Goal: Information Seeking & Learning: Understand process/instructions

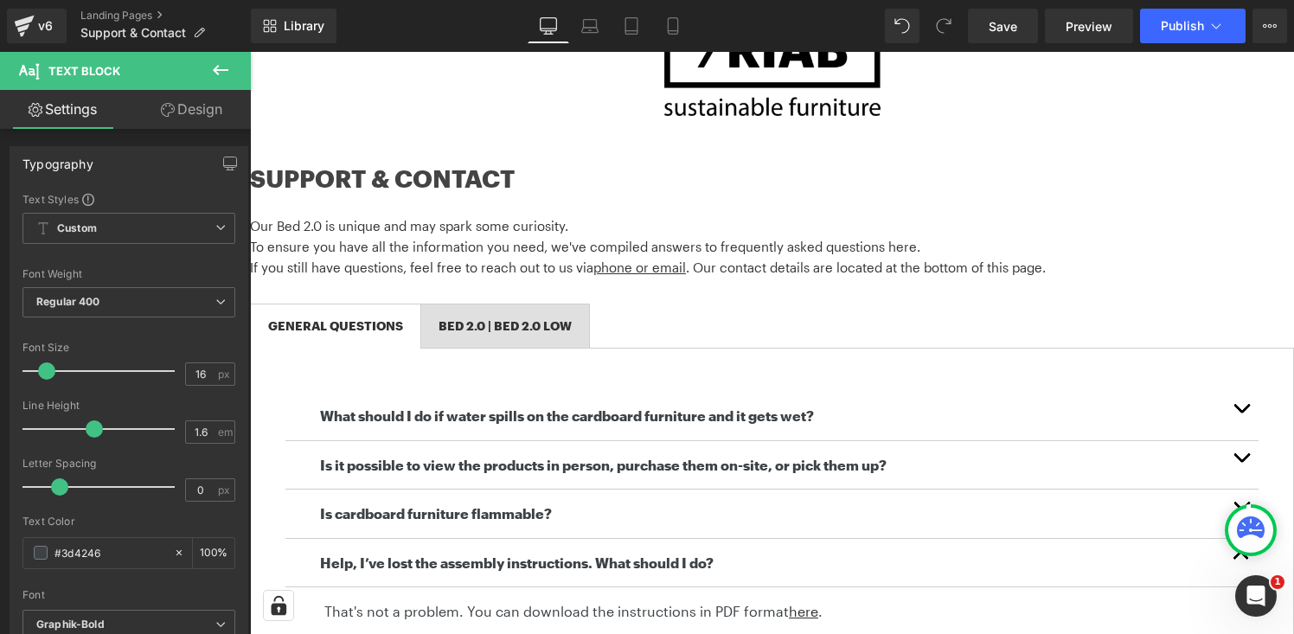
scroll to position [148, 0]
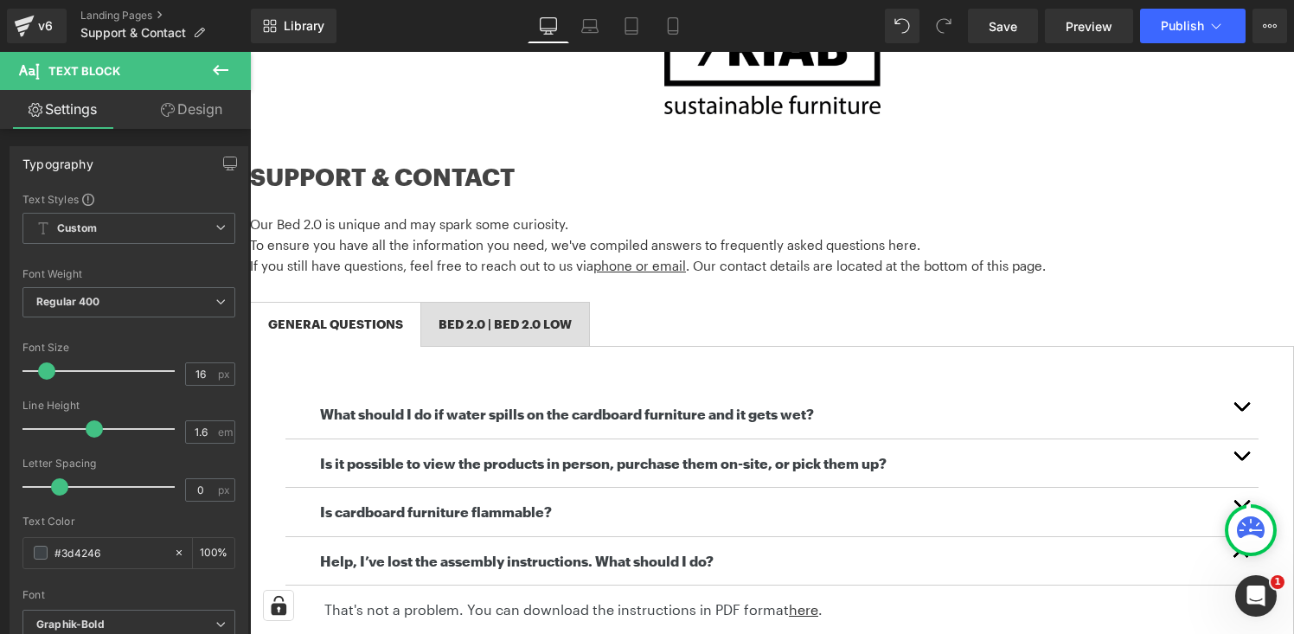
click at [1241, 460] on span "button" at bounding box center [1241, 460] width 0 height 0
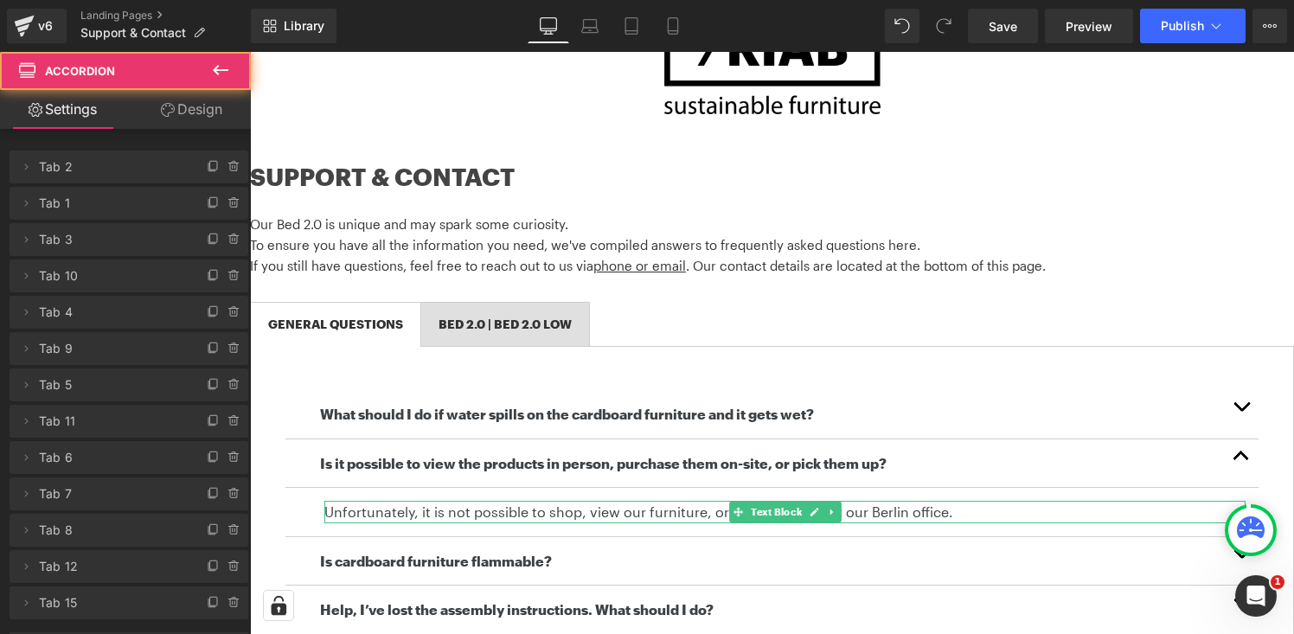
click at [449, 514] on p "Unfortunately, it is not possible to shop, view our furniture, or pick up order…" at bounding box center [784, 512] width 921 height 22
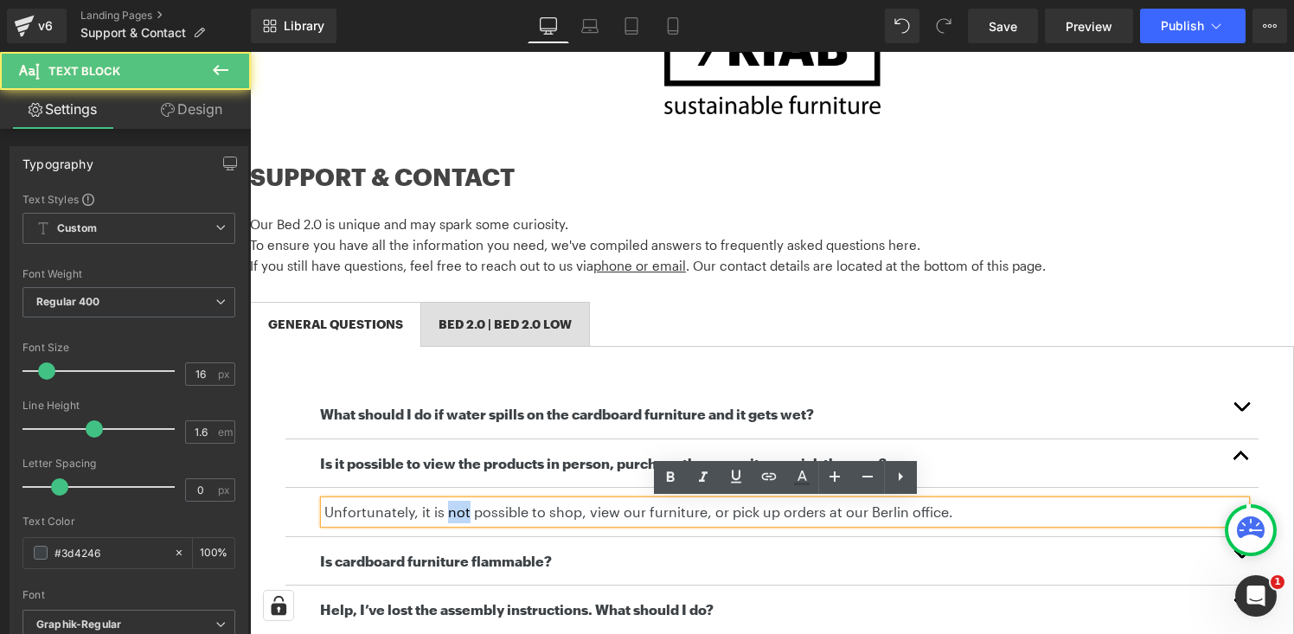
click at [449, 514] on p "Unfortunately, it is not possible to shop, view our furniture, or pick up order…" at bounding box center [784, 512] width 921 height 22
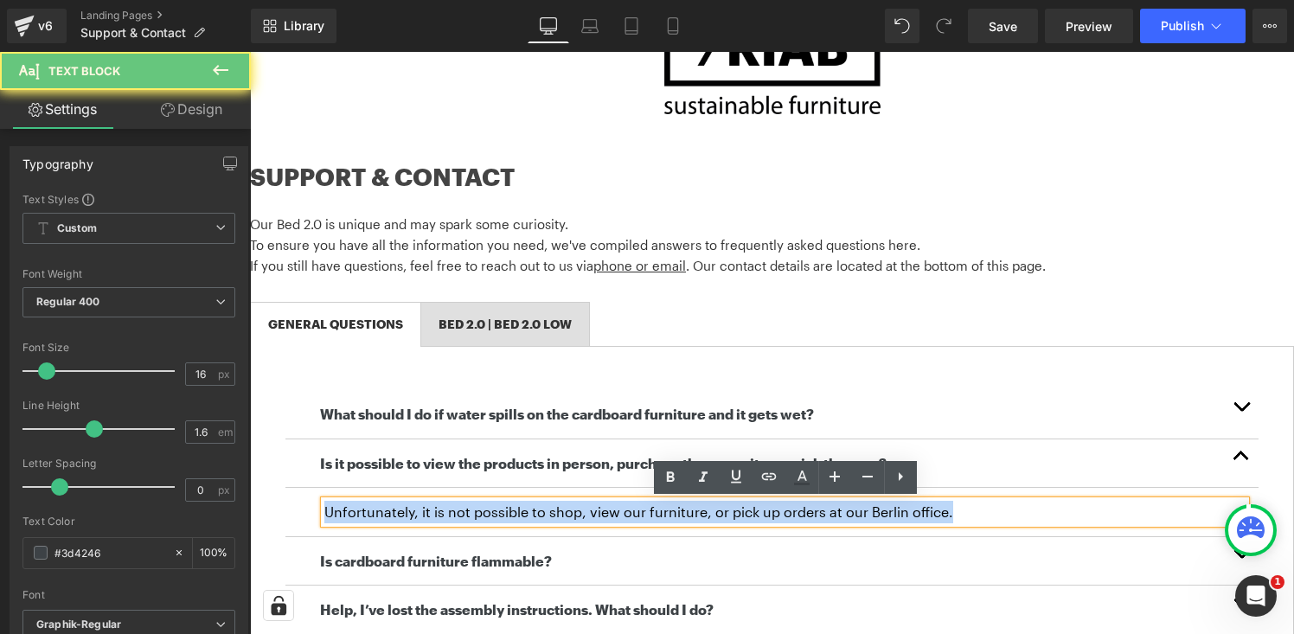
click at [449, 514] on p "Unfortunately, it is not possible to shop, view our furniture, or pick up order…" at bounding box center [784, 512] width 921 height 22
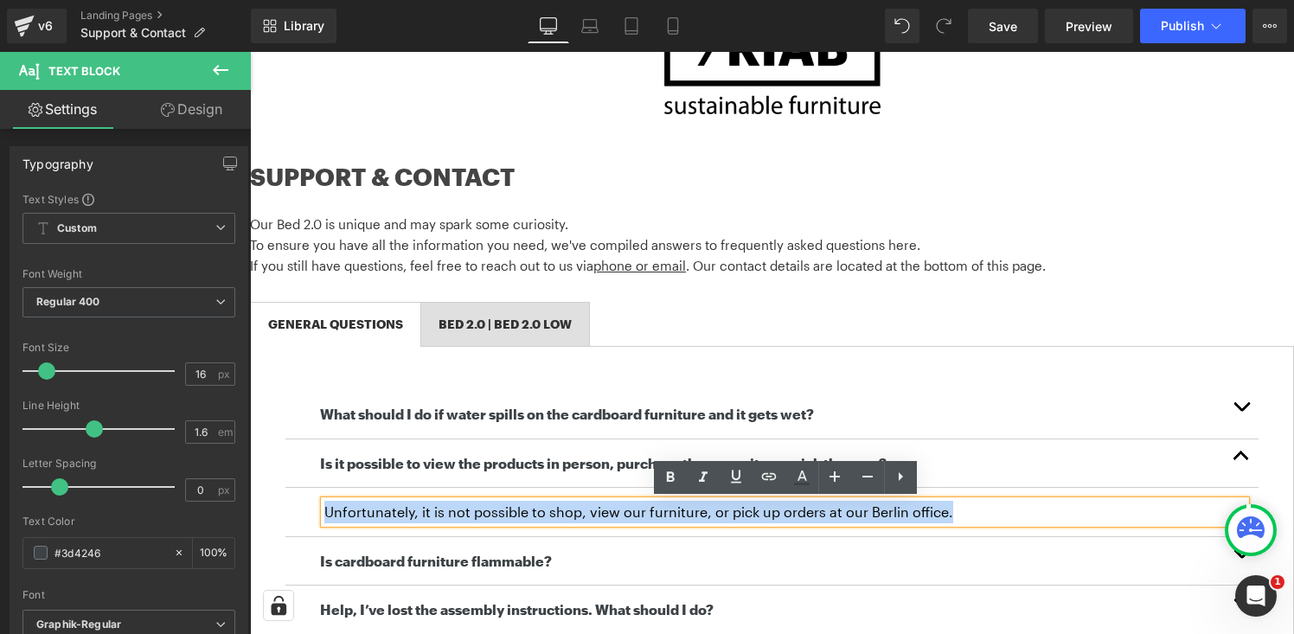
copy p "Unfortunately, it is not possible to shop, view our furniture, or pick up order…"
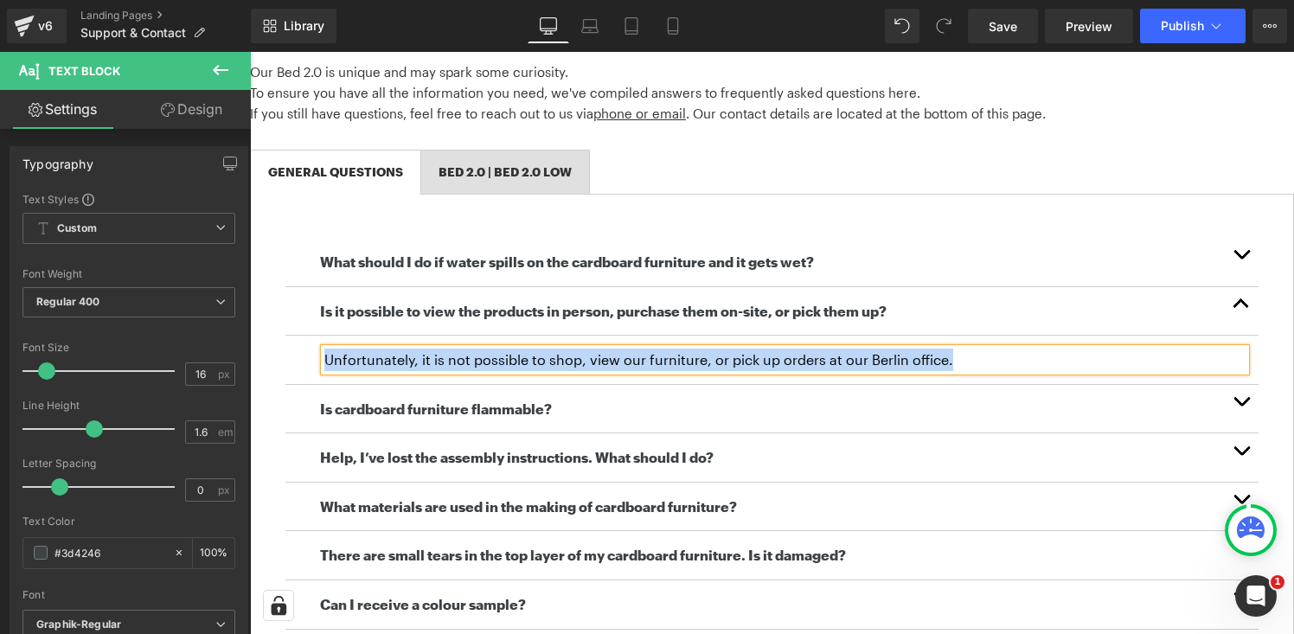
scroll to position [427, 0]
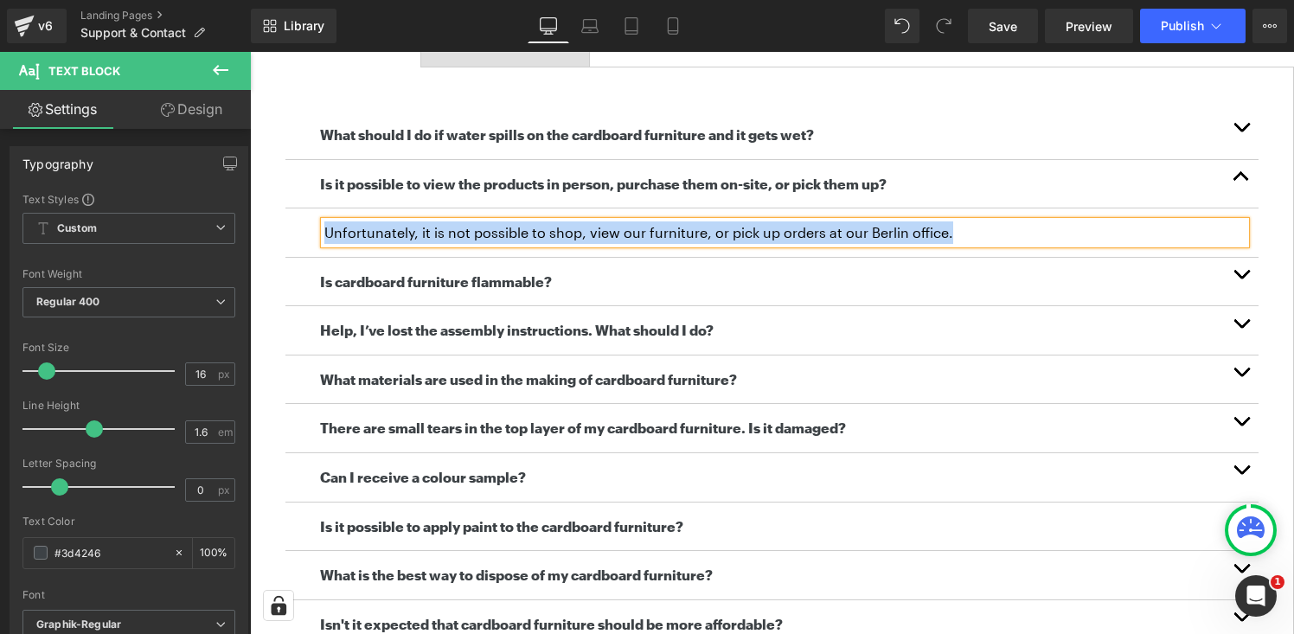
click at [1244, 273] on button "button" at bounding box center [1241, 282] width 35 height 48
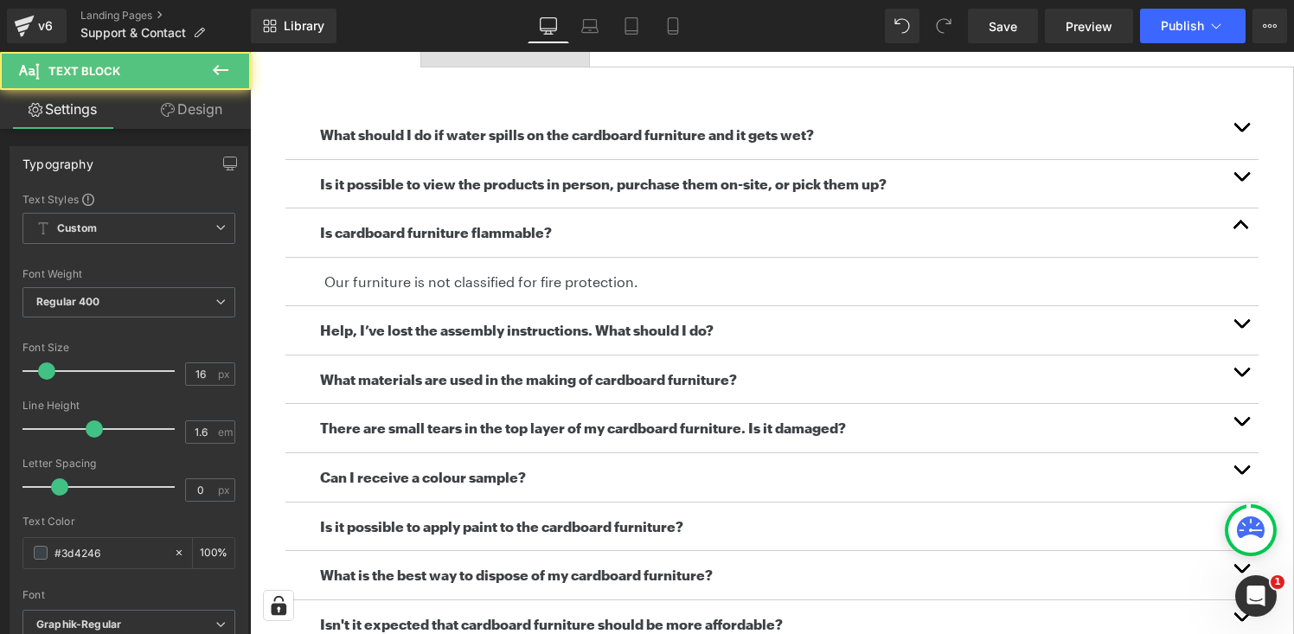
click at [481, 277] on p "Our furniture is not classified for fire protection." at bounding box center [784, 282] width 921 height 22
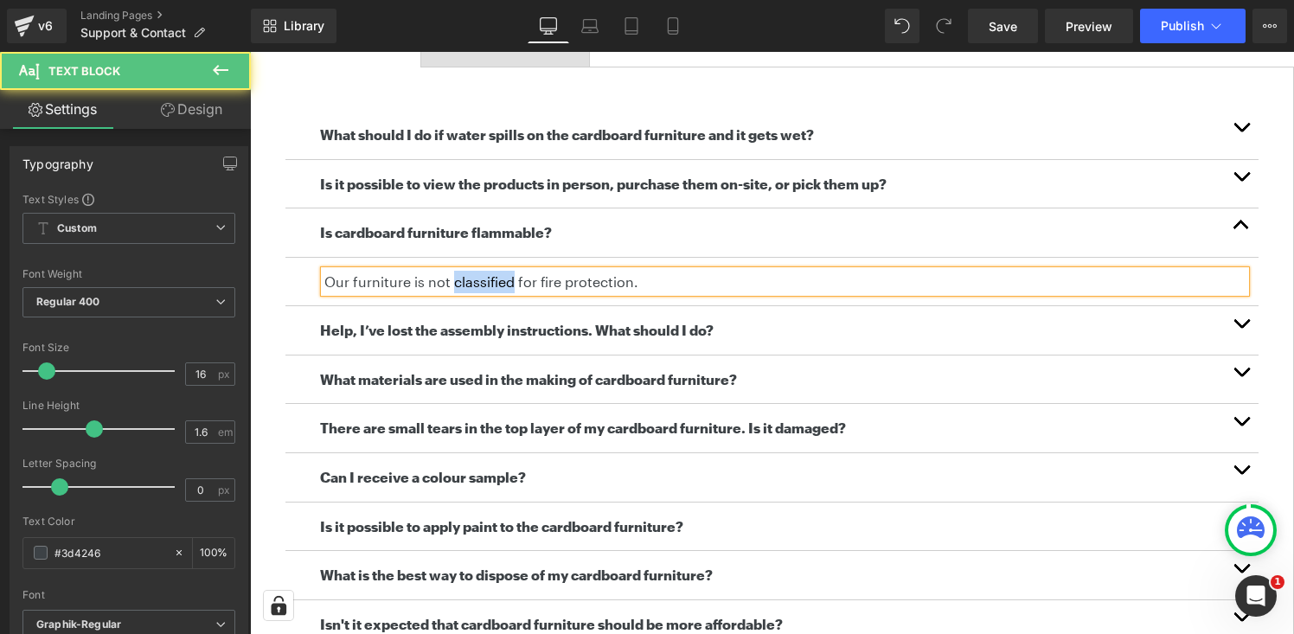
click at [481, 277] on p "Our furniture is not classified for fire protection." at bounding box center [784, 282] width 921 height 22
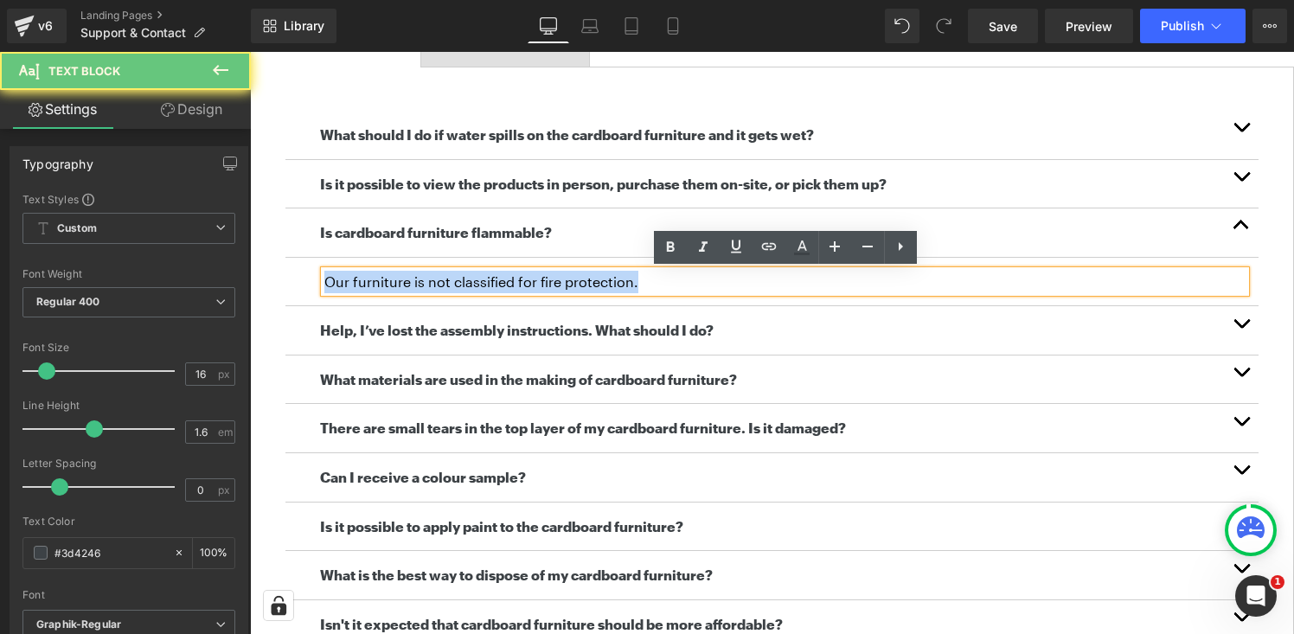
click at [481, 277] on p "Our furniture is not classified for fire protection." at bounding box center [784, 282] width 921 height 22
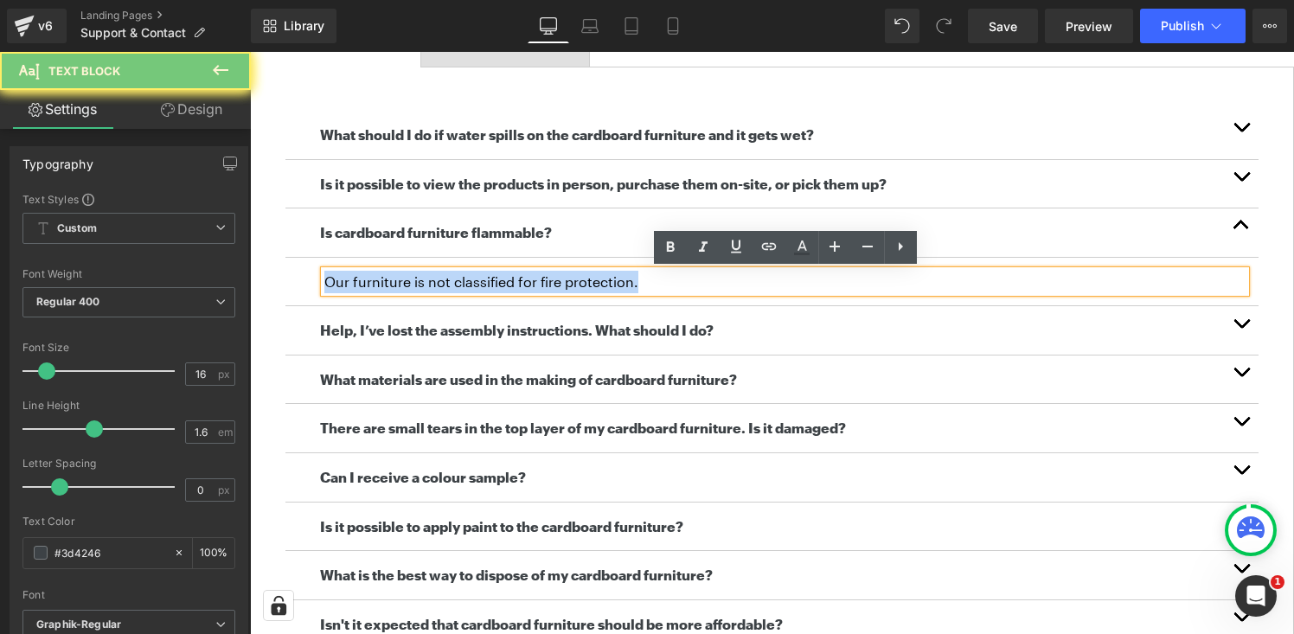
copy p "Our furniture is not classified for fire protection."
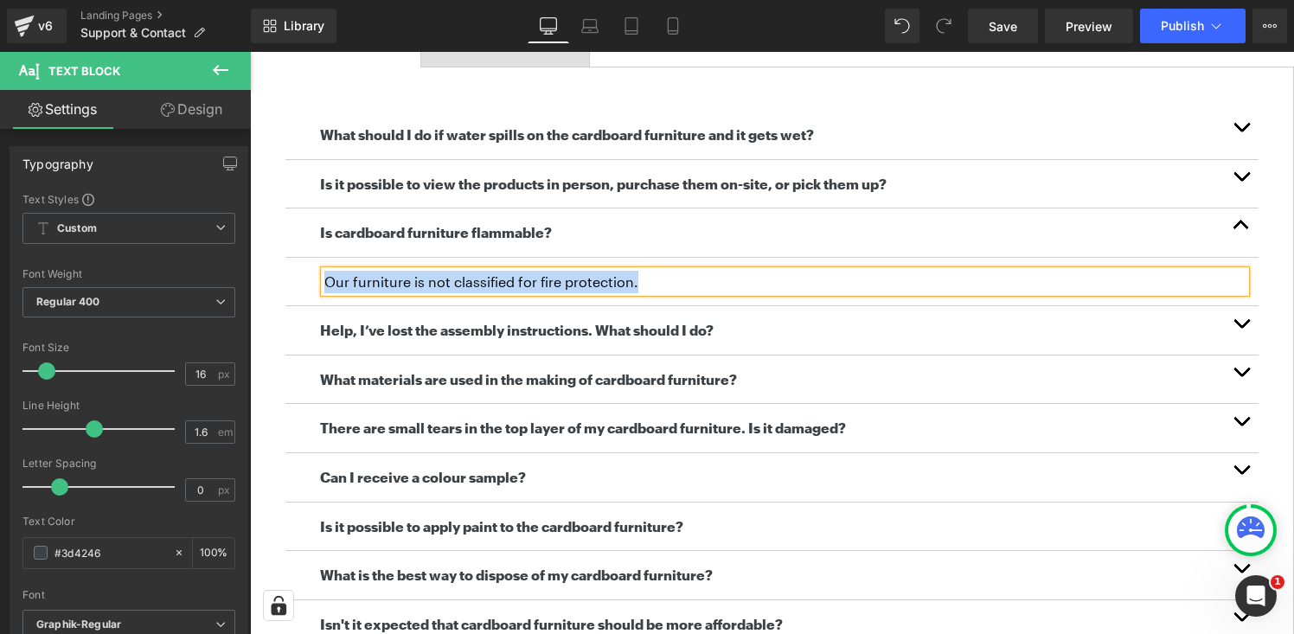
click at [1248, 371] on button "button" at bounding box center [1241, 380] width 35 height 48
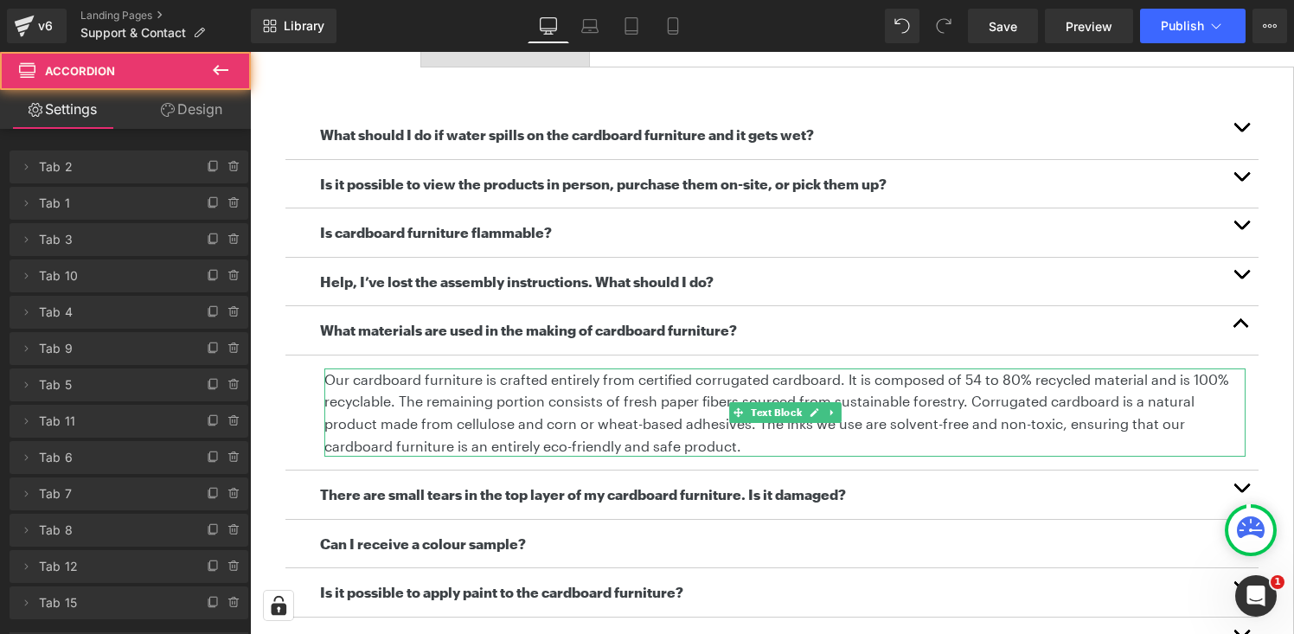
click at [504, 407] on p "Our cardboard furniture is crafted entirely from certified corrugated cardboard…" at bounding box center [784, 413] width 921 height 88
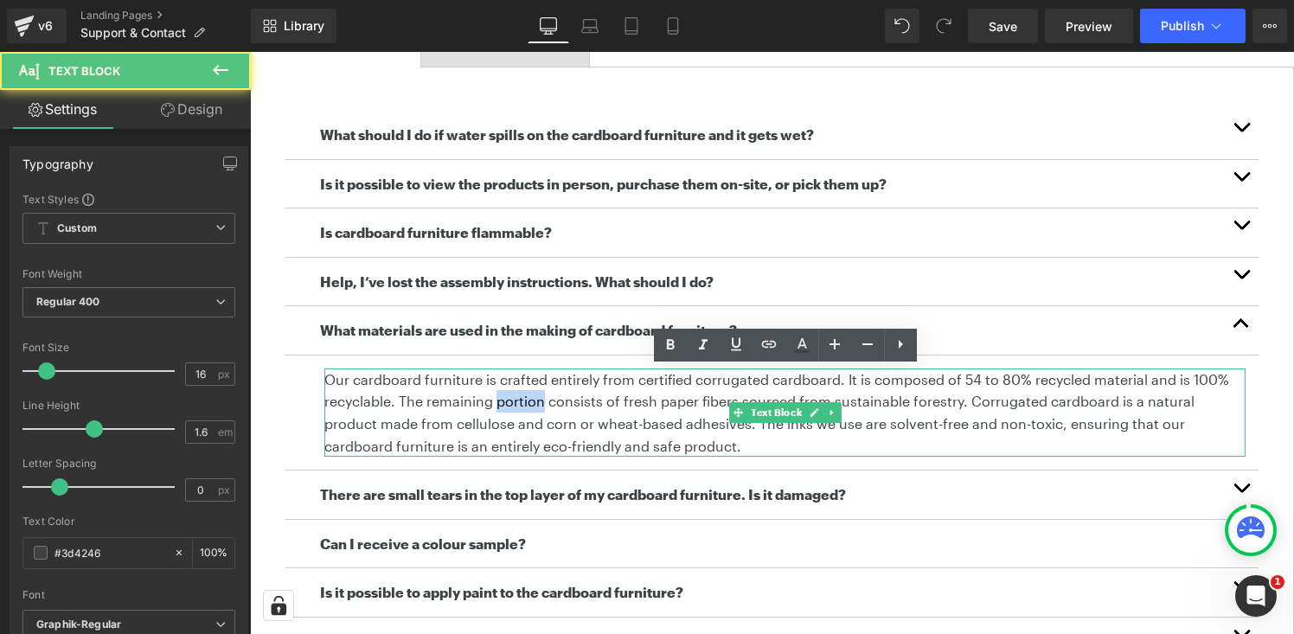
click at [504, 407] on p "Our cardboard furniture is crafted entirely from certified corrugated cardboard…" at bounding box center [784, 413] width 921 height 88
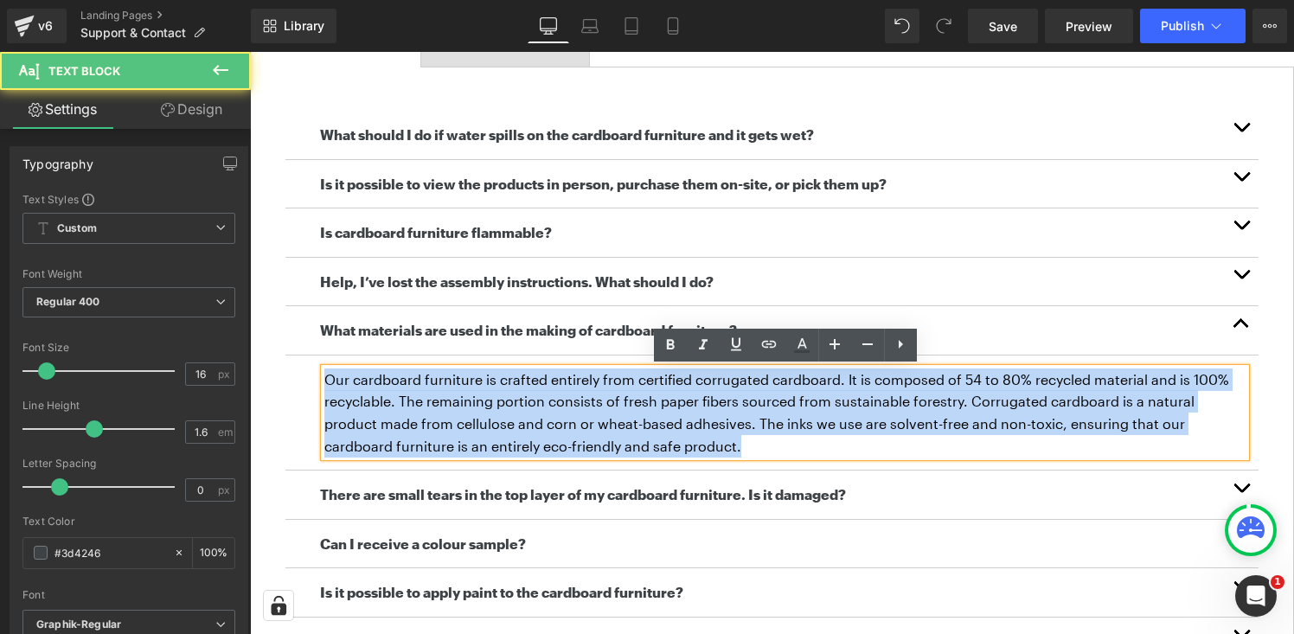
click at [504, 407] on p "Our cardboard furniture is crafted entirely from certified corrugated cardboard…" at bounding box center [784, 413] width 921 height 88
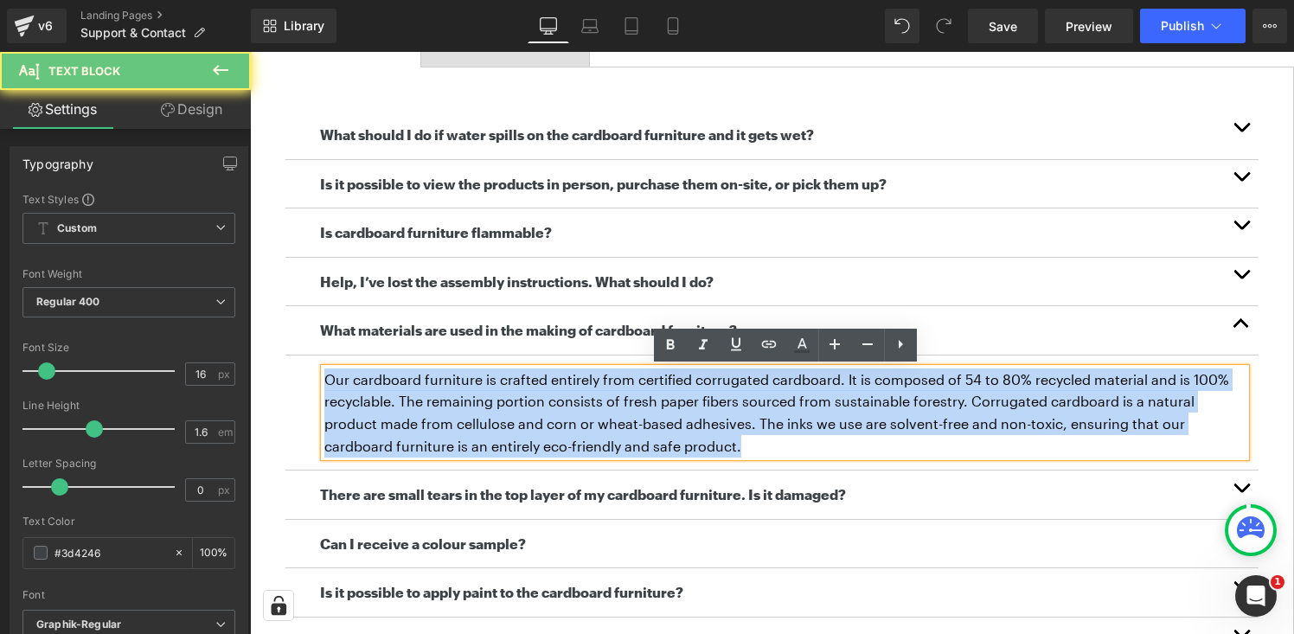
copy p "Our cardboard furniture is crafted entirely from certified corrugated cardboard…"
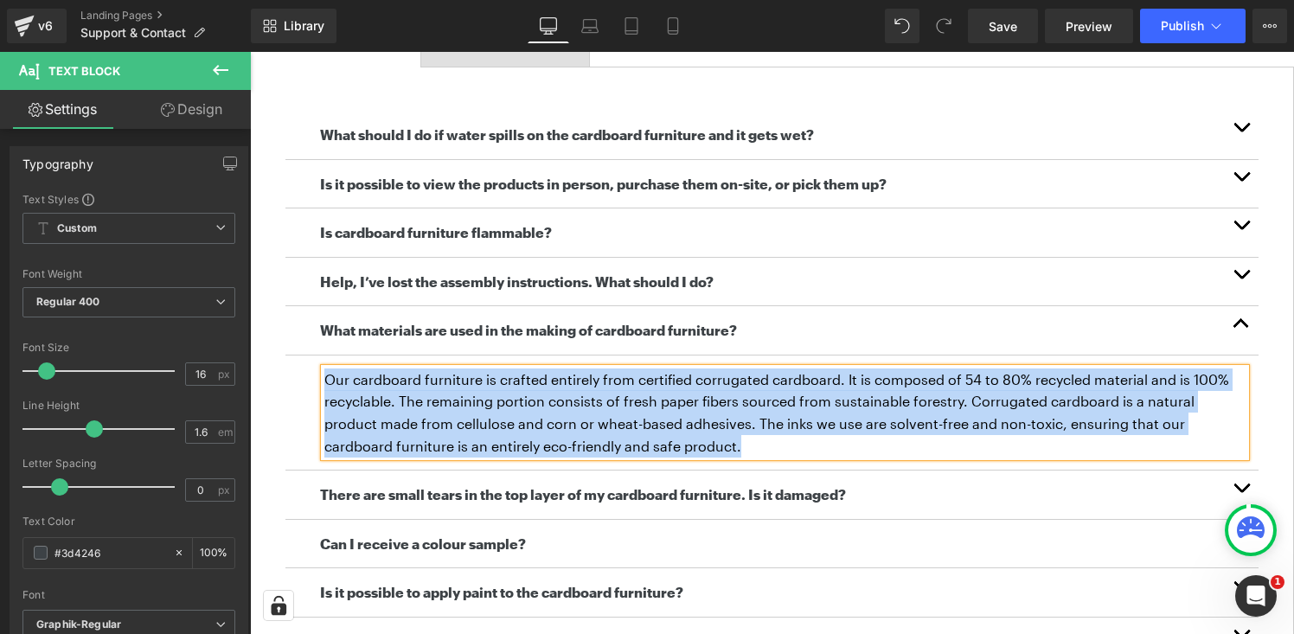
click at [1236, 313] on button "button" at bounding box center [1241, 330] width 35 height 48
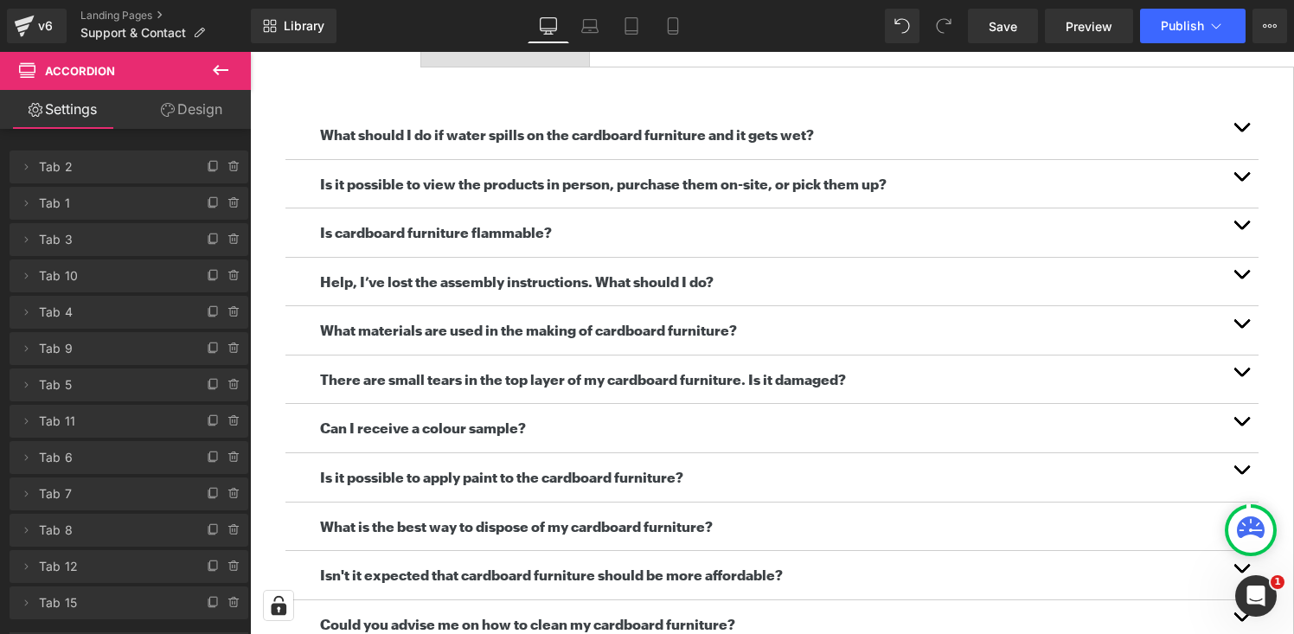
click at [1241, 376] on span "button" at bounding box center [1241, 376] width 0 height 0
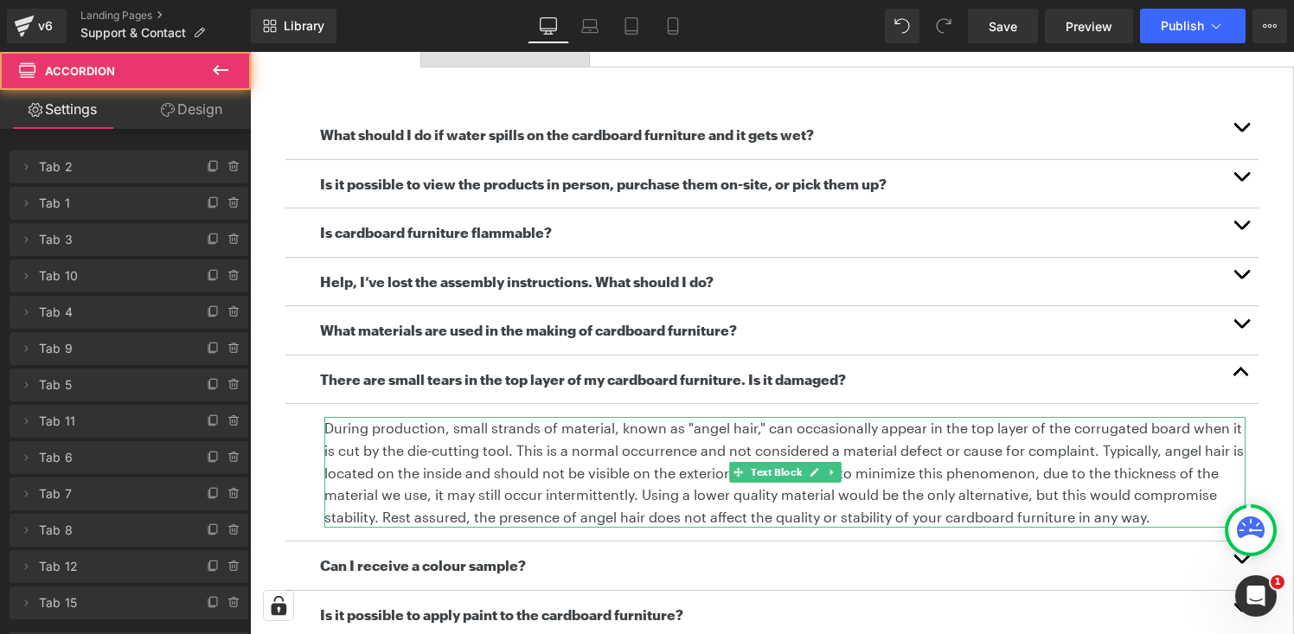
click at [543, 465] on p "During production, small strands of material, known as "angel hair," can occasi…" at bounding box center [784, 472] width 921 height 111
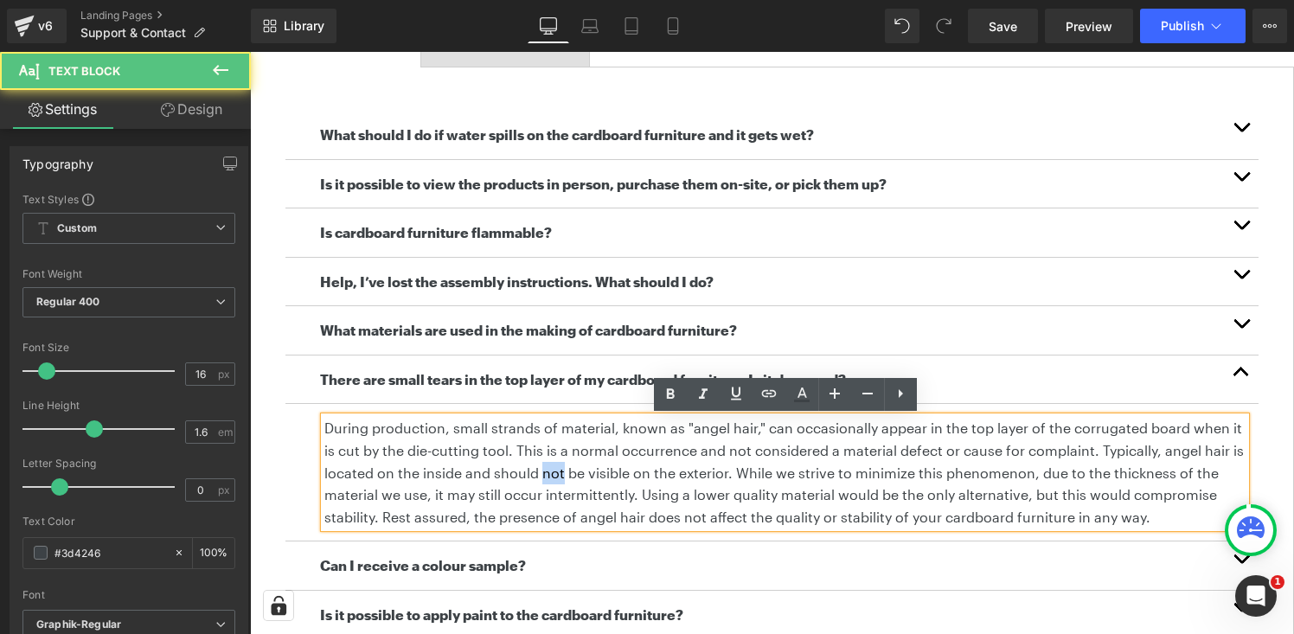
click at [543, 465] on p "During production, small strands of material, known as "angel hair," can occasi…" at bounding box center [784, 472] width 921 height 111
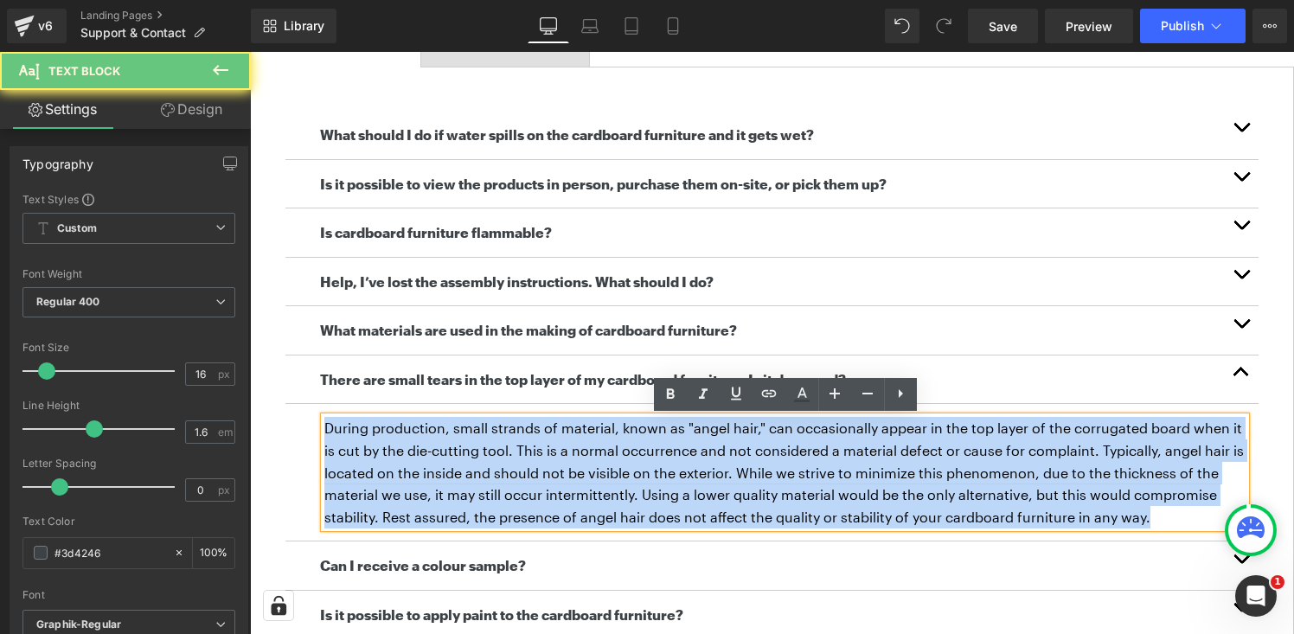
click at [543, 465] on p "During production, small strands of material, known as "angel hair," can occasi…" at bounding box center [784, 472] width 921 height 111
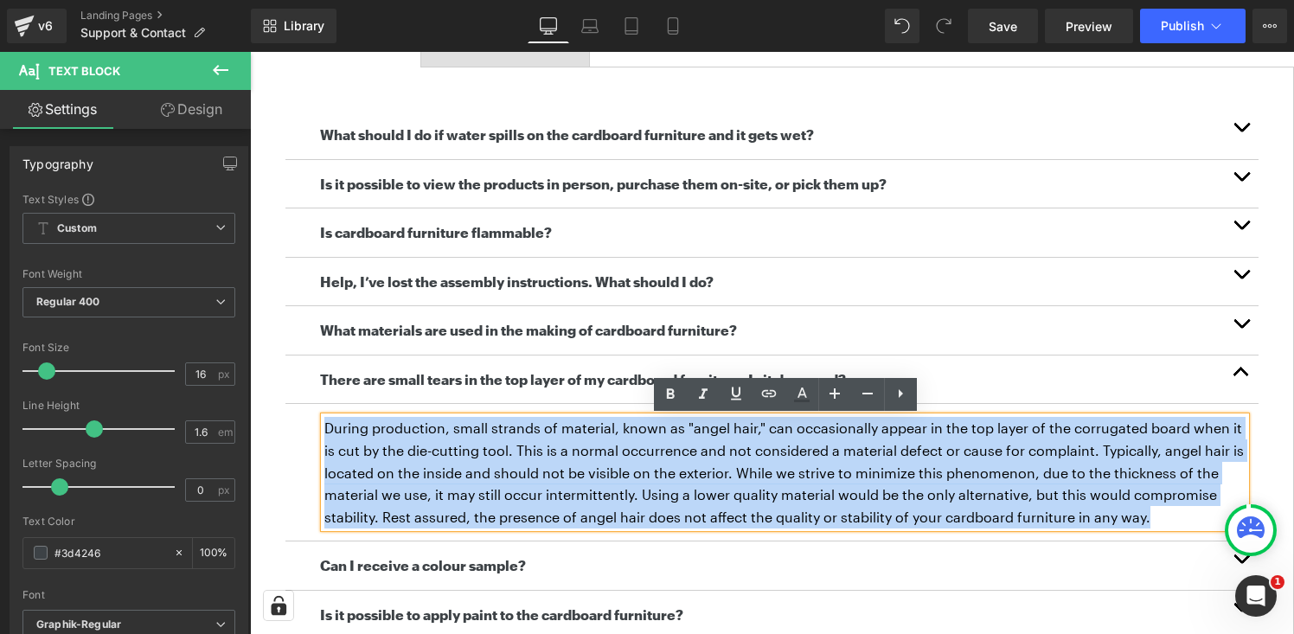
copy p "During production, small strands of material, known as "angel hair," can occasi…"
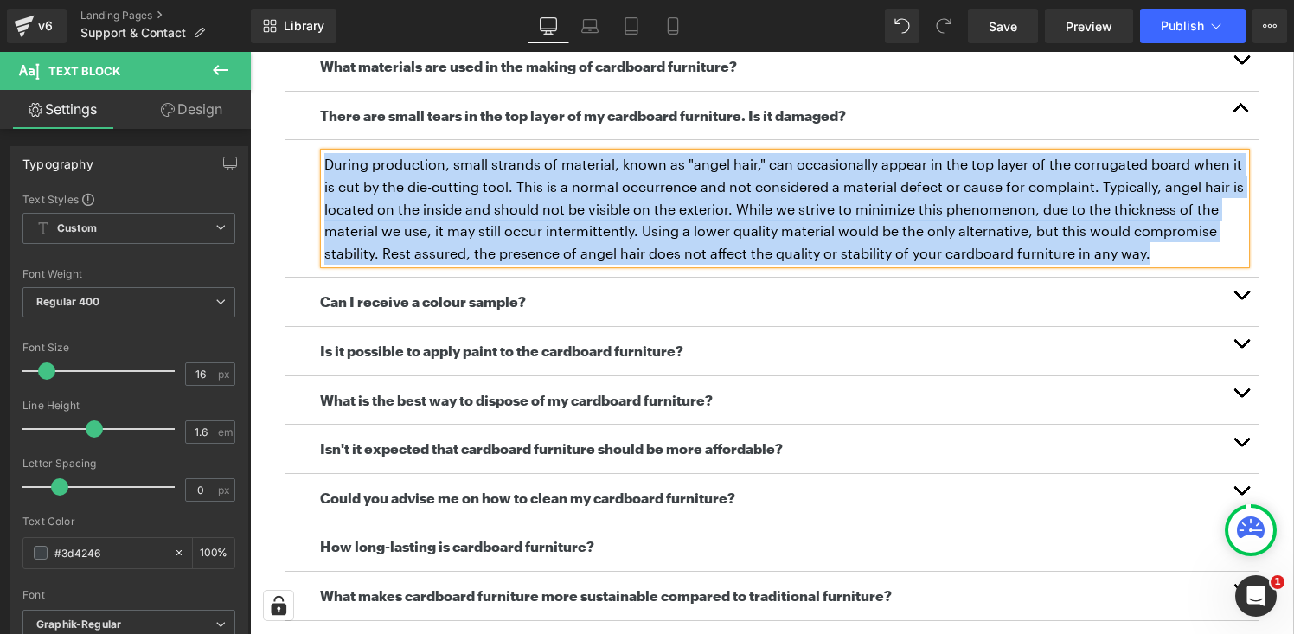
scroll to position [690, 0]
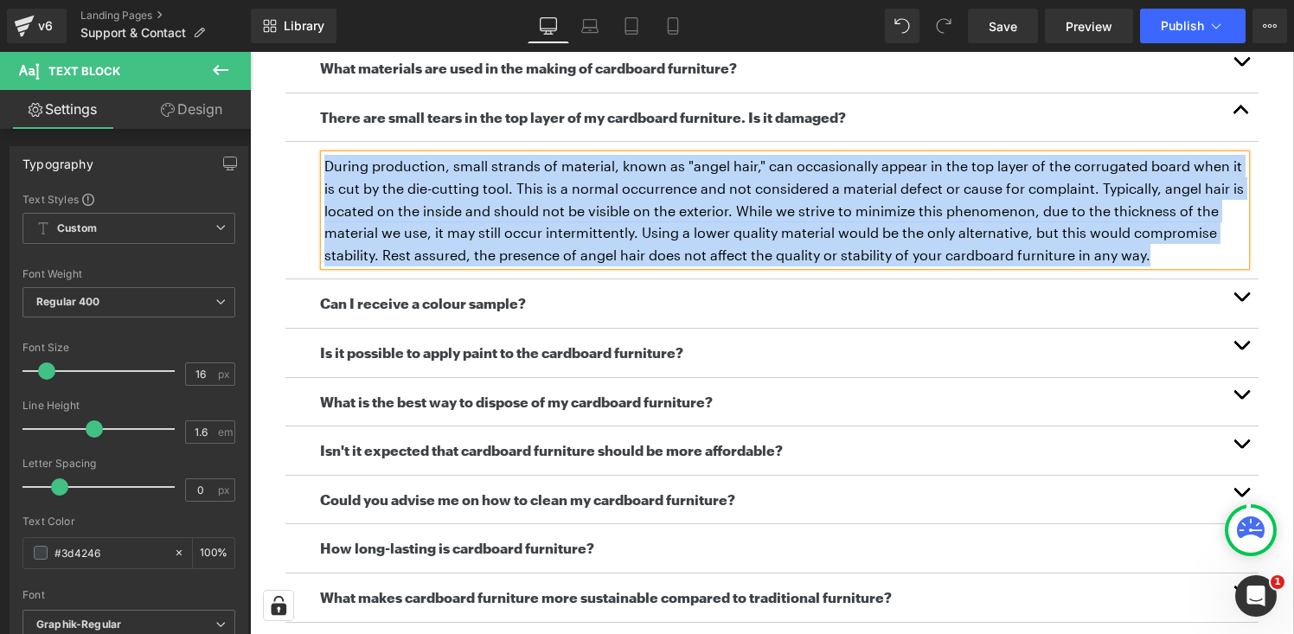
click at [1241, 114] on span "button" at bounding box center [1241, 114] width 0 height 0
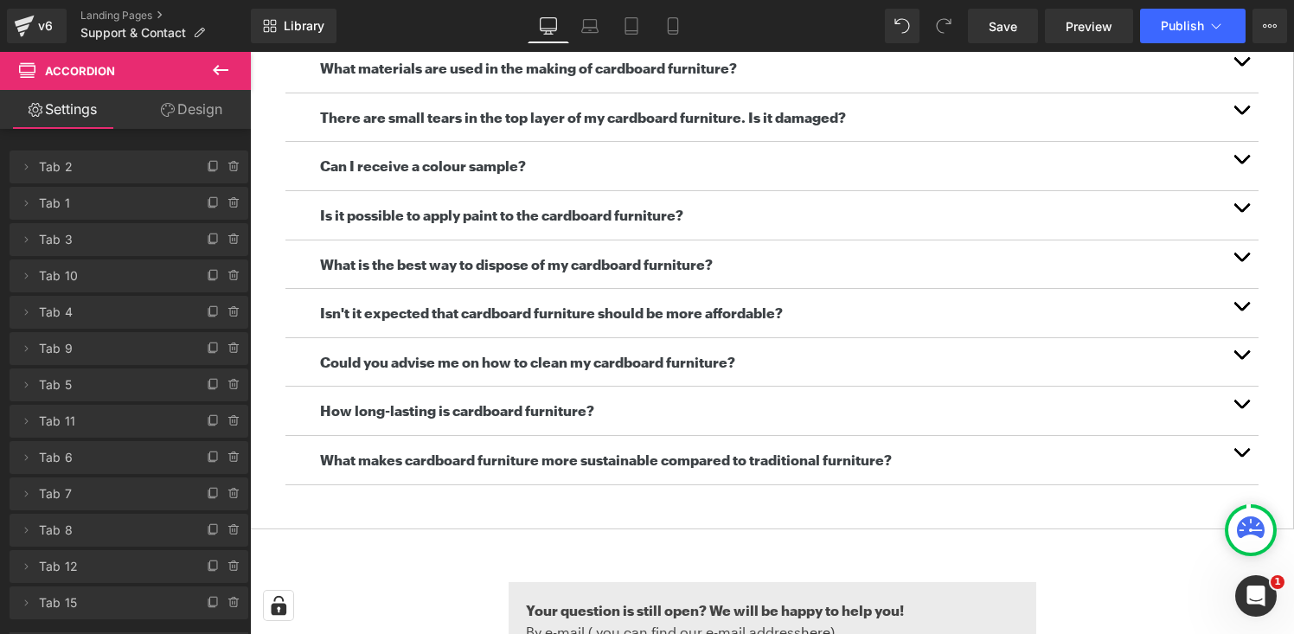
click at [1241, 164] on span "button" at bounding box center [1241, 164] width 0 height 0
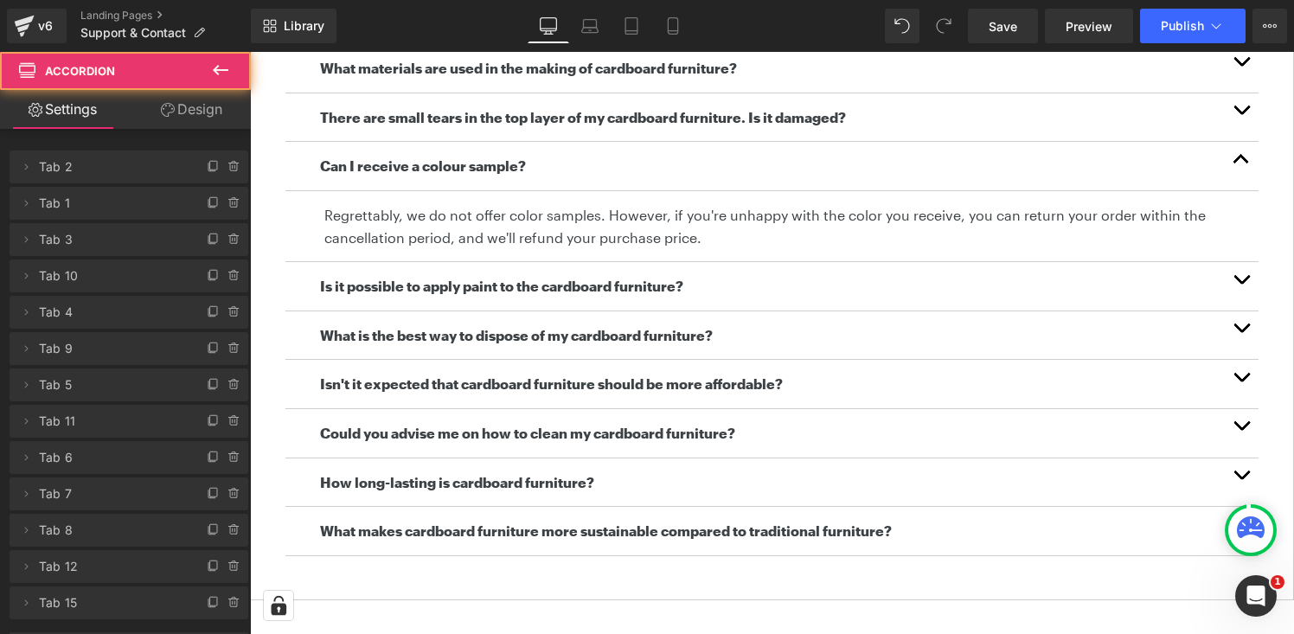
click at [523, 231] on p "Regrettably, we do not offer color samples. However, if you're unhappy with the…" at bounding box center [784, 226] width 921 height 44
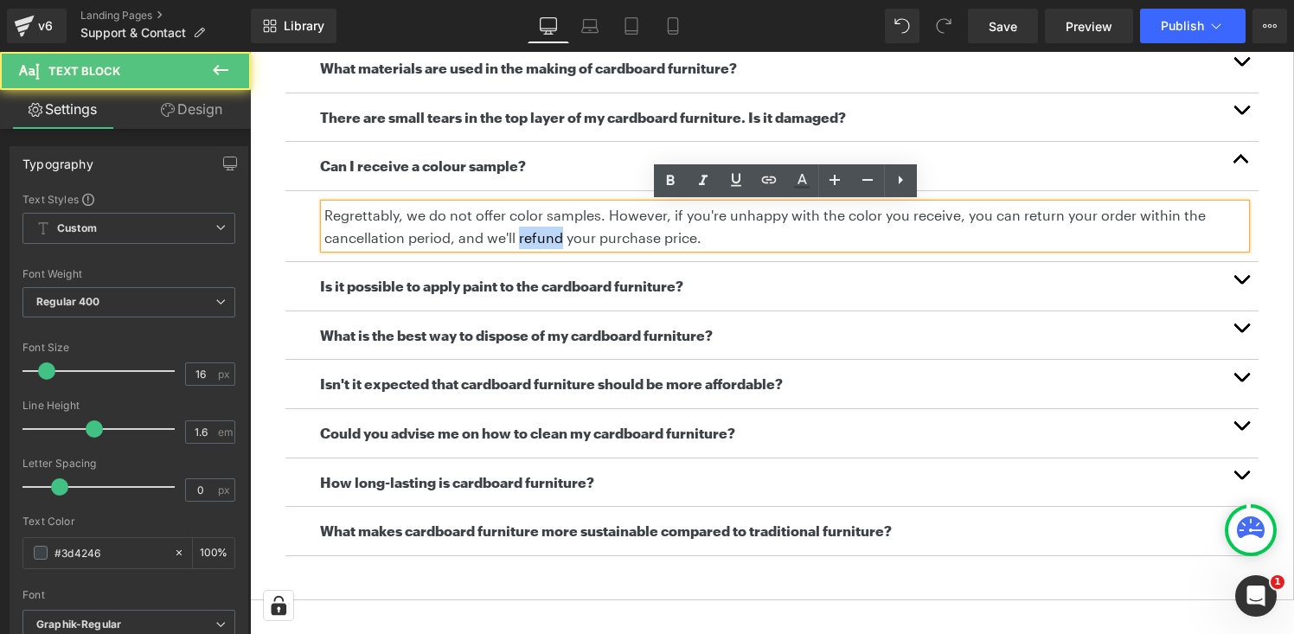
click at [523, 231] on p "Regrettably, we do not offer color samples. However, if you're unhappy with the…" at bounding box center [784, 226] width 921 height 44
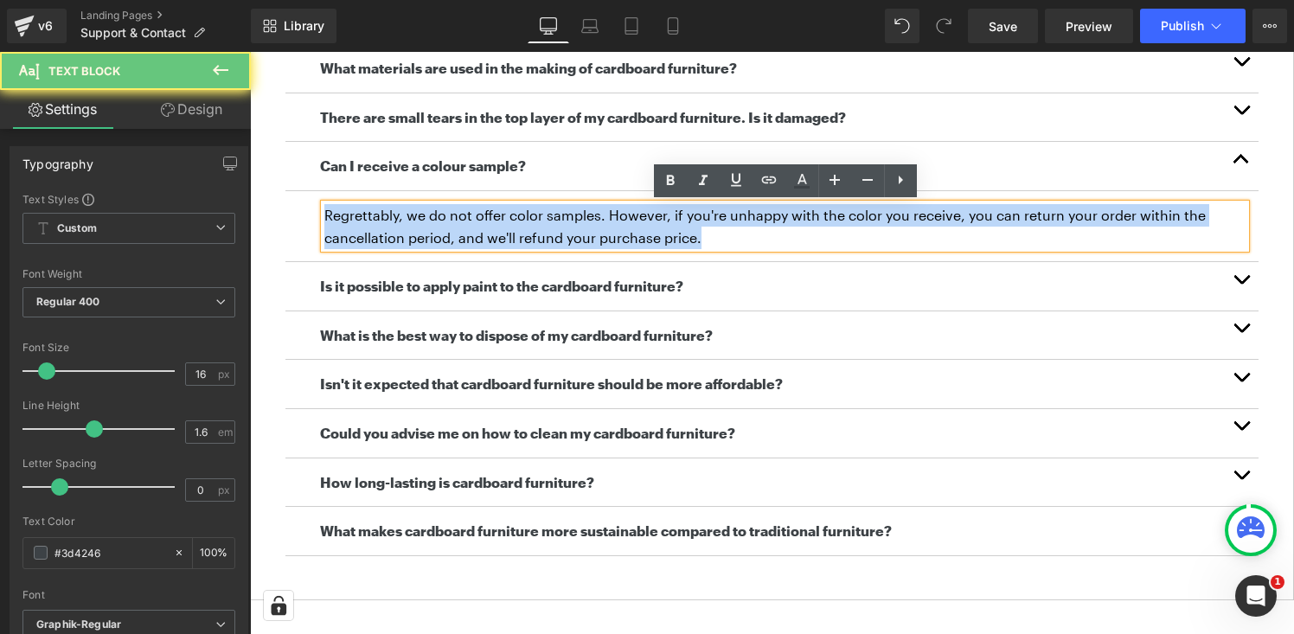
click at [523, 231] on p "Regrettably, we do not offer color samples. However, if you're unhappy with the…" at bounding box center [784, 226] width 921 height 44
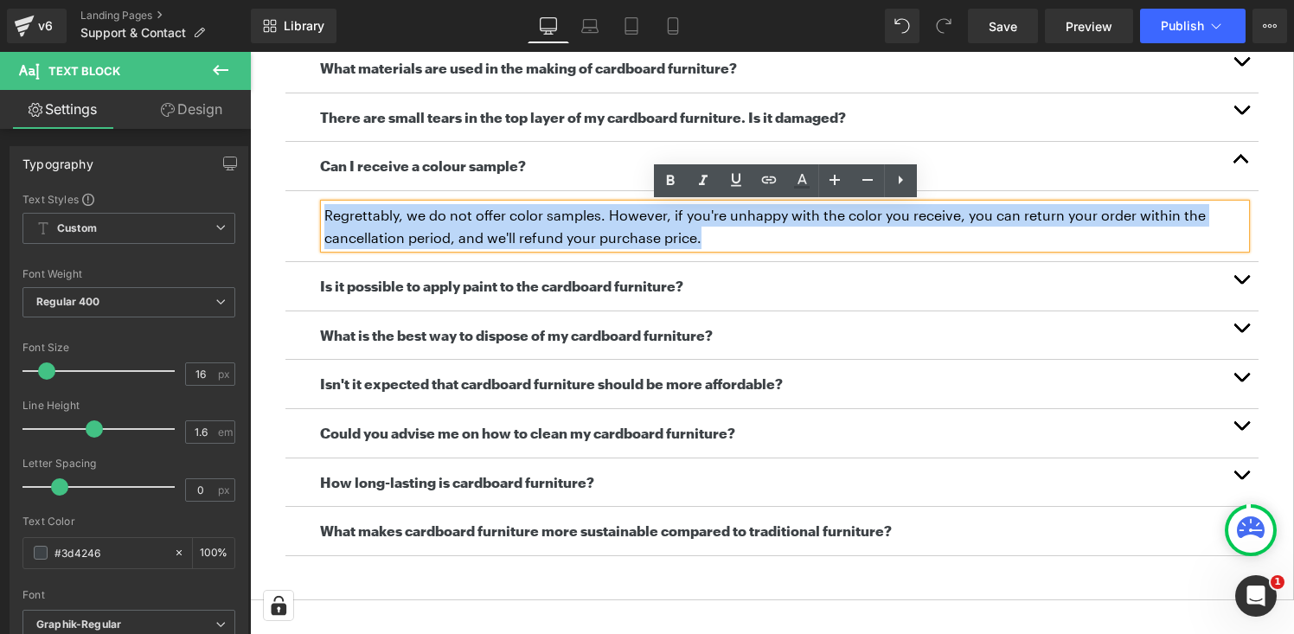
copy p "Regrettably, we do not offer color samples. However, if you're unhappy with the…"
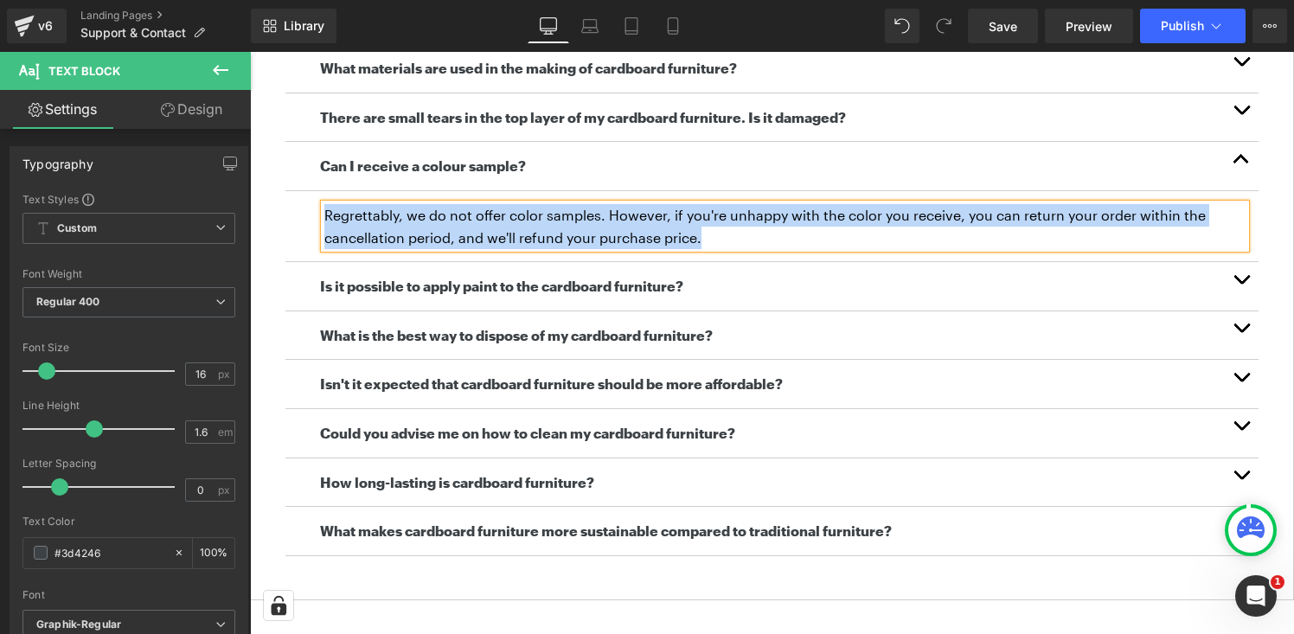
click at [1243, 285] on button "button" at bounding box center [1241, 286] width 35 height 48
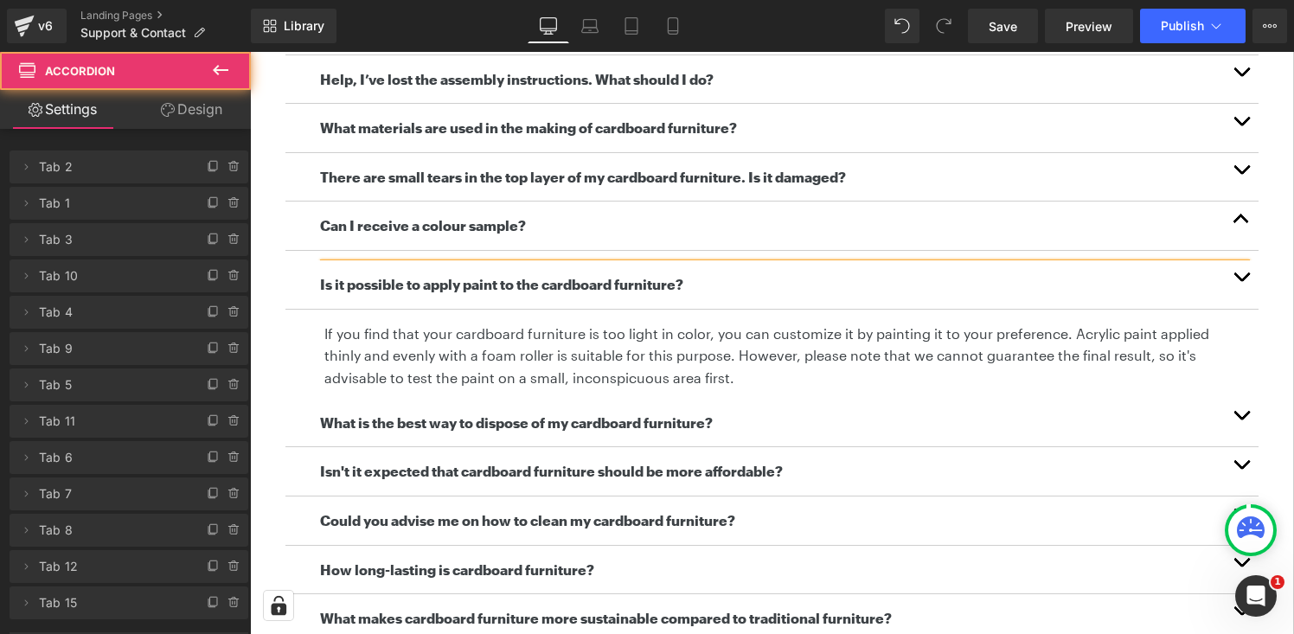
scroll to position [619, 0]
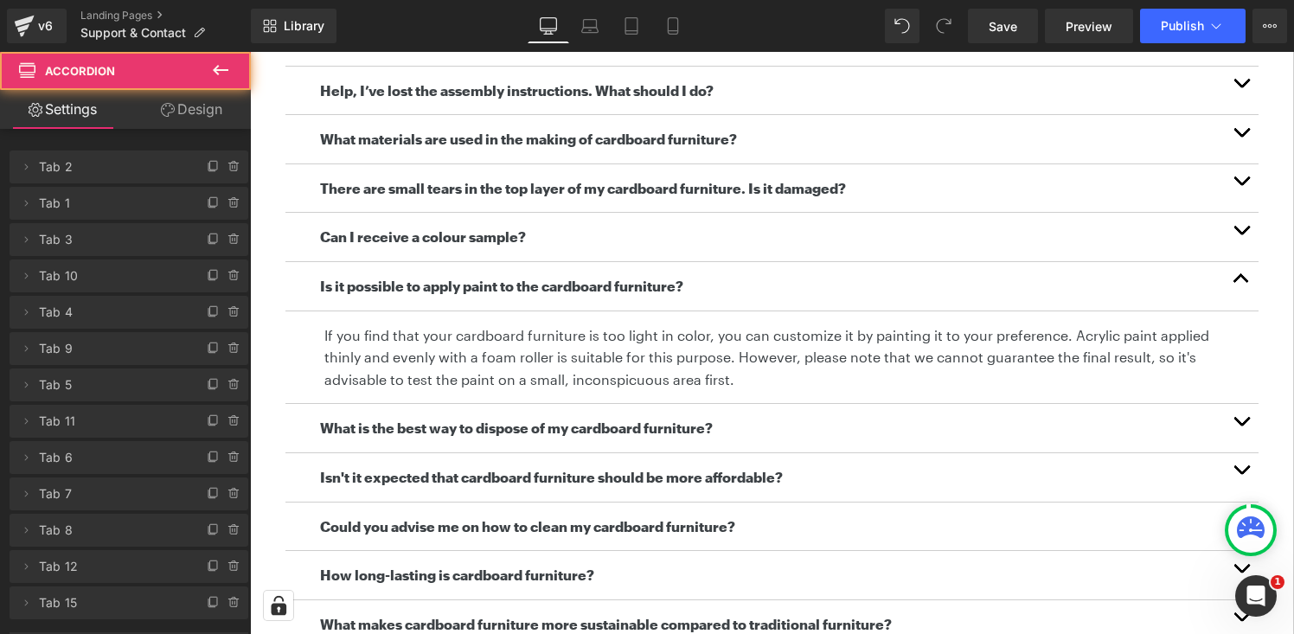
click at [653, 351] on p "If you find that your cardboard furniture is too light in color, you can custom…" at bounding box center [784, 357] width 921 height 67
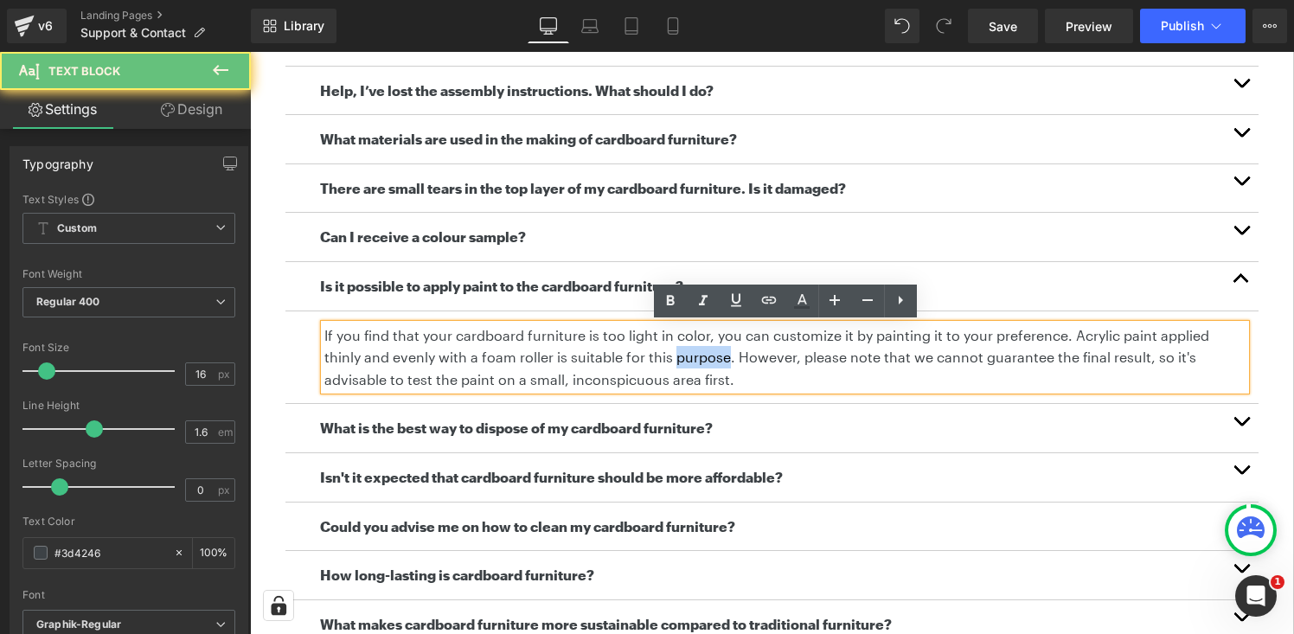
click at [653, 351] on p "If you find that your cardboard furniture is too light in color, you can custom…" at bounding box center [784, 357] width 921 height 67
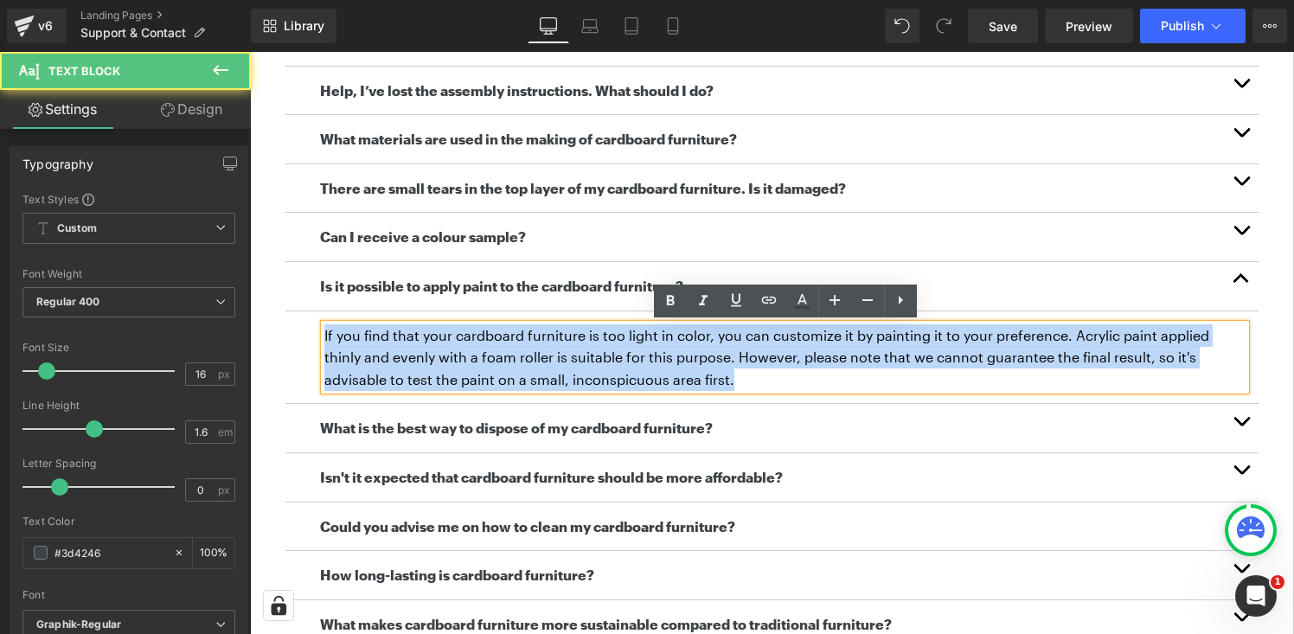
click at [653, 351] on p "If you find that your cardboard furniture is too light in color, you can custom…" at bounding box center [784, 357] width 921 height 67
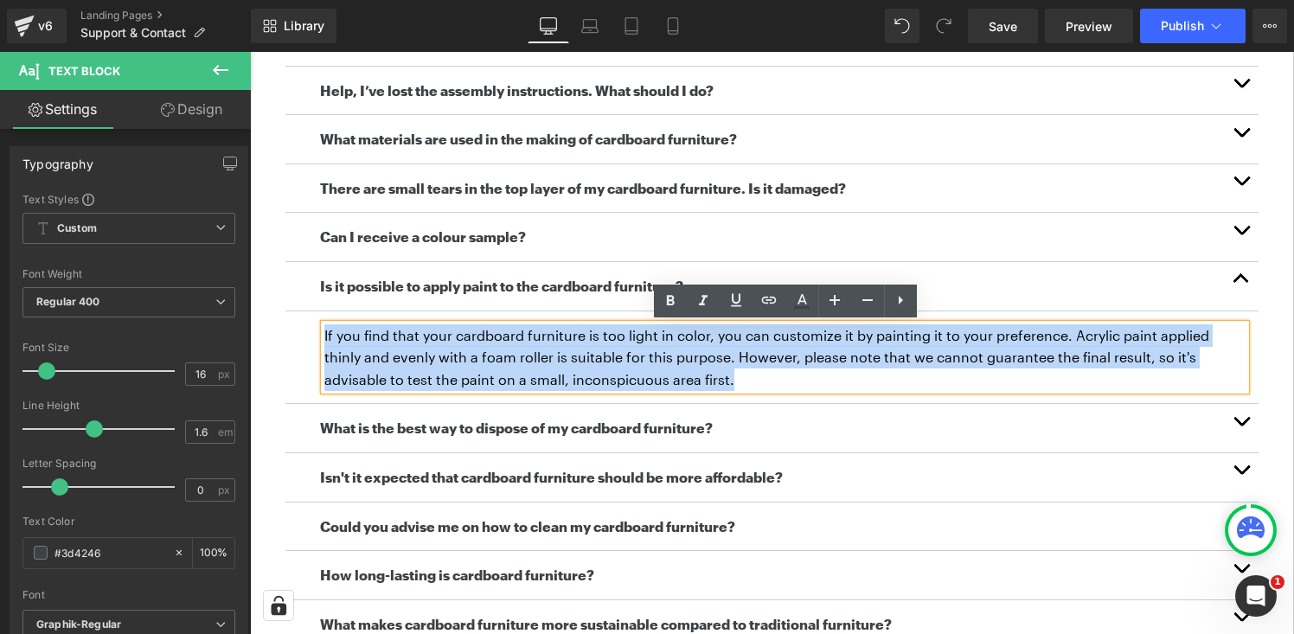
copy p "If you find that your cardboard furniture is too light in color, you can custom…"
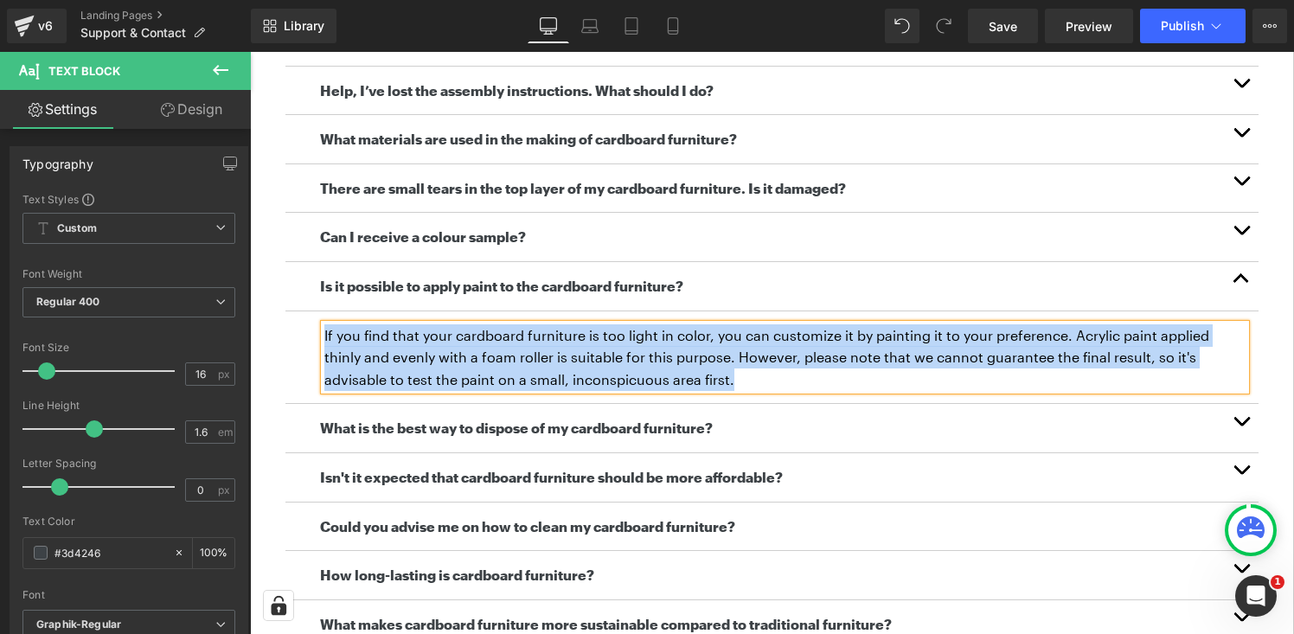
click at [1249, 277] on button "button" at bounding box center [1241, 286] width 35 height 48
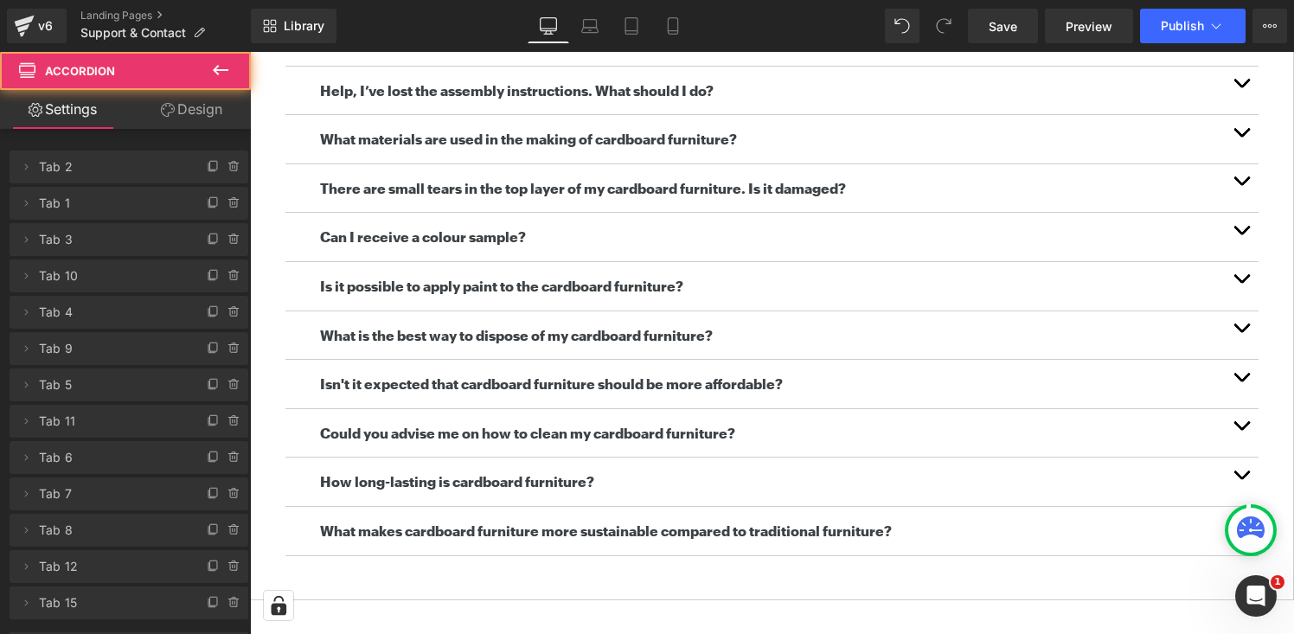
click at [1241, 332] on span "button" at bounding box center [1241, 332] width 0 height 0
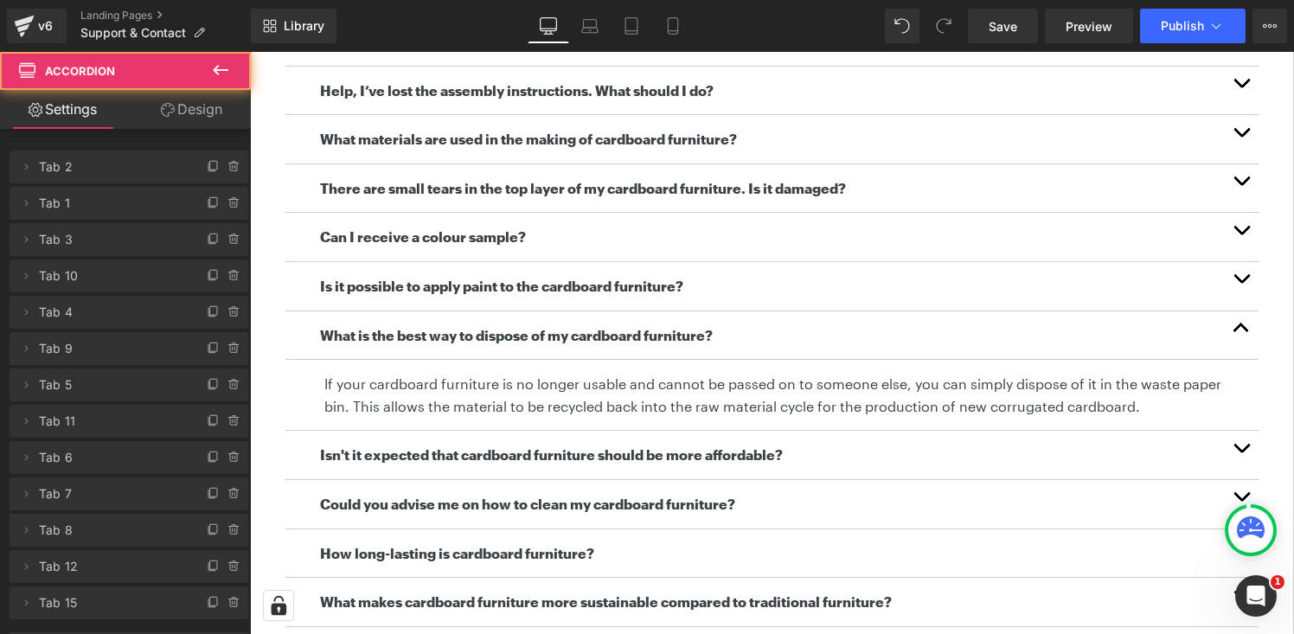
click at [573, 398] on p "If your cardboard furniture is no longer usable and cannot be passed on to some…" at bounding box center [784, 395] width 921 height 44
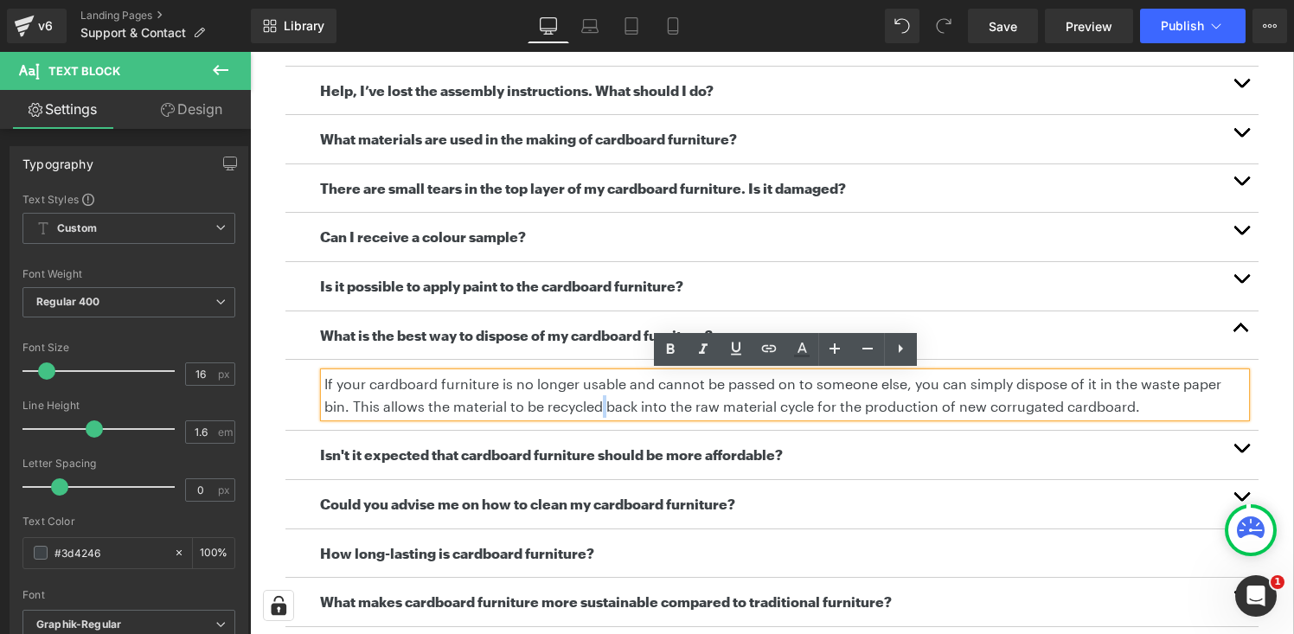
click at [573, 398] on p "If your cardboard furniture is no longer usable and cannot be passed on to some…" at bounding box center [784, 395] width 921 height 44
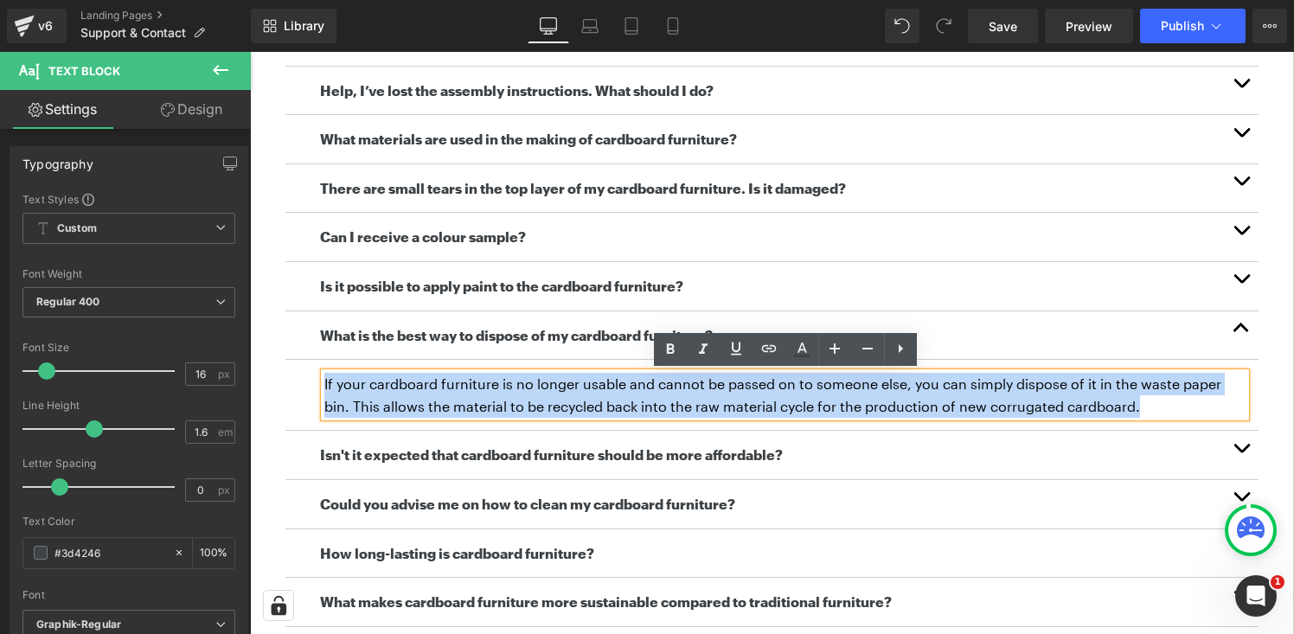
click at [573, 398] on p "If your cardboard furniture is no longer usable and cannot be passed on to some…" at bounding box center [784, 395] width 921 height 44
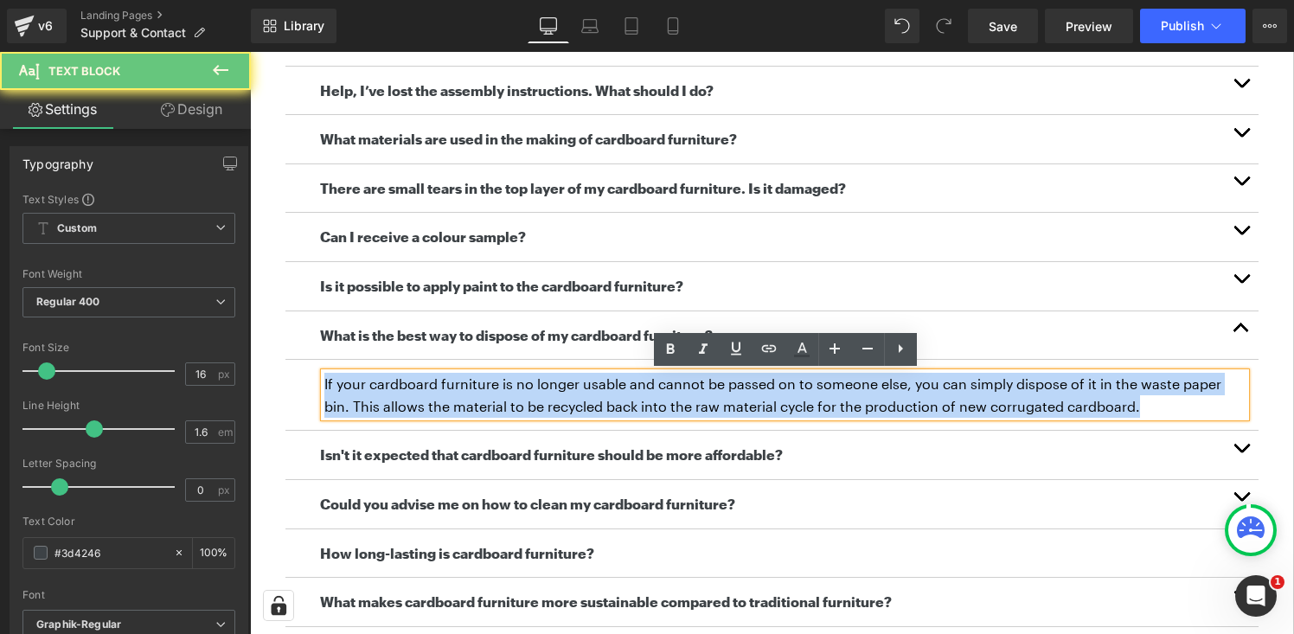
copy p "If your cardboard furniture is no longer usable and cannot be passed on to some…"
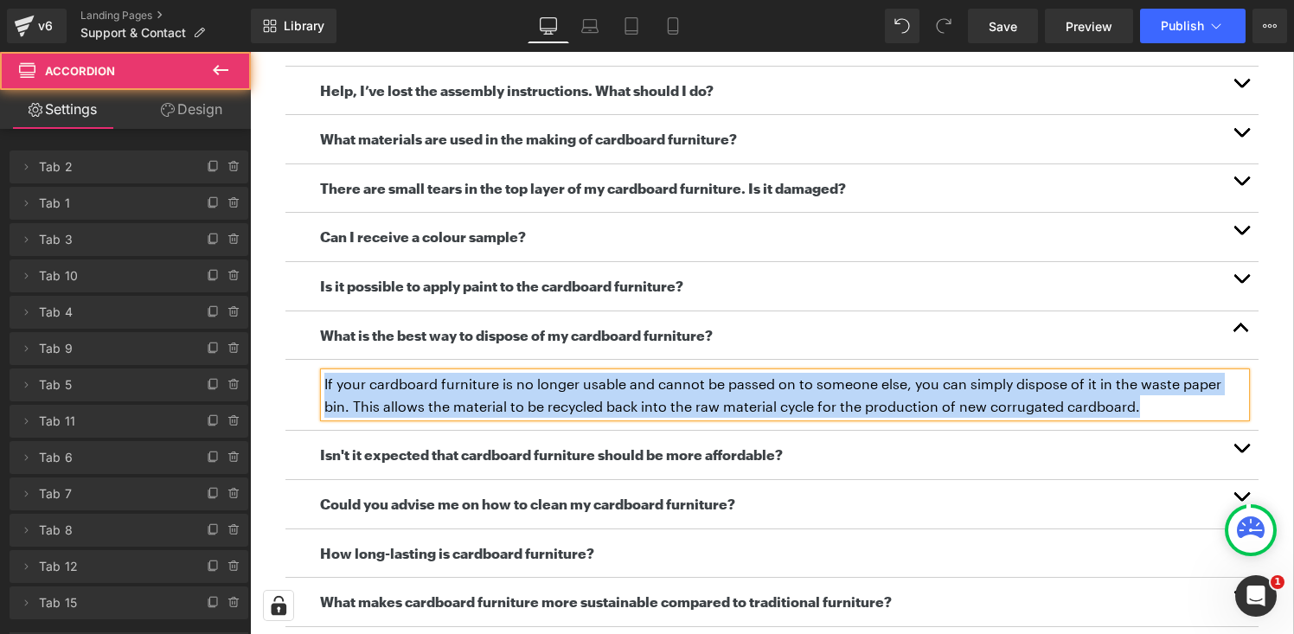
click at [1235, 326] on button "button" at bounding box center [1241, 335] width 35 height 48
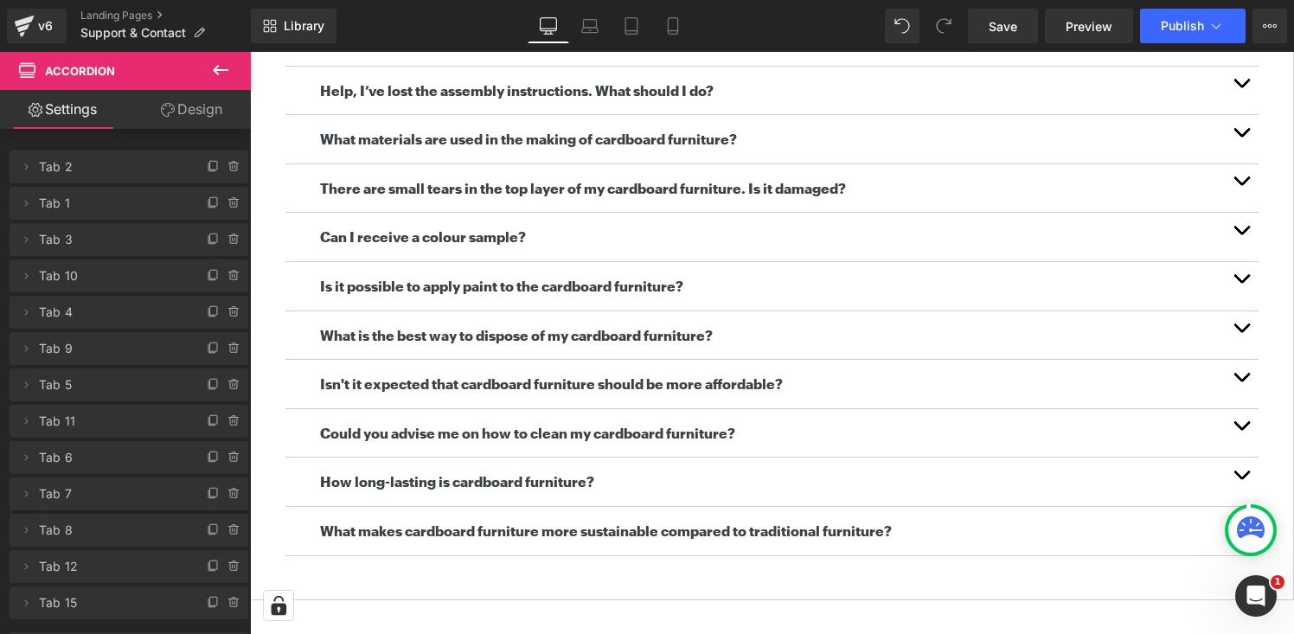
click at [1241, 382] on span "button" at bounding box center [1241, 382] width 0 height 0
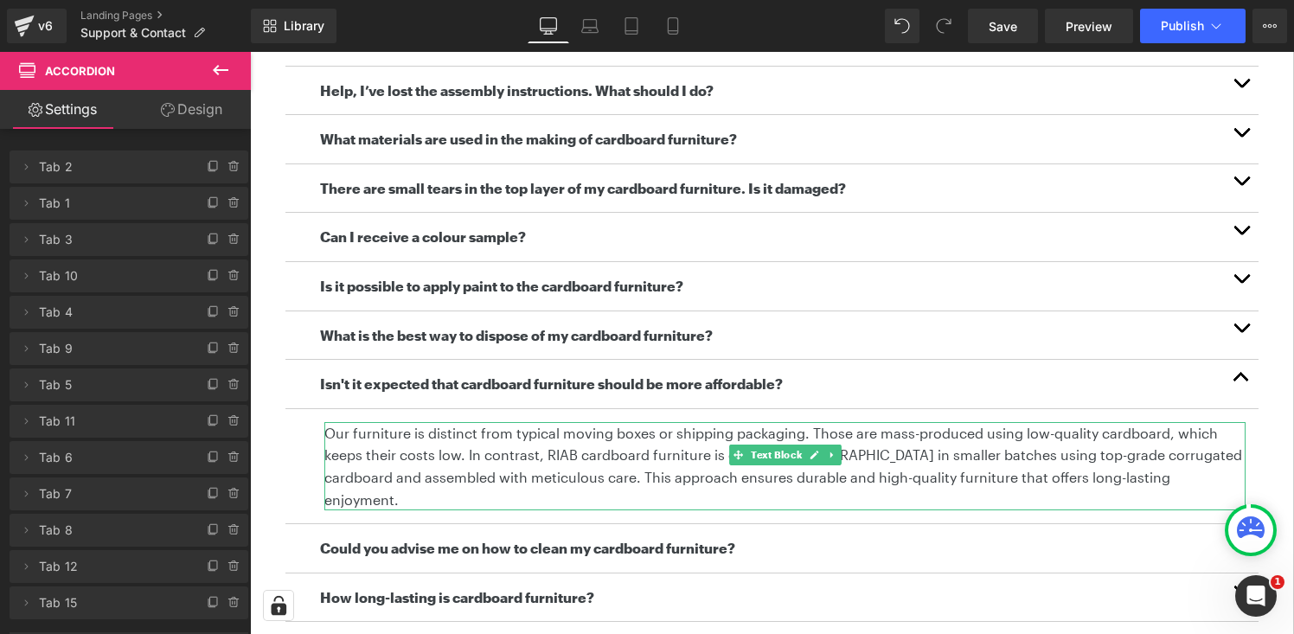
click at [527, 467] on p "Our furniture is distinct from typical moving boxes or shipping packaging. Thos…" at bounding box center [784, 466] width 921 height 88
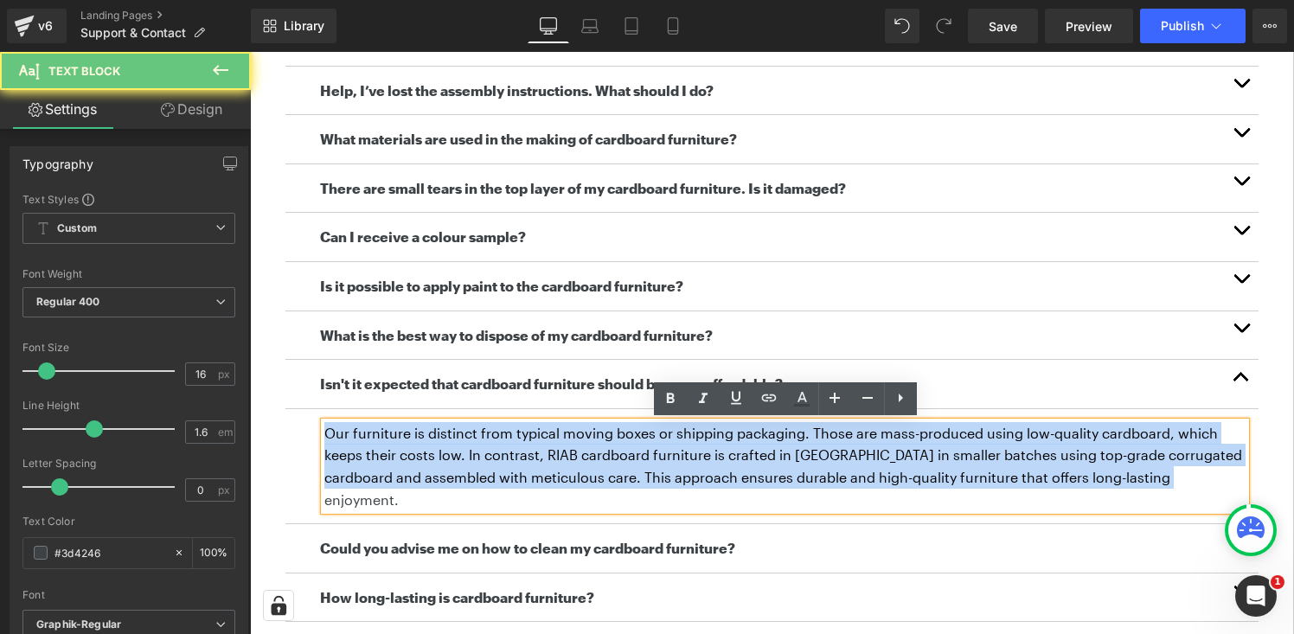
click at [527, 467] on p "Our furniture is distinct from typical moving boxes or shipping packaging. Thos…" at bounding box center [784, 466] width 921 height 88
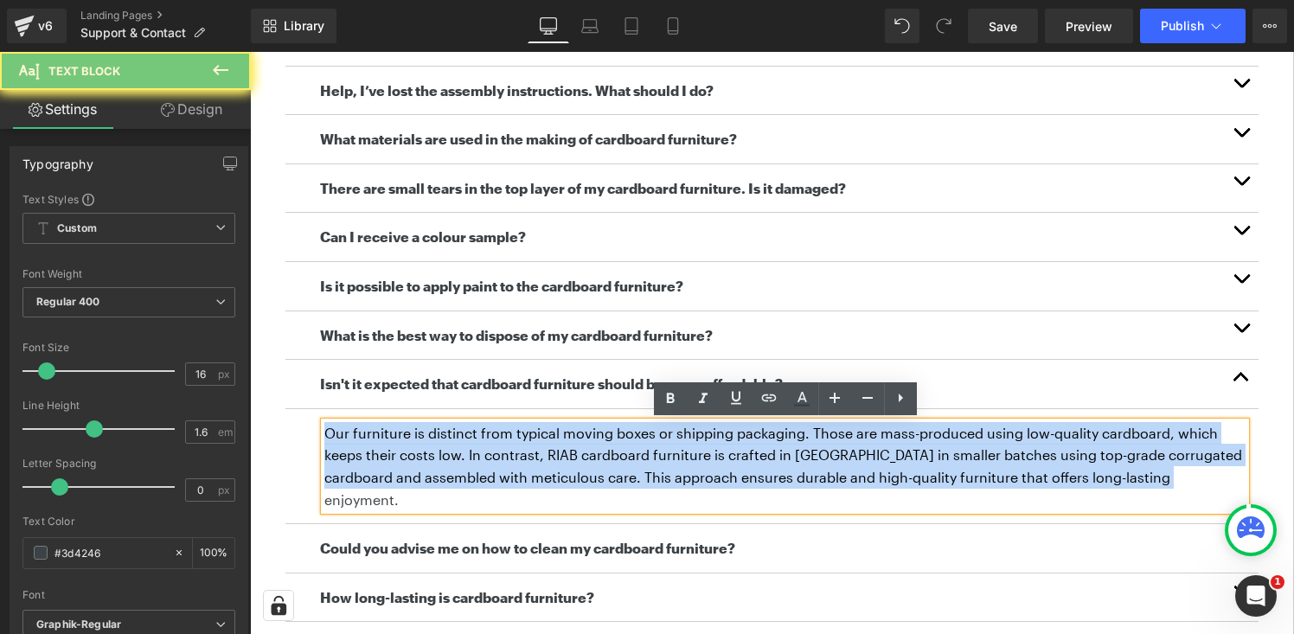
copy p "Our furniture is distinct from typical moving boxes or shipping packaging. Thos…"
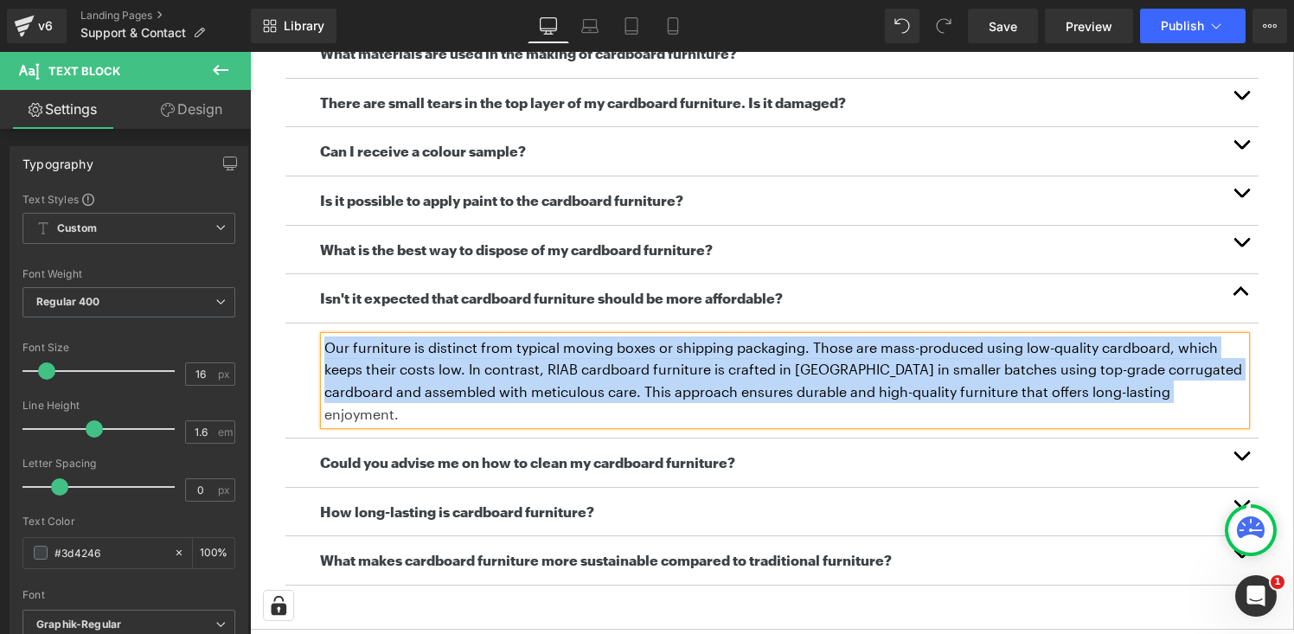
scroll to position [722, 0]
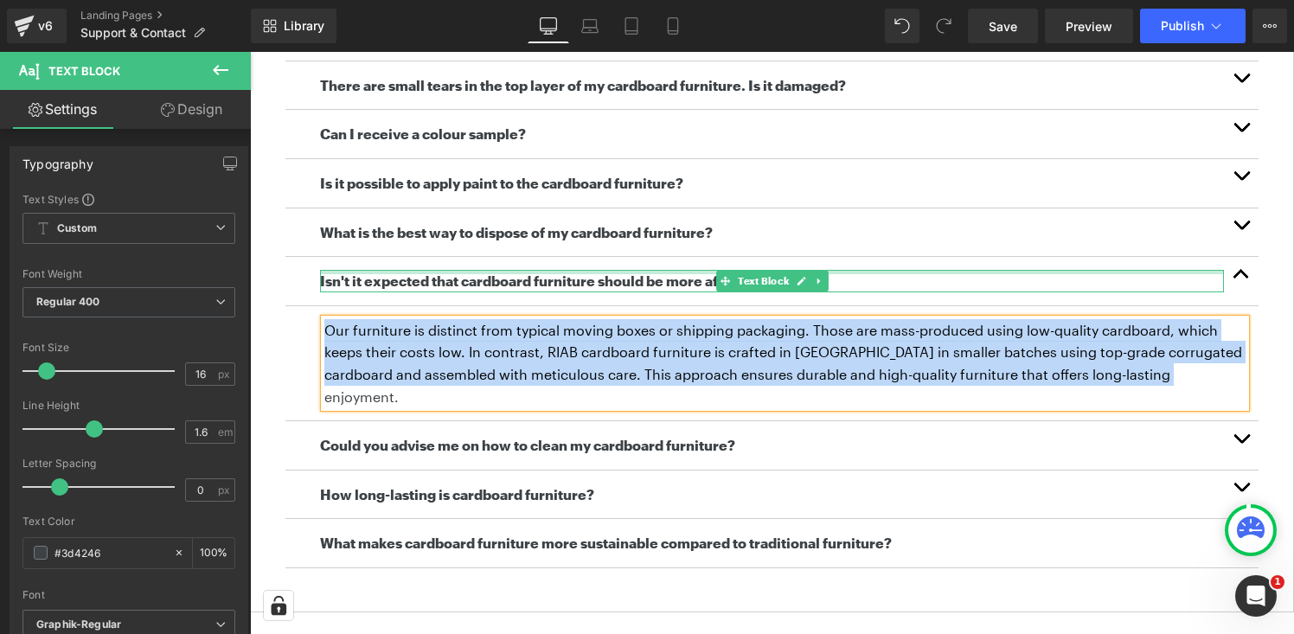
click at [1242, 274] on button "button" at bounding box center [1241, 281] width 35 height 48
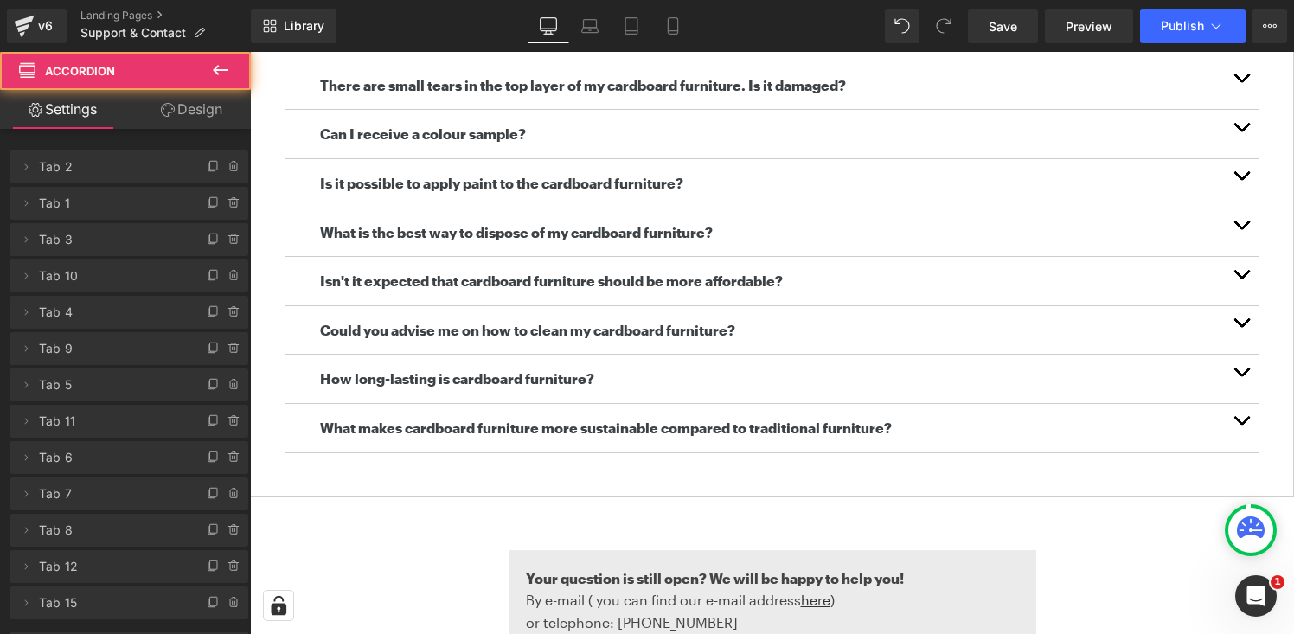
click at [1238, 324] on button "button" at bounding box center [1241, 330] width 35 height 48
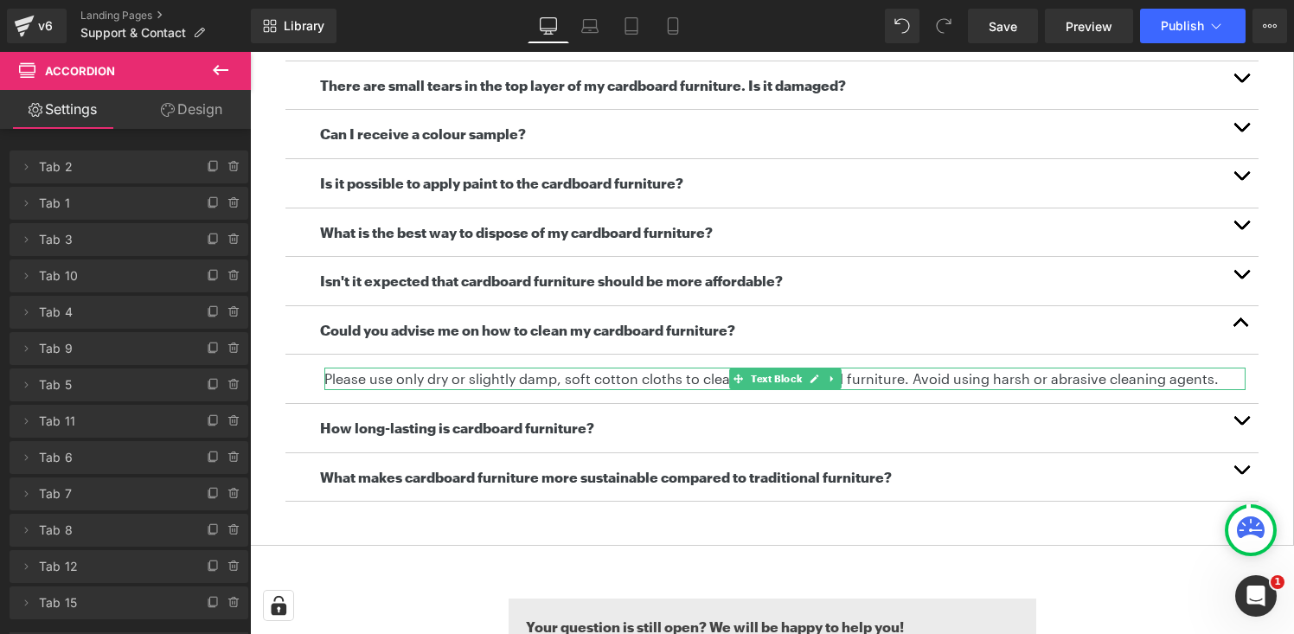
click at [478, 378] on p "Please use only dry or slightly damp, soft cotton cloths to clean your cardboar…" at bounding box center [784, 379] width 921 height 22
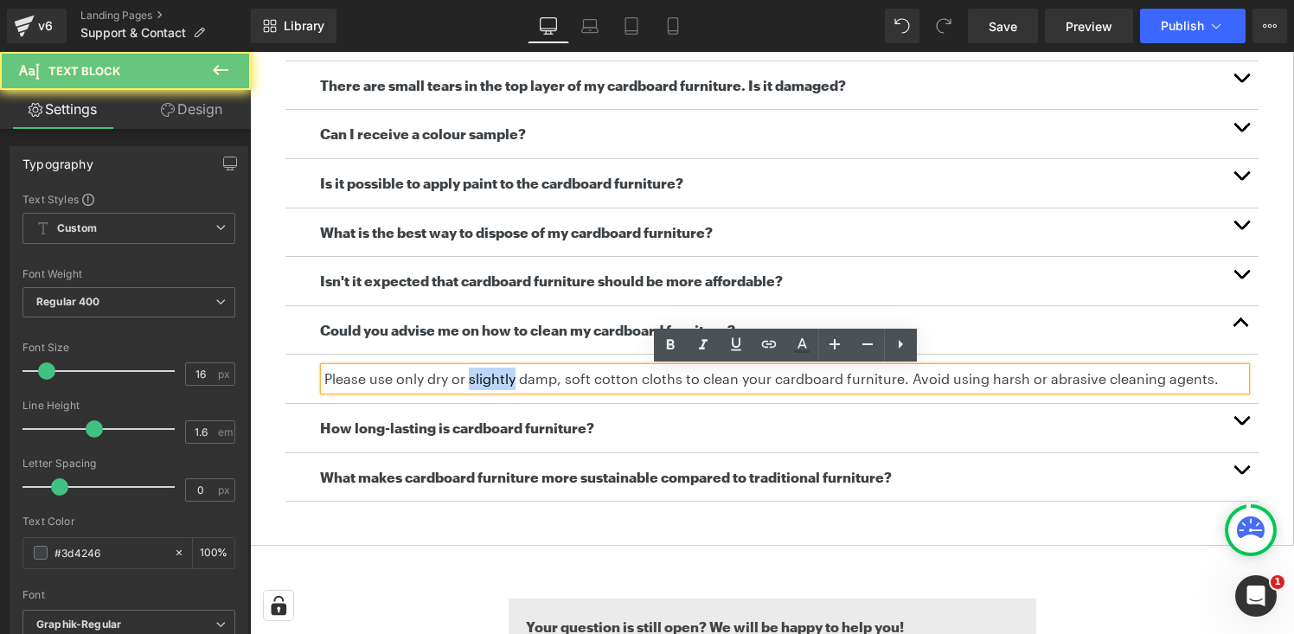
click at [478, 378] on p "Please use only dry or slightly damp, soft cotton cloths to clean your cardboar…" at bounding box center [784, 379] width 921 height 22
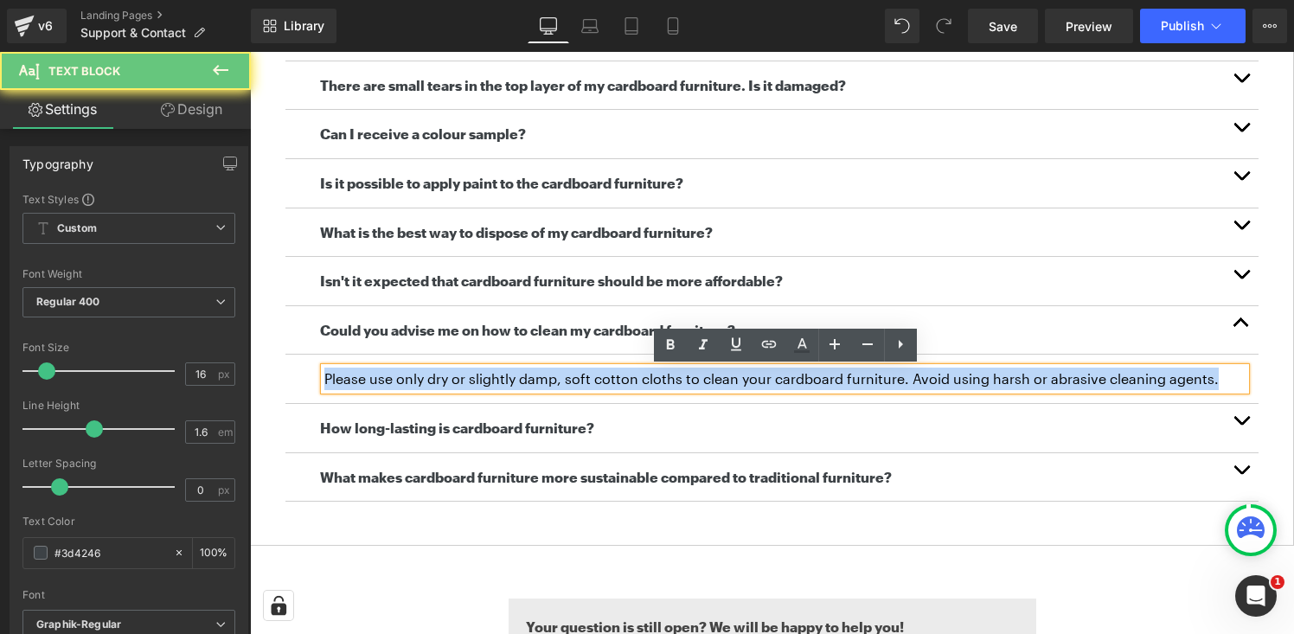
click at [478, 378] on p "Please use only dry or slightly damp, soft cotton cloths to clean your cardboar…" at bounding box center [784, 379] width 921 height 22
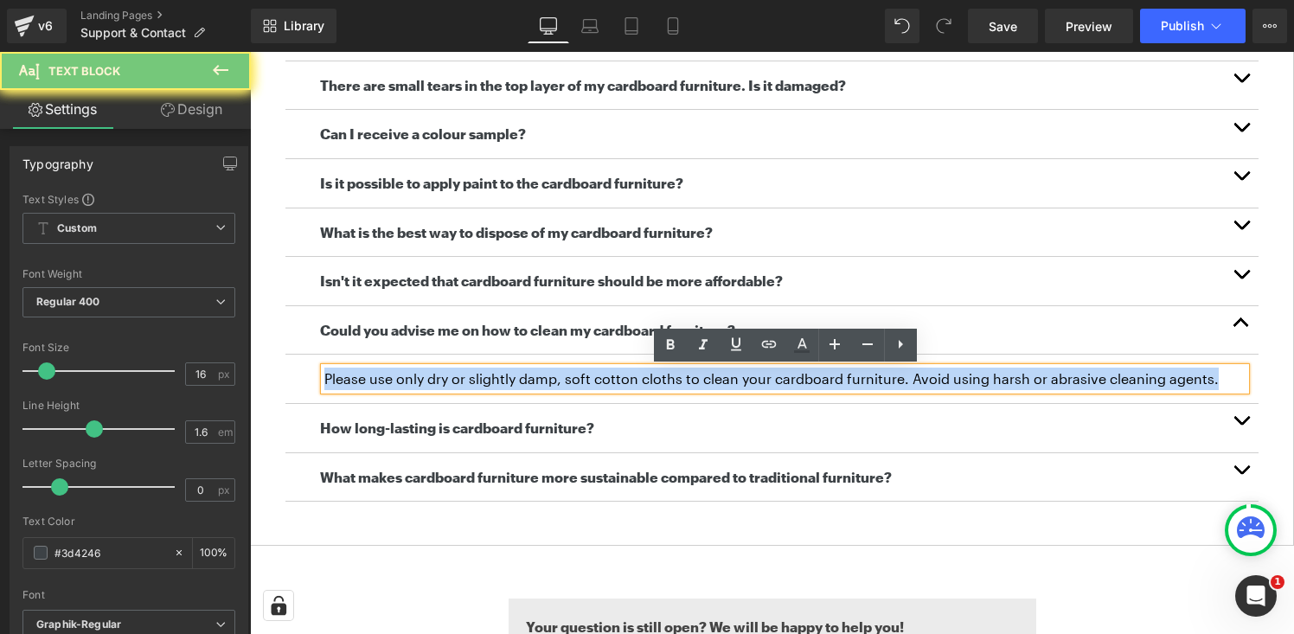
copy p "Please use only dry or slightly damp, soft cotton cloths to clean your cardboar…"
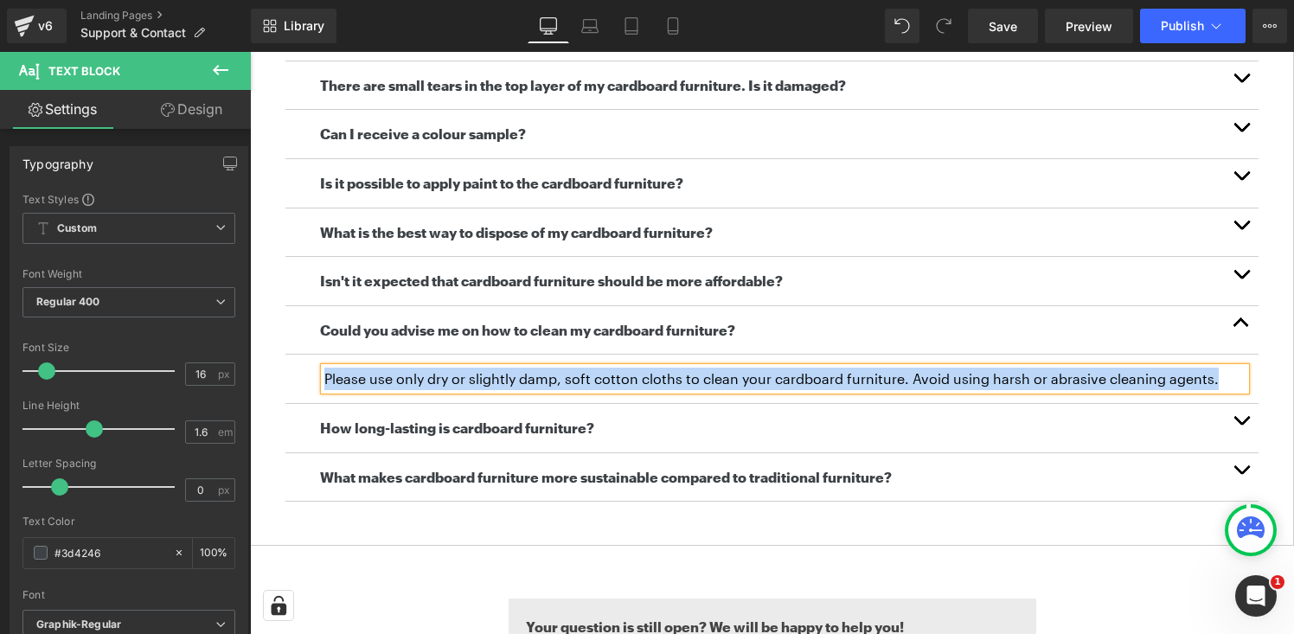
click at [1241, 419] on button "button" at bounding box center [1241, 428] width 35 height 48
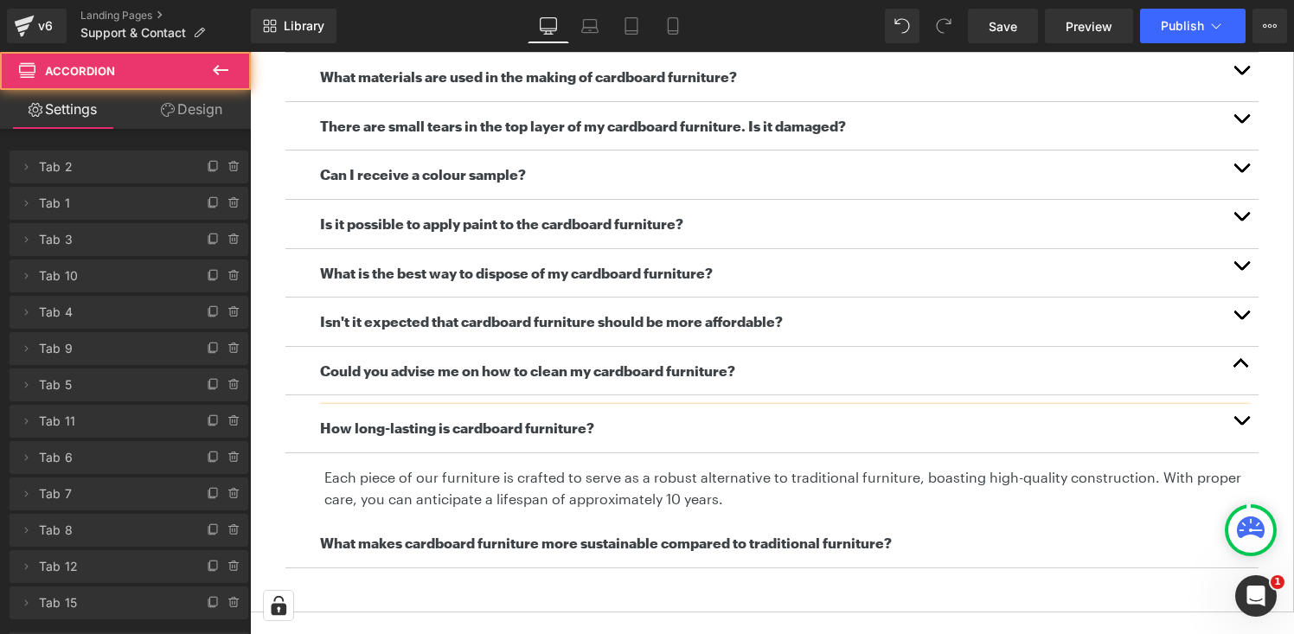
scroll to position [672, 0]
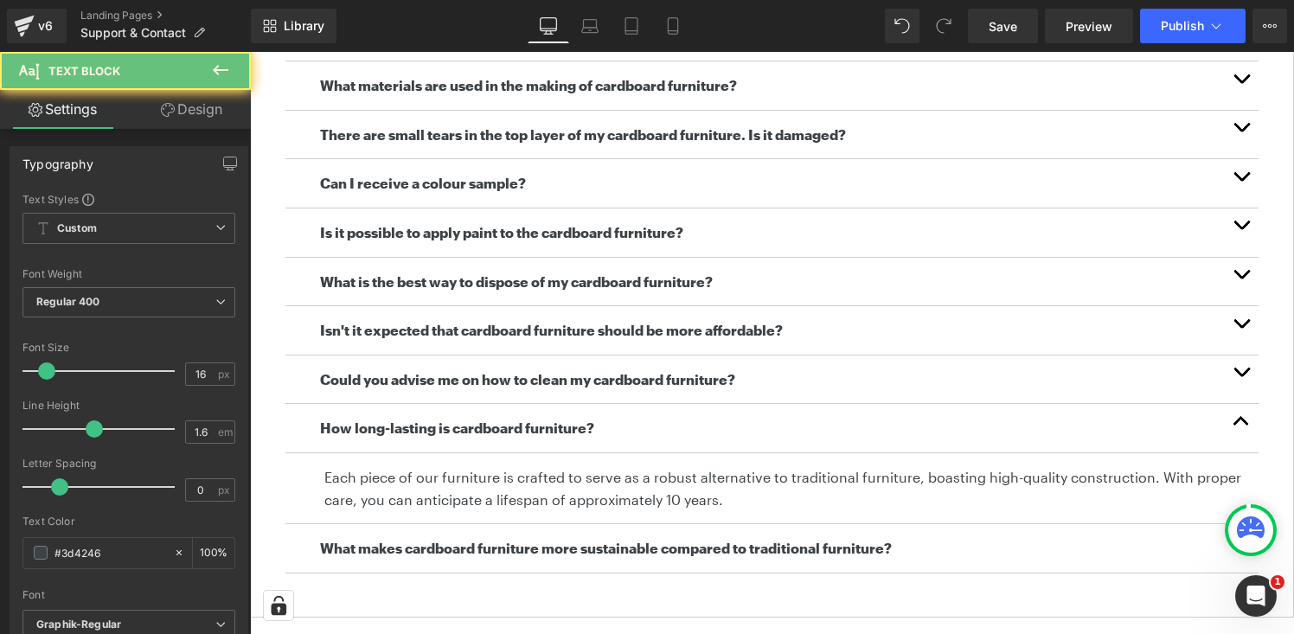
click at [603, 478] on p "Each piece of our furniture is crafted to serve as a robust alternative to trad…" at bounding box center [784, 488] width 921 height 44
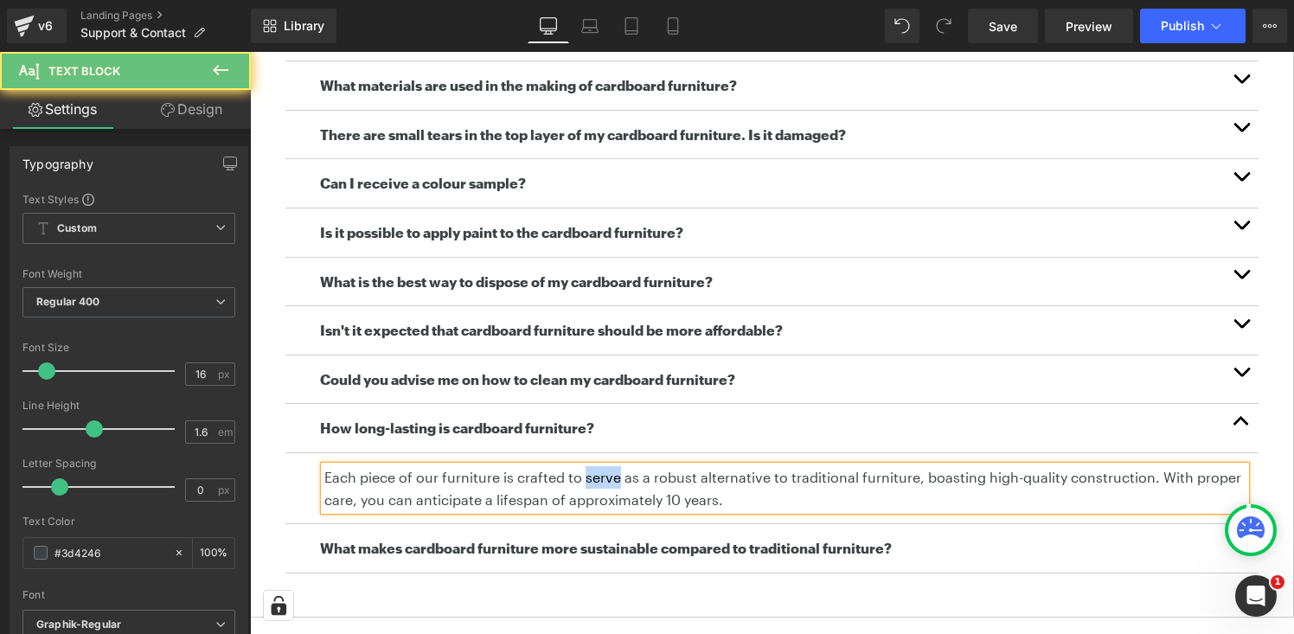
click at [603, 478] on p "Each piece of our furniture is crafted to serve as a robust alternative to trad…" at bounding box center [784, 488] width 921 height 44
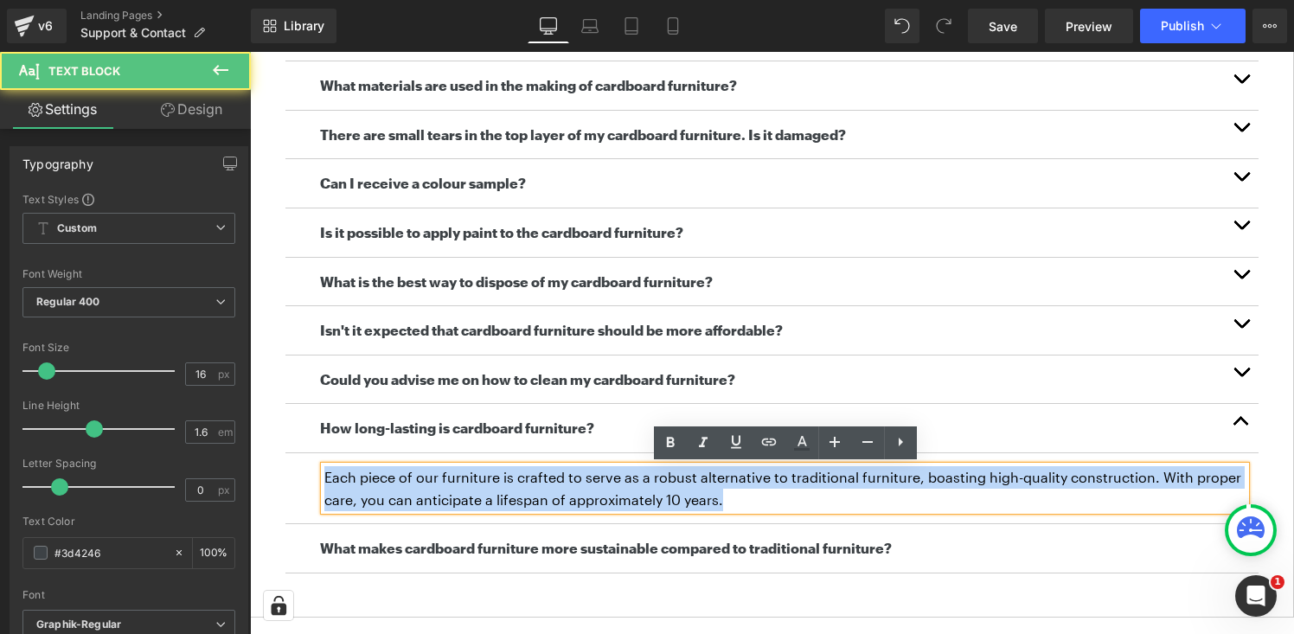
click at [603, 478] on p "Each piece of our furniture is crafted to serve as a robust alternative to trad…" at bounding box center [784, 488] width 921 height 44
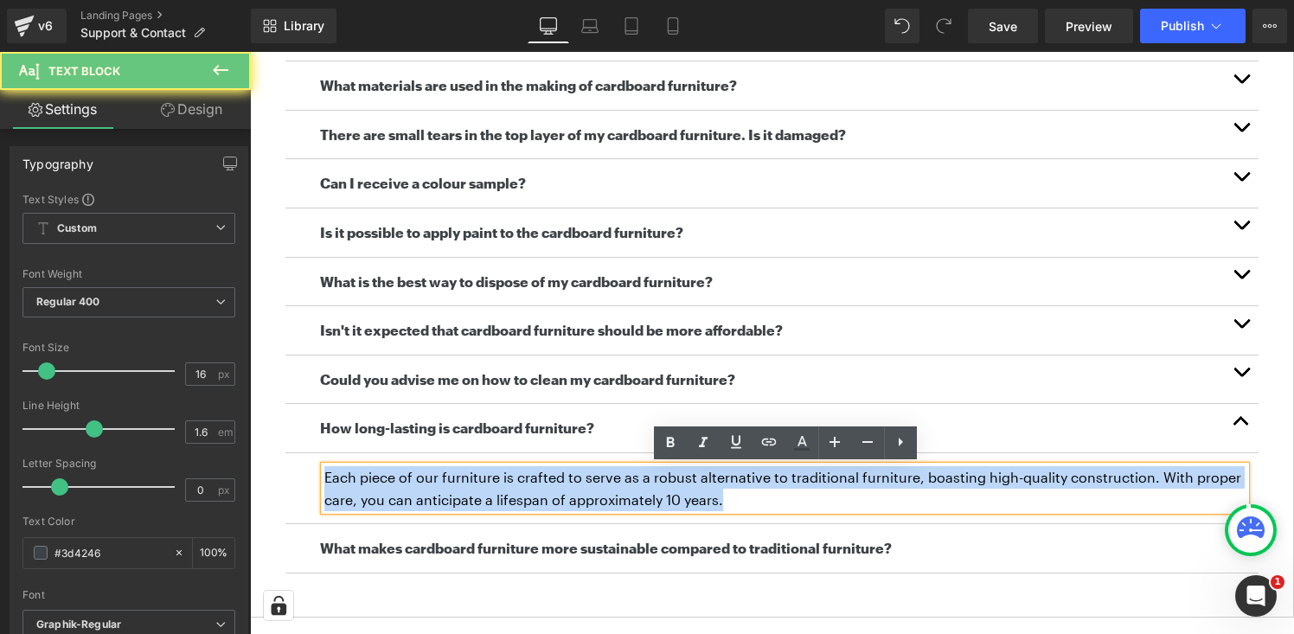
copy p "Each piece of our furniture is crafted to serve as a robust alternative to trad…"
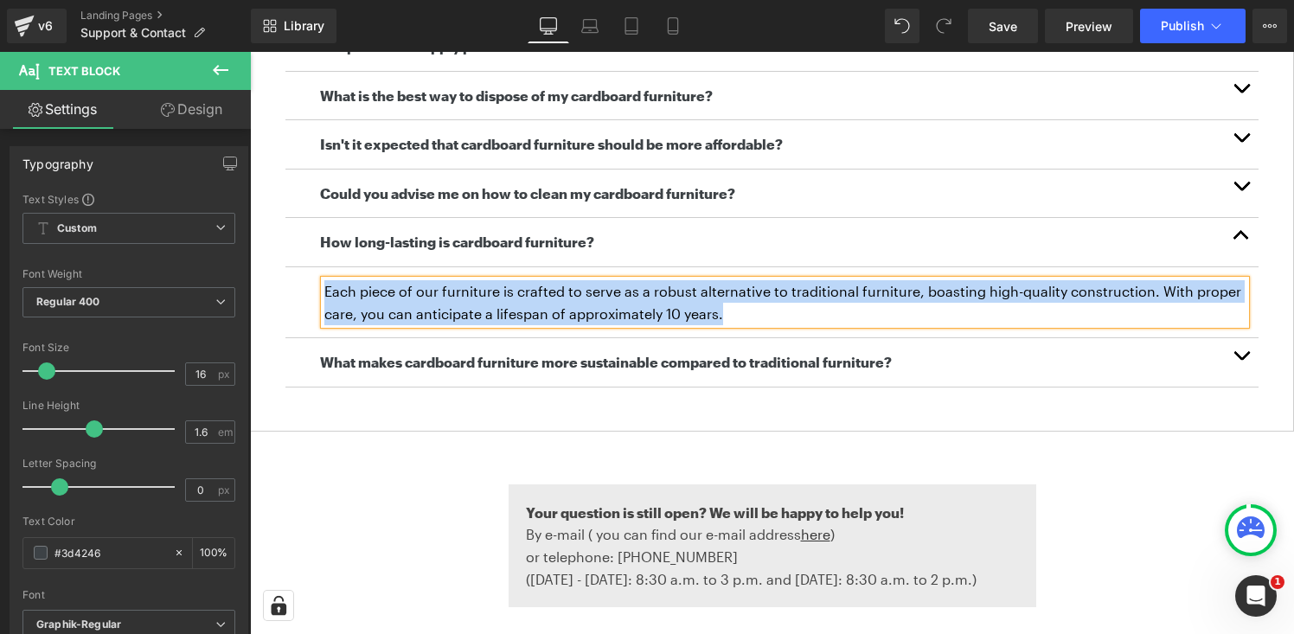
click at [1248, 363] on button "button" at bounding box center [1241, 362] width 35 height 48
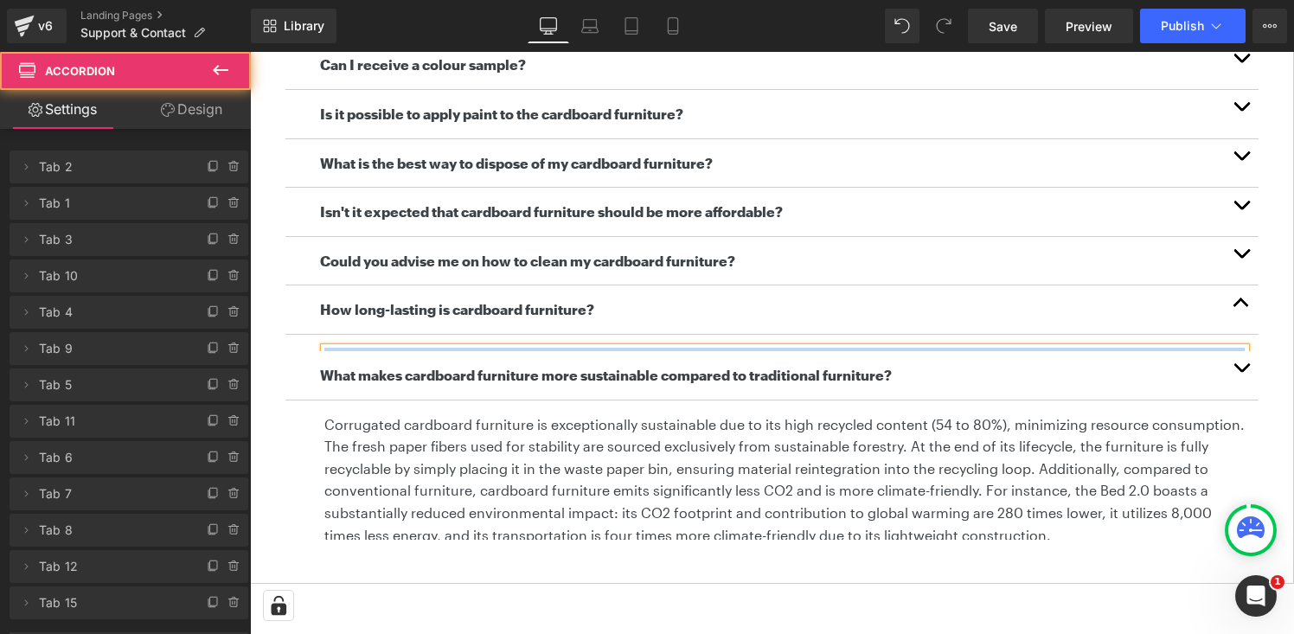
scroll to position [787, 0]
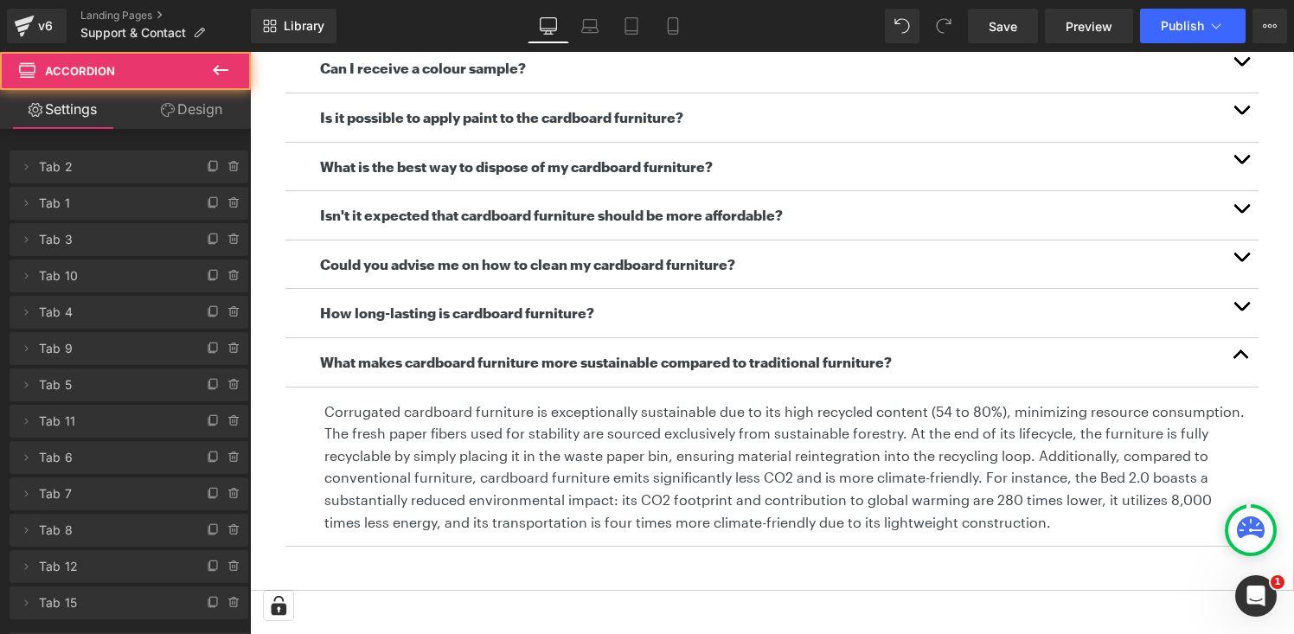
click at [619, 423] on p "Corrugated cardboard furniture is exceptionally sustainable due to its high rec…" at bounding box center [784, 467] width 921 height 133
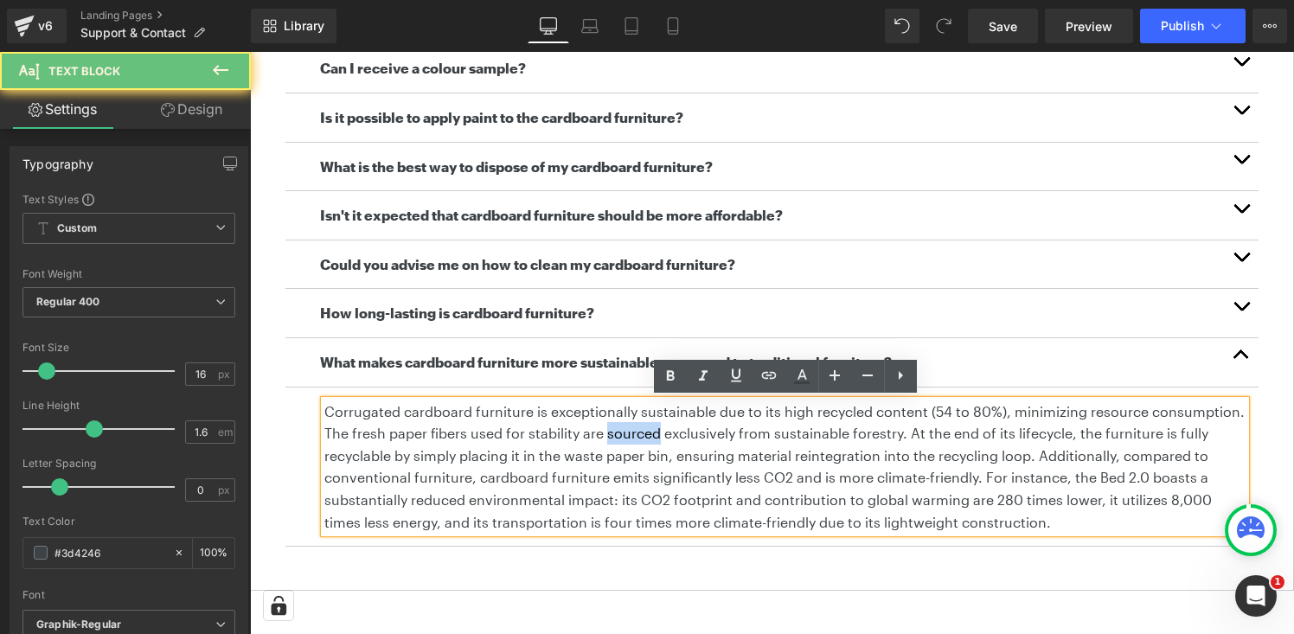
click at [619, 423] on p "Corrugated cardboard furniture is exceptionally sustainable due to its high rec…" at bounding box center [784, 467] width 921 height 133
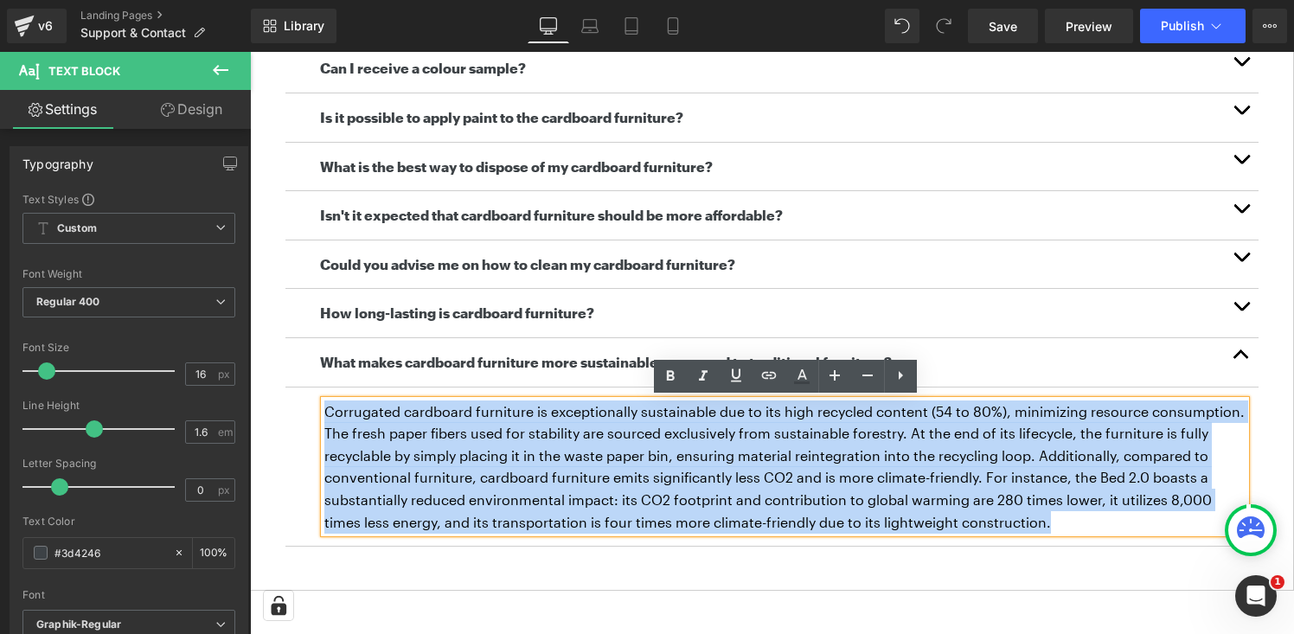
click at [619, 423] on p "Corrugated cardboard furniture is exceptionally sustainable due to its high rec…" at bounding box center [784, 467] width 921 height 133
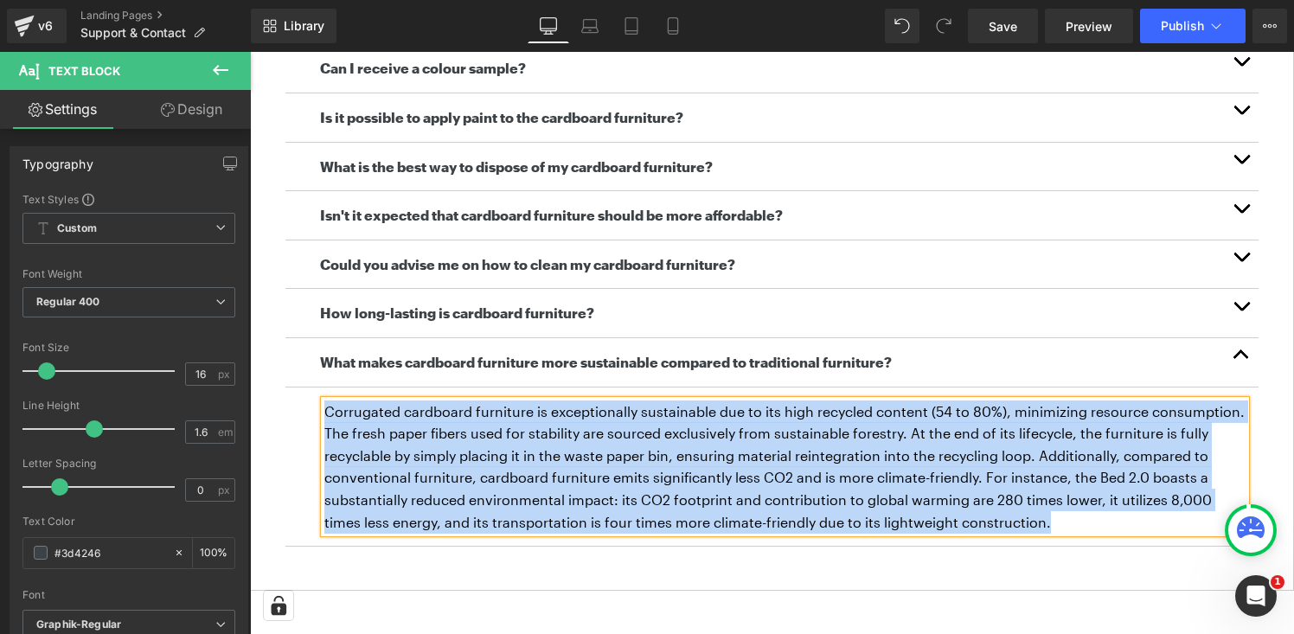
scroll to position [0, 0]
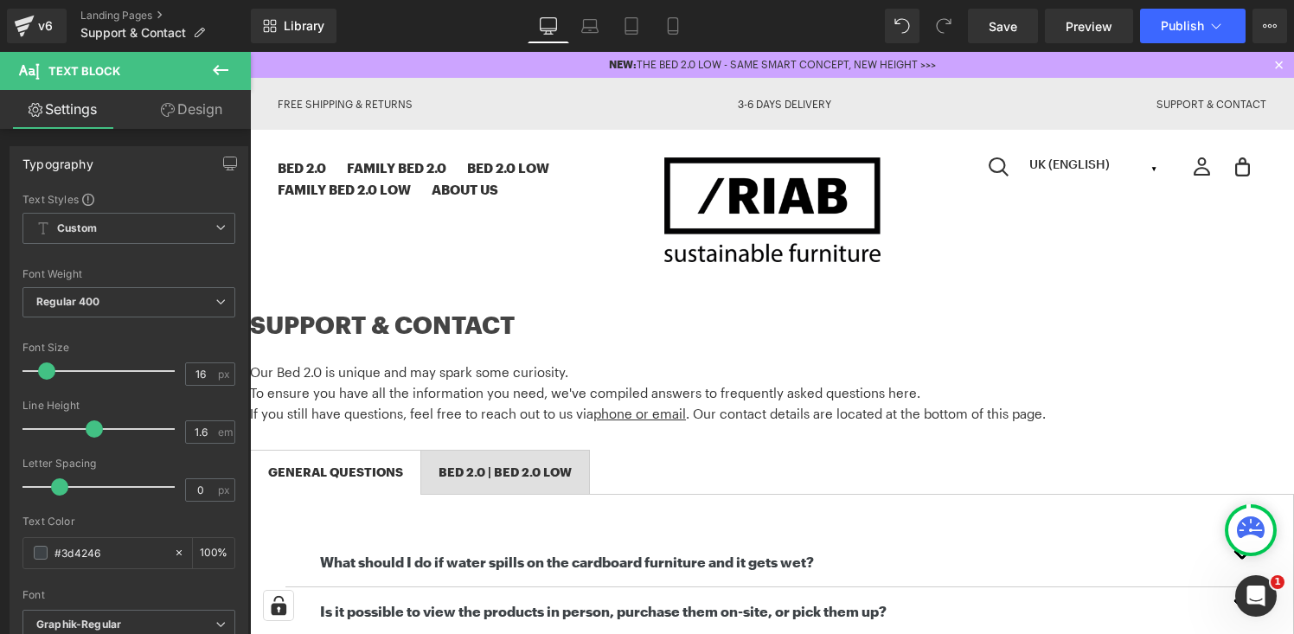
click at [577, 480] on span "BED 2.0 | BED 2.0 LOW Text Block" at bounding box center [505, 472] width 168 height 43
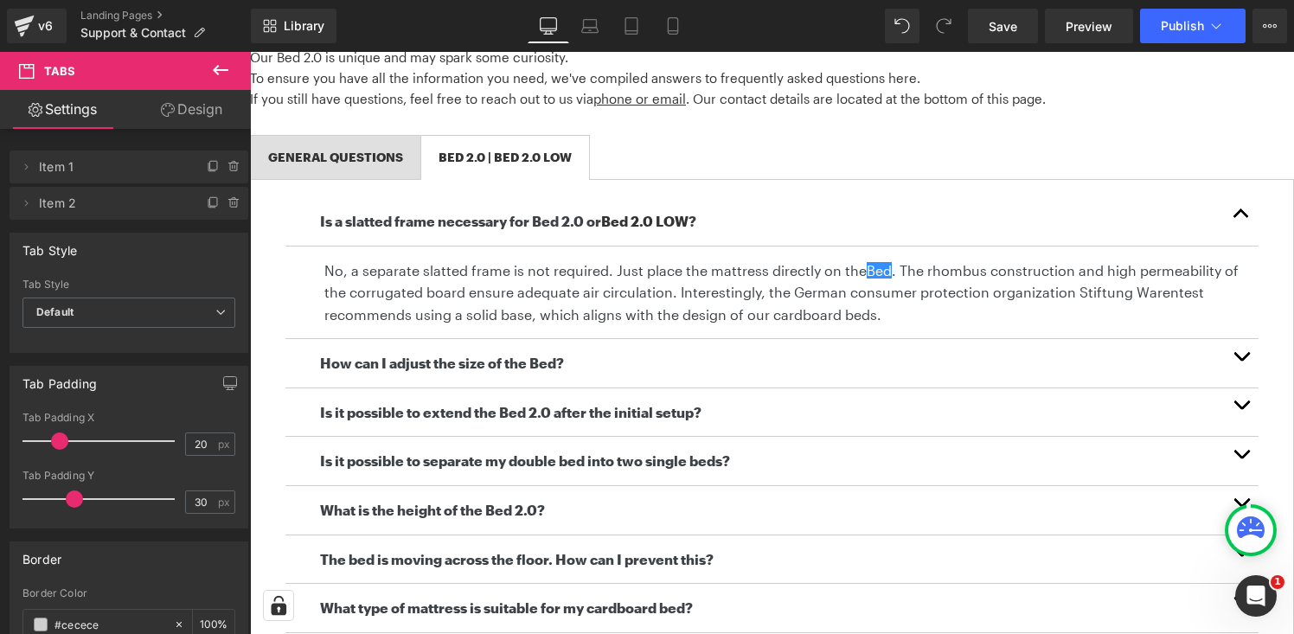
scroll to position [319, 0]
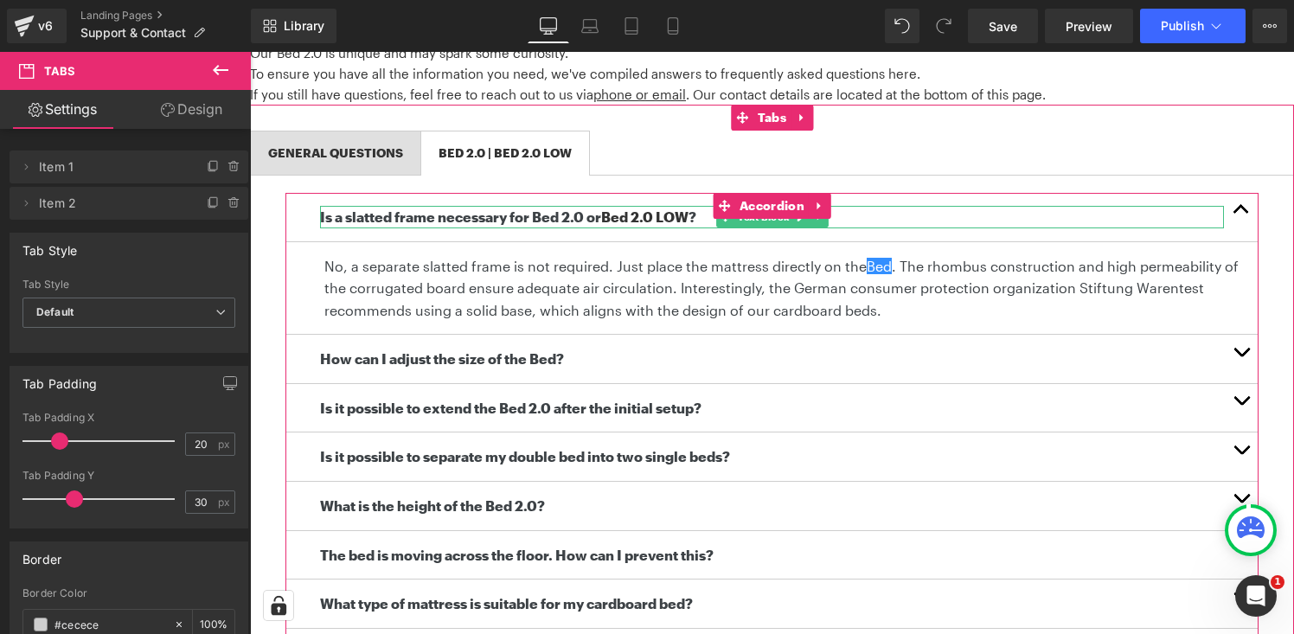
click at [467, 215] on b "Is a slatted frame necessary for Bed 2.0 or Bed 2.0 LOW ?" at bounding box center [508, 216] width 376 height 16
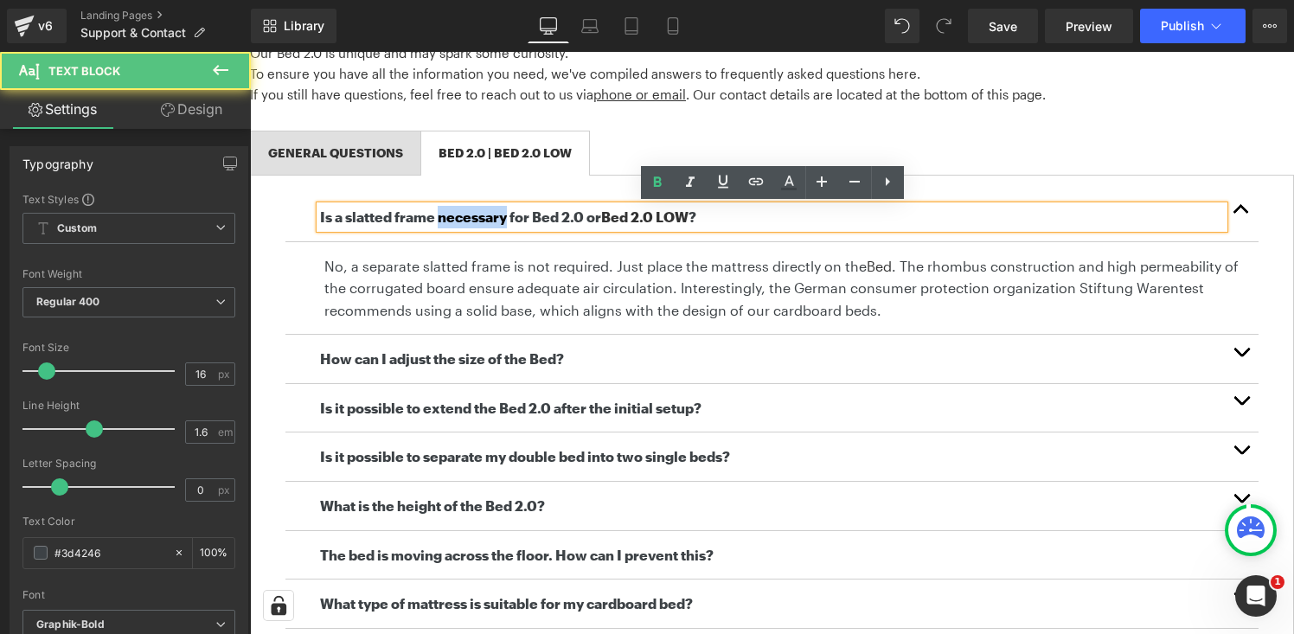
click at [467, 215] on b "Is a slatted frame necessary for Bed 2.0 or Bed 2.0 LOW ?" at bounding box center [508, 216] width 376 height 16
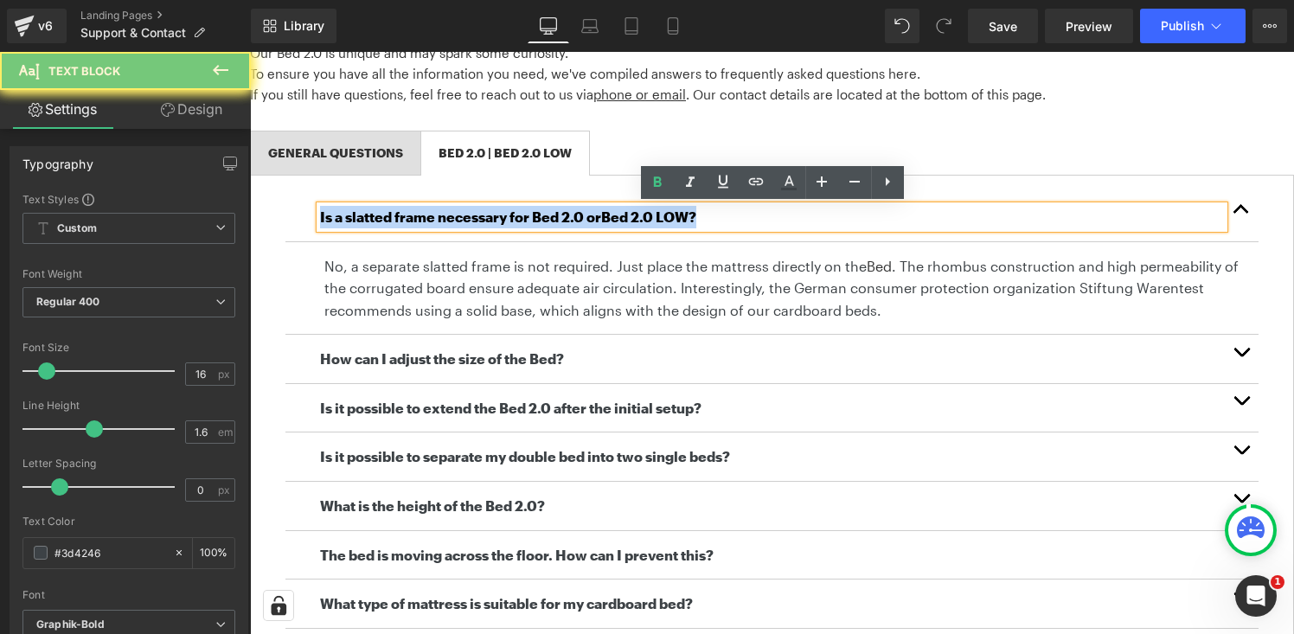
click at [467, 215] on b "Is a slatted frame necessary for Bed 2.0 or Bed 2.0 LOW ?" at bounding box center [508, 216] width 376 height 16
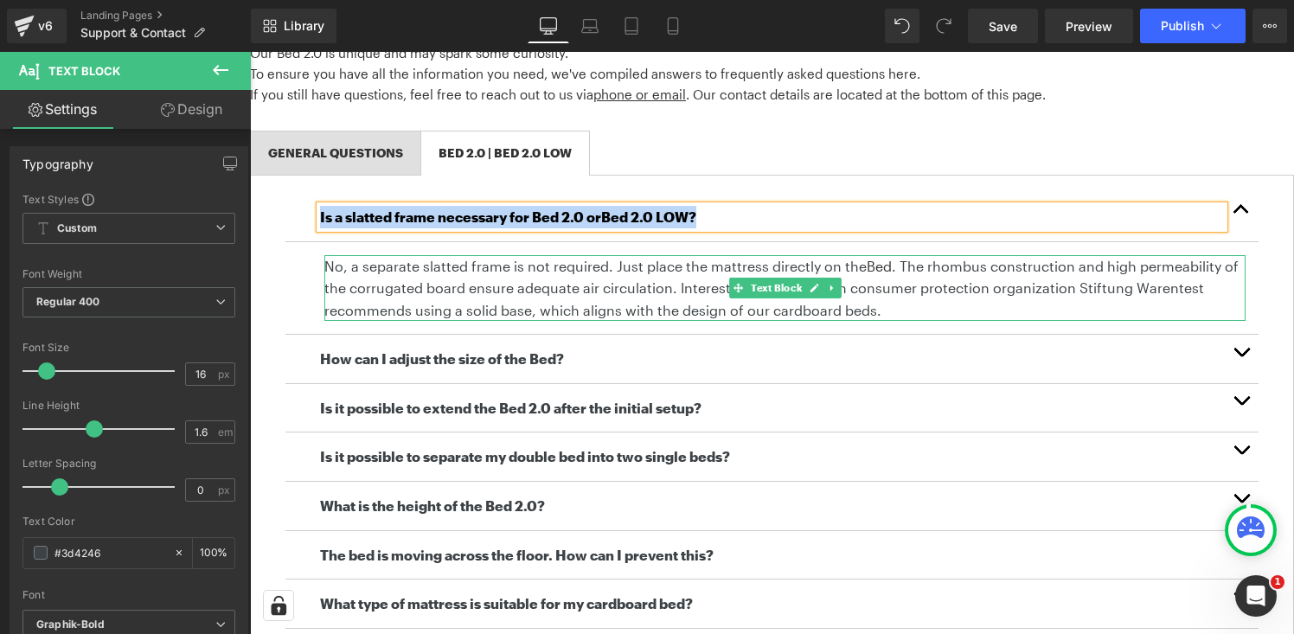
click at [491, 280] on p "No, a separate slatted frame is not required. Just place the mattress directly …" at bounding box center [784, 288] width 921 height 67
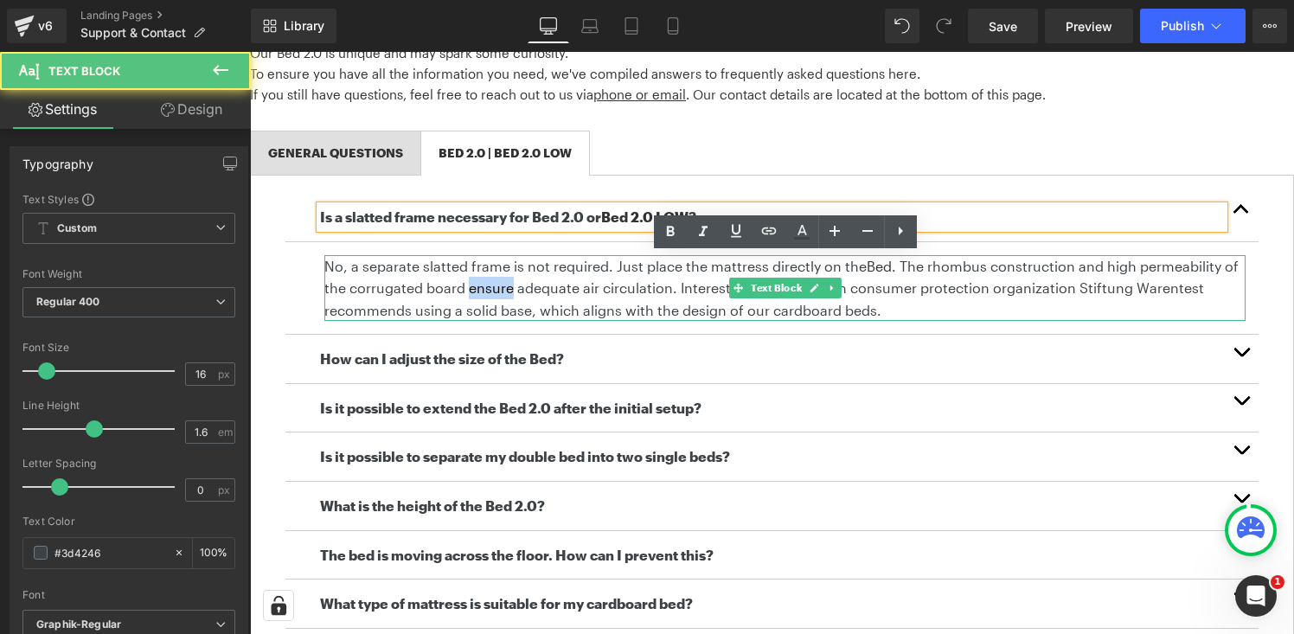
click at [491, 280] on p "No, a separate slatted frame is not required. Just place the mattress directly …" at bounding box center [784, 288] width 921 height 67
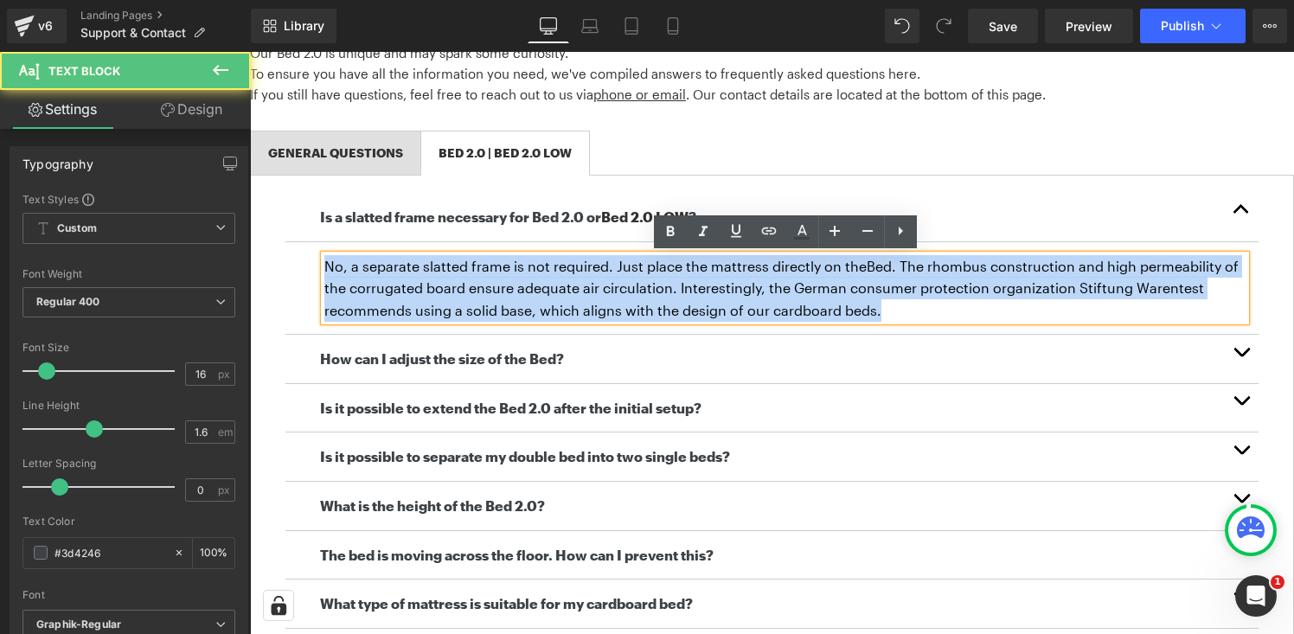
click at [491, 280] on p "No, a separate slatted frame is not required. Just place the mattress directly …" at bounding box center [784, 288] width 921 height 67
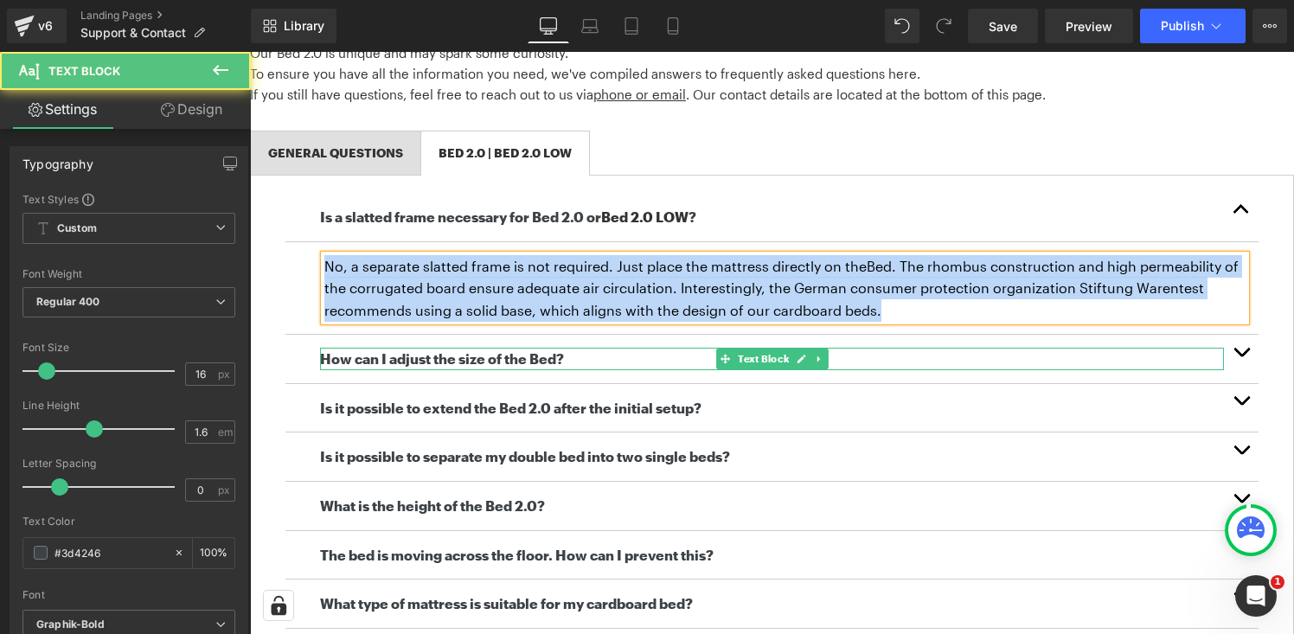
click at [402, 355] on b "How can I adjust the size of the Bed?" at bounding box center [442, 358] width 244 height 16
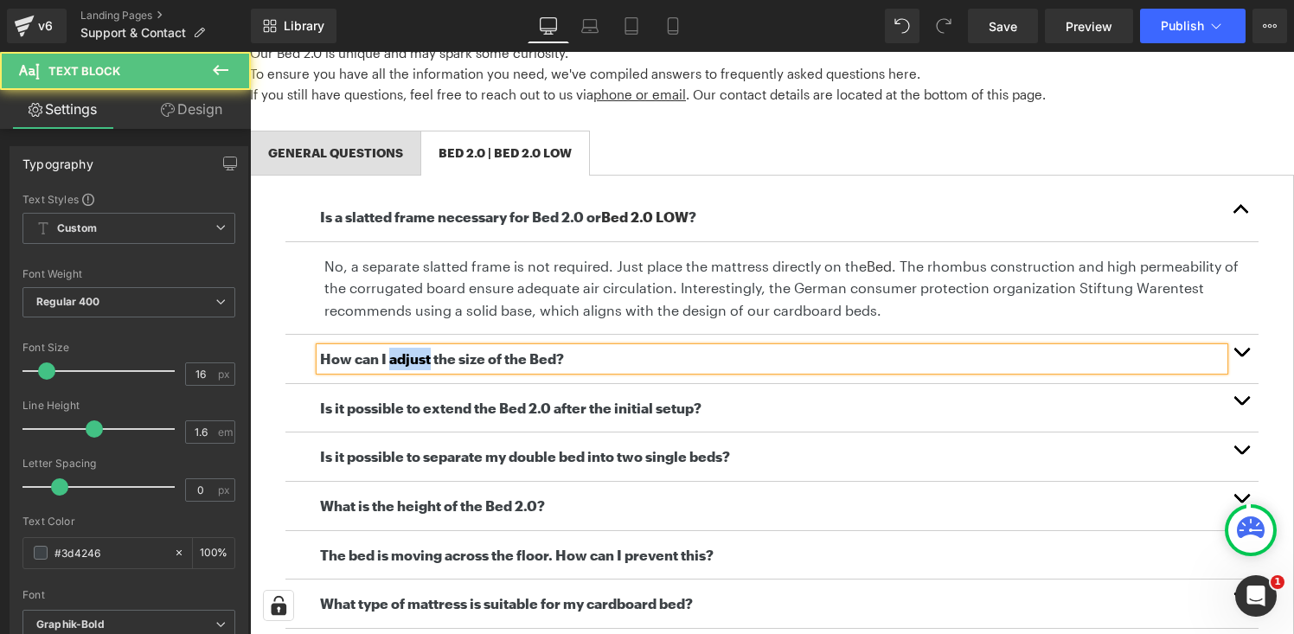
click at [402, 355] on b "How can I adjust the size of the Bed?" at bounding box center [442, 358] width 244 height 16
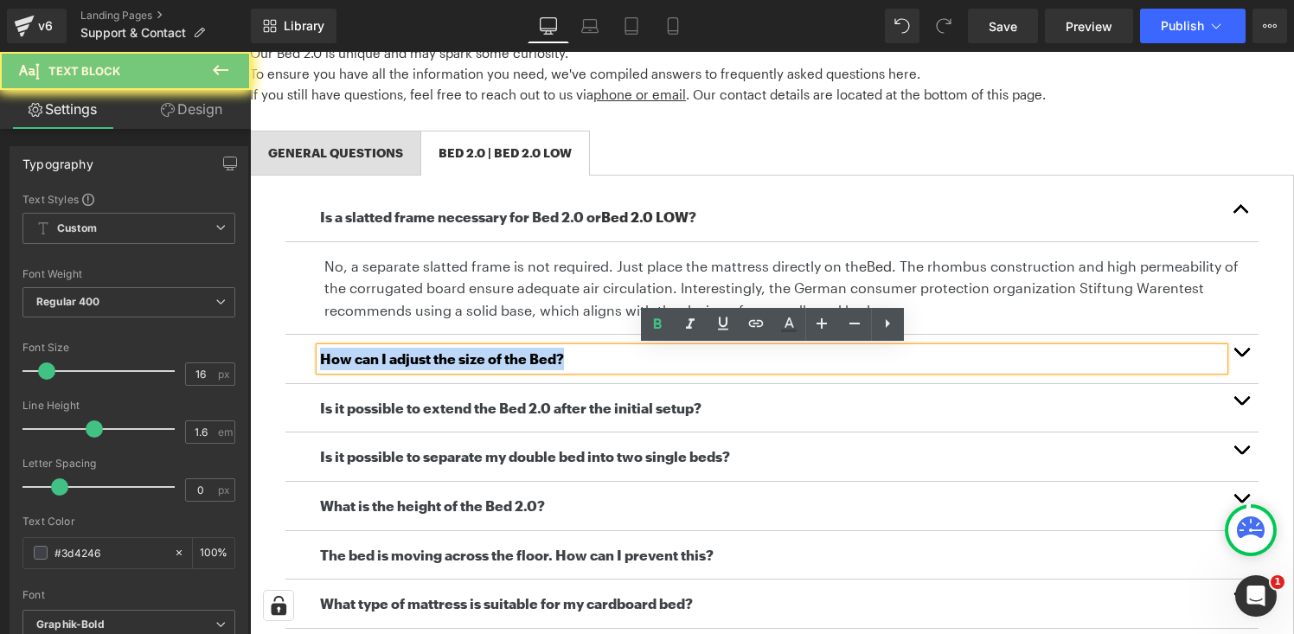
click at [402, 355] on b "How can I adjust the size of the Bed?" at bounding box center [442, 358] width 244 height 16
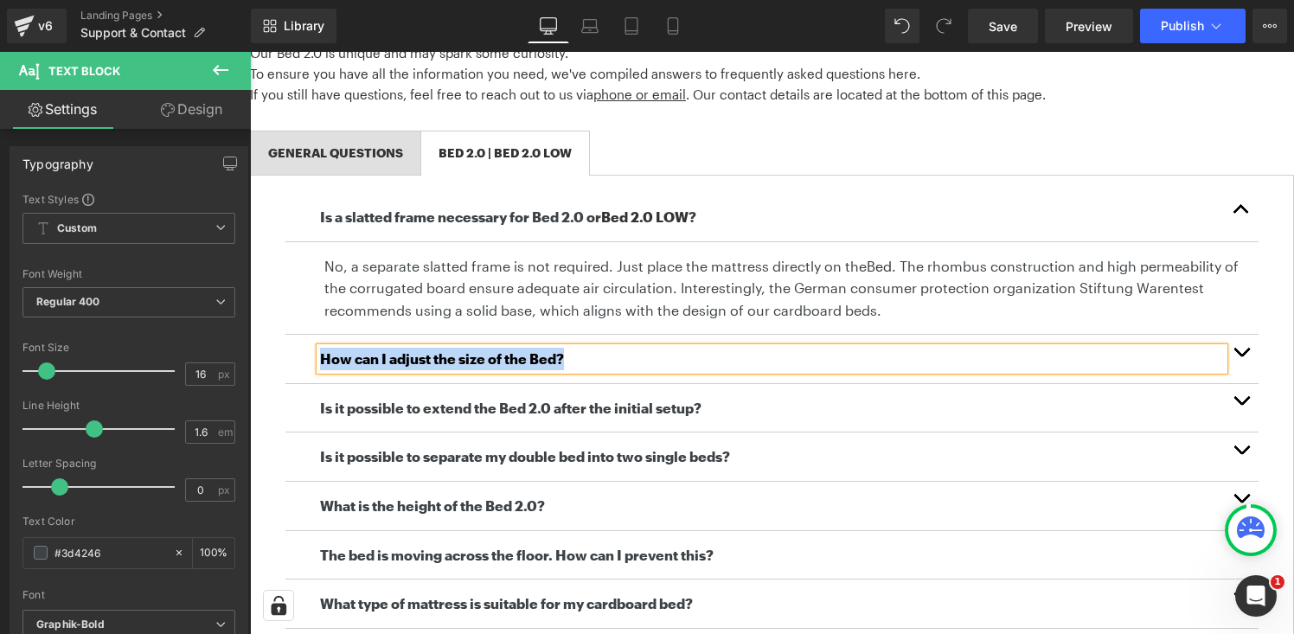
click at [1248, 353] on button "button" at bounding box center [1241, 359] width 35 height 48
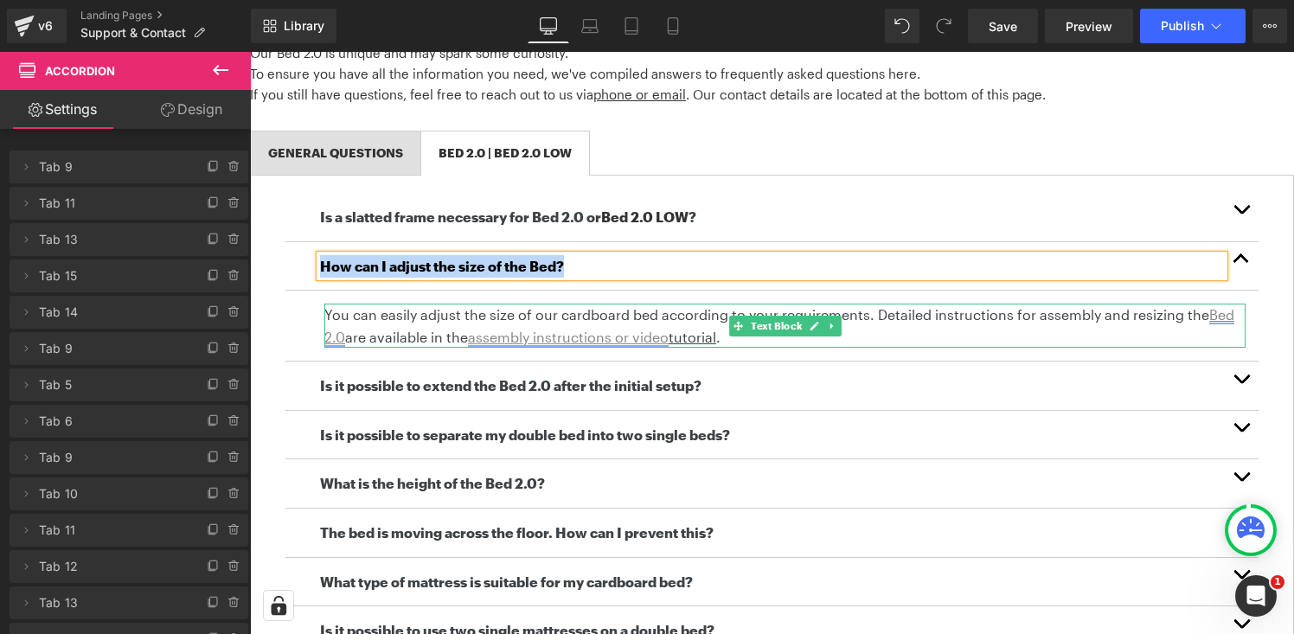
click at [436, 322] on p "You can easily adjust the size of our cardboard bed according to your requireme…" at bounding box center [784, 326] width 921 height 44
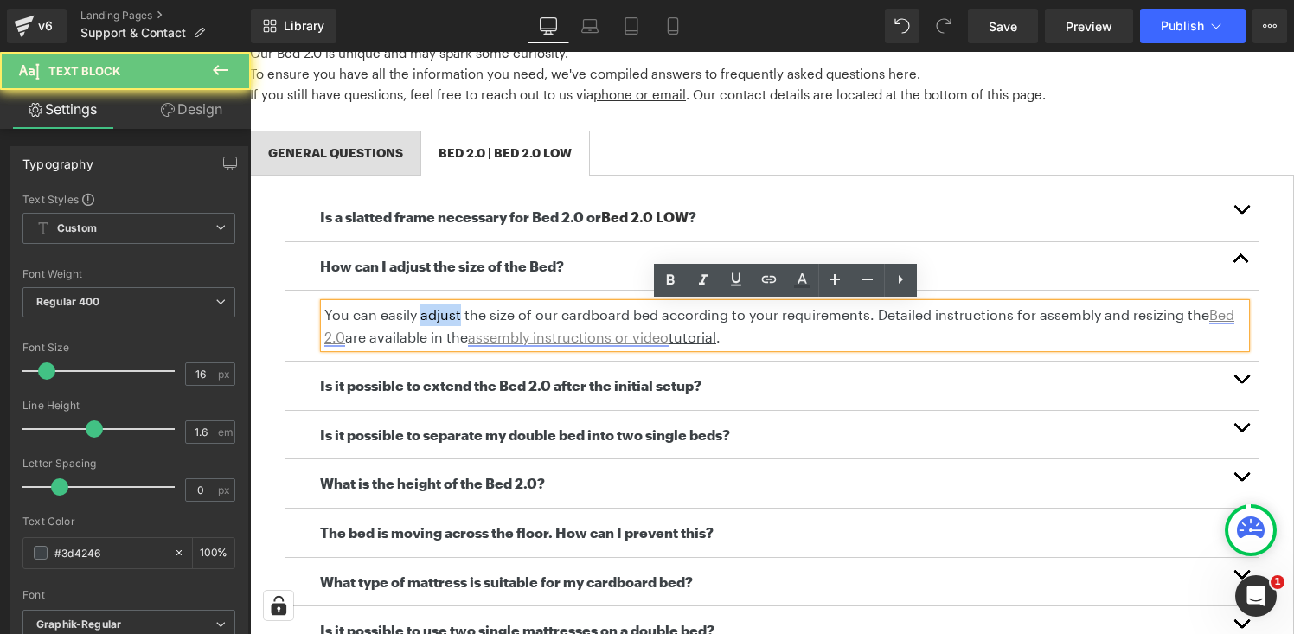
click at [436, 322] on p "You can easily adjust the size of our cardboard bed according to your requireme…" at bounding box center [784, 326] width 921 height 44
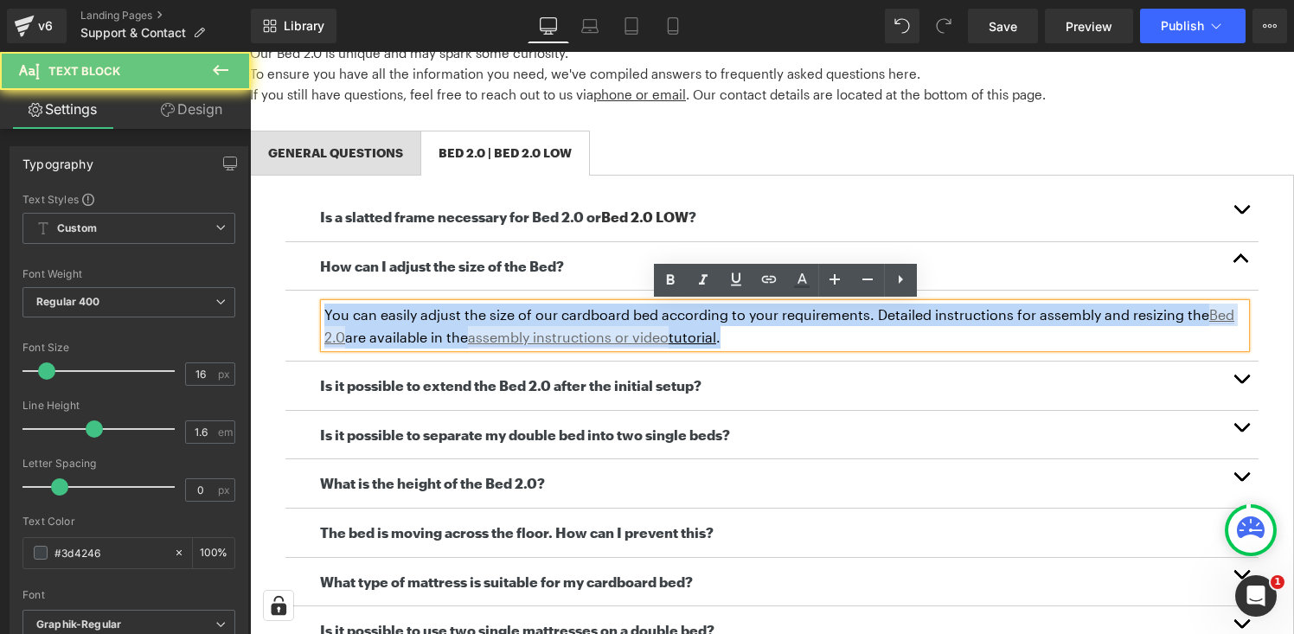
click at [436, 322] on p "You can easily adjust the size of our cardboard bed according to your requireme…" at bounding box center [784, 326] width 921 height 44
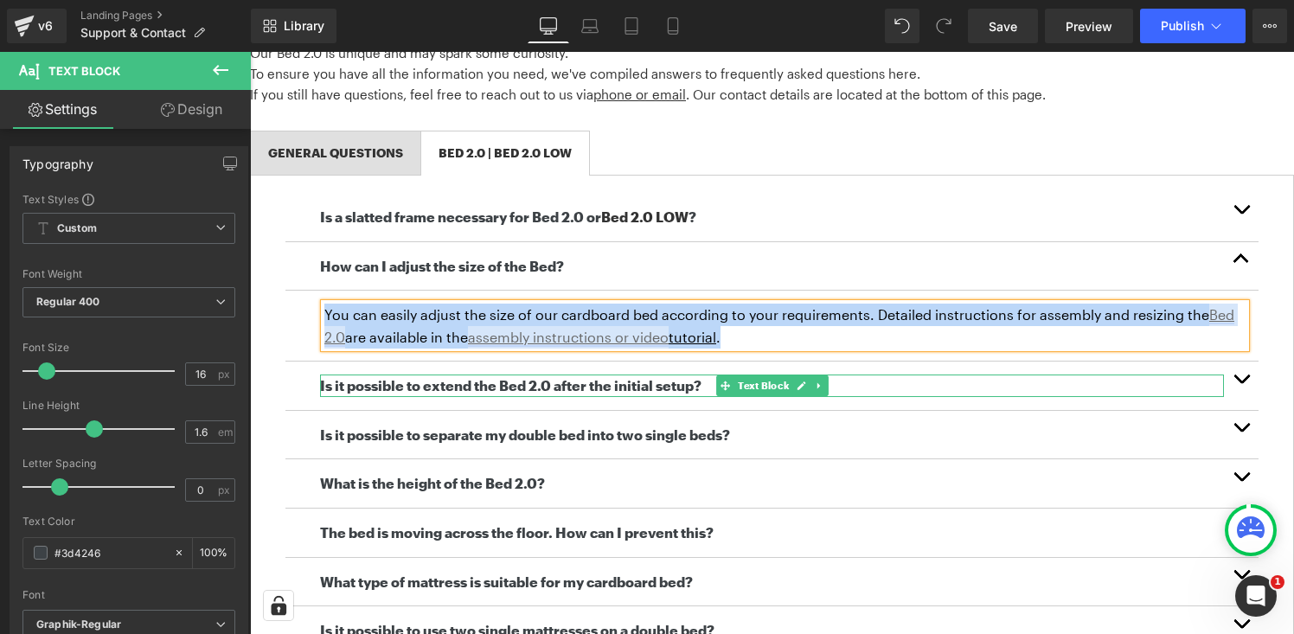
click at [518, 387] on b "Is it possible to extend the Bed 2.0 after the initial setup?" at bounding box center [511, 385] width 382 height 16
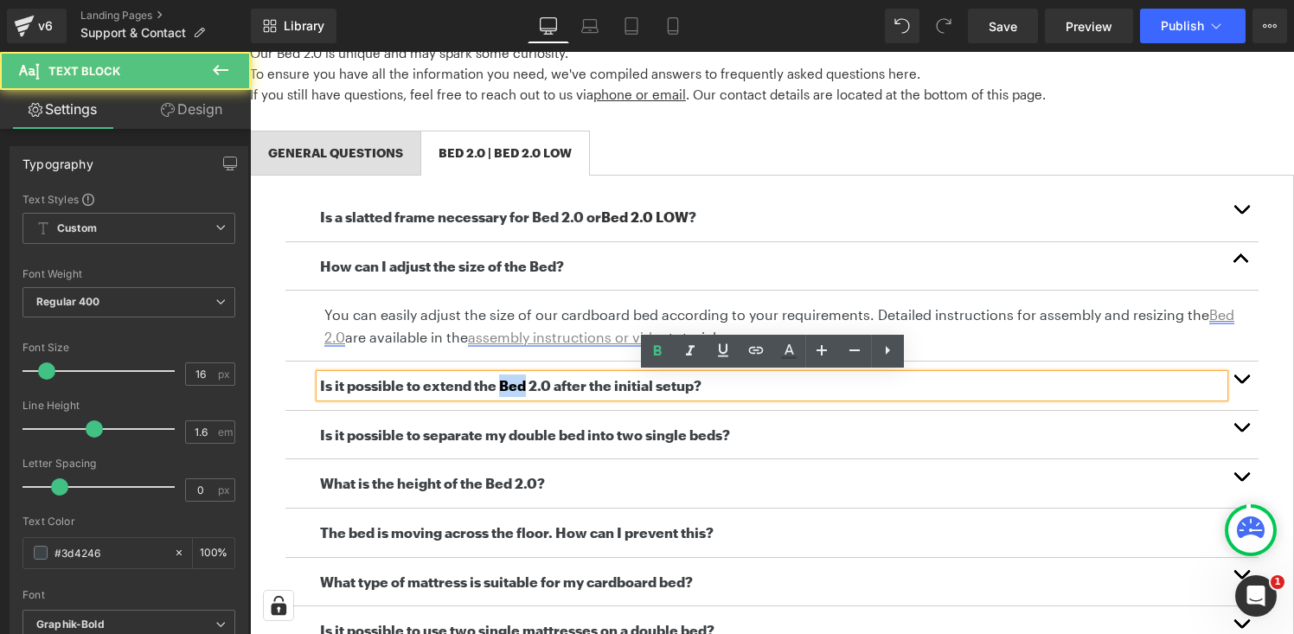
click at [518, 387] on b "Is it possible to extend the Bed 2.0 after the initial setup?" at bounding box center [511, 385] width 382 height 16
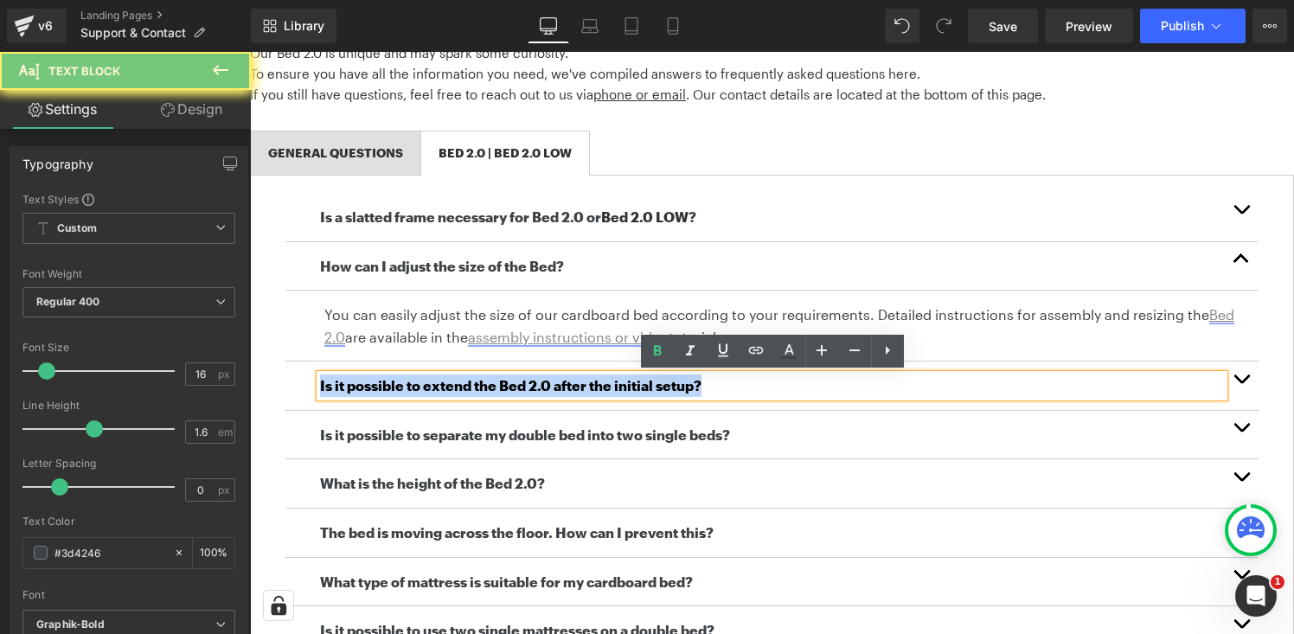
click at [518, 387] on b "Is it possible to extend the Bed 2.0 after the initial setup?" at bounding box center [511, 385] width 382 height 16
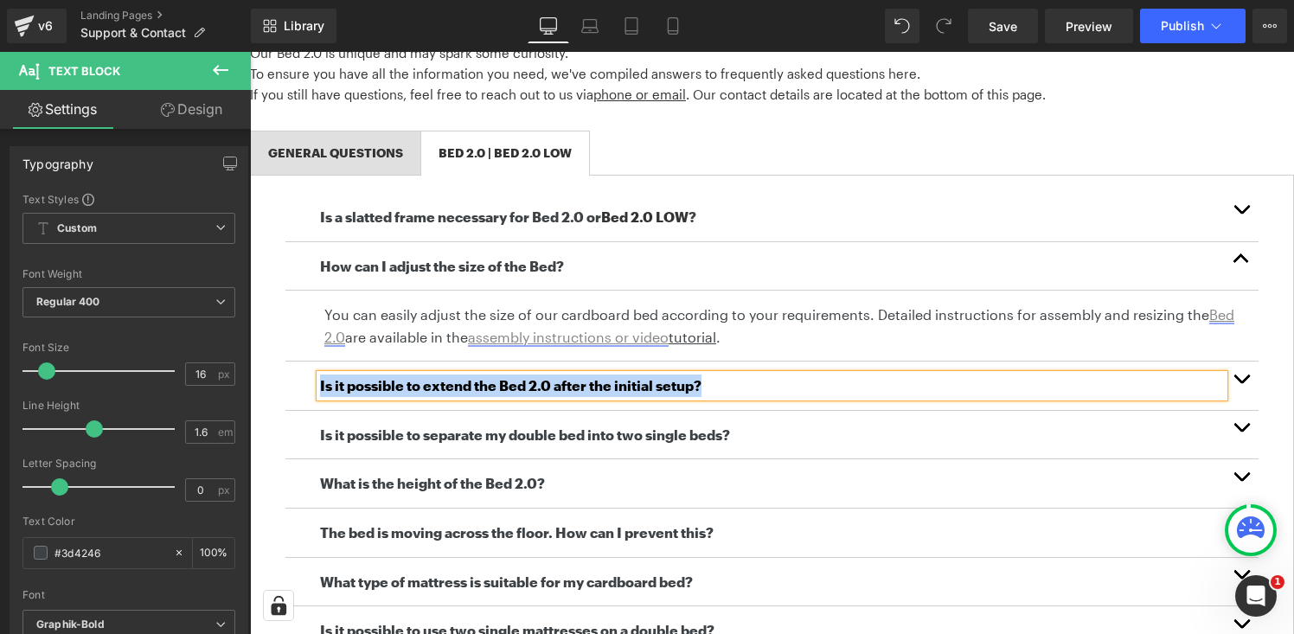
click at [1247, 380] on button "button" at bounding box center [1241, 386] width 35 height 48
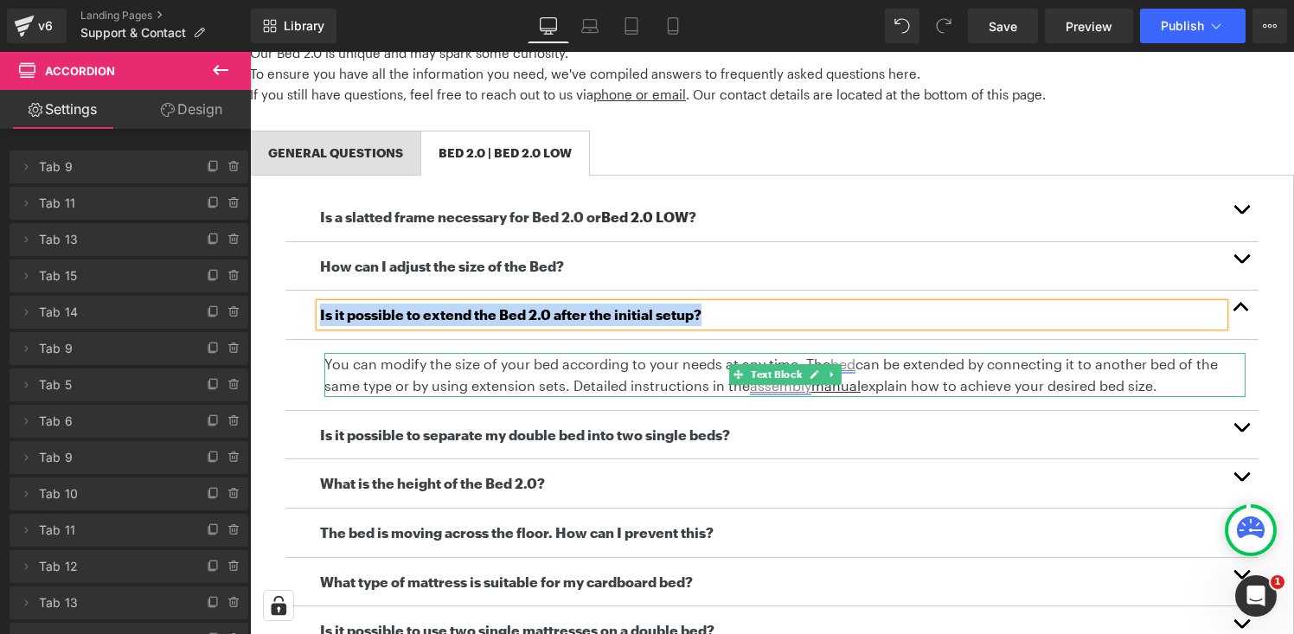
click at [507, 377] on p "You can modify the size of your bed according to your needs at any time. The be…" at bounding box center [784, 375] width 921 height 44
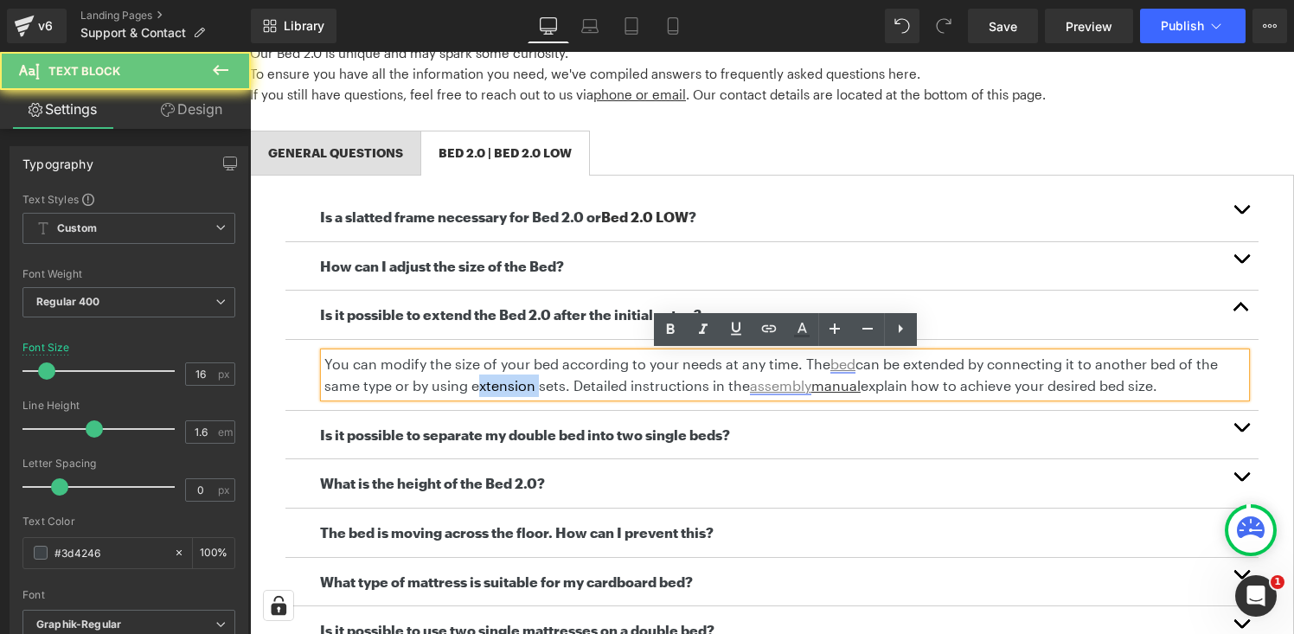
click at [507, 377] on p "You can modify the size of your bed according to your needs at any time. The be…" at bounding box center [784, 375] width 921 height 44
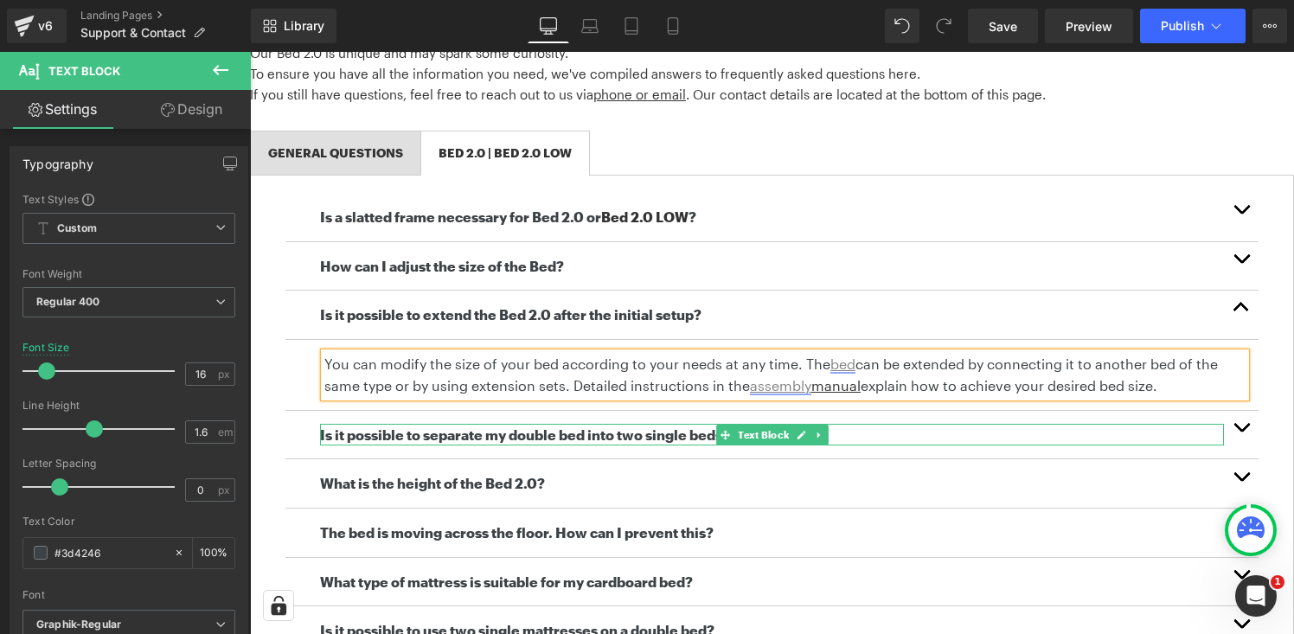
click at [605, 434] on b "Is it possible to separate my double bed into two single beds?" at bounding box center [525, 435] width 410 height 16
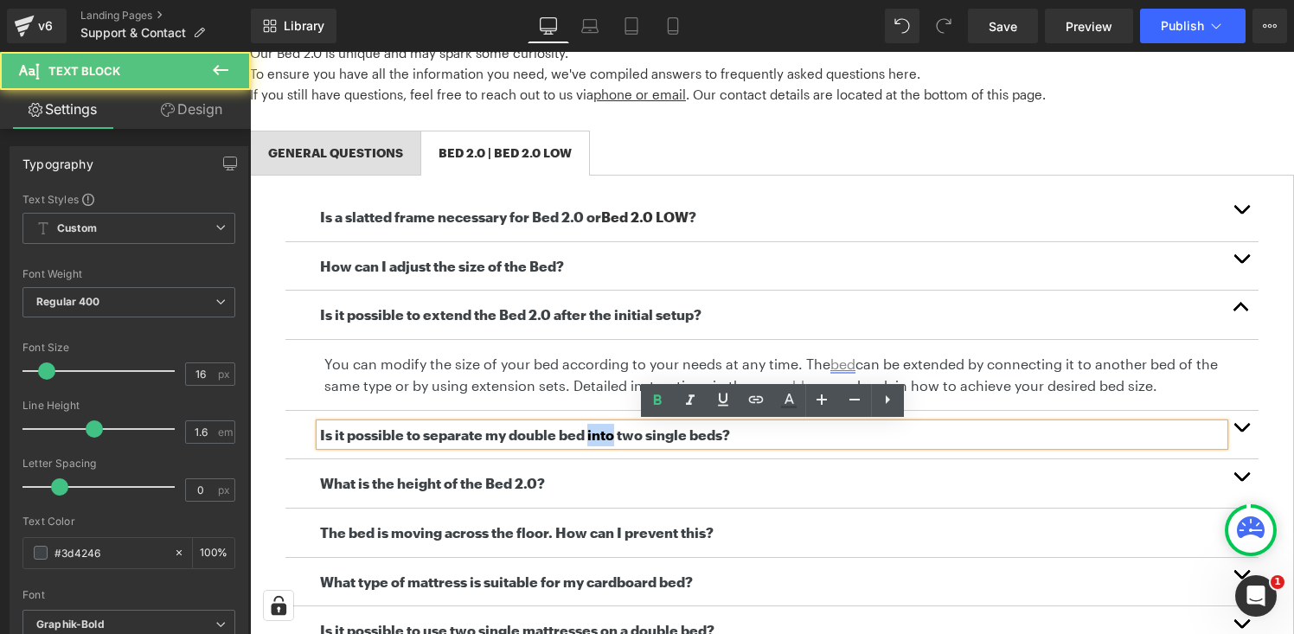
click at [605, 434] on b "Is it possible to separate my double bed into two single beds?" at bounding box center [525, 435] width 410 height 16
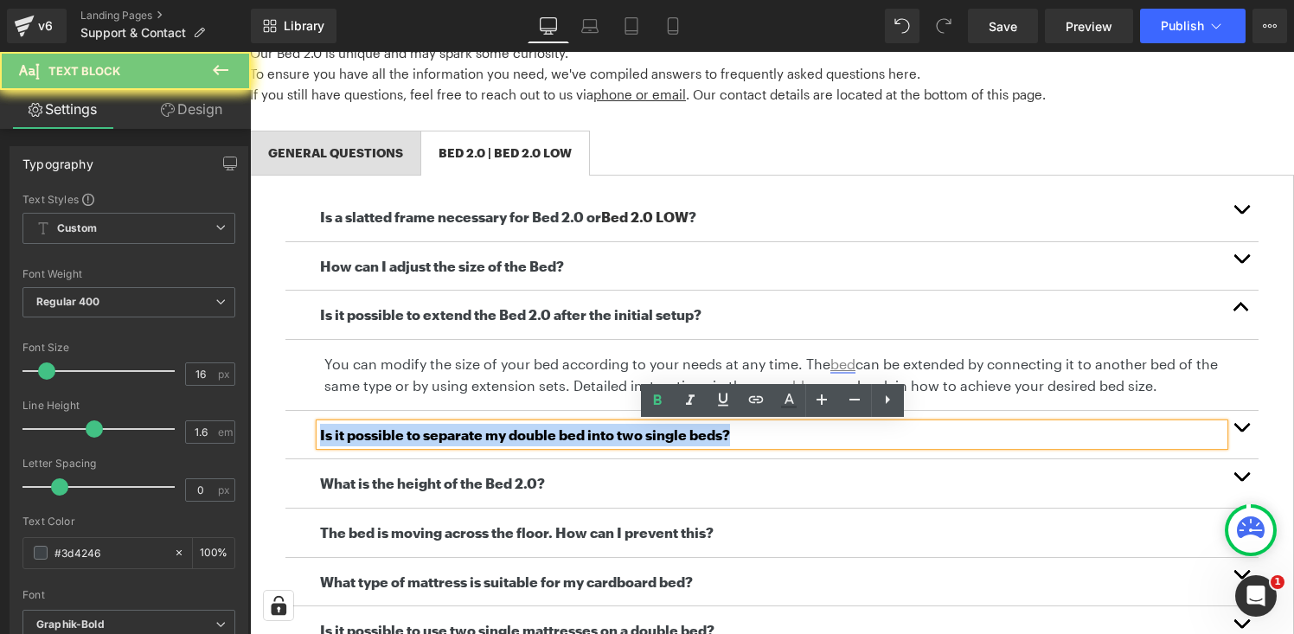
click at [605, 434] on b "Is it possible to separate my double bed into two single beds?" at bounding box center [525, 435] width 410 height 16
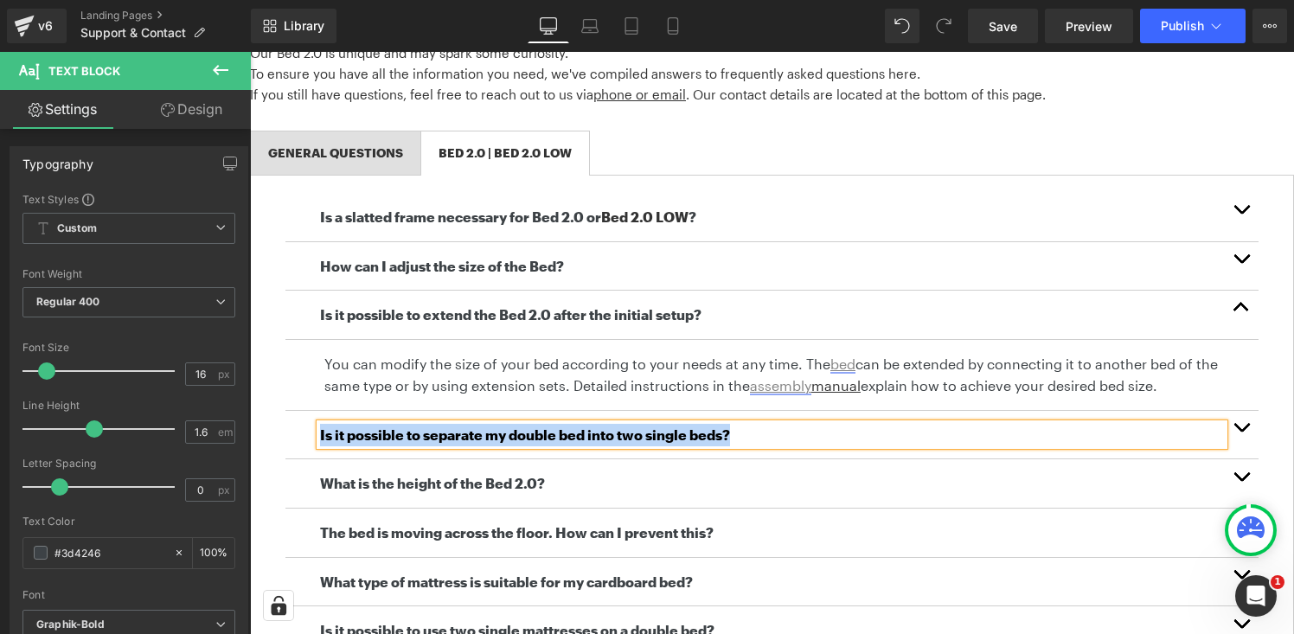
click at [1248, 428] on button "button" at bounding box center [1241, 435] width 35 height 48
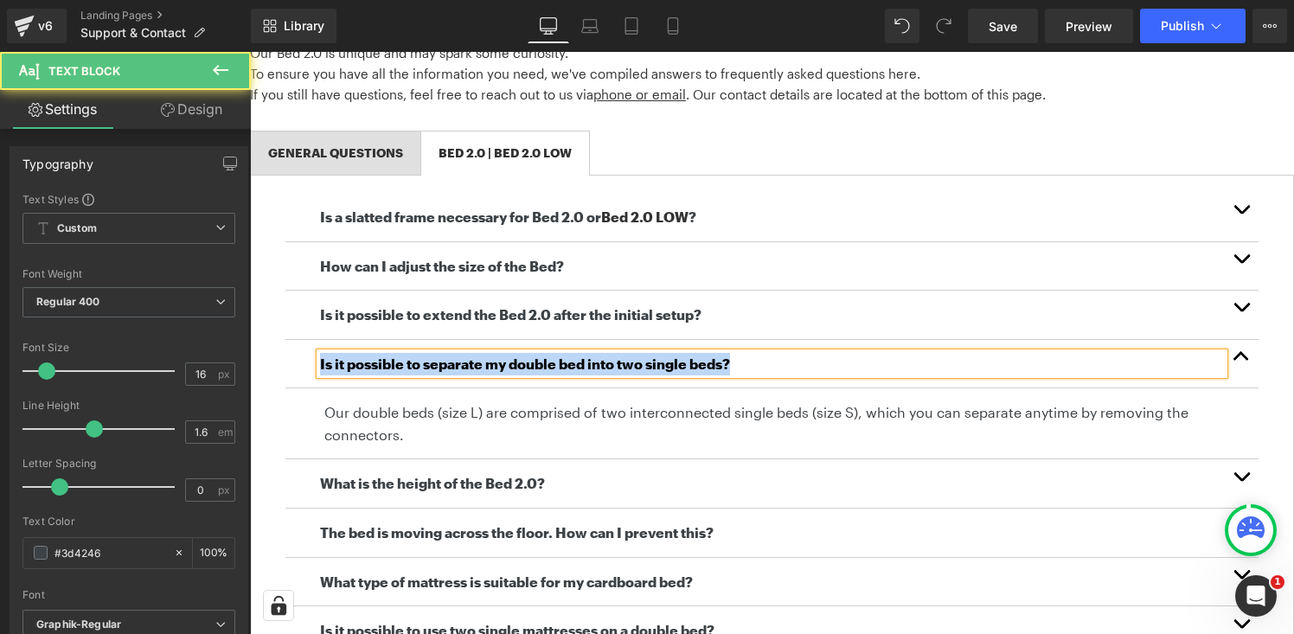
click at [522, 406] on p "Our double beds (size L) are comprised of two interconnected single beds (size …" at bounding box center [784, 423] width 921 height 44
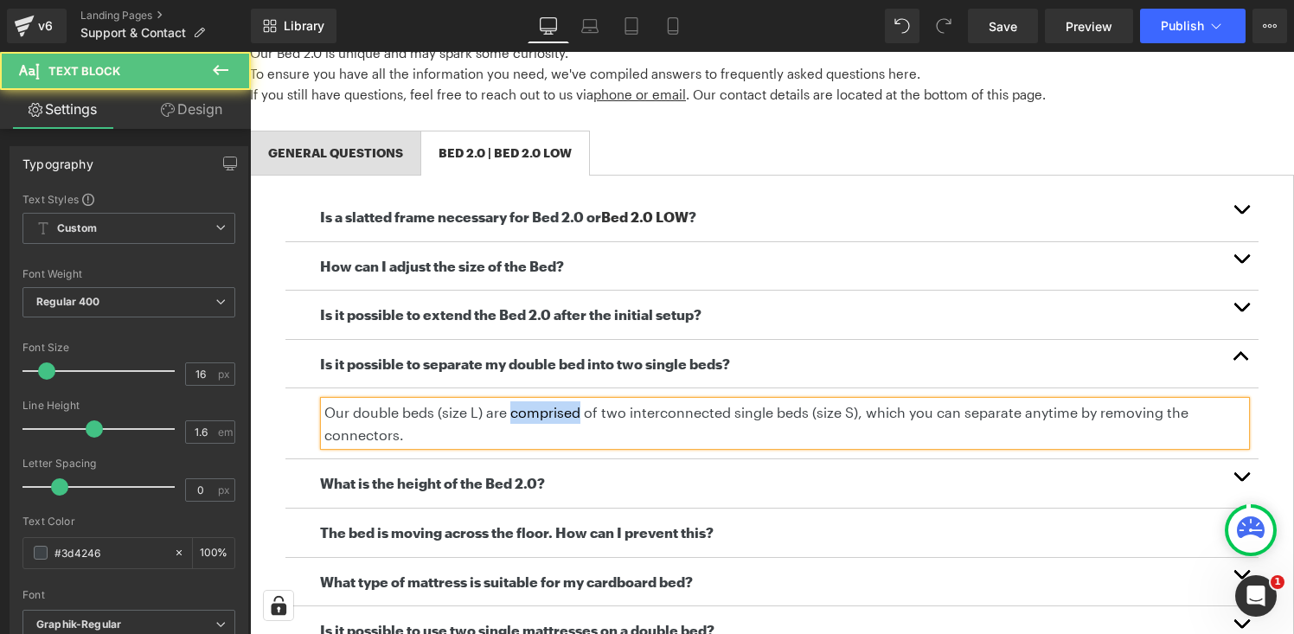
click at [522, 406] on p "Our double beds (size L) are comprised of two interconnected single beds (size …" at bounding box center [784, 423] width 921 height 44
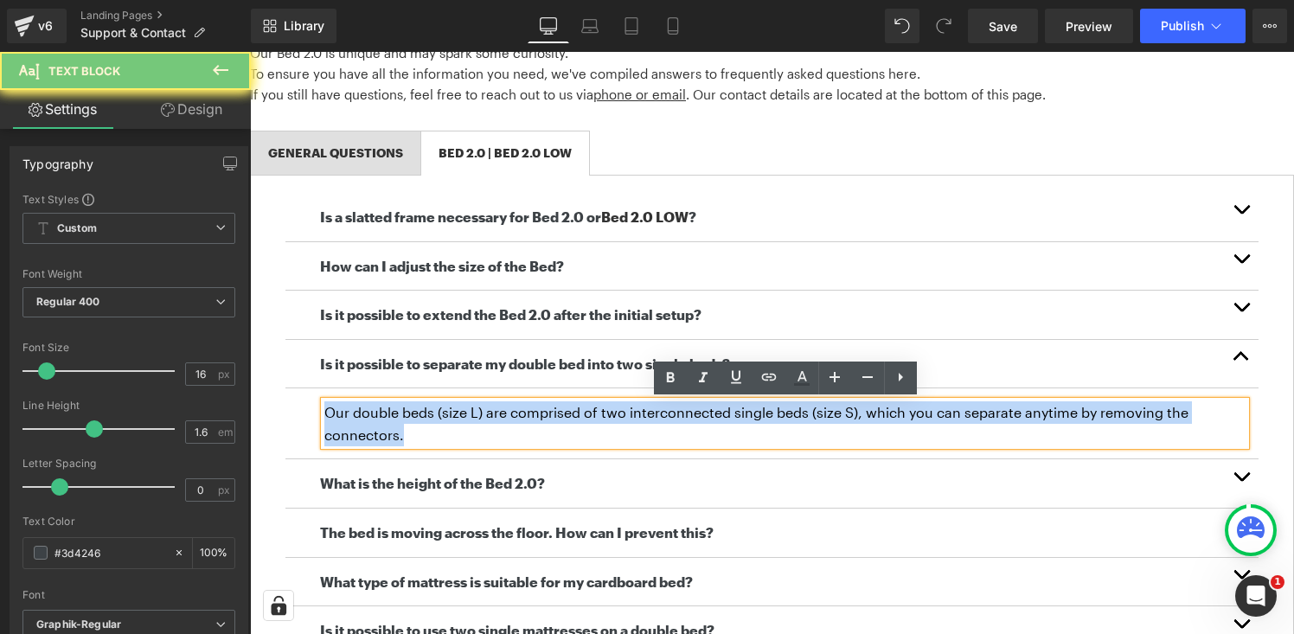
click at [522, 406] on p "Our double beds (size L) are comprised of two interconnected single beds (size …" at bounding box center [784, 423] width 921 height 44
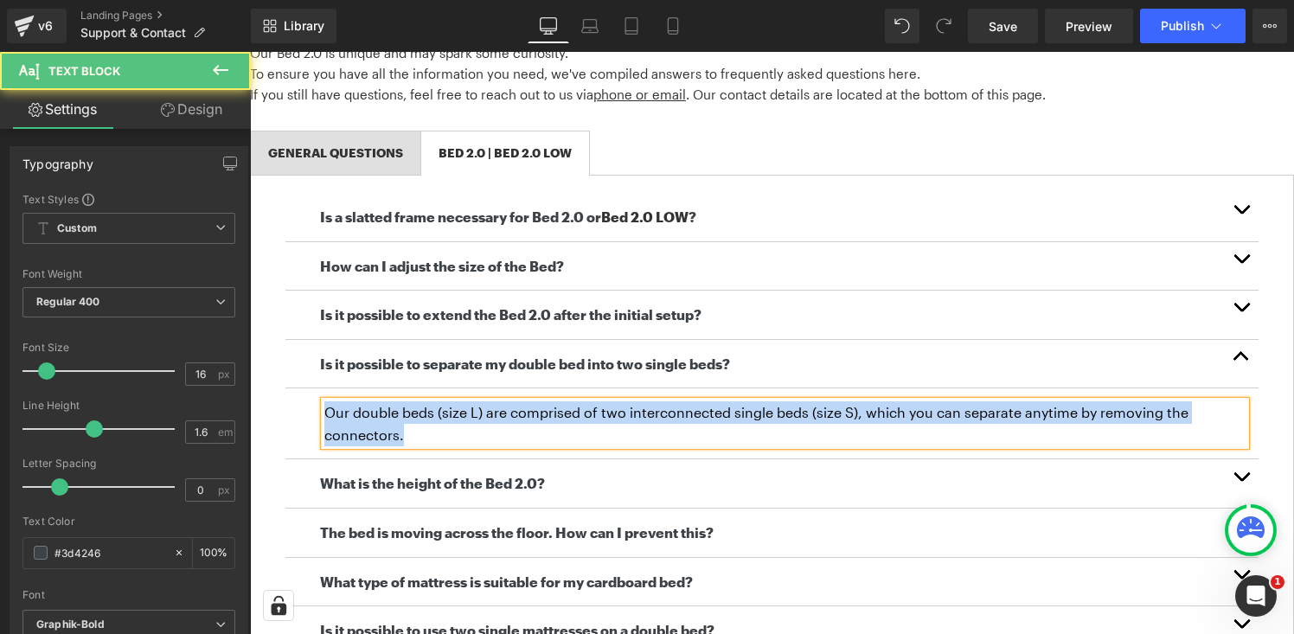
click at [250, 52] on div at bounding box center [250, 52] width 0 height 0
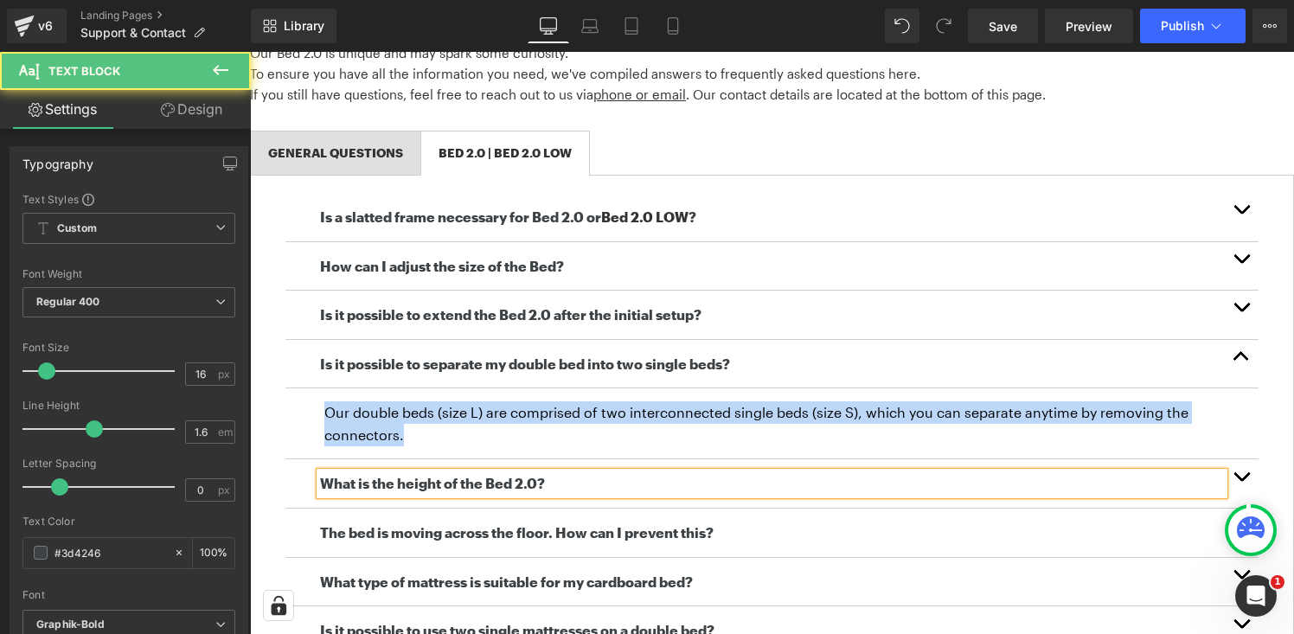
click at [434, 492] on p "What is the height of the Bed 2.0?" at bounding box center [772, 483] width 904 height 22
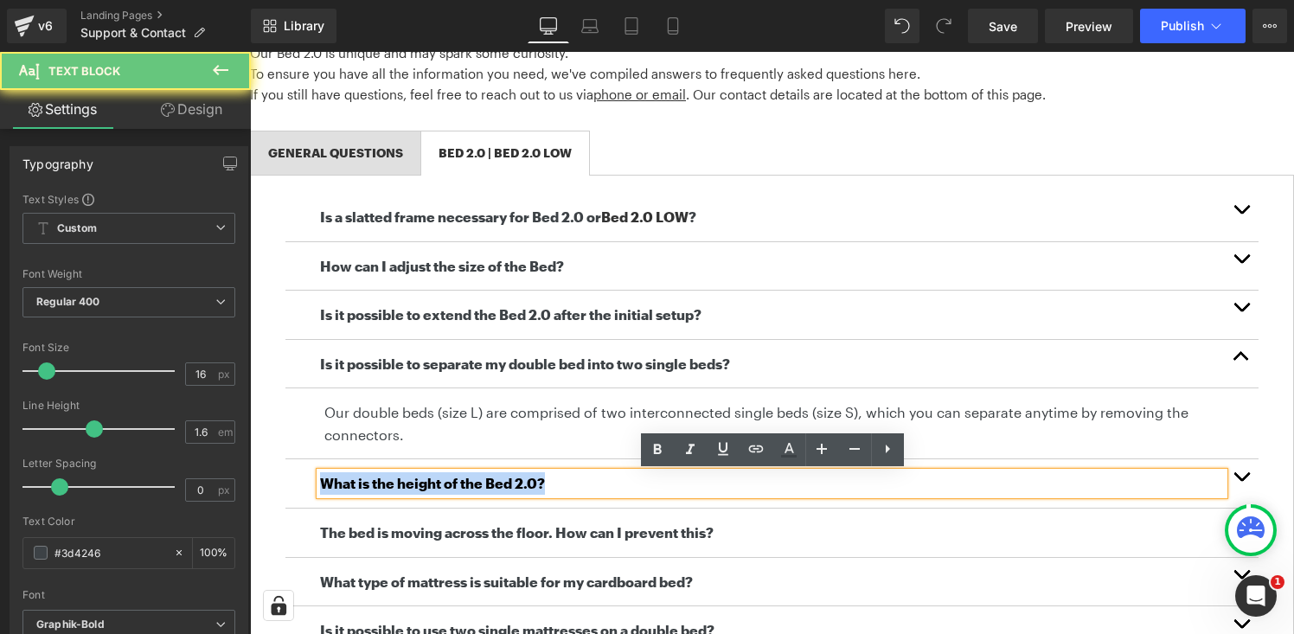
click at [434, 492] on p "What is the height of the Bed 2.0?" at bounding box center [772, 483] width 904 height 22
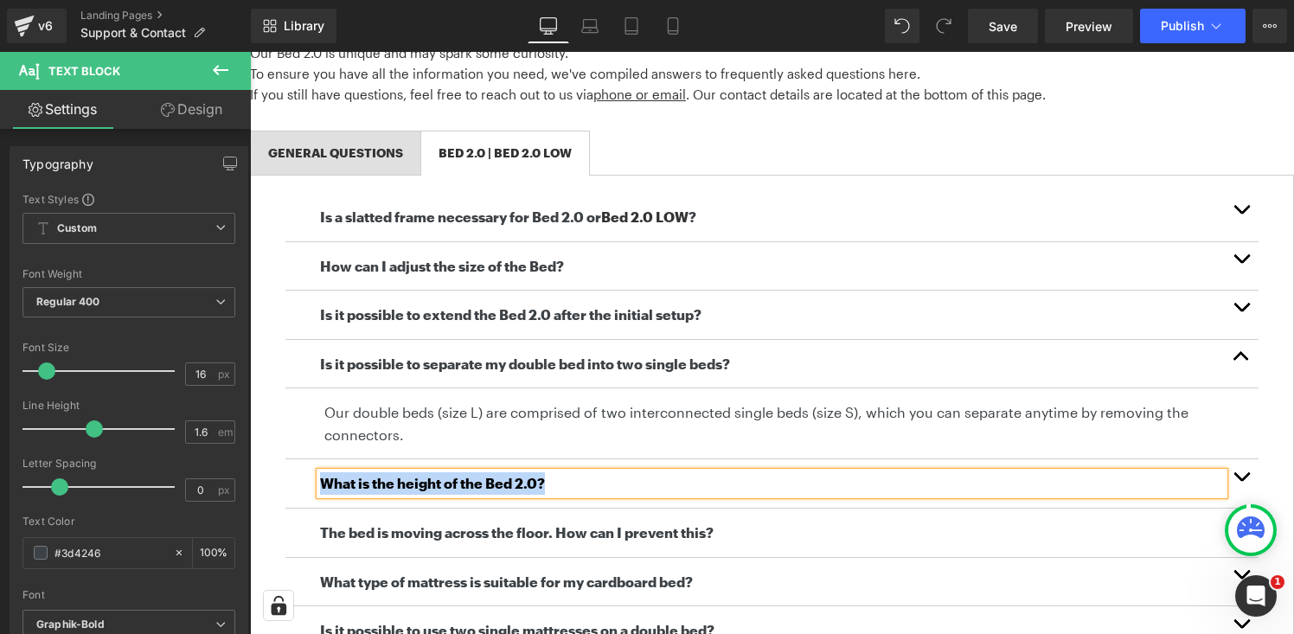
click at [1250, 479] on button "button" at bounding box center [1241, 483] width 35 height 48
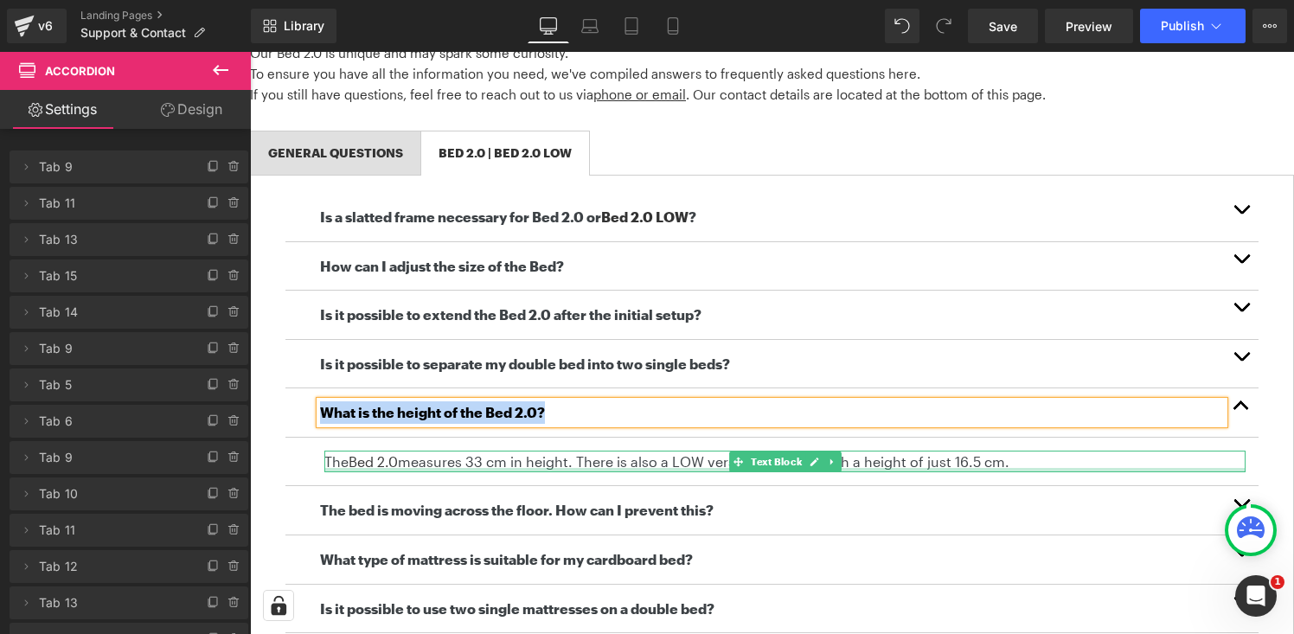
click at [572, 468] on div at bounding box center [784, 470] width 921 height 4
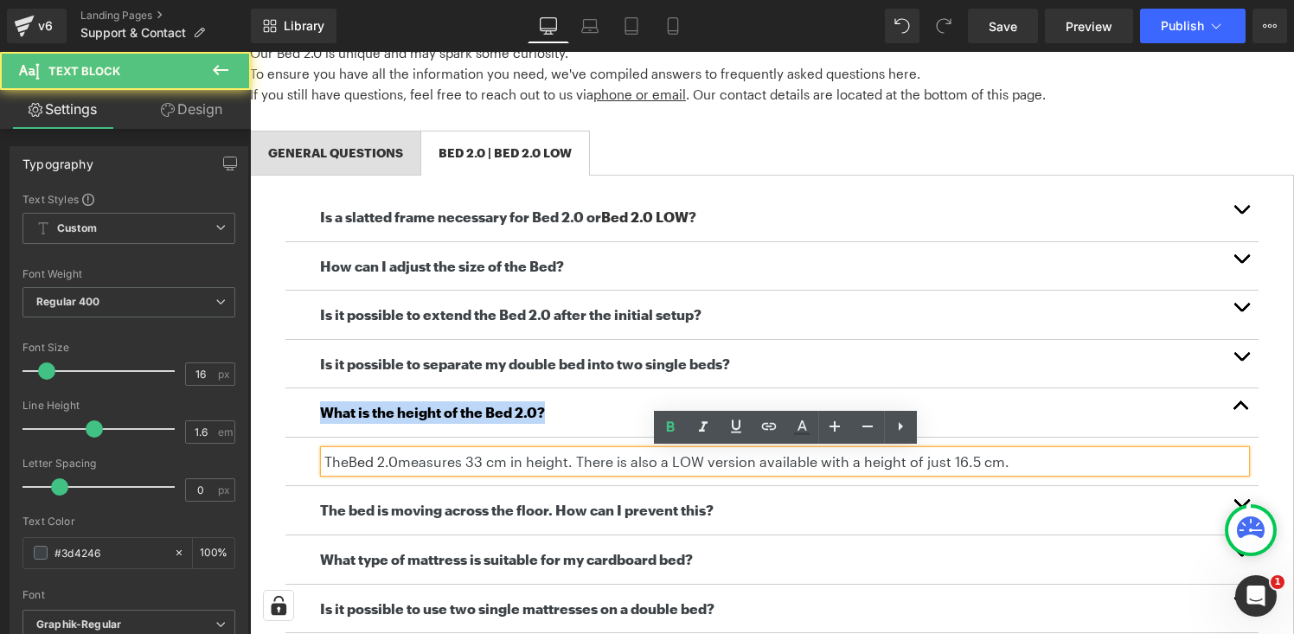
click at [572, 468] on p "The Bed 2.0 measures 33 cm in height. There is also a LOW version available wit…" at bounding box center [784, 462] width 921 height 22
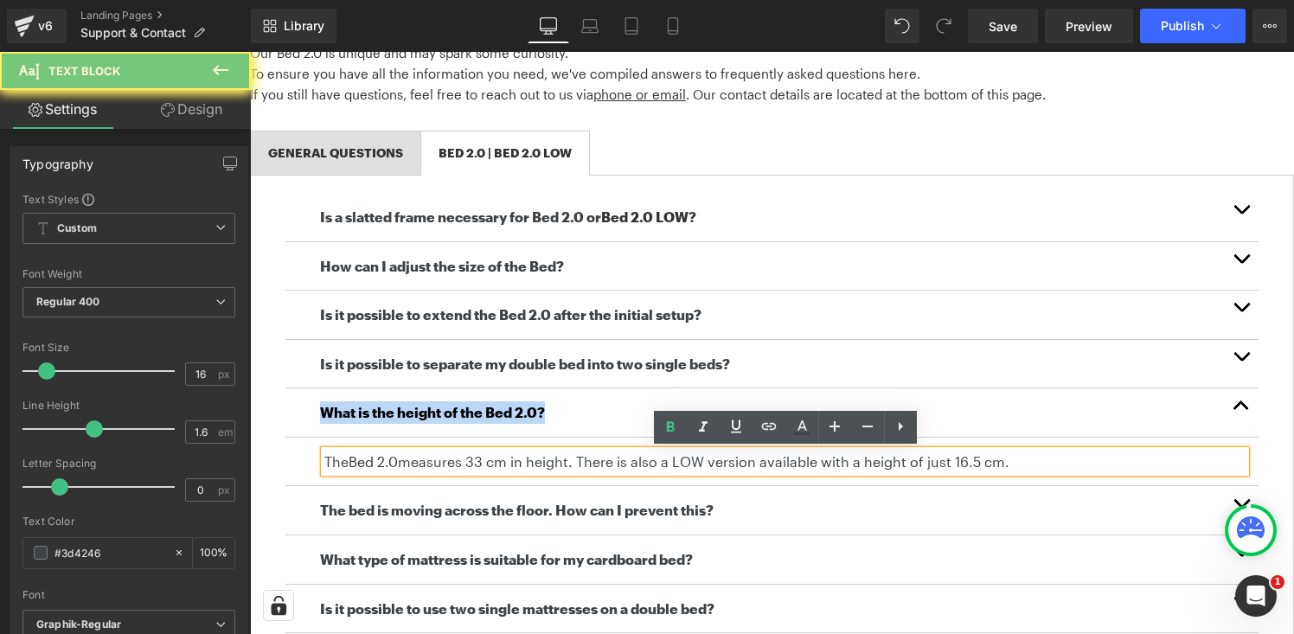
click at [572, 468] on p "The Bed 2.0 measures 33 cm in height. There is also a LOW version available wit…" at bounding box center [784, 462] width 921 height 22
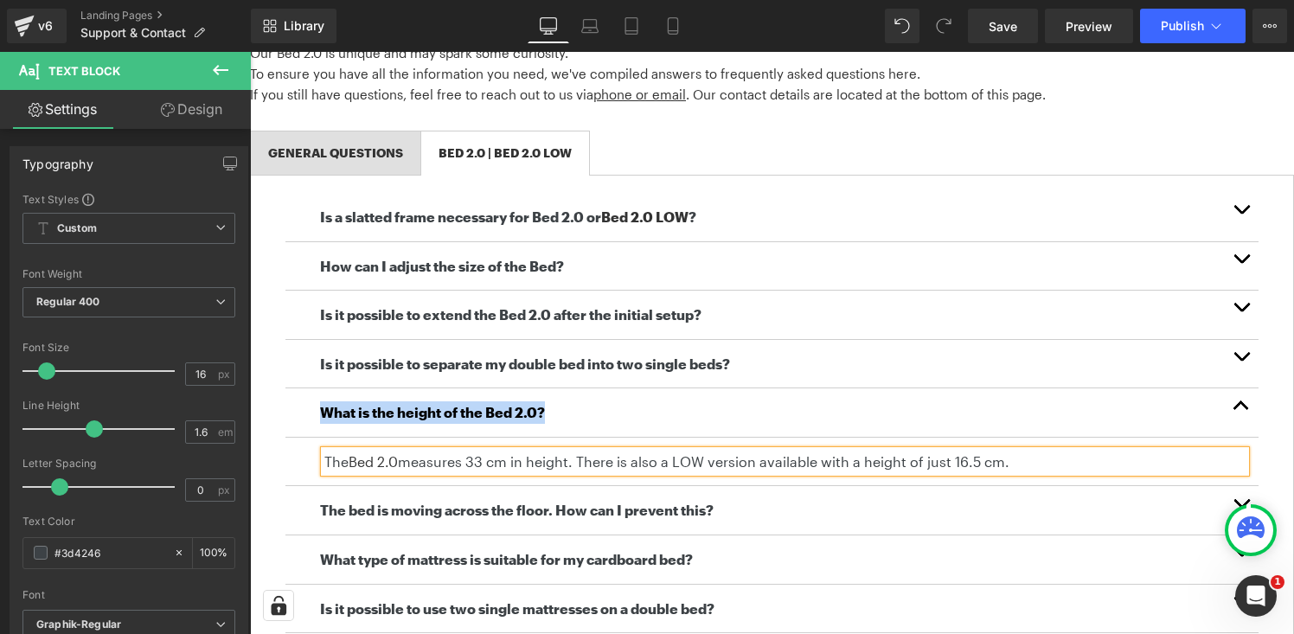
click at [476, 515] on b "The bed is moving across the floor. How can I prevent this?" at bounding box center [517, 510] width 394 height 16
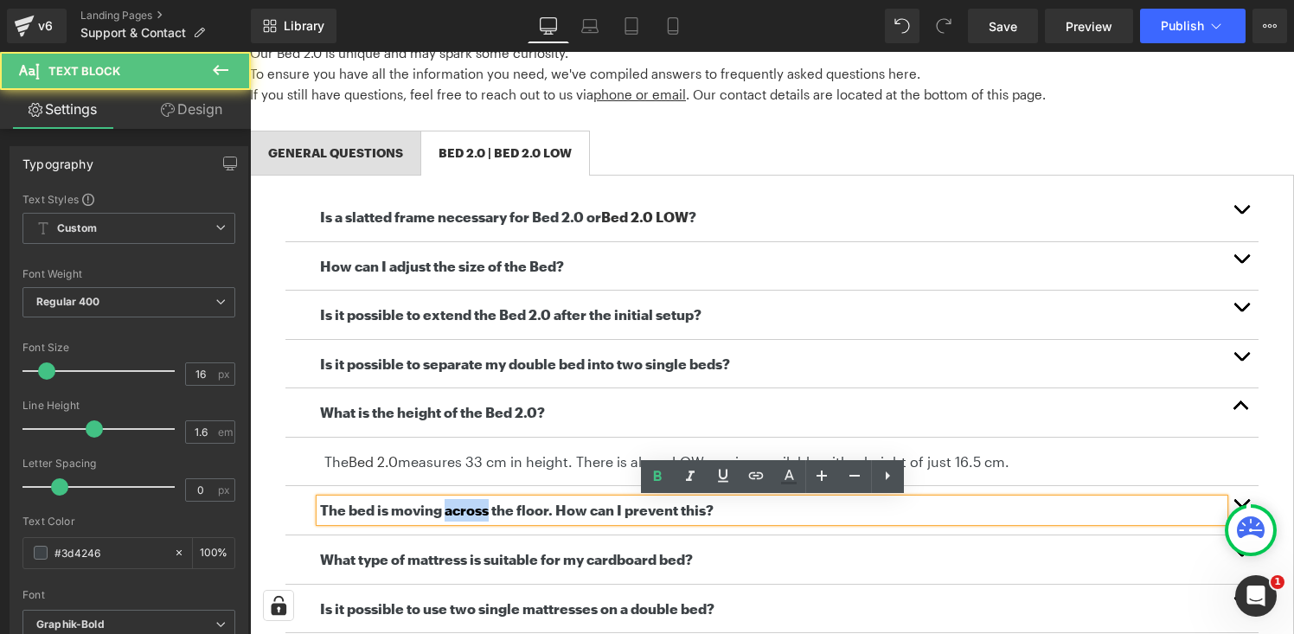
click at [476, 515] on b "The bed is moving across the floor. How can I prevent this?" at bounding box center [517, 510] width 394 height 16
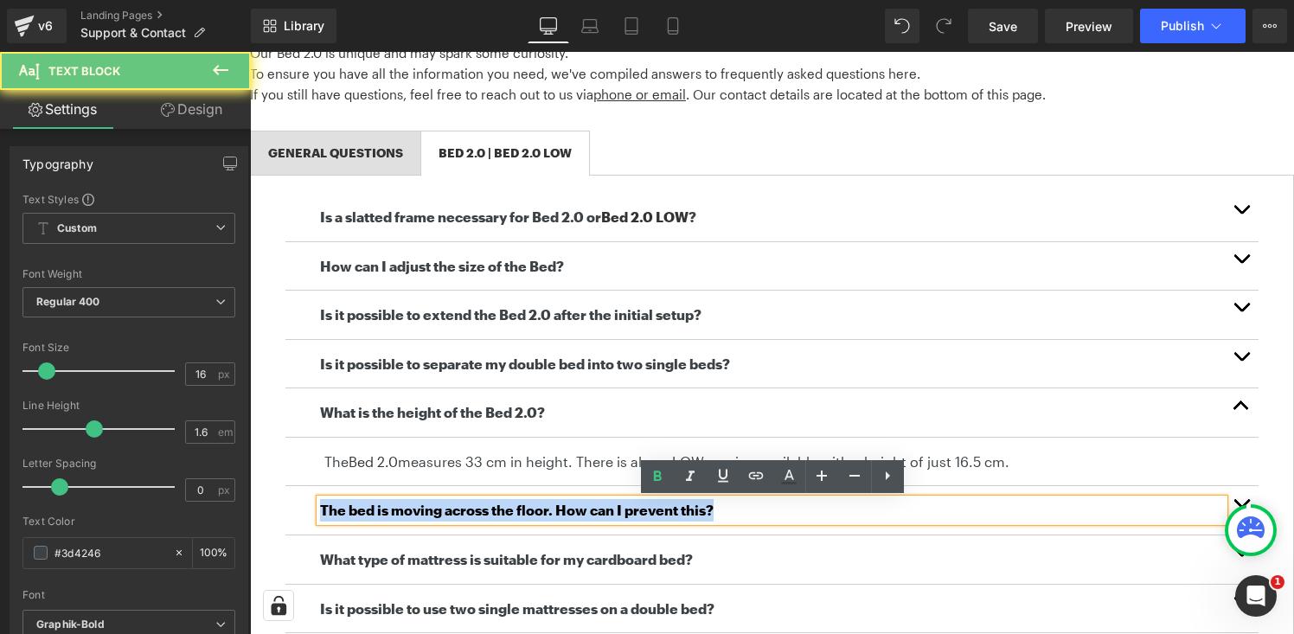
click at [476, 515] on b "The bed is moving across the floor. How can I prevent this?" at bounding box center [517, 510] width 394 height 16
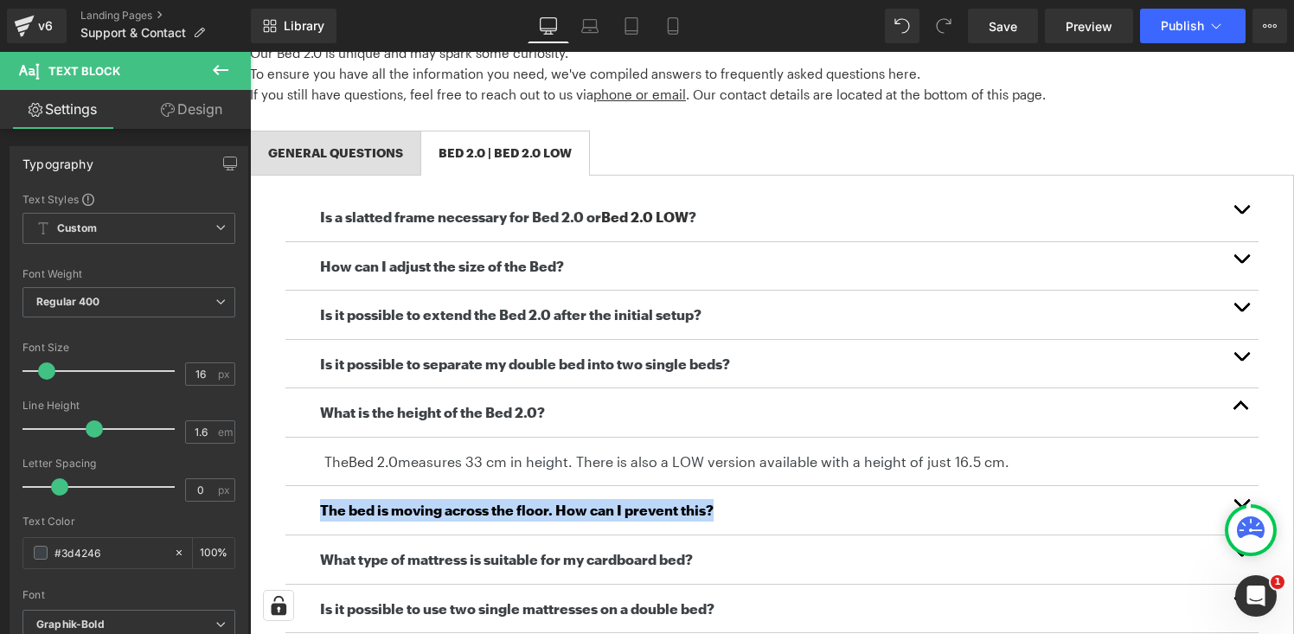
click at [1243, 502] on button "button" at bounding box center [1241, 510] width 35 height 48
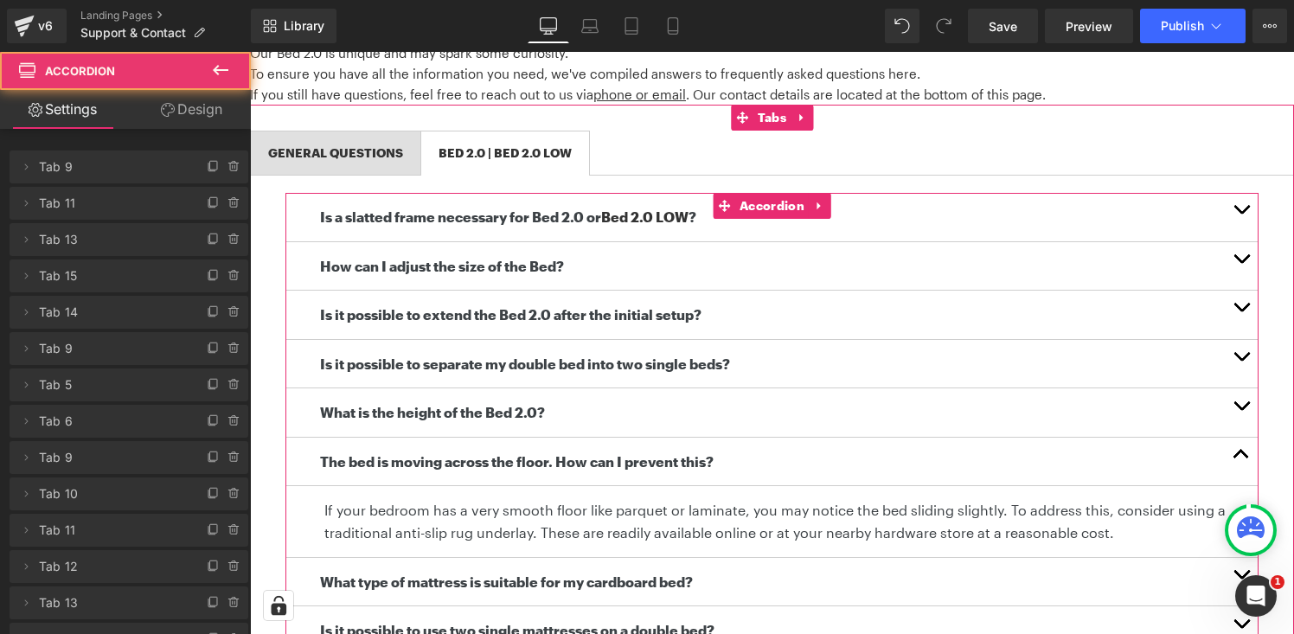
click at [542, 544] on article "If your bedroom has a very smooth floor like parquet or laminate, you may notic…" at bounding box center [771, 521] width 973 height 71
click at [538, 532] on p "If your bedroom has a very smooth floor like parquet or laminate, you may notic…" at bounding box center [784, 521] width 921 height 44
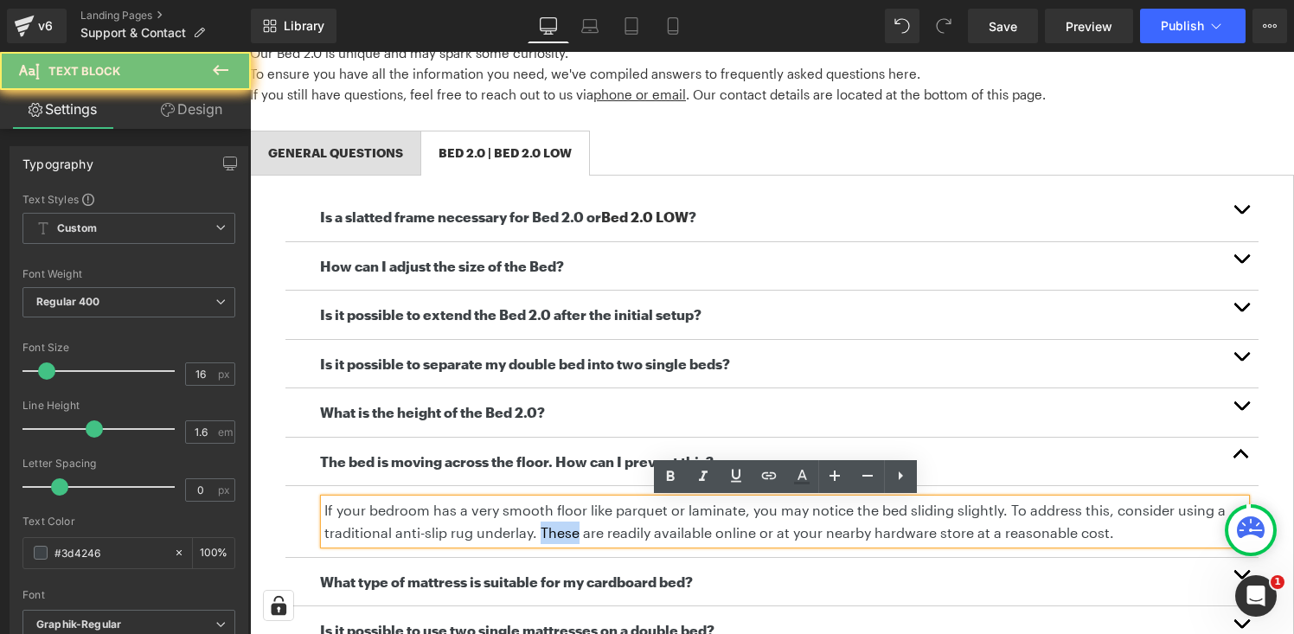
click at [538, 532] on p "If your bedroom has a very smooth floor like parquet or laminate, you may notic…" at bounding box center [784, 521] width 921 height 44
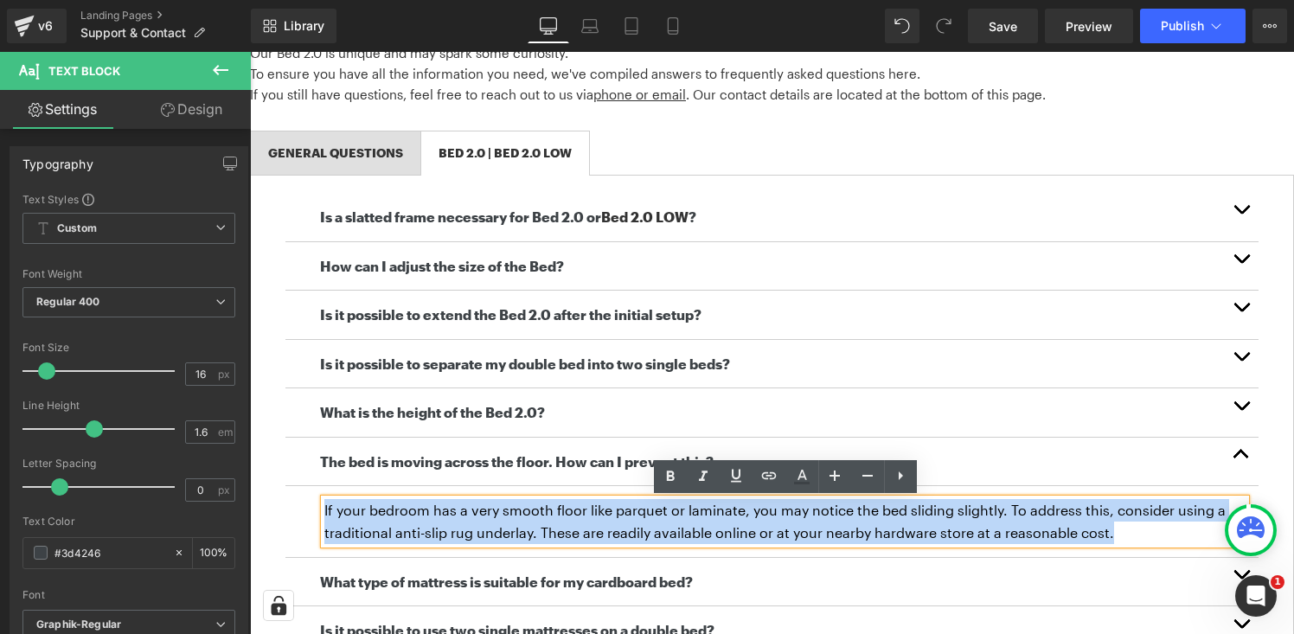
click at [538, 532] on p "If your bedroom has a very smooth floor like parquet or laminate, you may notic…" at bounding box center [784, 521] width 921 height 44
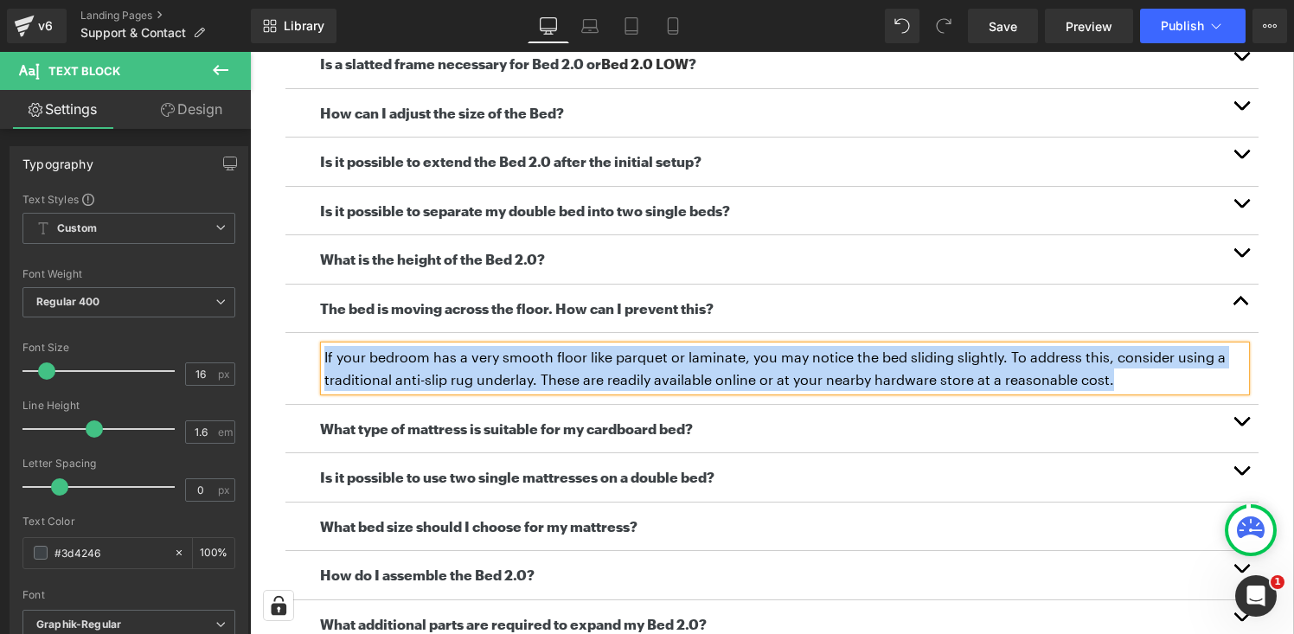
scroll to position [587, 0]
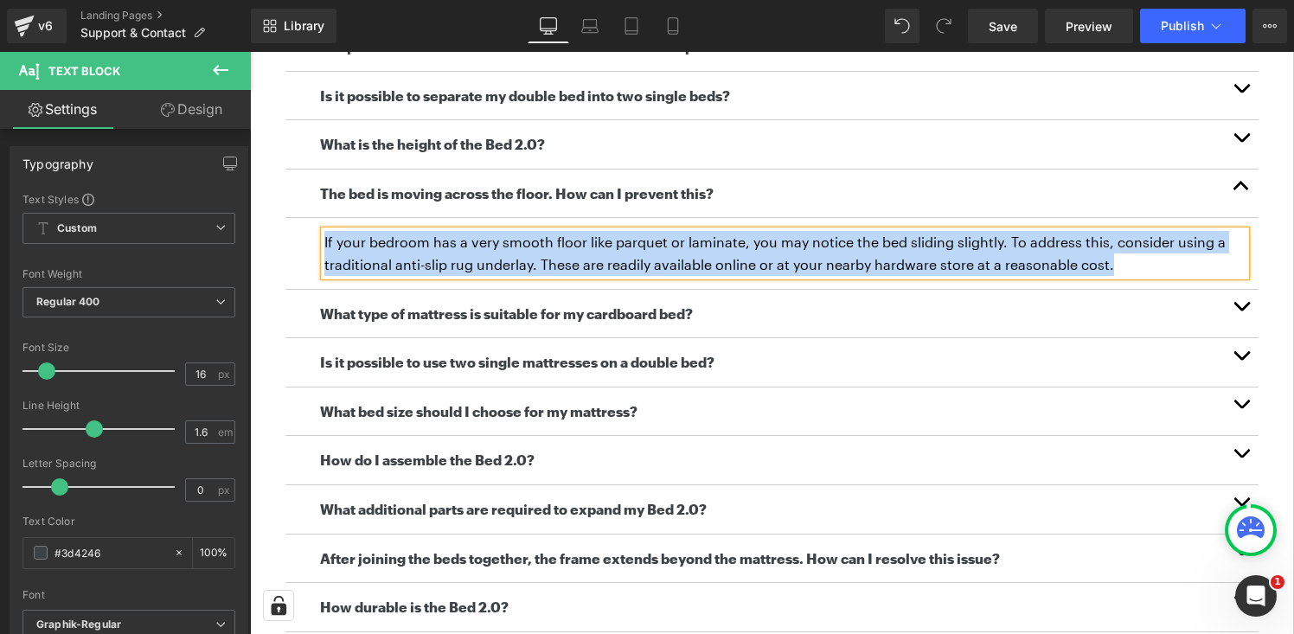
click at [478, 317] on b "What type of mattress is suitable for my cardboard bed?" at bounding box center [506, 313] width 373 height 16
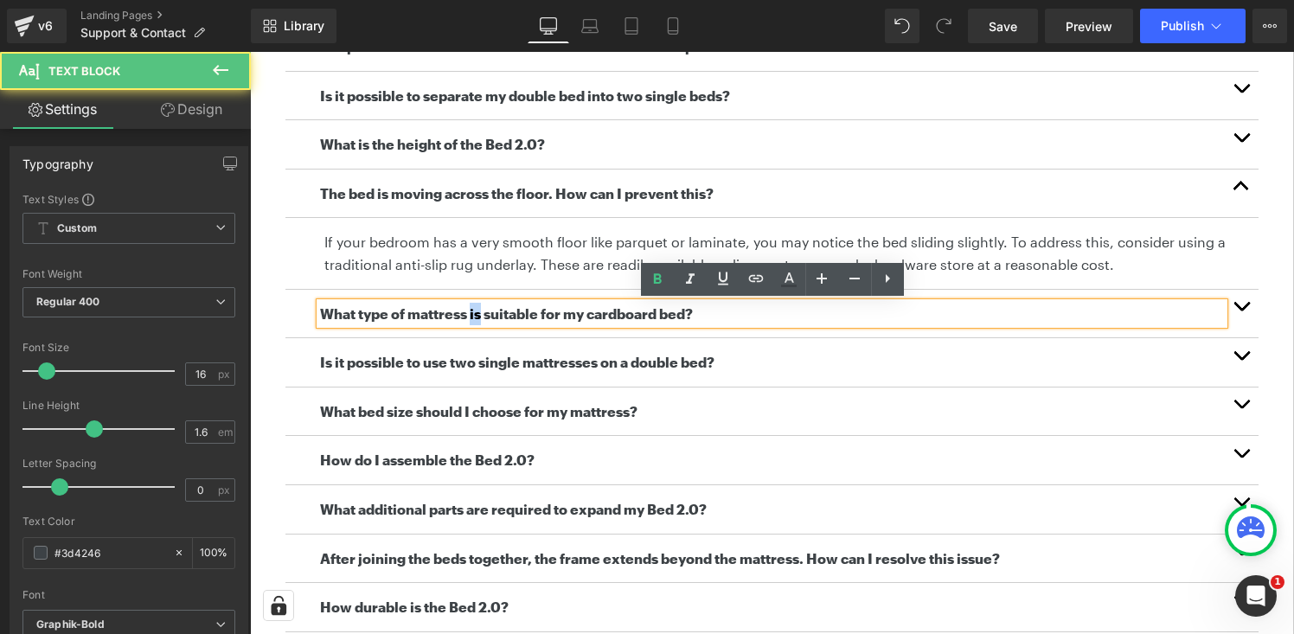
click at [478, 317] on b "What type of mattress is suitable for my cardboard bed?" at bounding box center [506, 313] width 373 height 16
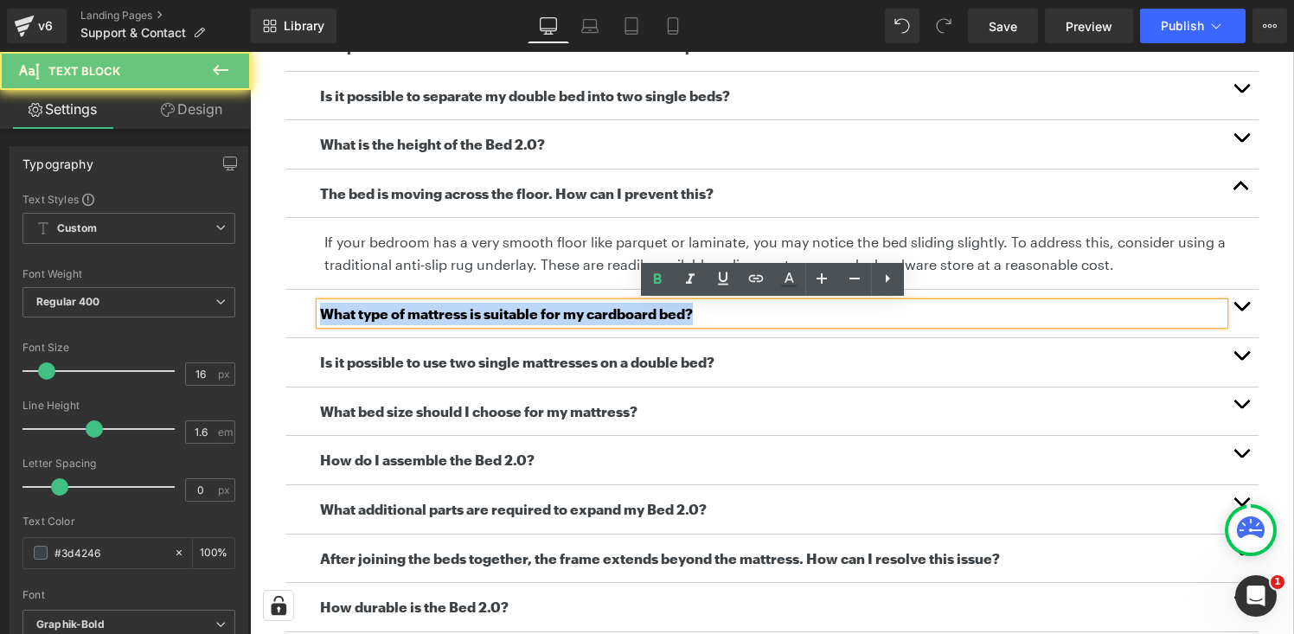
click at [478, 317] on b "What type of mattress is suitable for my cardboard bed?" at bounding box center [506, 313] width 373 height 16
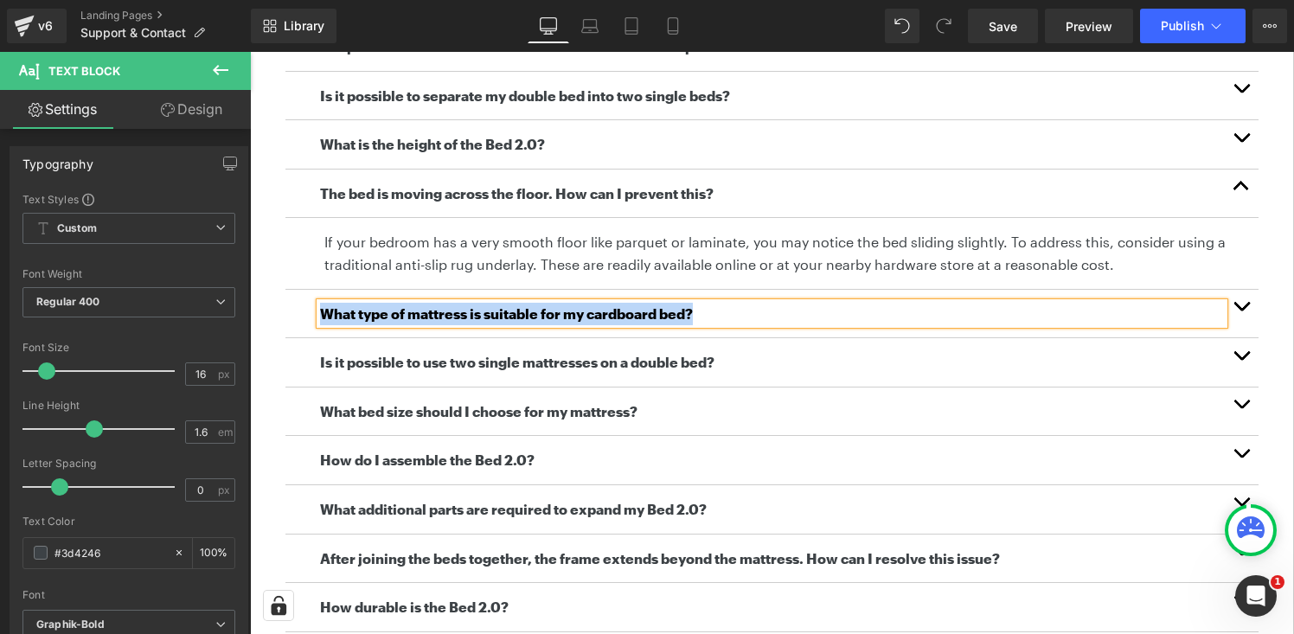
click at [1245, 301] on button "button" at bounding box center [1241, 314] width 35 height 48
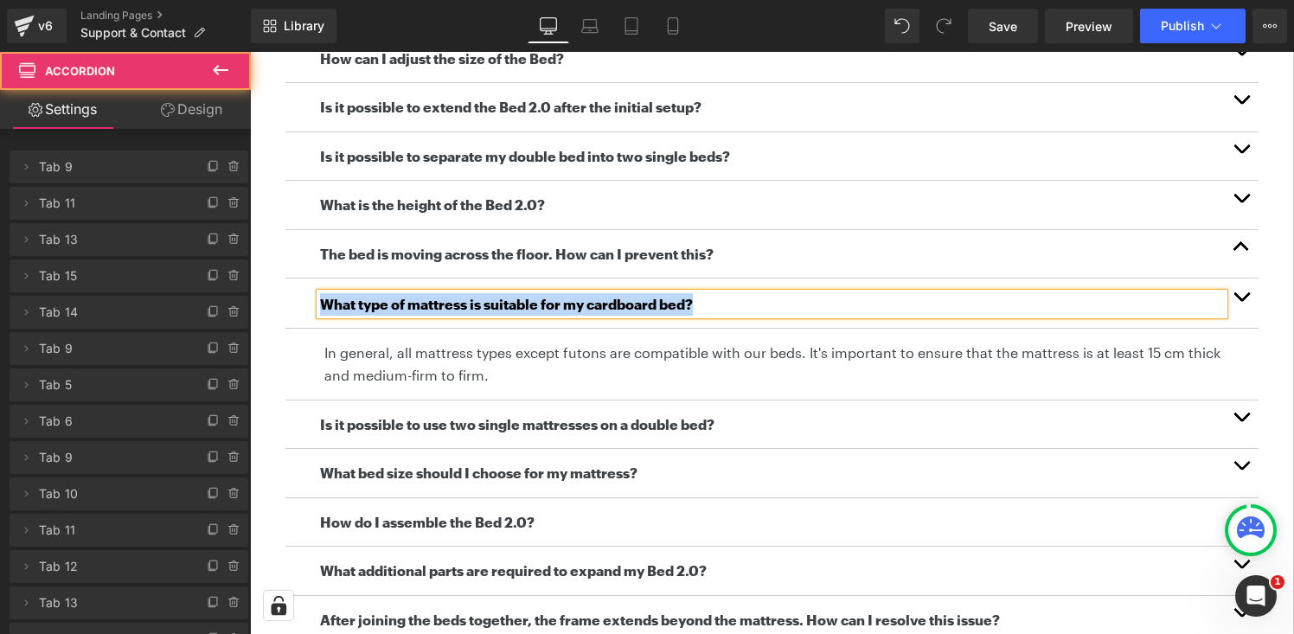
scroll to position [516, 0]
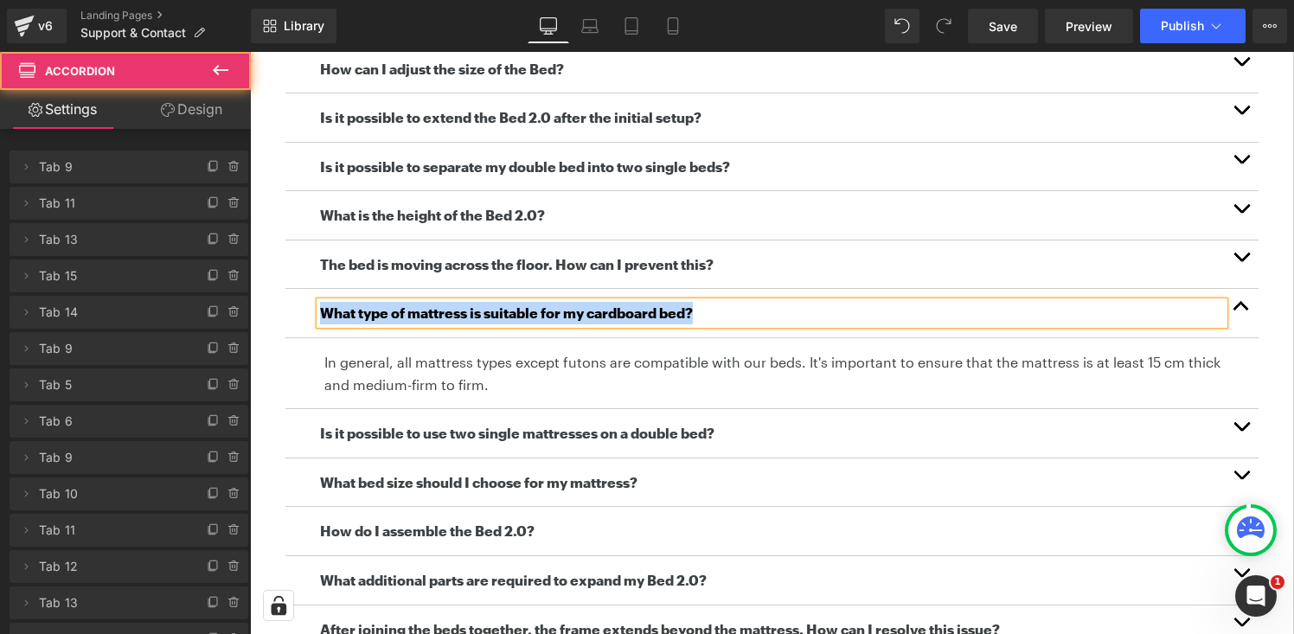
click at [559, 375] on p "In general, all mattress types except futons are compatible with our beds. It's…" at bounding box center [784, 373] width 921 height 44
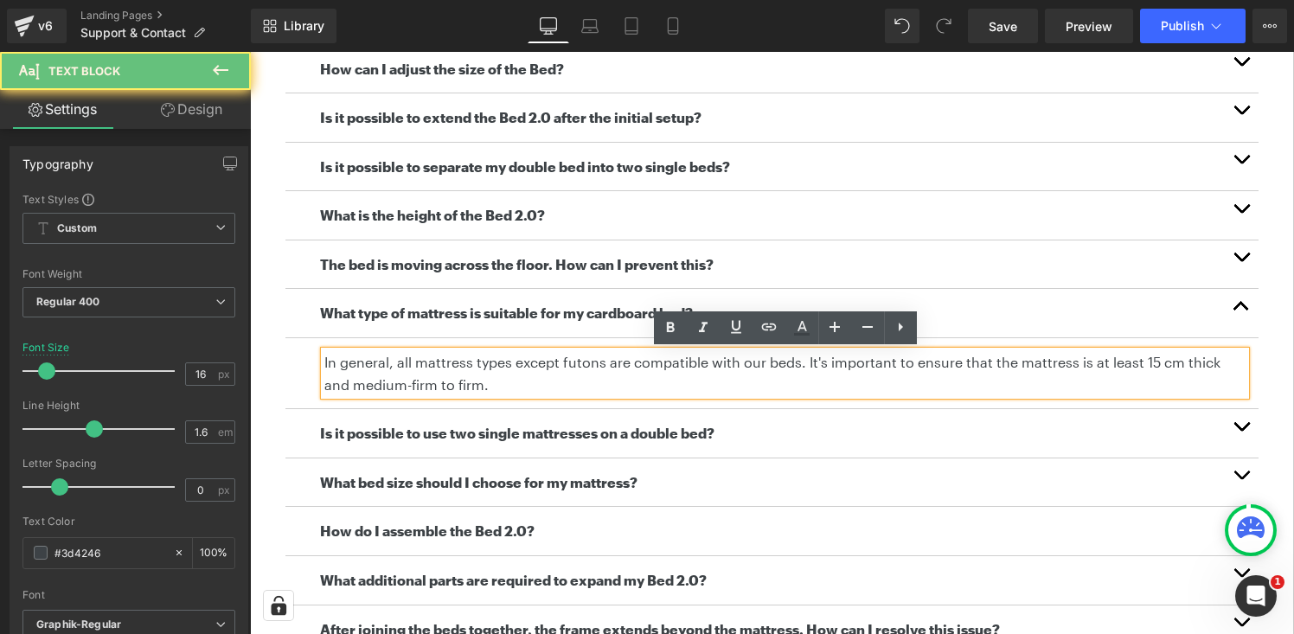
click at [559, 375] on p "In general, all mattress types except futons are compatible with our beds. It's…" at bounding box center [784, 373] width 921 height 44
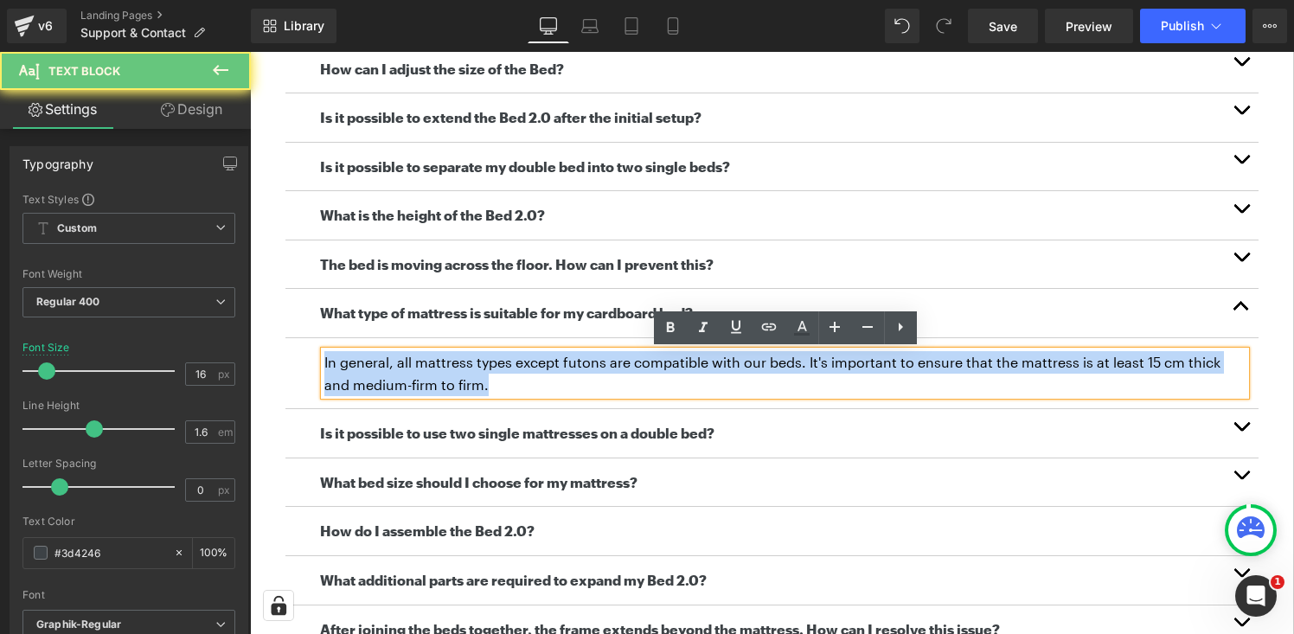
click at [559, 375] on p "In general, all mattress types except futons are compatible with our beds. It's…" at bounding box center [784, 373] width 921 height 44
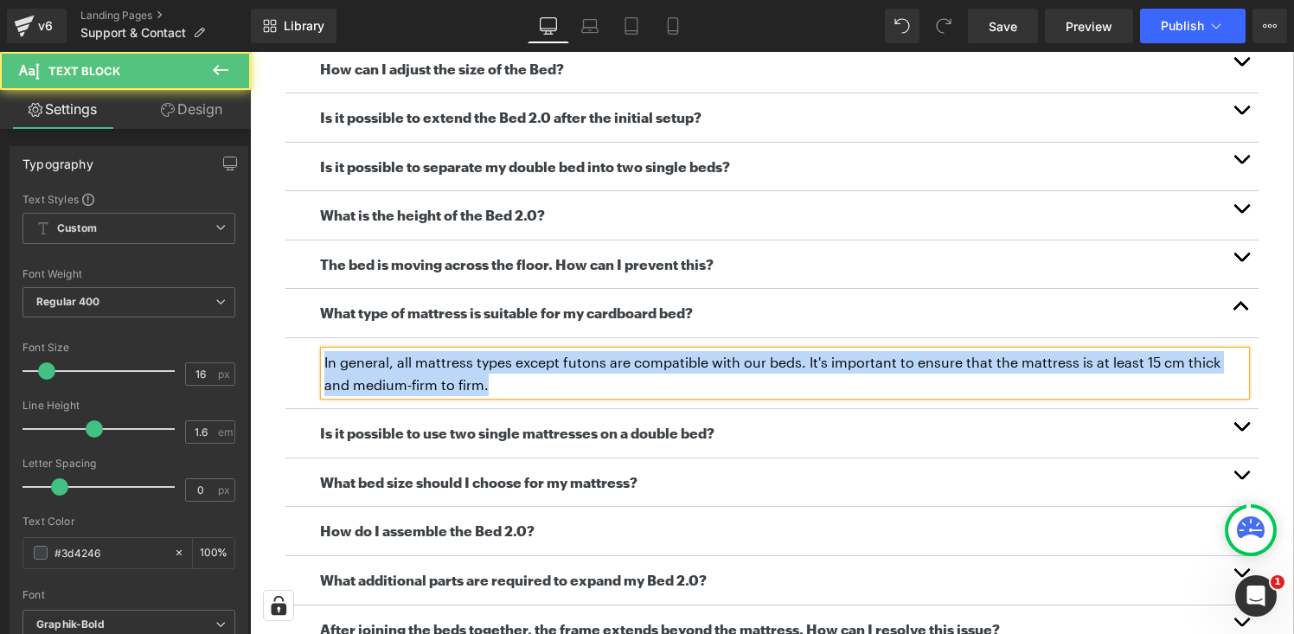
click at [543, 433] on b "Is it possible to use two single mattresses on a double bed?" at bounding box center [517, 433] width 394 height 16
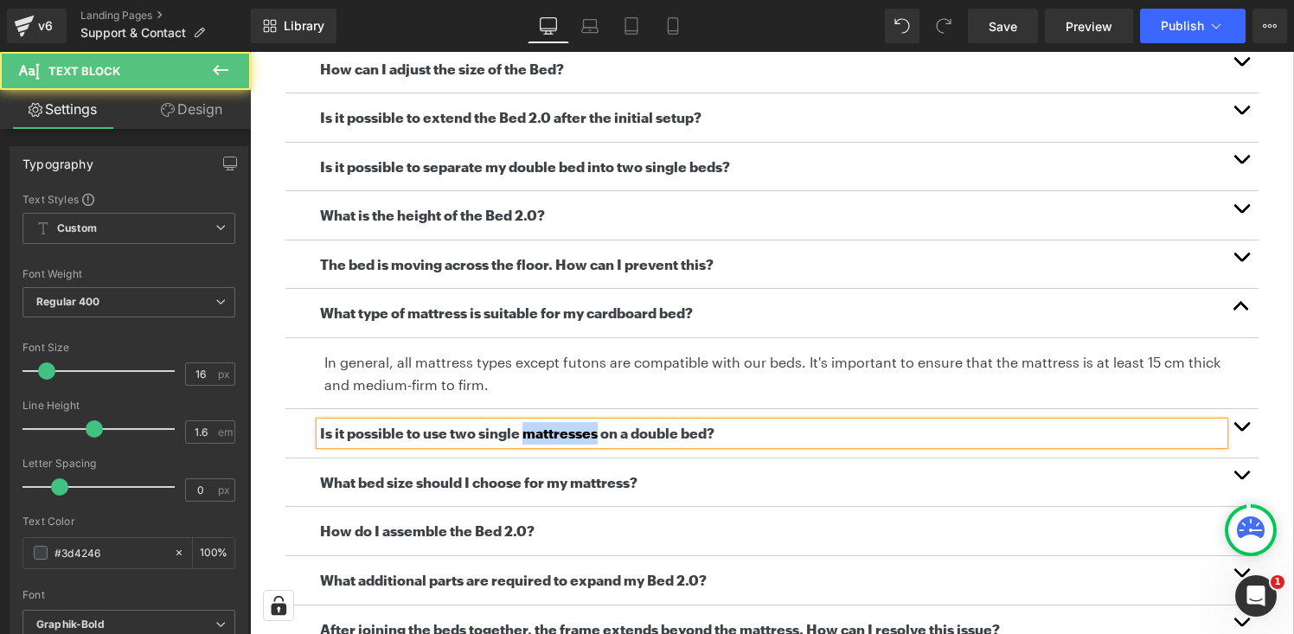
click at [543, 433] on b "Is it possible to use two single mattresses on a double bed?" at bounding box center [517, 433] width 394 height 16
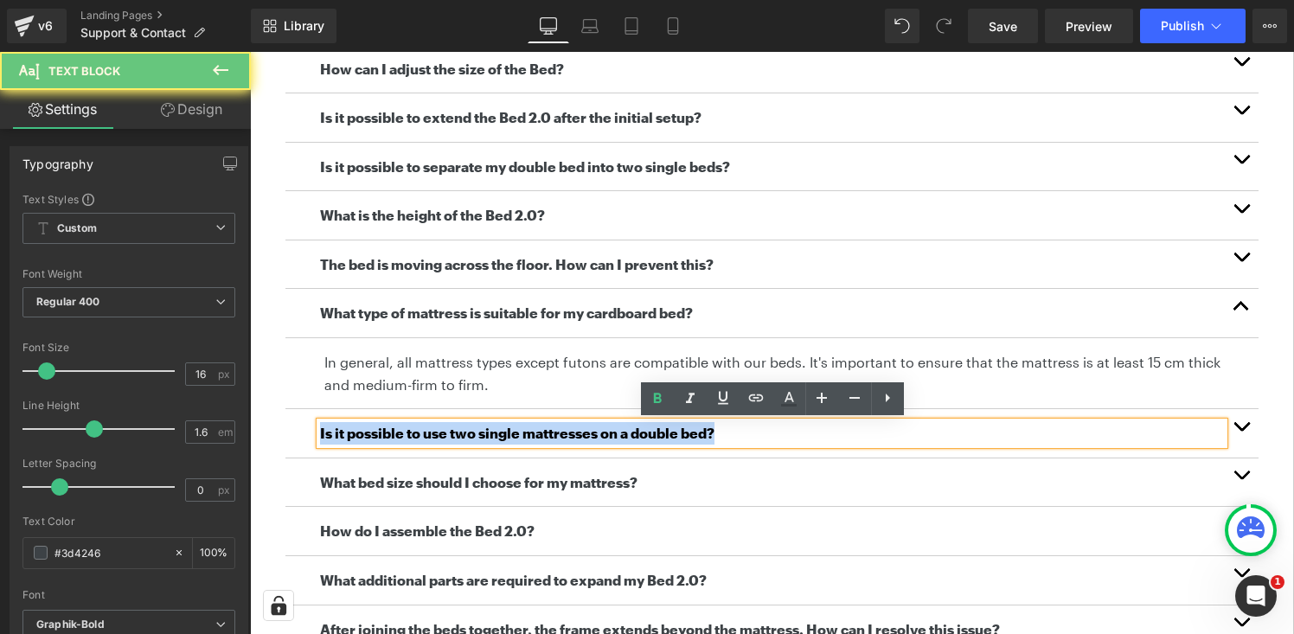
click at [543, 433] on b "Is it possible to use two single mattresses on a double bed?" at bounding box center [517, 433] width 394 height 16
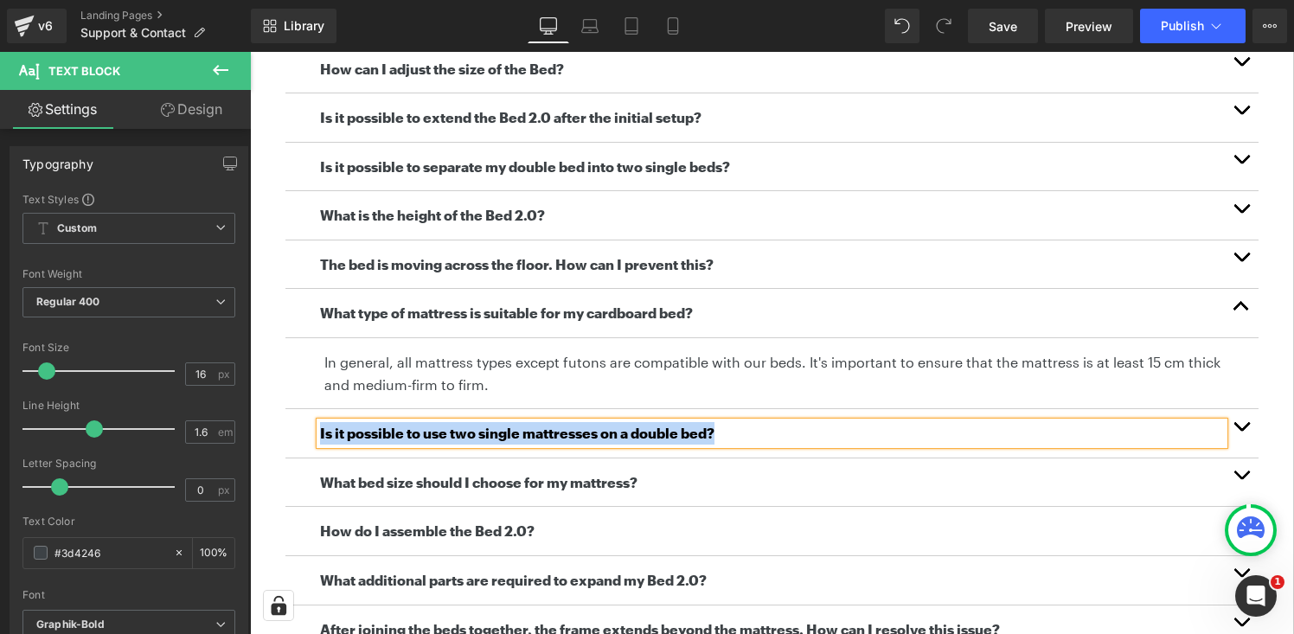
click at [1247, 431] on button "button" at bounding box center [1241, 433] width 35 height 48
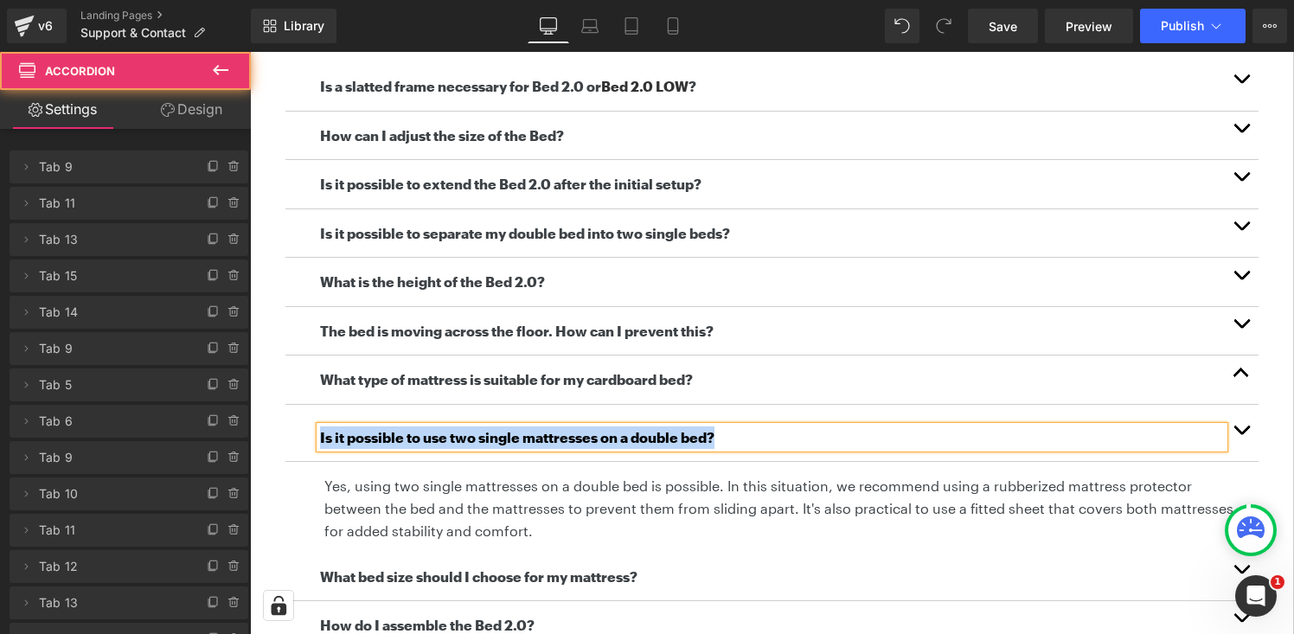
scroll to position [446, 0]
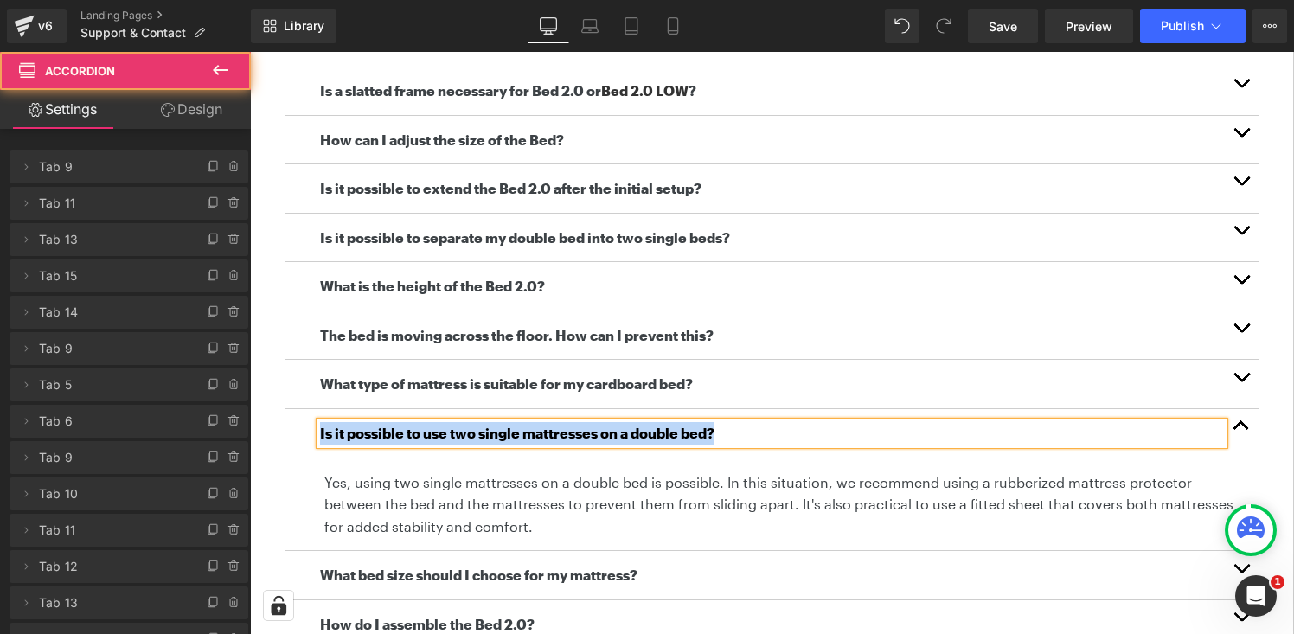
click at [551, 491] on p "Yes, using two single mattresses on a double bed is possible. In this situation…" at bounding box center [784, 504] width 921 height 67
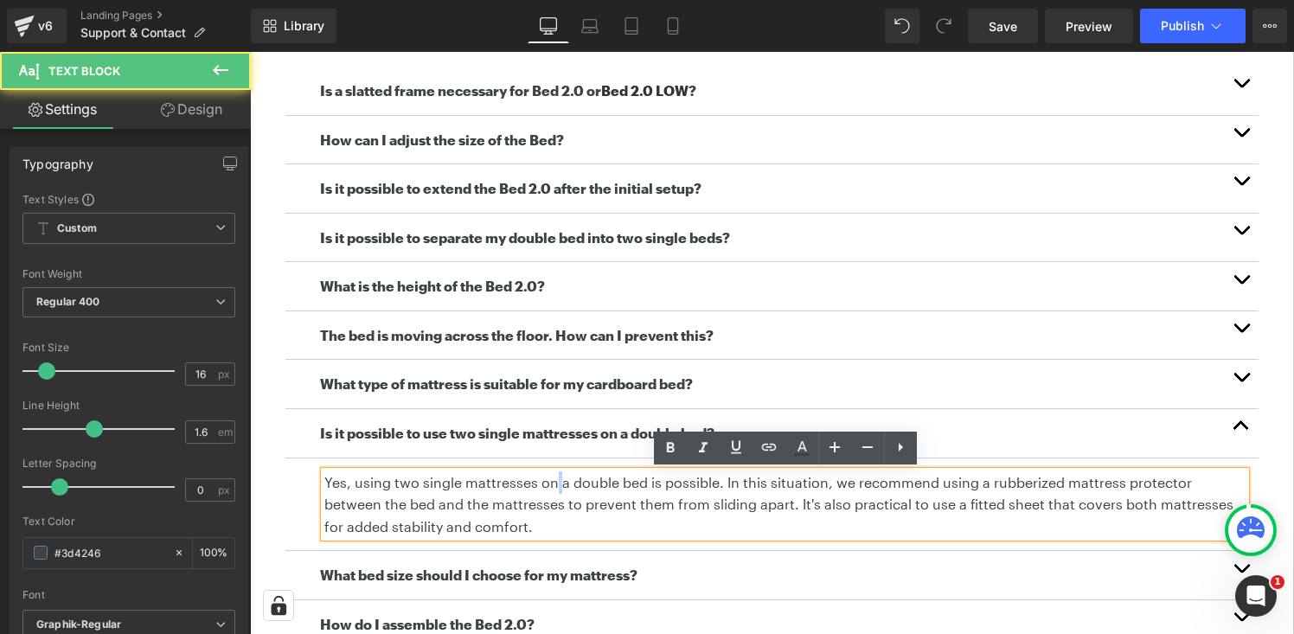
click at [551, 491] on p "Yes, using two single mattresses on a double bed is possible. In this situation…" at bounding box center [784, 504] width 921 height 67
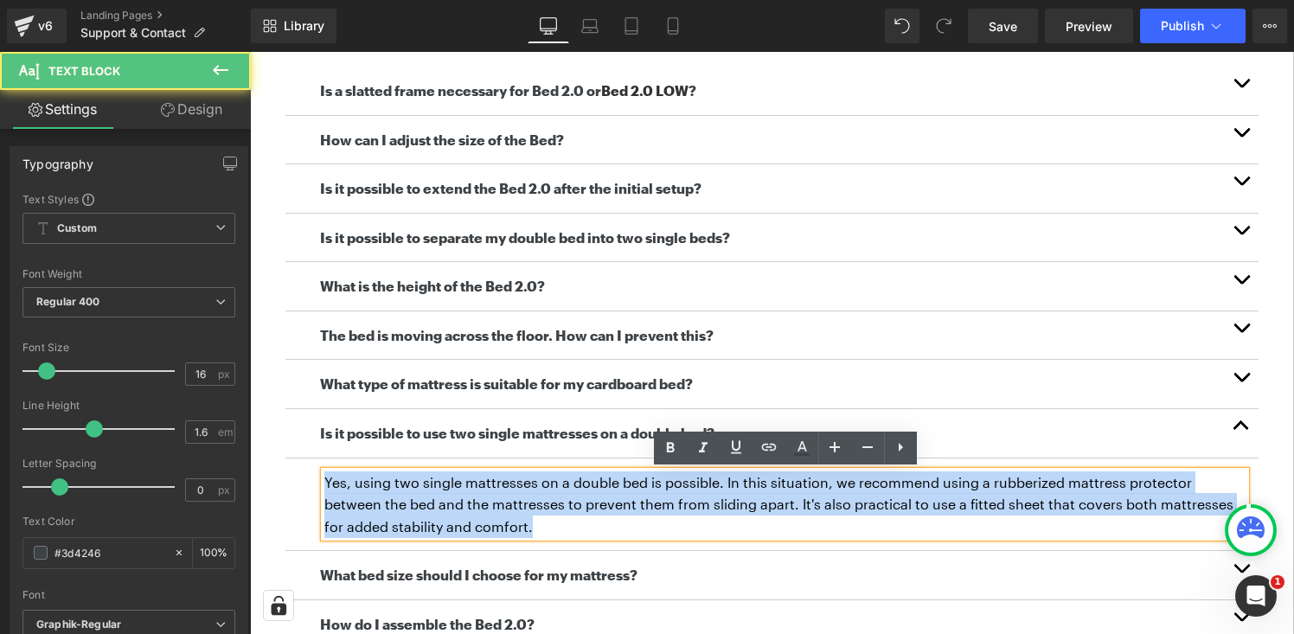
click at [551, 491] on p "Yes, using two single mattresses on a double bed is possible. In this situation…" at bounding box center [784, 504] width 921 height 67
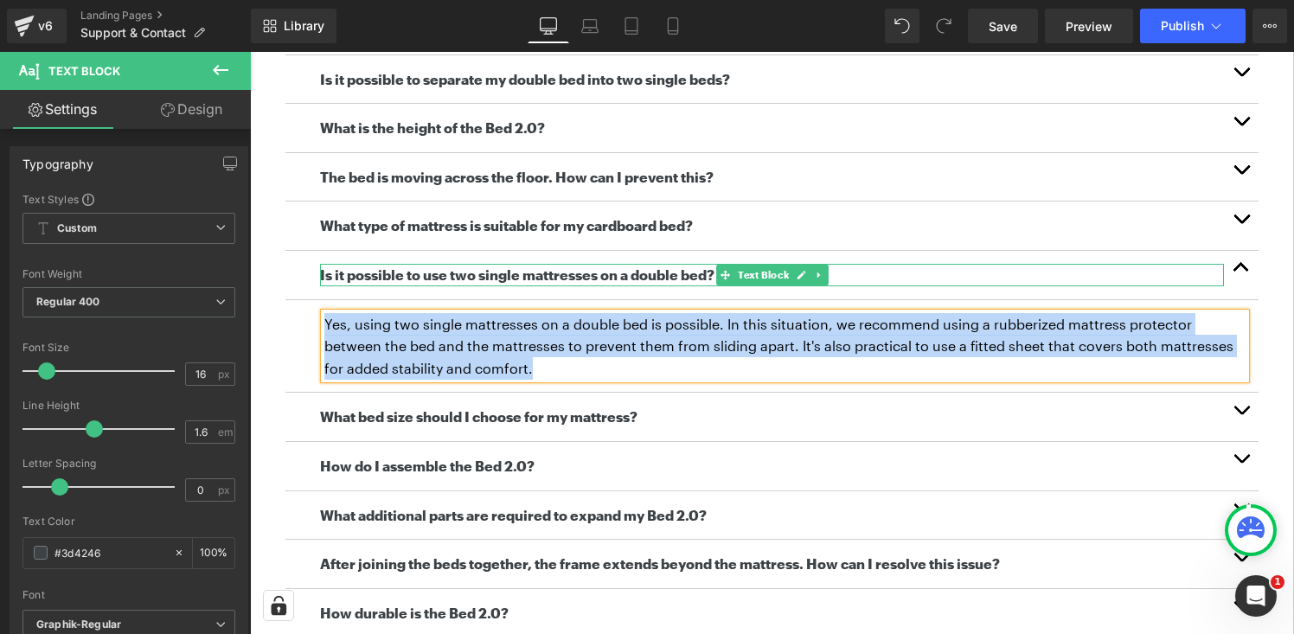
scroll to position [681, 0]
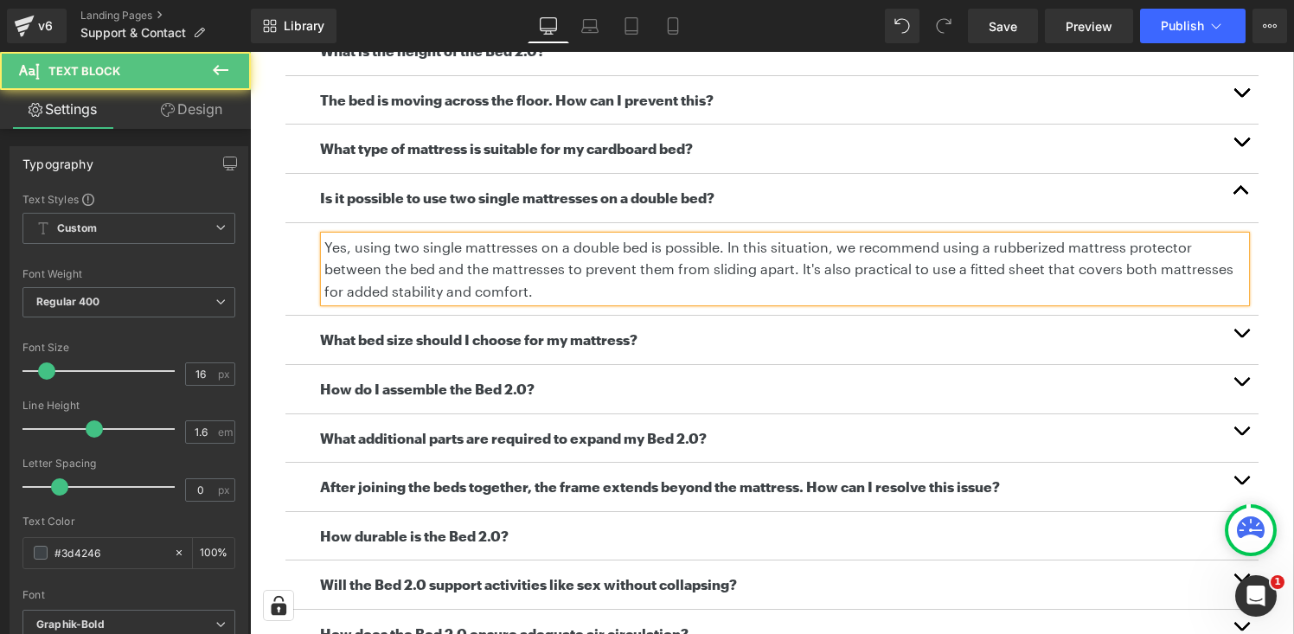
click at [498, 345] on b "What bed size should I choose for my mattress?" at bounding box center [479, 339] width 318 height 16
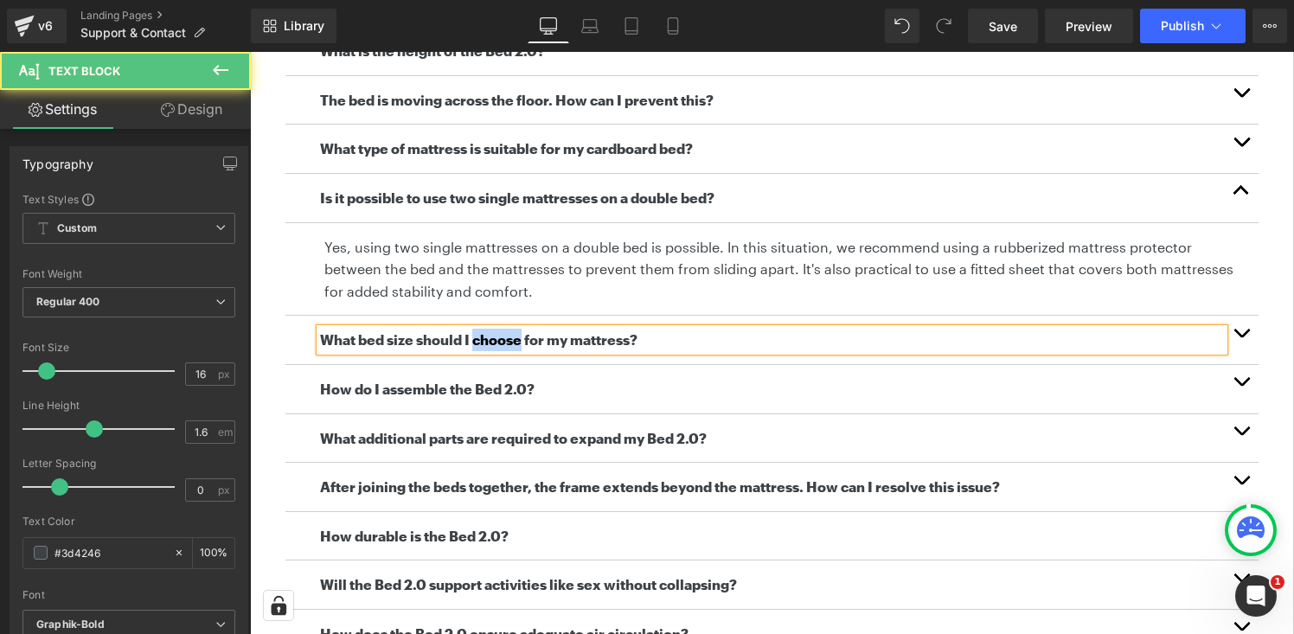
click at [498, 345] on b "What bed size should I choose for my mattress?" at bounding box center [479, 339] width 318 height 16
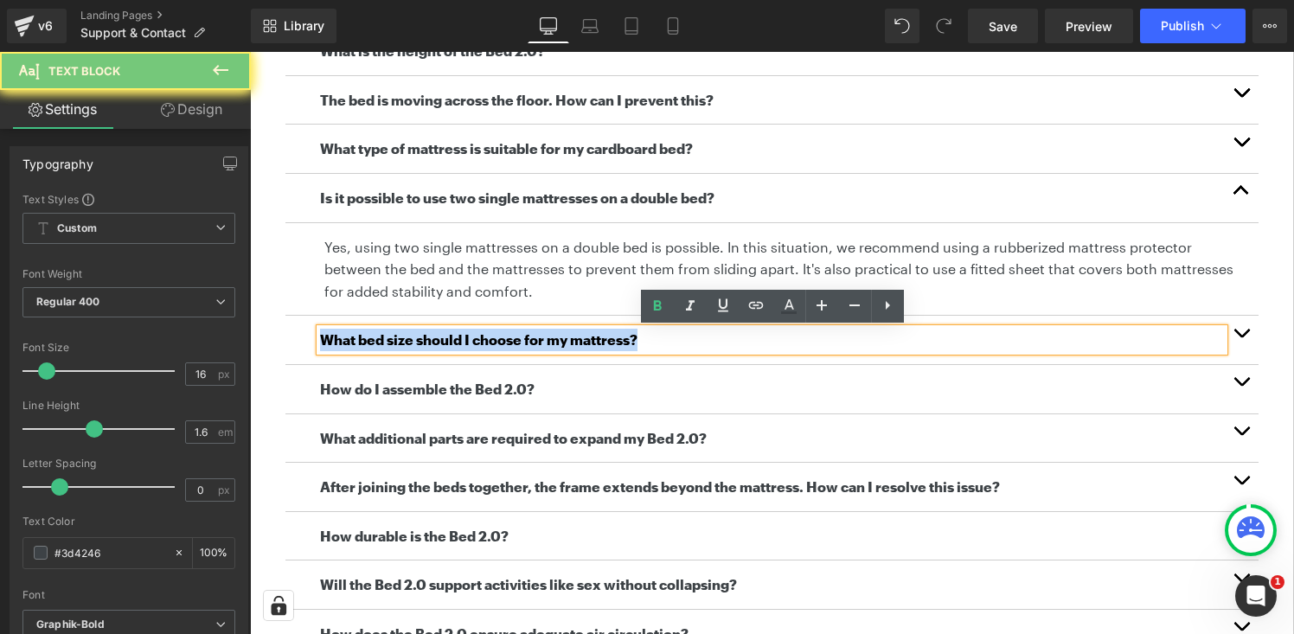
click at [498, 345] on b "What bed size should I choose for my mattress?" at bounding box center [479, 339] width 318 height 16
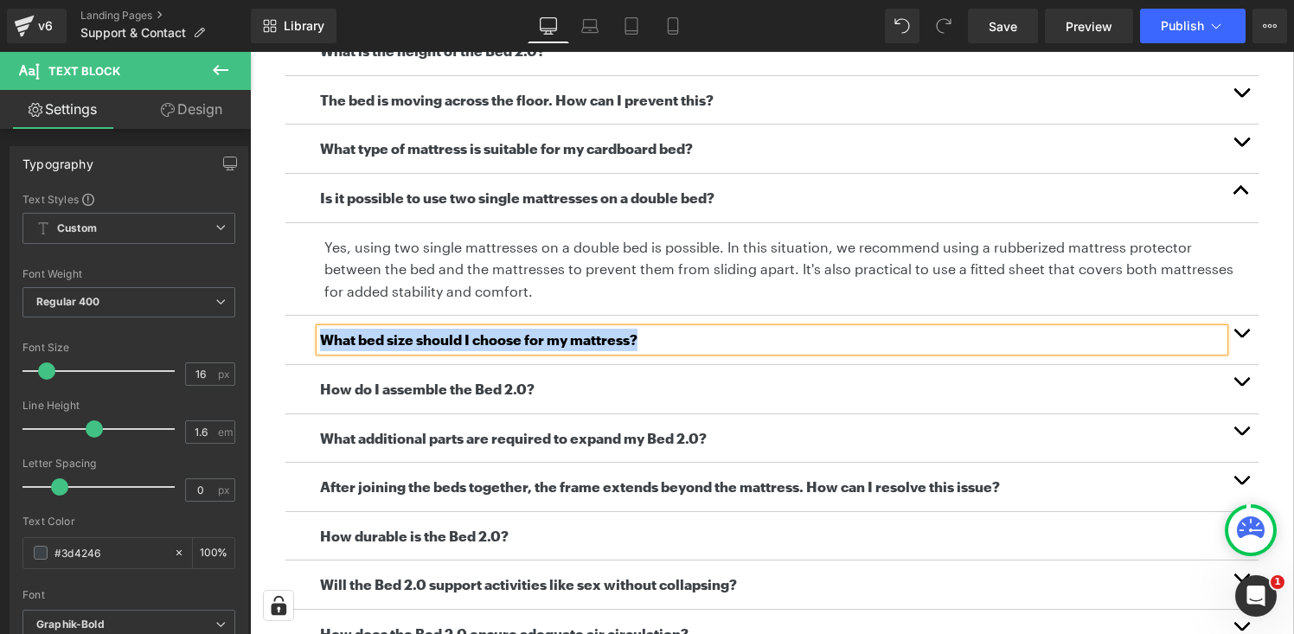
click at [1241, 337] on span "button" at bounding box center [1241, 337] width 0 height 0
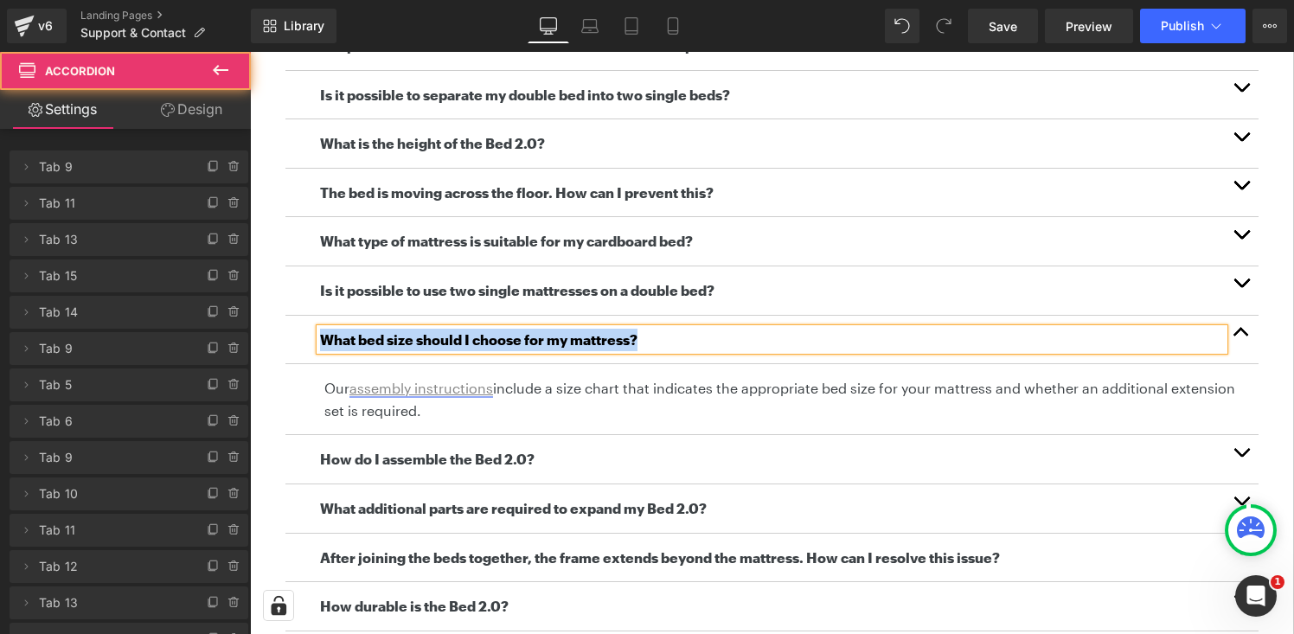
scroll to position [587, 0]
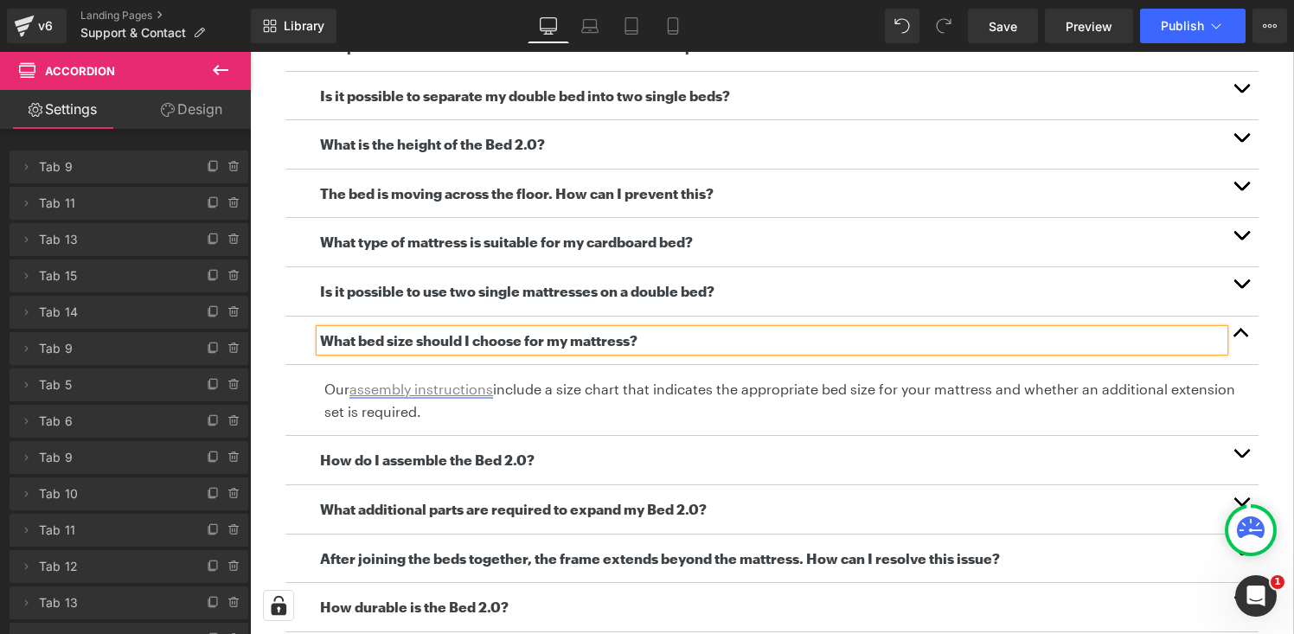
click at [485, 407] on p "Our assembly instructions include a size chart that indicates the appropriate b…" at bounding box center [784, 400] width 921 height 44
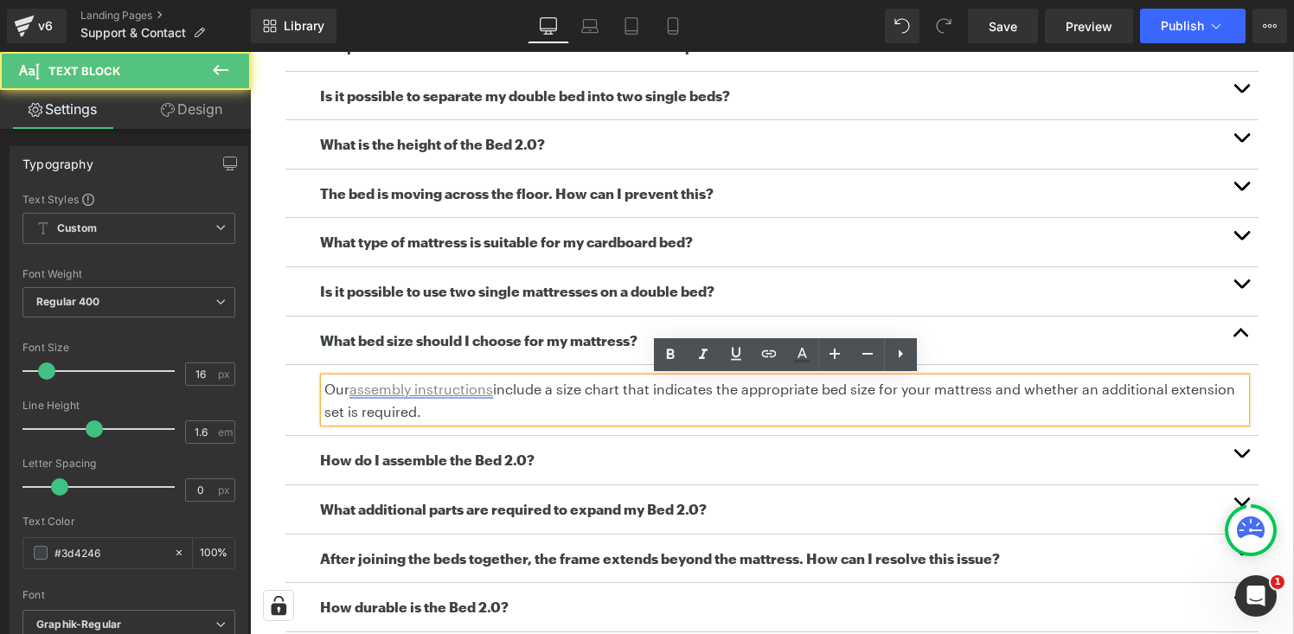
click at [485, 407] on p "Our assembly instructions include a size chart that indicates the appropriate b…" at bounding box center [784, 400] width 921 height 44
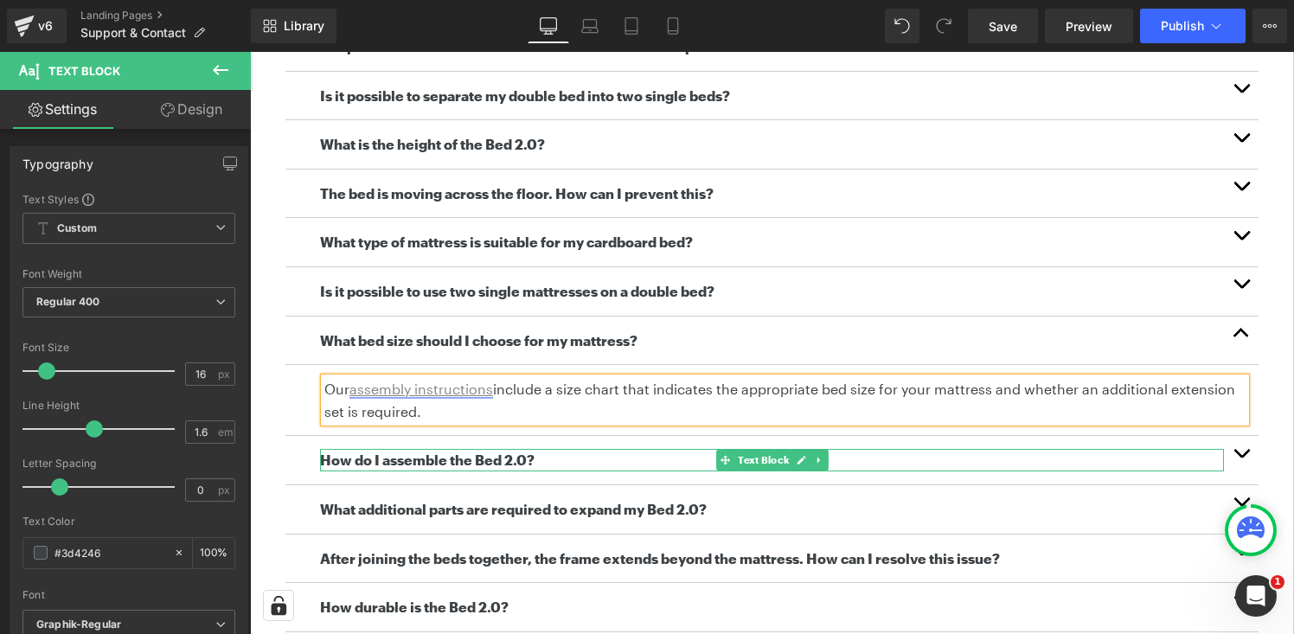
click at [479, 460] on b "How do I assemble the Bed 2.0?" at bounding box center [427, 460] width 215 height 16
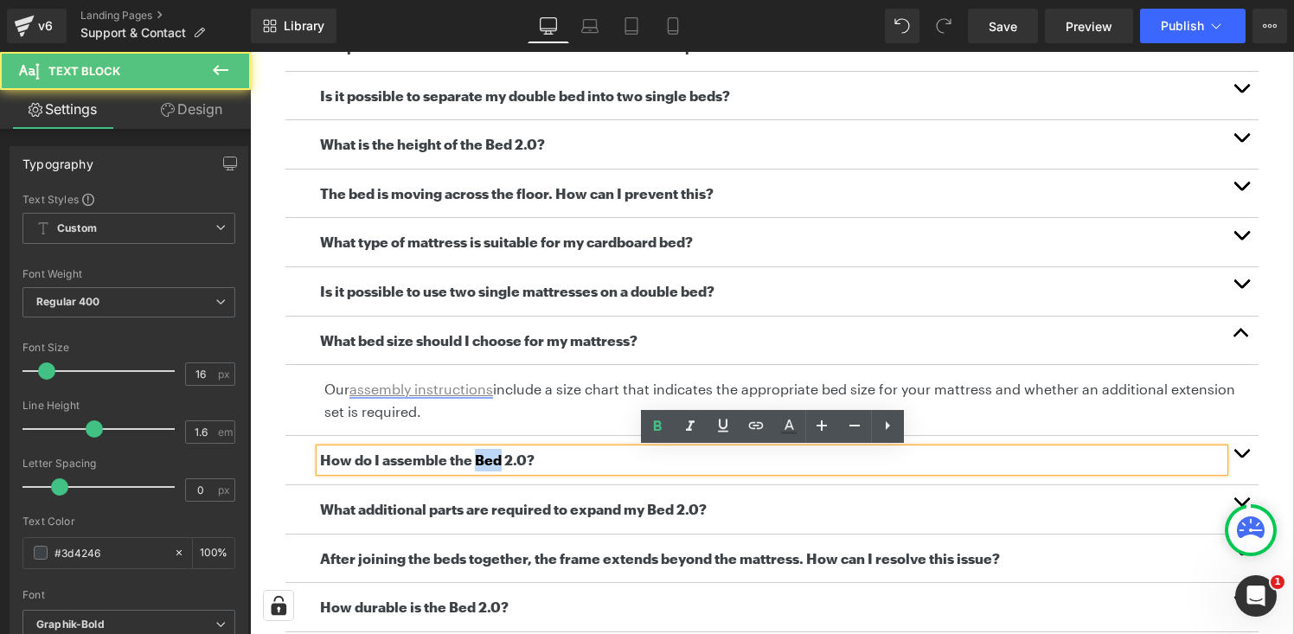
click at [479, 460] on b "How do I assemble the Bed 2.0?" at bounding box center [427, 460] width 215 height 16
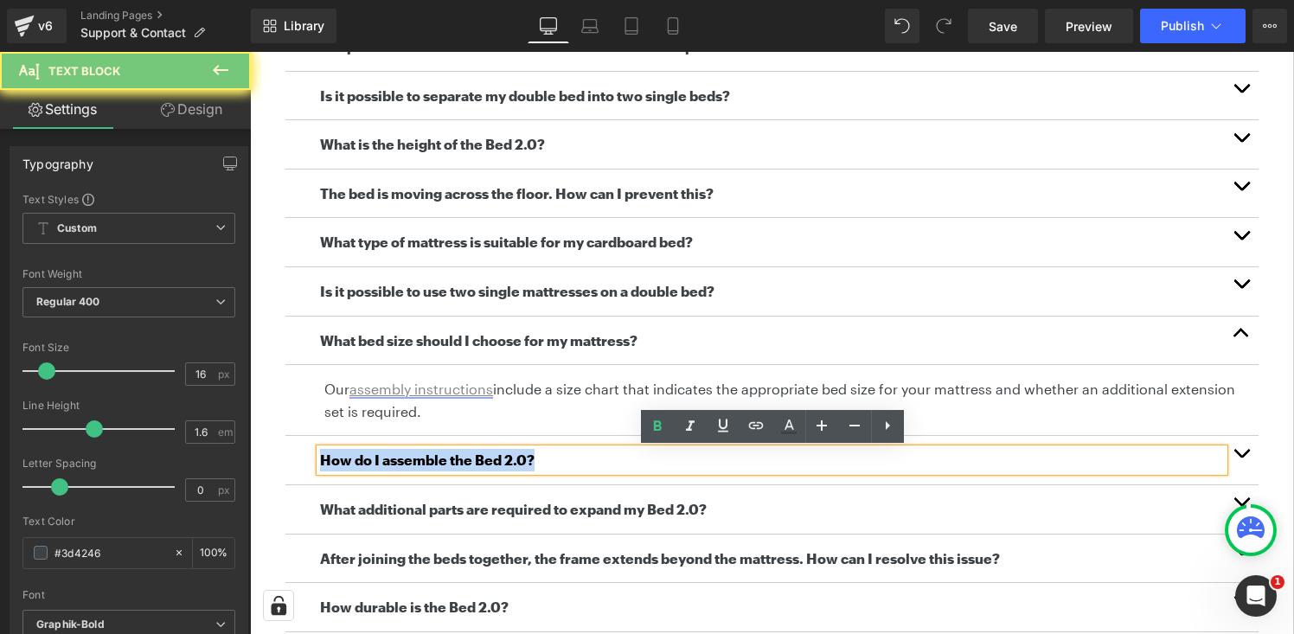
click at [479, 460] on b "How do I assemble the Bed 2.0?" at bounding box center [427, 460] width 215 height 16
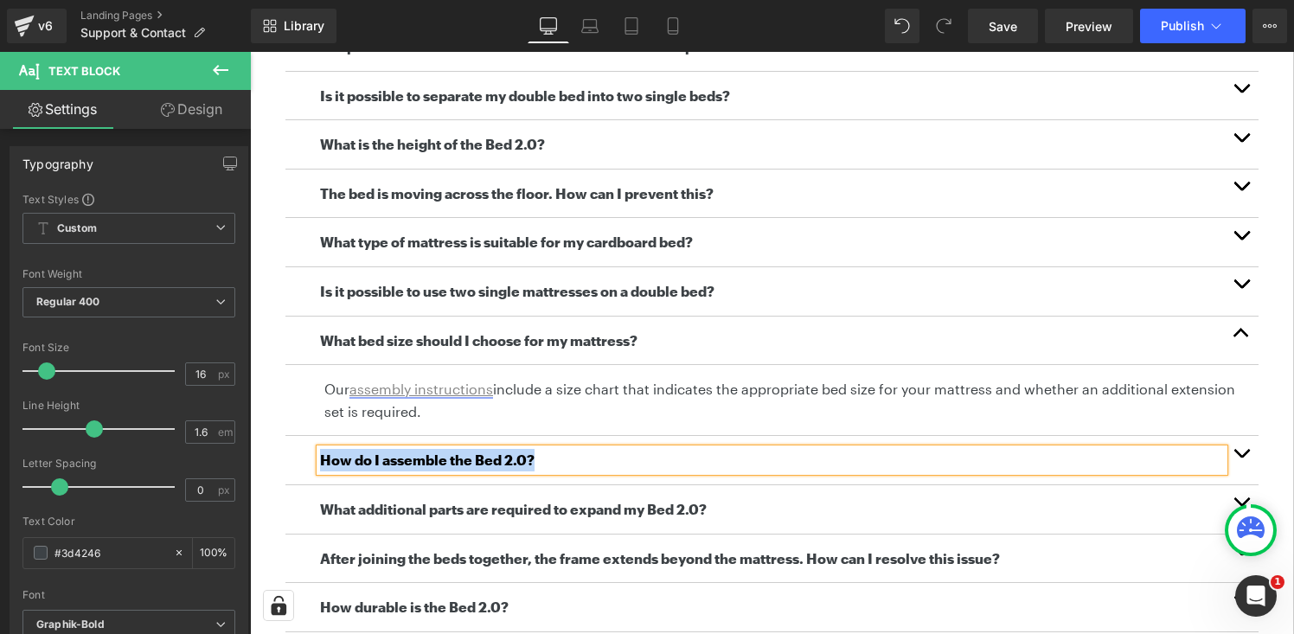
click at [1241, 458] on span "button" at bounding box center [1241, 458] width 0 height 0
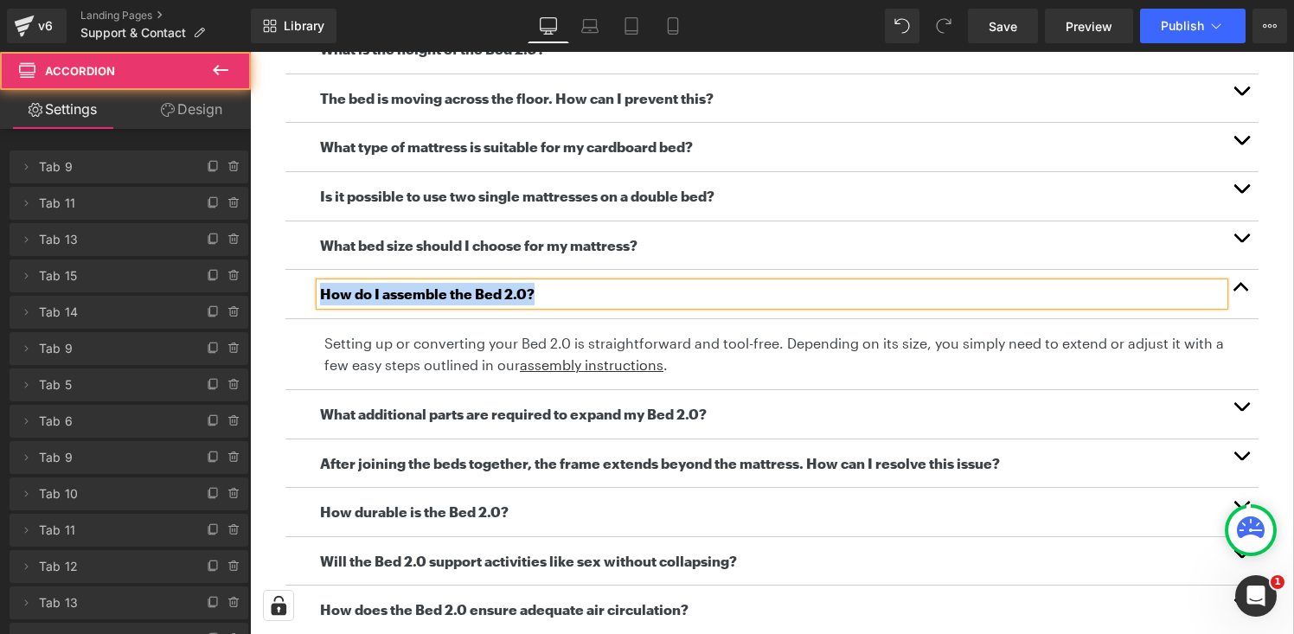
scroll to position [732, 0]
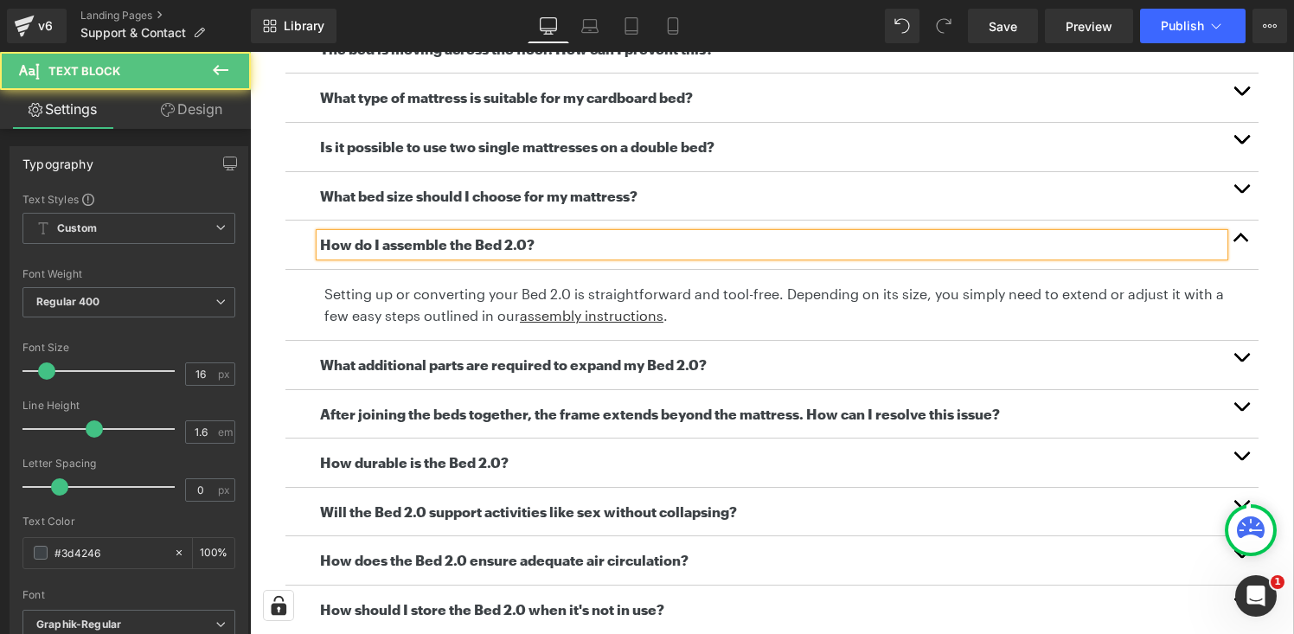
click at [424, 311] on p "Setting up or converting your Bed 2.0 is straightforward and tool-free. Dependi…" at bounding box center [784, 305] width 921 height 44
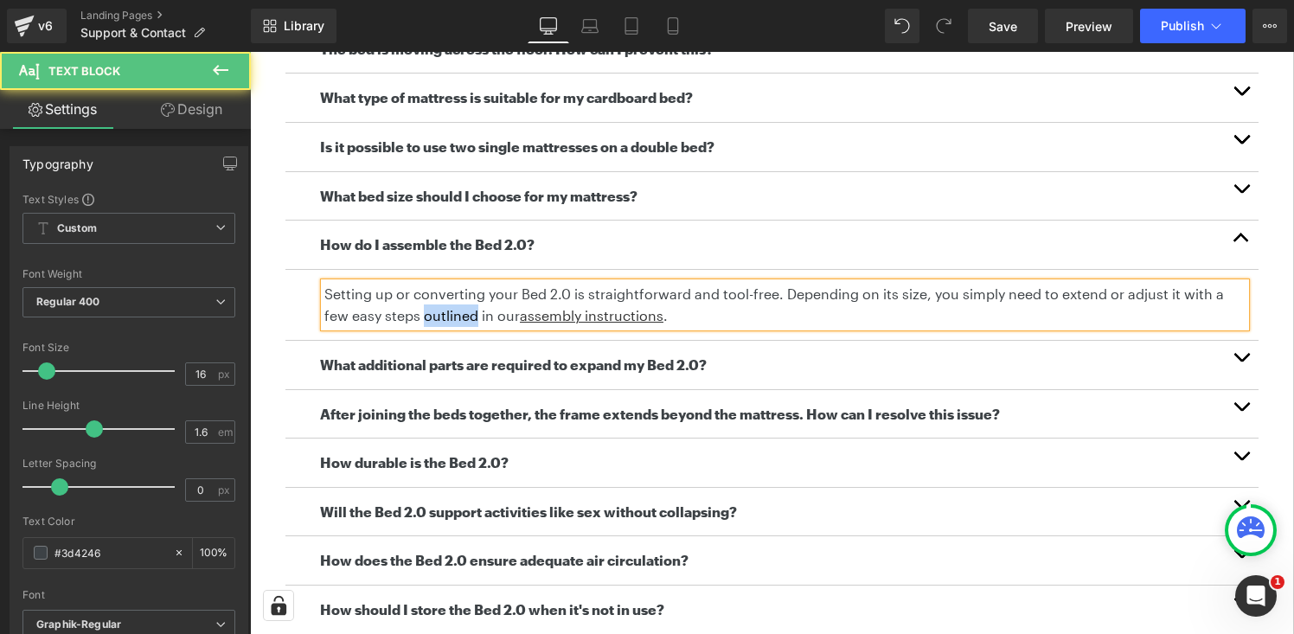
click at [424, 311] on p "Setting up or converting your Bed 2.0 is straightforward and tool-free. Dependi…" at bounding box center [784, 305] width 921 height 44
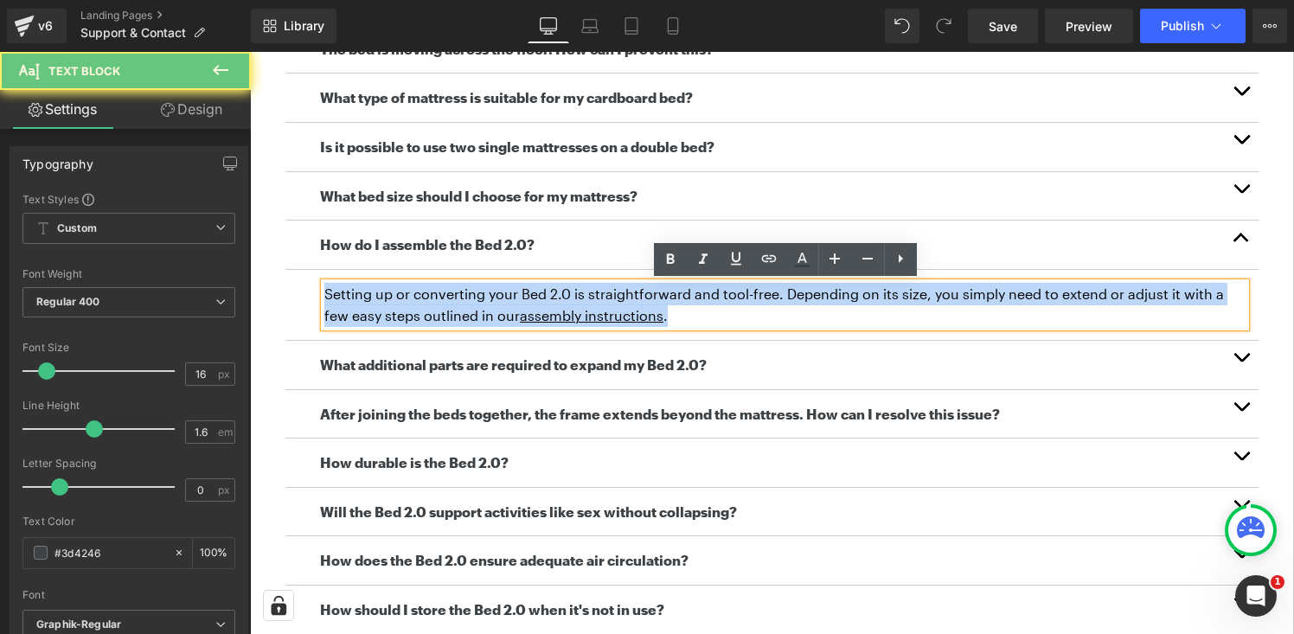
click at [424, 311] on p "Setting up or converting your Bed 2.0 is straightforward and tool-free. Dependi…" at bounding box center [784, 305] width 921 height 44
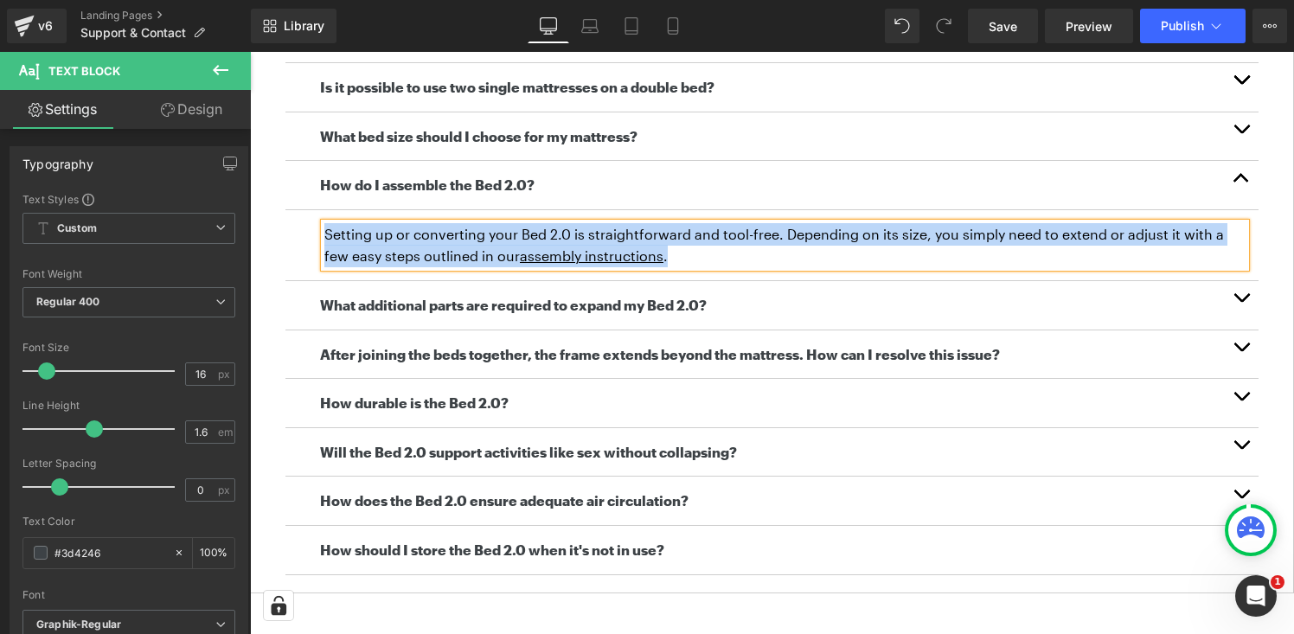
scroll to position [802, 0]
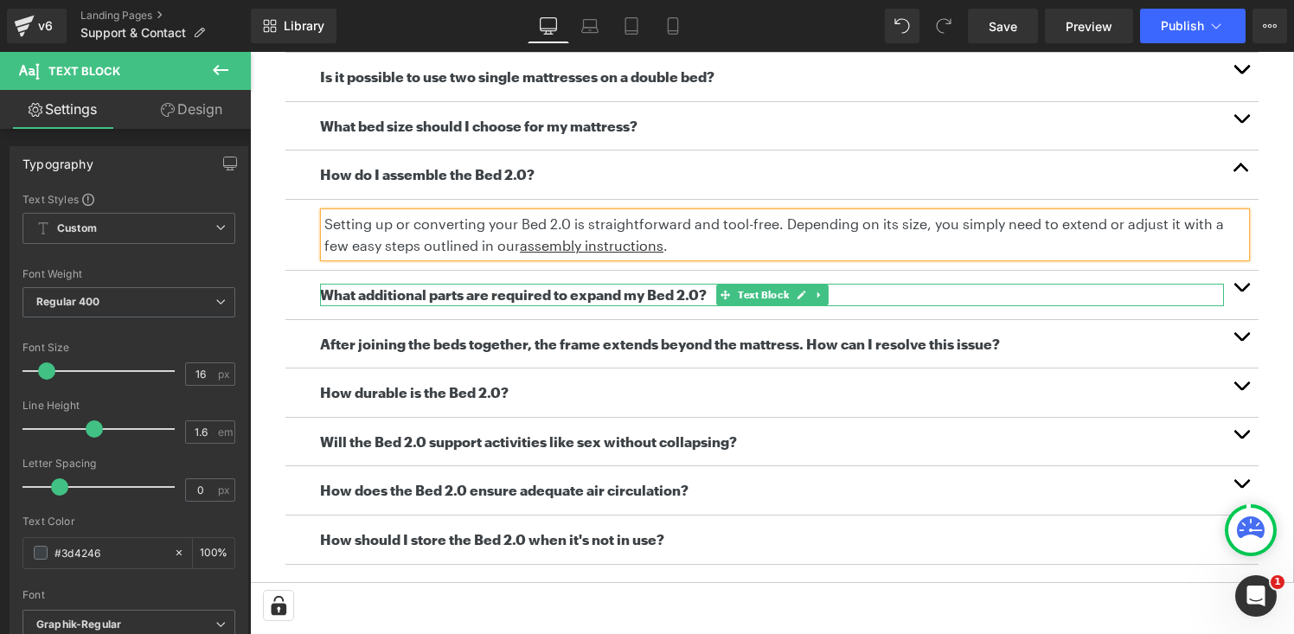
click at [530, 294] on b "What additional parts are required to expand my Bed 2.0?" at bounding box center [513, 294] width 387 height 16
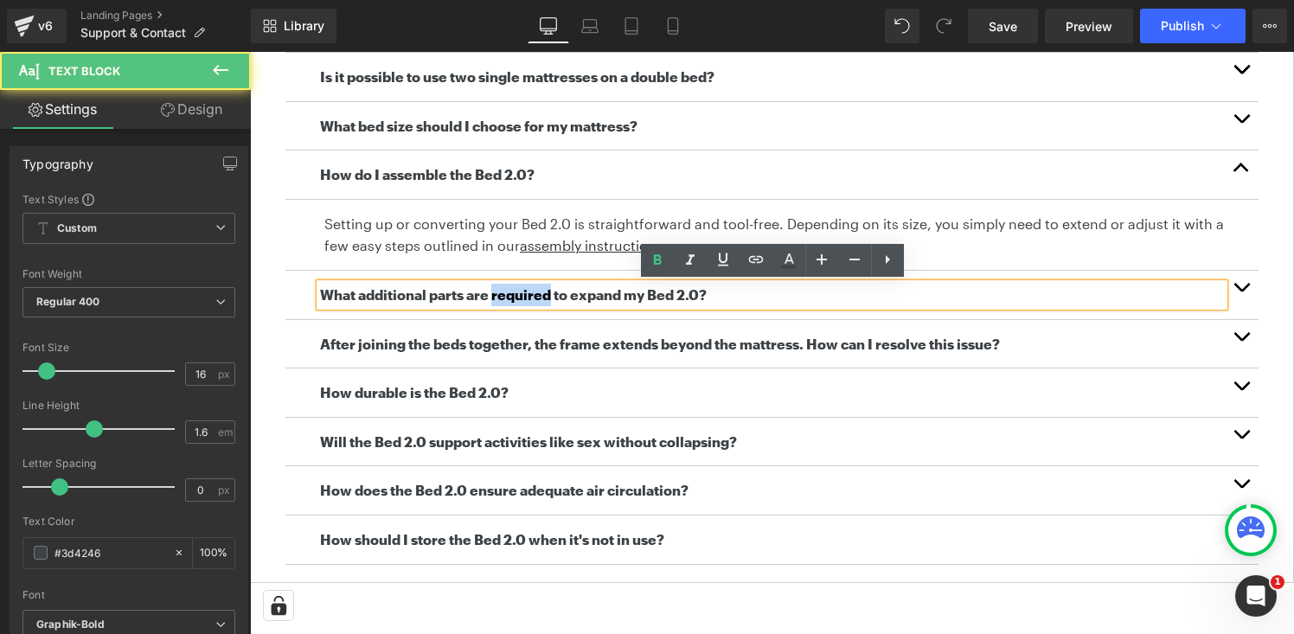
click at [530, 294] on b "What additional parts are required to expand my Bed 2.0?" at bounding box center [513, 294] width 387 height 16
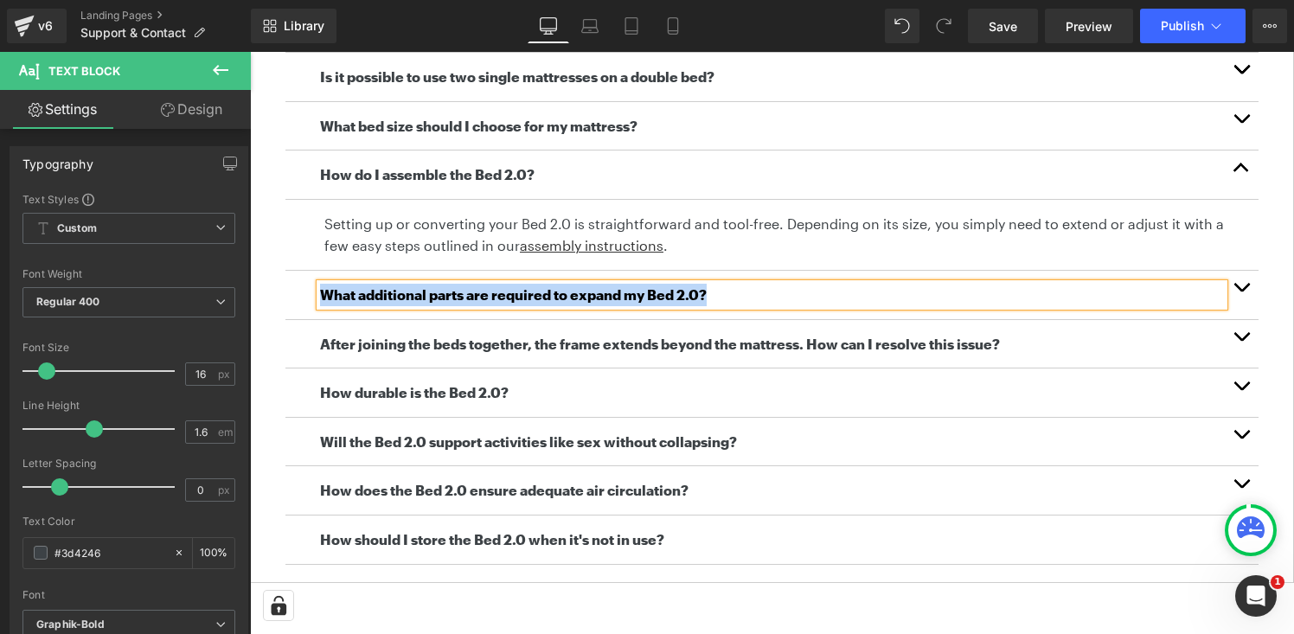
click at [1234, 293] on button "button" at bounding box center [1241, 295] width 35 height 48
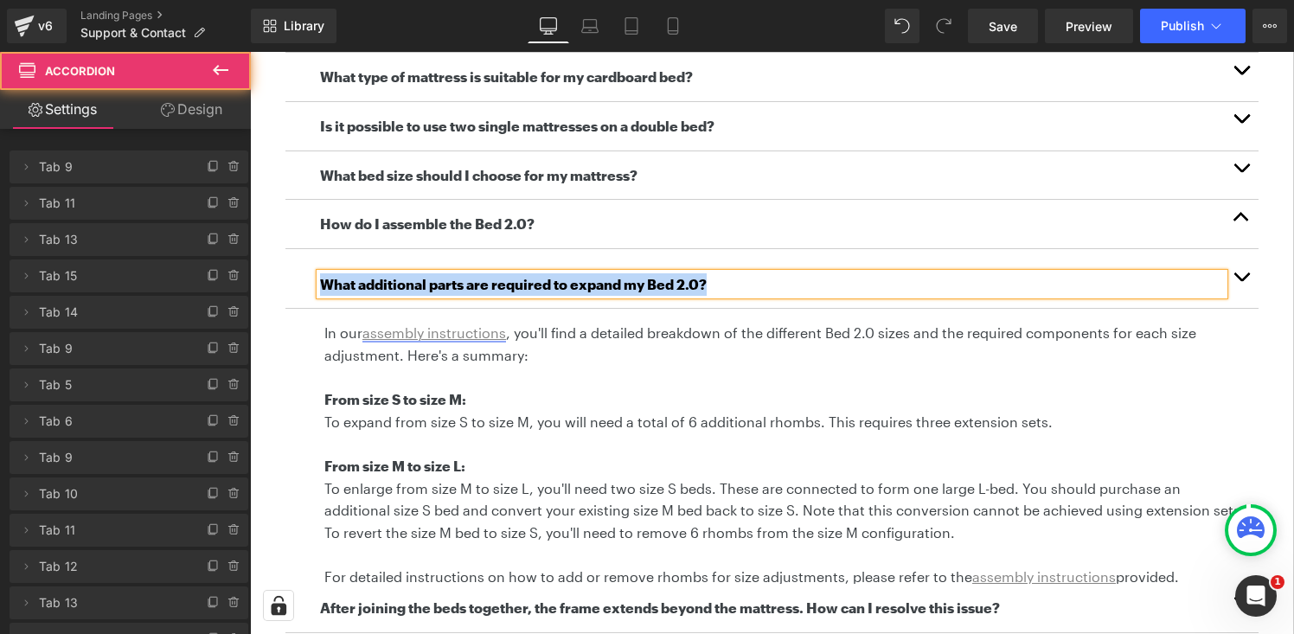
scroll to position [731, 0]
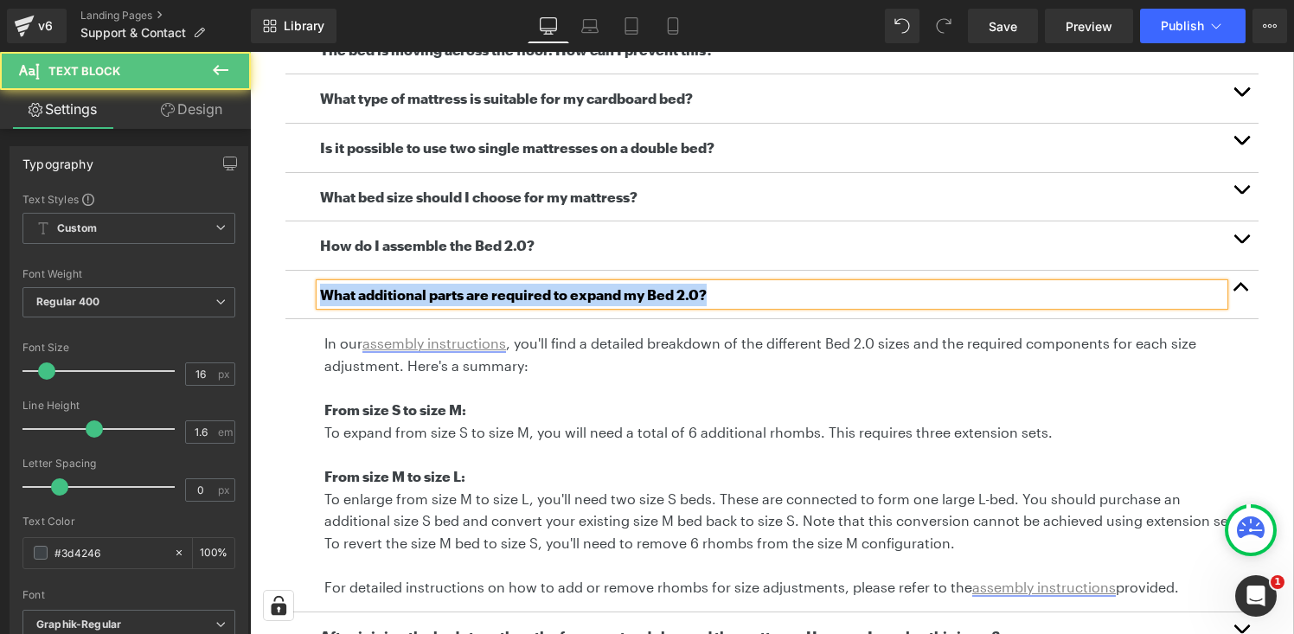
click at [337, 355] on p "In our assembly instructions , you'll find a detailed breakdown of the differen…" at bounding box center [784, 354] width 921 height 44
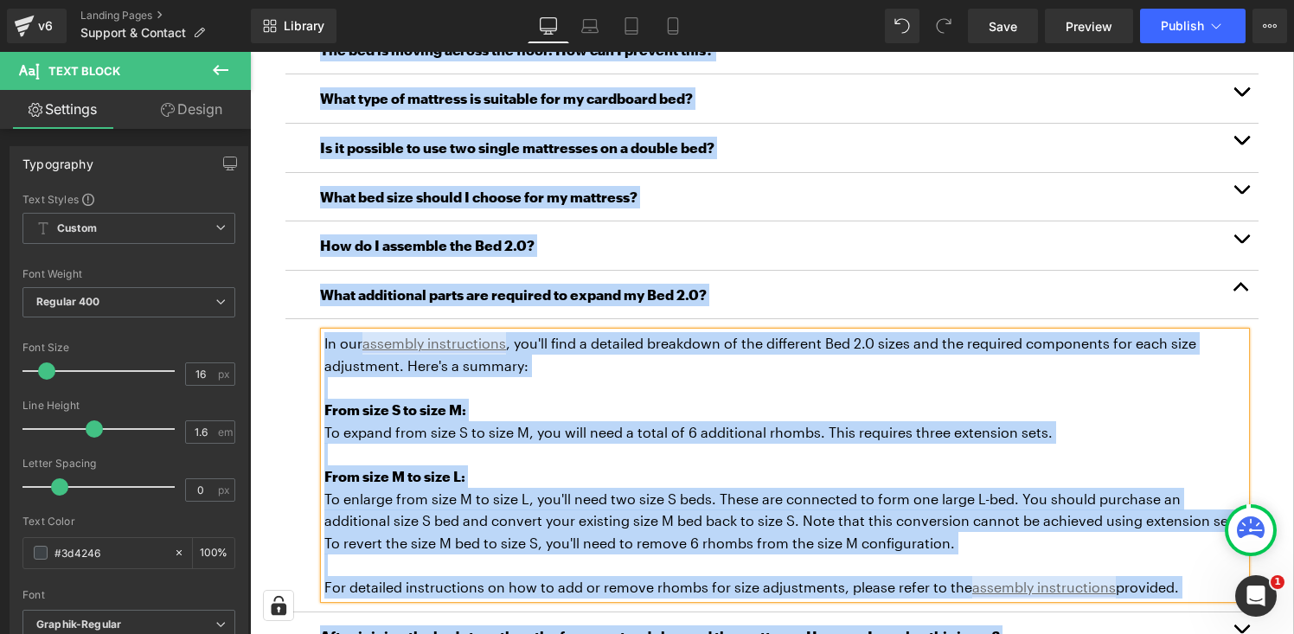
click at [496, 386] on p at bounding box center [784, 388] width 921 height 22
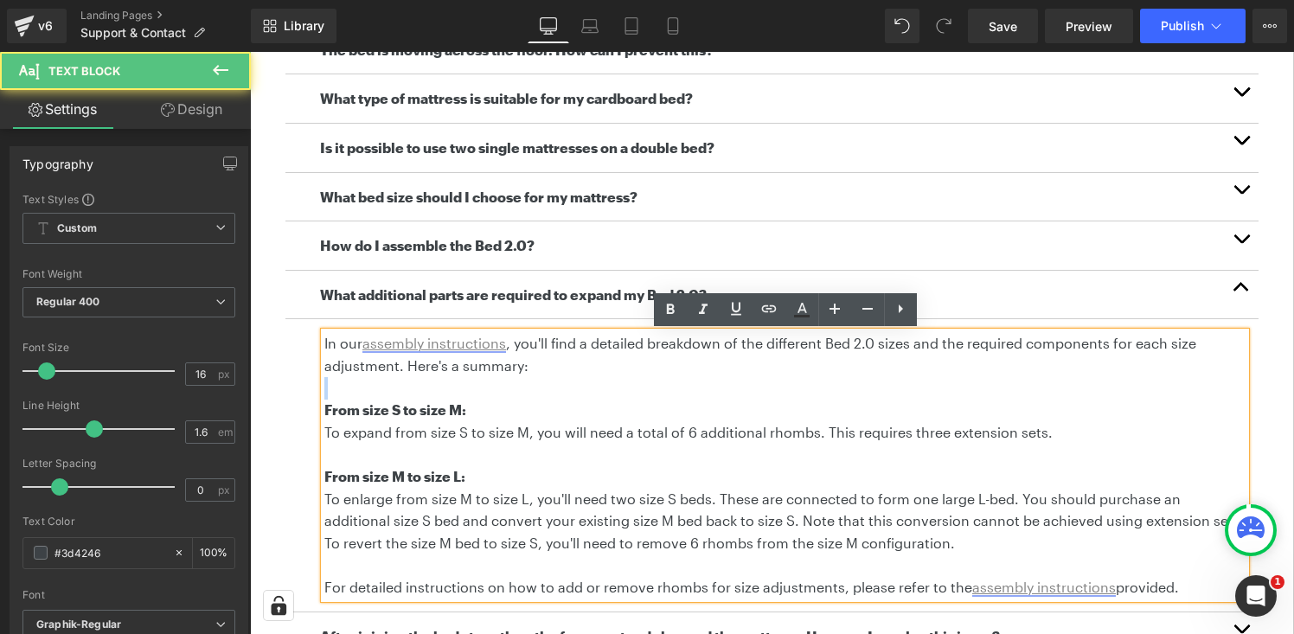
click at [496, 387] on p at bounding box center [784, 388] width 921 height 22
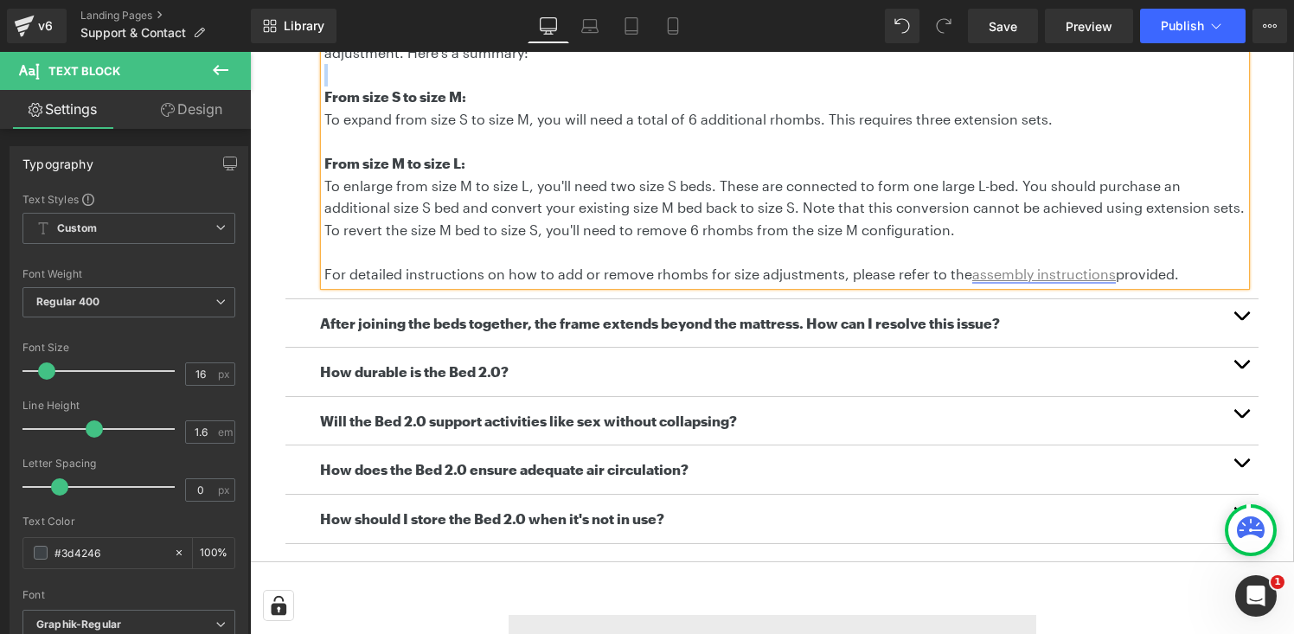
scroll to position [1089, 0]
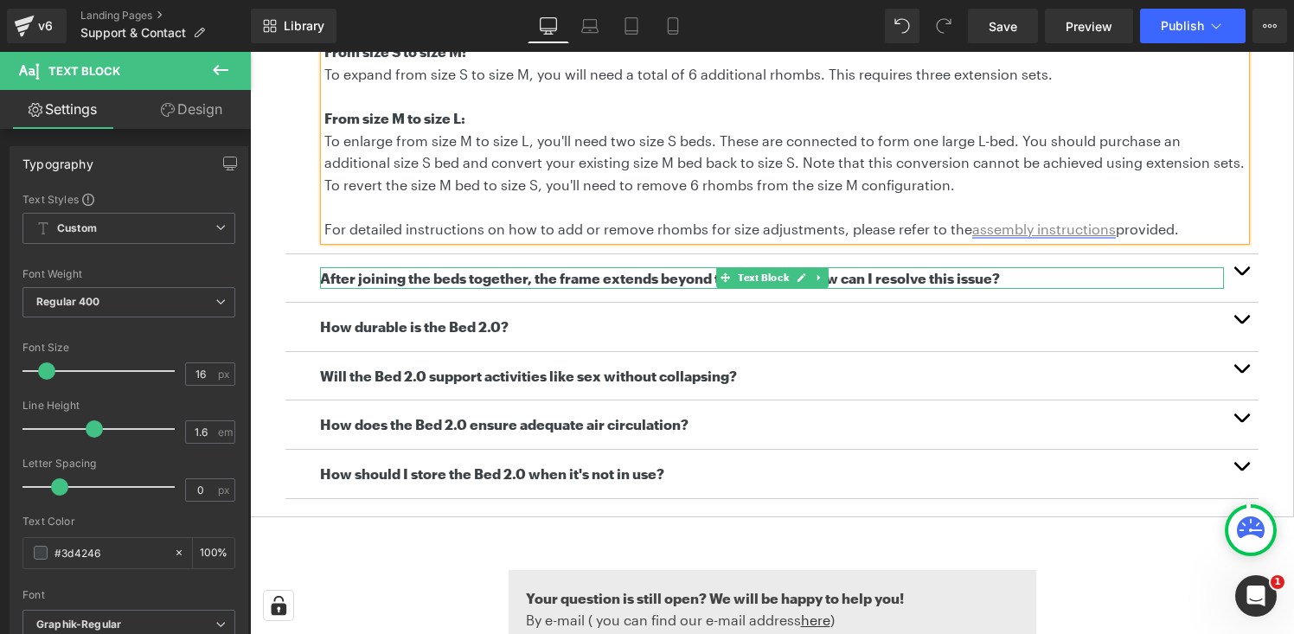
click at [628, 275] on b "After joining the beds together, the frame extends beyond the mattress. How can…" at bounding box center [660, 278] width 680 height 16
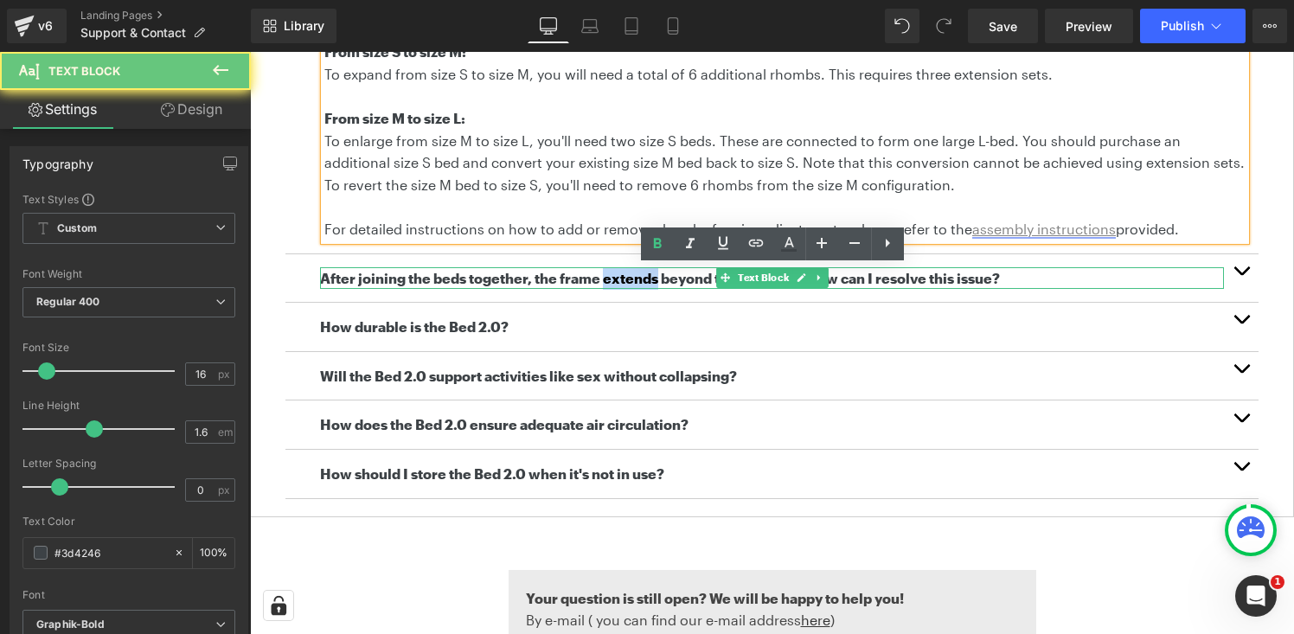
click at [628, 275] on b "After joining the beds together, the frame extends beyond the mattress. How can…" at bounding box center [660, 278] width 680 height 16
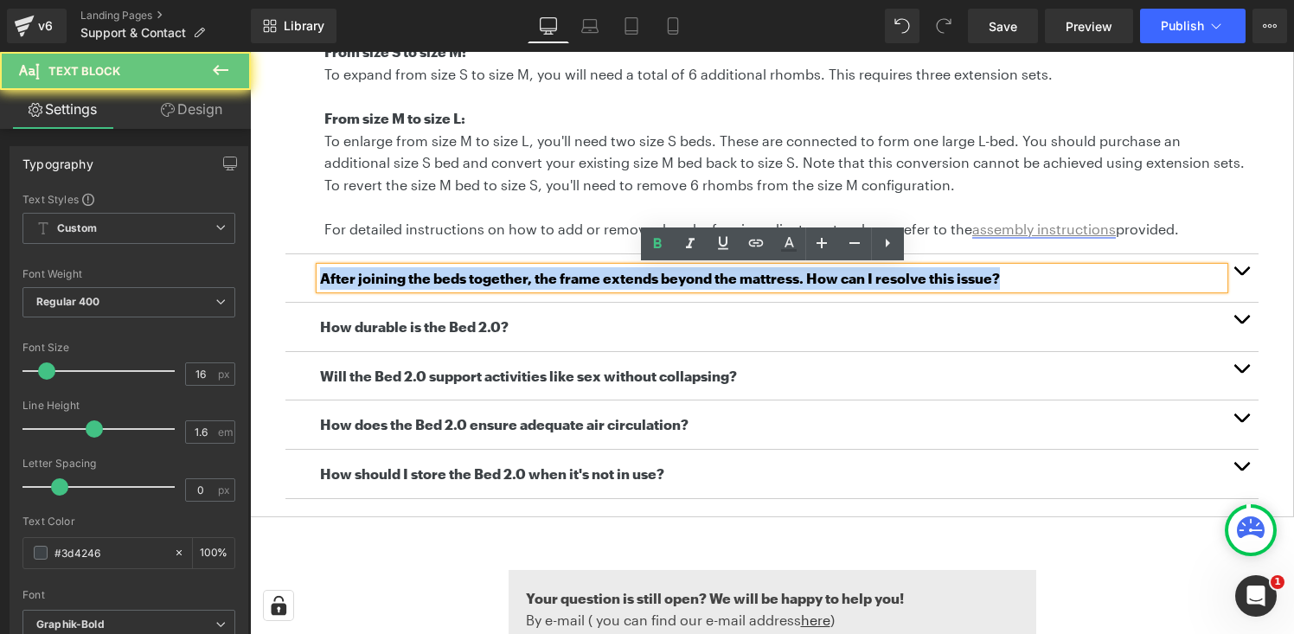
click at [628, 275] on b "After joining the beds together, the frame extends beyond the mattress. How can…" at bounding box center [660, 278] width 680 height 16
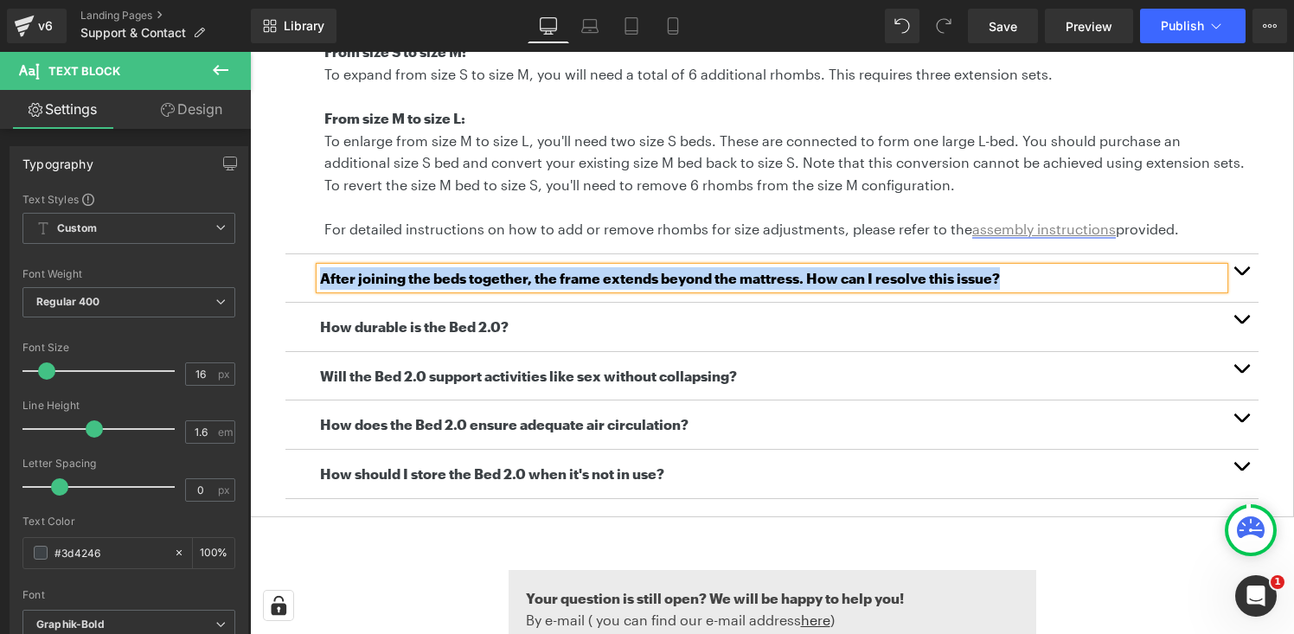
click at [1250, 272] on button "button" at bounding box center [1241, 278] width 35 height 48
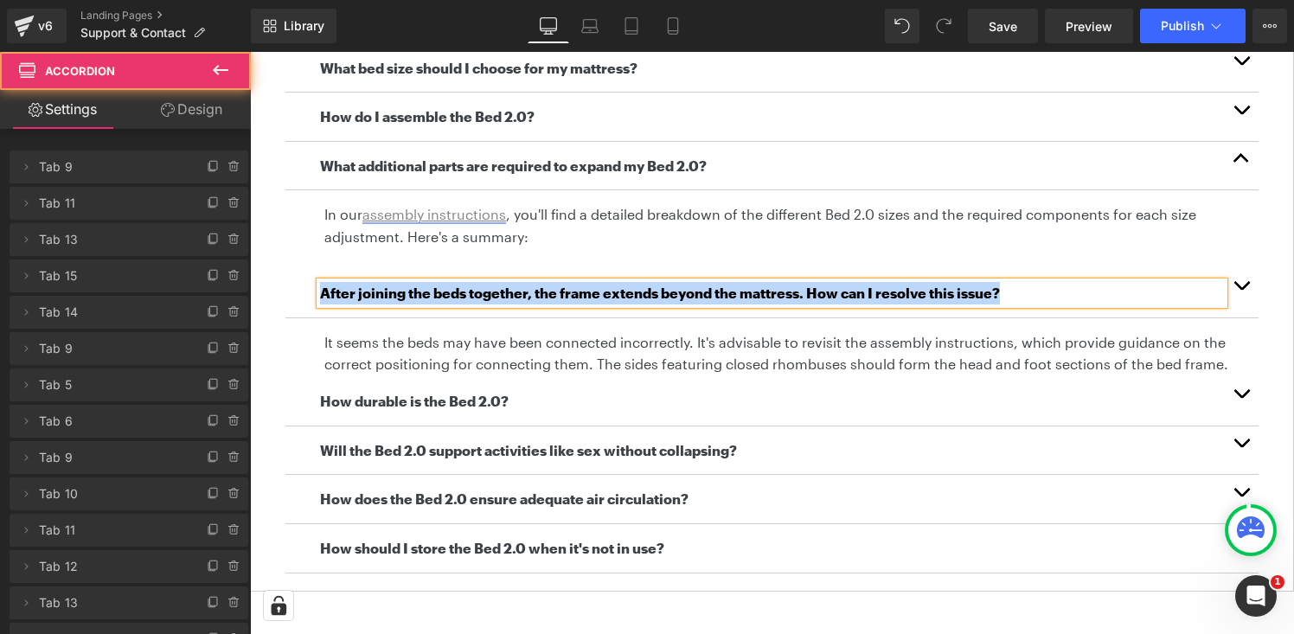
scroll to position [797, 0]
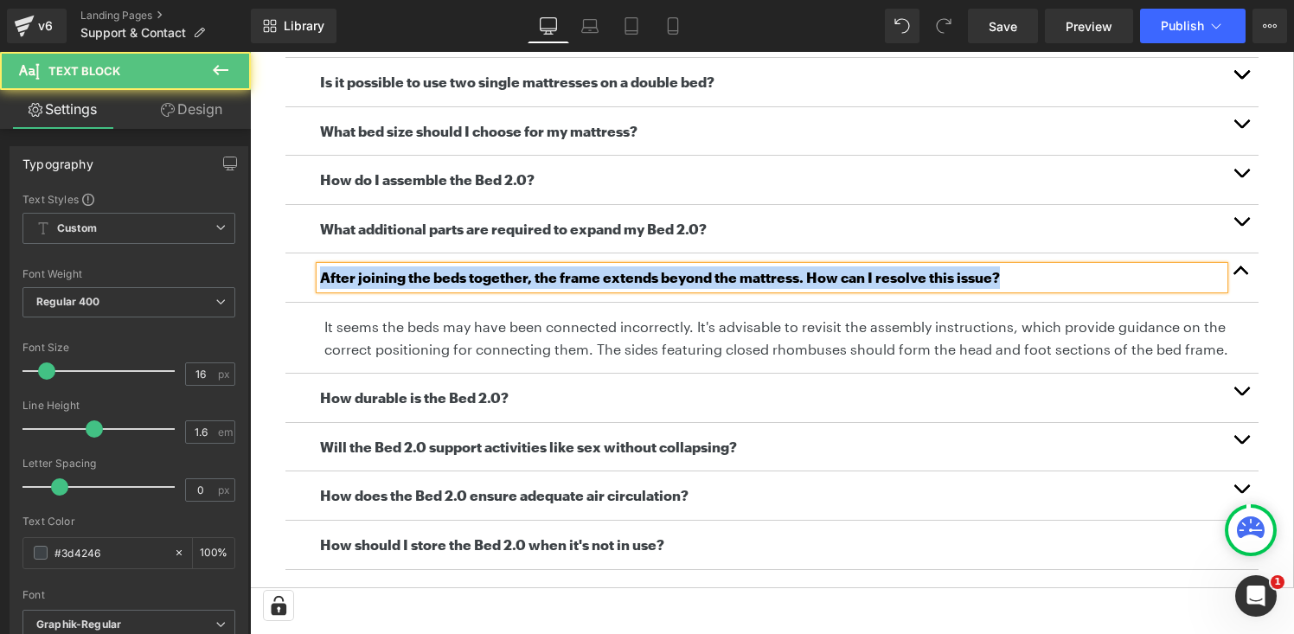
click at [481, 340] on p "It seems the beds may have been connected incorrectly. It's advisable to revisi…" at bounding box center [784, 338] width 921 height 44
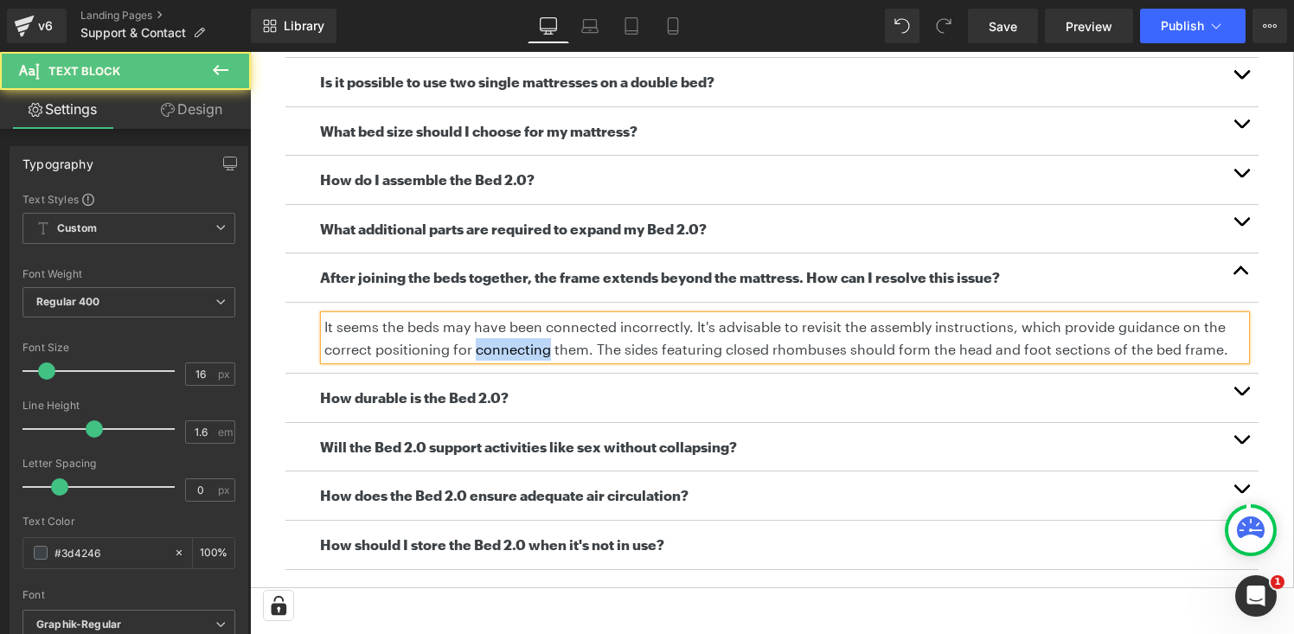
click at [481, 340] on p "It seems the beds may have been connected incorrectly. It's advisable to revisi…" at bounding box center [784, 338] width 921 height 44
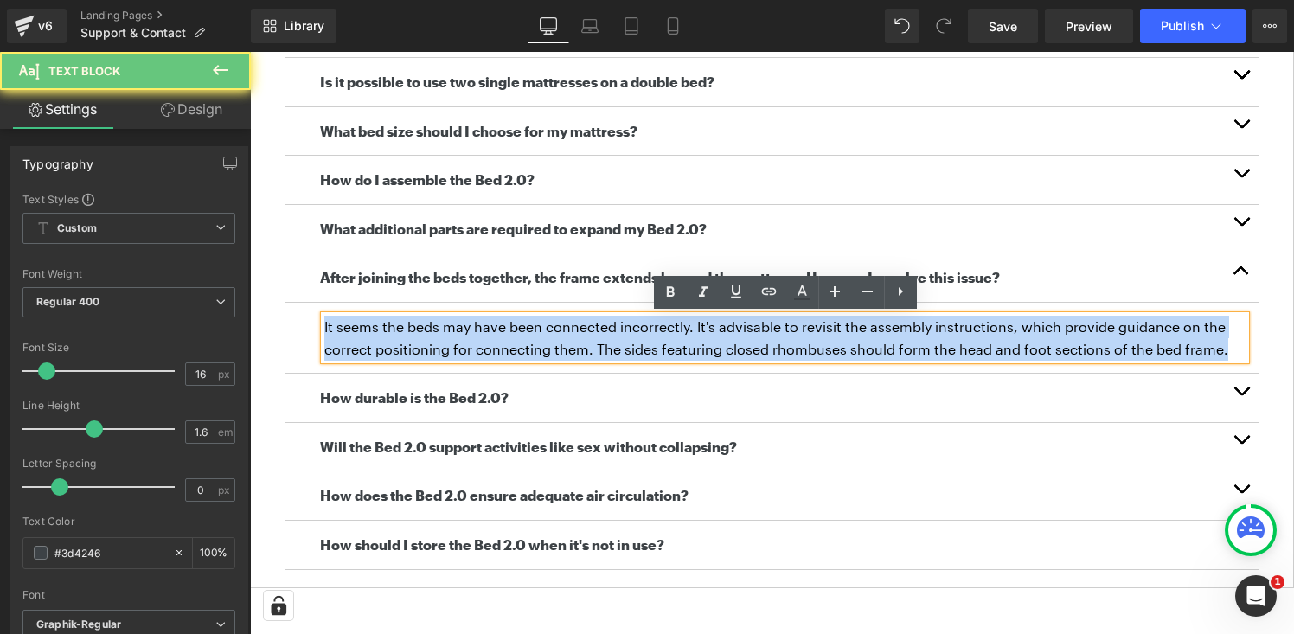
click at [481, 340] on p "It seems the beds may have been connected incorrectly. It's advisable to revisi…" at bounding box center [784, 338] width 921 height 44
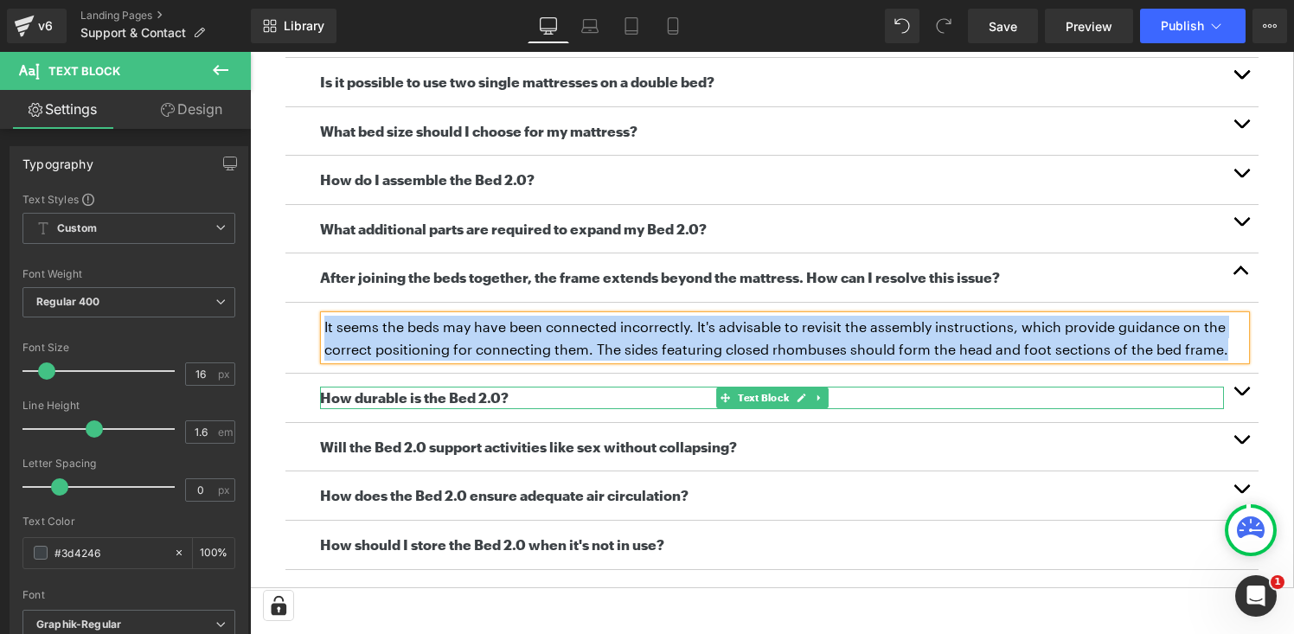
click at [455, 397] on b "How durable is the Bed 2.0?" at bounding box center [414, 397] width 189 height 16
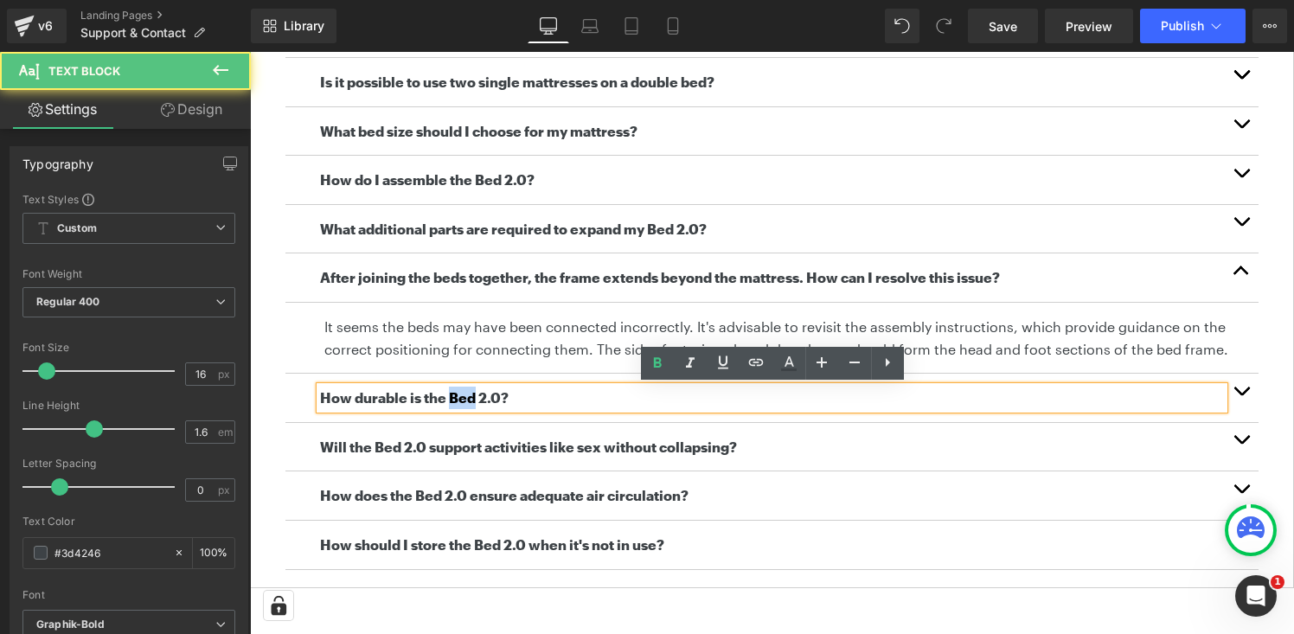
click at [455, 397] on b "How durable is the Bed 2.0?" at bounding box center [414, 397] width 189 height 16
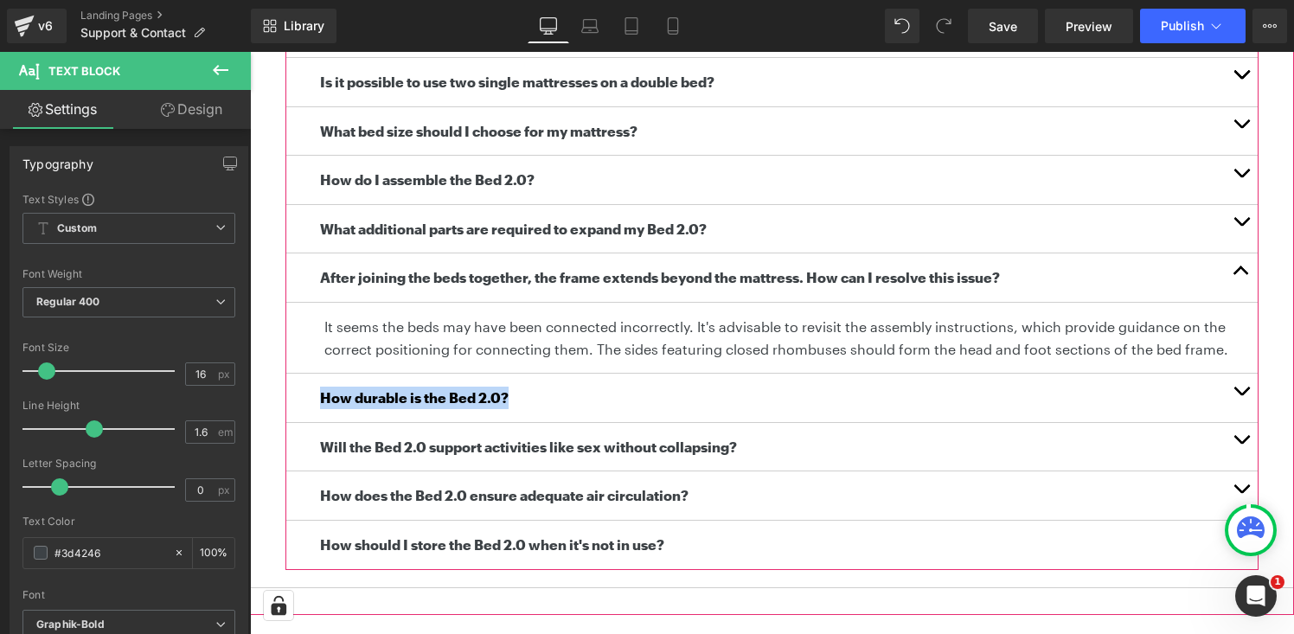
click at [1241, 391] on button "button" at bounding box center [1241, 398] width 35 height 48
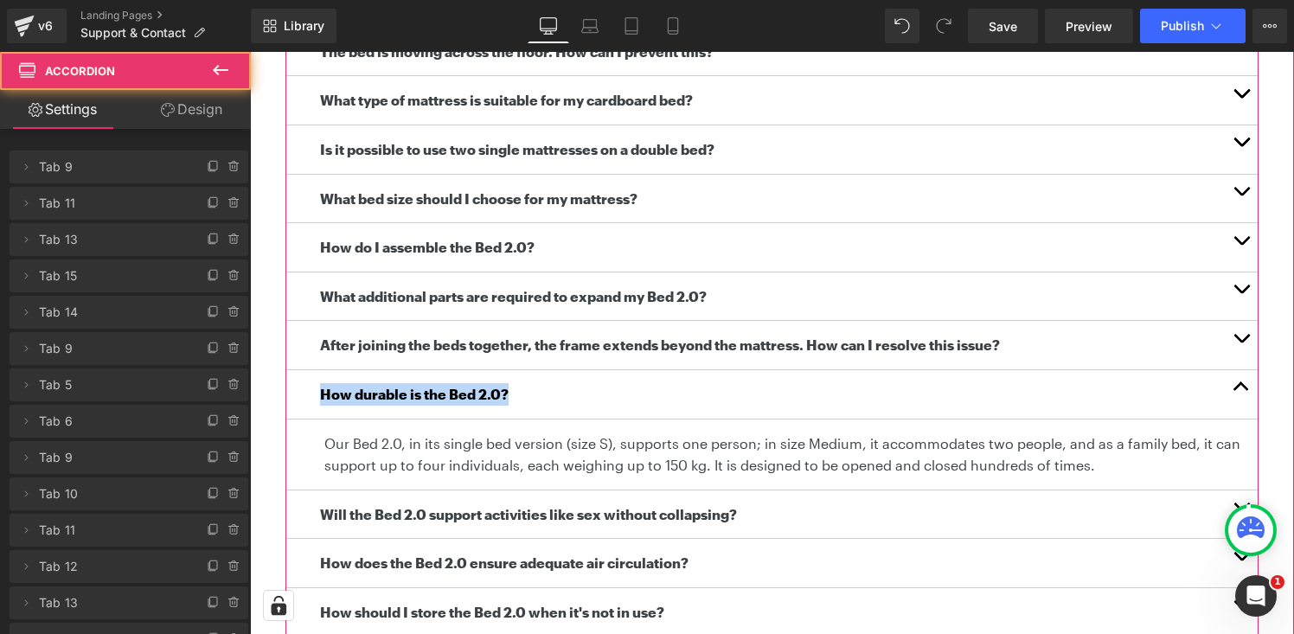
scroll to position [726, 0]
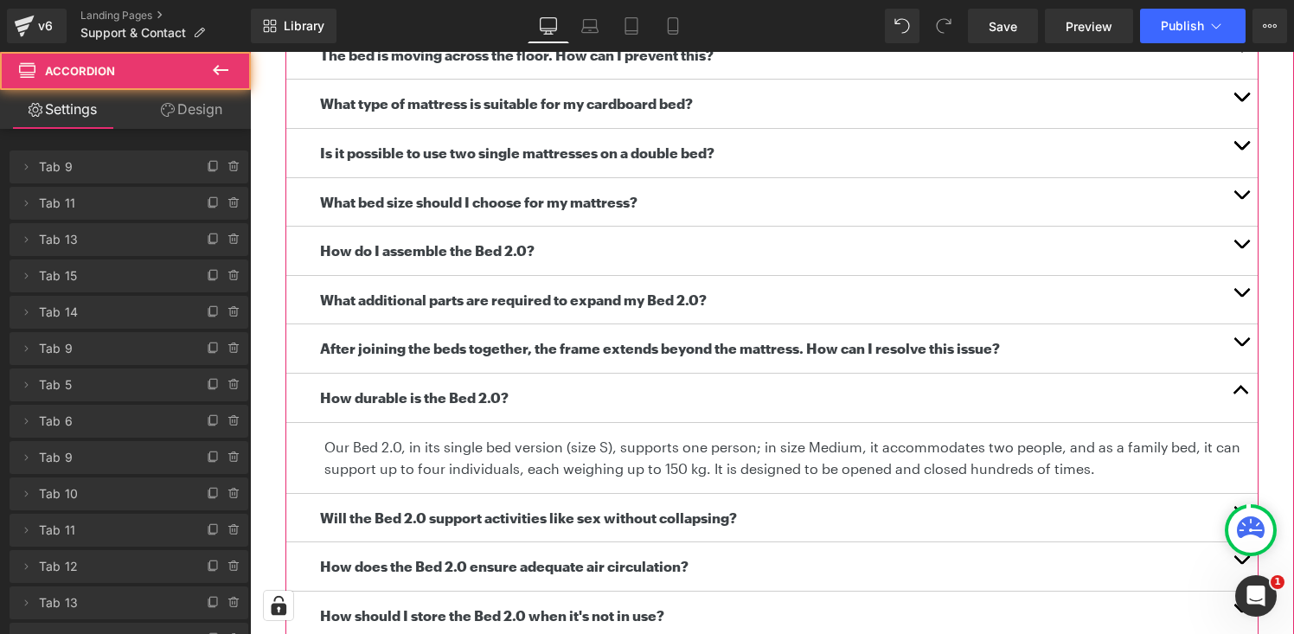
click at [518, 457] on p "Our Bed 2.0, in its single bed version (size S), supports one person; in size M…" at bounding box center [784, 458] width 921 height 44
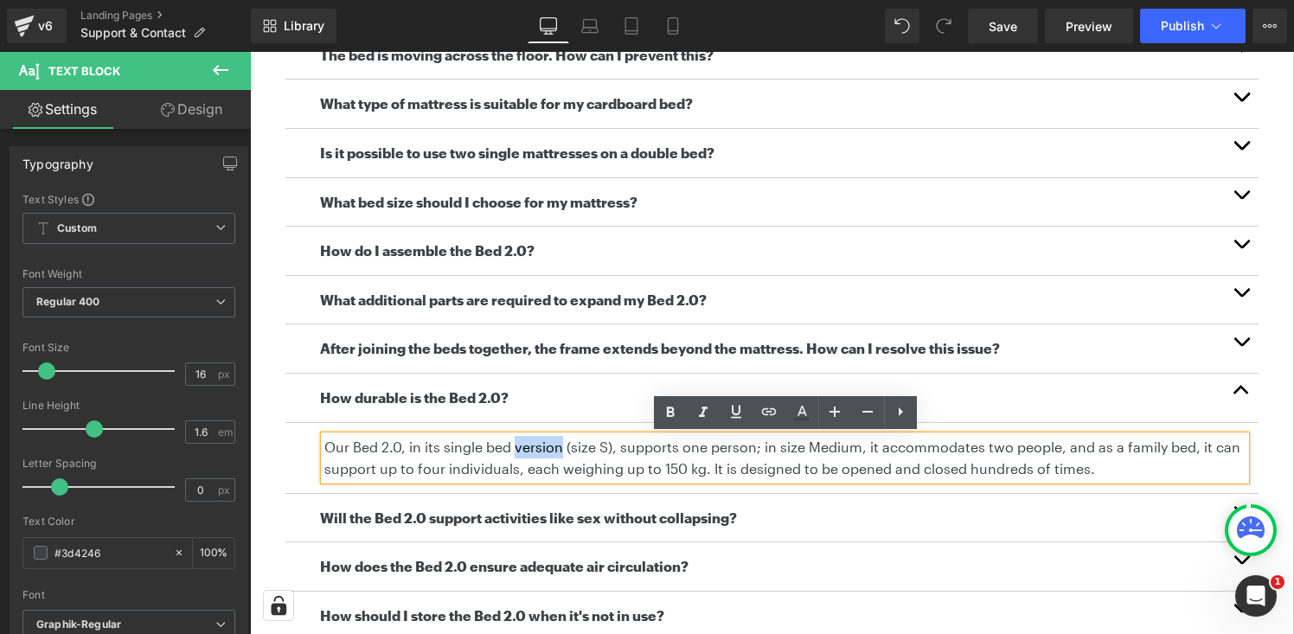
click at [518, 457] on p "Our Bed 2.0, in its single bed version (size S), supports one person; in size M…" at bounding box center [784, 458] width 921 height 44
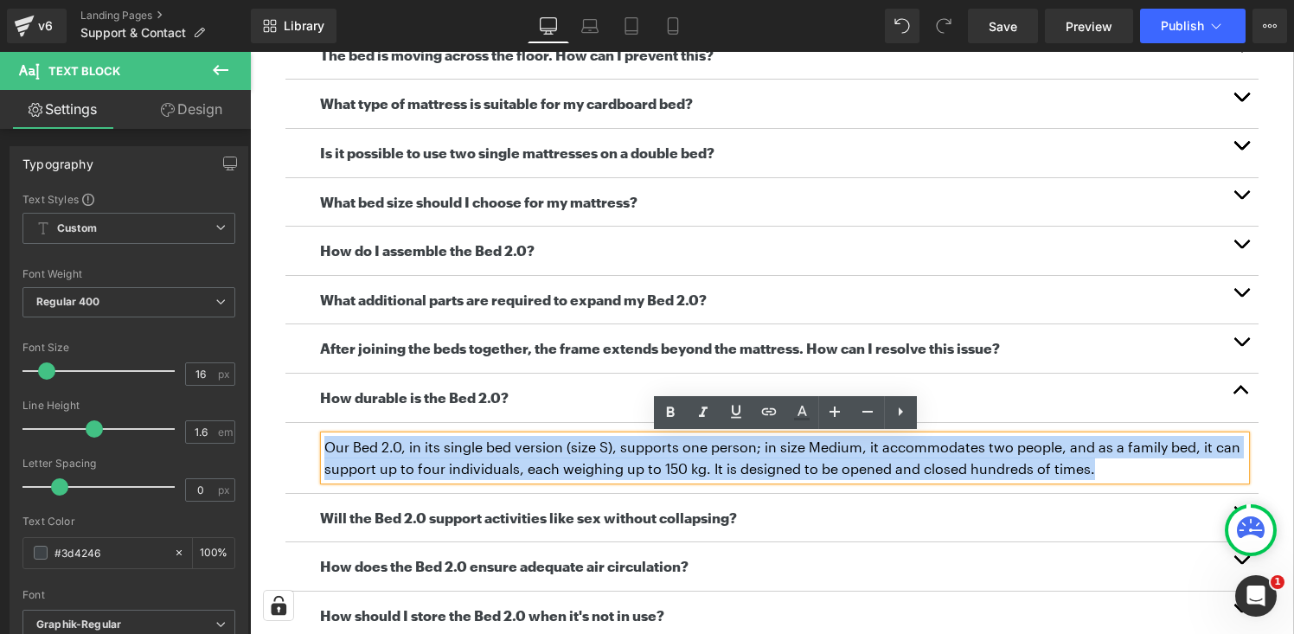
click at [518, 457] on p "Our Bed 2.0, in its single bed version (size S), supports one person; in size M…" at bounding box center [784, 458] width 921 height 44
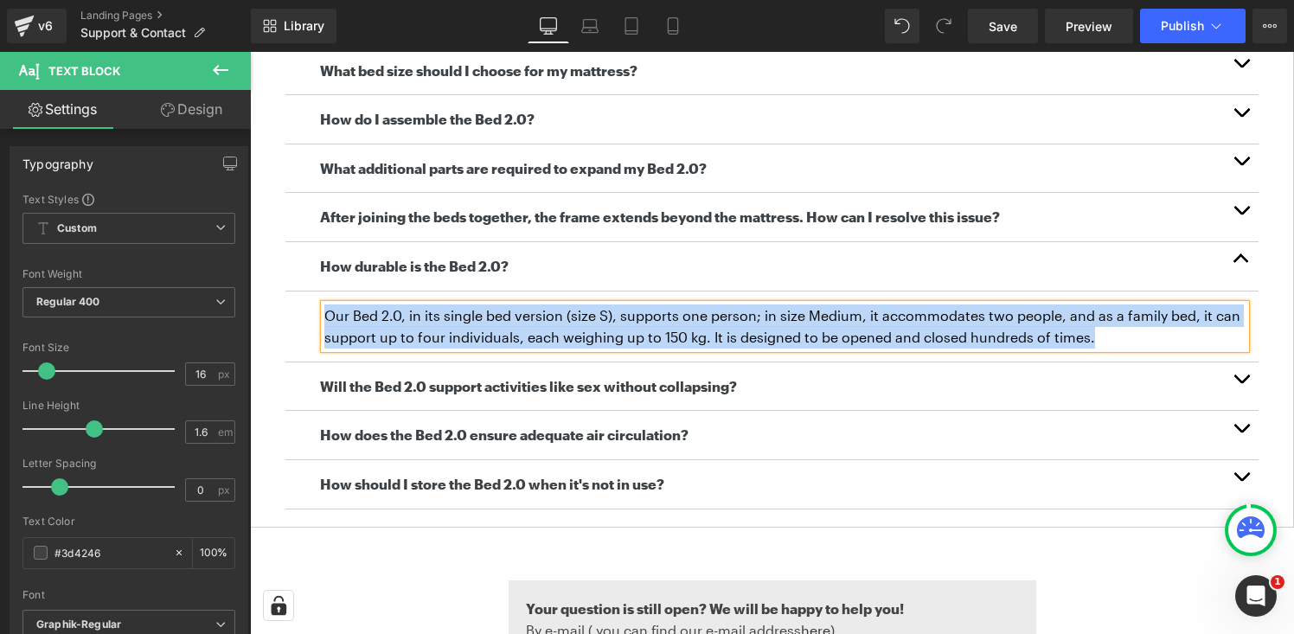
scroll to position [862, 0]
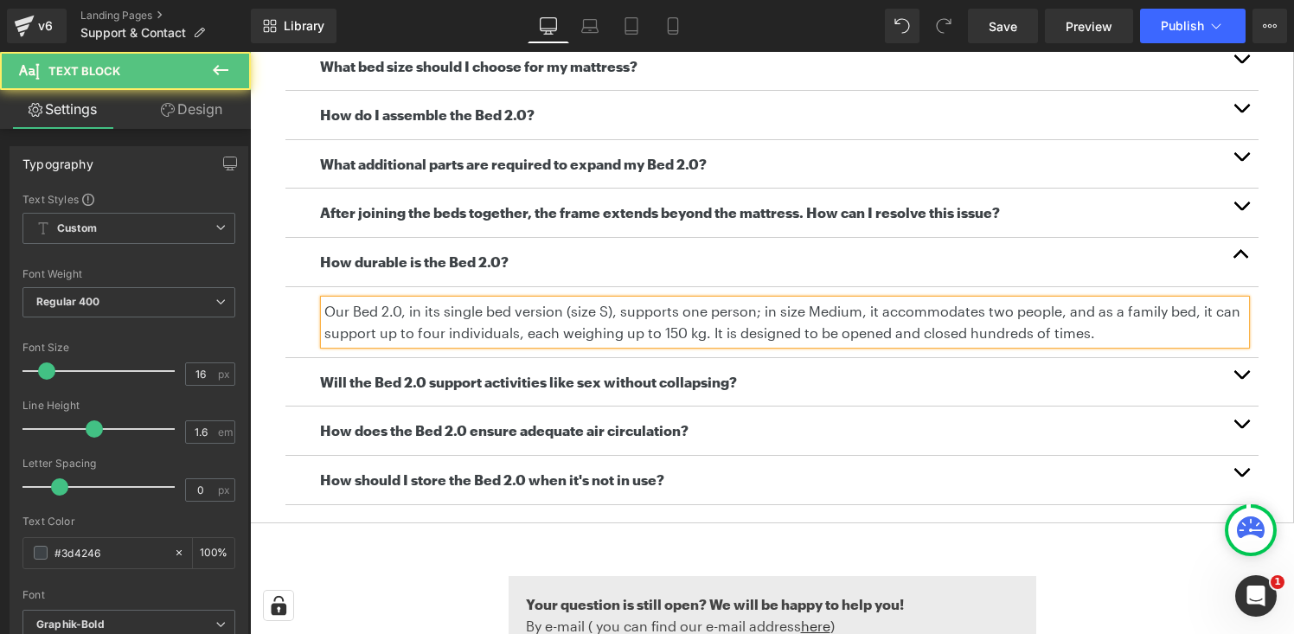
click at [479, 383] on b "Will the Bed 2.0 support activities like sex without collapsing?" at bounding box center [528, 382] width 417 height 16
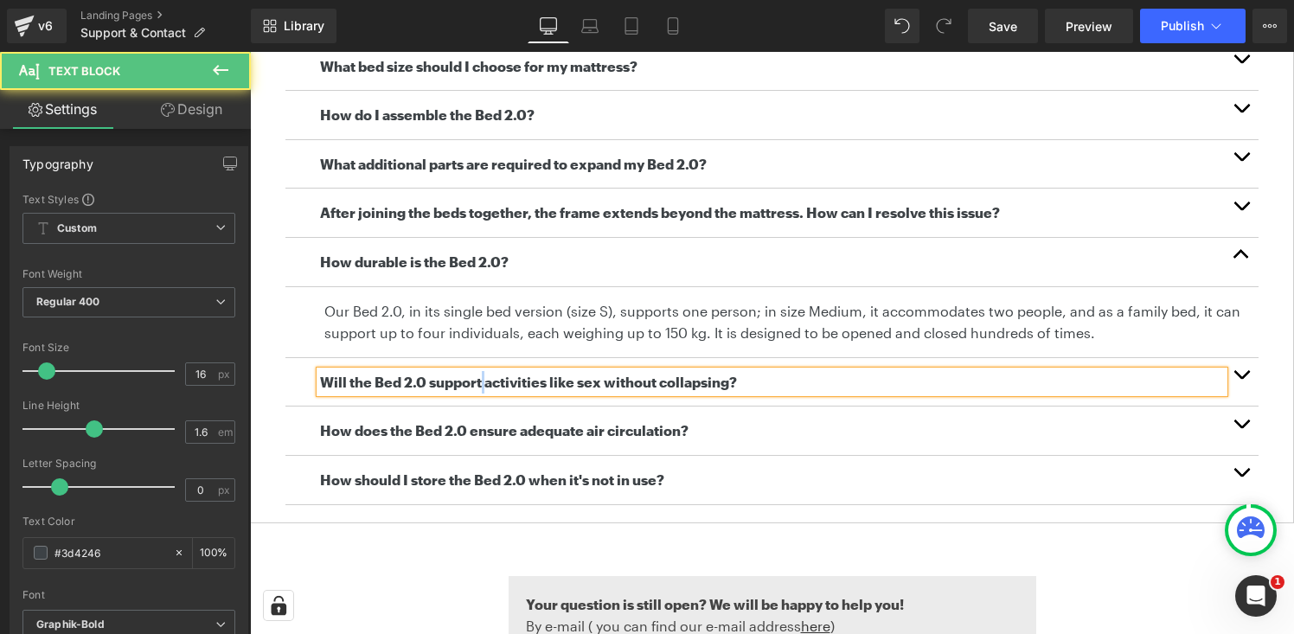
click at [479, 383] on b "Will the Bed 2.0 support activities like sex without collapsing?" at bounding box center [528, 382] width 417 height 16
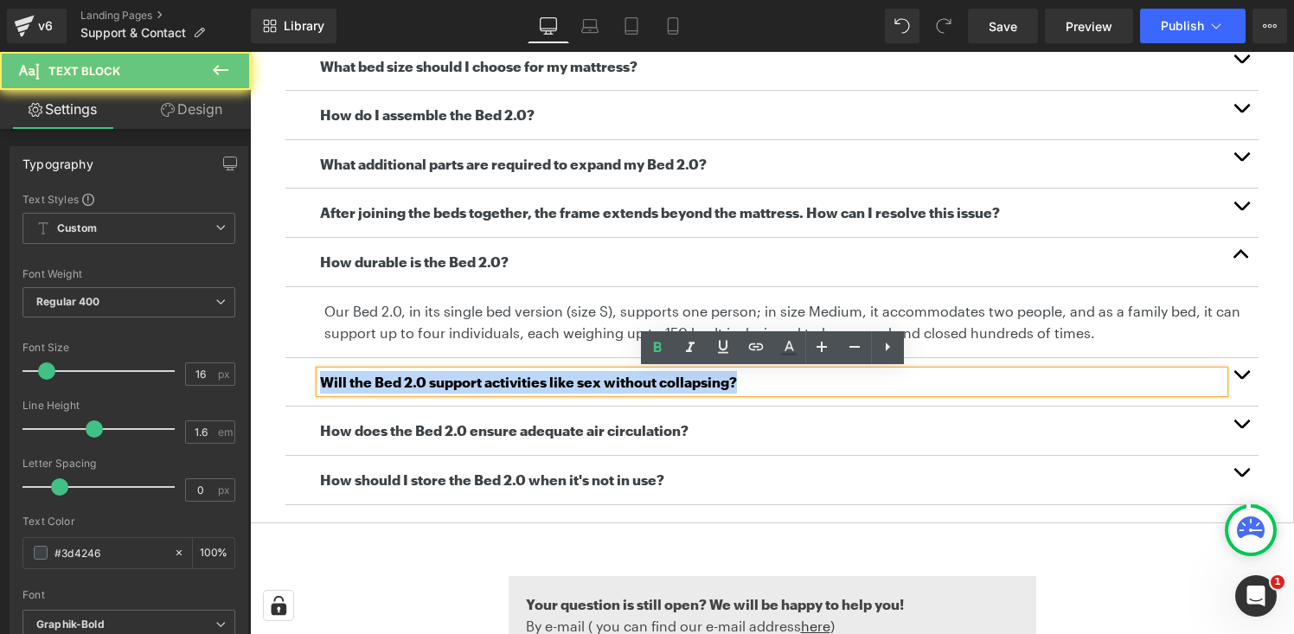
click at [479, 383] on b "Will the Bed 2.0 support activities like sex without collapsing?" at bounding box center [528, 382] width 417 height 16
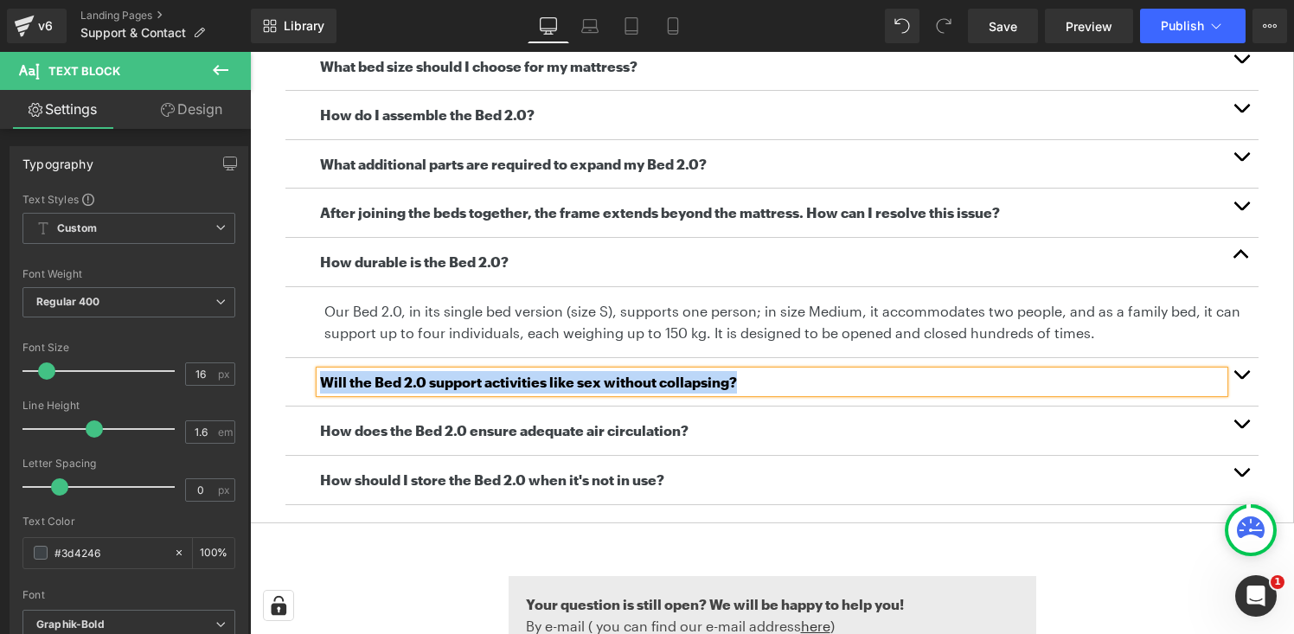
click at [1241, 379] on span "button" at bounding box center [1241, 379] width 0 height 0
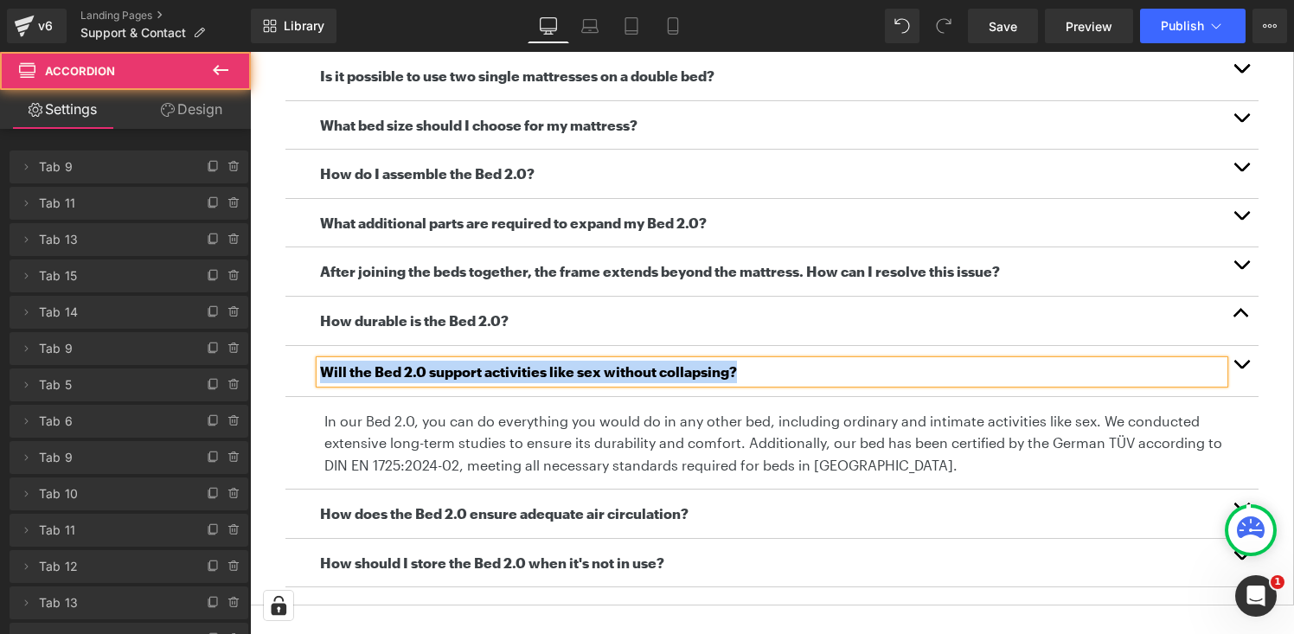
scroll to position [791, 0]
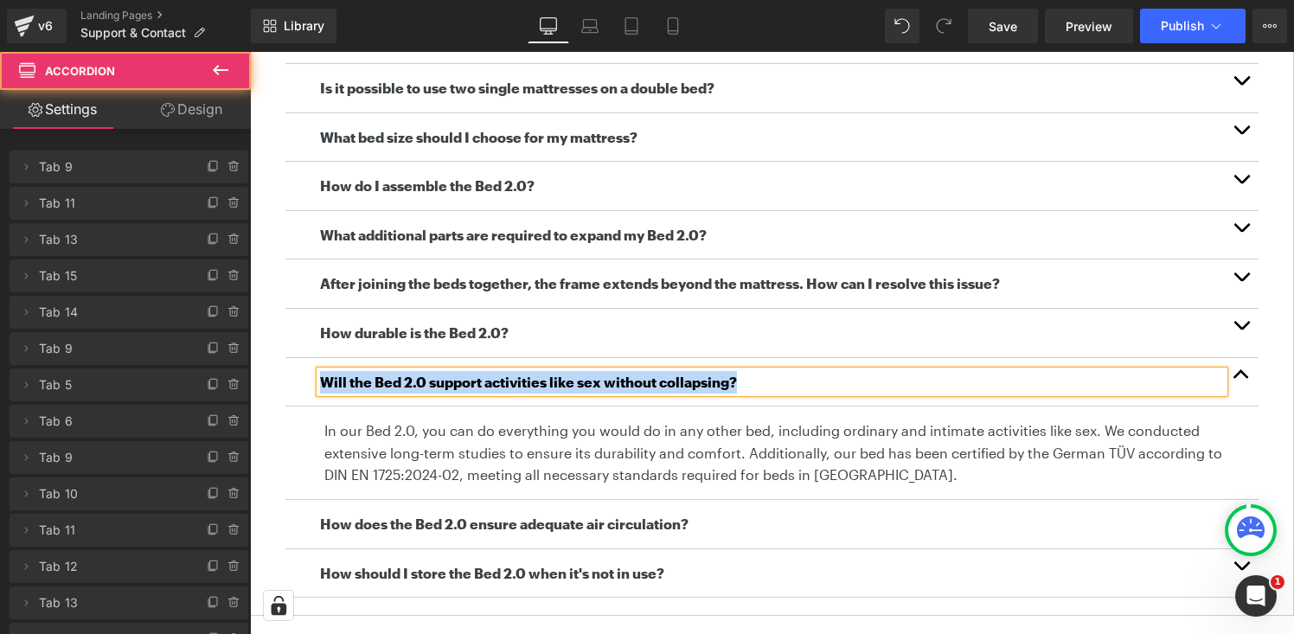
click at [601, 440] on p "In our Bed 2.0, you can do everything you would do in any other bed, including …" at bounding box center [784, 453] width 921 height 67
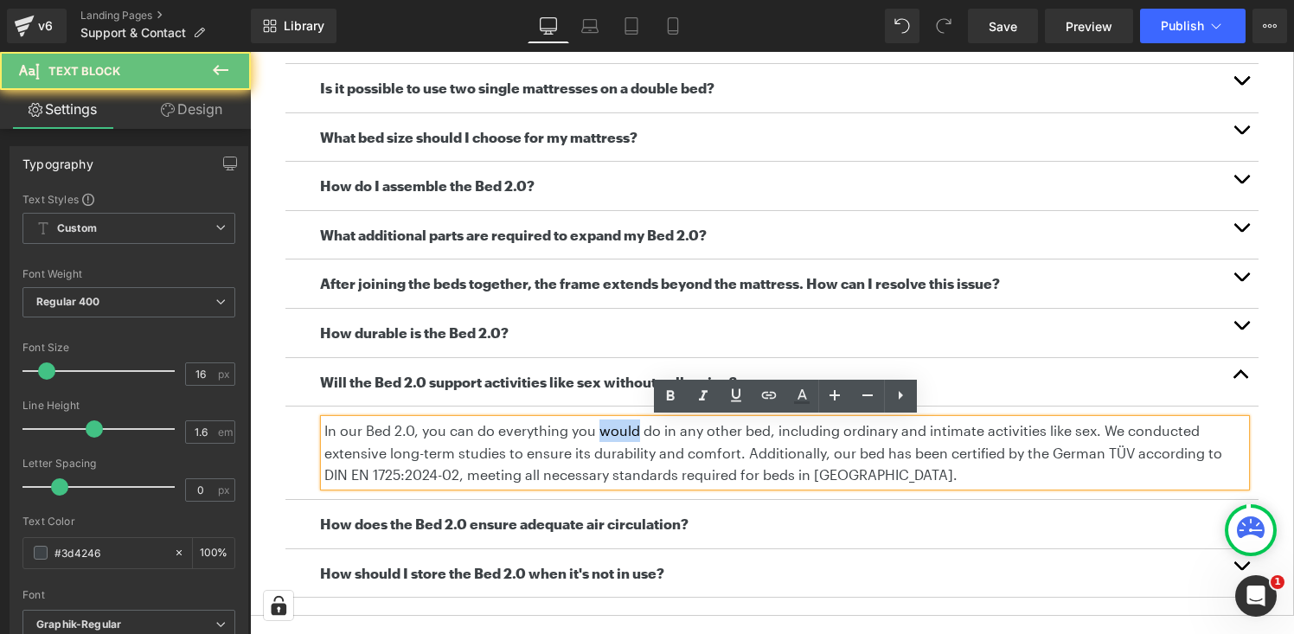
click at [601, 440] on p "In our Bed 2.0, you can do everything you would do in any other bed, including …" at bounding box center [784, 453] width 921 height 67
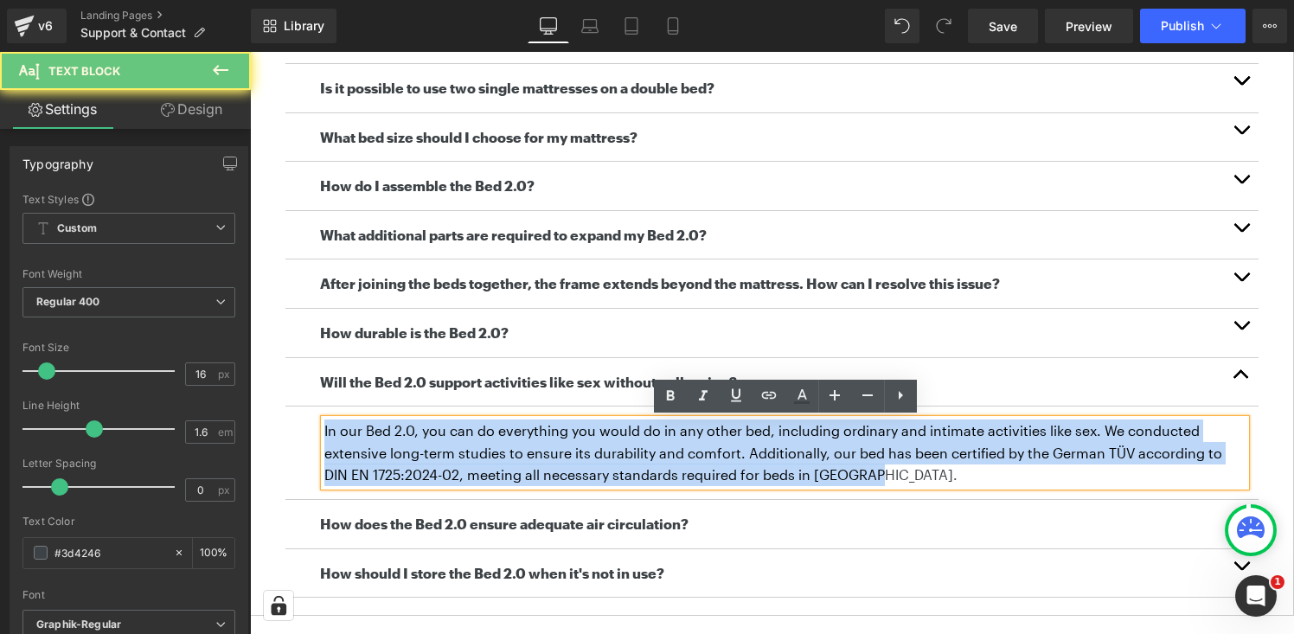
click at [601, 440] on p "In our Bed 2.0, you can do everything you would do in any other bed, including …" at bounding box center [784, 453] width 921 height 67
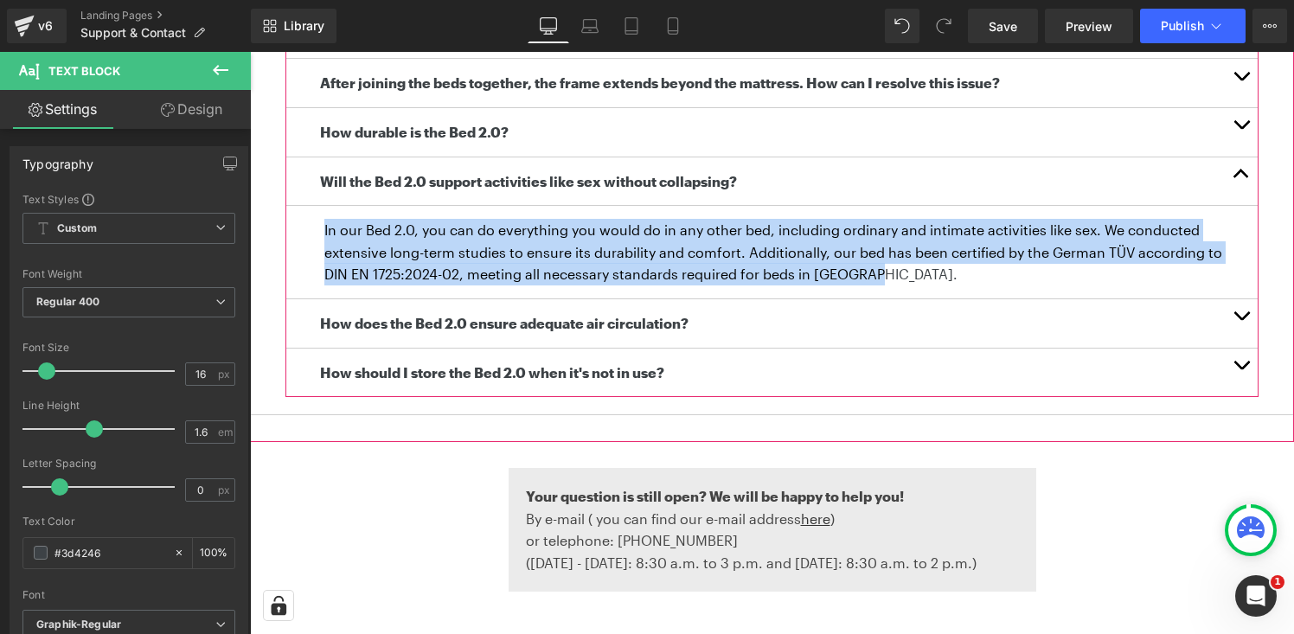
scroll to position [1012, 0]
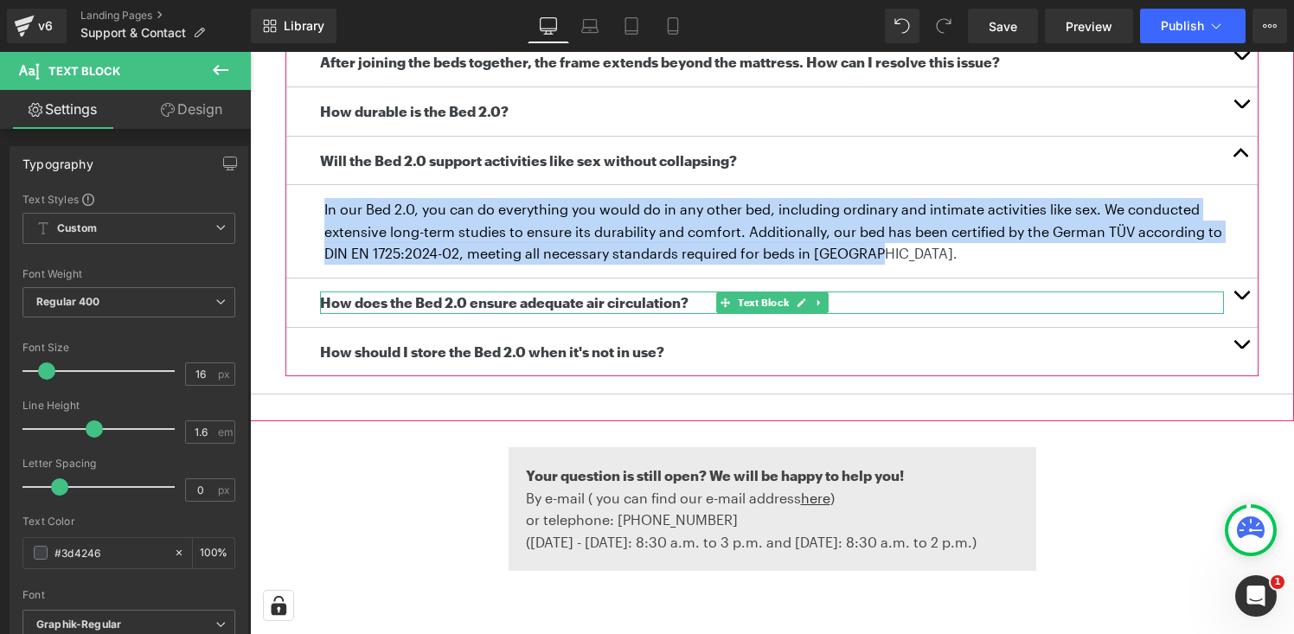
click at [572, 304] on b "How does the Bed 2.0 ensure adequate air circulation?" at bounding box center [504, 302] width 369 height 16
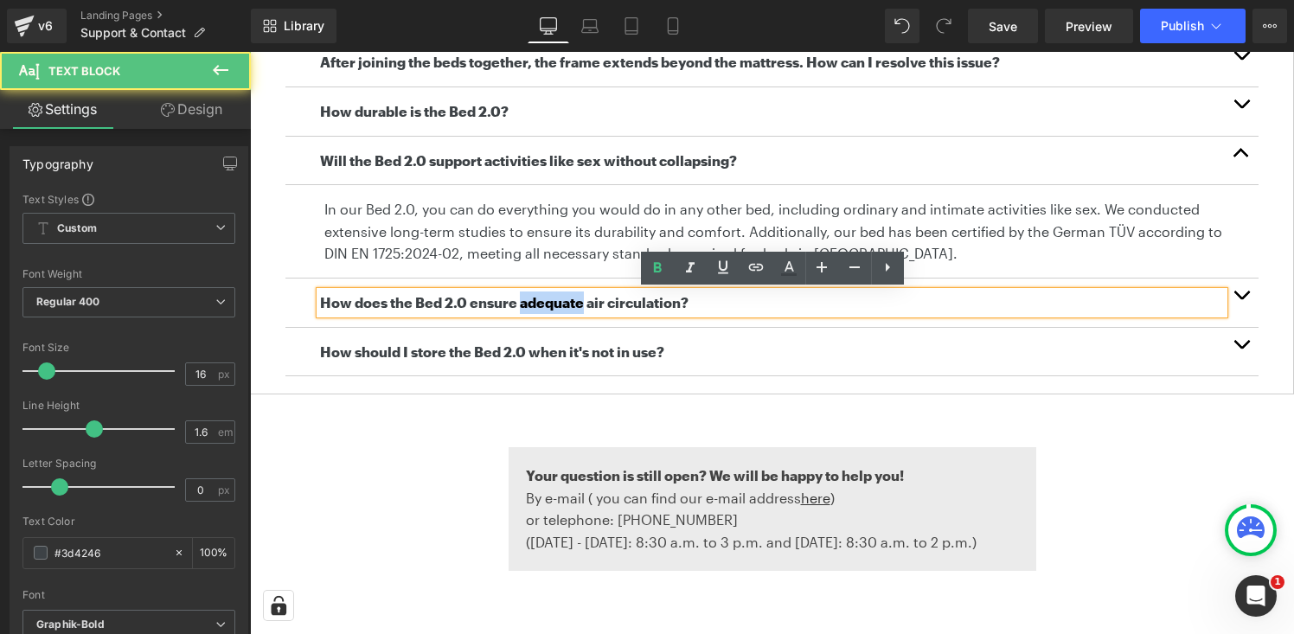
click at [572, 304] on b "How does the Bed 2.0 ensure adequate air circulation?" at bounding box center [504, 302] width 369 height 16
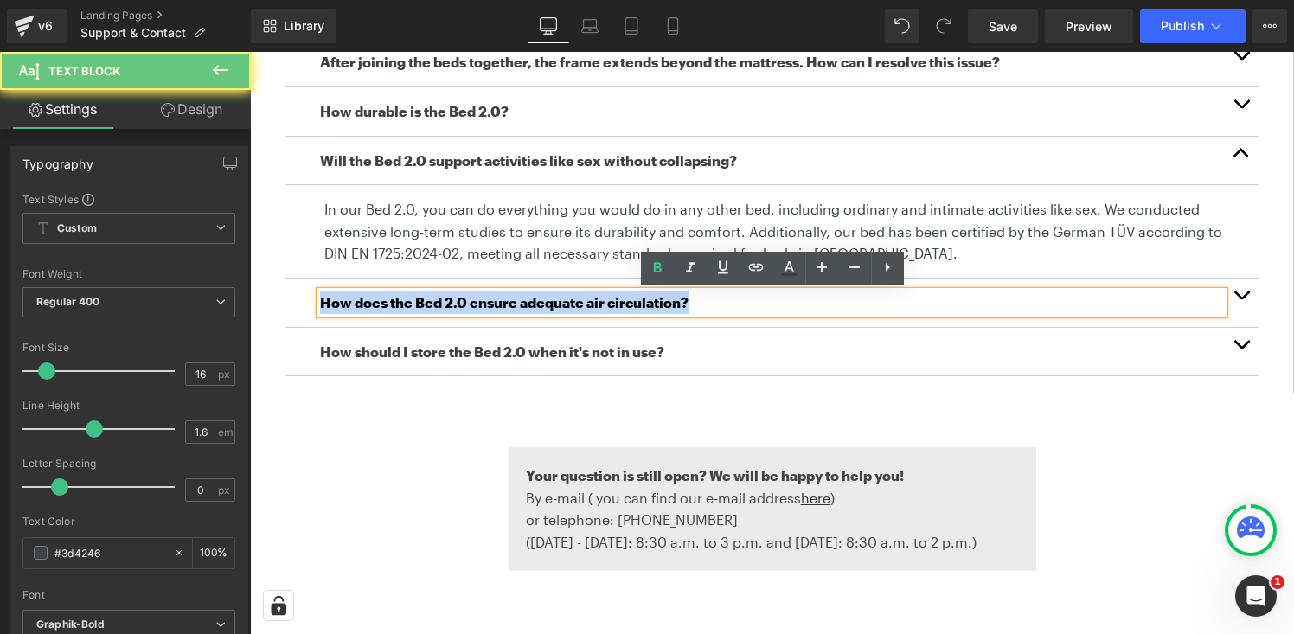
click at [572, 304] on b "How does the Bed 2.0 ensure adequate air circulation?" at bounding box center [504, 302] width 369 height 16
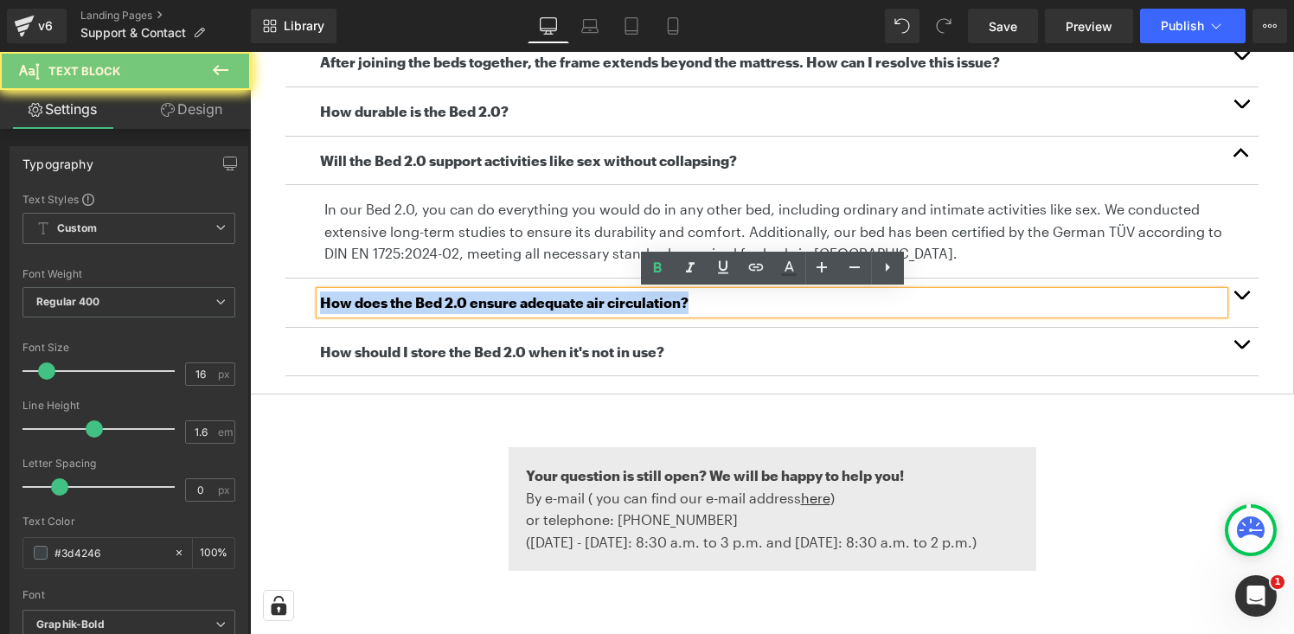
click at [572, 304] on b "How does the Bed 2.0 ensure adequate air circulation?" at bounding box center [504, 302] width 369 height 16
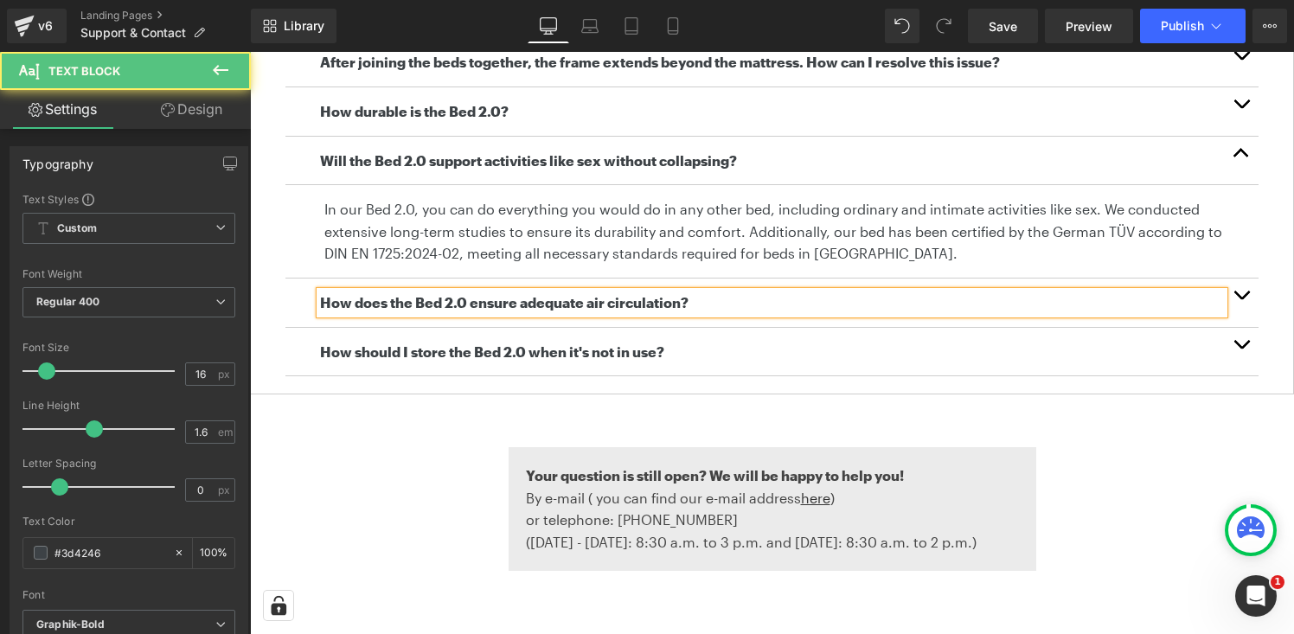
click at [562, 307] on b "How does the Bed 2.0 ensure adequate air circulation?" at bounding box center [504, 302] width 369 height 16
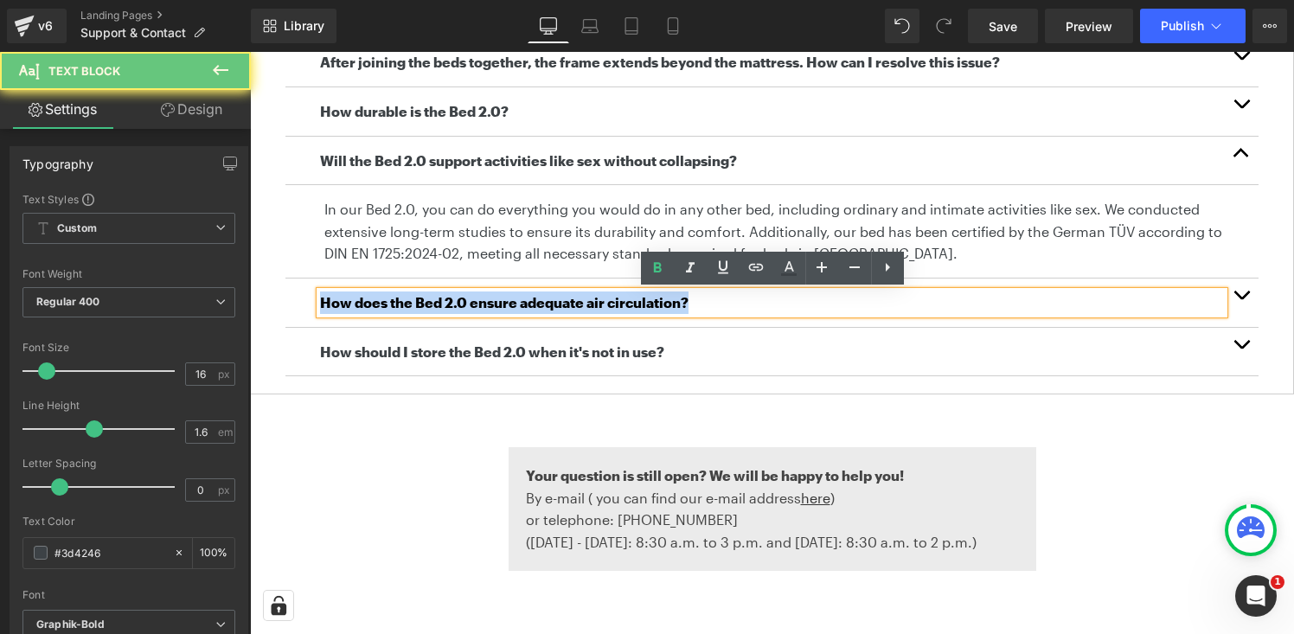
click at [562, 307] on b "How does the Bed 2.0 ensure adequate air circulation?" at bounding box center [504, 302] width 369 height 16
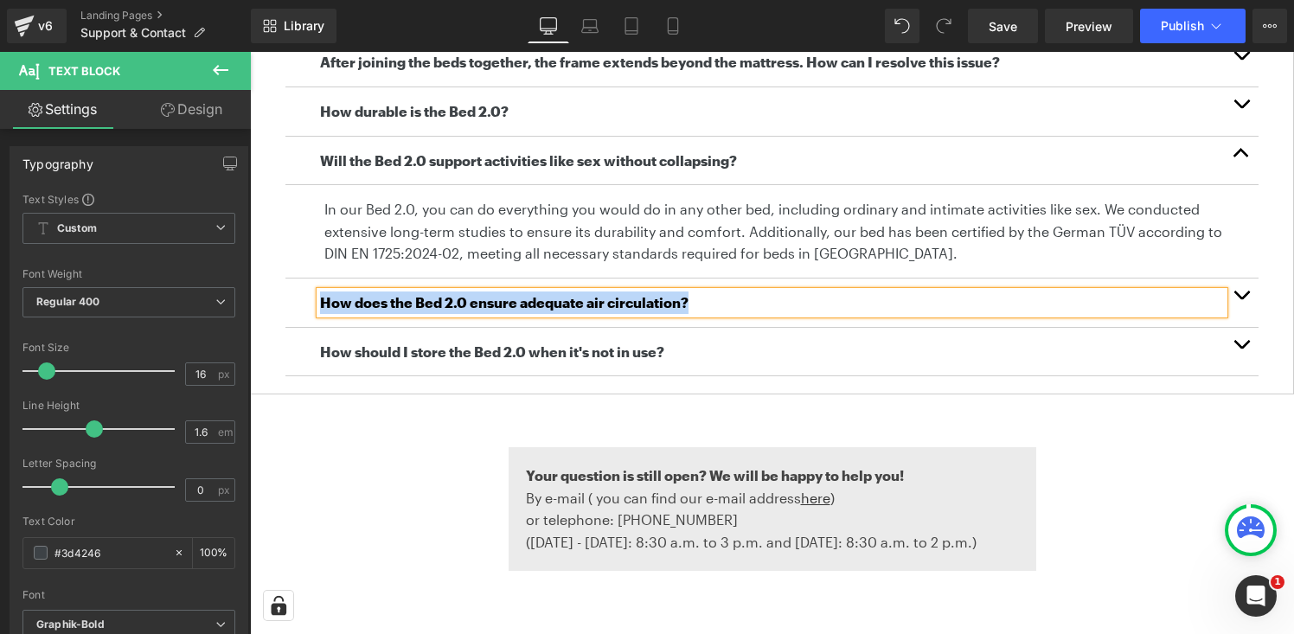
click at [1231, 295] on button "button" at bounding box center [1241, 303] width 35 height 48
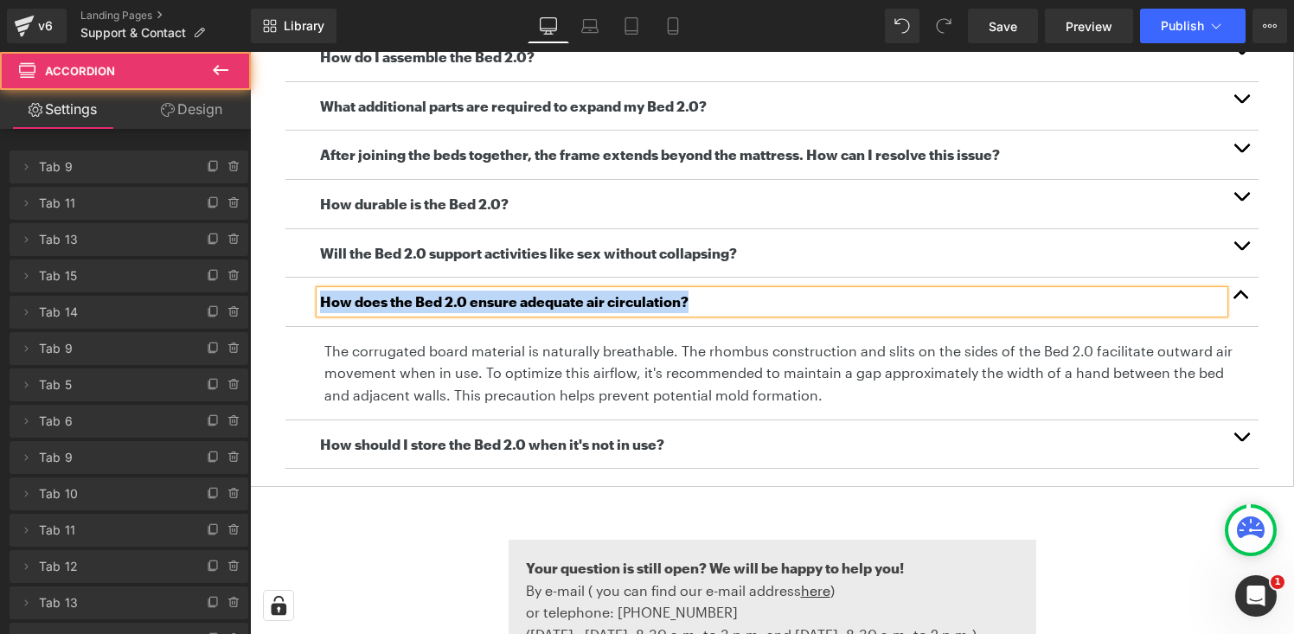
scroll to position [919, 0]
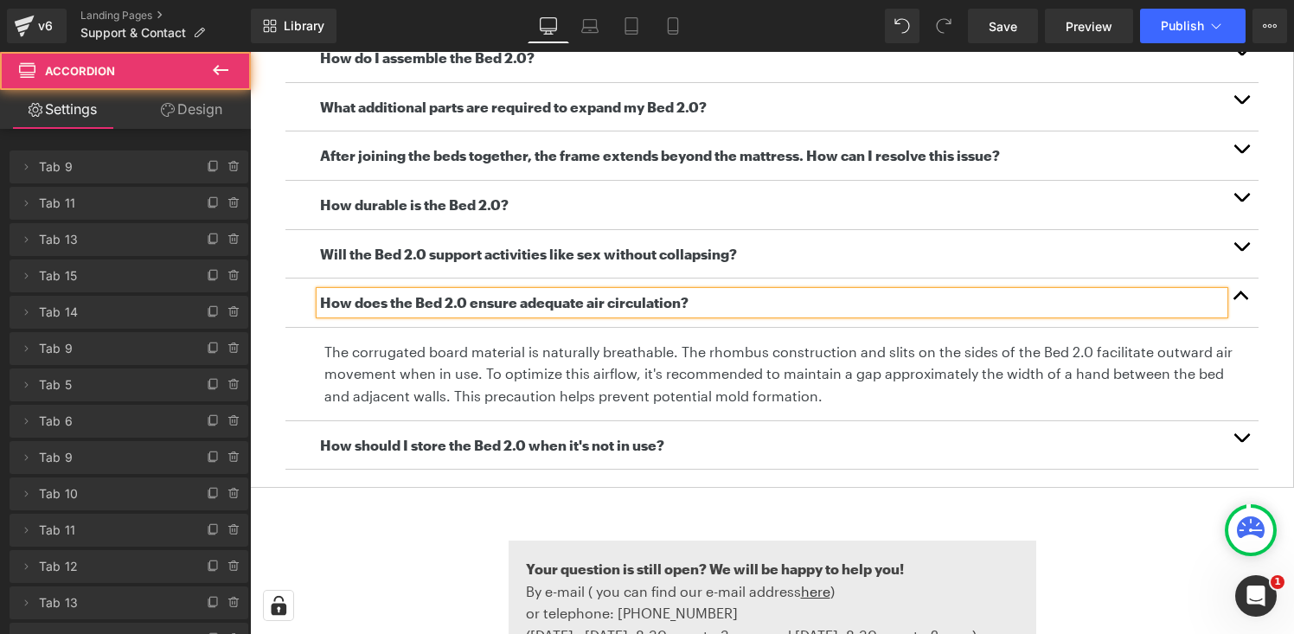
click at [539, 371] on p "The corrugated board material is naturally breathable. The rhombus construction…" at bounding box center [784, 374] width 921 height 67
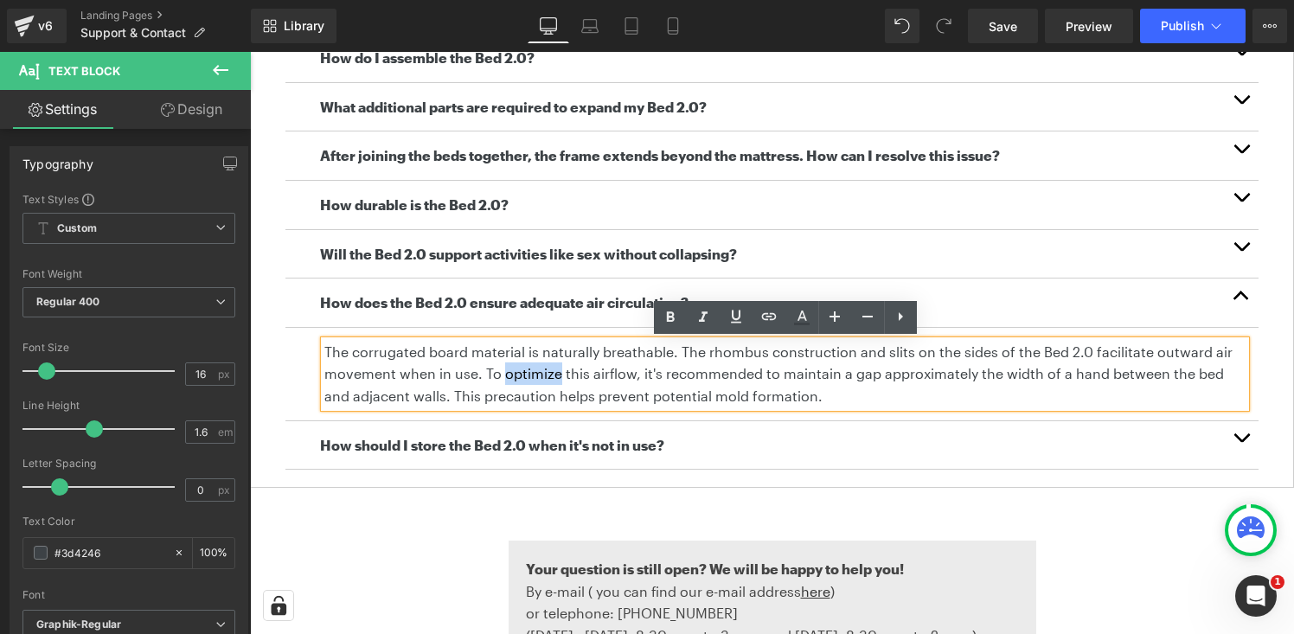
click at [539, 371] on p "The corrugated board material is naturally breathable. The rhombus construction…" at bounding box center [784, 374] width 921 height 67
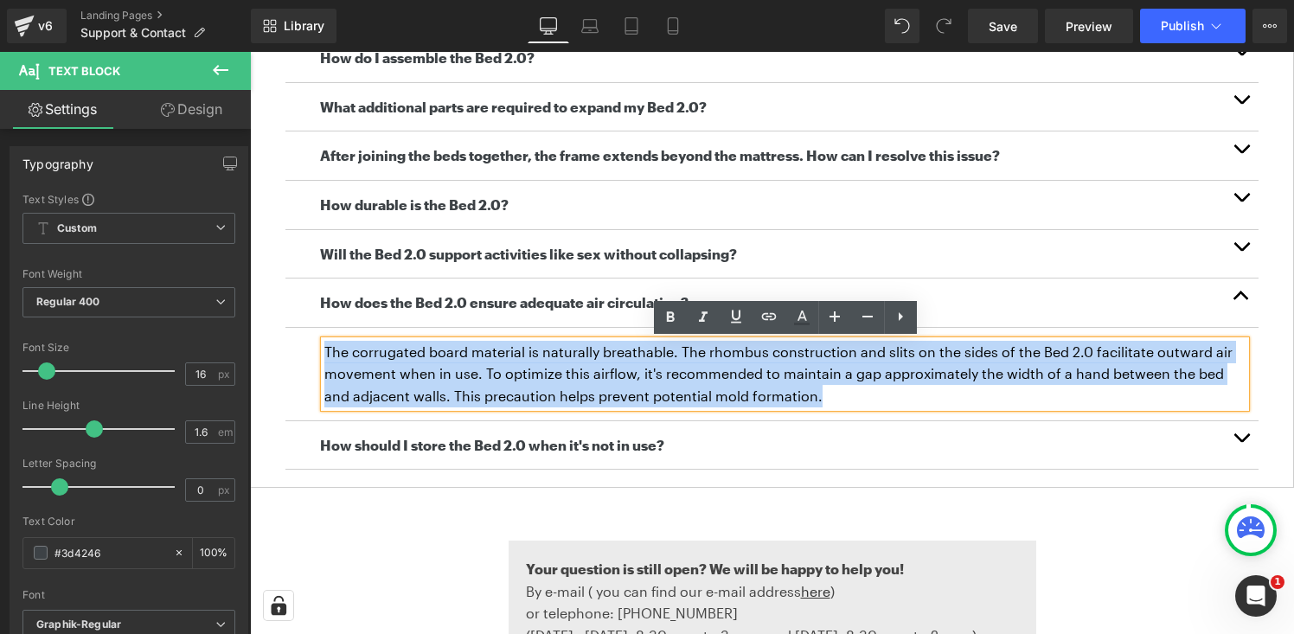
click at [539, 371] on p "The corrugated board material is naturally breathable. The rhombus construction…" at bounding box center [784, 374] width 921 height 67
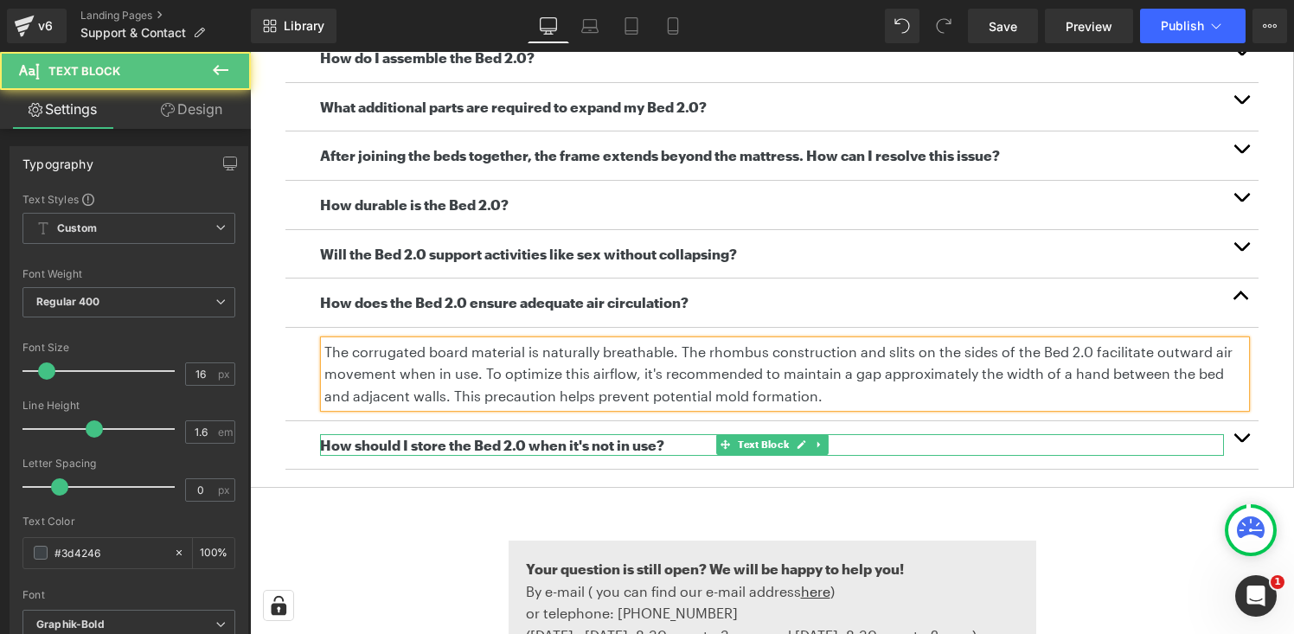
click at [465, 446] on b "How should I store the Bed 2.0 when it's not in use?" at bounding box center [492, 445] width 344 height 16
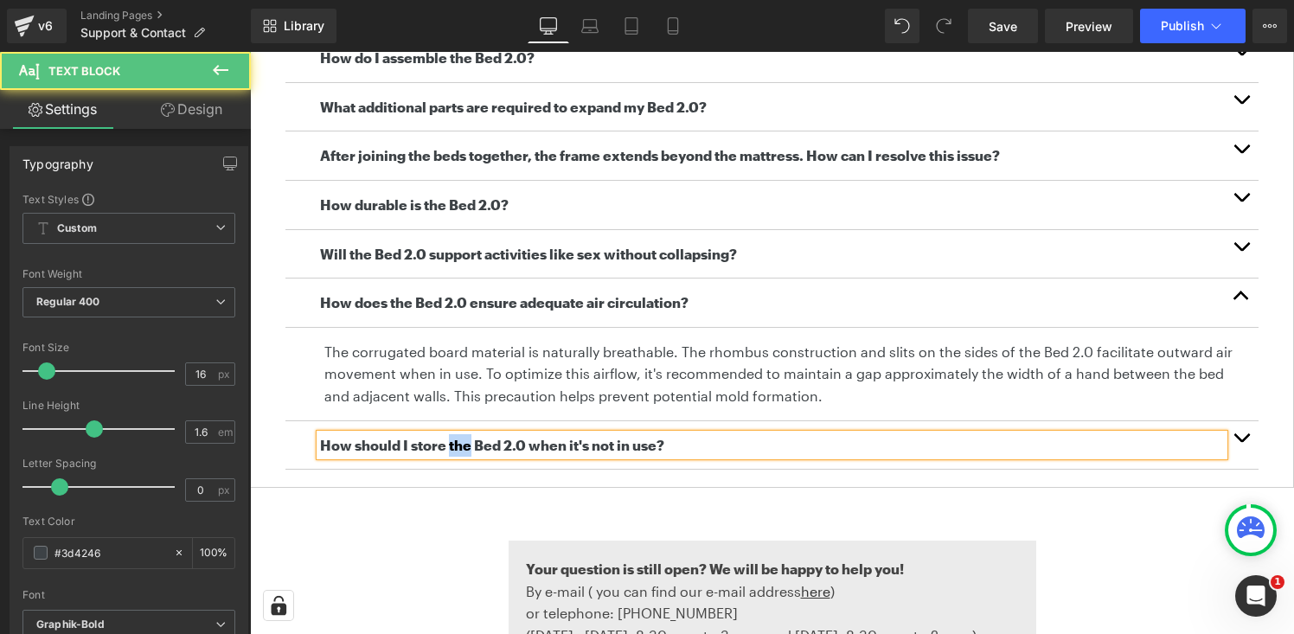
click at [465, 446] on b "How should I store the Bed 2.0 when it's not in use?" at bounding box center [492, 445] width 344 height 16
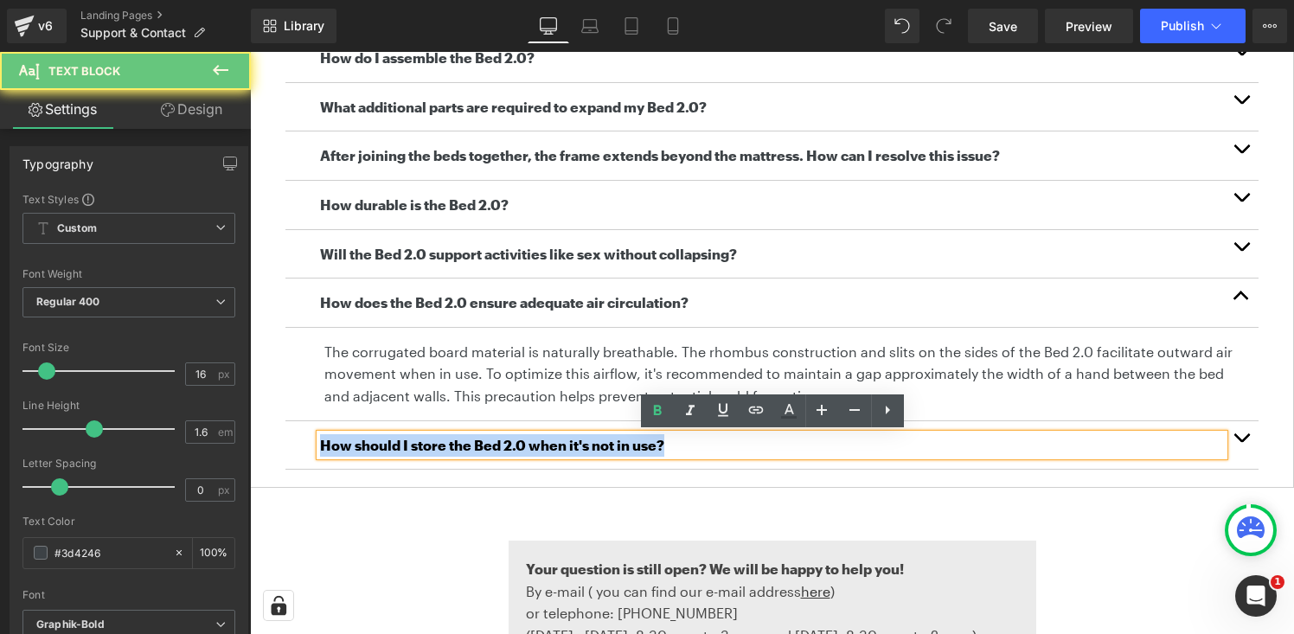
click at [465, 446] on b "How should I store the Bed 2.0 when it's not in use?" at bounding box center [492, 445] width 344 height 16
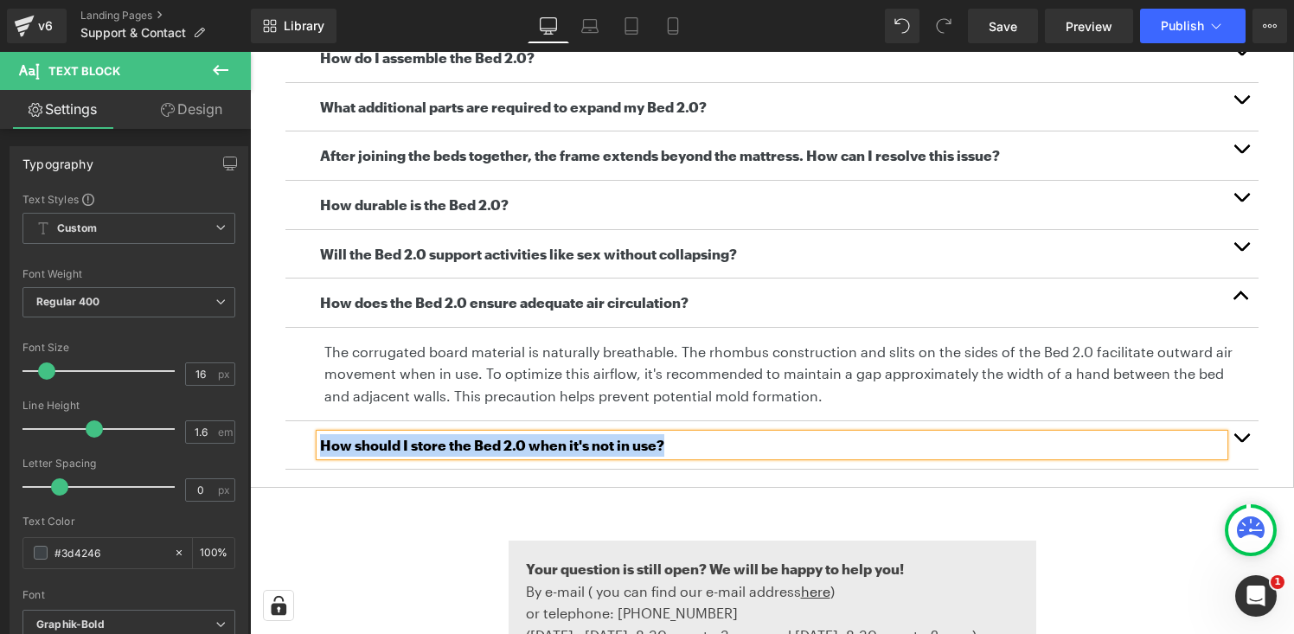
click at [1246, 440] on button "button" at bounding box center [1241, 445] width 35 height 48
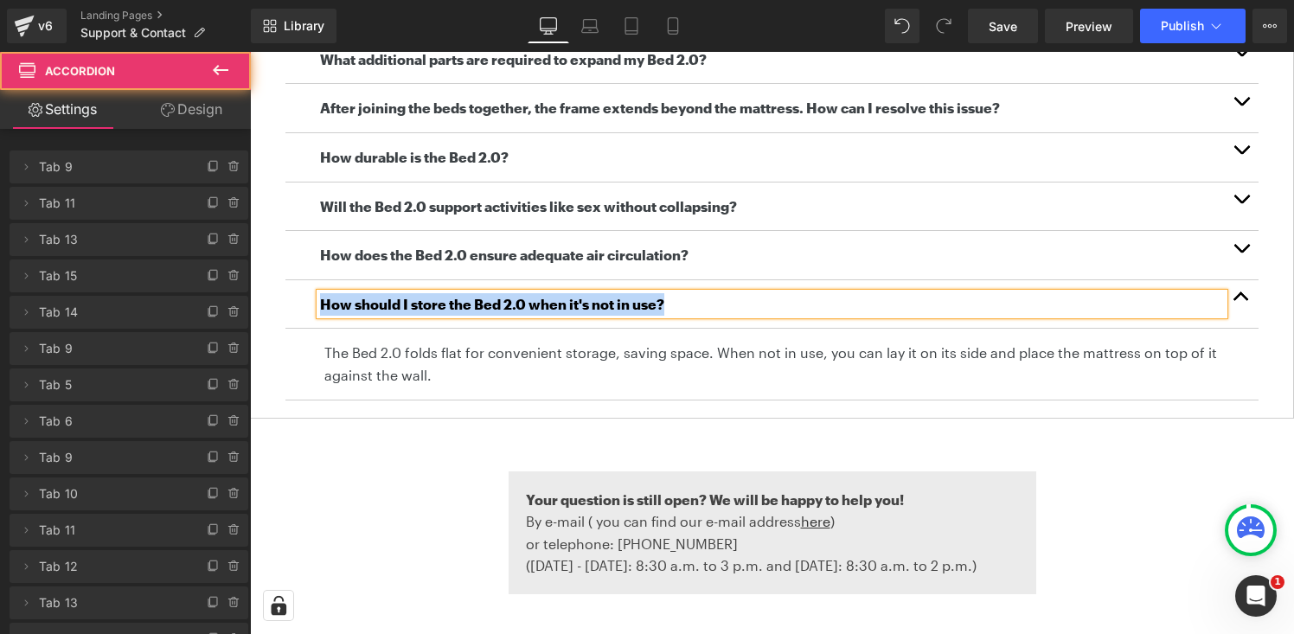
scroll to position [982, 0]
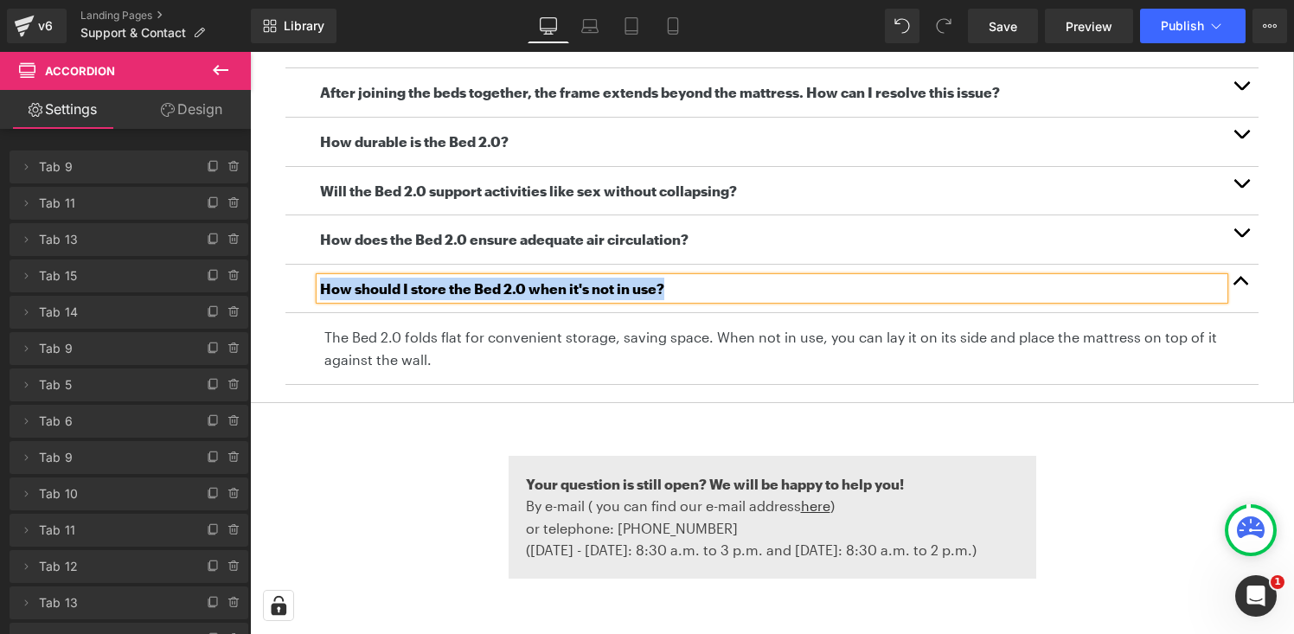
click at [504, 353] on p "The Bed 2.0 folds flat for convenient storage, saving space. When not in use, y…" at bounding box center [784, 348] width 921 height 44
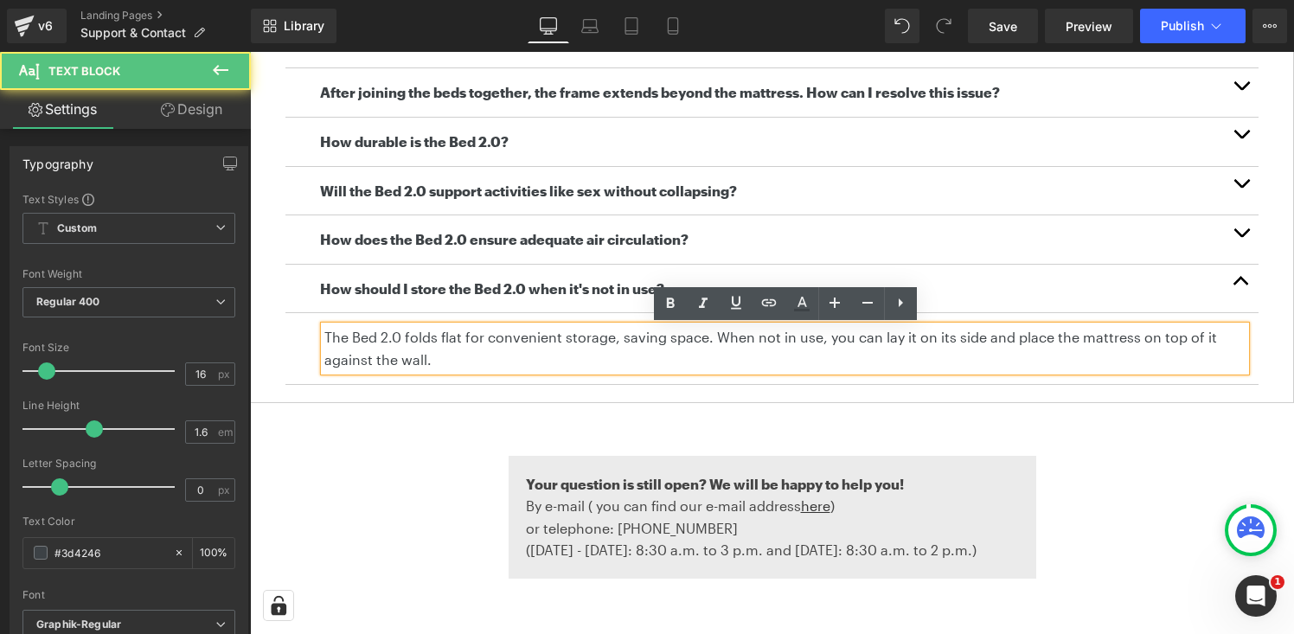
click at [504, 353] on p "The Bed 2.0 folds flat for convenient storage, saving space. When not in use, y…" at bounding box center [784, 348] width 921 height 44
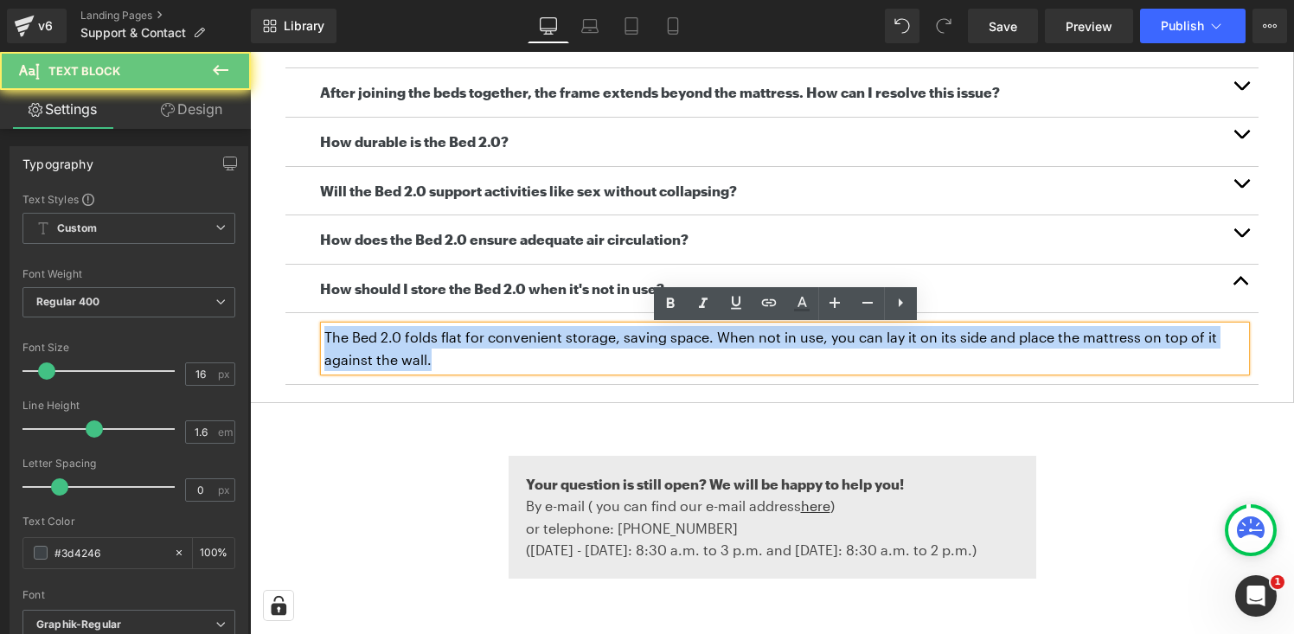
click at [504, 353] on p "The Bed 2.0 folds flat for convenient storage, saving space. When not in use, y…" at bounding box center [784, 348] width 921 height 44
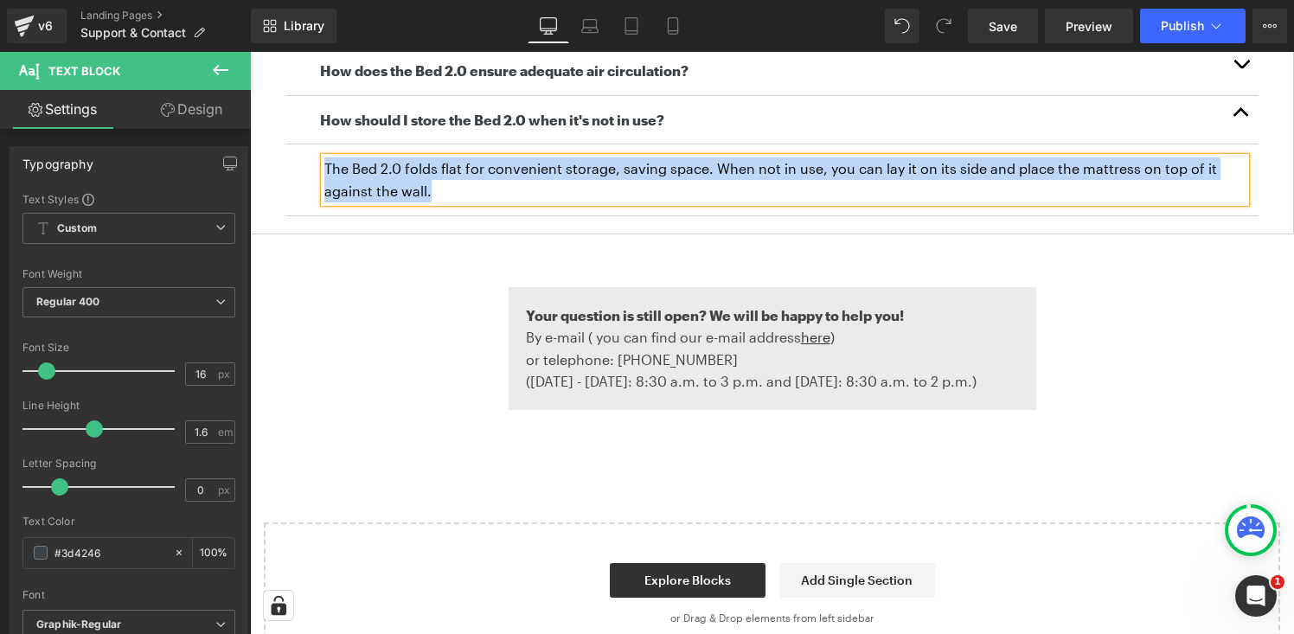
scroll to position [1221, 0]
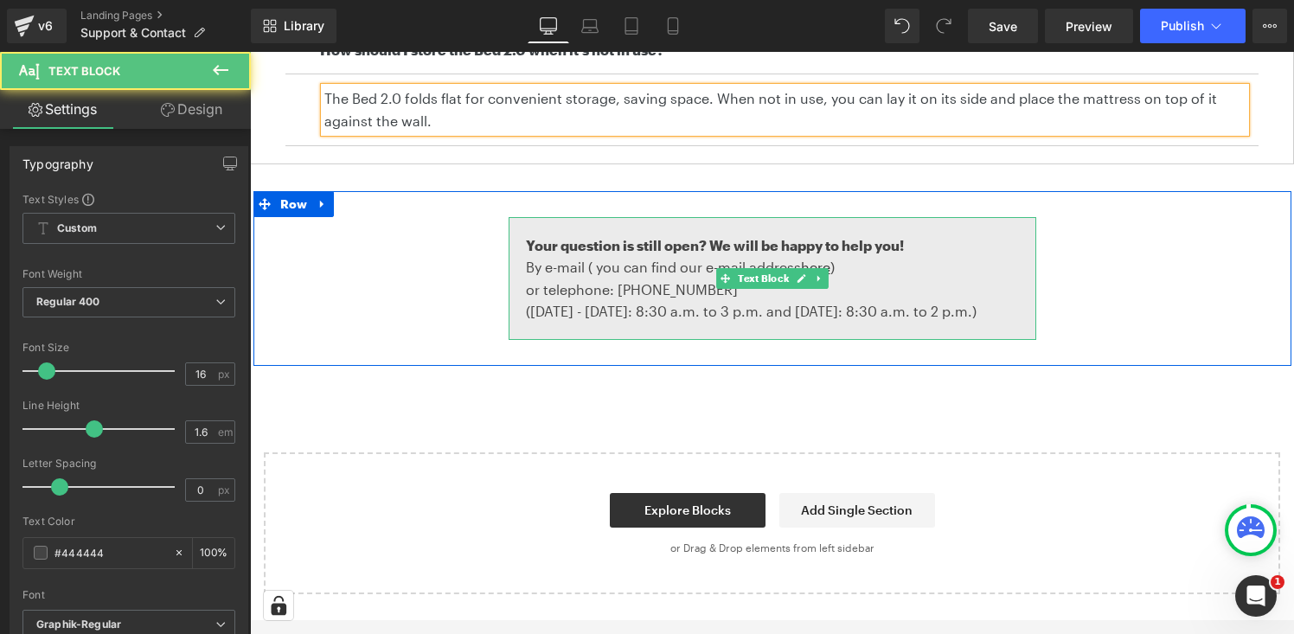
click at [563, 229] on div "Your question is still open? We will be happy to help you! By e-mail ( you can …" at bounding box center [773, 278] width 528 height 123
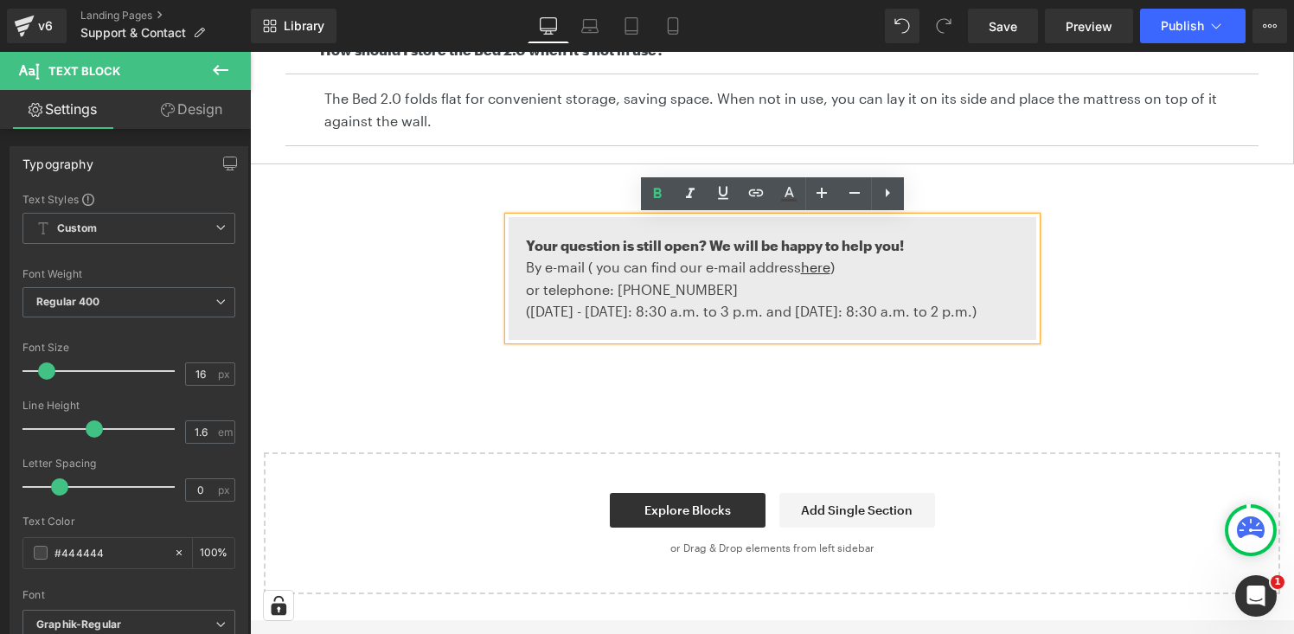
click at [570, 261] on p "By e-mail ( you can find our e-mail address here )" at bounding box center [772, 267] width 493 height 22
drag, startPoint x: 523, startPoint y: 242, endPoint x: 1037, endPoint y: 310, distance: 518.3
click at [1036, 310] on div "Your question is still open? We will be happy to help you! By e-mail ( you can …" at bounding box center [773, 278] width 528 height 123
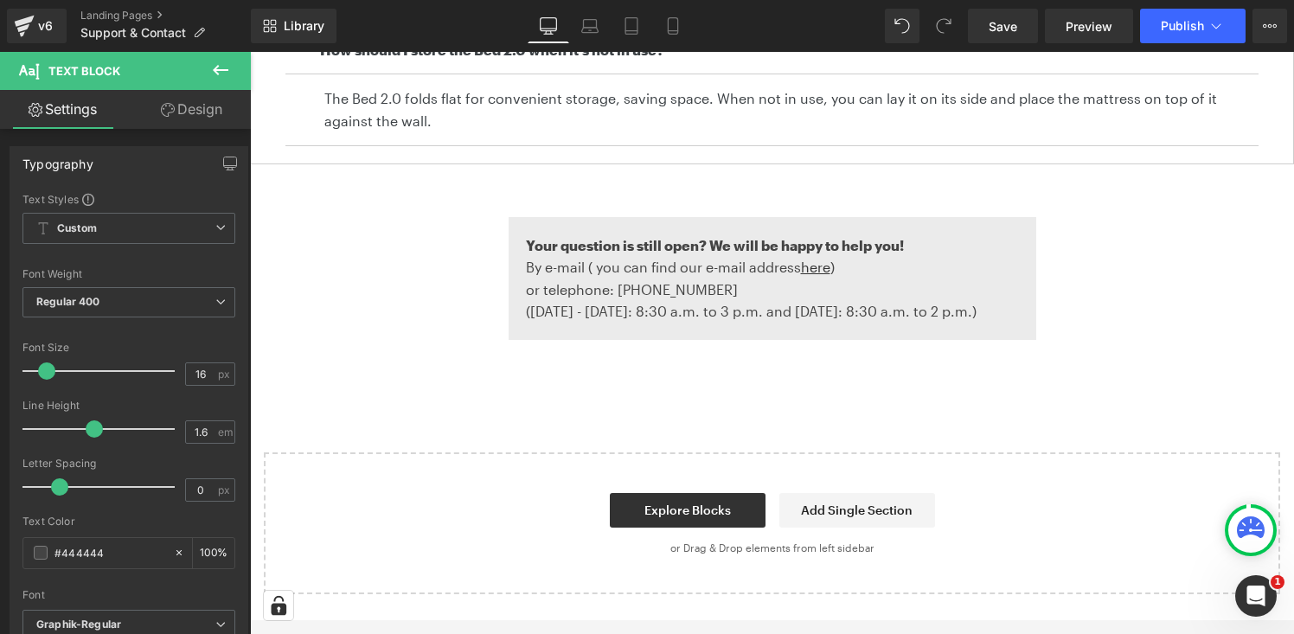
click at [199, 99] on link "Design" at bounding box center [191, 109] width 125 height 39
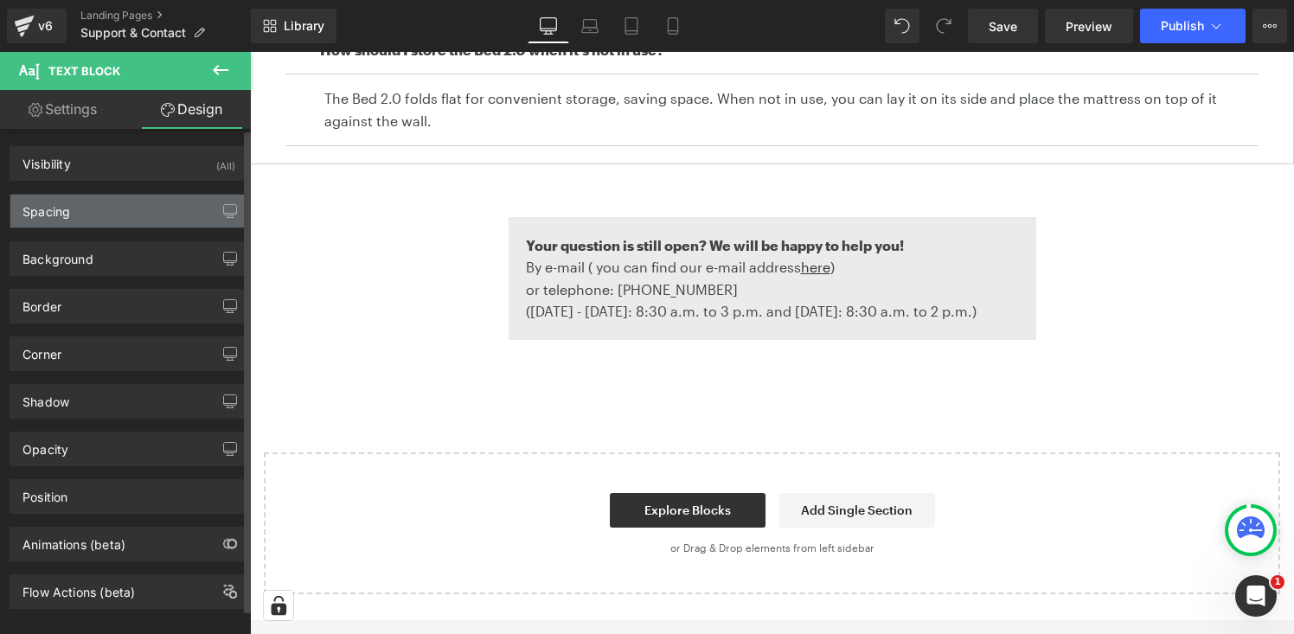
click at [133, 213] on div "Spacing" at bounding box center [128, 211] width 237 height 33
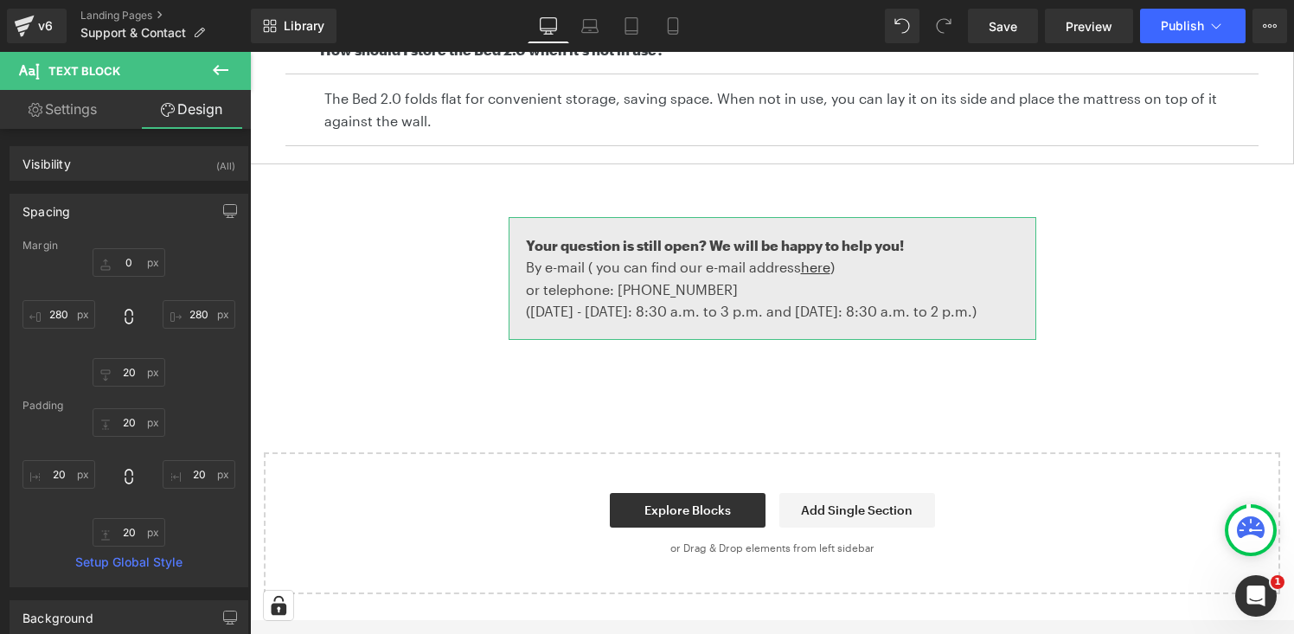
click at [202, 108] on link "Design" at bounding box center [191, 109] width 125 height 39
click at [138, 214] on div "Spacing" at bounding box center [128, 211] width 237 height 33
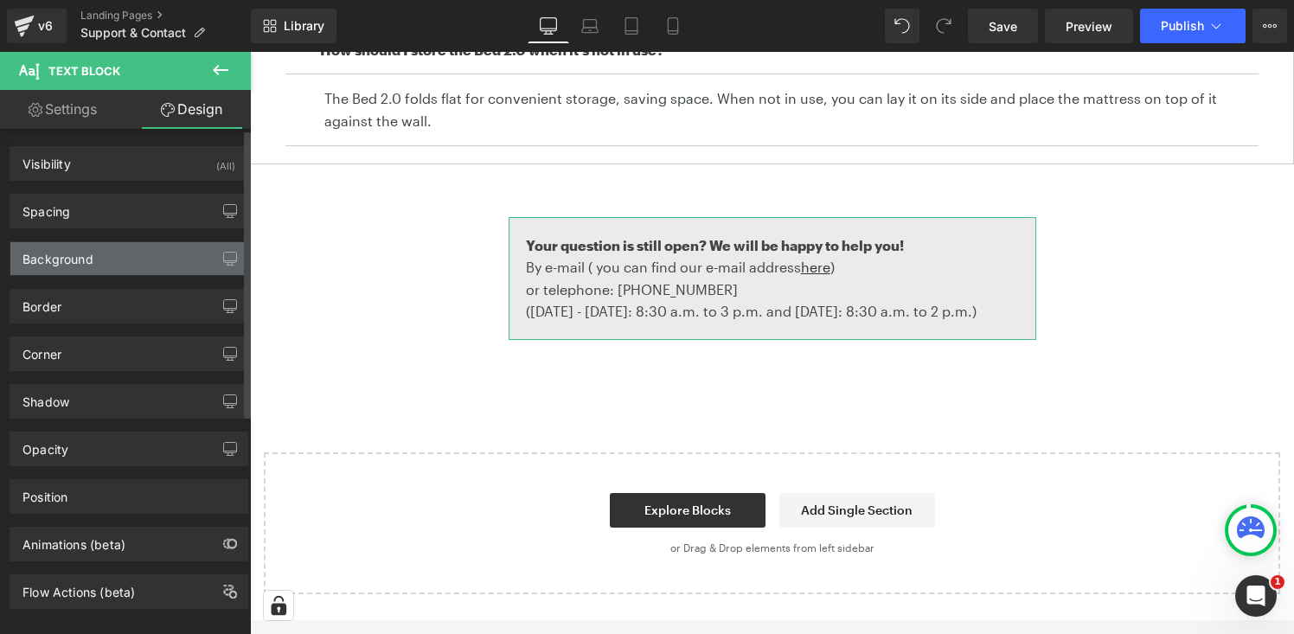
click at [139, 266] on div "Background" at bounding box center [128, 258] width 237 height 33
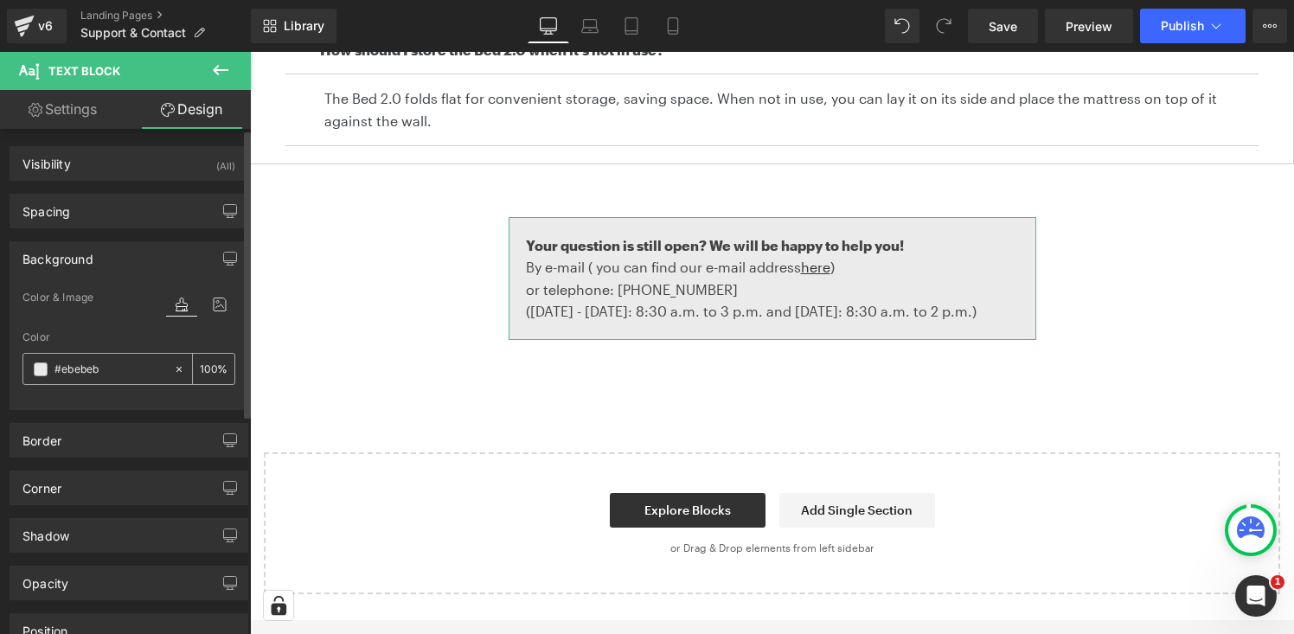
click at [124, 373] on input "#ebebeb" at bounding box center [110, 369] width 111 height 19
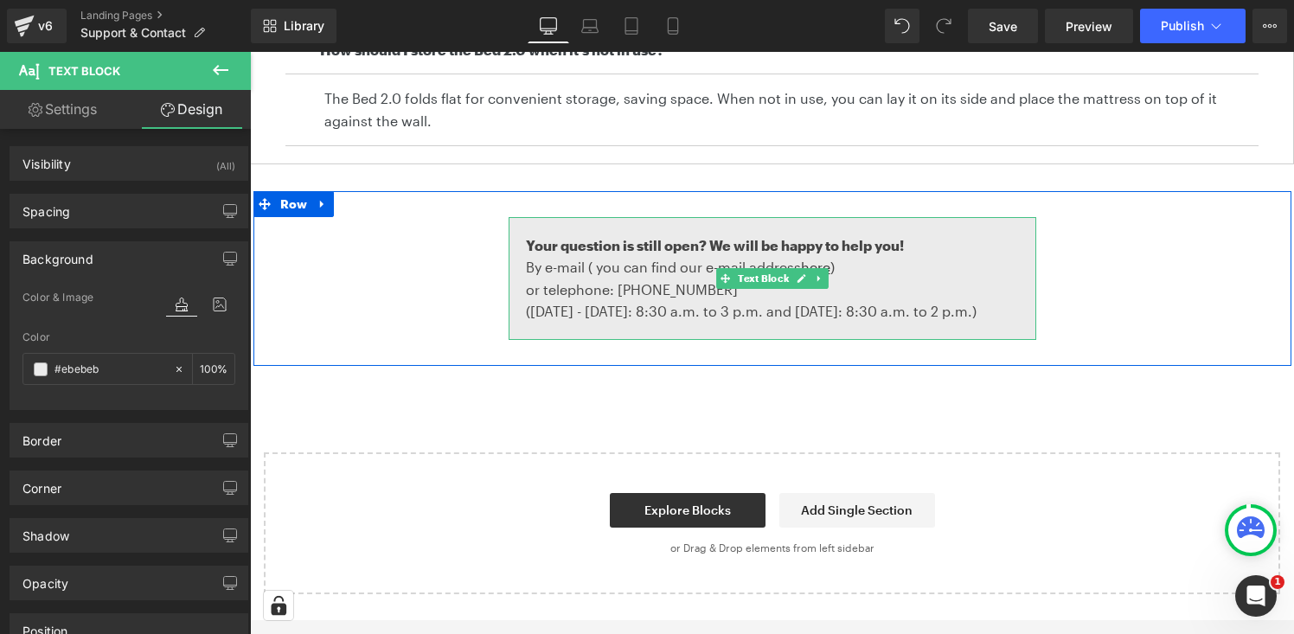
click at [666, 228] on div "Your question is still open? We will be happy to help you! By e-mail ( you can …" at bounding box center [773, 278] width 528 height 123
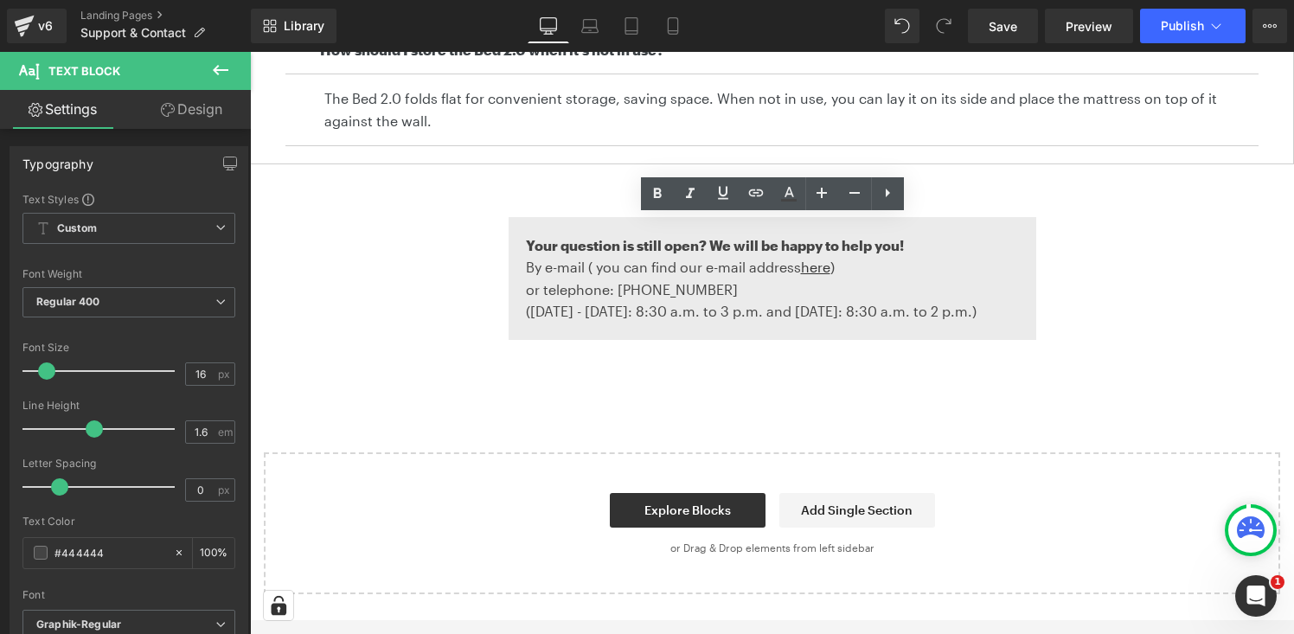
click at [188, 106] on link "Design" at bounding box center [191, 109] width 125 height 39
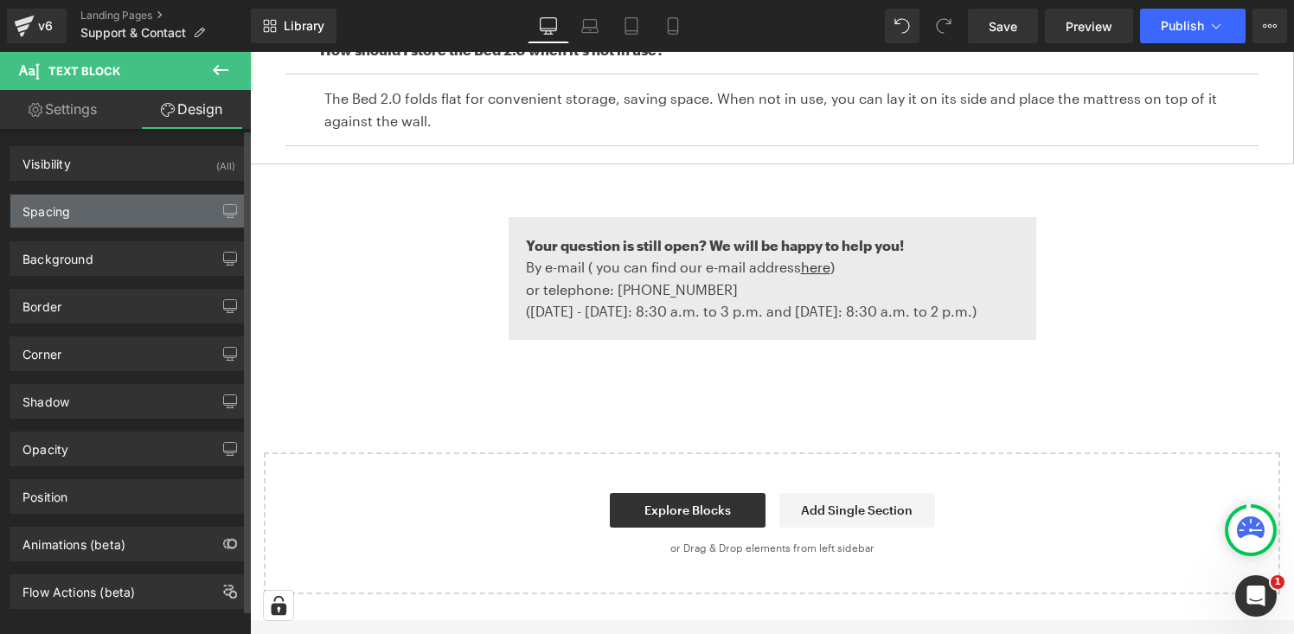
click at [170, 203] on div "Spacing" at bounding box center [128, 211] width 237 height 33
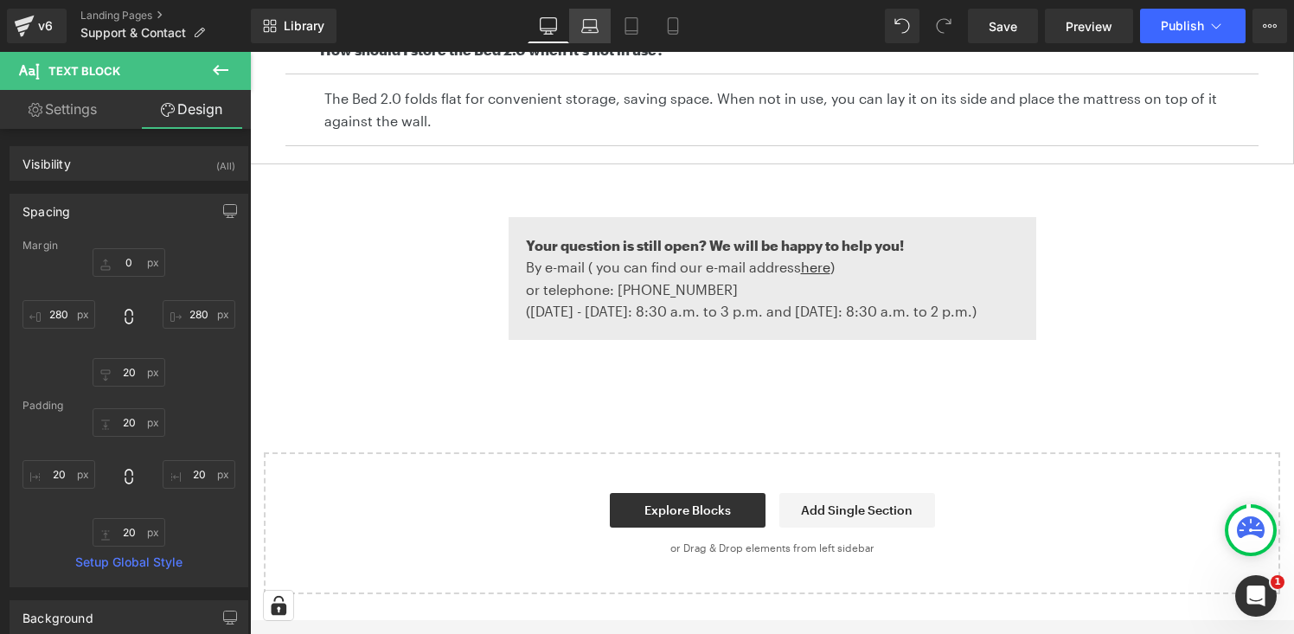
click at [586, 11] on link "Laptop" at bounding box center [590, 26] width 42 height 35
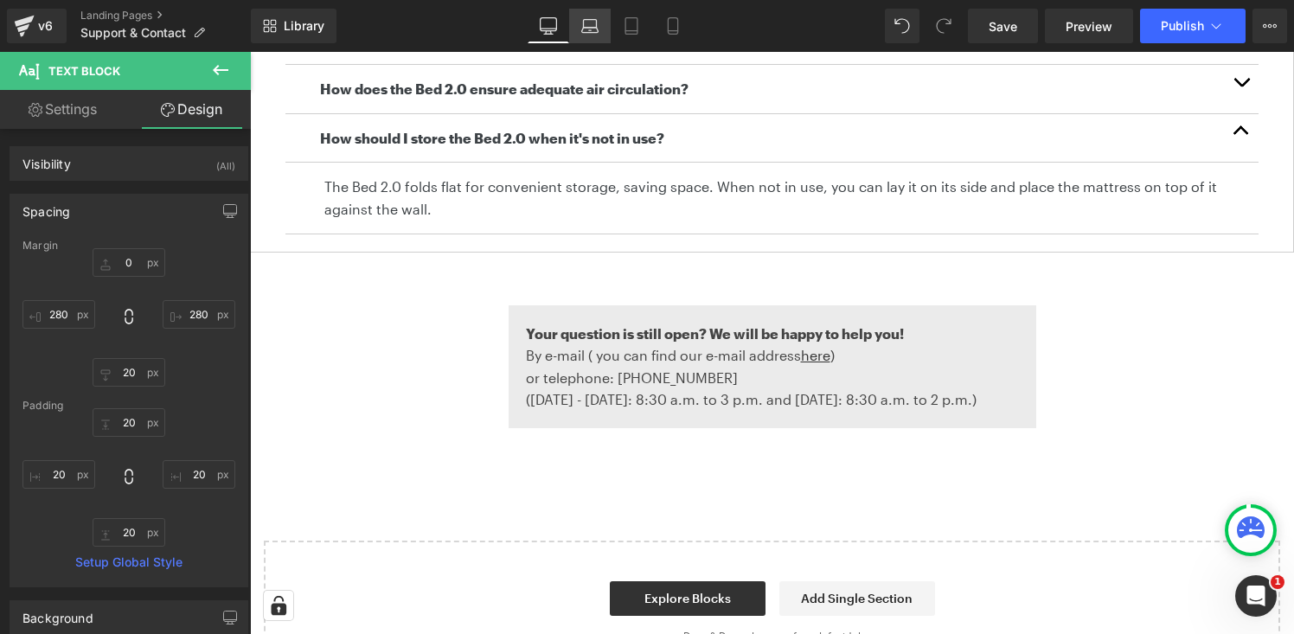
type input "0"
type input "220"
type input "20"
type input "220"
type input "20"
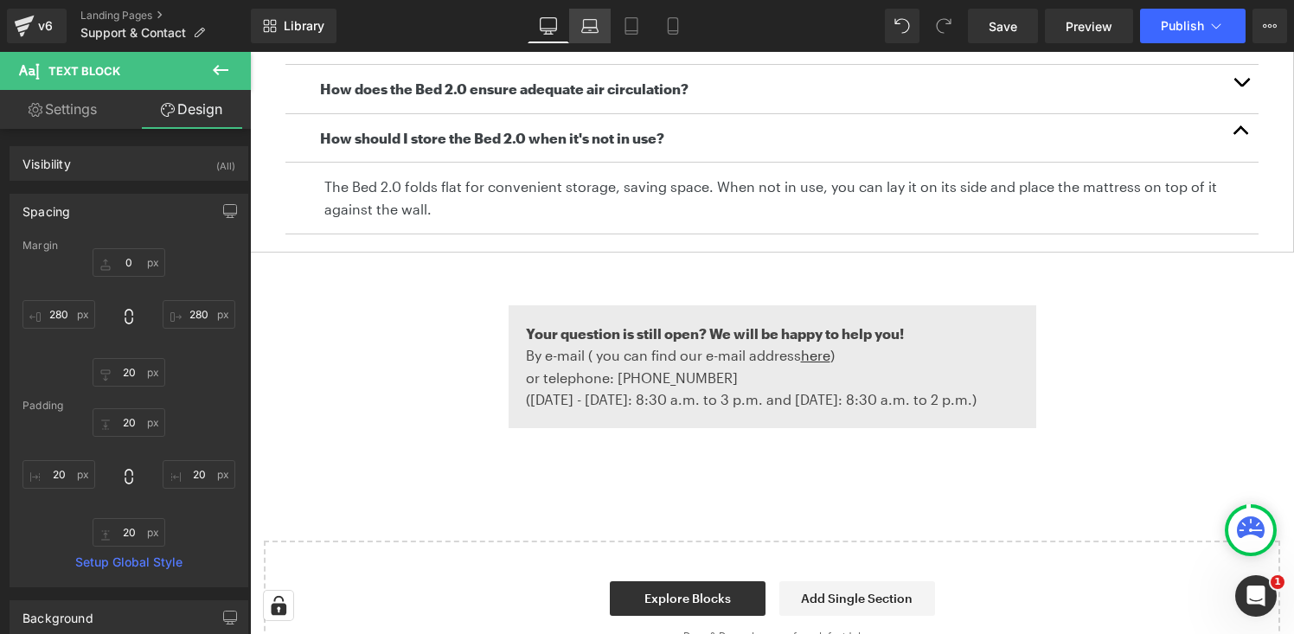
type input "20"
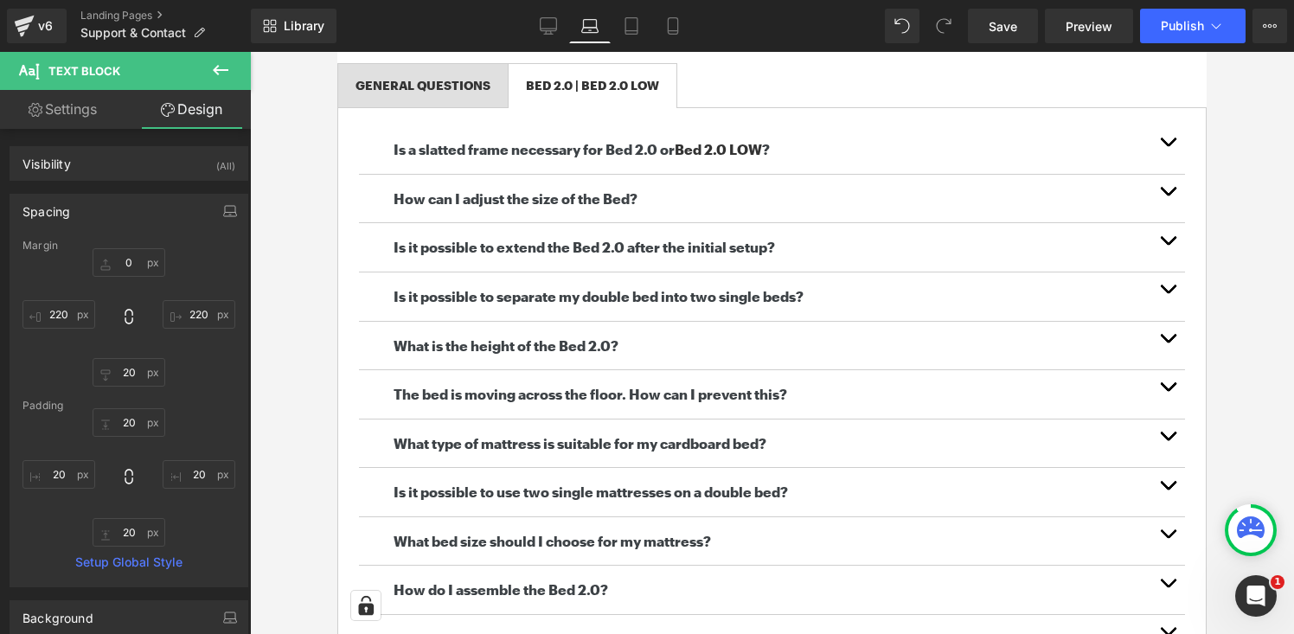
scroll to position [0, 0]
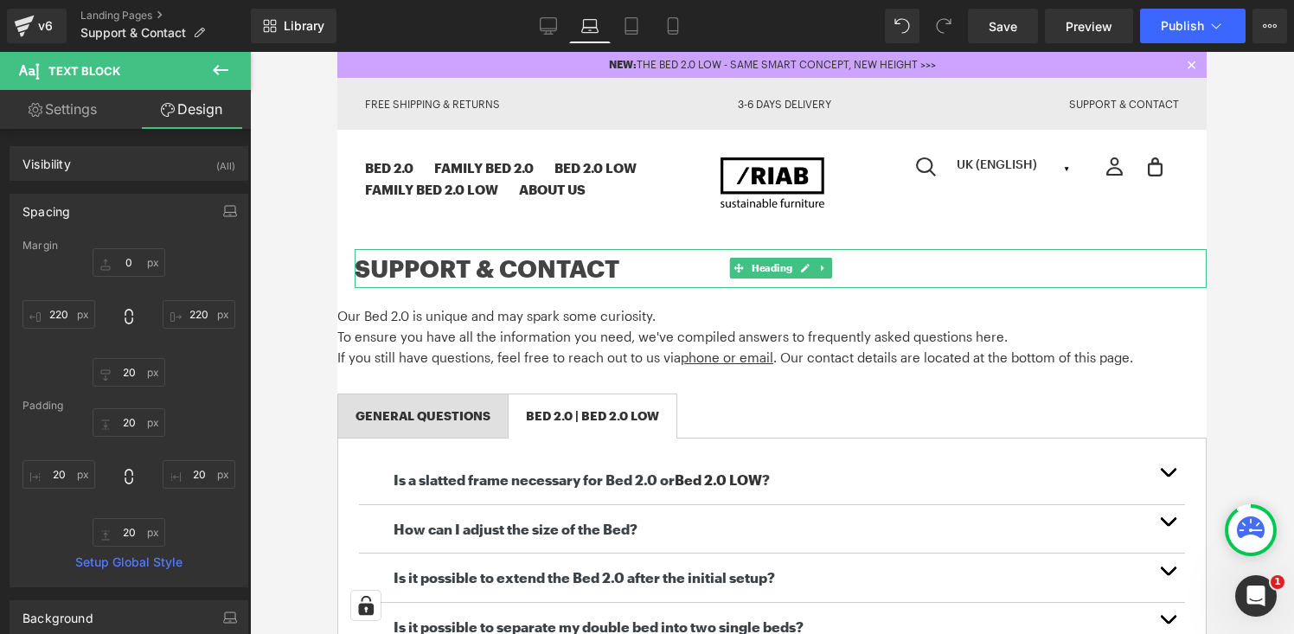
click at [564, 269] on h1 "SUPPORT & CONTACT" at bounding box center [781, 268] width 852 height 39
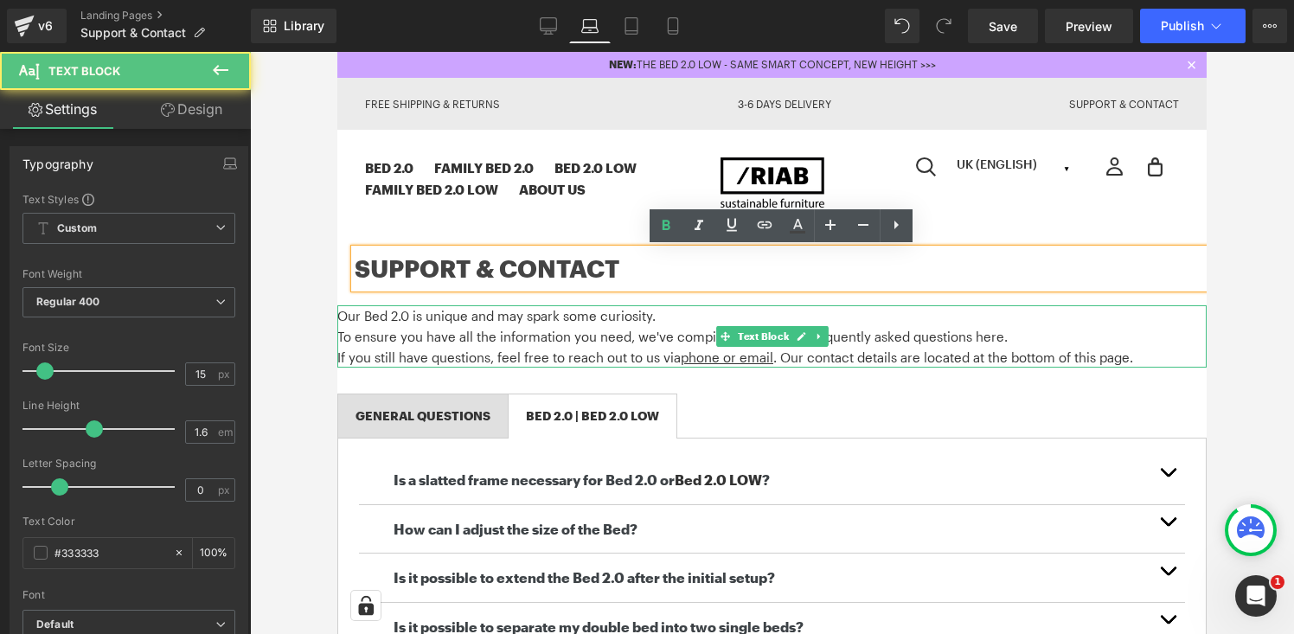
click at [420, 337] on span "To ensure you have all the information you need, we've compiled answers to freq…" at bounding box center [672, 337] width 670 height 16
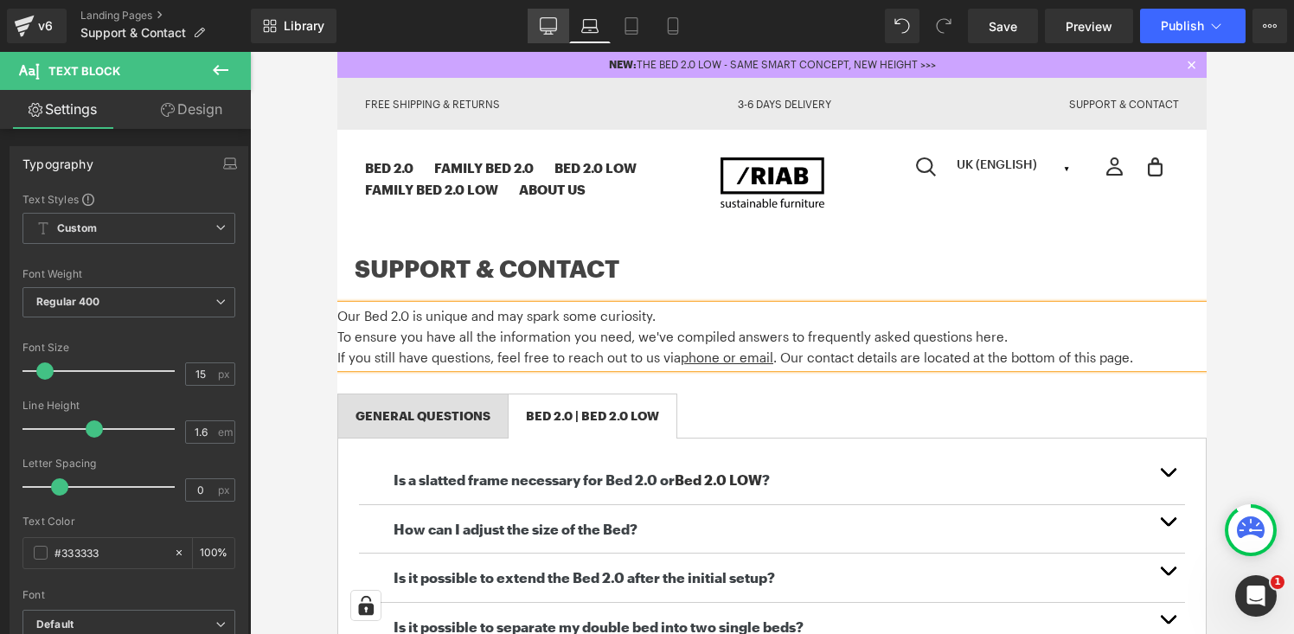
click at [530, 18] on link "Desktop" at bounding box center [549, 26] width 42 height 35
type input "100"
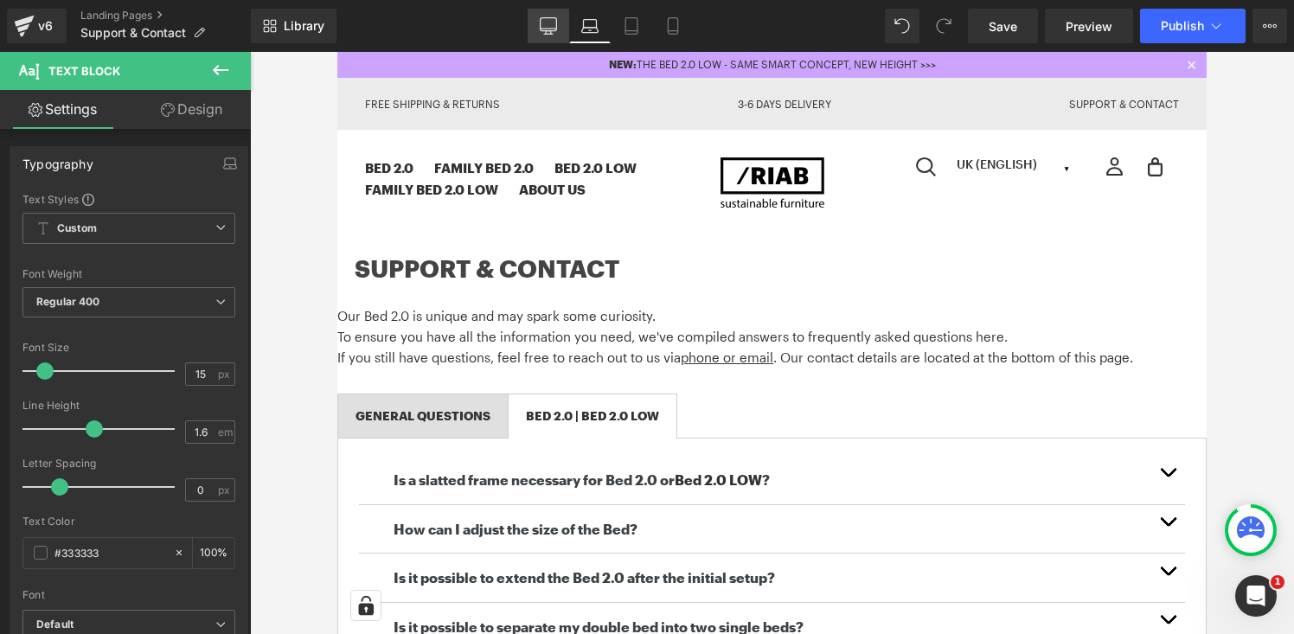
scroll to position [56, 0]
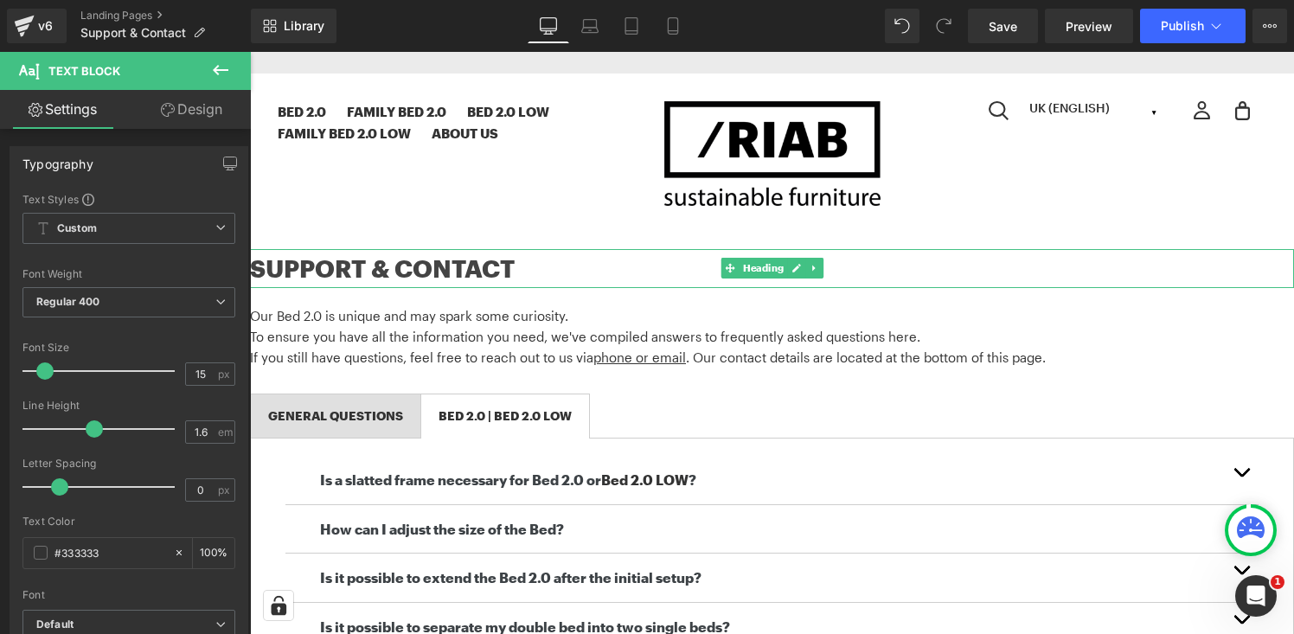
click at [456, 279] on h1 "SUPPORT & CONTACT" at bounding box center [772, 268] width 1044 height 39
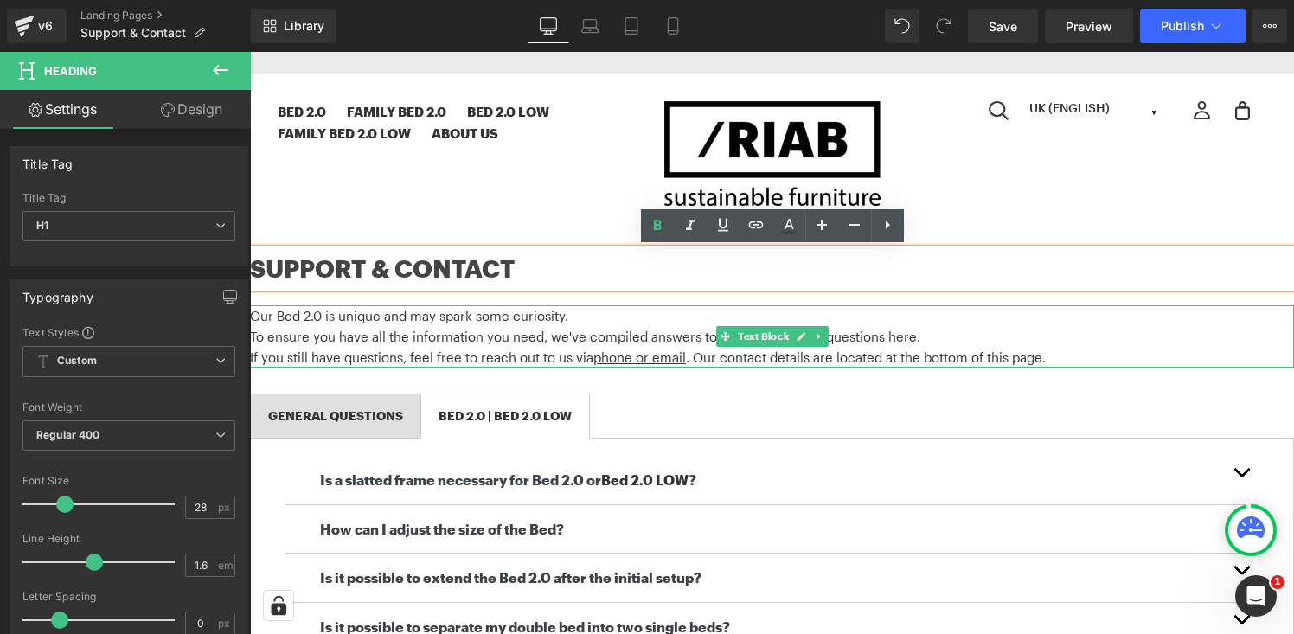
click at [389, 342] on span "To ensure you have all the information you need, we've compiled answers to freq…" at bounding box center [585, 337] width 670 height 16
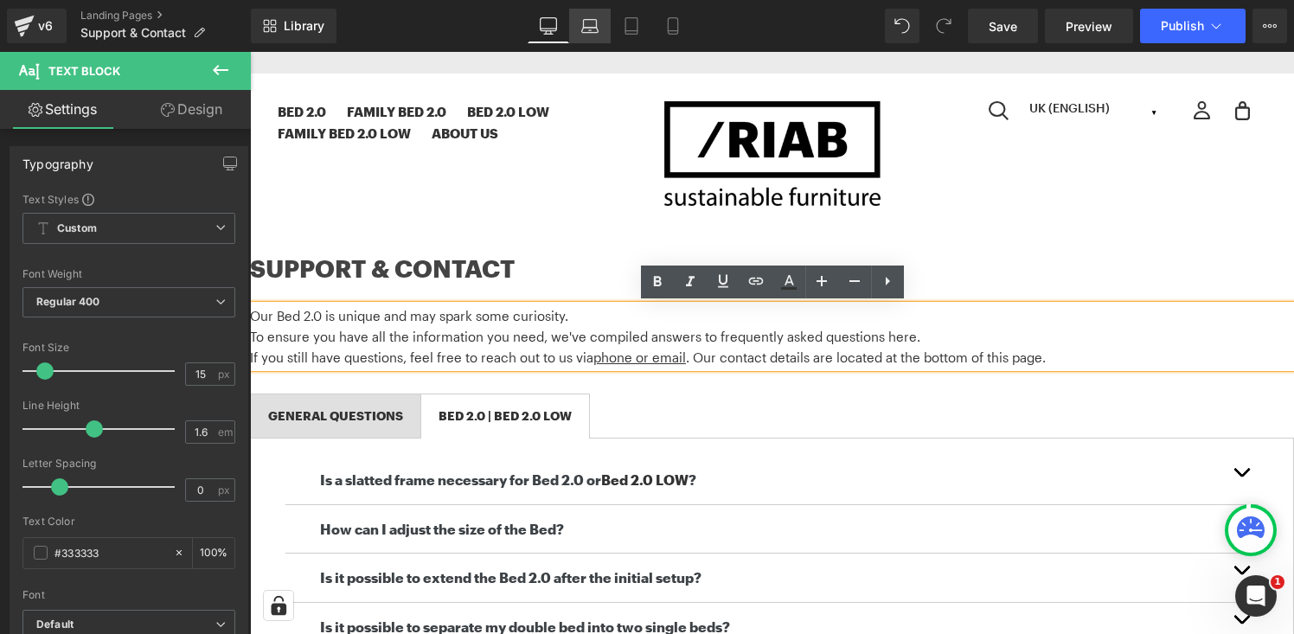
click at [594, 28] on icon at bounding box center [589, 25] width 17 height 17
type input "100"
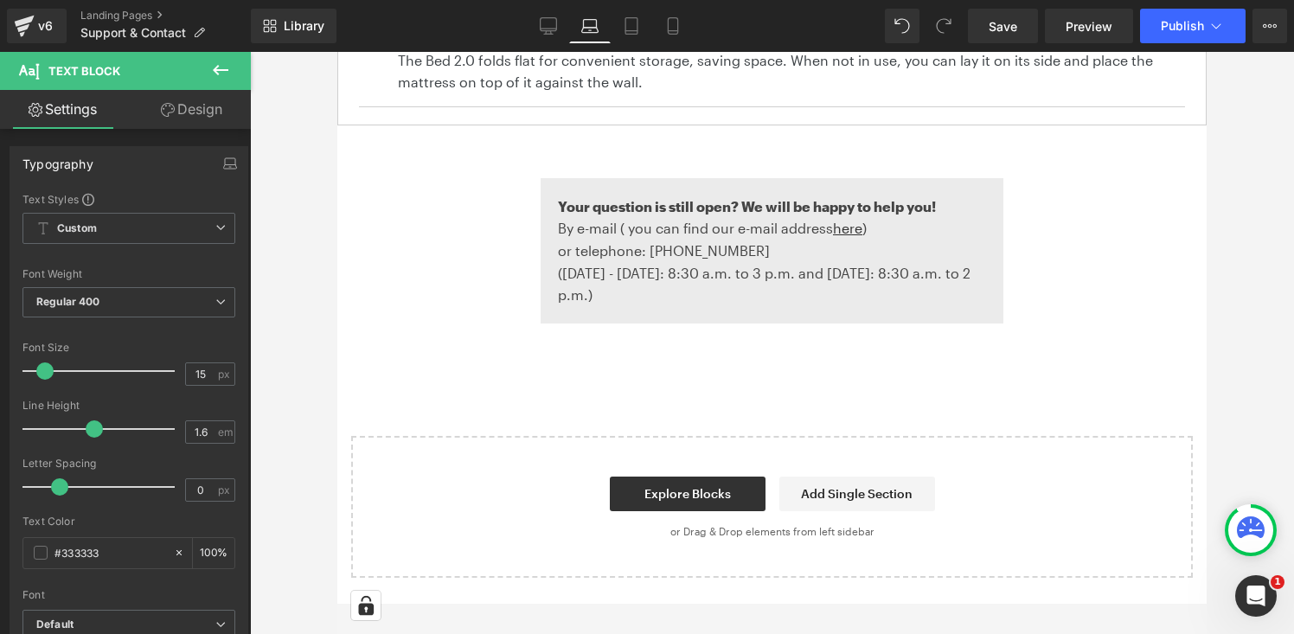
scroll to position [1176, 0]
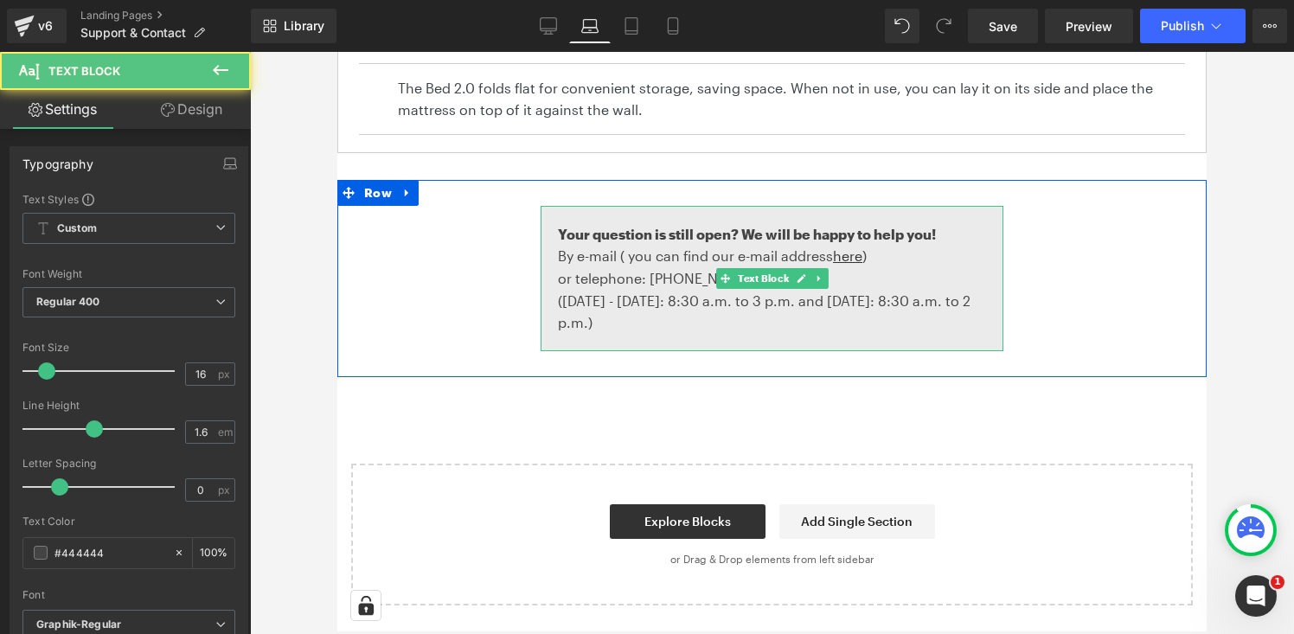
click at [683, 217] on div "Your question is still open? We will be happy to help you! By e-mail ( you can …" at bounding box center [772, 278] width 463 height 145
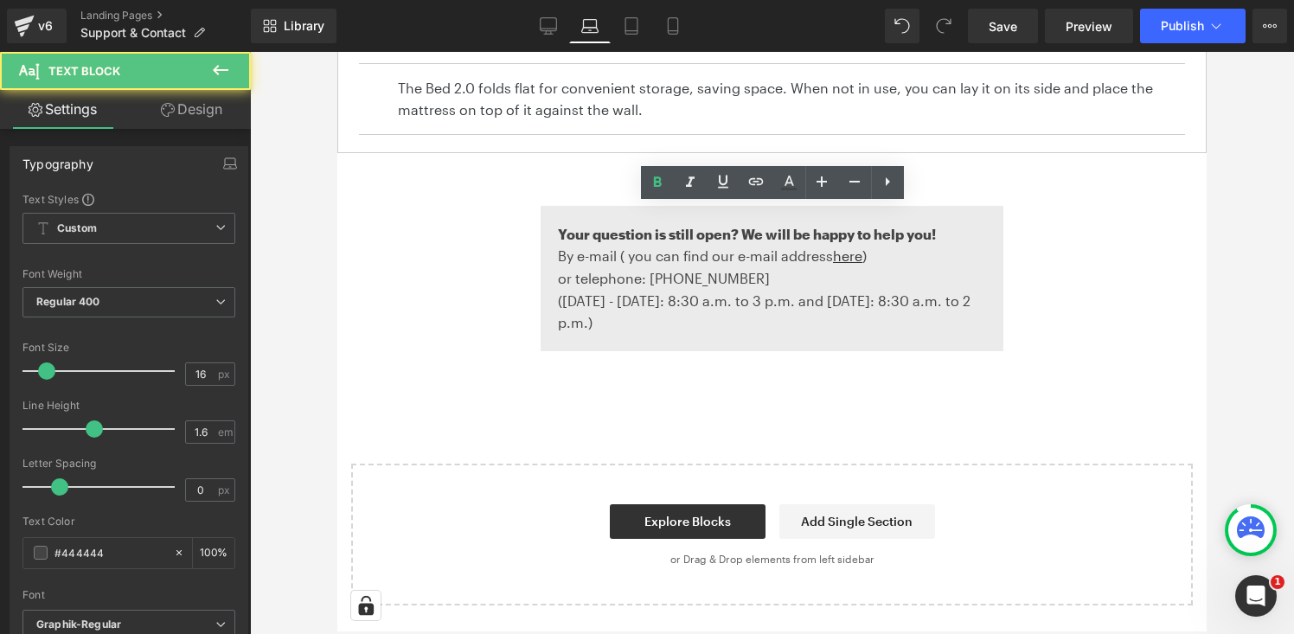
click at [197, 101] on link "Design" at bounding box center [191, 109] width 125 height 39
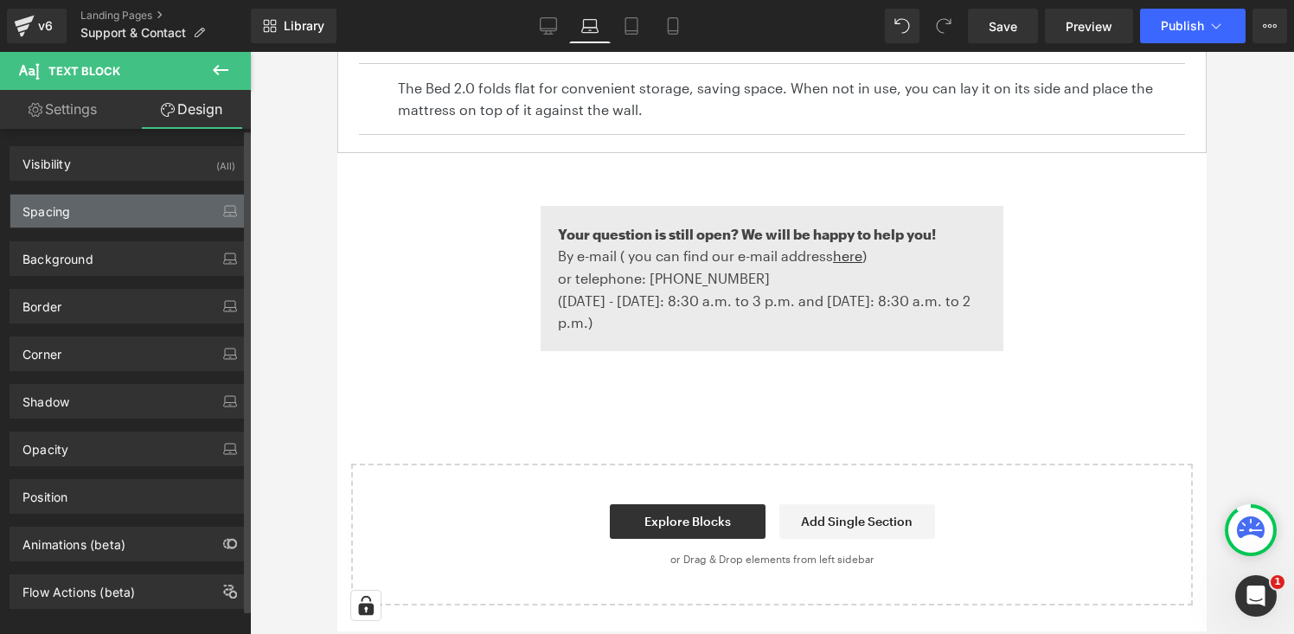
click at [176, 196] on div "Spacing" at bounding box center [128, 211] width 237 height 33
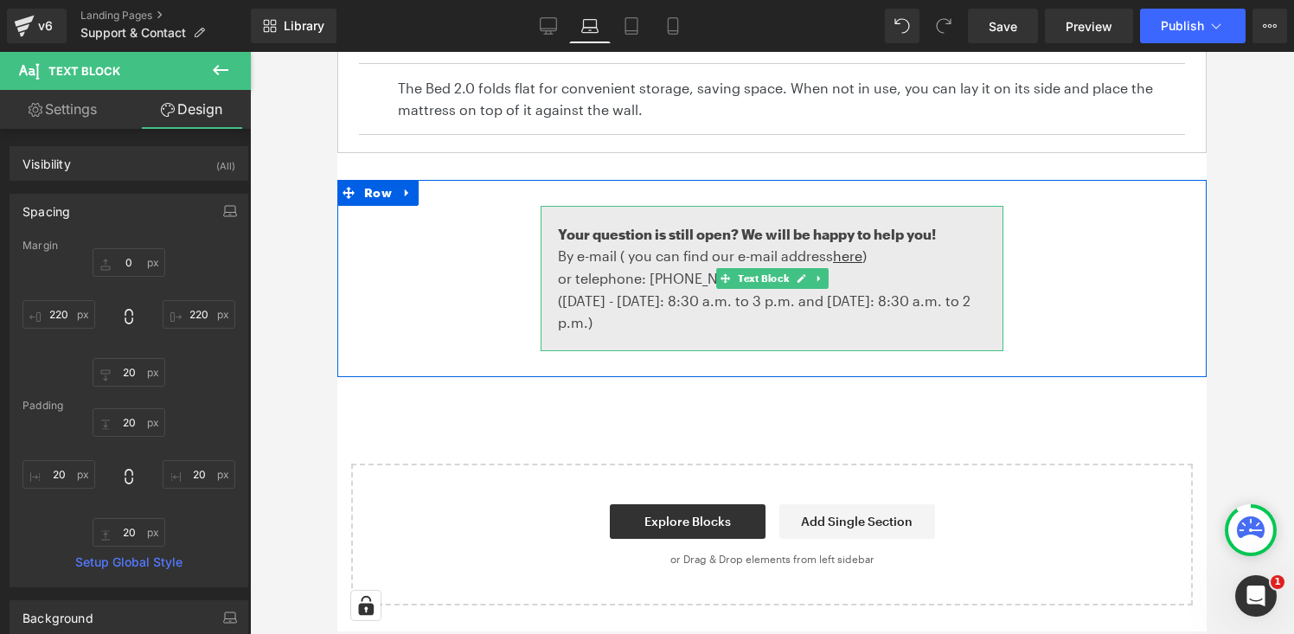
click at [676, 263] on p "By e-mail ( you can find our e-mail address here )" at bounding box center [772, 256] width 428 height 22
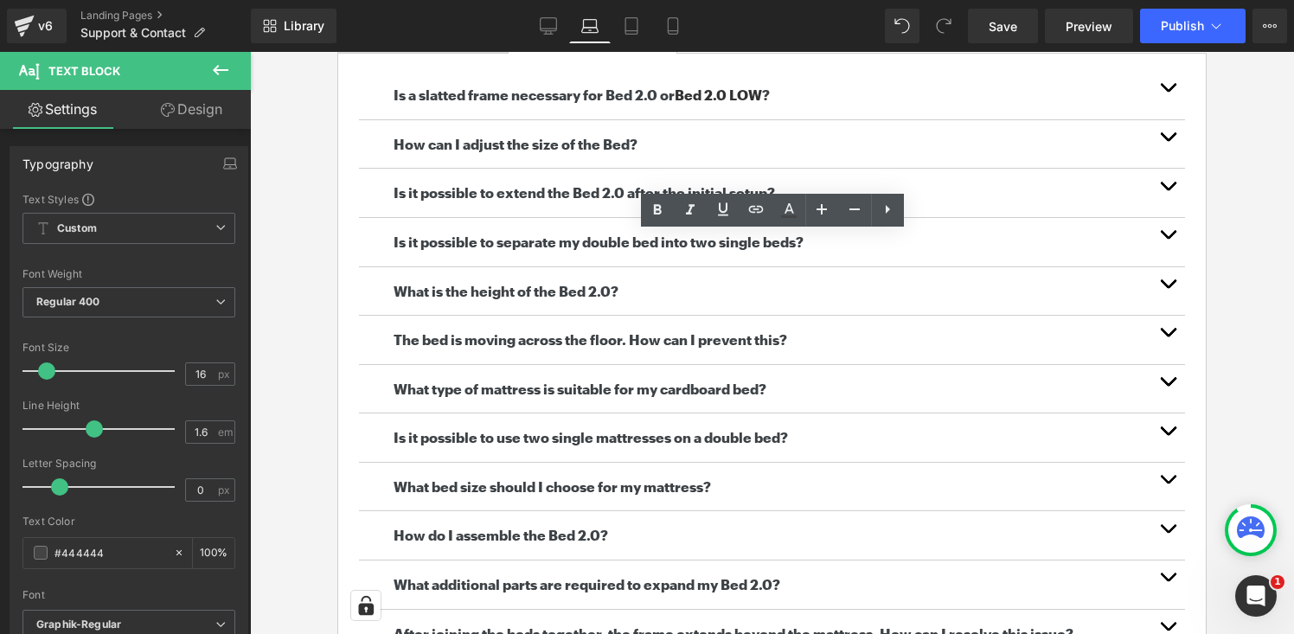
scroll to position [0, 0]
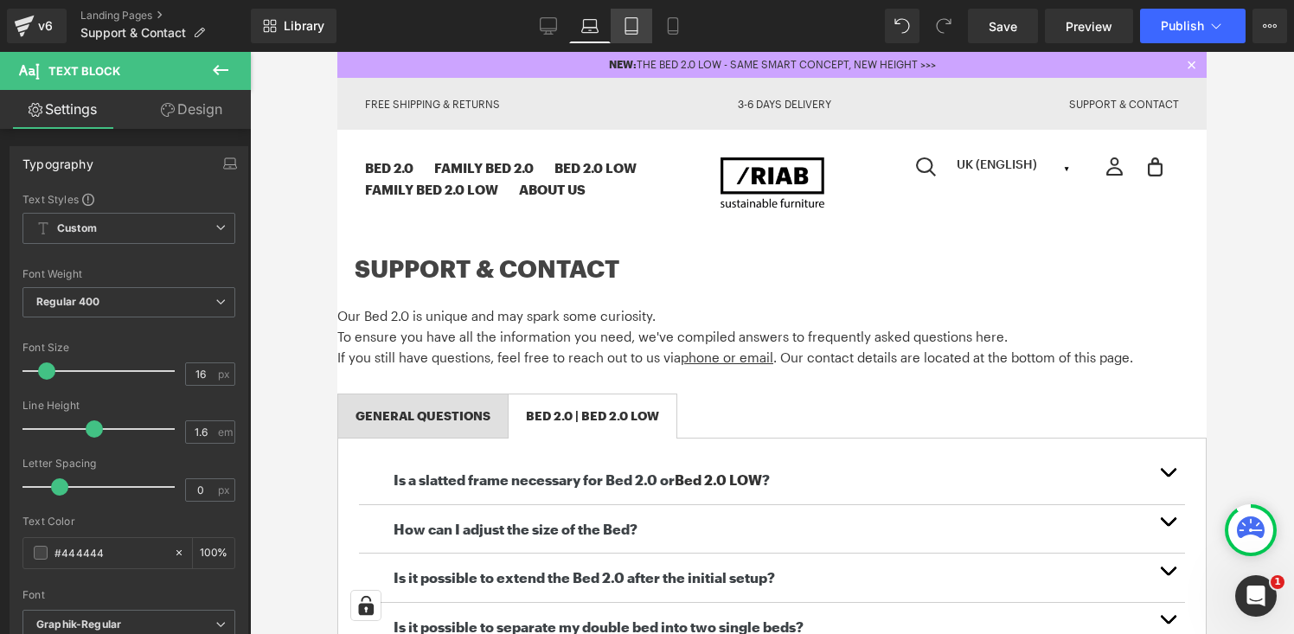
click at [623, 27] on icon at bounding box center [631, 25] width 17 height 17
type input "100"
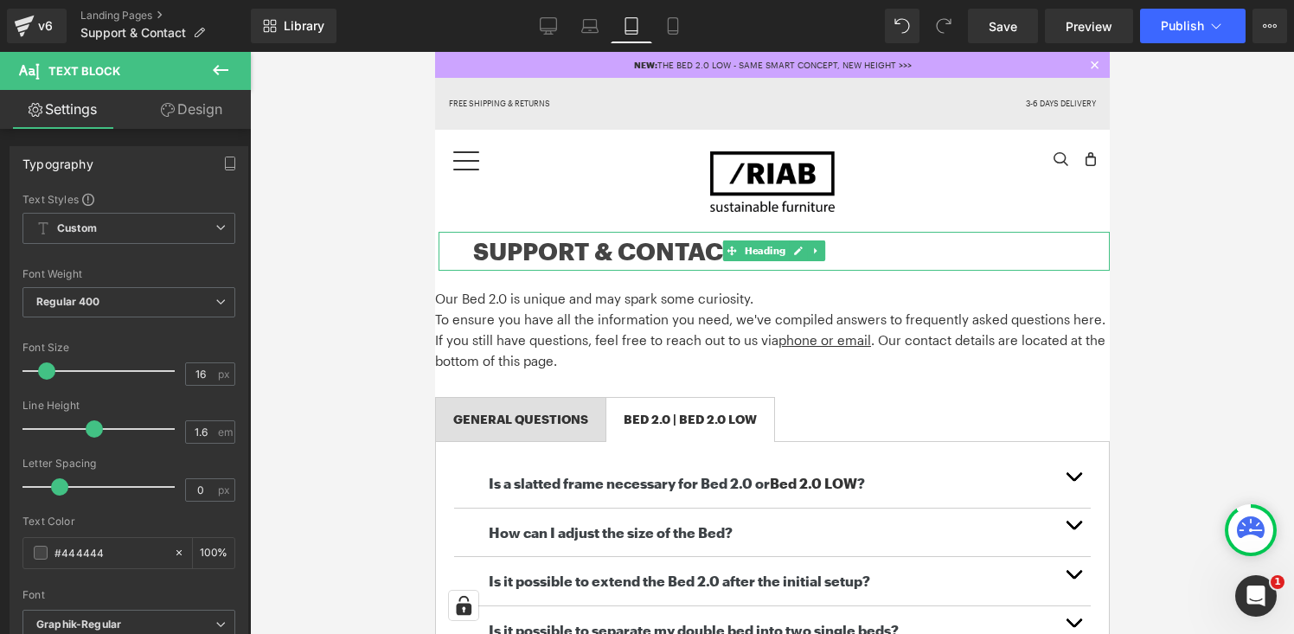
click at [625, 249] on h1 "SUPPORT & CONTACT" at bounding box center [790, 251] width 637 height 39
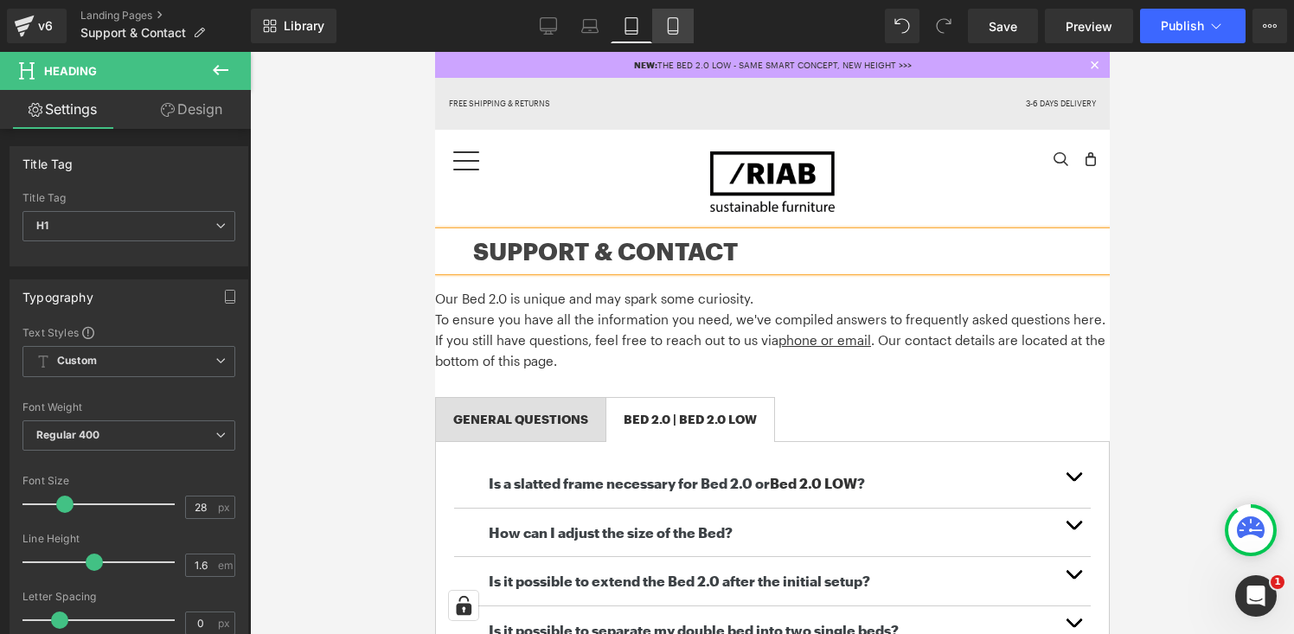
click at [674, 20] on icon at bounding box center [672, 25] width 17 height 17
type input "100"
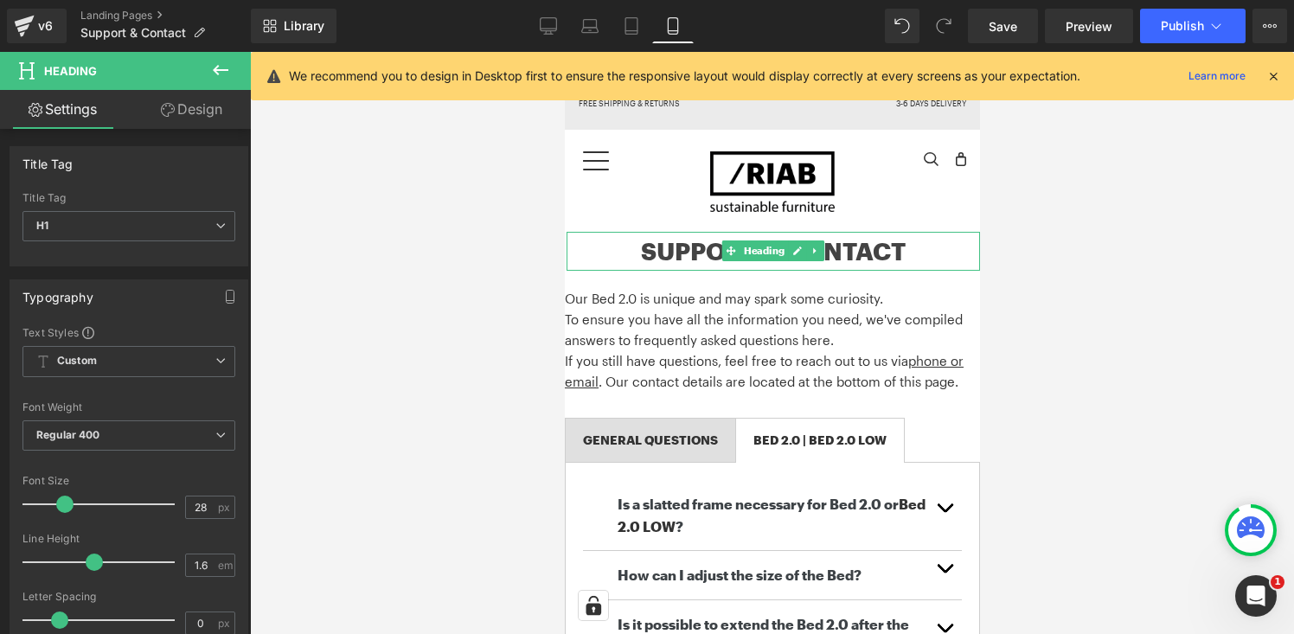
click at [683, 253] on h1 "SUPPORT & CONTACT" at bounding box center [773, 251] width 414 height 39
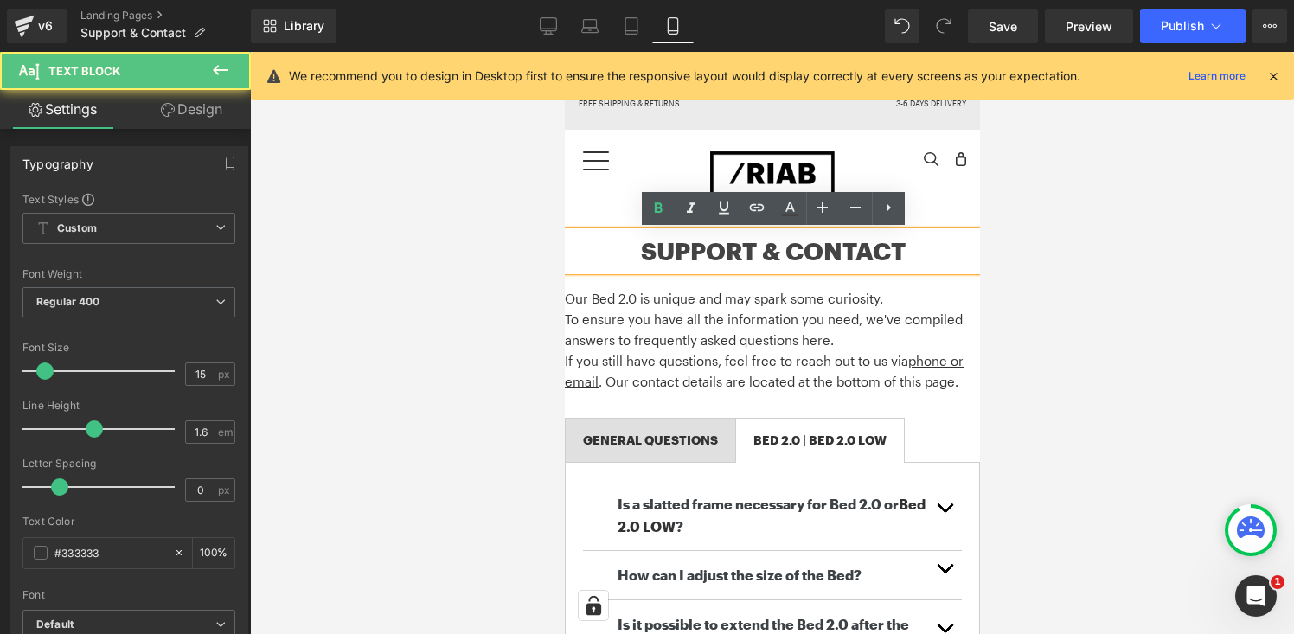
click at [659, 311] on span "To ensure you have all the information you need, we've compiled answers to freq…" at bounding box center [763, 329] width 398 height 36
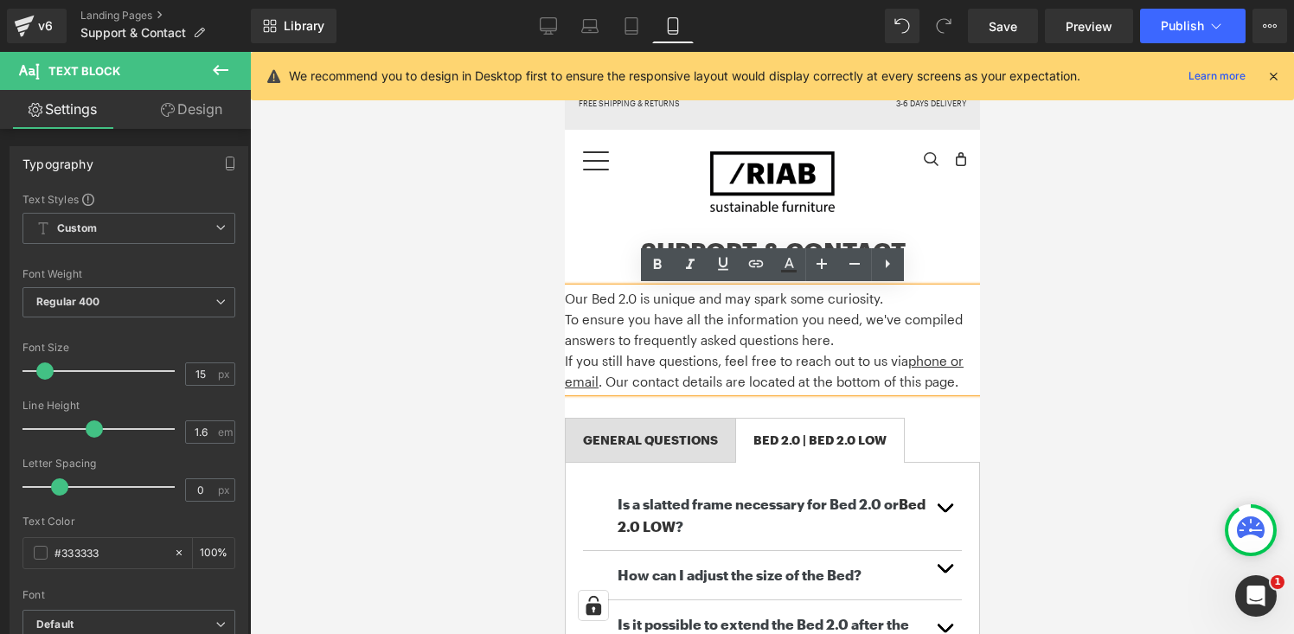
click at [733, 336] on span "To ensure you have all the information you need, we've compiled answers to freq…" at bounding box center [763, 329] width 398 height 36
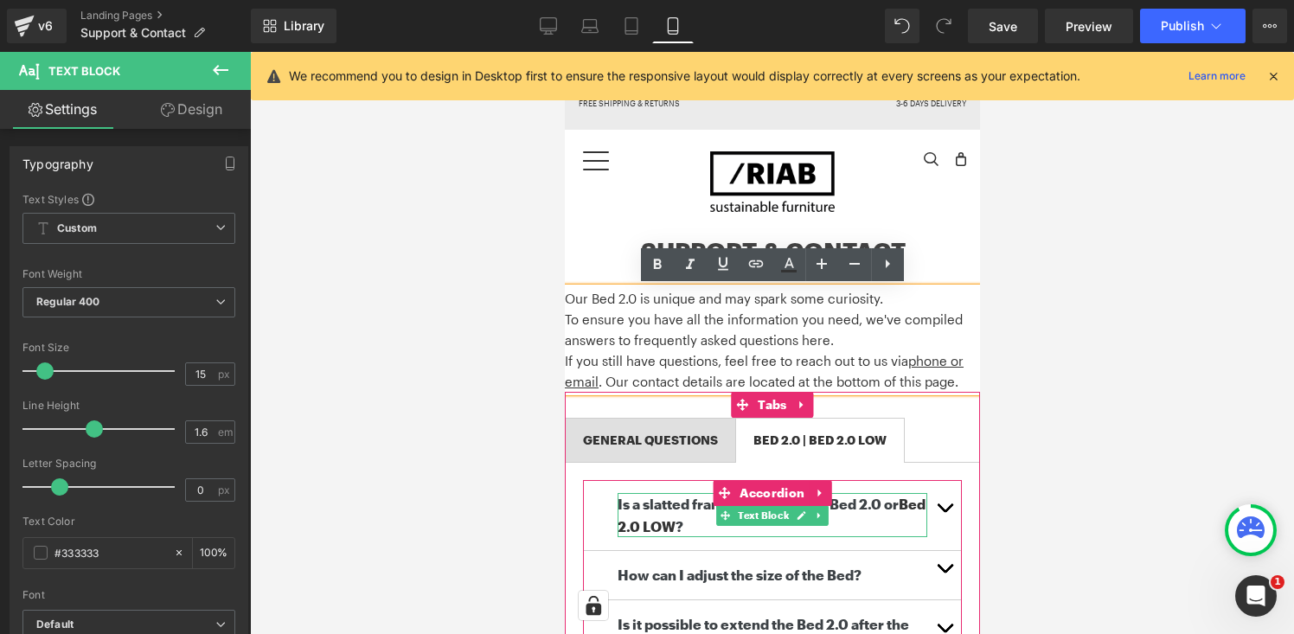
click at [659, 505] on b "Is a slatted frame necessary for Bed 2.0 or Bed 2.0 LOW ?" at bounding box center [771, 515] width 308 height 39
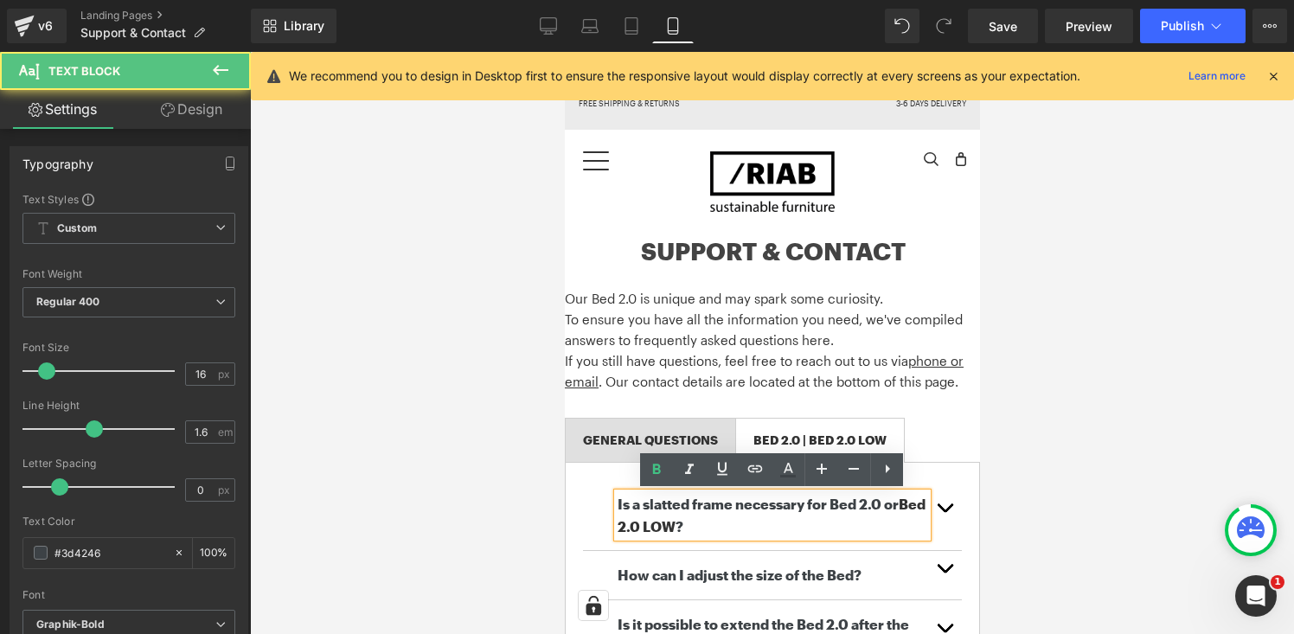
click at [696, 509] on b "Is a slatted frame necessary for Bed 2.0 or Bed 2.0 LOW ?" at bounding box center [771, 515] width 308 height 39
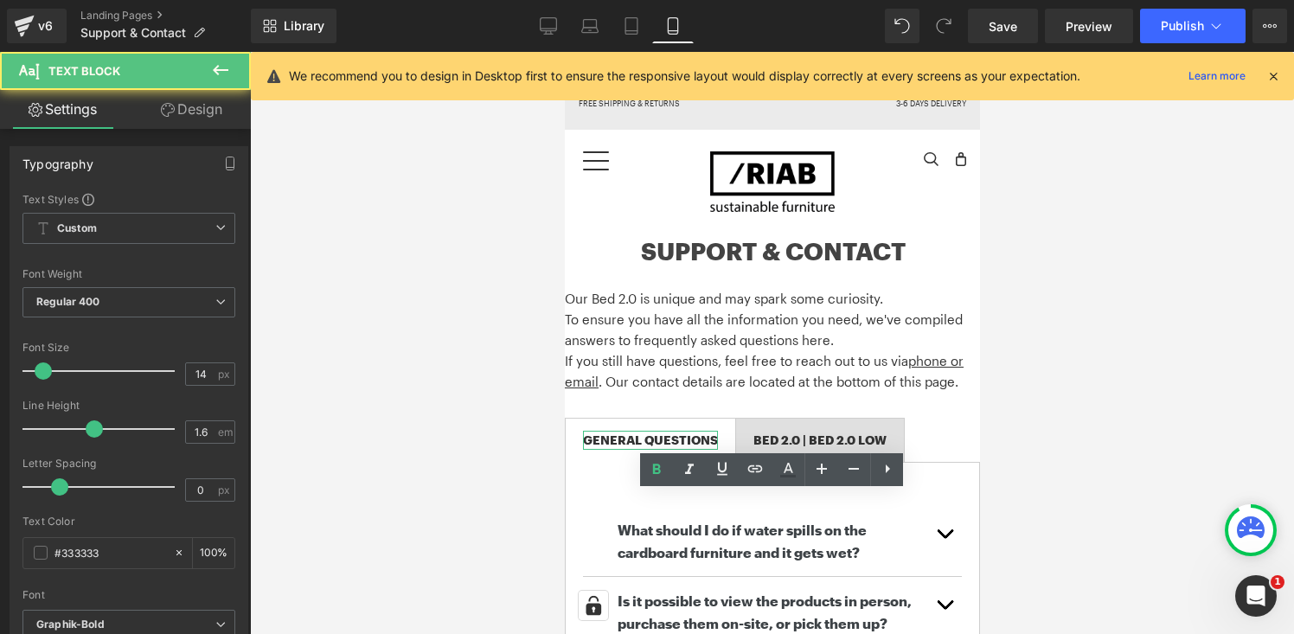
click at [603, 439] on div "GENERAL QUESTIONS" at bounding box center [649, 440] width 135 height 19
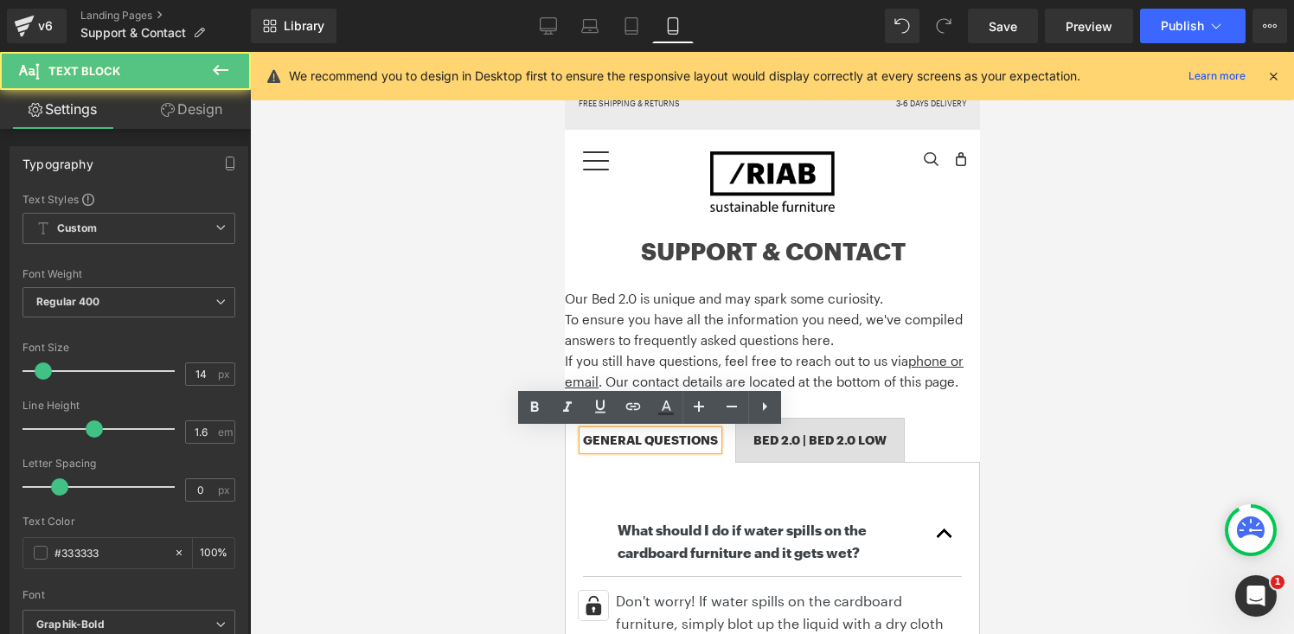
click at [618, 439] on div "GENERAL QUESTIONS" at bounding box center [649, 440] width 135 height 19
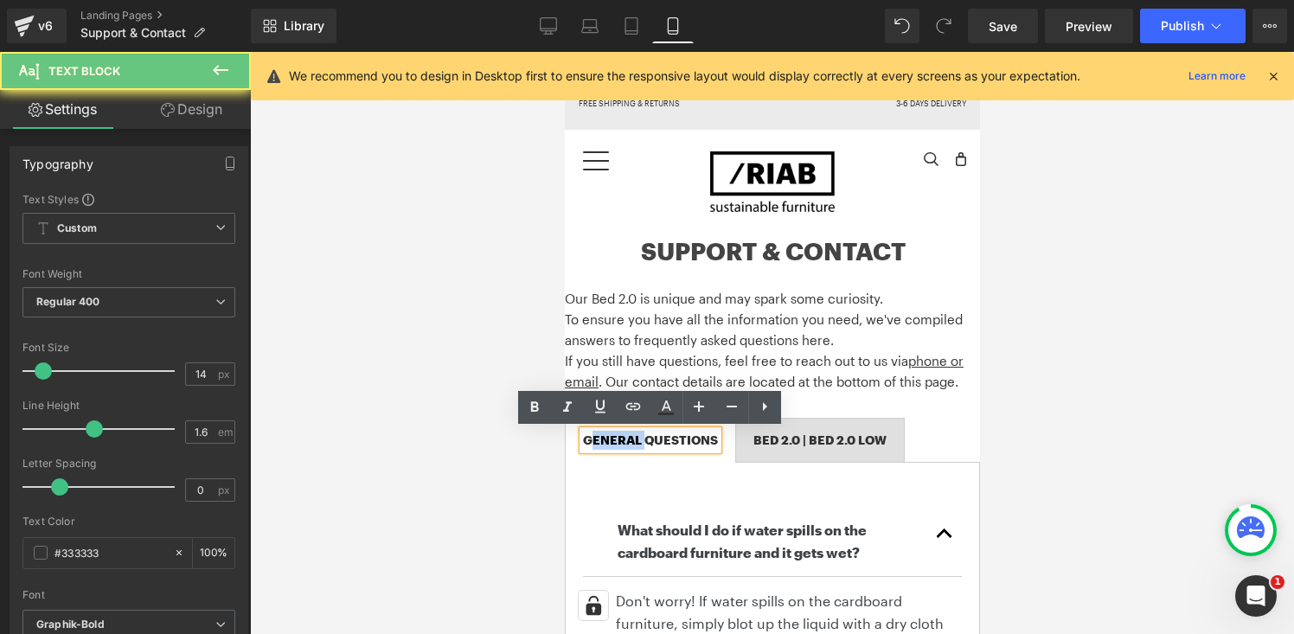
click at [618, 439] on div "GENERAL QUESTIONS" at bounding box center [649, 440] width 135 height 19
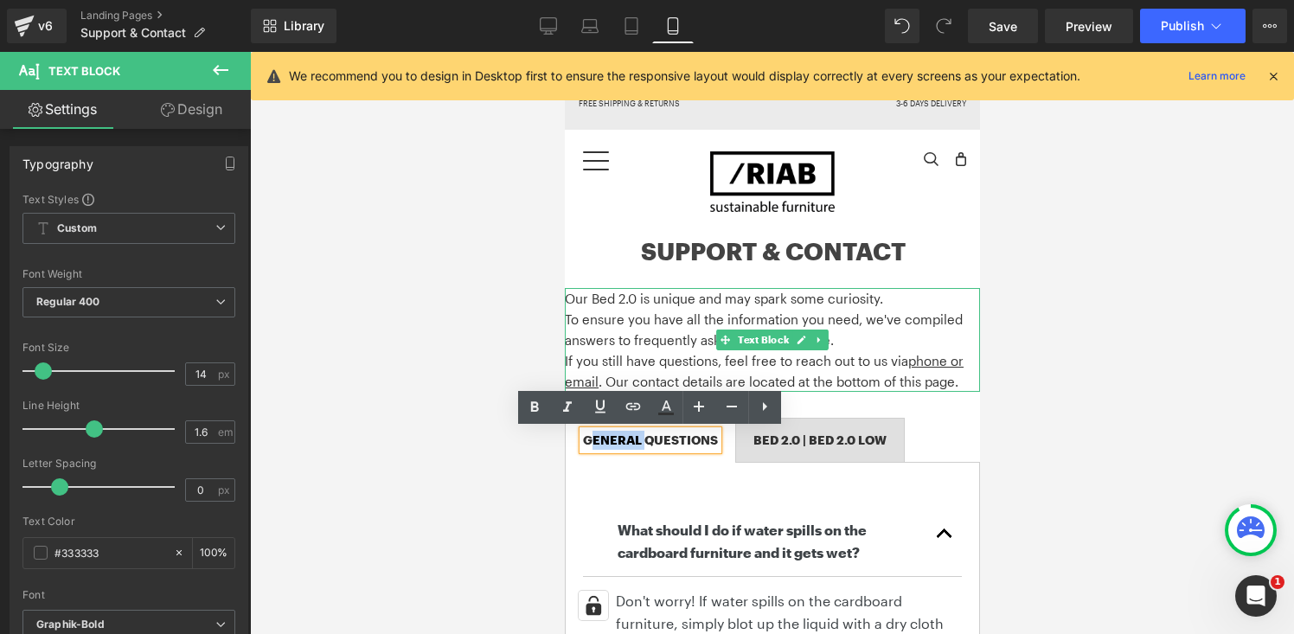
click at [895, 372] on p "If you still have questions, feel free to reach out to us via phone or email . …" at bounding box center [771, 371] width 415 height 42
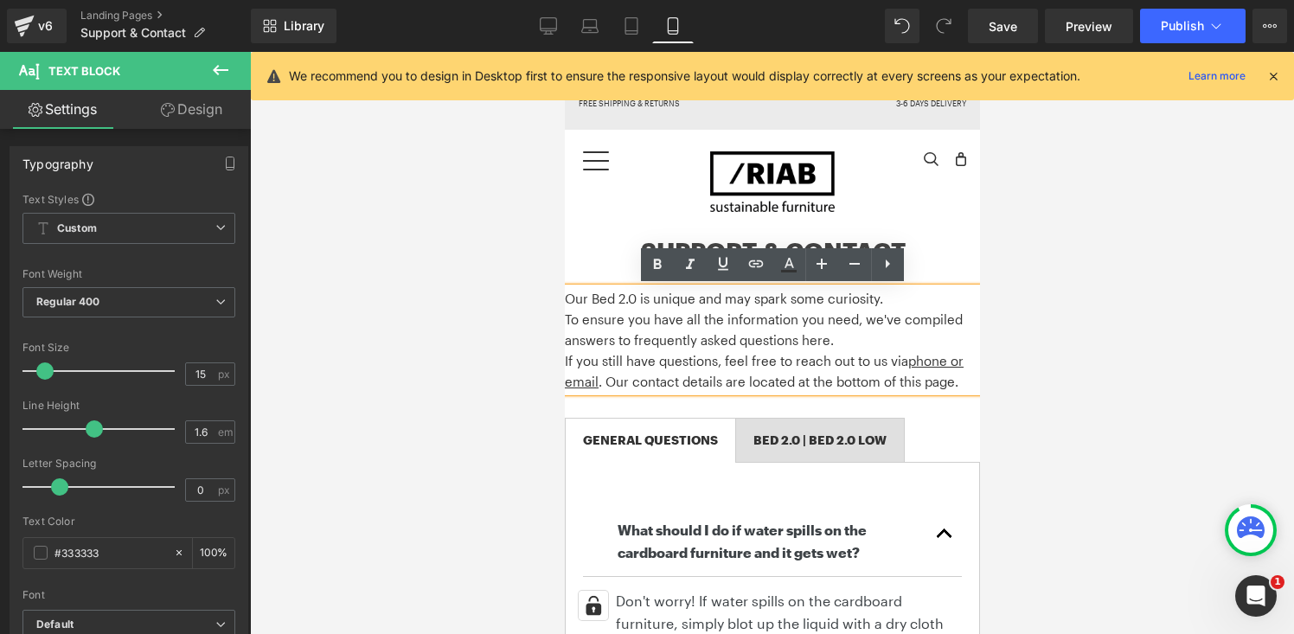
click at [850, 371] on p "If you still have questions, feel free to reach out to us via phone or email . …" at bounding box center [771, 371] width 415 height 42
drag, startPoint x: 904, startPoint y: 361, endPoint x: 600, endPoint y: 382, distance: 304.4
click at [600, 382] on span "If you still have questions, feel free to reach out to us via phone or email . …" at bounding box center [763, 371] width 399 height 36
click at [759, 260] on icon at bounding box center [755, 263] width 15 height 7
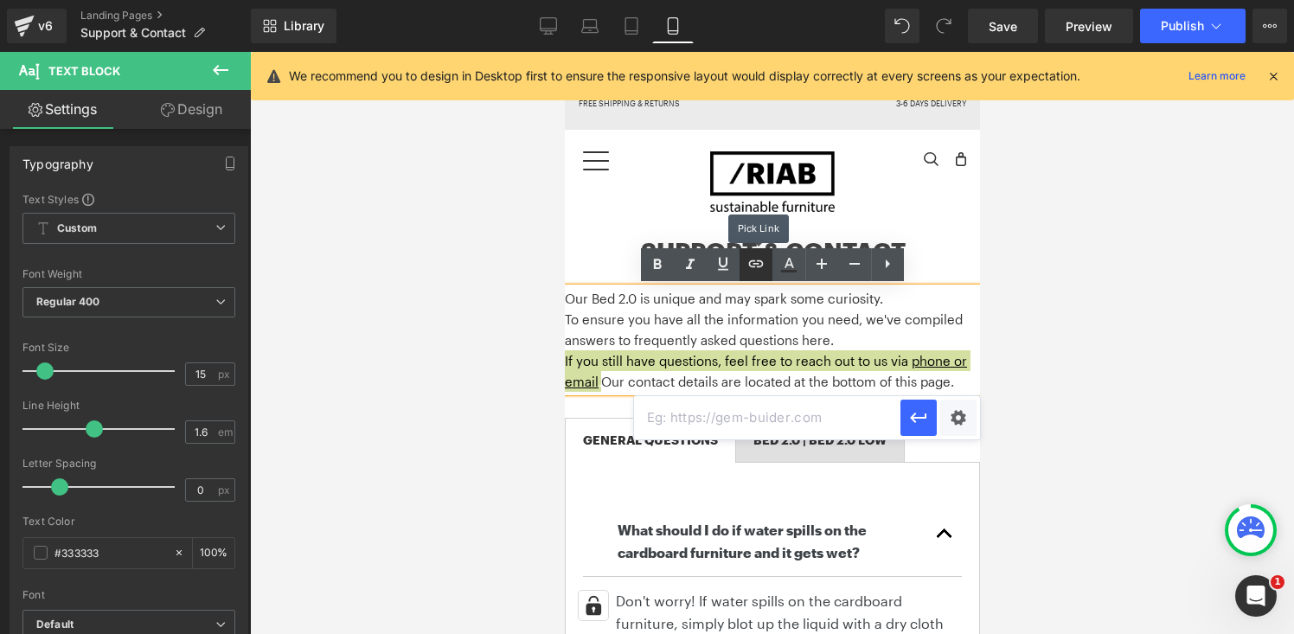
click at [759, 260] on icon at bounding box center [755, 263] width 15 height 7
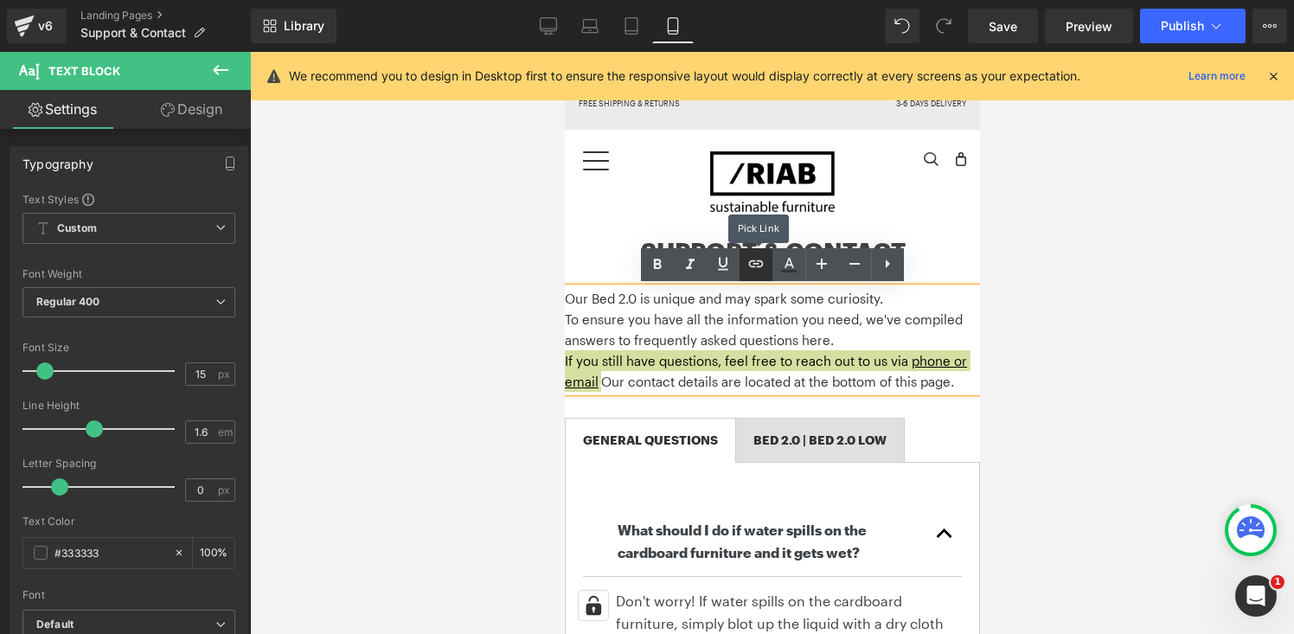
click at [759, 260] on icon at bounding box center [755, 263] width 15 height 7
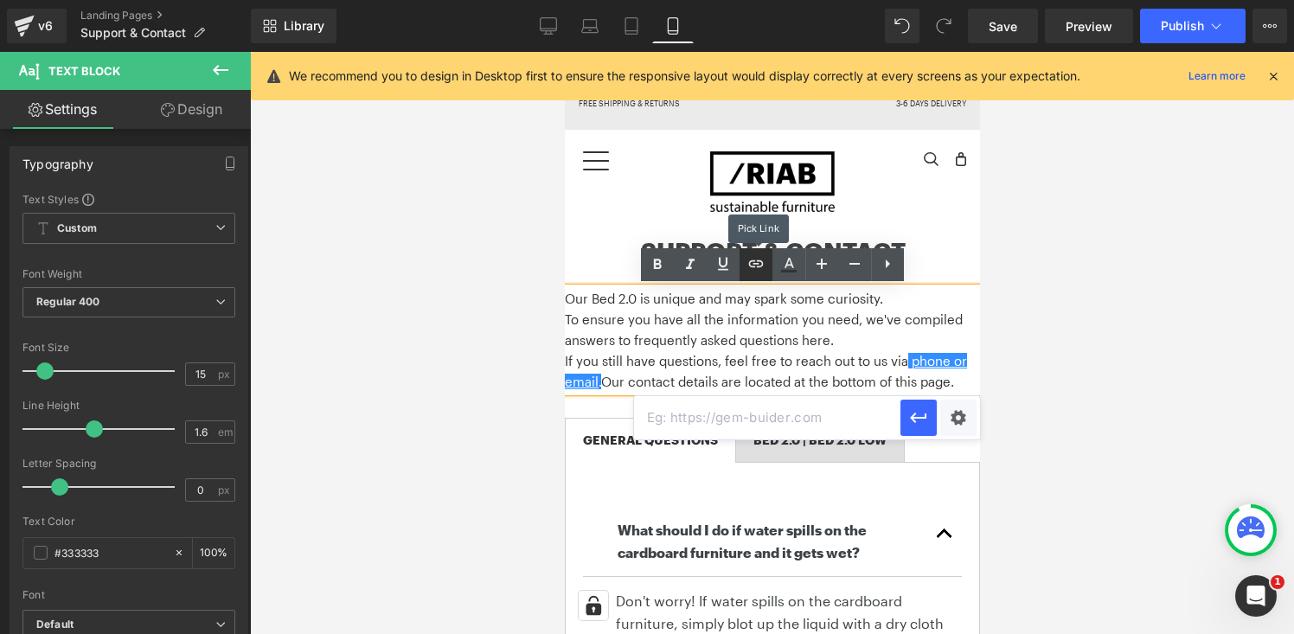
click at [759, 260] on icon at bounding box center [755, 263] width 15 height 7
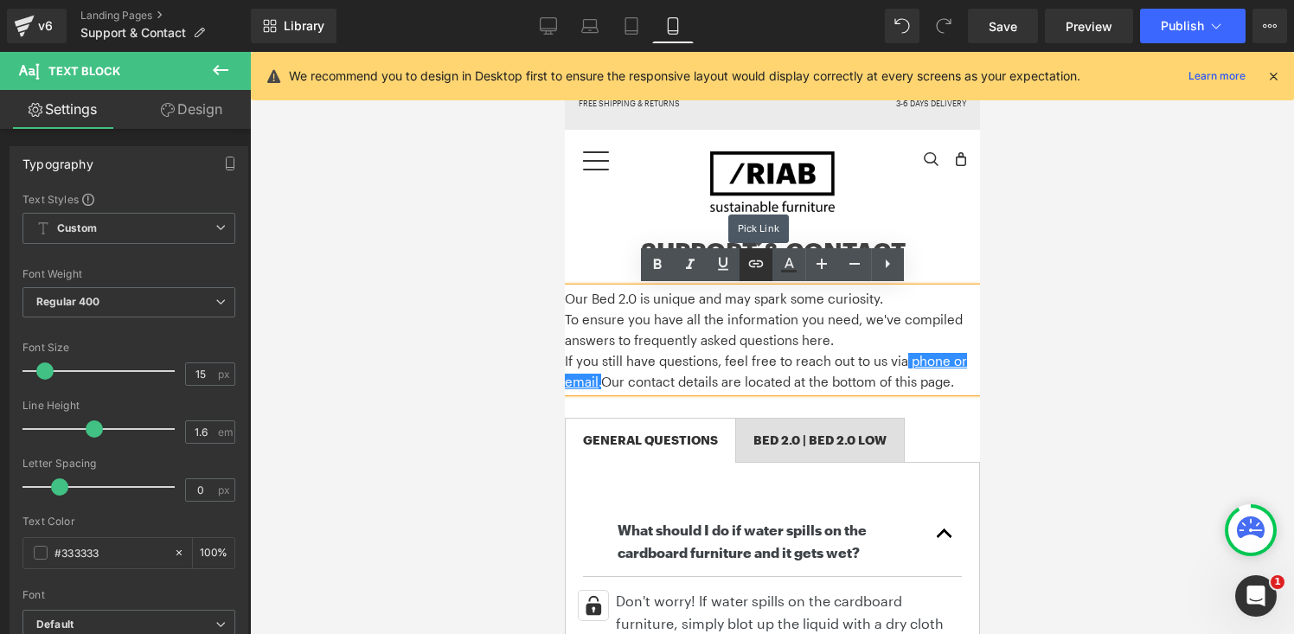
click at [759, 260] on icon at bounding box center [755, 263] width 15 height 7
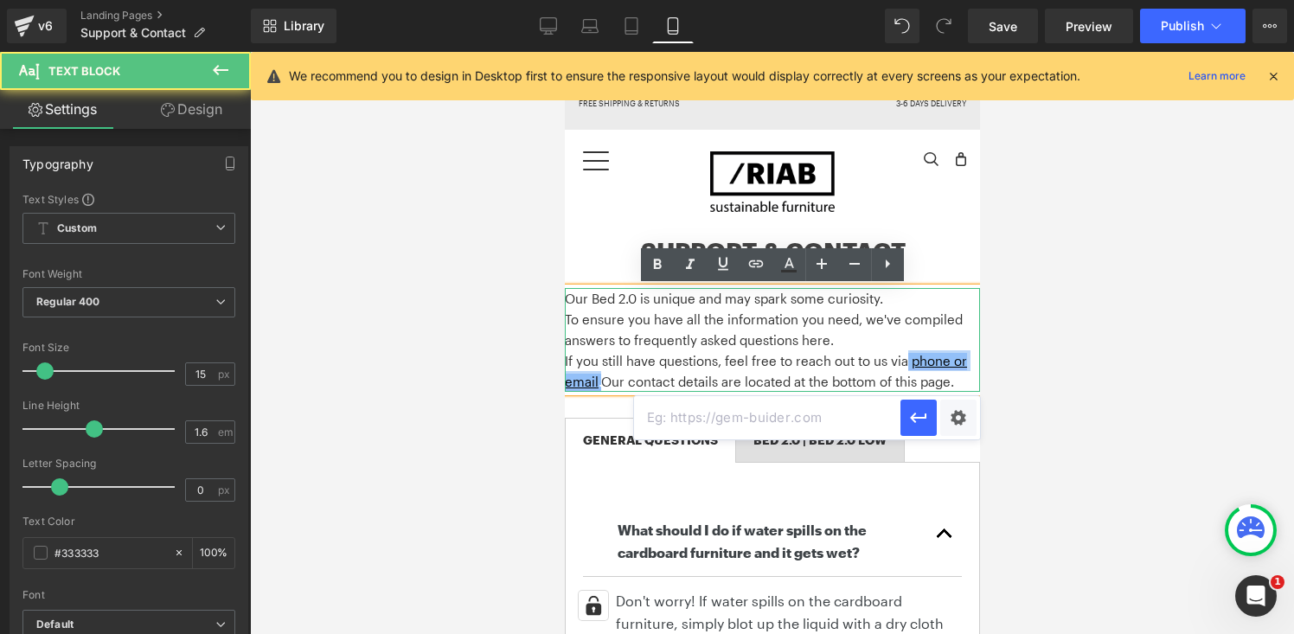
click at [904, 365] on link "phone or email ." at bounding box center [765, 371] width 402 height 36
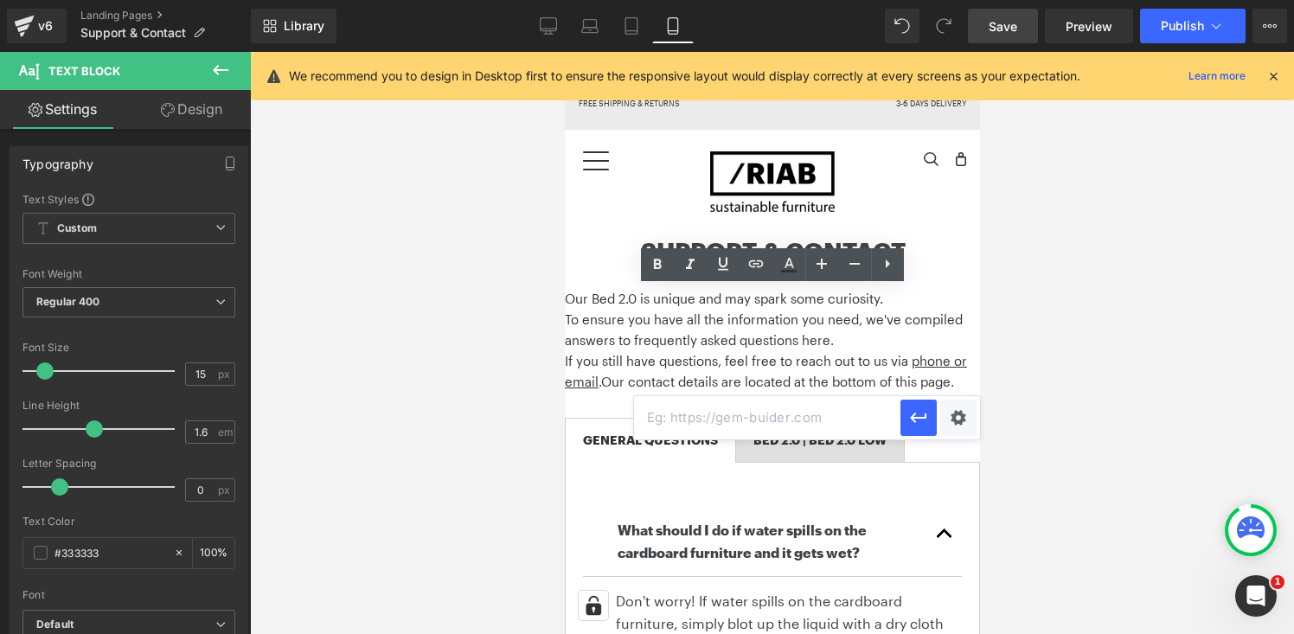
click at [993, 18] on span "Save" at bounding box center [1003, 26] width 29 height 18
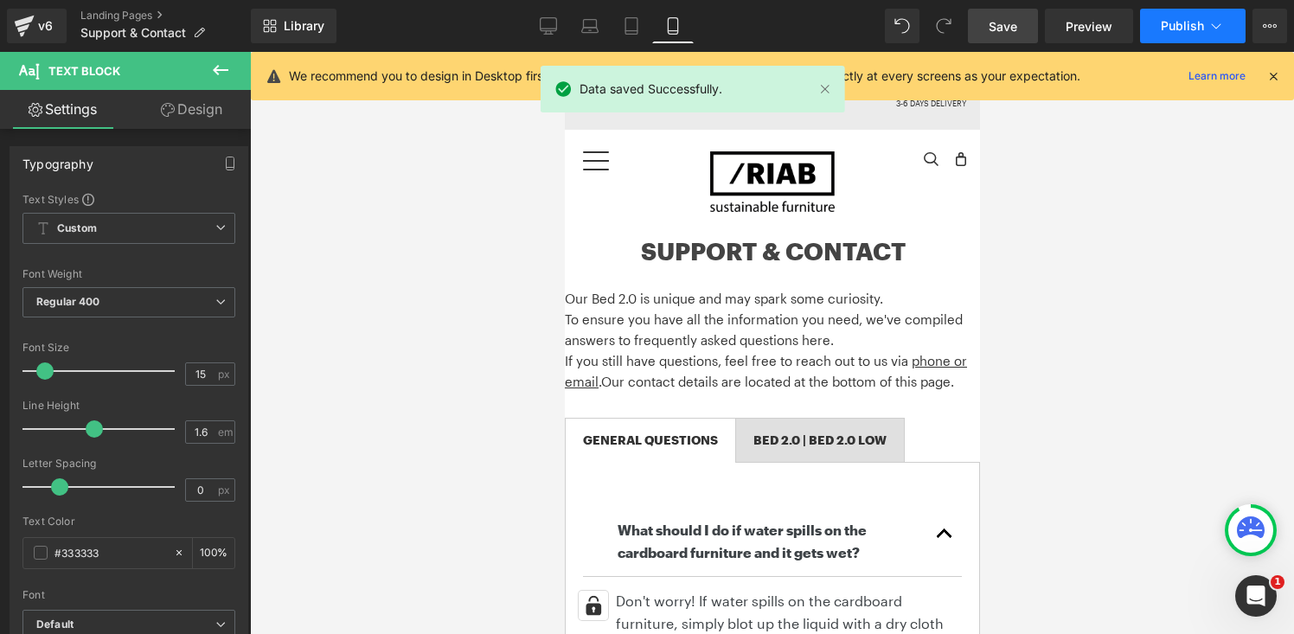
click at [1184, 19] on span "Publish" at bounding box center [1182, 26] width 43 height 14
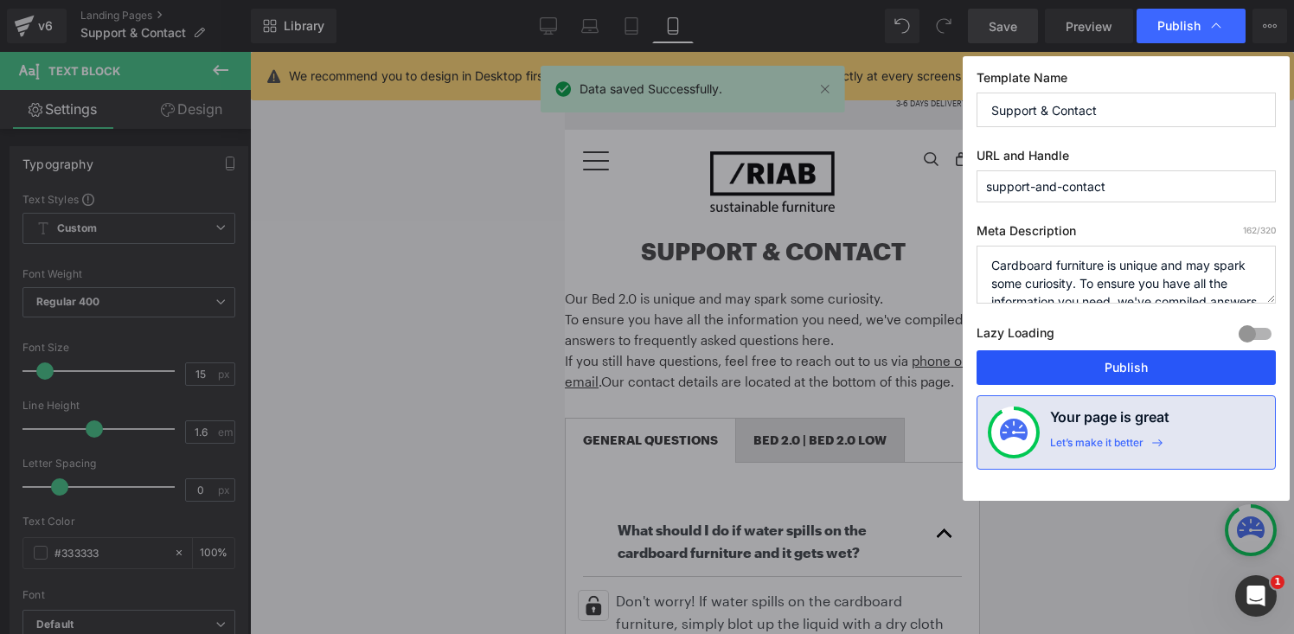
click at [1074, 362] on button "Publish" at bounding box center [1126, 367] width 299 height 35
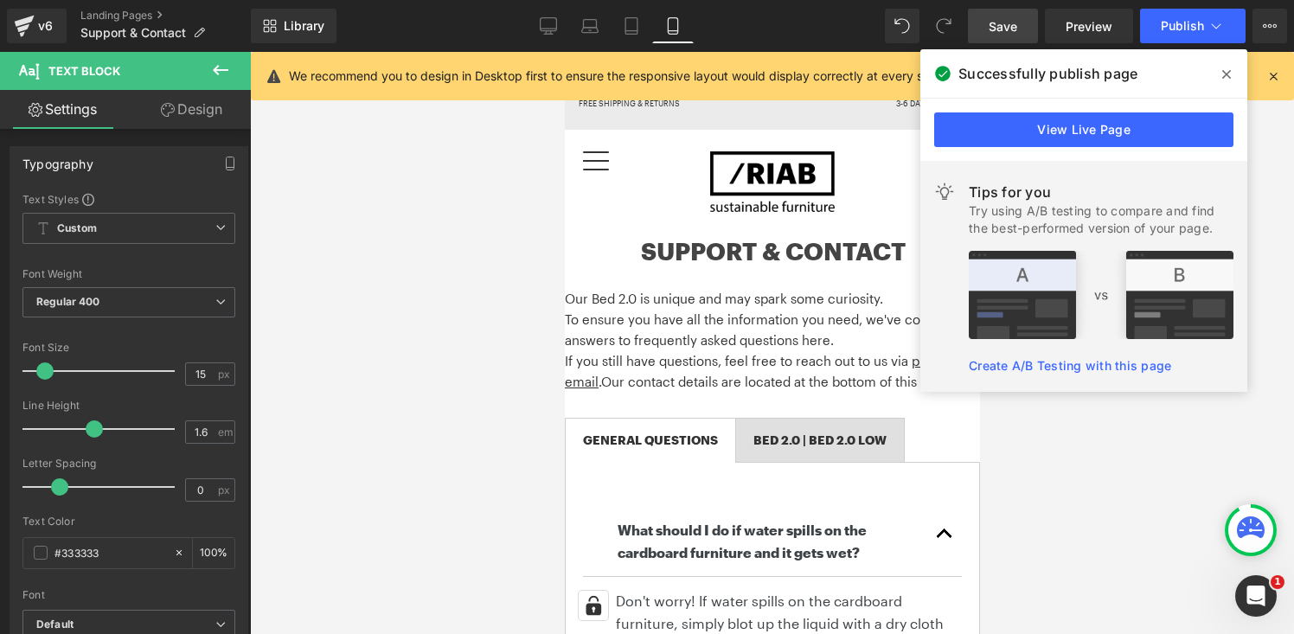
click at [1231, 68] on span at bounding box center [1227, 75] width 28 height 28
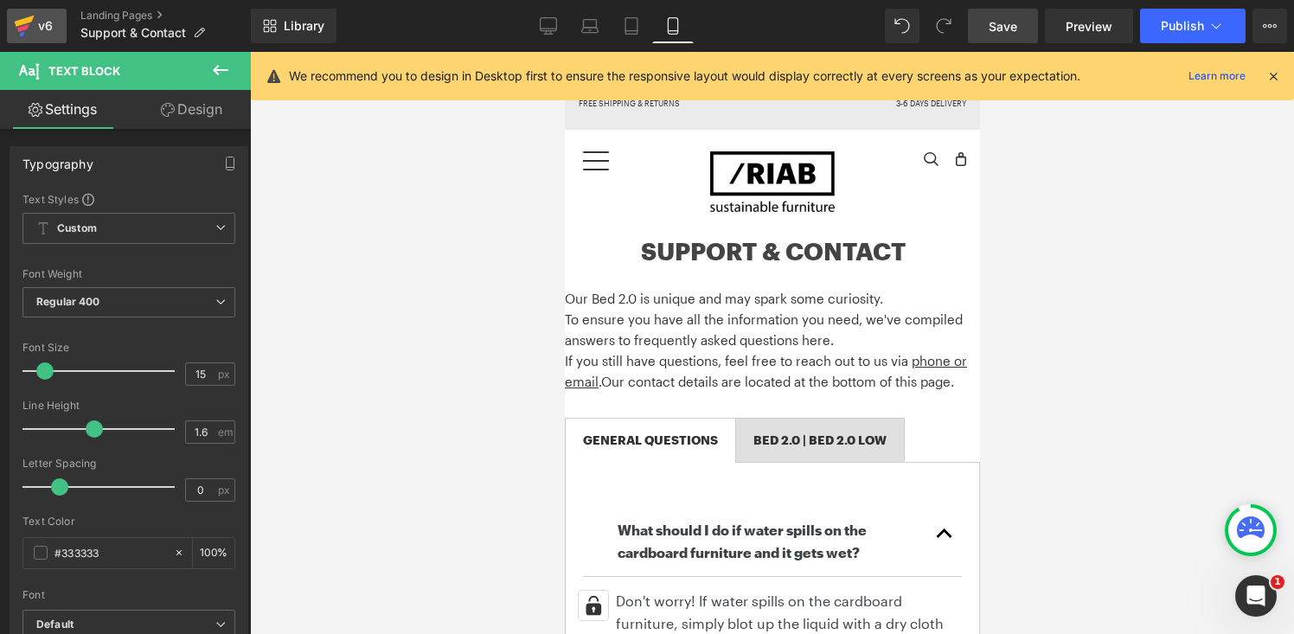
click at [36, 20] on div "v6" at bounding box center [46, 26] width 22 height 22
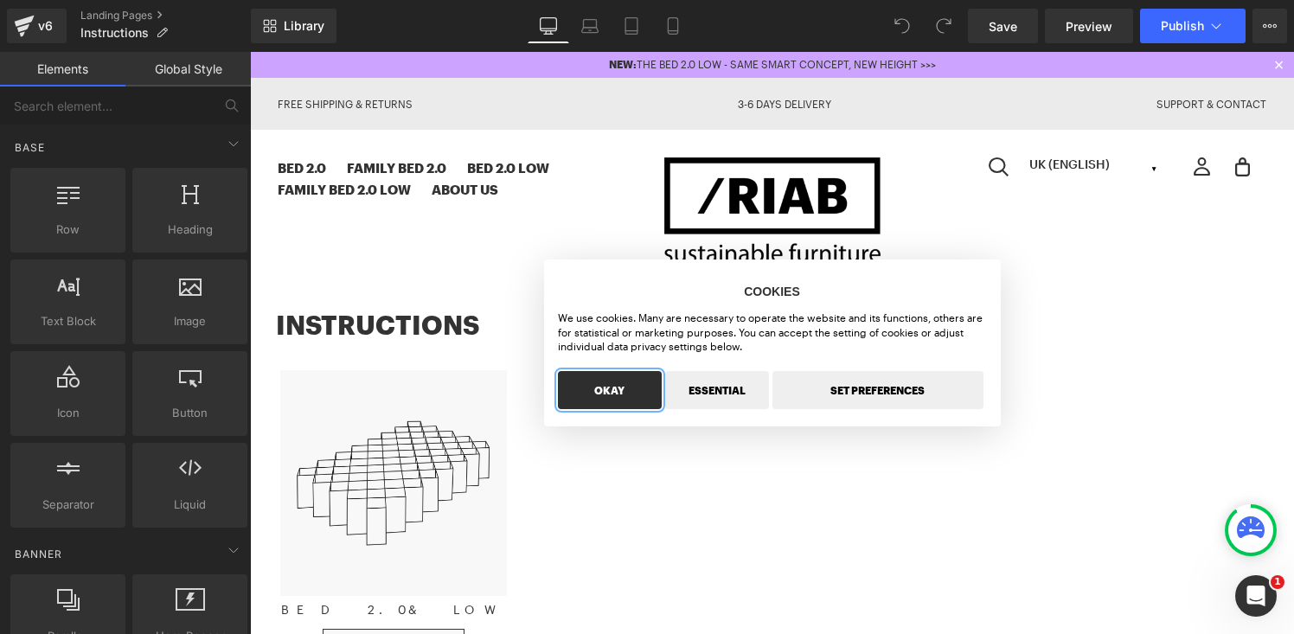
click at [607, 394] on button "OKAY" at bounding box center [610, 390] width 104 height 38
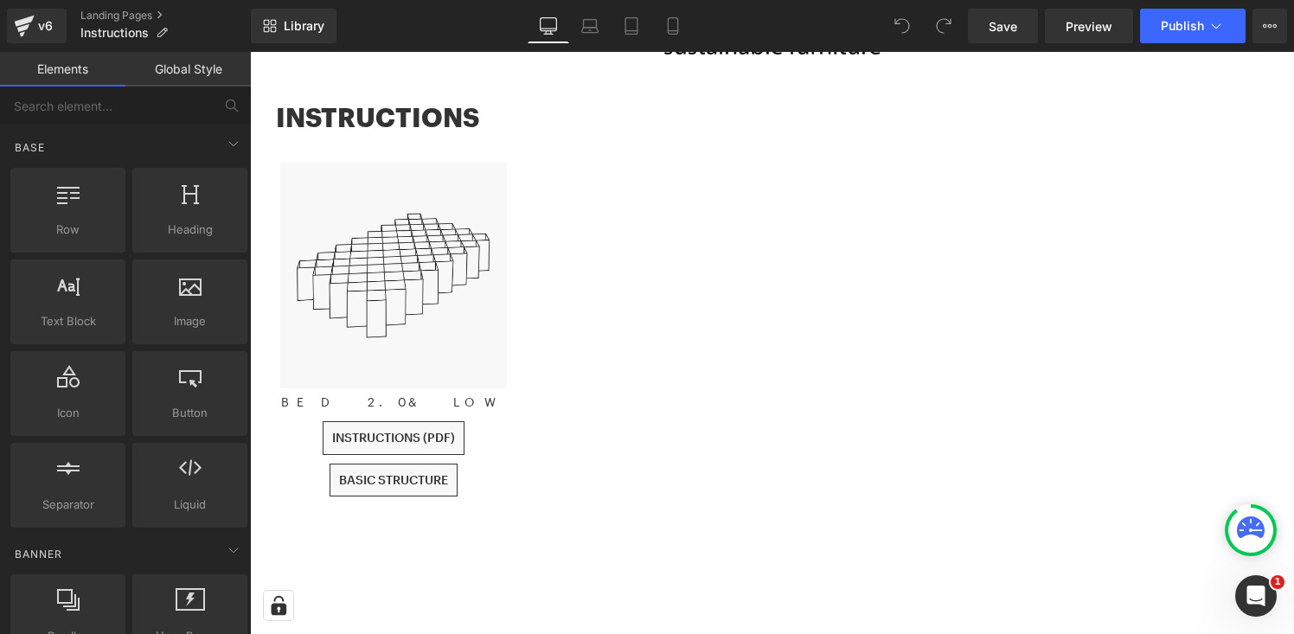
scroll to position [207, 0]
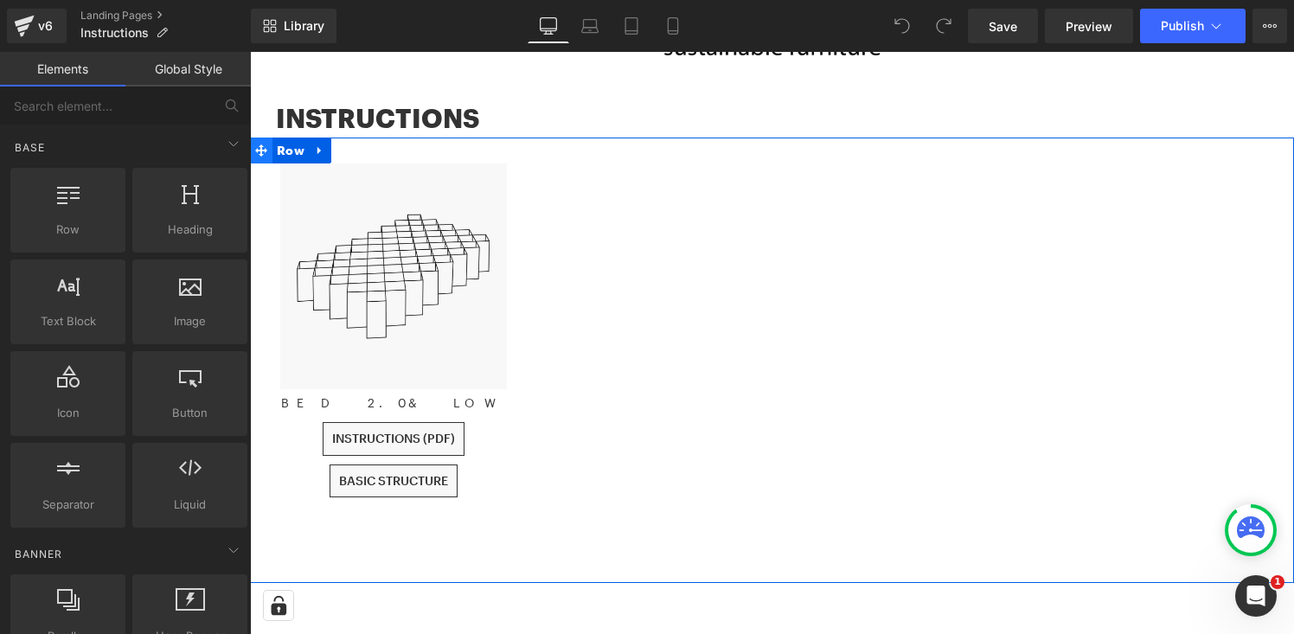
click at [259, 151] on icon at bounding box center [261, 150] width 12 height 12
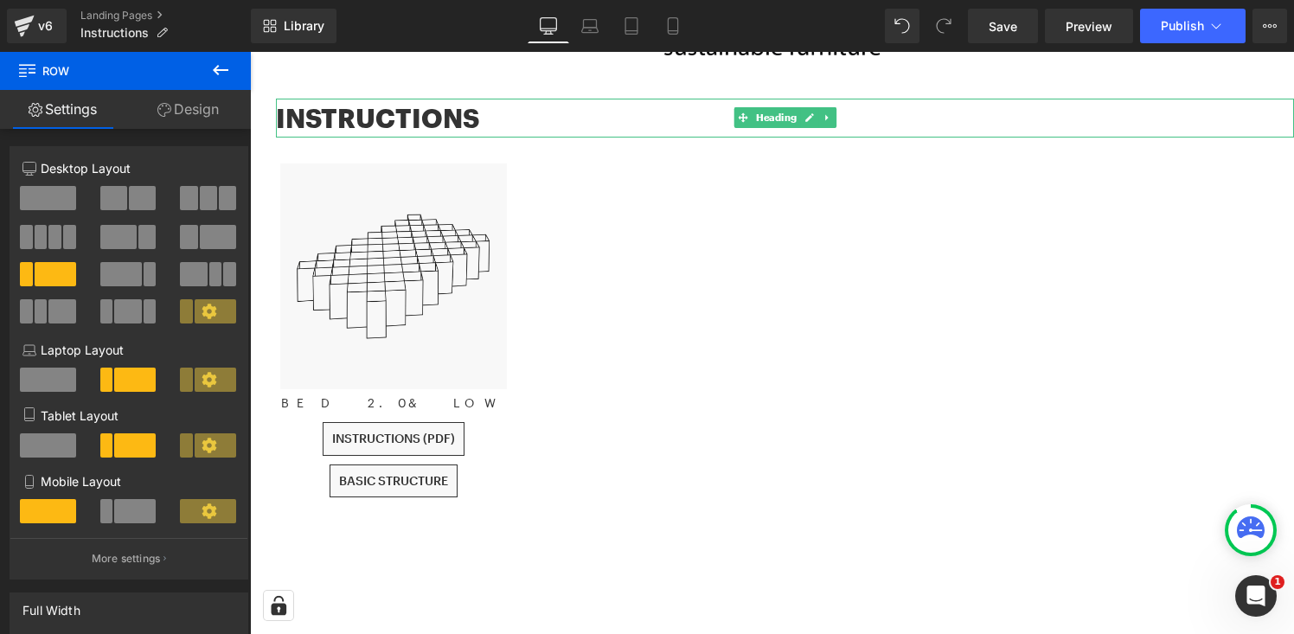
click at [379, 128] on h1 "INSTRUCTIONS" at bounding box center [785, 118] width 1018 height 39
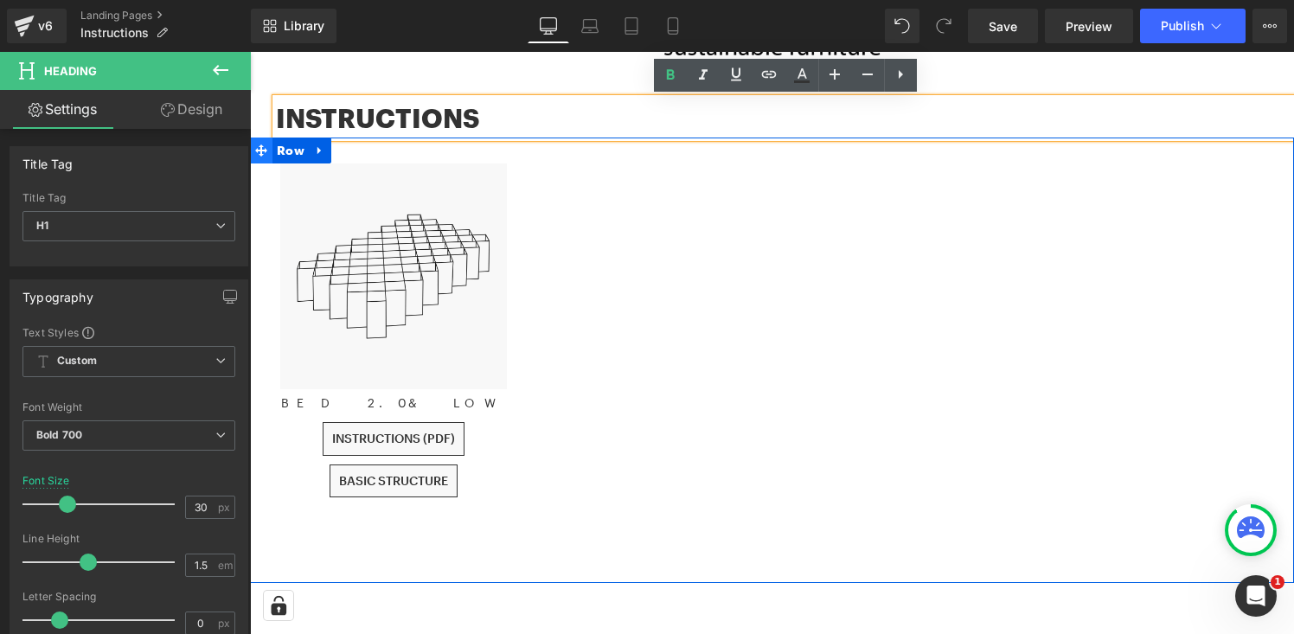
click at [266, 149] on icon at bounding box center [261, 150] width 12 height 12
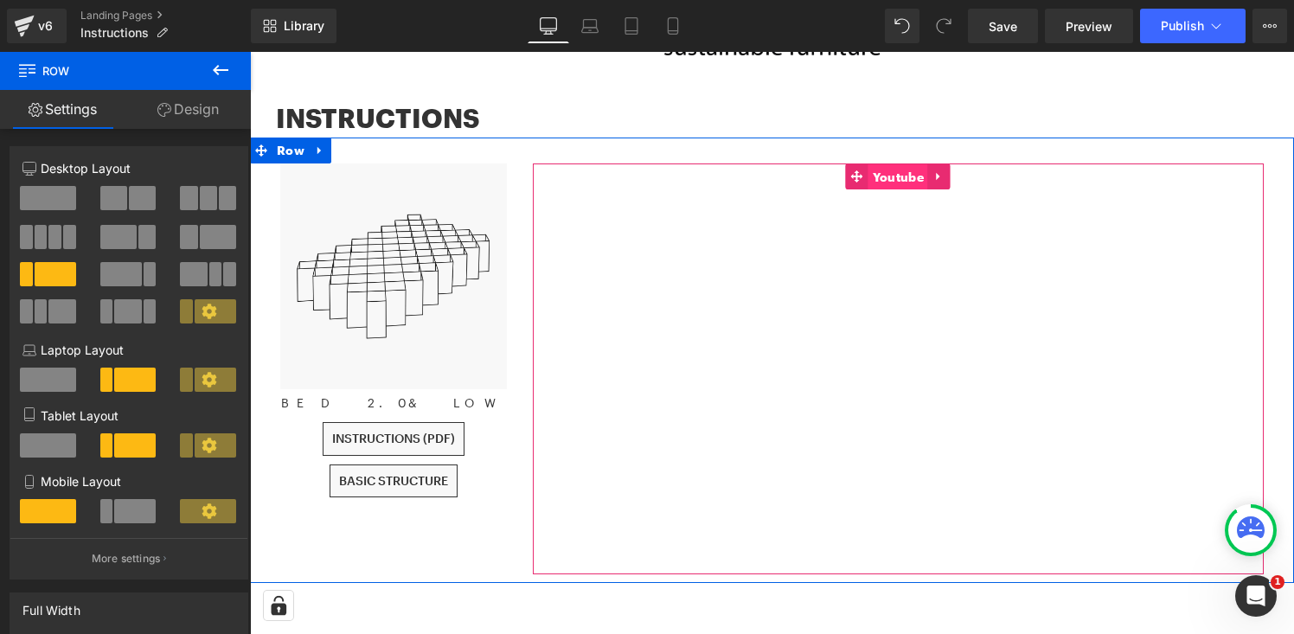
click at [875, 172] on span "Youtube" at bounding box center [899, 177] width 60 height 26
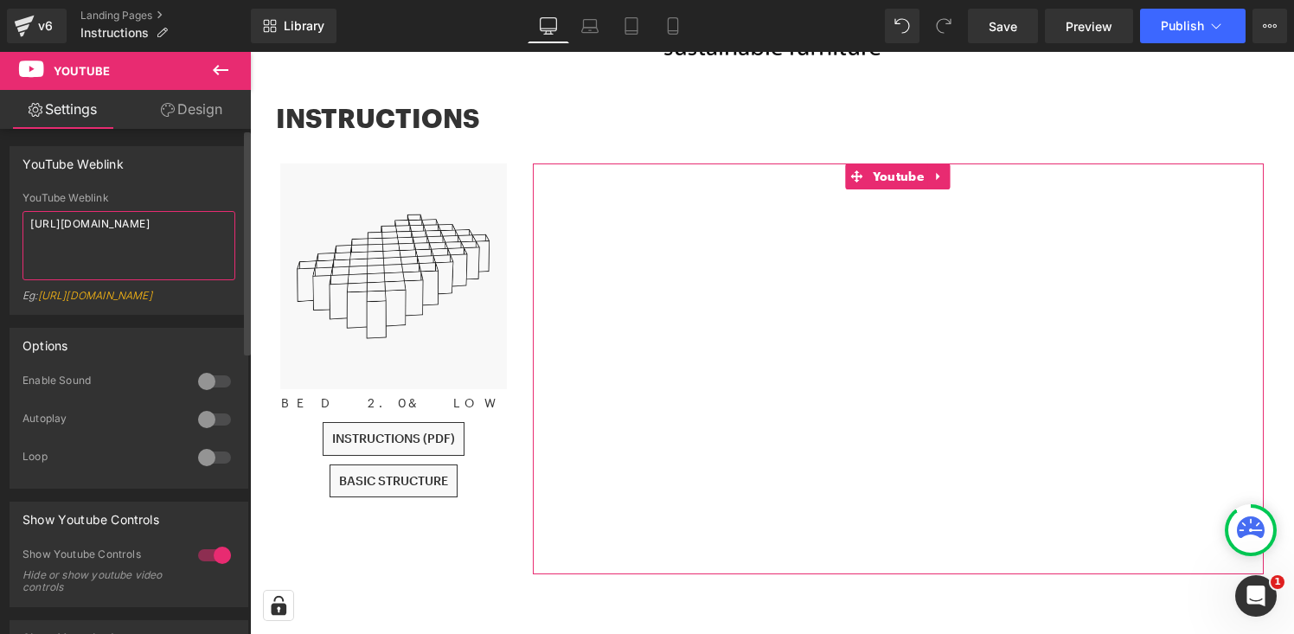
click at [148, 247] on textarea "https://www.youtube.com/watch?v=YV5O92Sc3jA" at bounding box center [128, 245] width 213 height 69
click at [148, 246] on textarea "https://www.youtube.com/watch?v=YV5O92Sc3jA" at bounding box center [128, 245] width 213 height 69
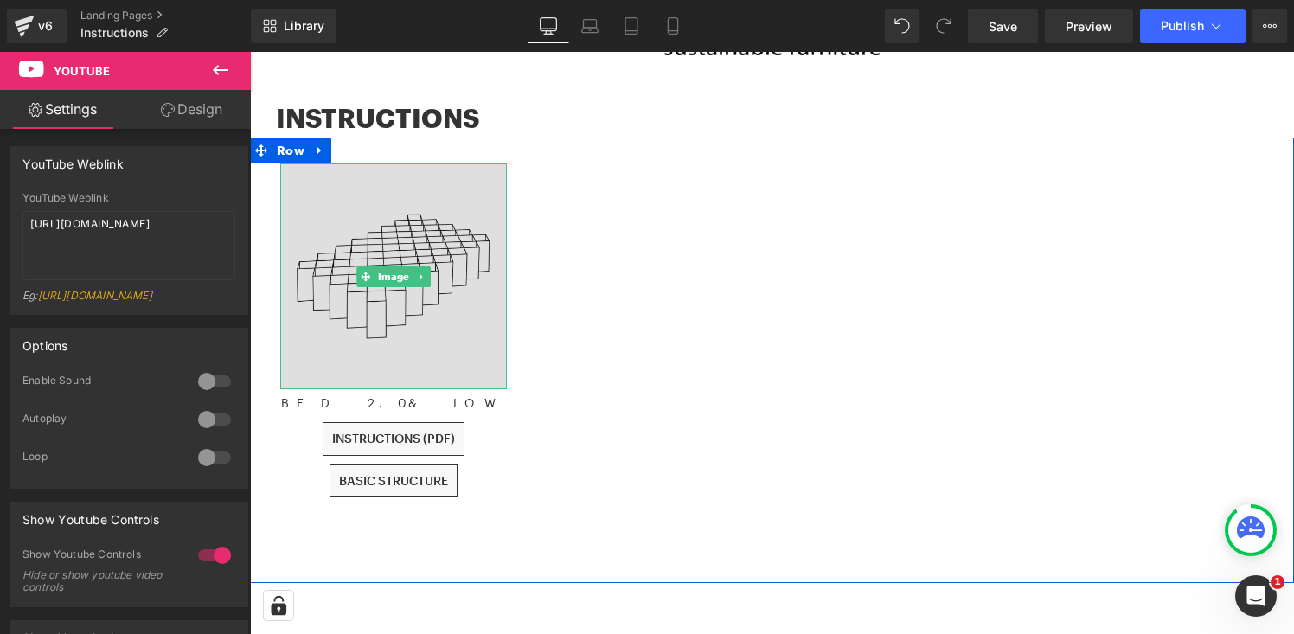
click at [434, 242] on img at bounding box center [393, 277] width 227 height 227
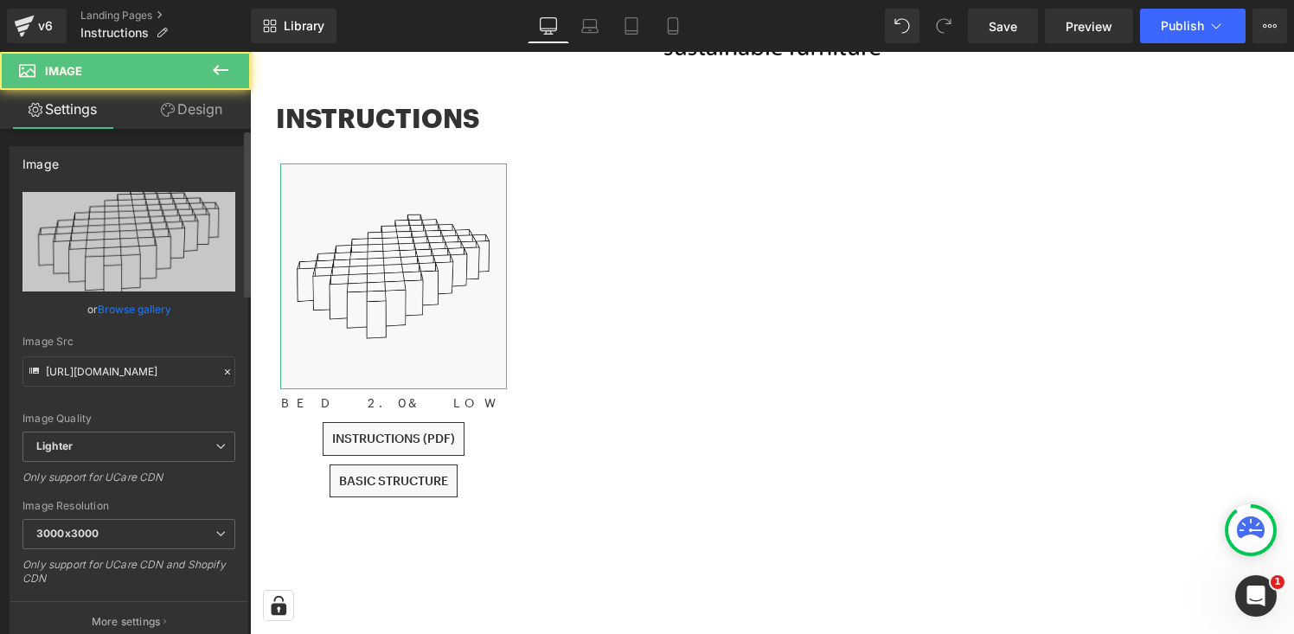
click at [119, 355] on div "Image Src https://ucarecdn.com/efd41d52-827f-4fe1-9e63-cc1baf379463/-/format/au…" at bounding box center [128, 361] width 213 height 51
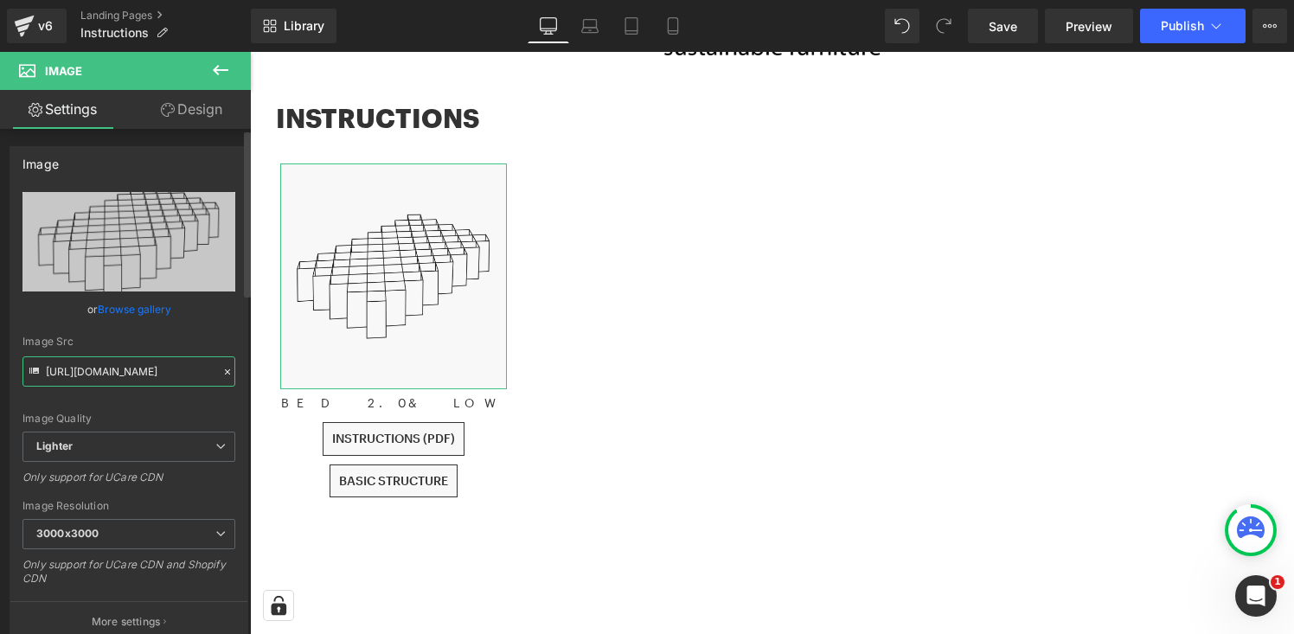
click at [119, 367] on input "https://ucarecdn.com/efd41d52-827f-4fe1-9e63-cc1baf379463/-/format/auto/-/previ…" at bounding box center [128, 371] width 213 height 30
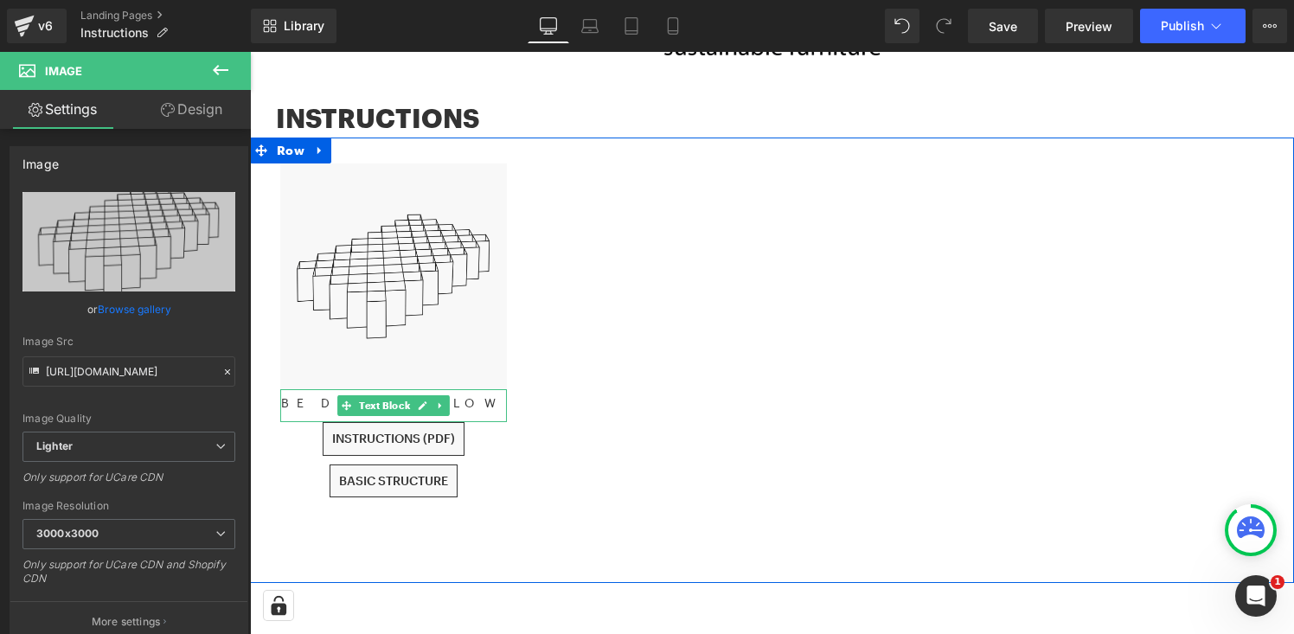
click at [468, 406] on p "BED 2.0 & LOW" at bounding box center [393, 403] width 227 height 19
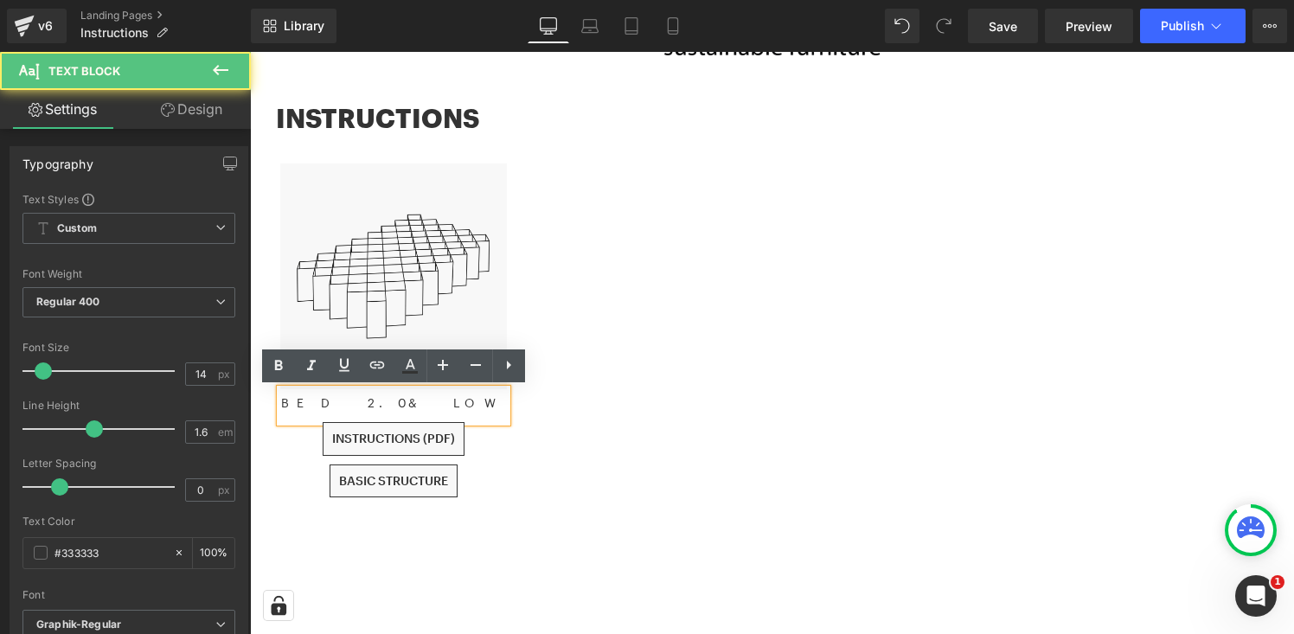
click at [468, 406] on p "BED 2.0 & LOW" at bounding box center [393, 403] width 227 height 19
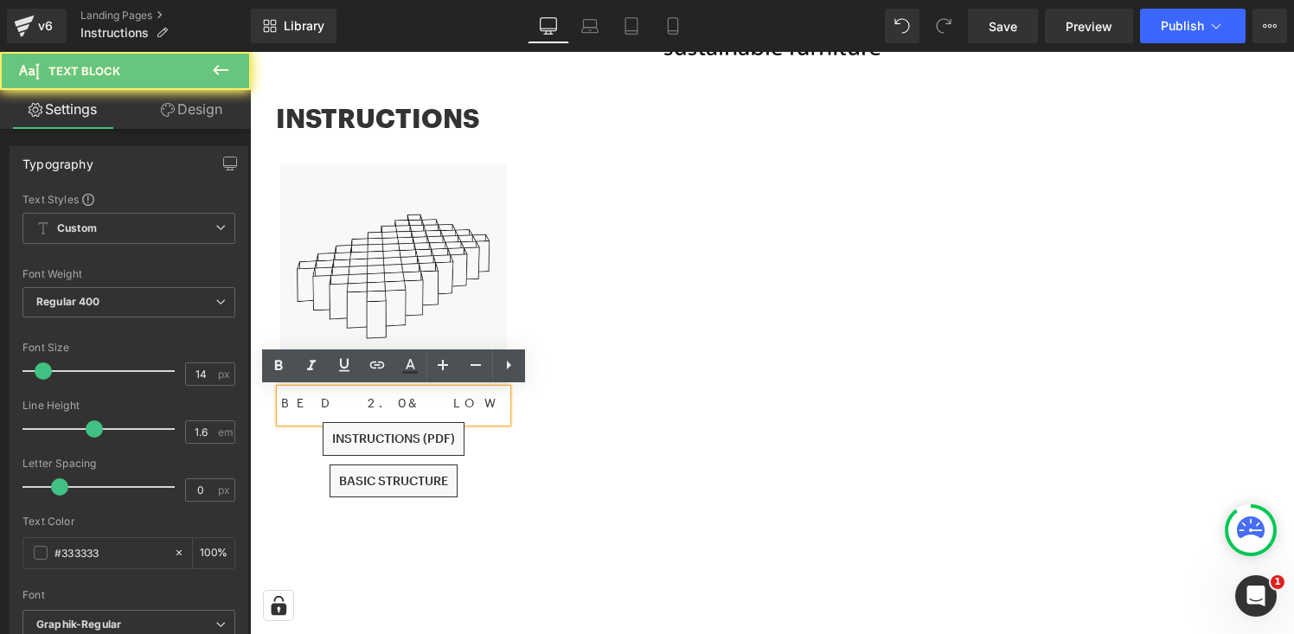
click at [468, 406] on p "BED 2.0 & LOW" at bounding box center [393, 403] width 227 height 19
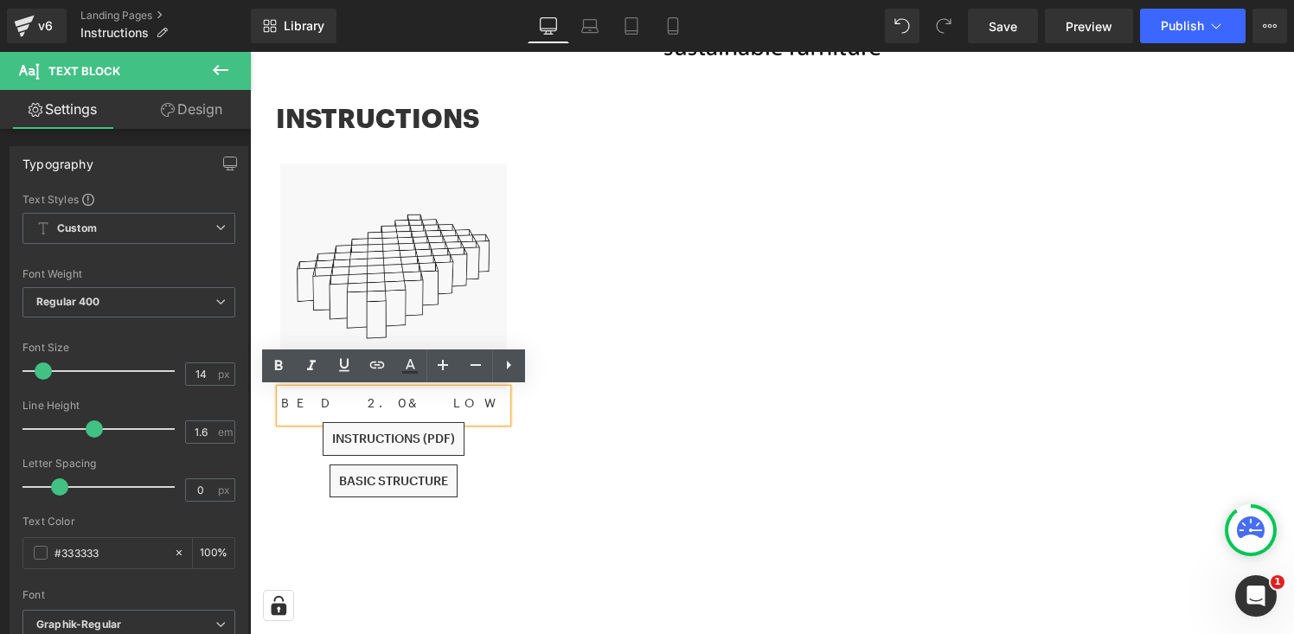
copy p "BED 2.0 & LOW"
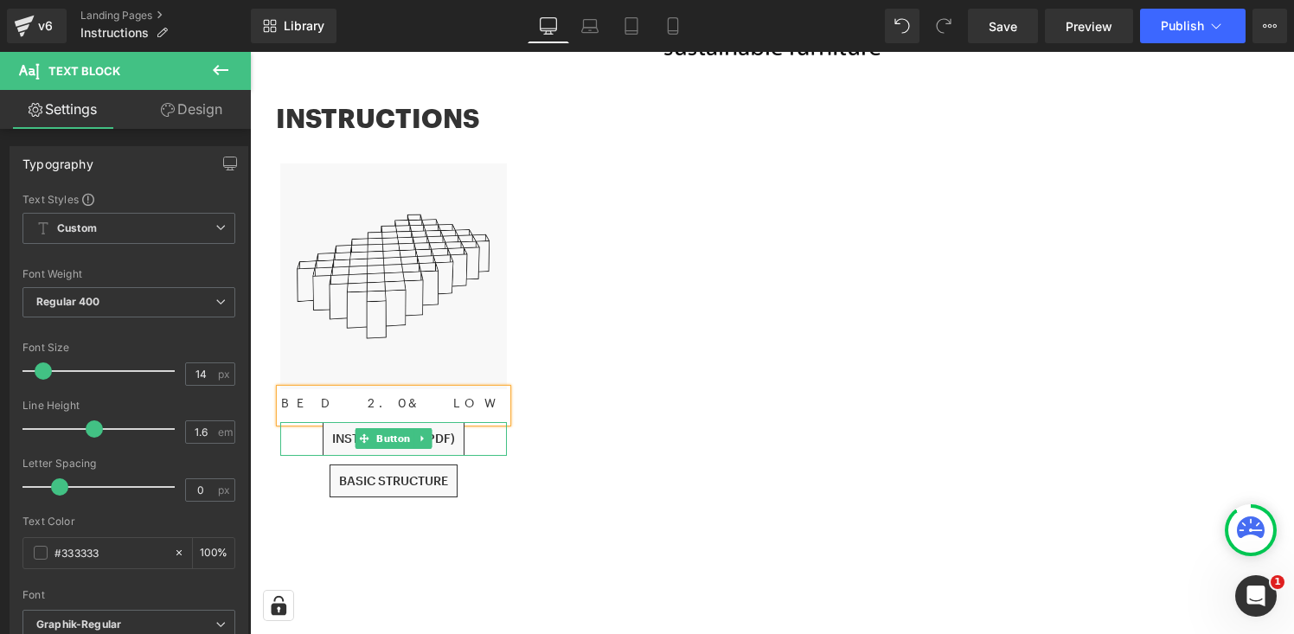
click at [344, 441] on span "INSTRUCTIONS (PDF)" at bounding box center [393, 439] width 123 height 15
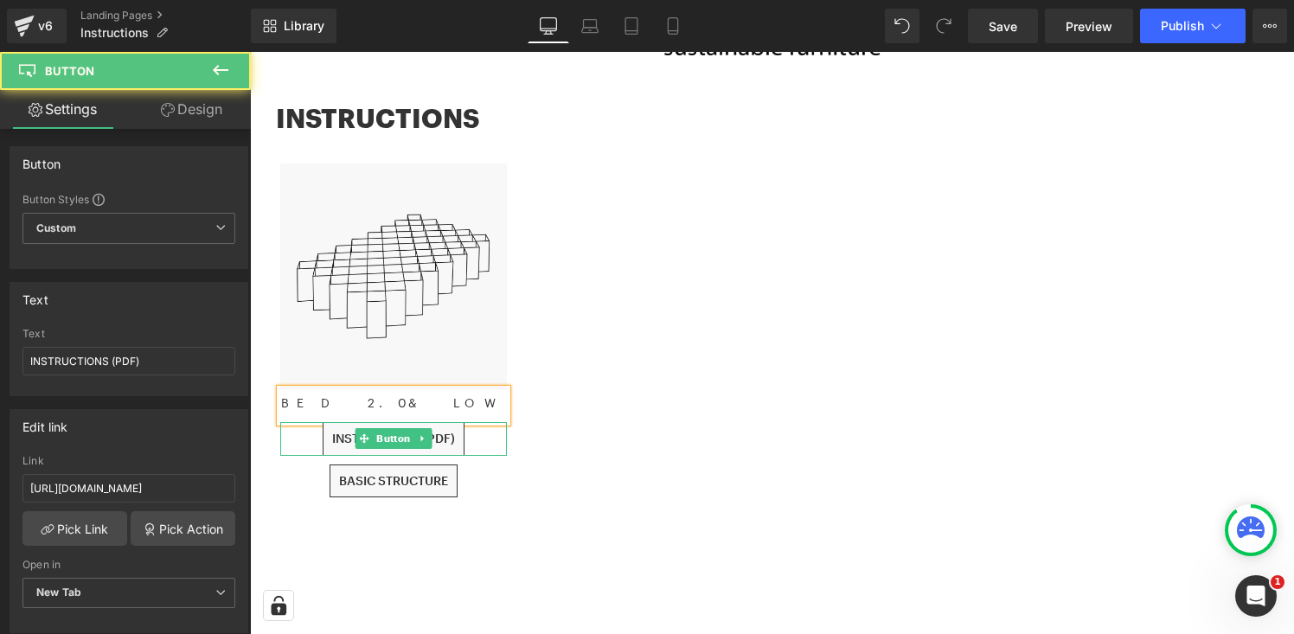
click at [344, 441] on span "INSTRUCTIONS (PDF)" at bounding box center [393, 439] width 123 height 15
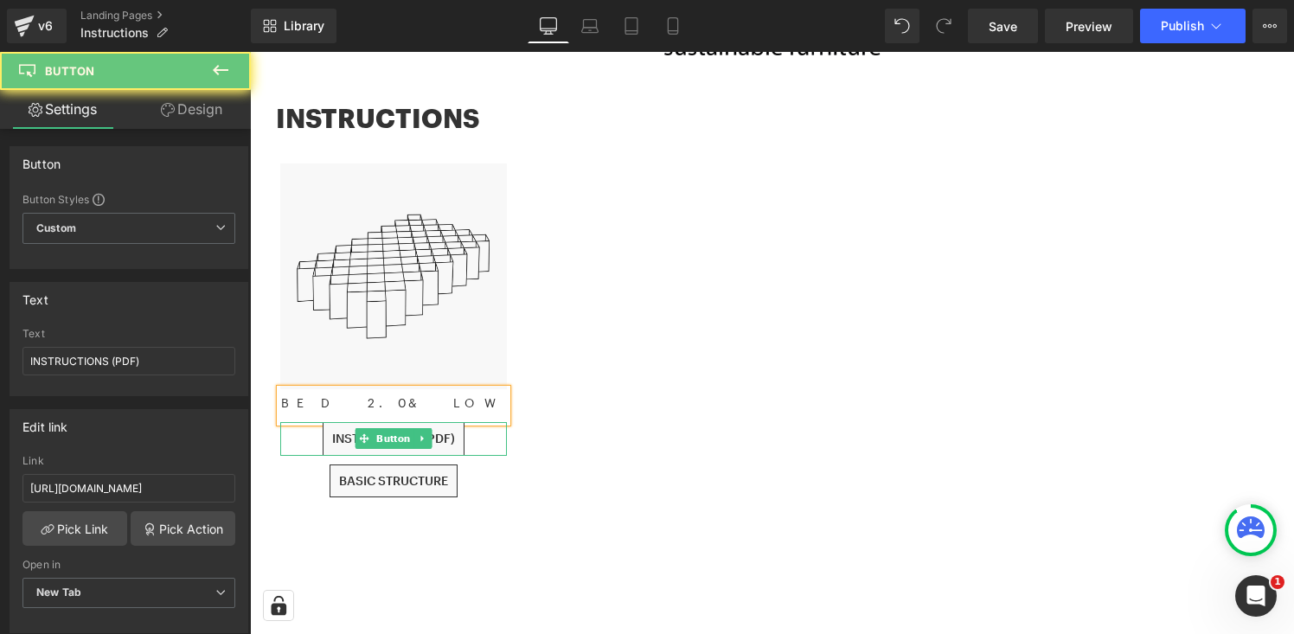
click at [344, 441] on span "INSTRUCTIONS (PDF)" at bounding box center [393, 439] width 123 height 15
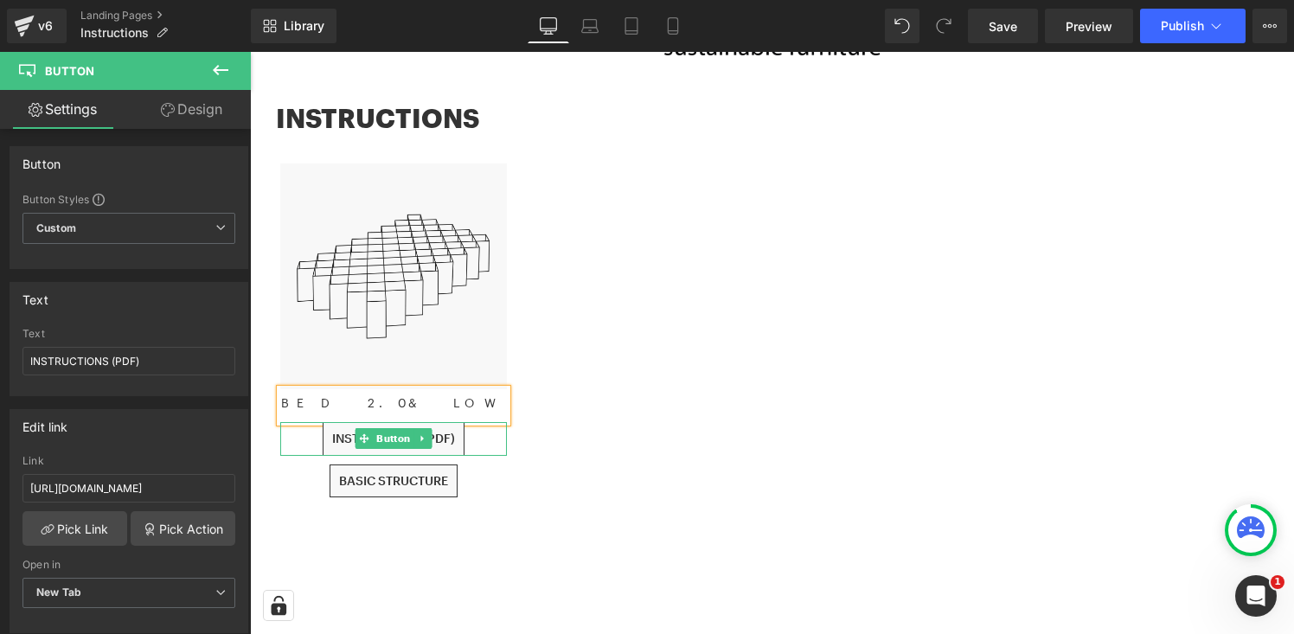
click at [453, 439] on span "INSTRUCTIONS (PDF)" at bounding box center [393, 439] width 123 height 15
click at [174, 365] on input "INSTRUCTIONS (PDF)" at bounding box center [128, 361] width 213 height 29
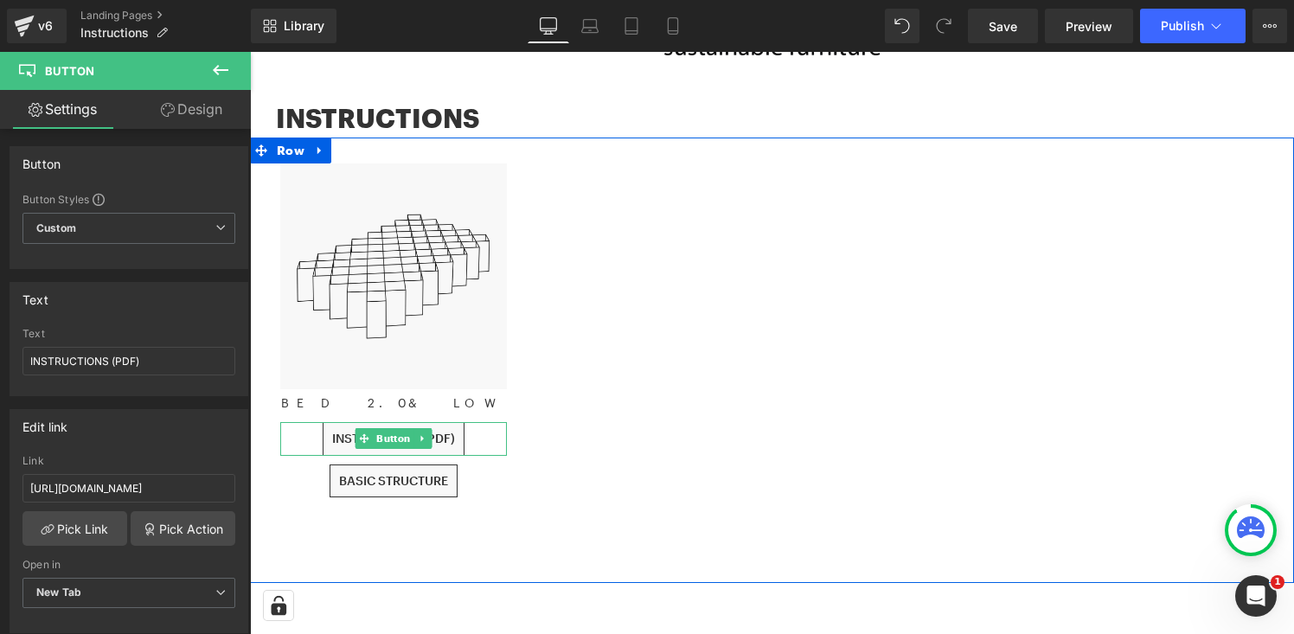
click at [482, 439] on div "INSTRUCTIONS (PDF)" at bounding box center [393, 439] width 227 height 34
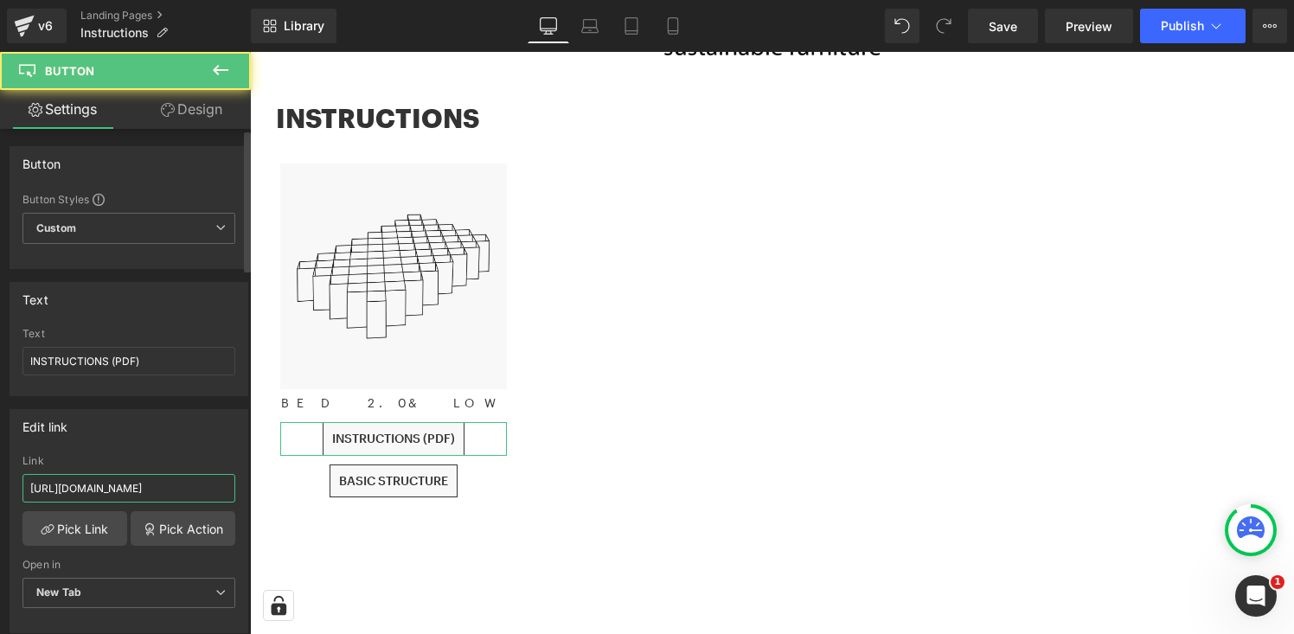
click at [157, 490] on input "https://cdn.shopify.com/s/files/1/0358/1501/files/INSTRUCTIONS_BED_2.0_UK_2025-…" at bounding box center [128, 488] width 213 height 29
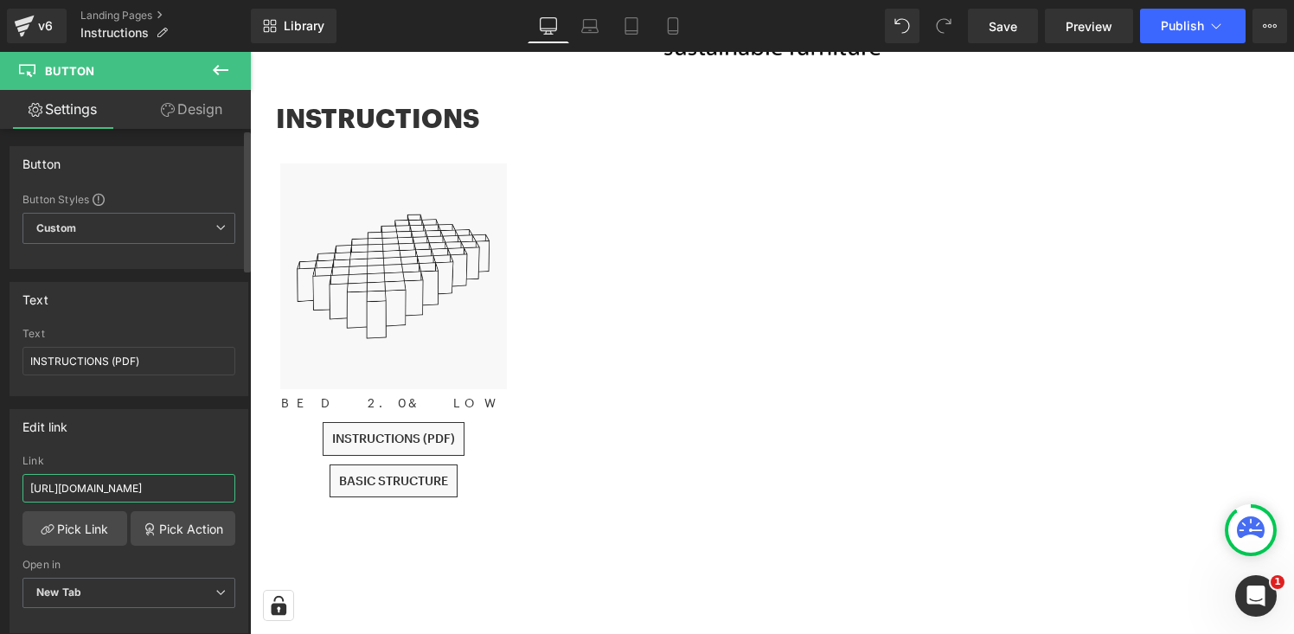
click at [157, 490] on input "https://cdn.shopify.com/s/files/1/0358/1501/files/INSTRUCTIONS_BED_2.0_UK_2025-…" at bounding box center [128, 488] width 213 height 29
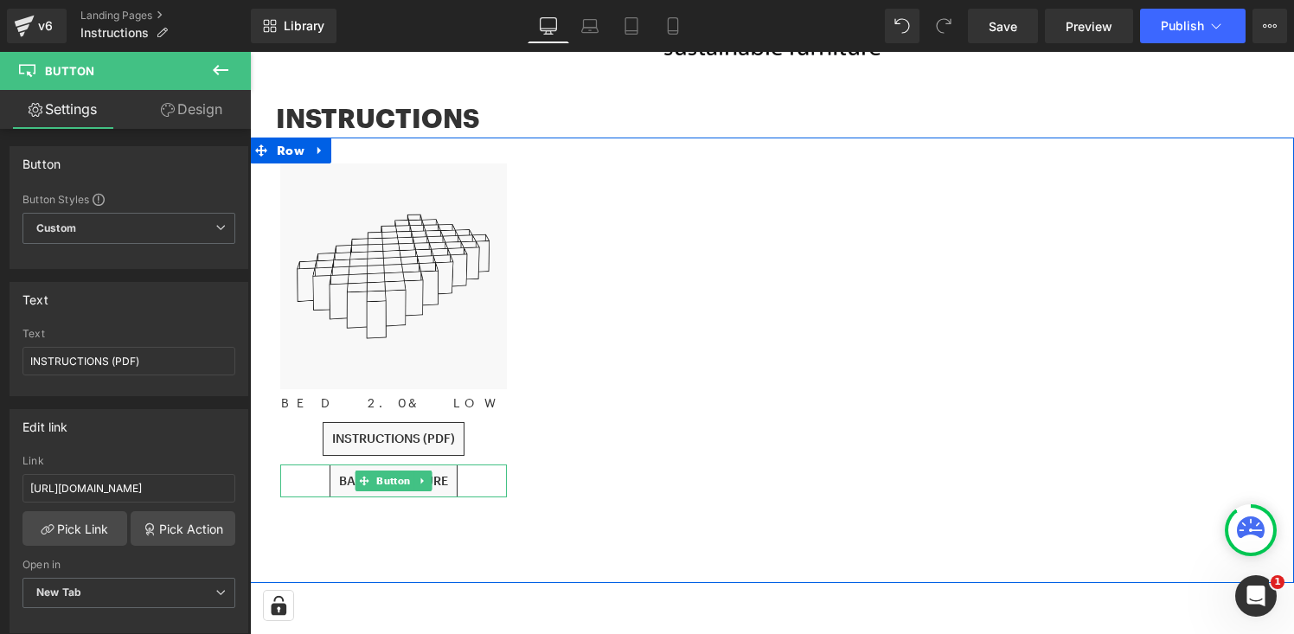
click at [458, 481] on div "BASIC STRUCTURE" at bounding box center [393, 482] width 227 height 34
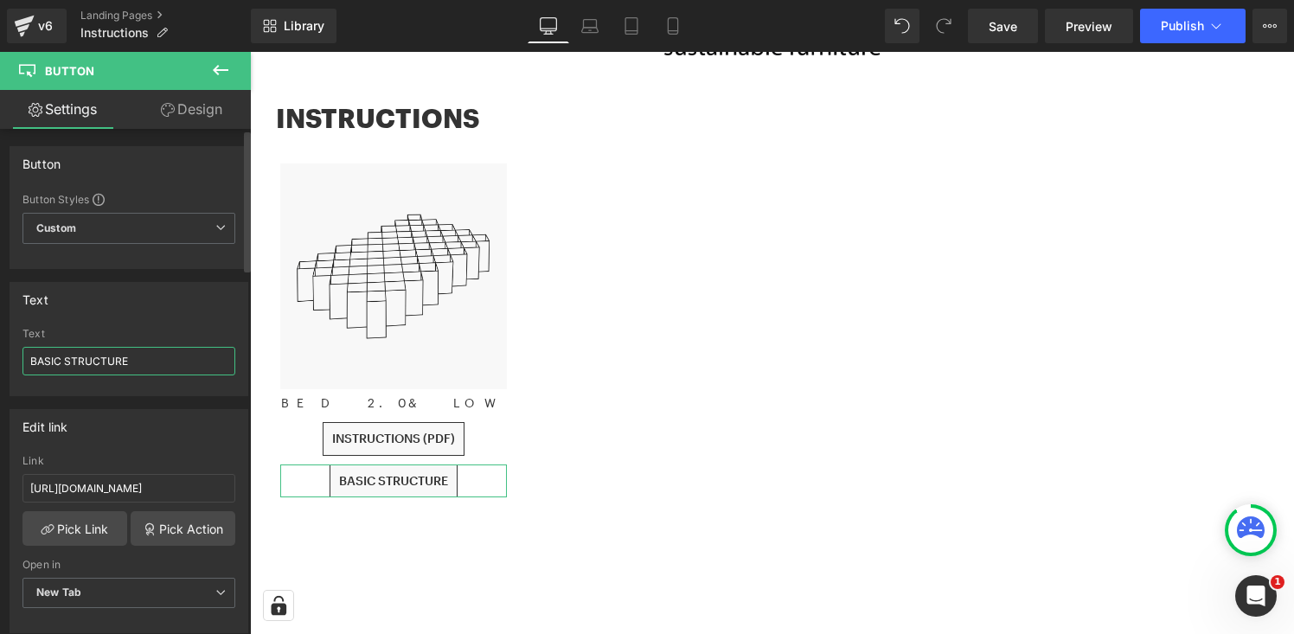
click at [152, 361] on input "BASIC STRUCTURE" at bounding box center [128, 361] width 213 height 29
click at [136, 483] on input "https://cdn.shopify.com/s/files/1/0358/1501/files/GRUNDAUFBAU_BETT_2.0_UK_2025-…" at bounding box center [128, 488] width 213 height 29
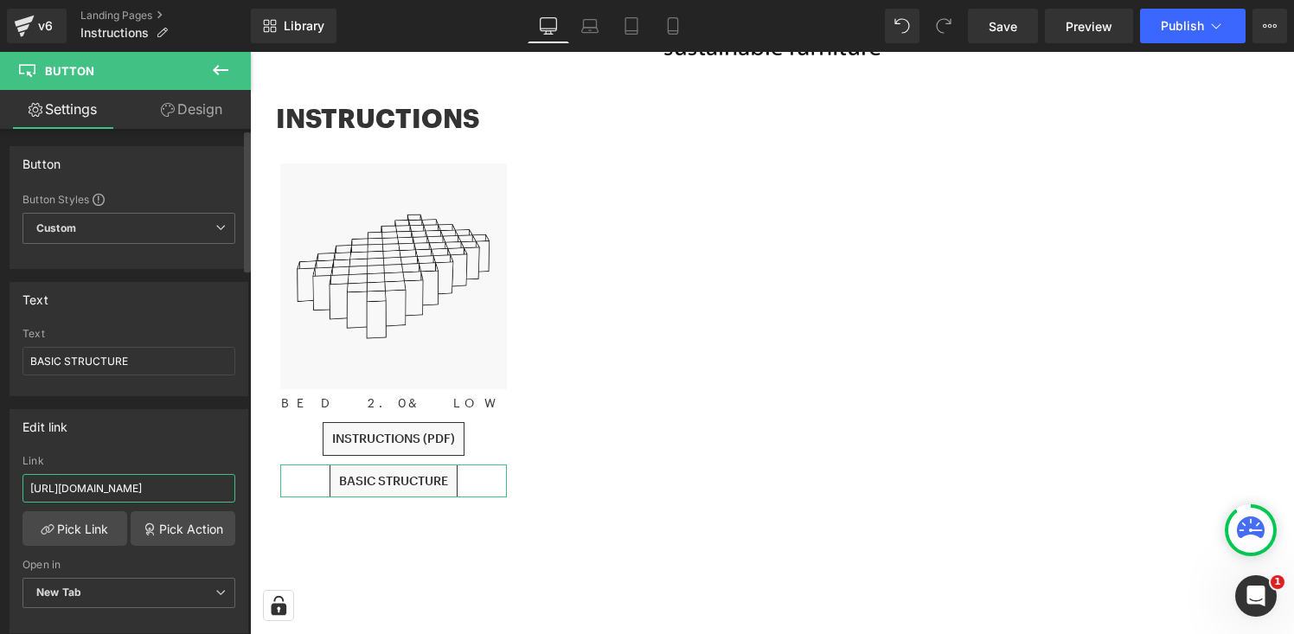
click at [136, 483] on input "https://cdn.shopify.com/s/files/1/0358/1501/files/GRUNDAUFBAU_BETT_2.0_UK_2025-…" at bounding box center [128, 488] width 213 height 29
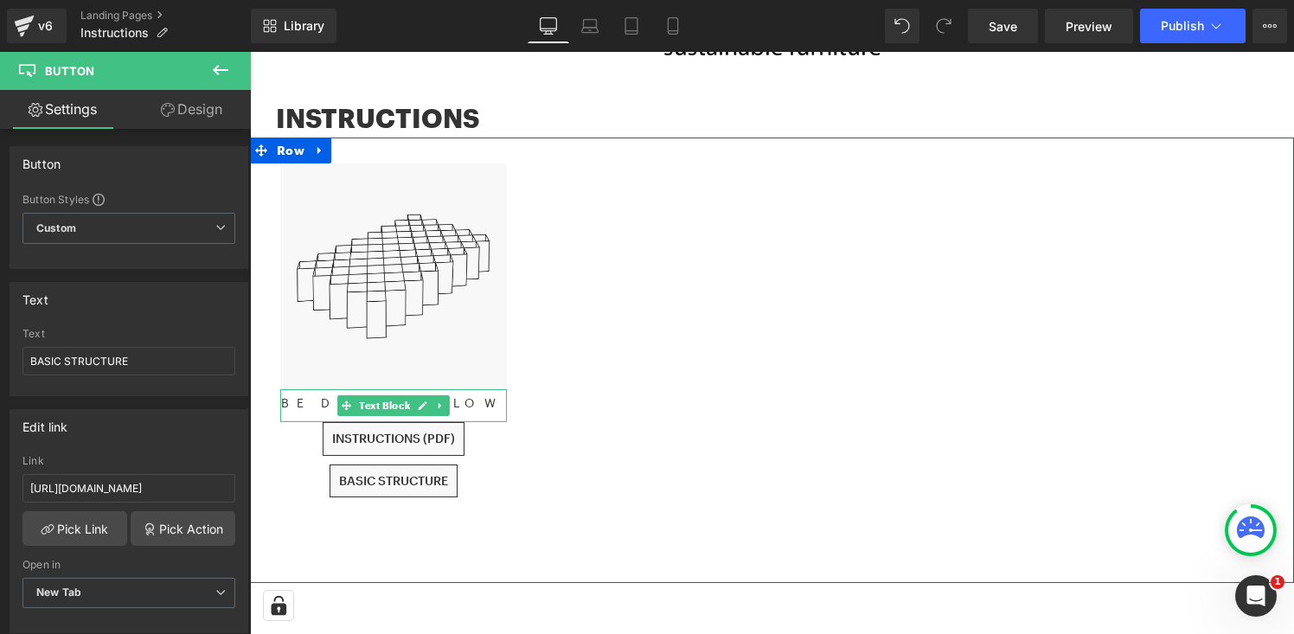
click at [465, 404] on p "BED 2.0 & LOW" at bounding box center [393, 403] width 227 height 19
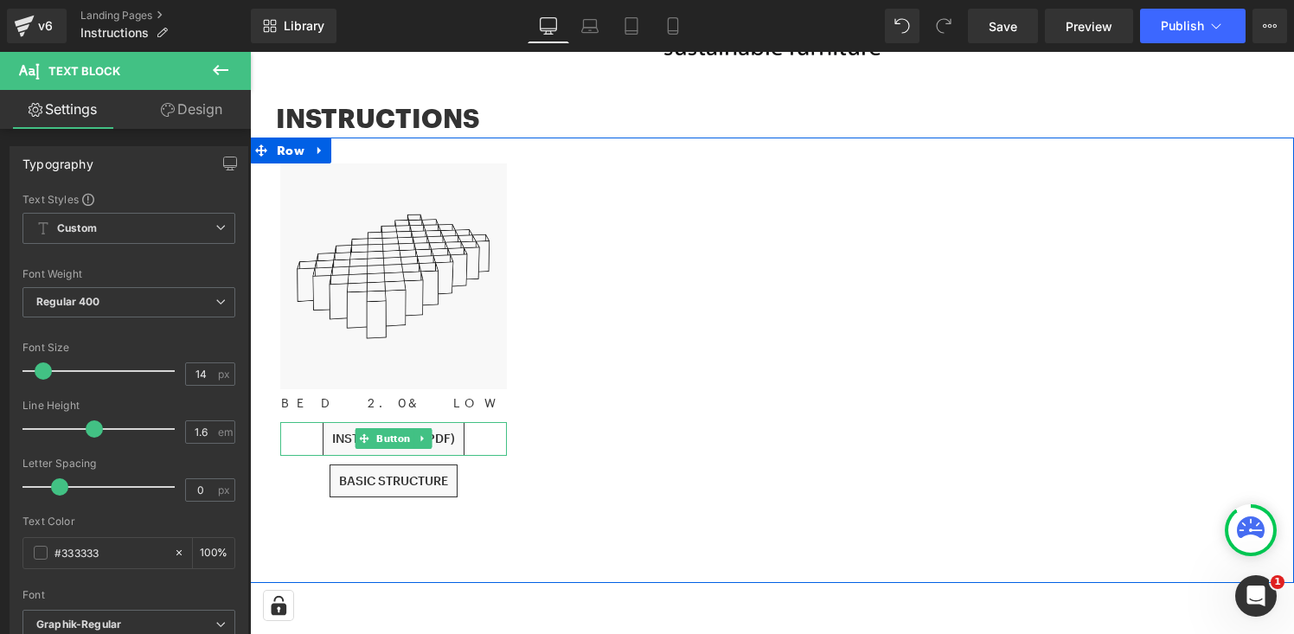
click at [482, 435] on div "INSTRUCTIONS (PDF)" at bounding box center [393, 439] width 227 height 34
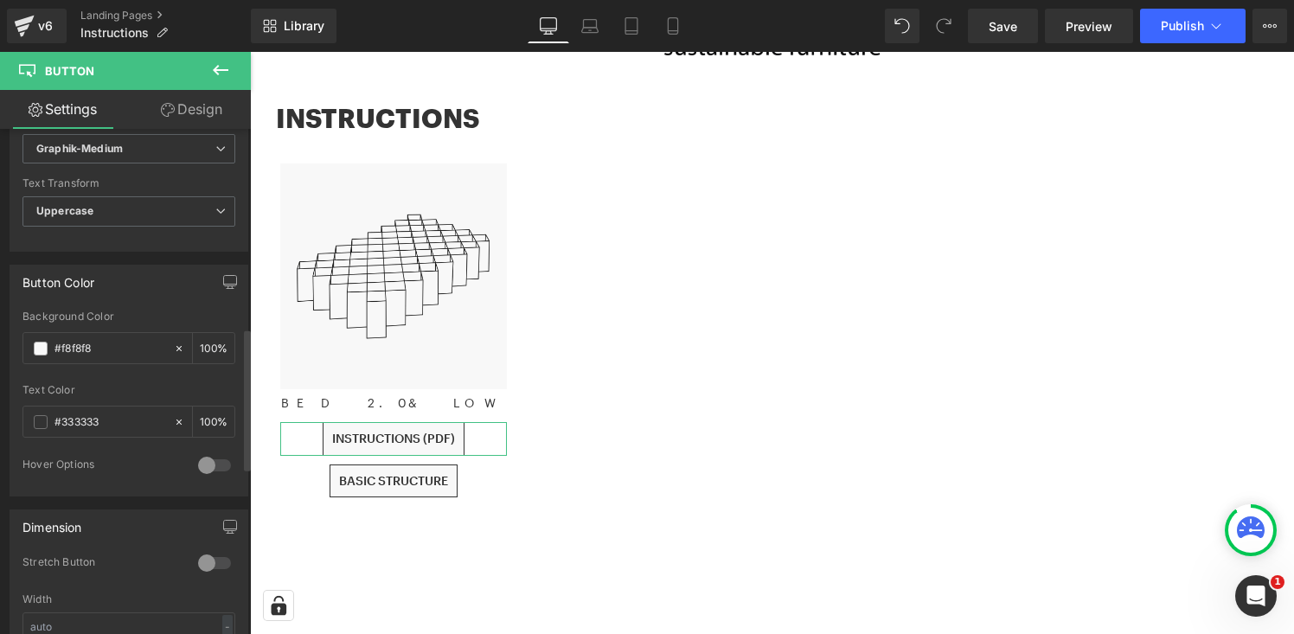
scroll to position [711, 0]
click at [130, 343] on input "#f8f8f8" at bounding box center [110, 347] width 111 height 19
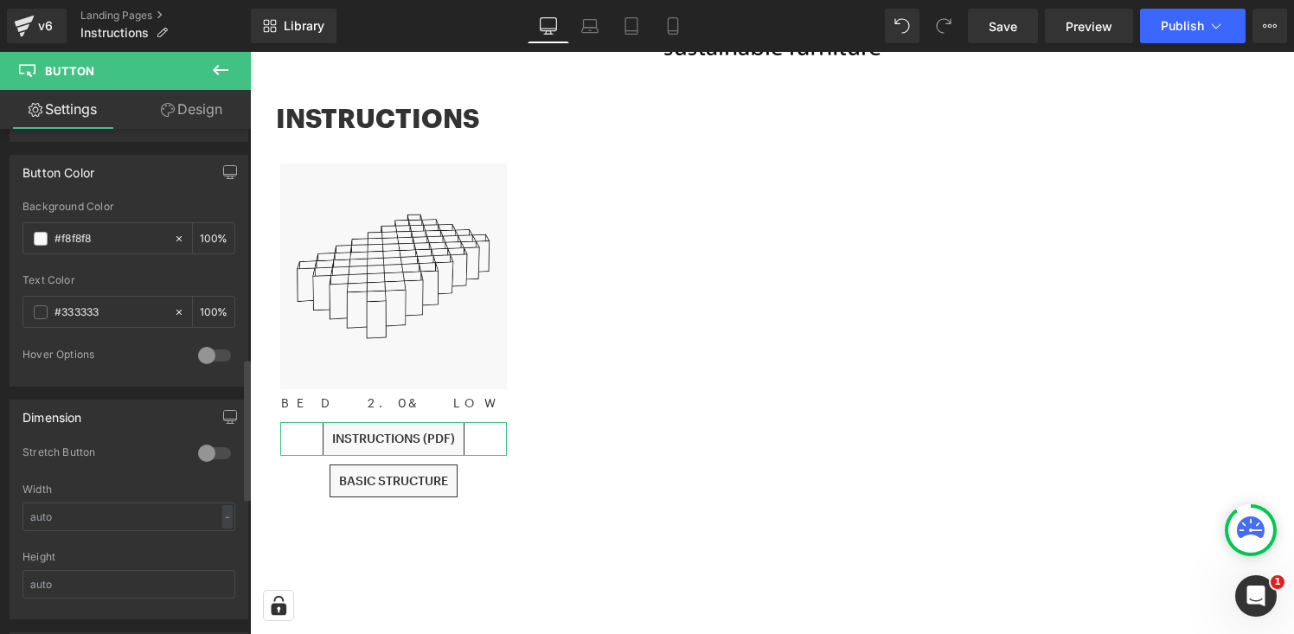
scroll to position [822, 0]
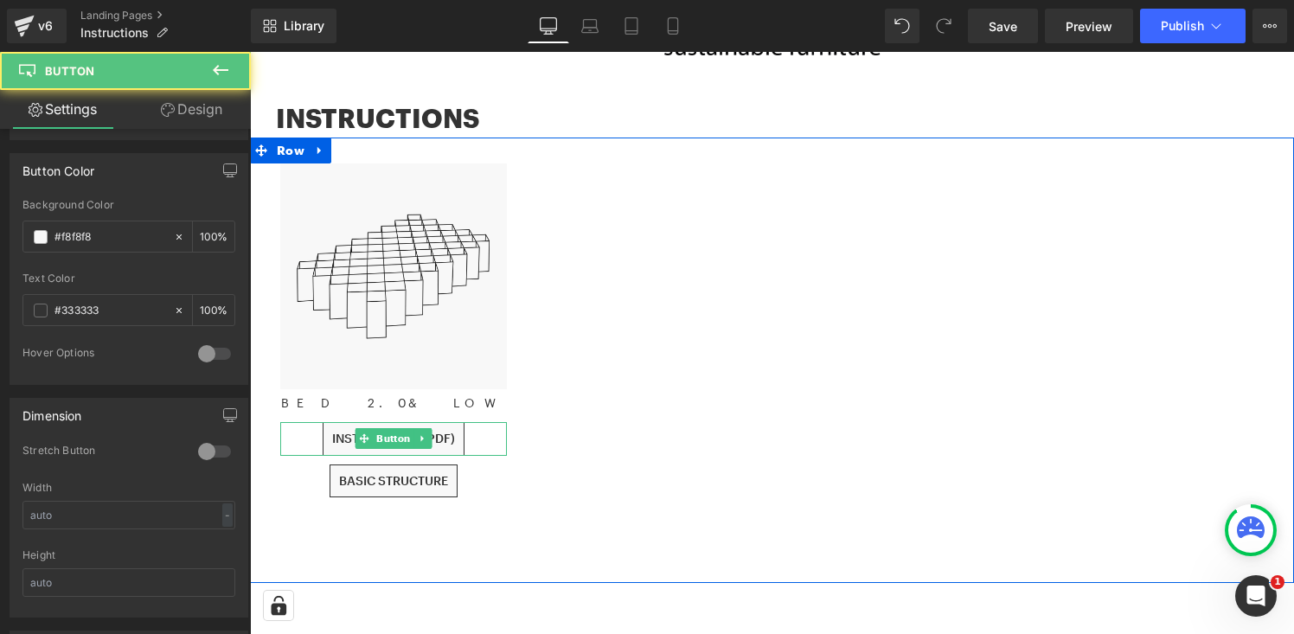
click at [490, 441] on div "INSTRUCTIONS (PDF)" at bounding box center [393, 439] width 227 height 34
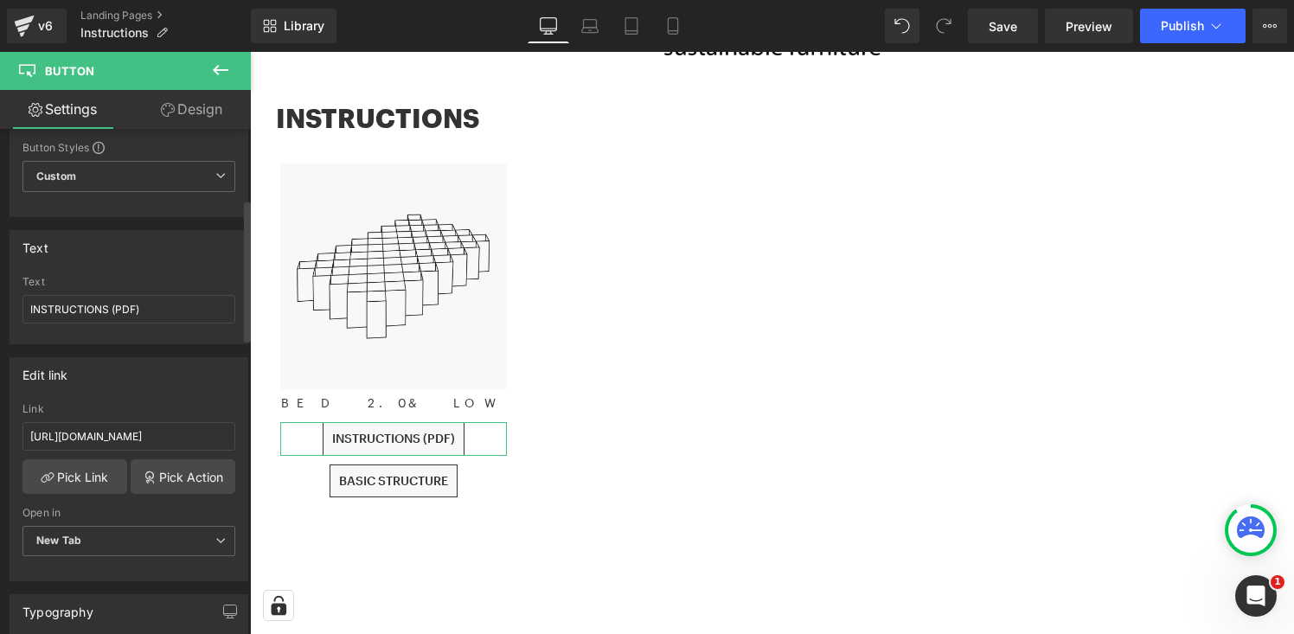
scroll to position [0, 0]
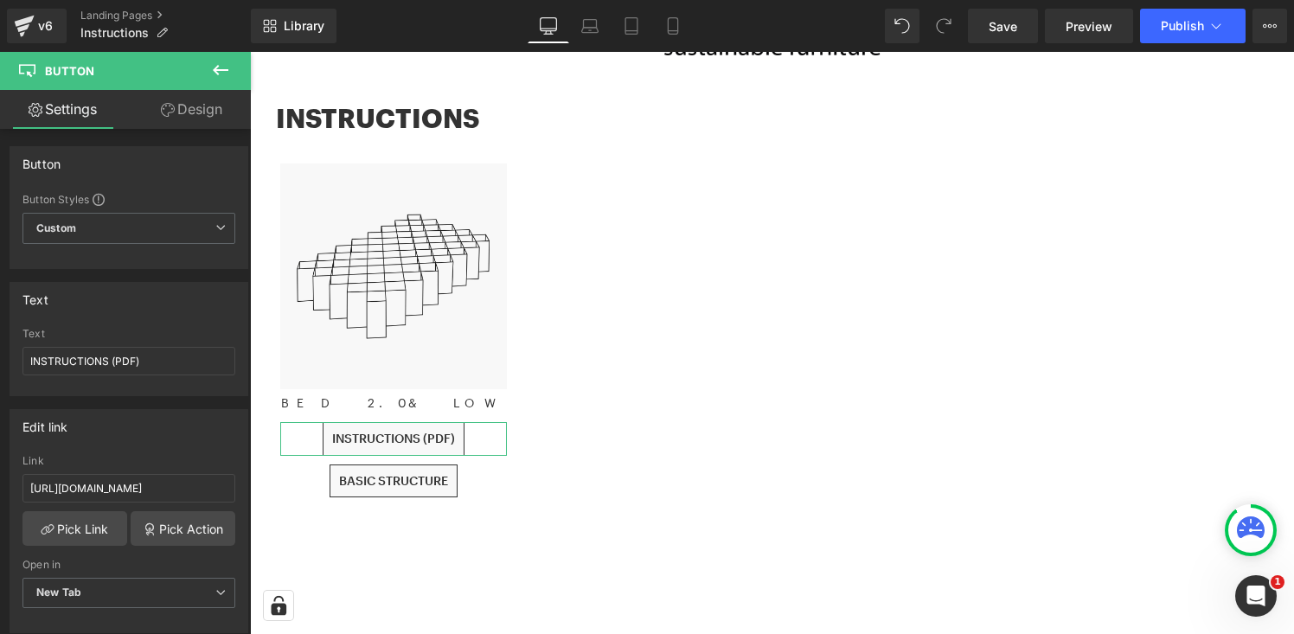
click at [191, 114] on link "Design" at bounding box center [191, 109] width 125 height 39
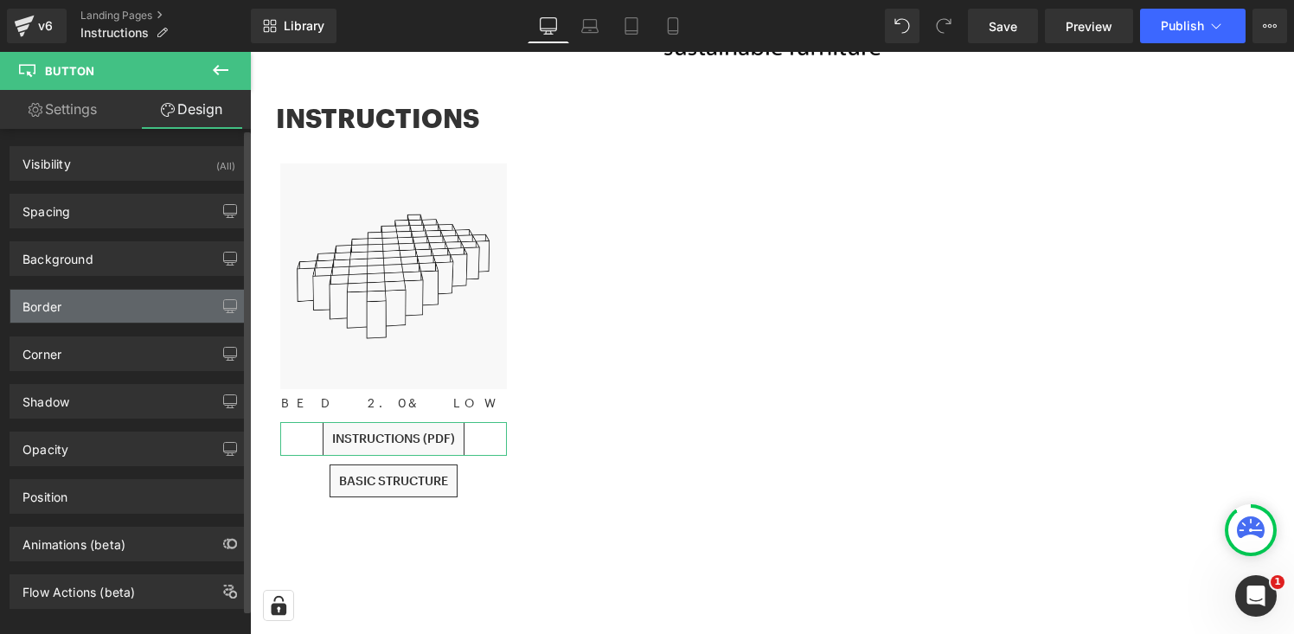
click at [155, 318] on div "Border" at bounding box center [128, 306] width 237 height 33
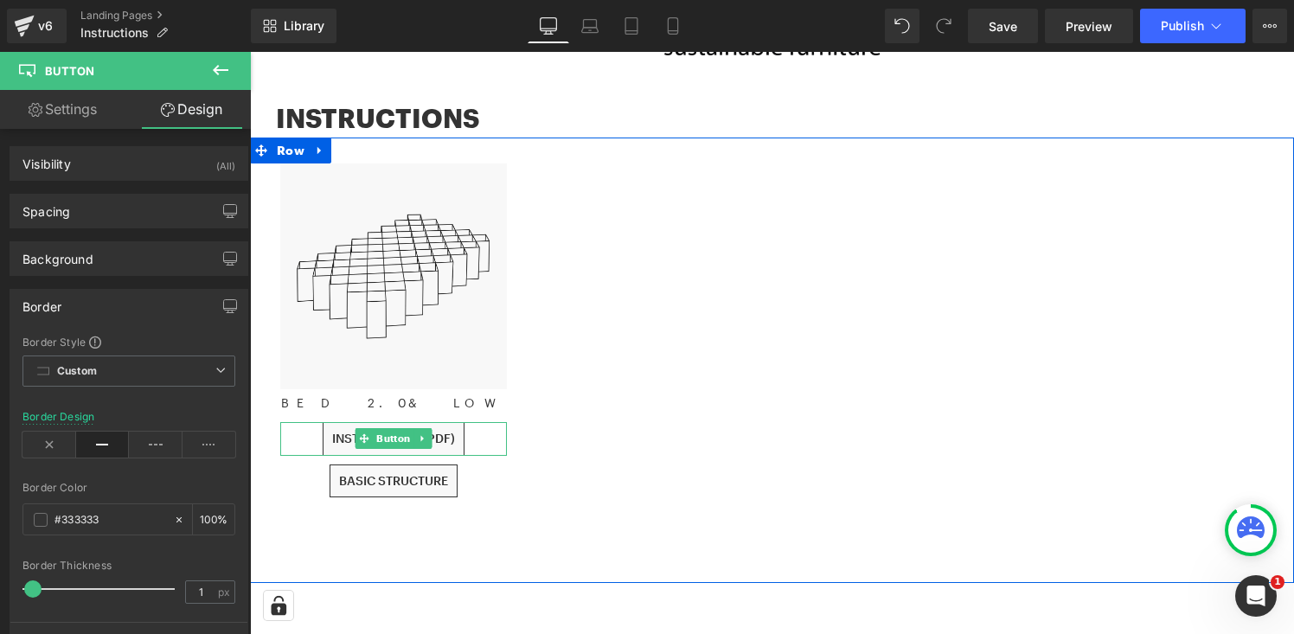
click at [481, 443] on div "INSTRUCTIONS (PDF)" at bounding box center [393, 439] width 227 height 34
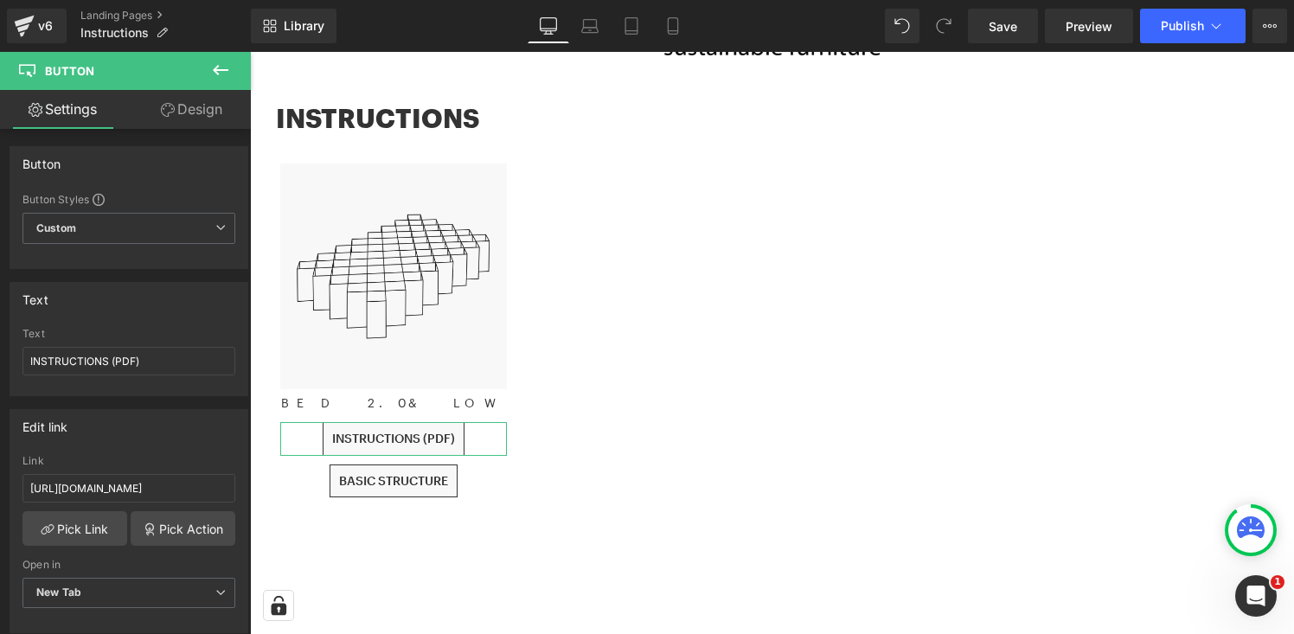
click at [217, 108] on link "Design" at bounding box center [191, 109] width 125 height 39
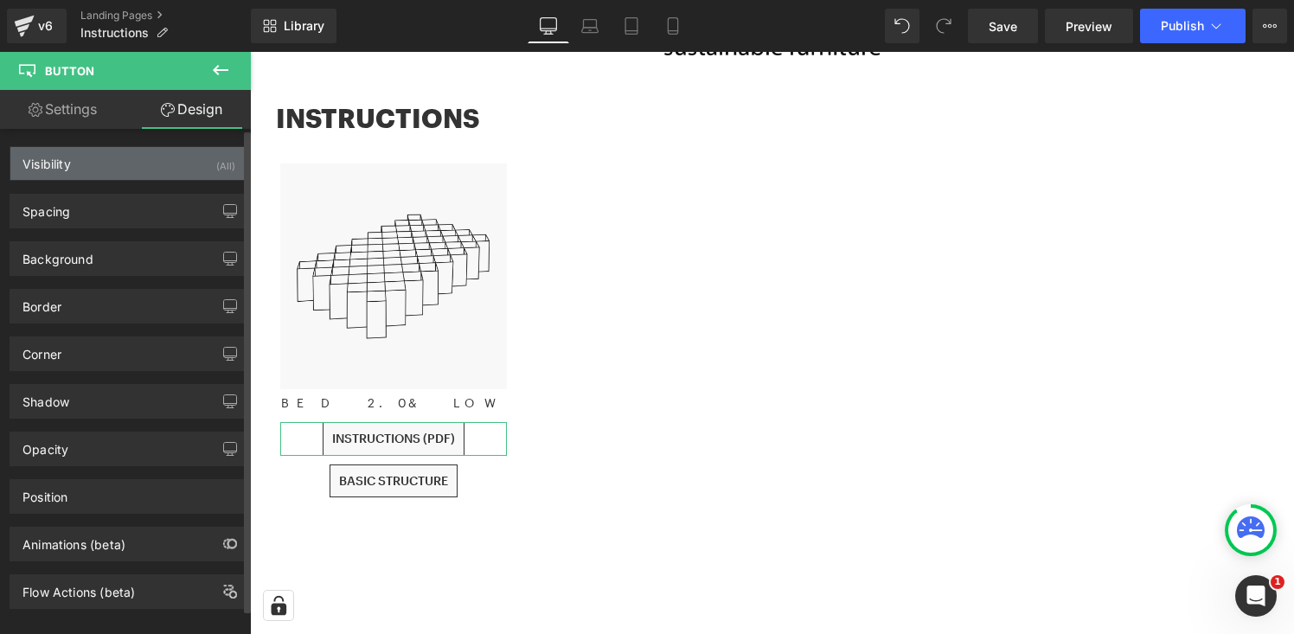
type input "0"
type input "10"
type input "0"
type input "10"
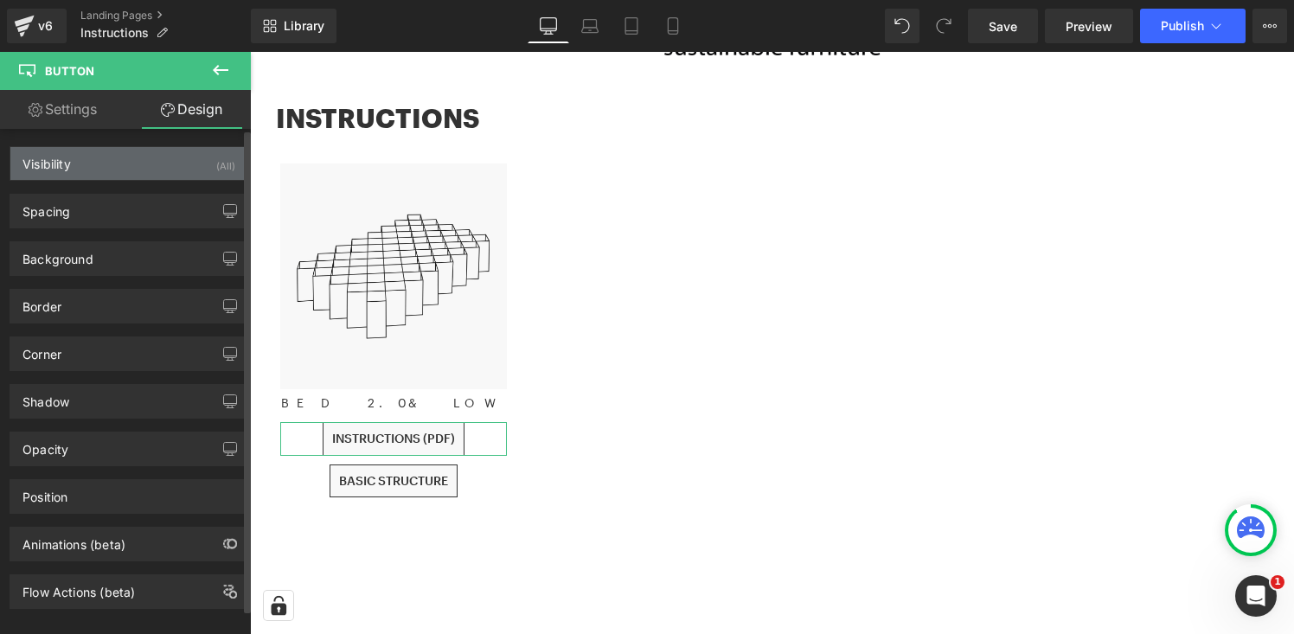
type input "10"
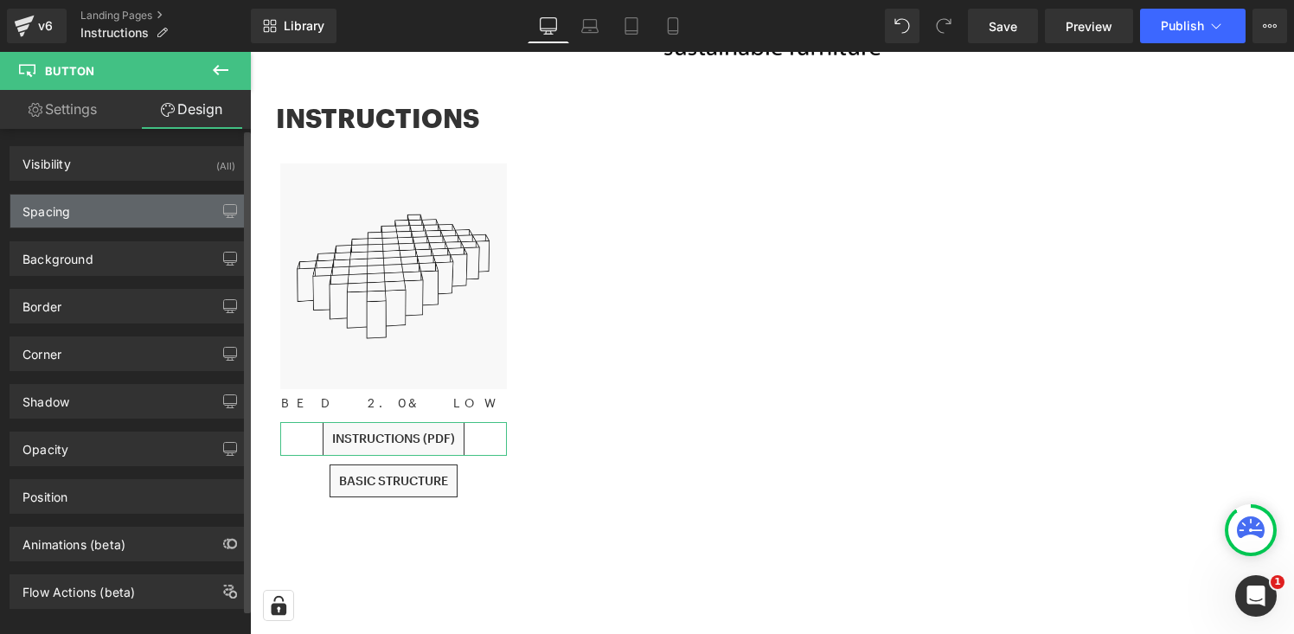
click at [157, 215] on div "Spacing" at bounding box center [128, 211] width 237 height 33
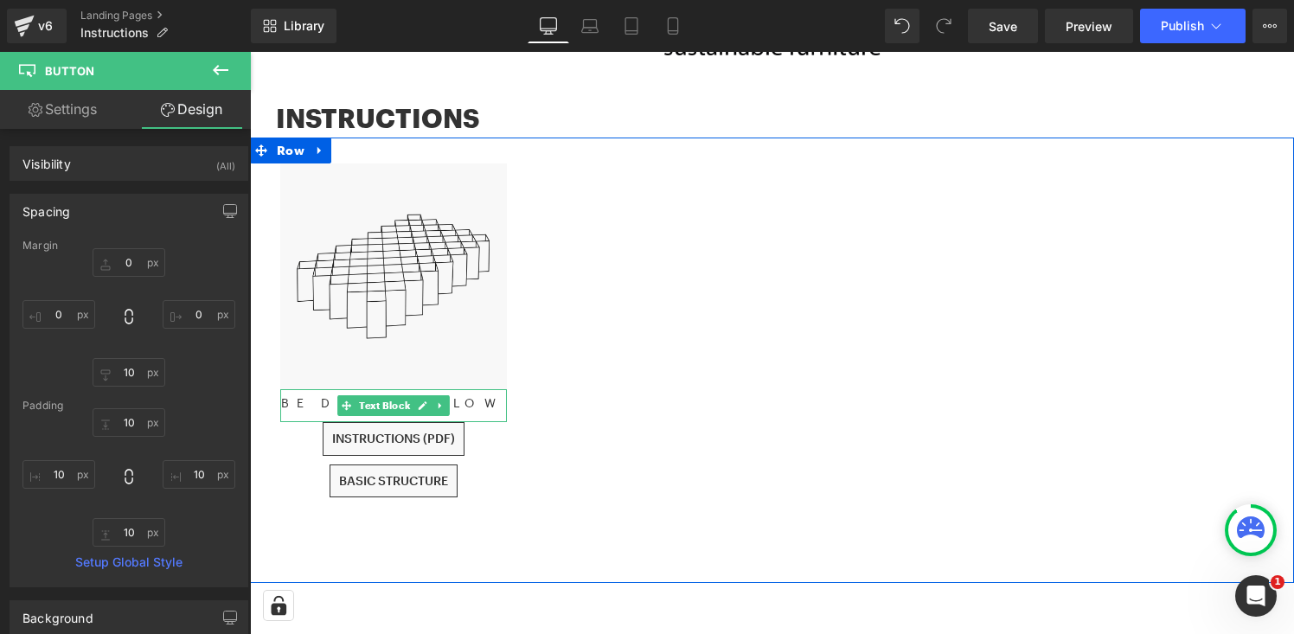
click at [477, 404] on p "BED 2.0 & LOW" at bounding box center [393, 403] width 227 height 19
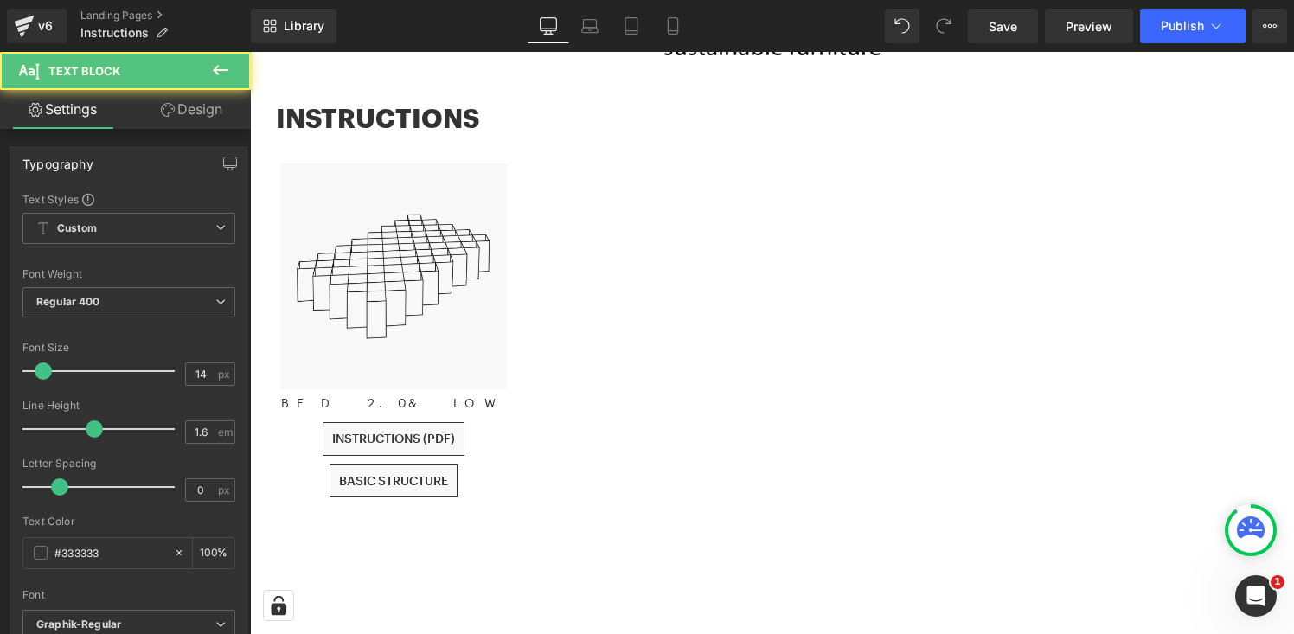
click at [212, 107] on link "Design" at bounding box center [191, 109] width 125 height 39
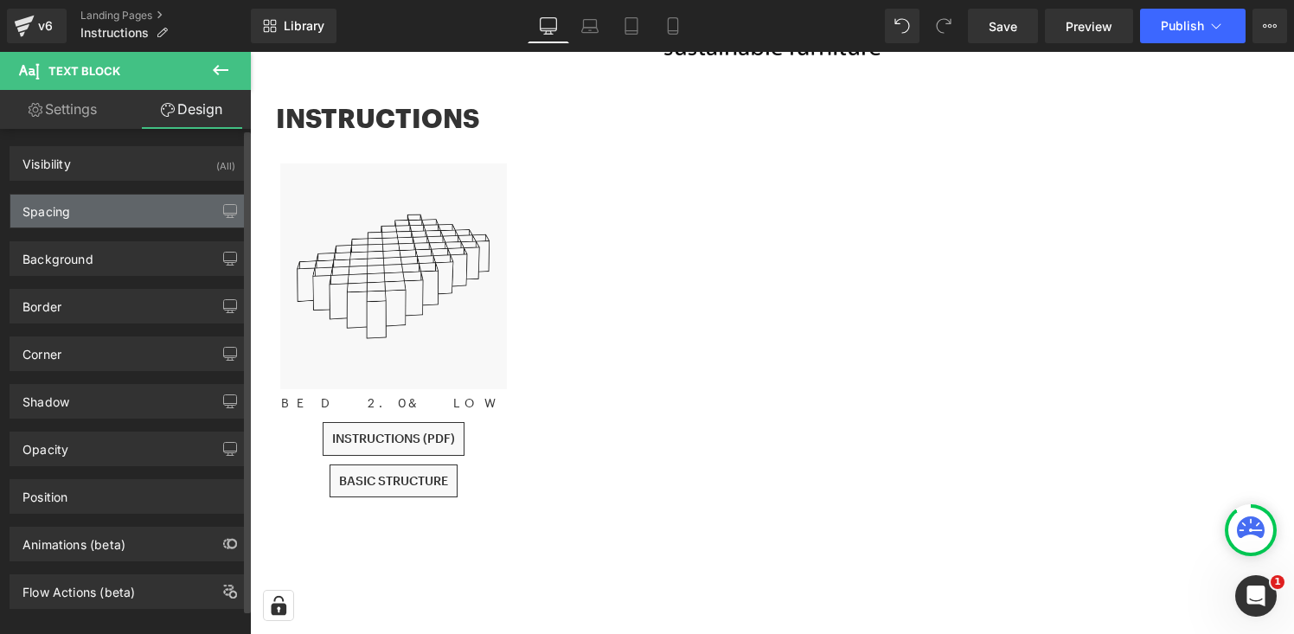
click at [138, 212] on div "Spacing" at bounding box center [128, 211] width 237 height 33
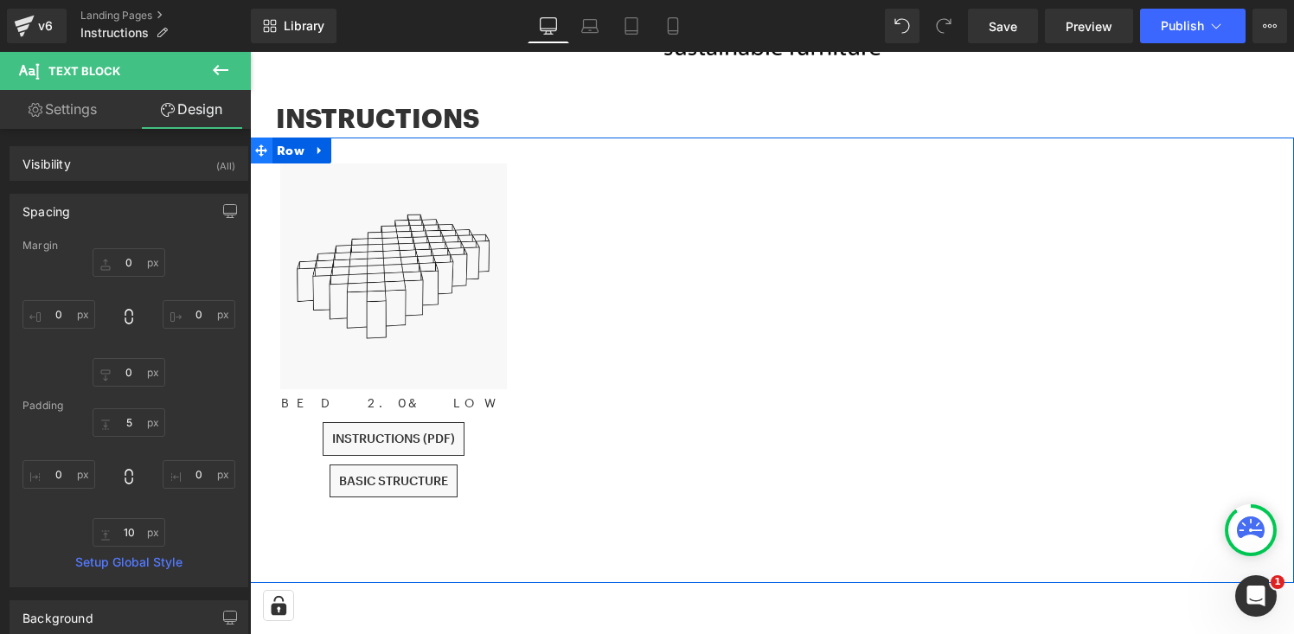
click at [261, 146] on icon at bounding box center [261, 150] width 12 height 12
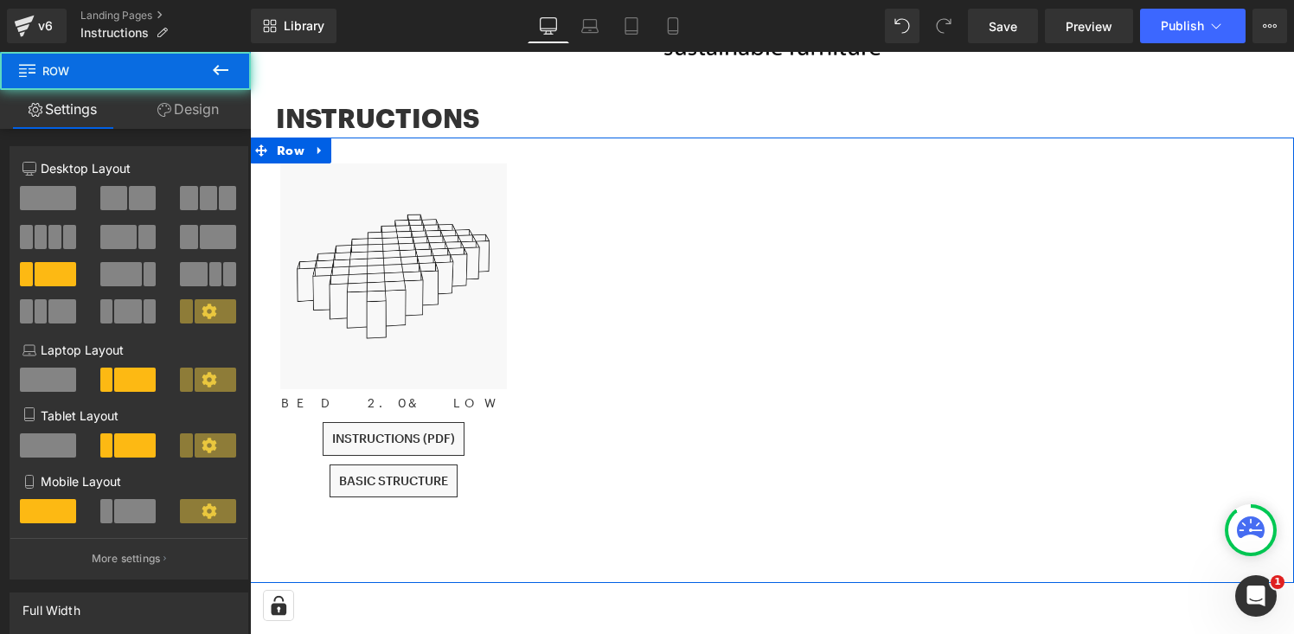
click at [201, 114] on link "Design" at bounding box center [187, 109] width 125 height 39
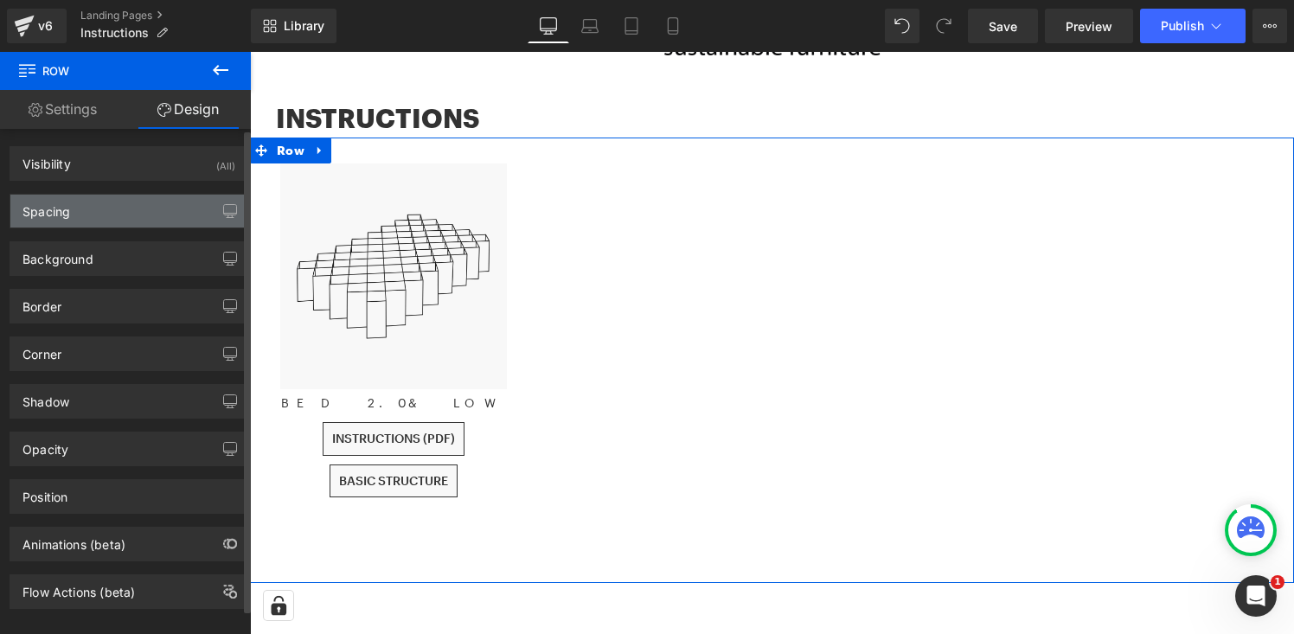
click at [155, 202] on div "Spacing" at bounding box center [128, 211] width 237 height 33
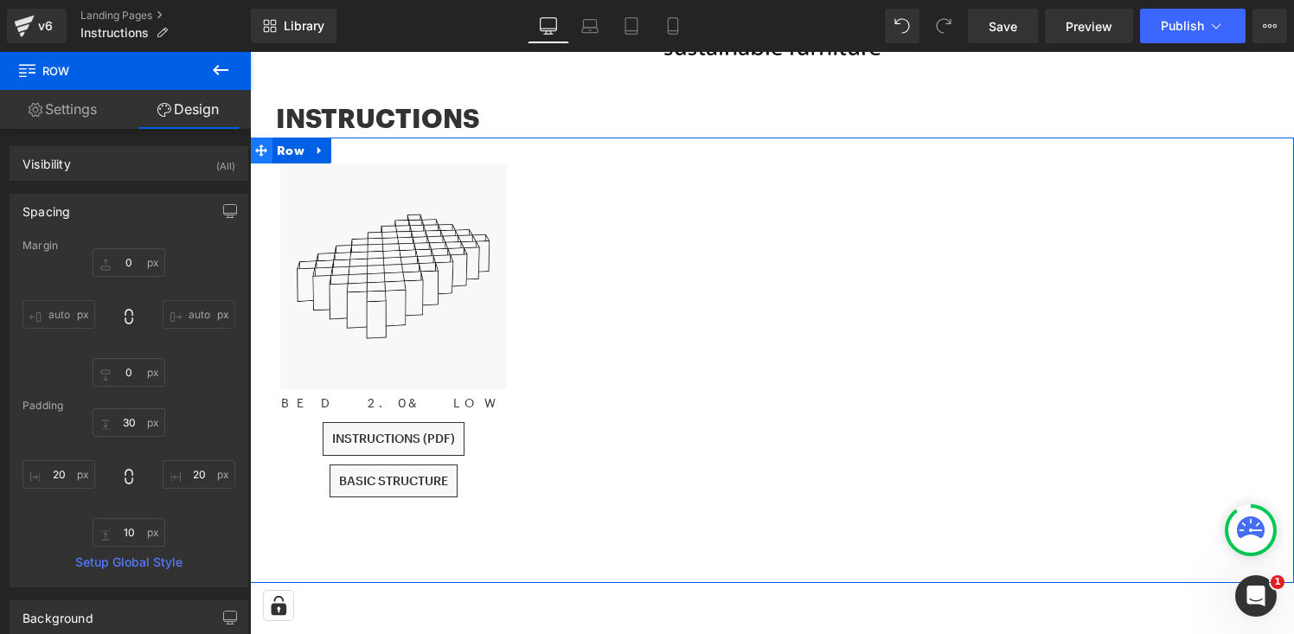
click at [261, 148] on icon at bounding box center [261, 150] width 12 height 12
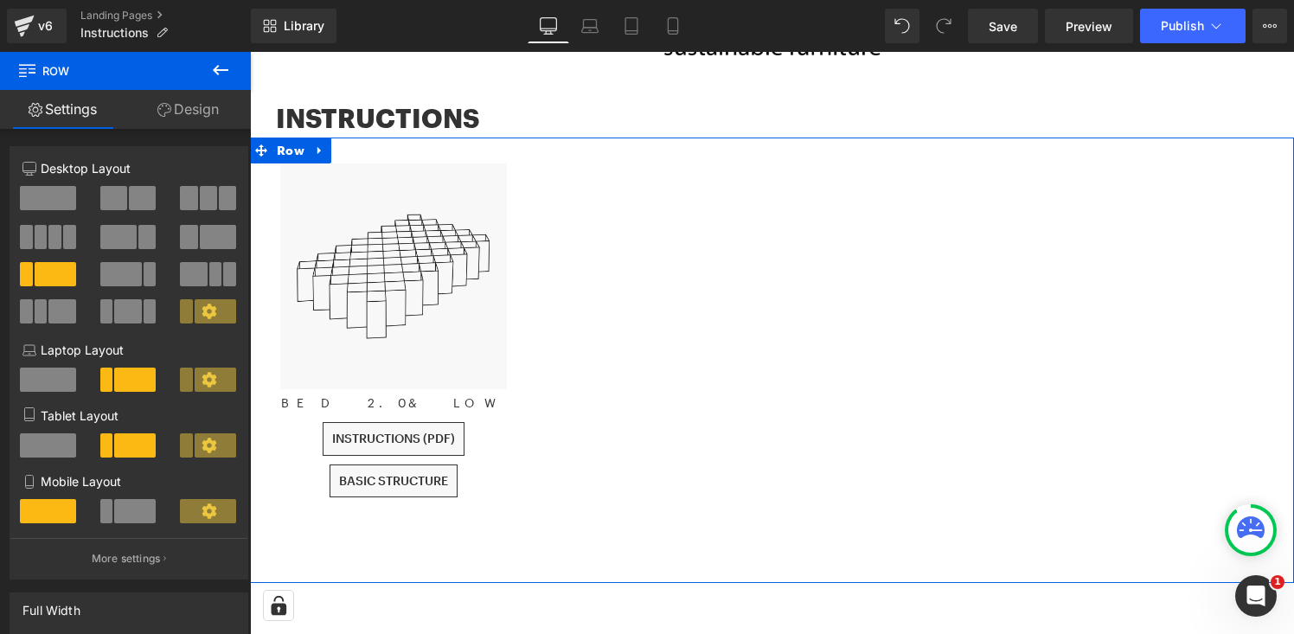
click at [214, 119] on link "Design" at bounding box center [187, 109] width 125 height 39
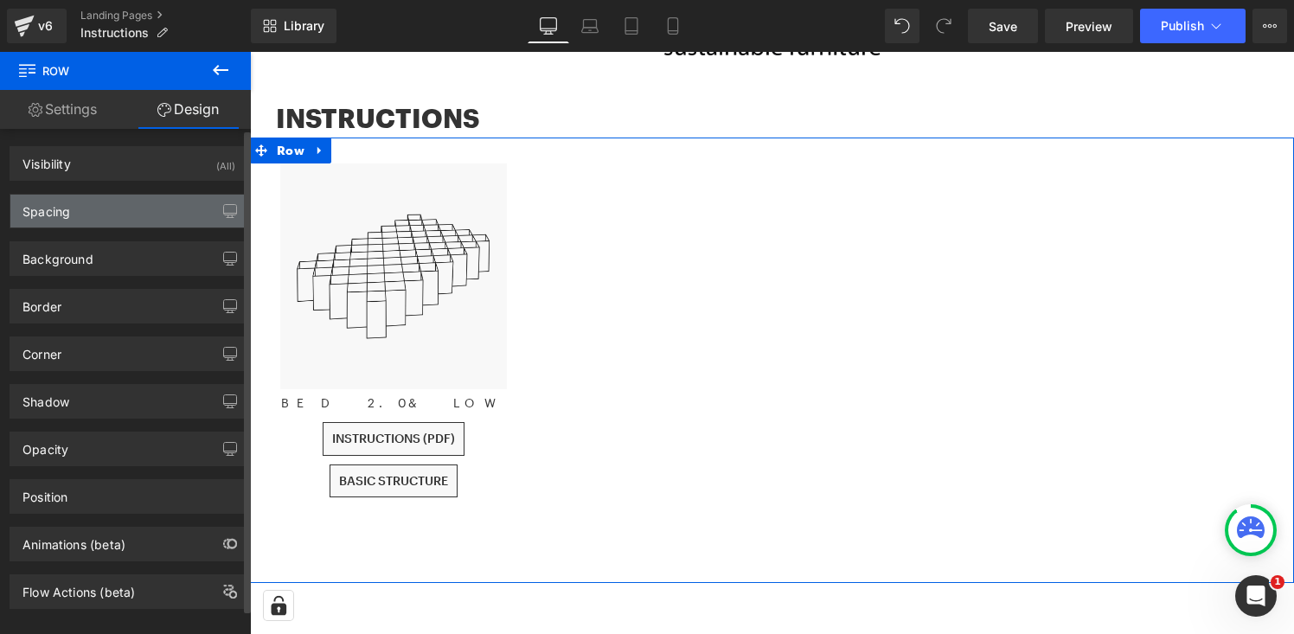
click at [185, 208] on div "Spacing" at bounding box center [128, 211] width 237 height 33
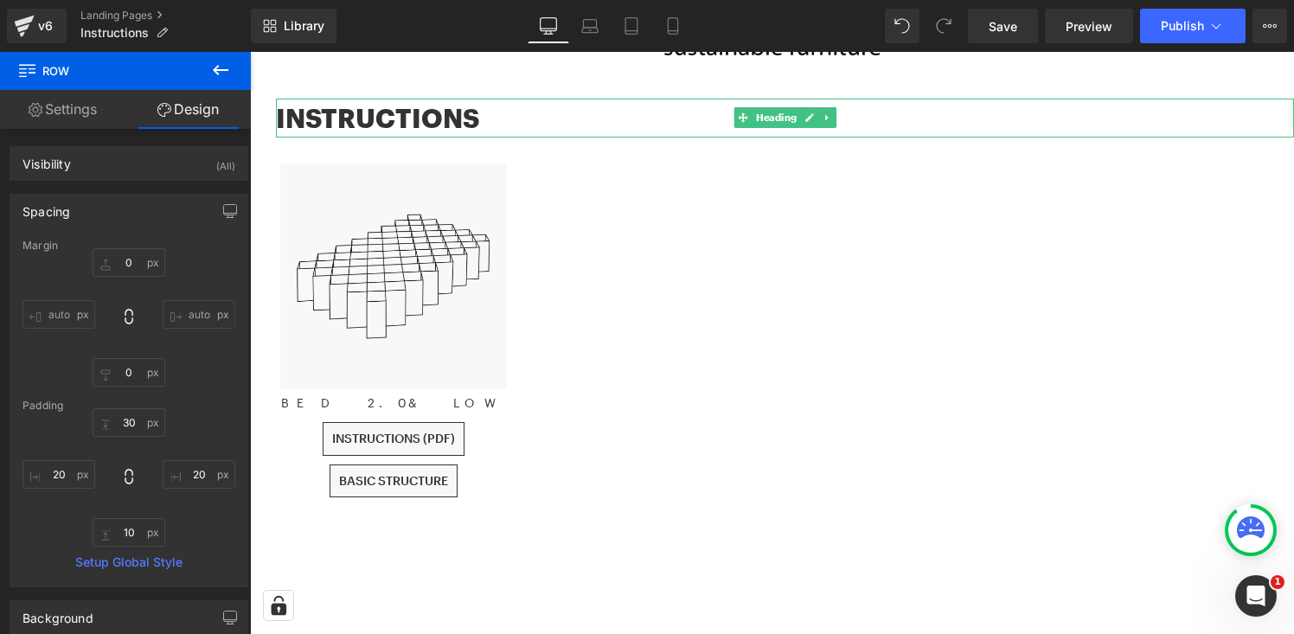
click at [411, 111] on h1 "INSTRUCTIONS" at bounding box center [785, 118] width 1018 height 39
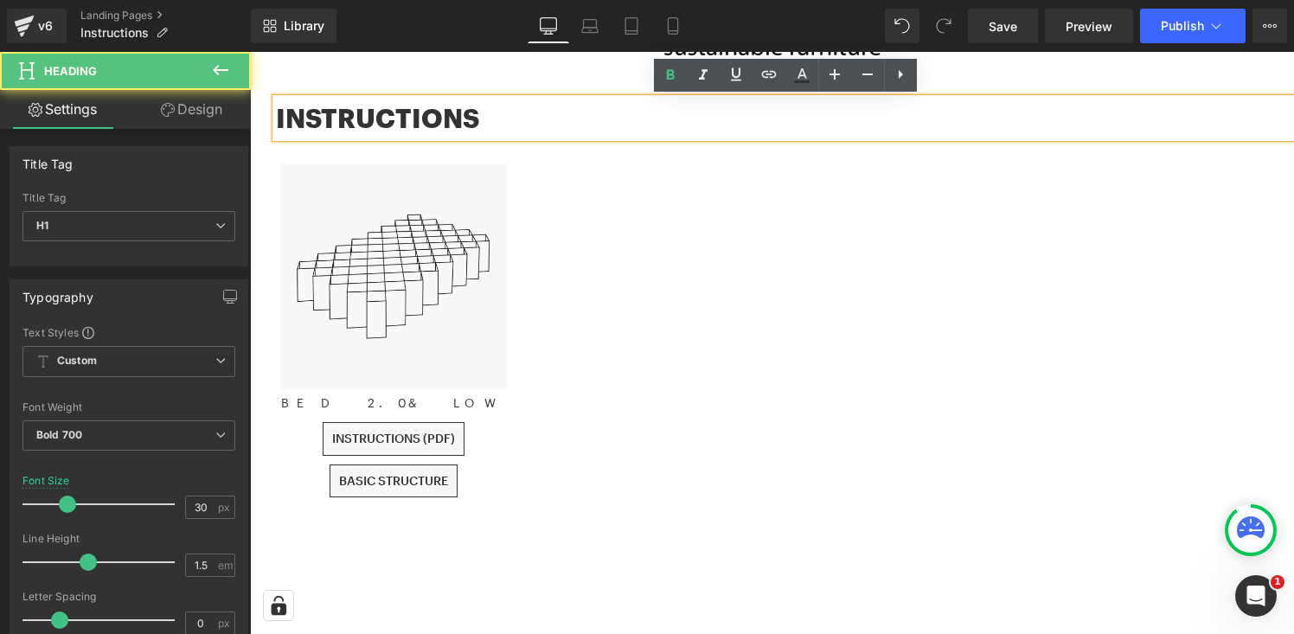
click at [193, 125] on link "Design" at bounding box center [191, 109] width 125 height 39
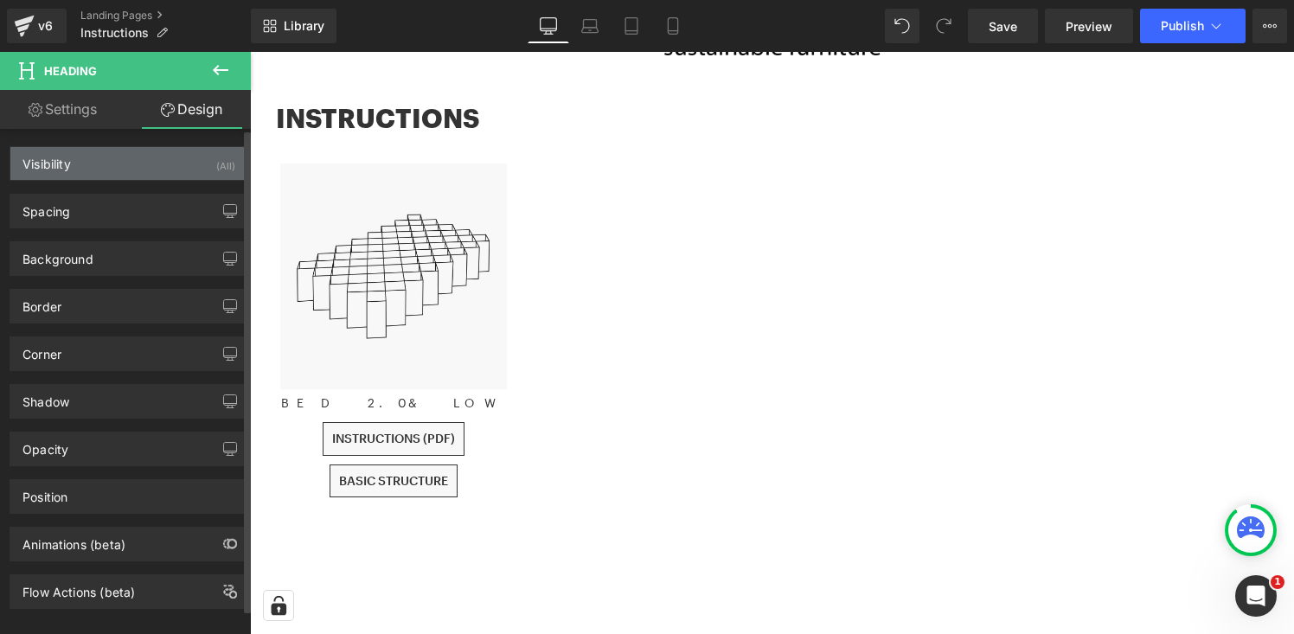
type input "0"
type input "30"
type input "0"
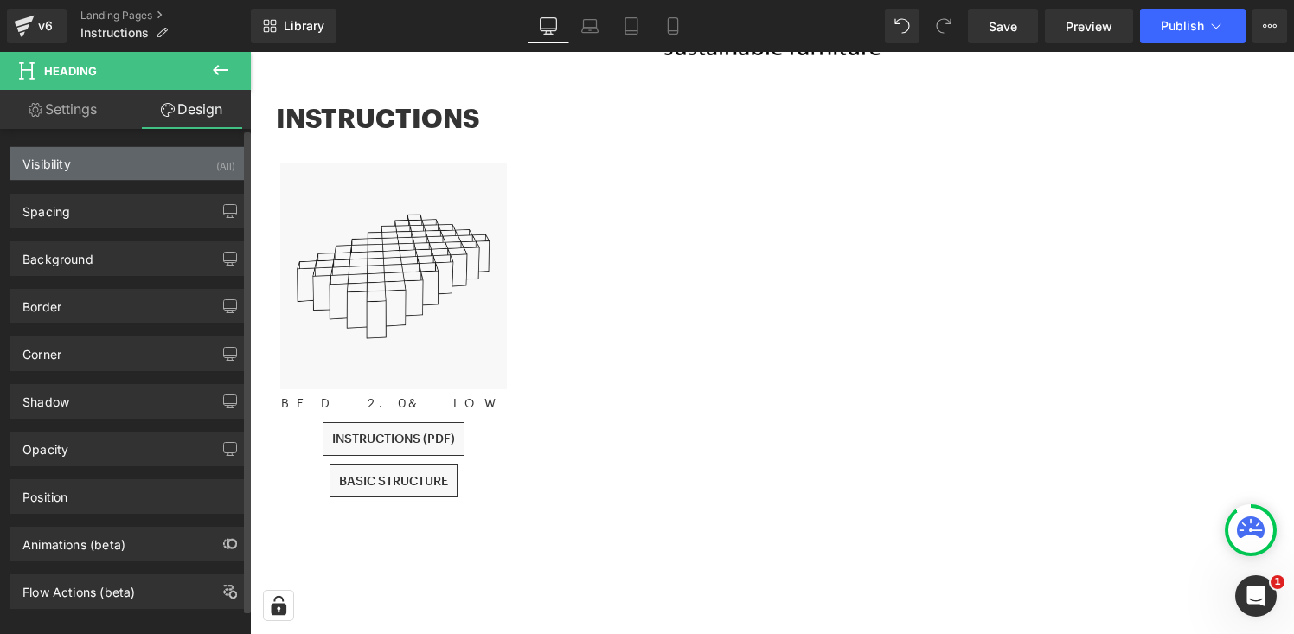
type input "0"
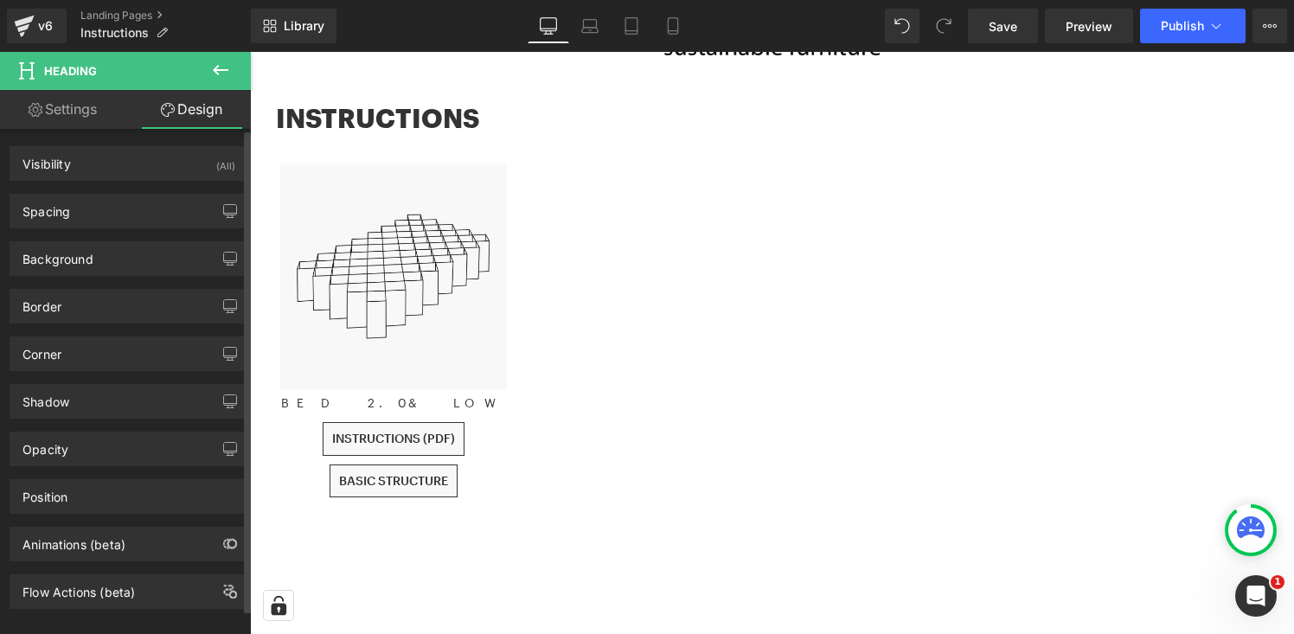
click at [139, 189] on div "Spacing Margin 0px 0 0px 0 0px 0 30px 30 Padding 0px 0 0px 0 0px 0 0px 0 Setup …" at bounding box center [129, 205] width 259 height 48
click at [138, 202] on div "Spacing" at bounding box center [128, 211] width 237 height 33
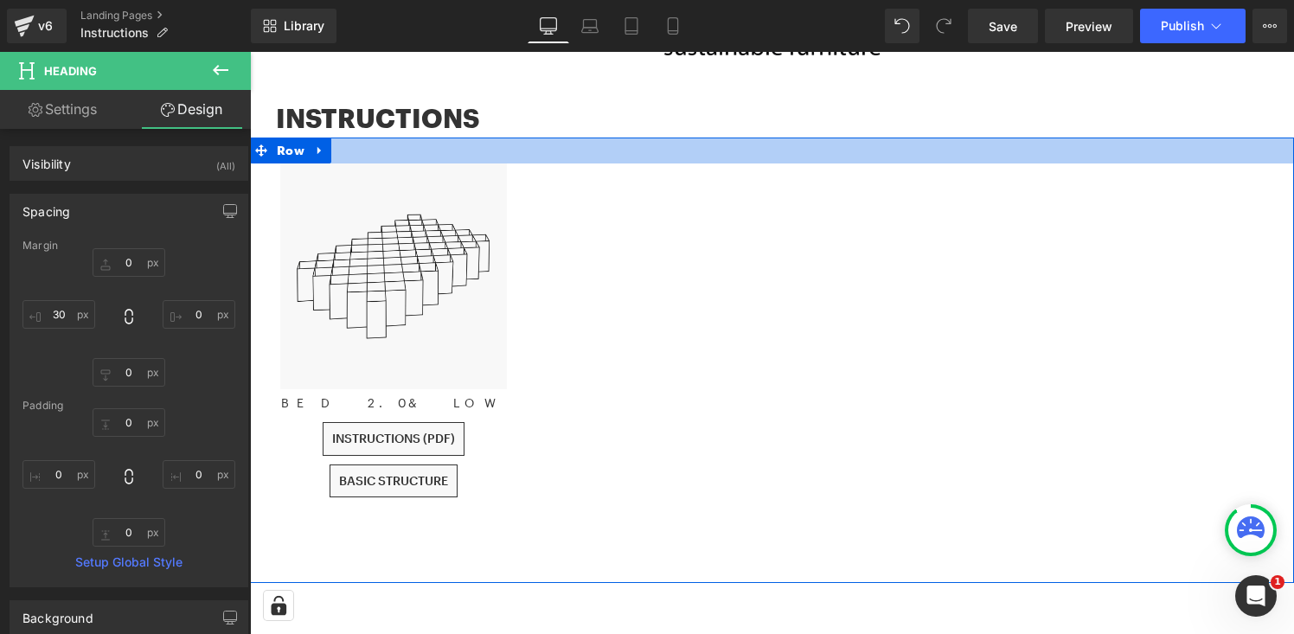
click at [342, 151] on div at bounding box center [772, 151] width 1044 height 26
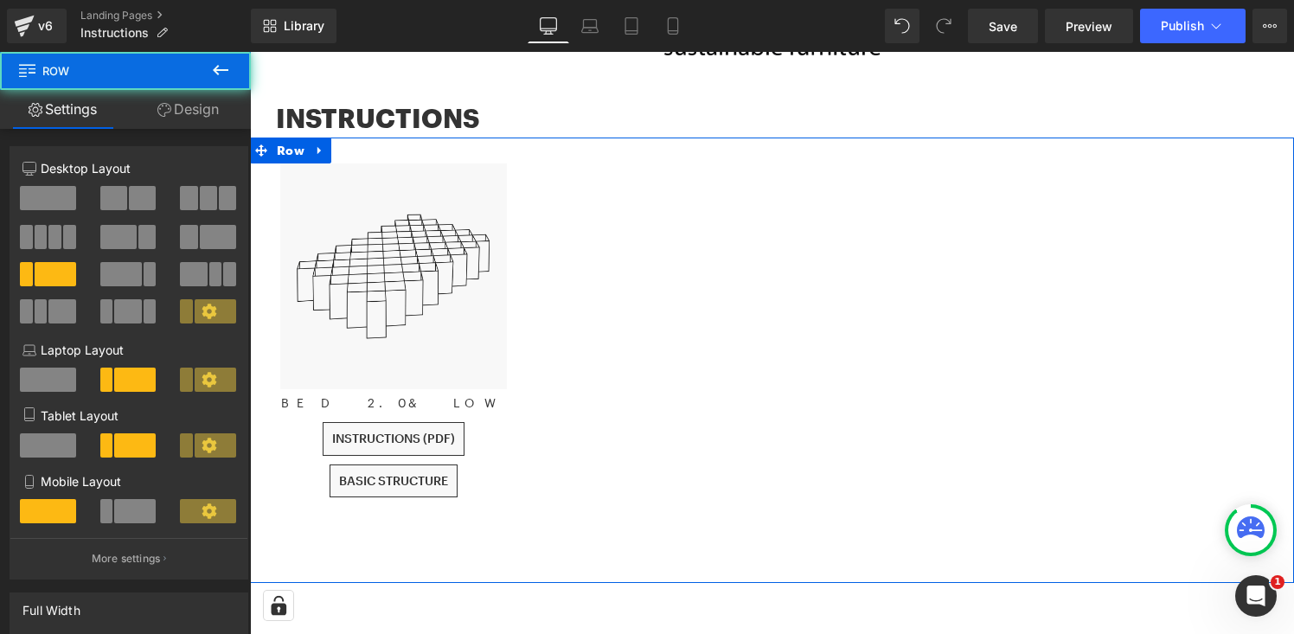
click at [196, 102] on link "Design" at bounding box center [187, 109] width 125 height 39
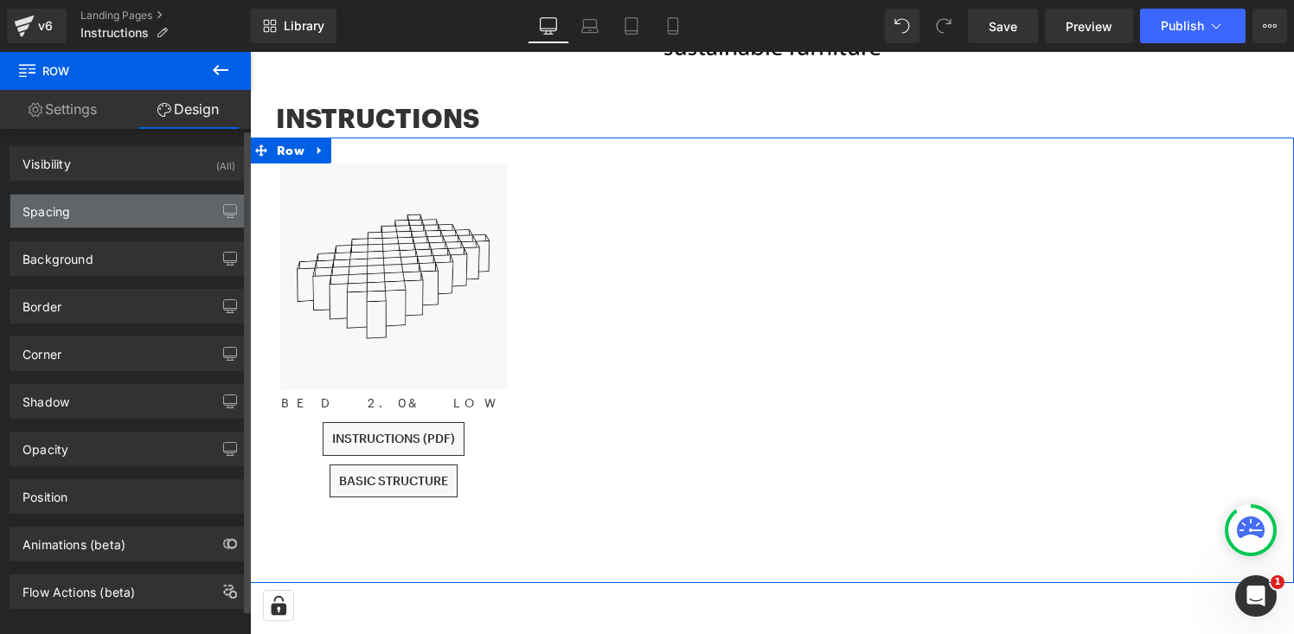
click at [141, 220] on div "Spacing" at bounding box center [128, 211] width 237 height 33
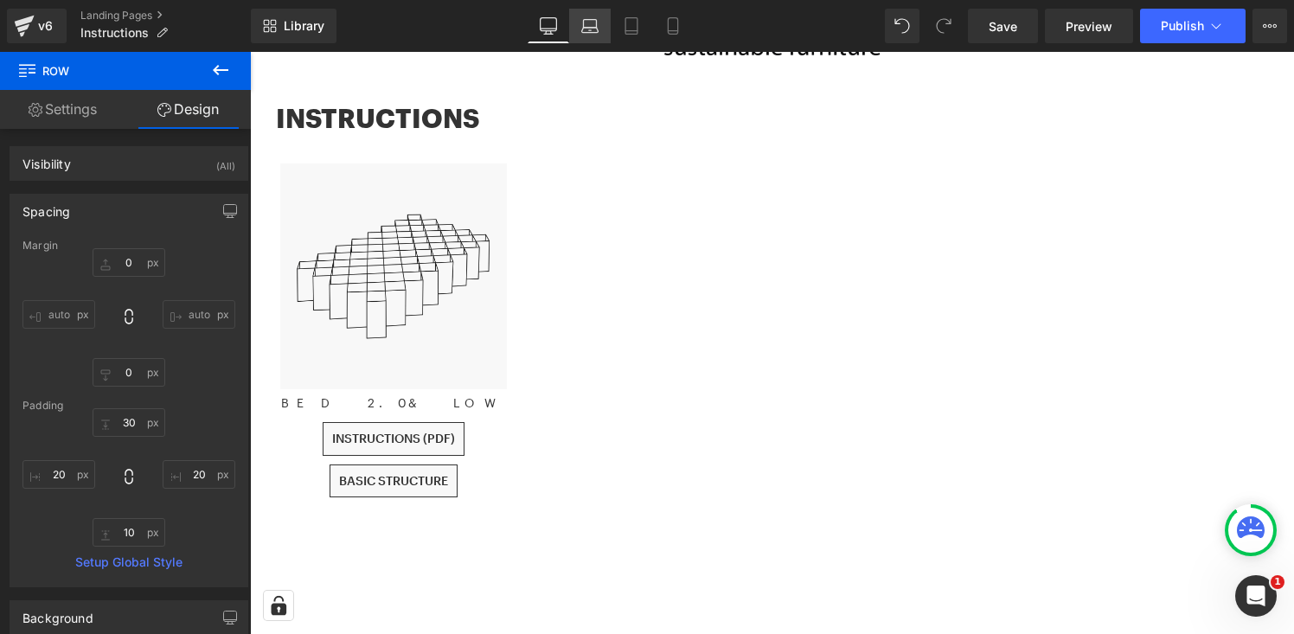
click at [597, 26] on icon at bounding box center [590, 24] width 13 height 8
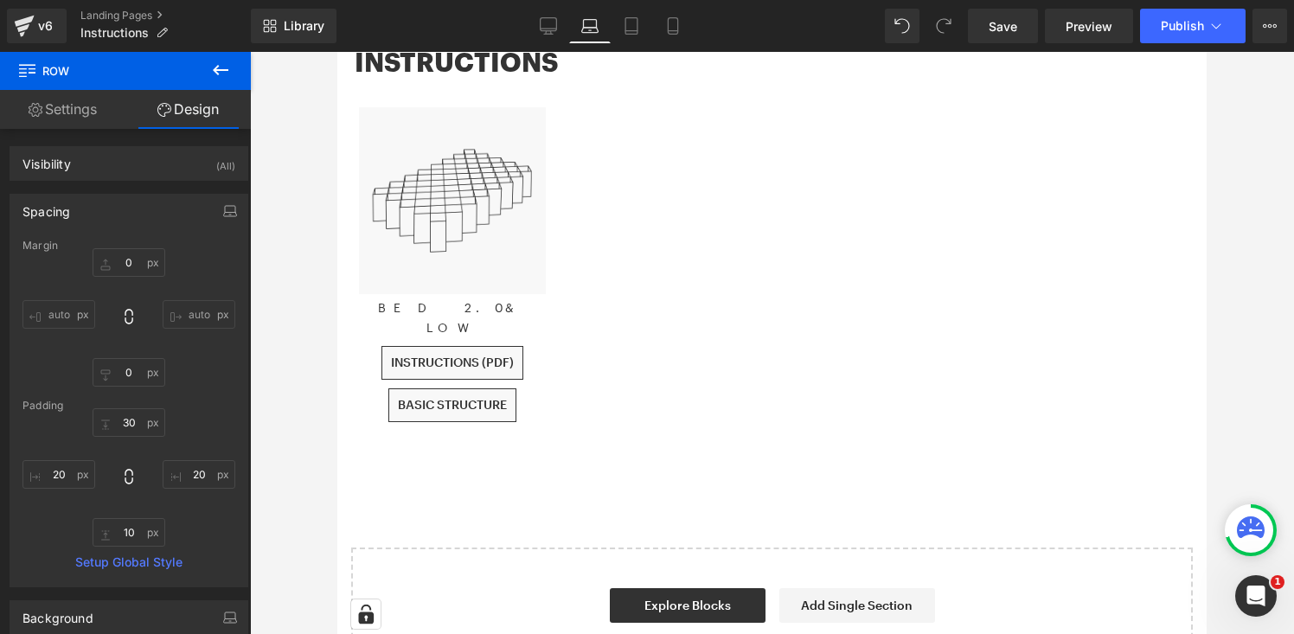
scroll to position [39, 0]
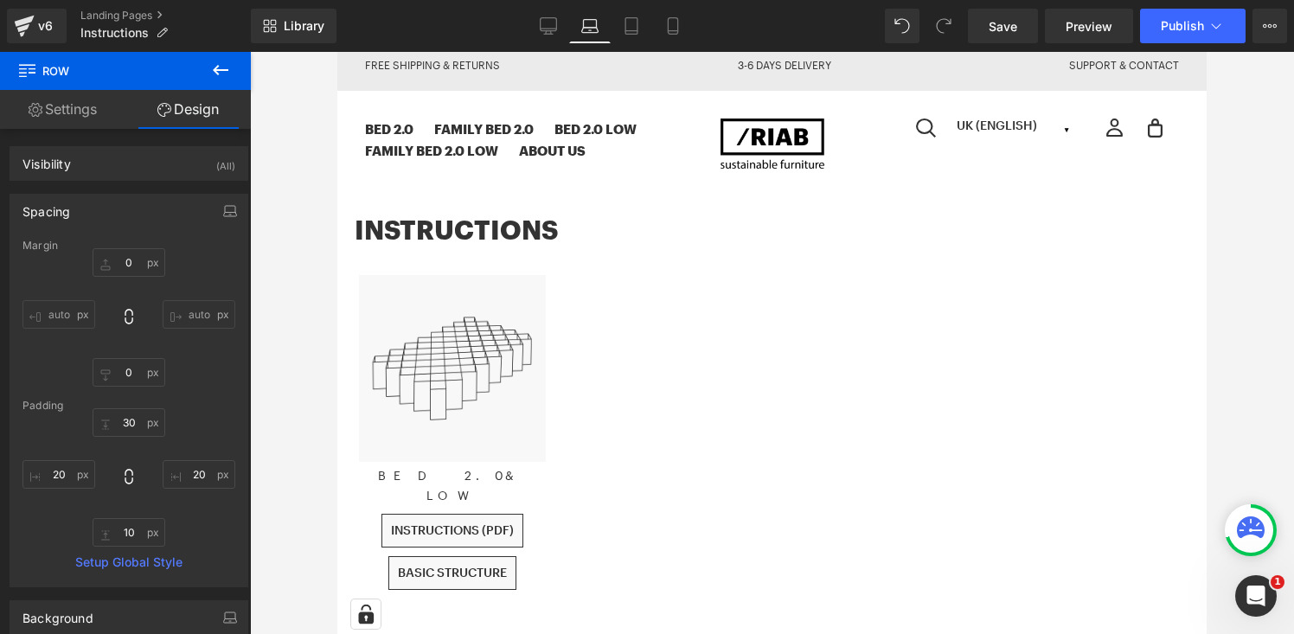
type input "0"
type input "30"
type input "10"
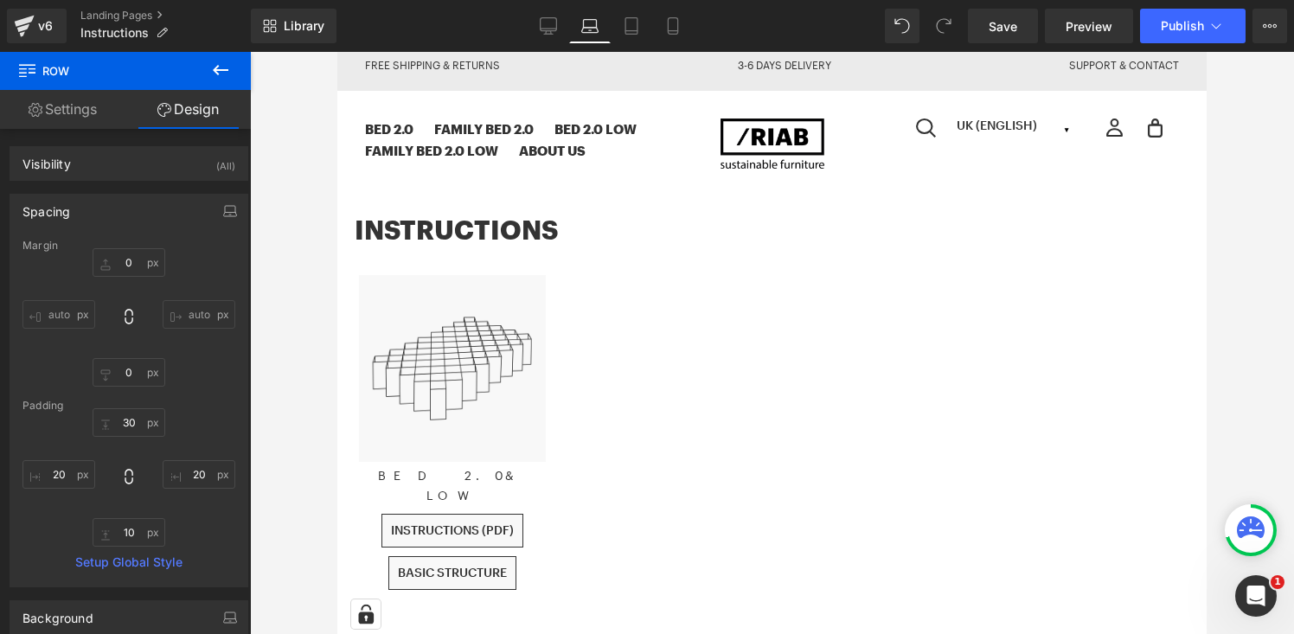
type input "10"
click at [677, 32] on icon at bounding box center [672, 25] width 17 height 17
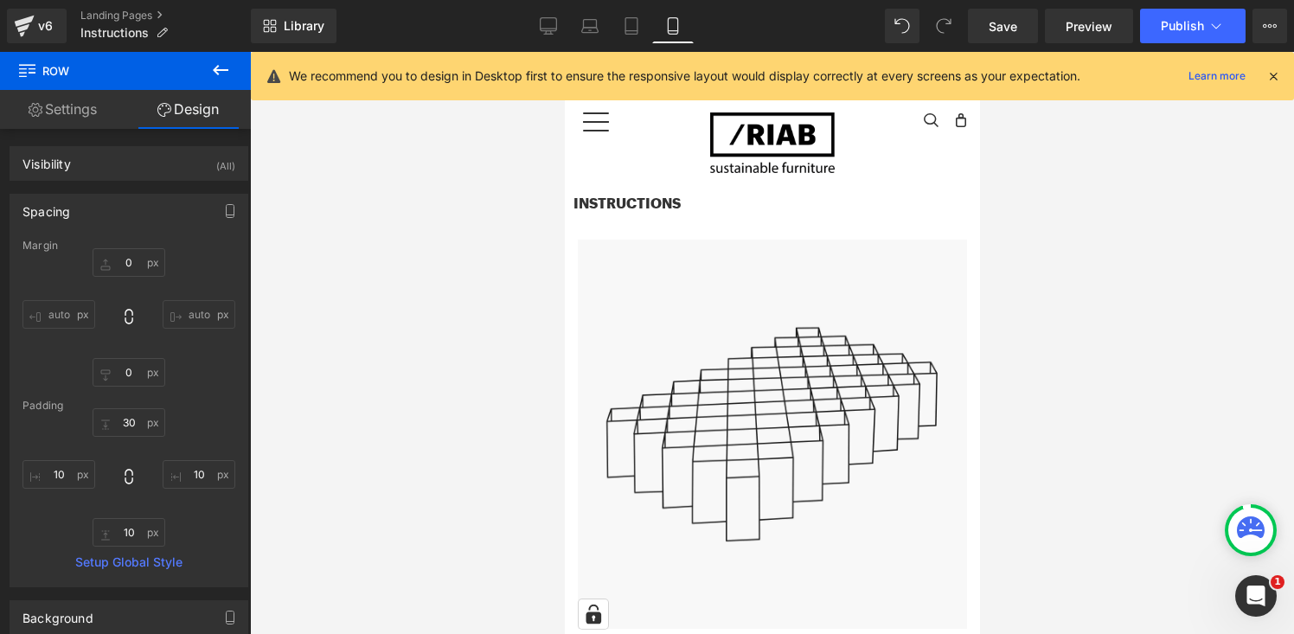
scroll to position [3, 0]
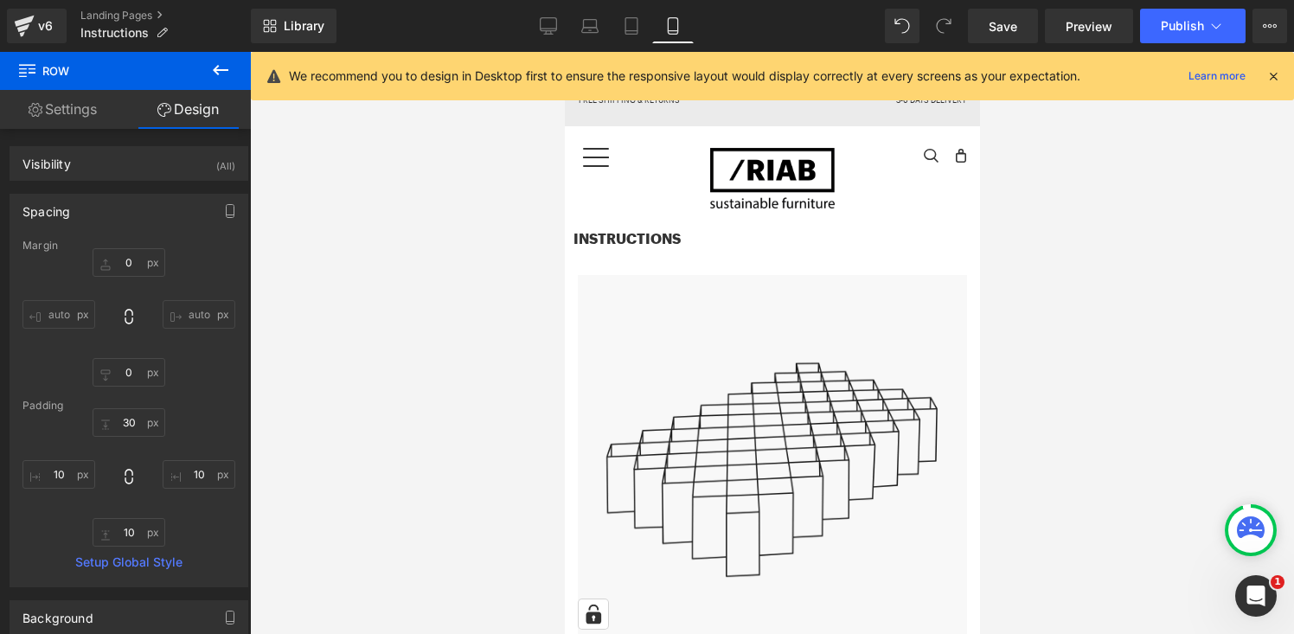
type input "0"
type input "30"
type input "0"
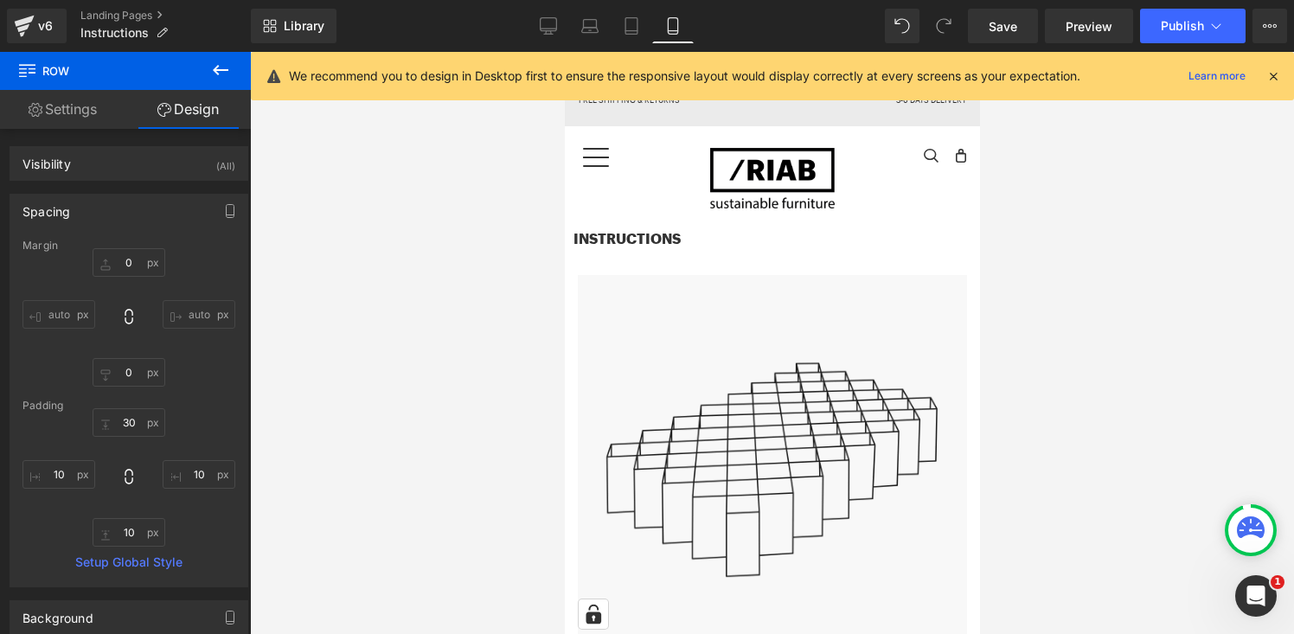
type input "0"
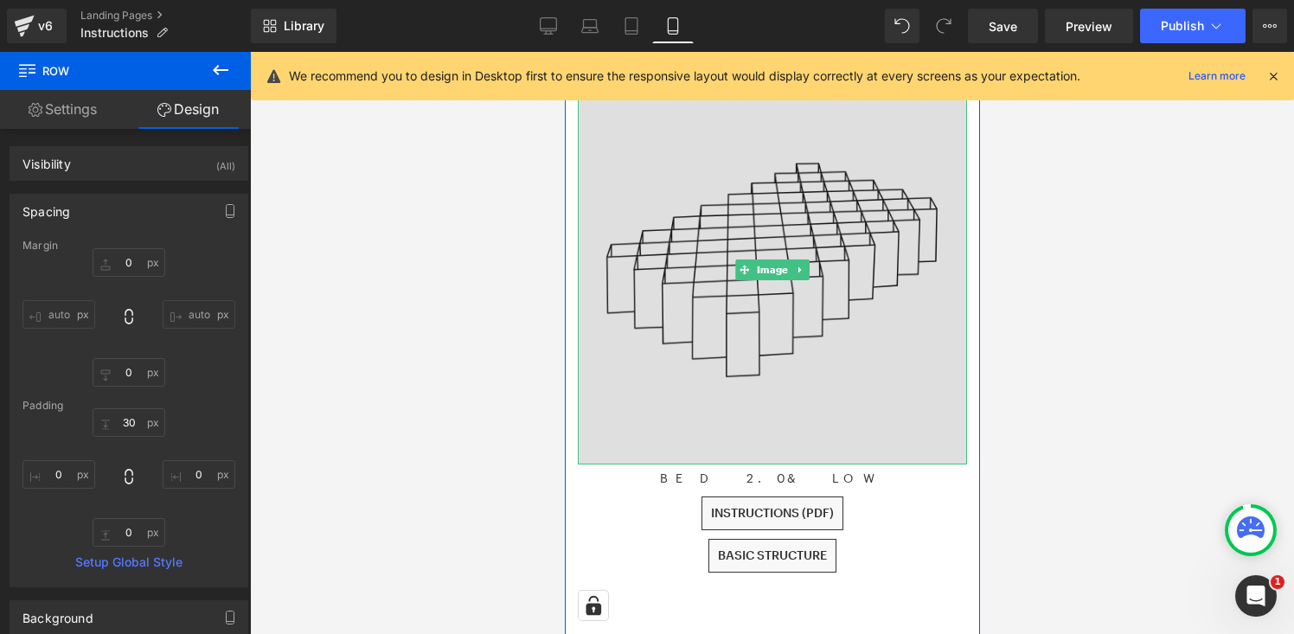
scroll to position [206, 0]
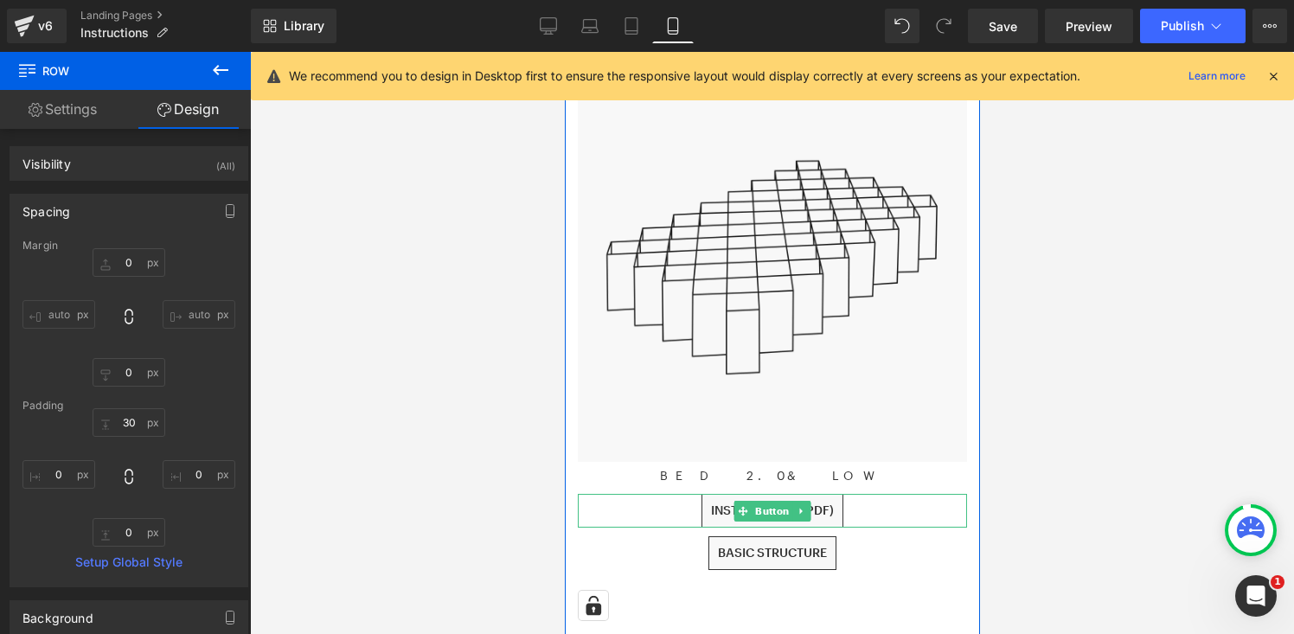
click at [869, 511] on div "INSTRUCTIONS (PDF)" at bounding box center [771, 511] width 389 height 34
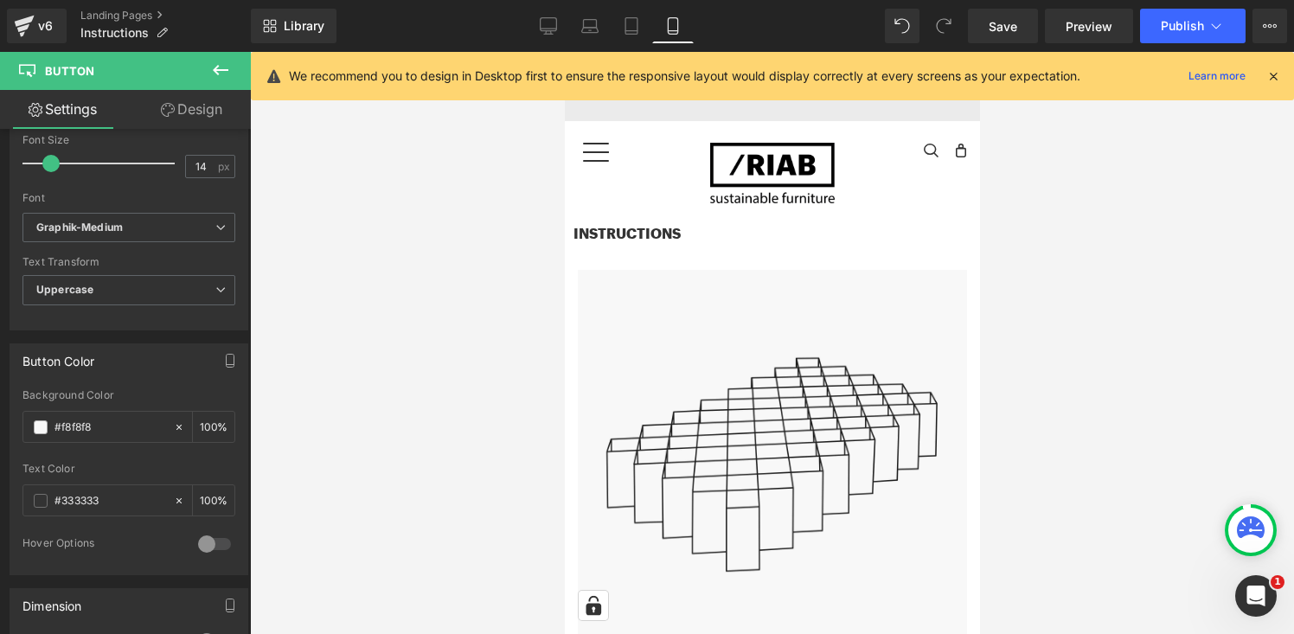
scroll to position [0, 0]
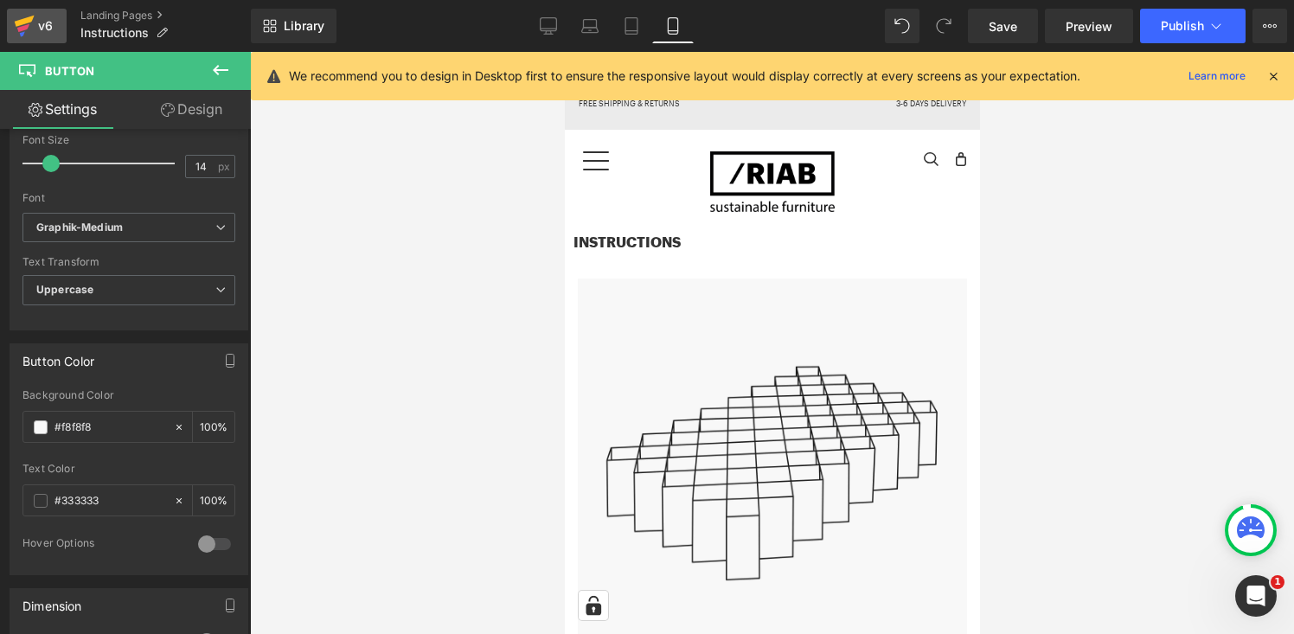
click at [39, 24] on div "v6" at bounding box center [46, 26] width 22 height 22
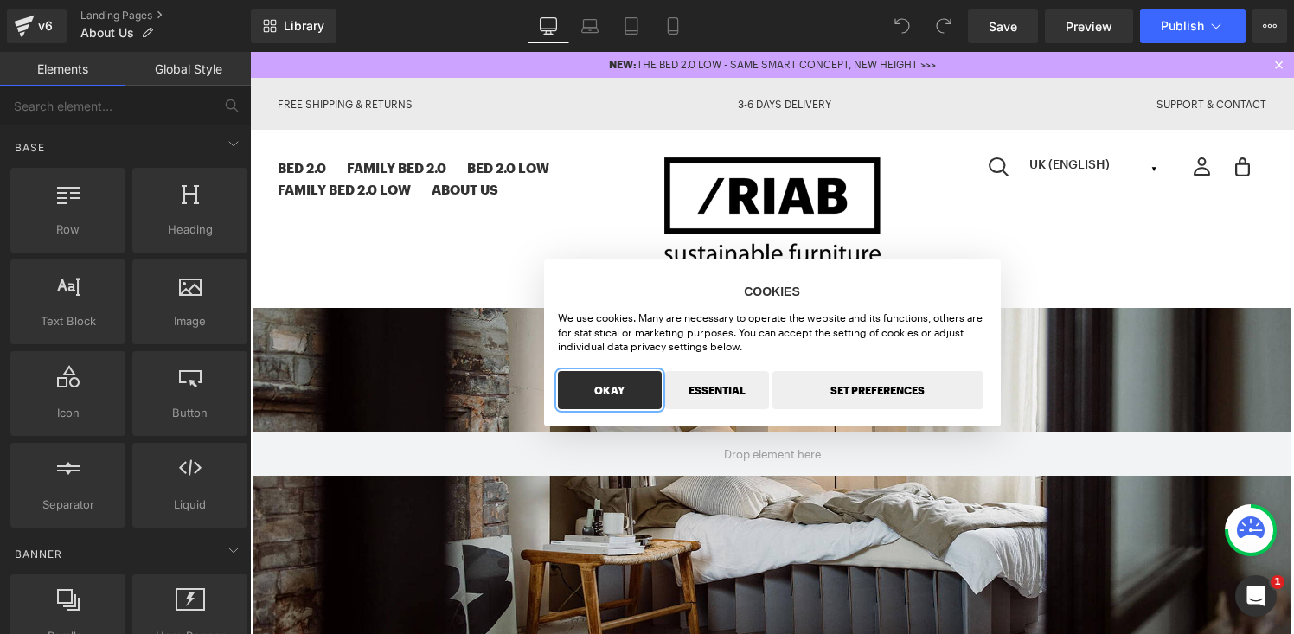
click at [623, 401] on button "OKAY" at bounding box center [610, 390] width 104 height 38
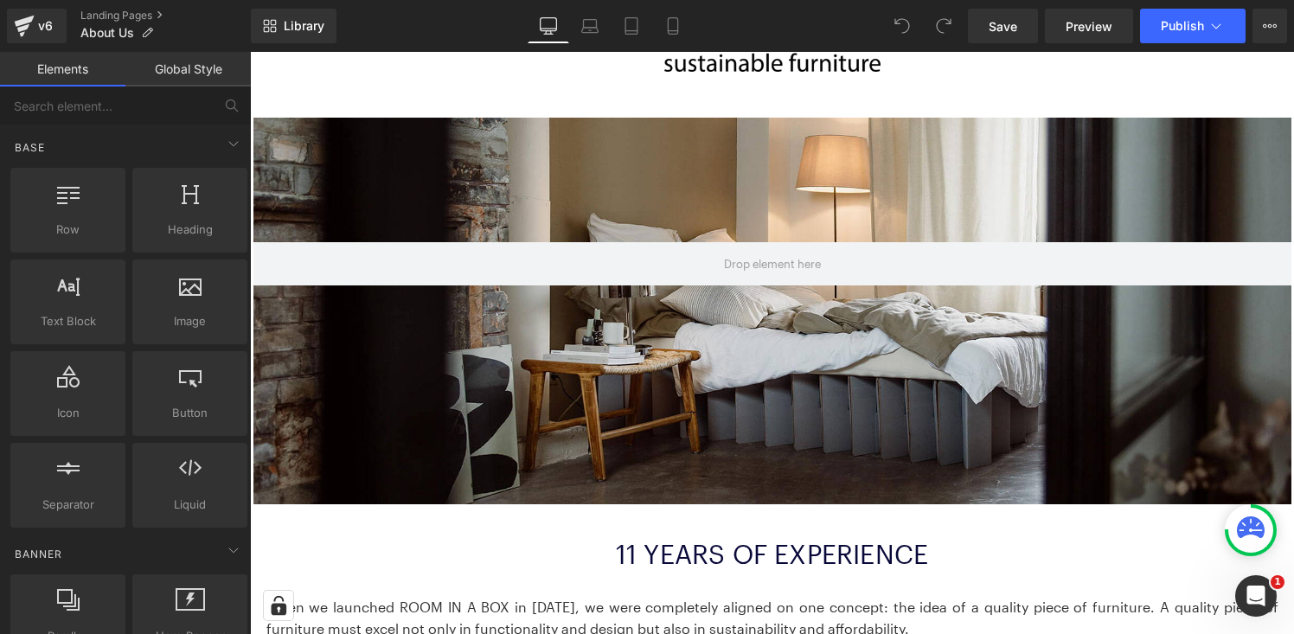
scroll to position [201, 0]
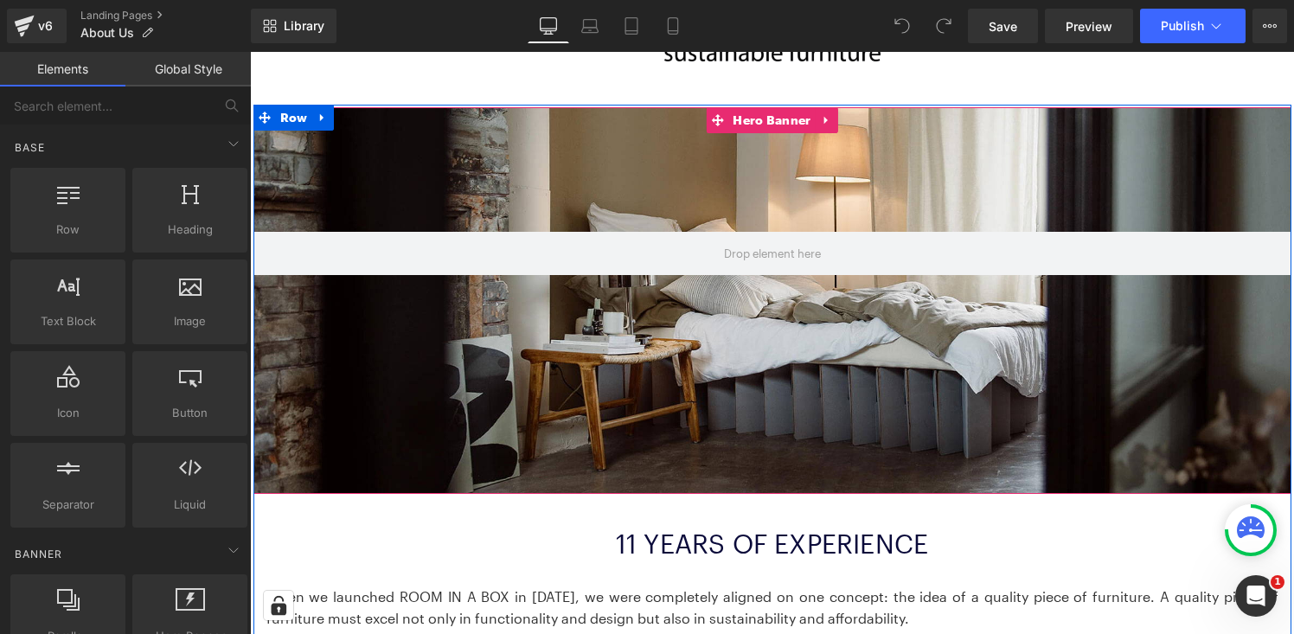
click at [561, 404] on div at bounding box center [772, 300] width 1038 height 387
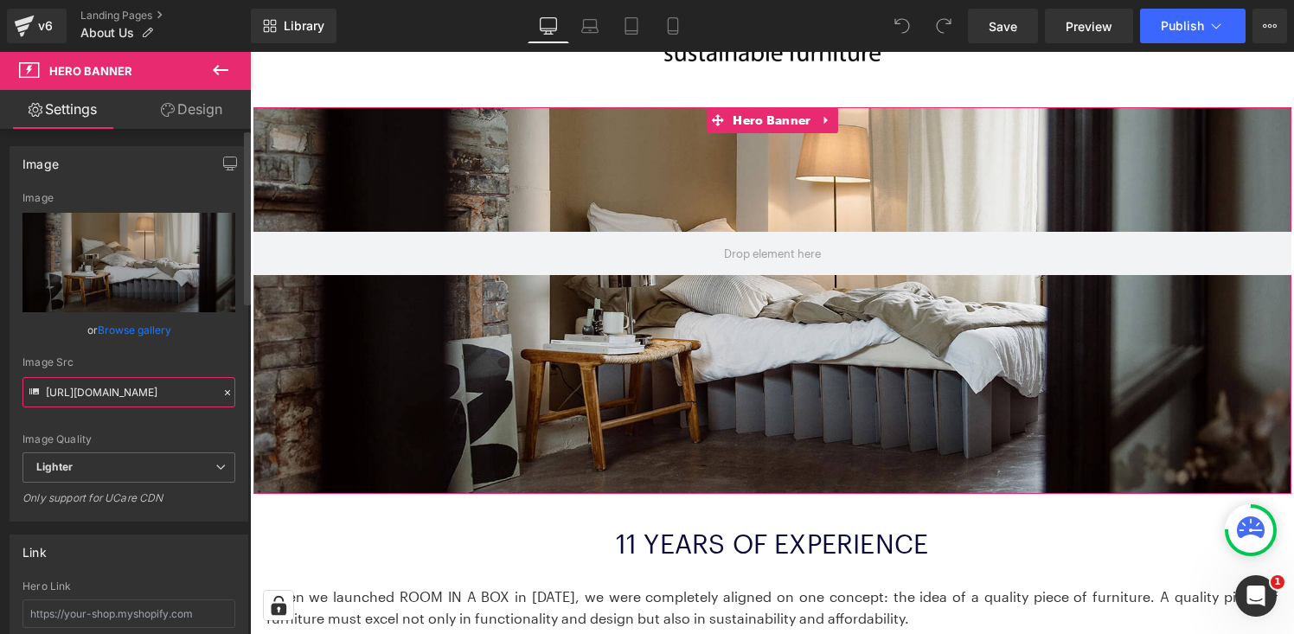
click at [176, 388] on input "https://ucarecdn.com/c3be30fc-8efd-4062-b759-95fc2b5ec2de/-/format/auto/-/previ…" at bounding box center [128, 392] width 213 height 30
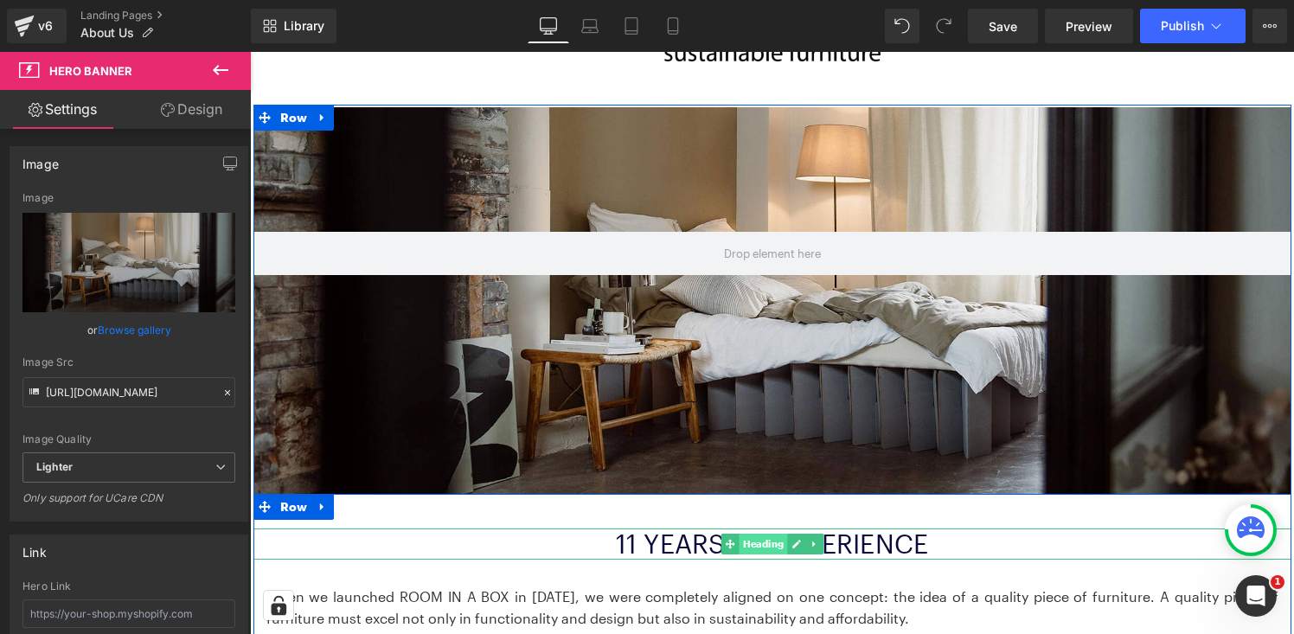
click at [785, 542] on span "Heading" at bounding box center [763, 544] width 48 height 21
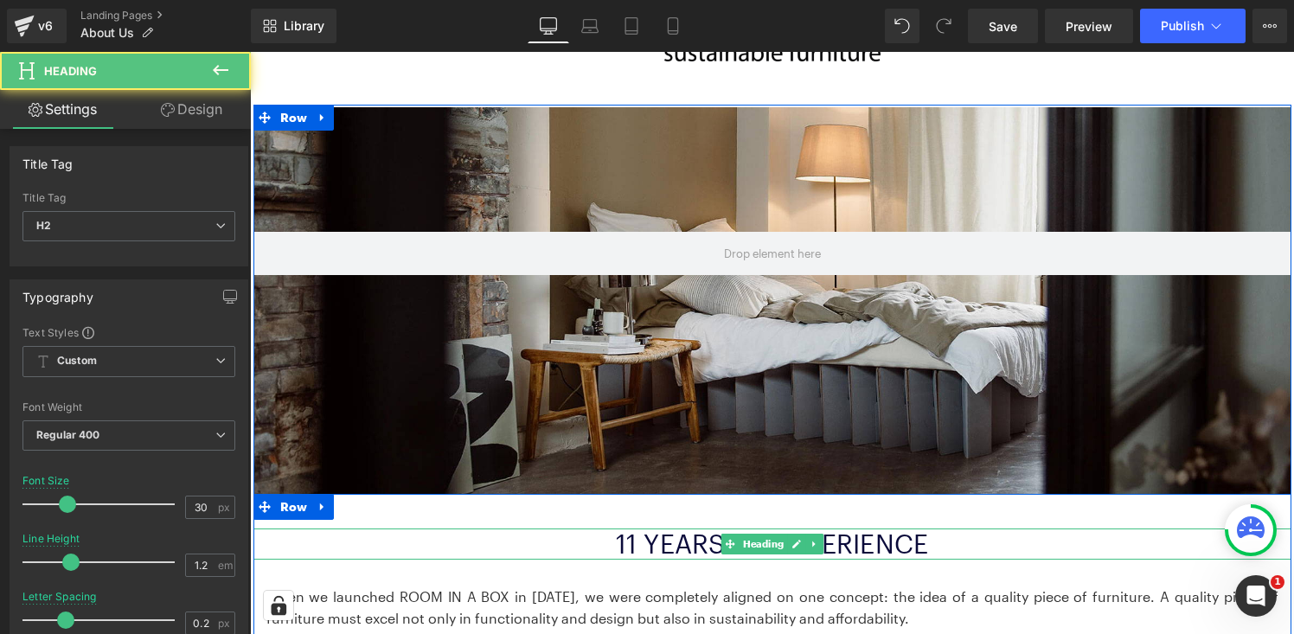
click at [710, 537] on font "11 YEARS OF EXPERIENCE" at bounding box center [772, 544] width 312 height 30
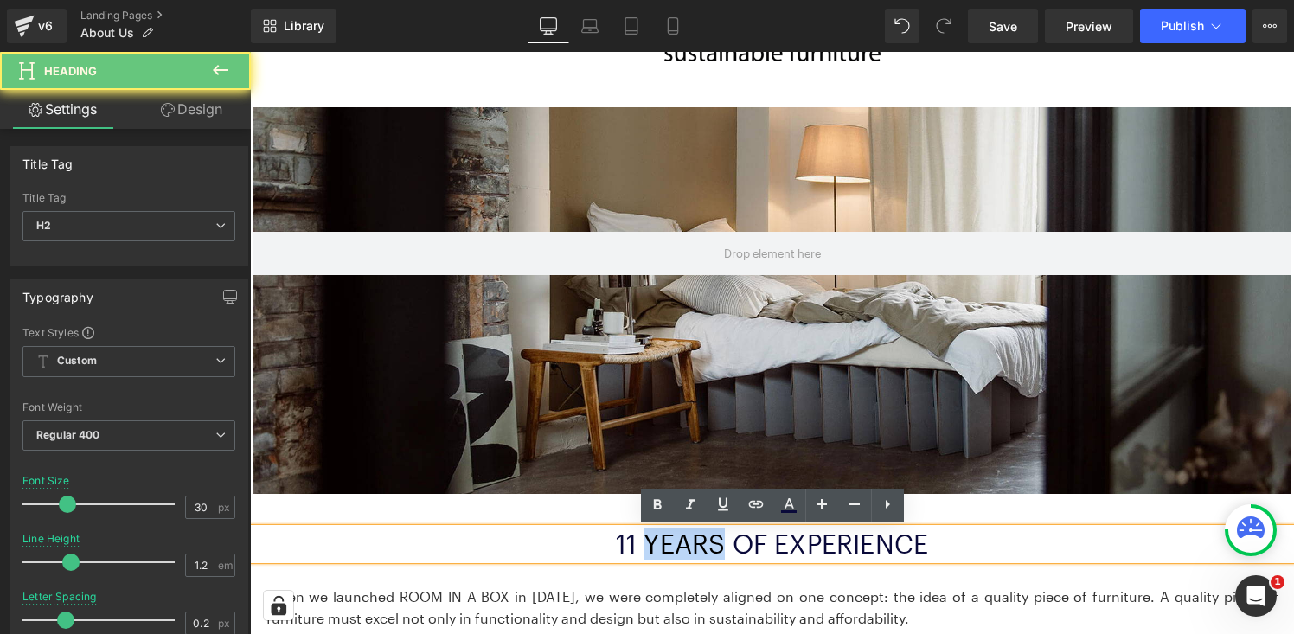
click at [710, 537] on font "11 YEARS OF EXPERIENCE" at bounding box center [772, 544] width 312 height 30
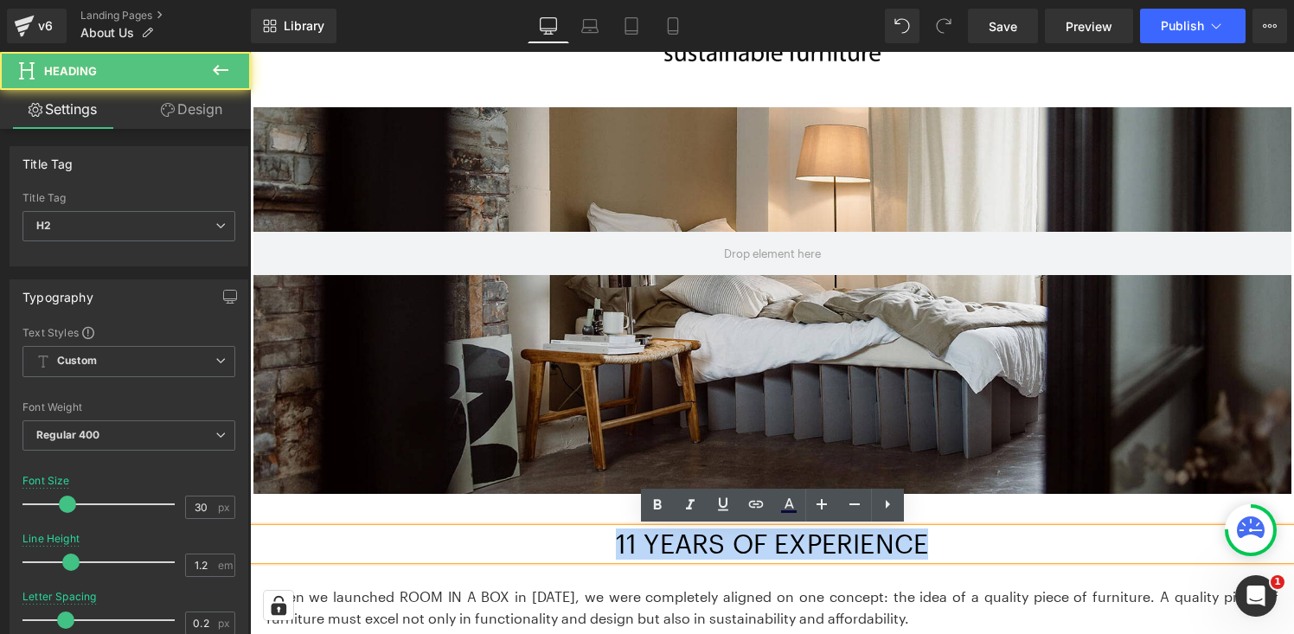
click at [710, 537] on font "11 YEARS OF EXPERIENCE" at bounding box center [772, 544] width 312 height 30
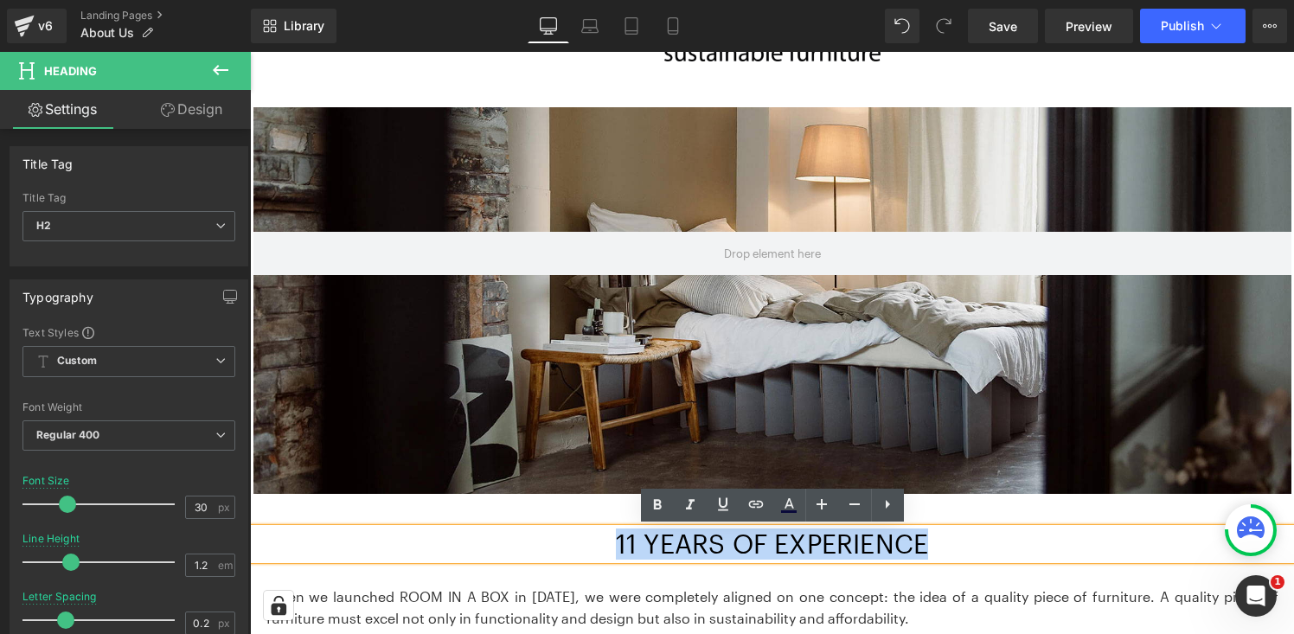
copy font "11 YEARS OF EXPERIENCE"
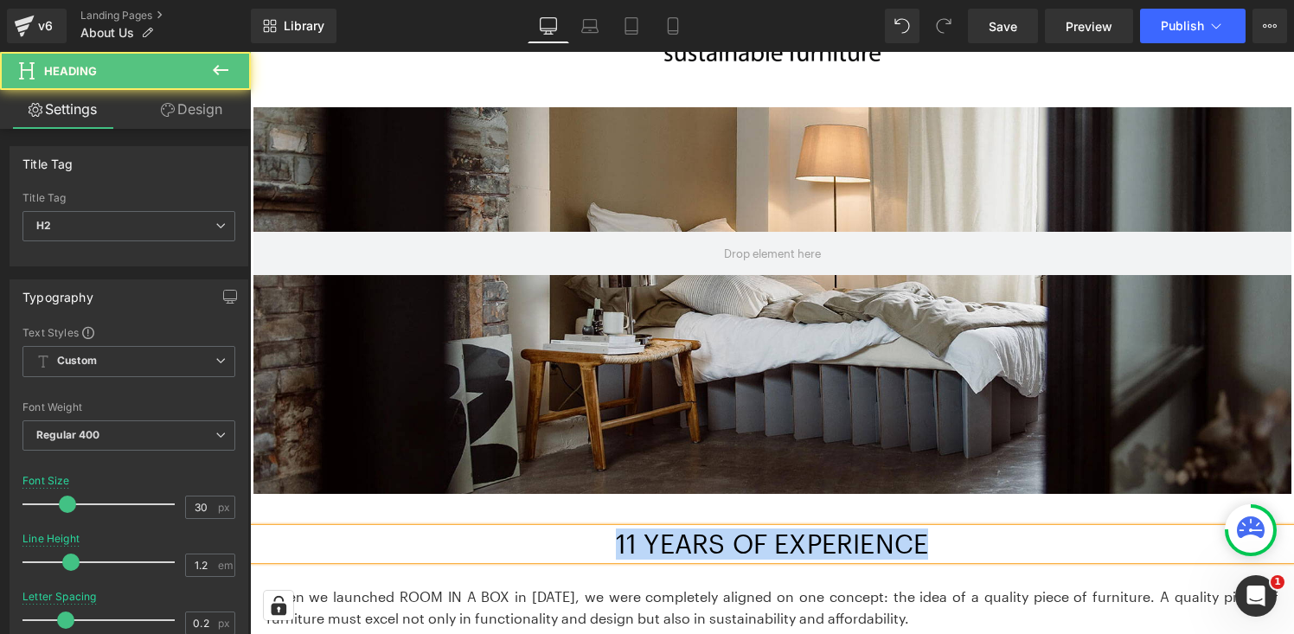
click at [744, 534] on font "11 YEARS OF EXPERIENCE" at bounding box center [772, 544] width 312 height 30
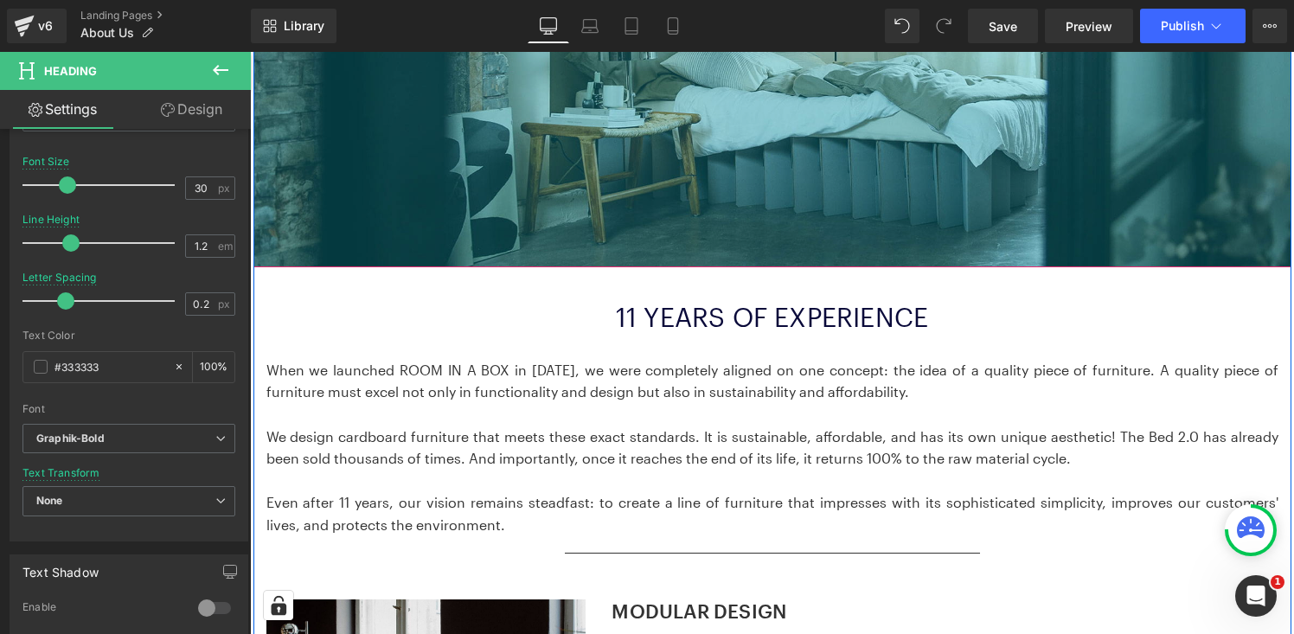
scroll to position [471, 0]
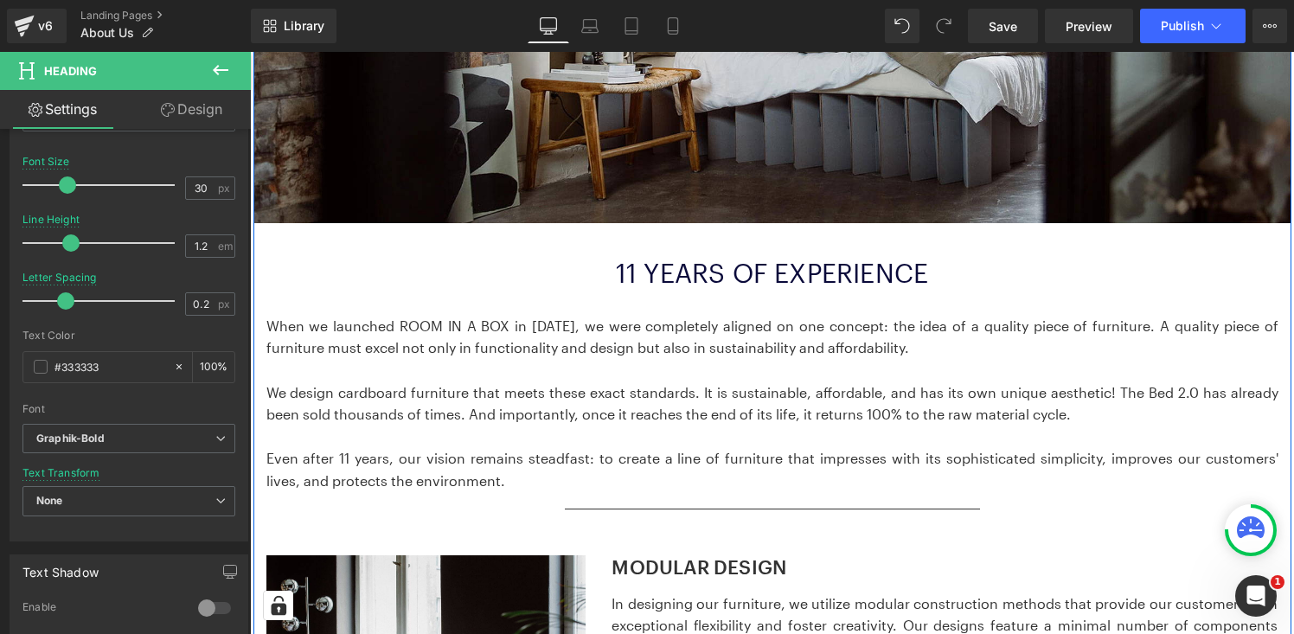
click at [555, 377] on p at bounding box center [772, 370] width 1012 height 22
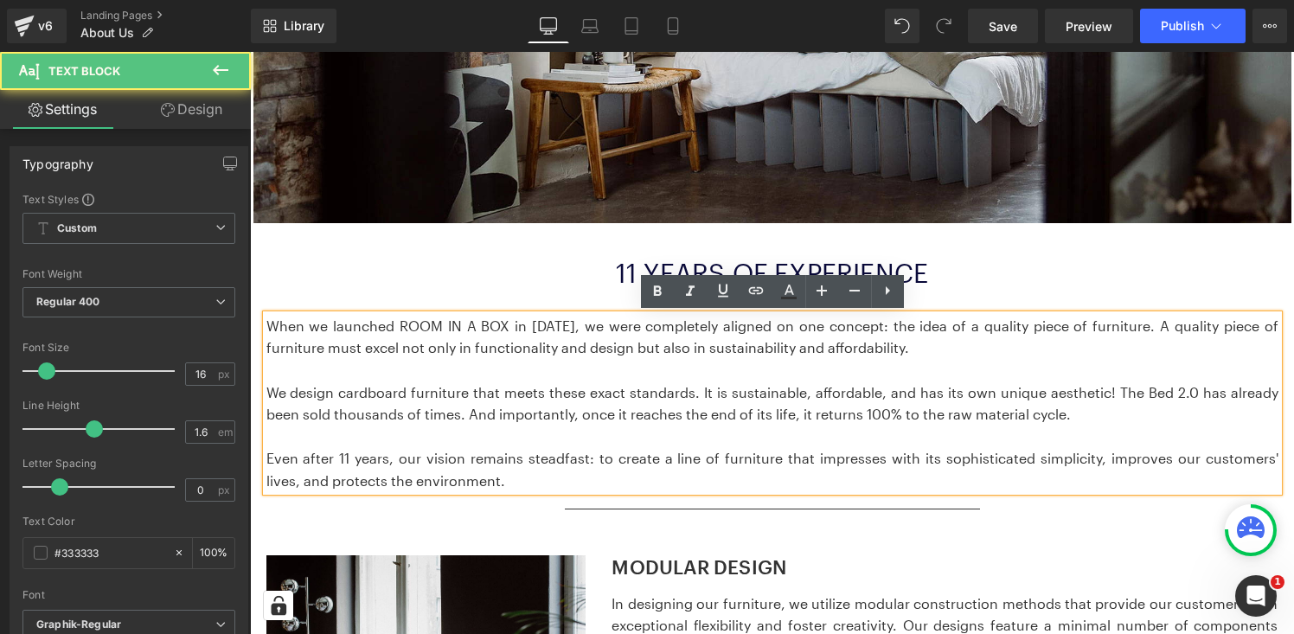
click at [452, 403] on p "We design cardboard furniture that meets these exact standards. It is sustainab…" at bounding box center [772, 404] width 1012 height 44
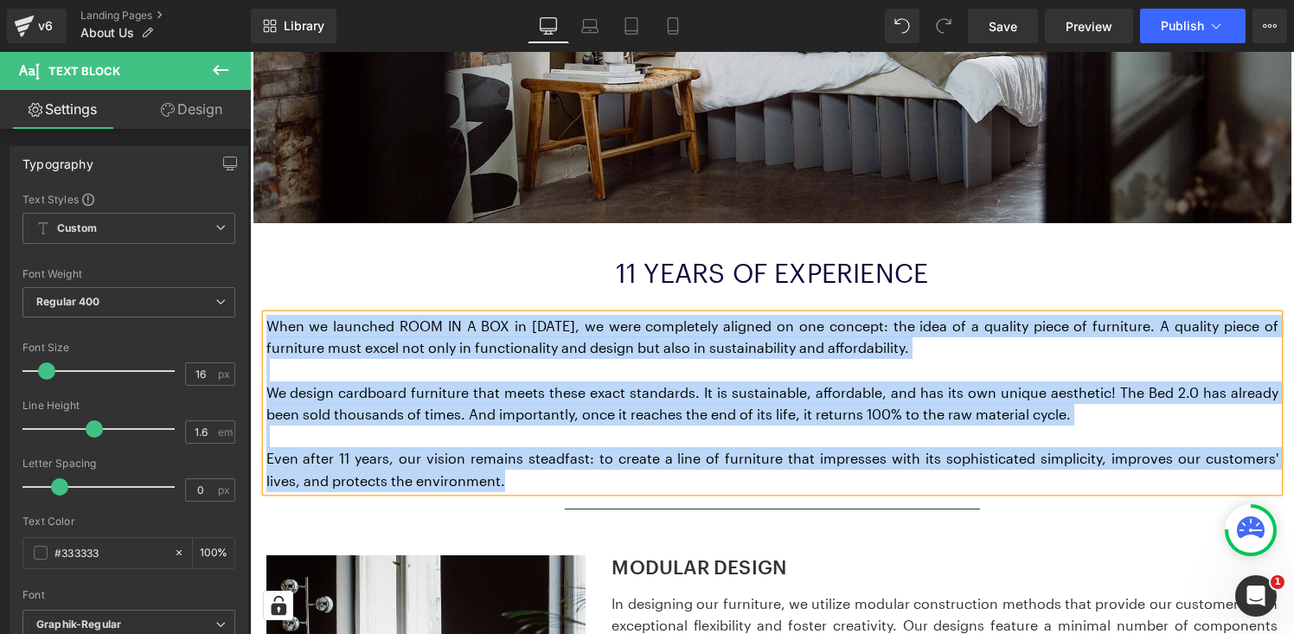
copy div "When we launched ROOM IN A BOX in 2013, we were completely aligned on one conce…"
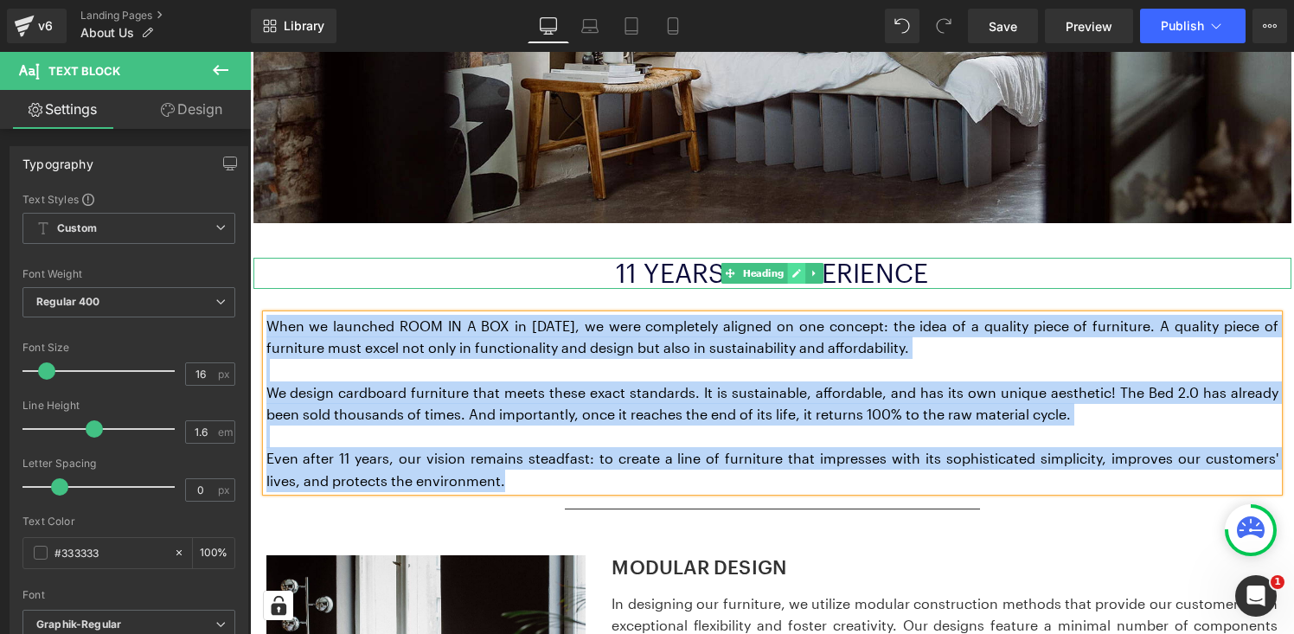
click at [790, 268] on link at bounding box center [796, 273] width 18 height 21
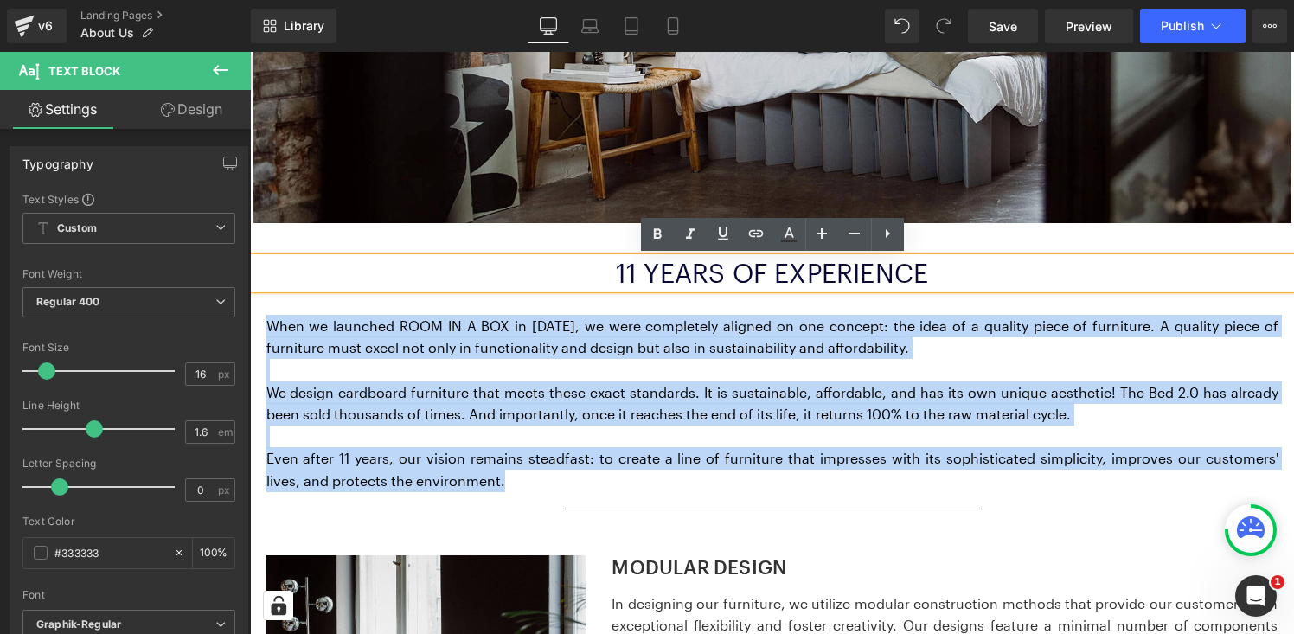
click at [665, 275] on font "11 YEARS OF EXPERIENCE" at bounding box center [772, 273] width 312 height 30
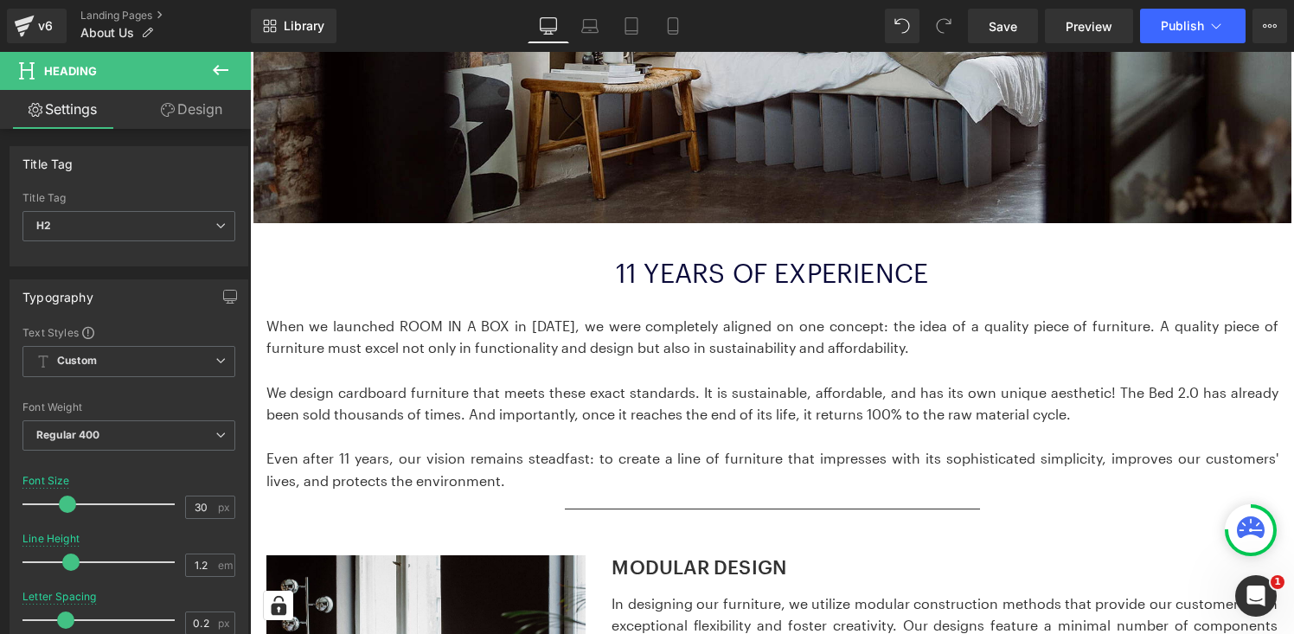
click at [202, 113] on link "Design" at bounding box center [191, 109] width 125 height 39
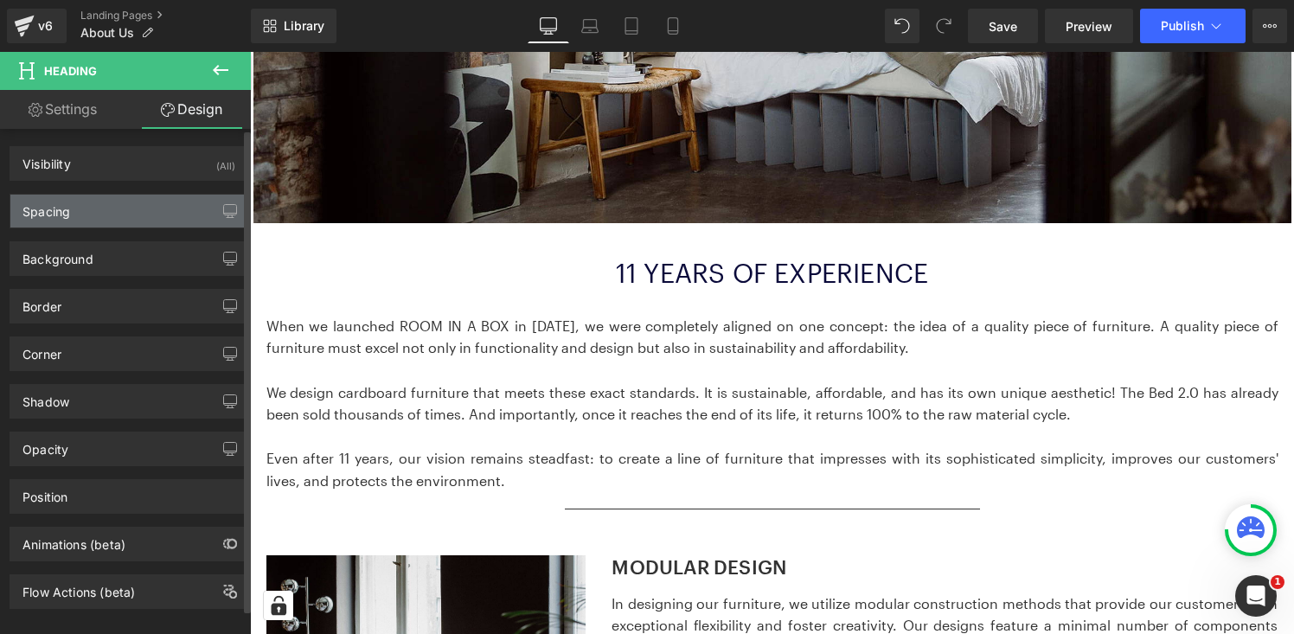
click at [136, 220] on div "Spacing" at bounding box center [128, 211] width 237 height 33
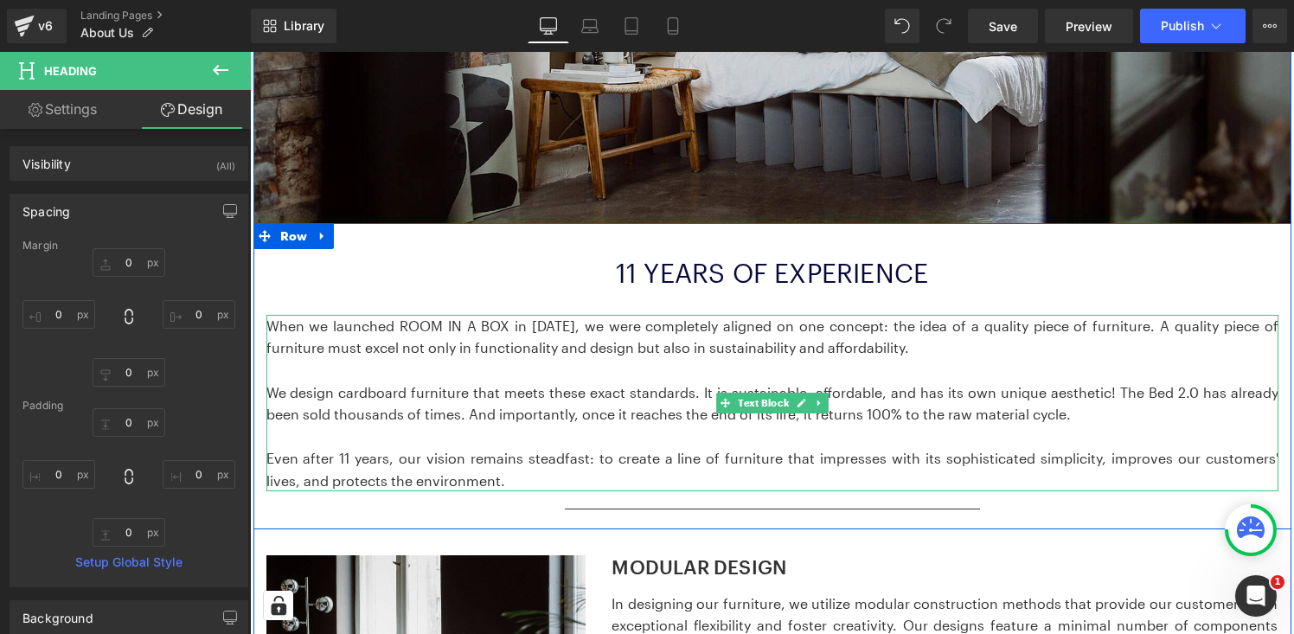
click at [684, 380] on p at bounding box center [772, 370] width 1012 height 22
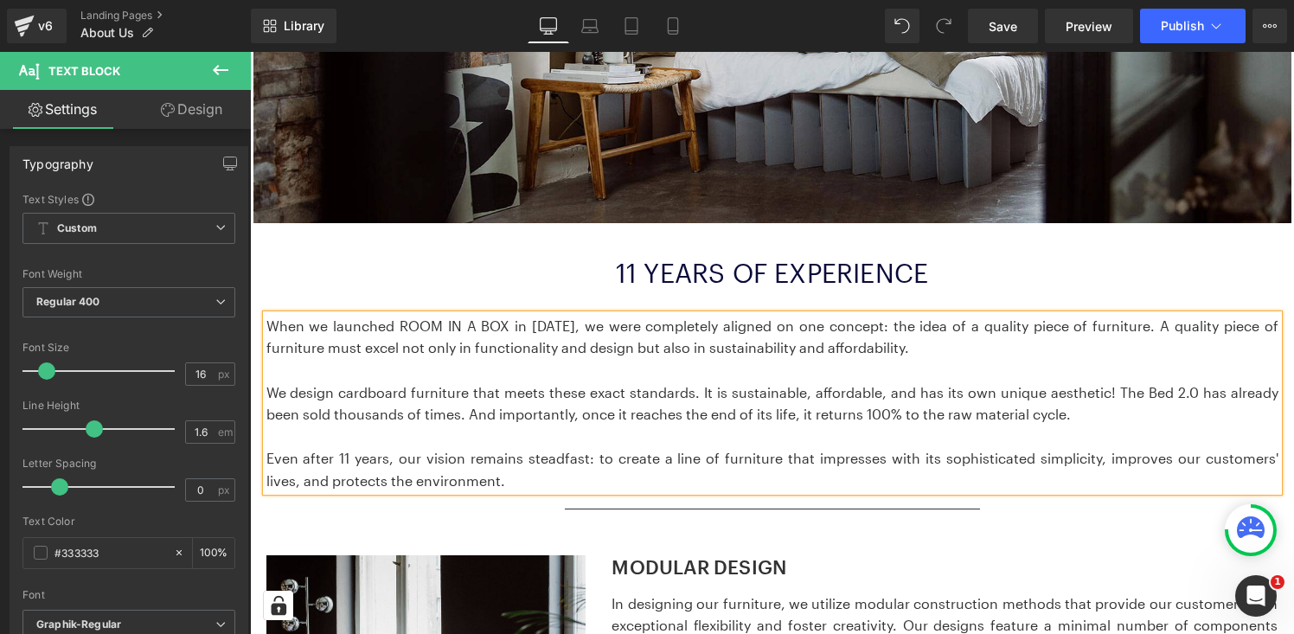
click at [204, 112] on link "Design" at bounding box center [191, 109] width 125 height 39
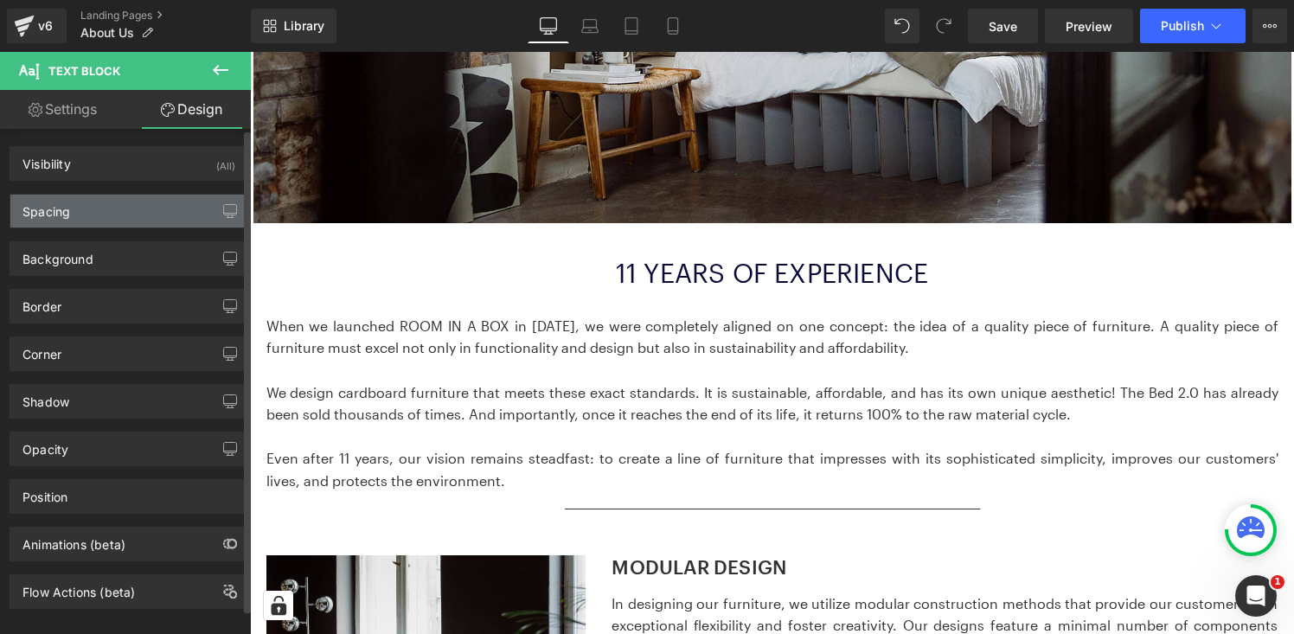
click at [151, 221] on div "Spacing" at bounding box center [128, 211] width 237 height 33
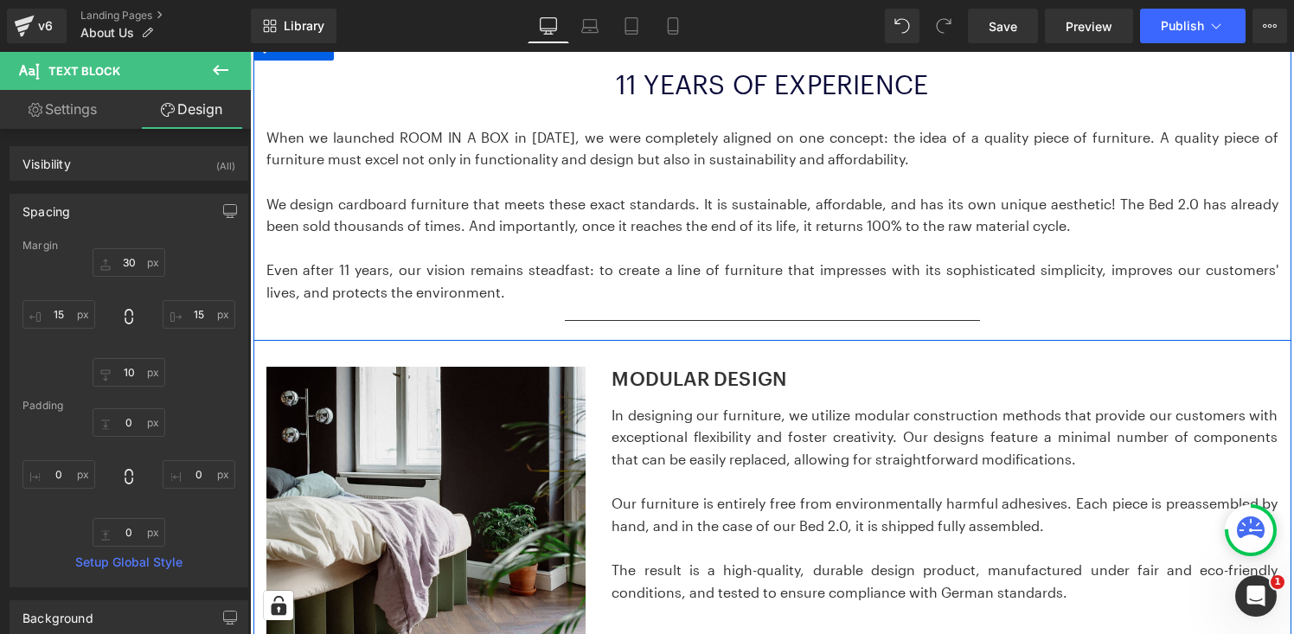
scroll to position [804, 0]
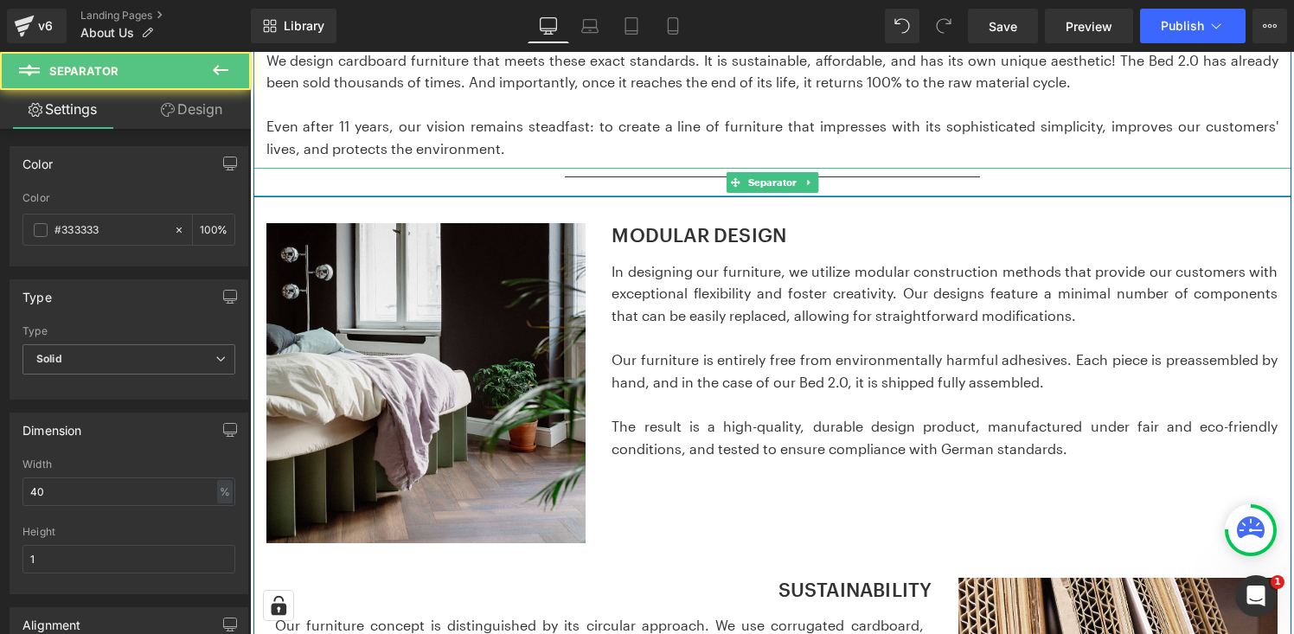
click at [625, 174] on div at bounding box center [772, 182] width 1038 height 29
click at [681, 175] on div at bounding box center [772, 182] width 1038 height 29
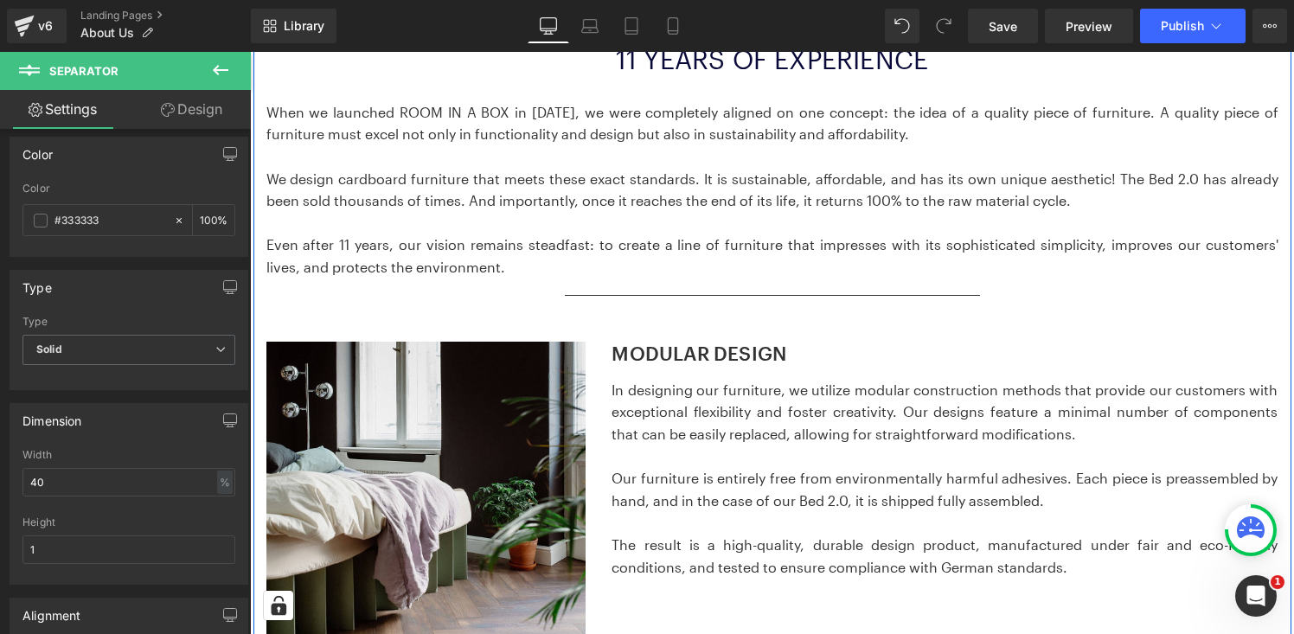
scroll to position [800, 0]
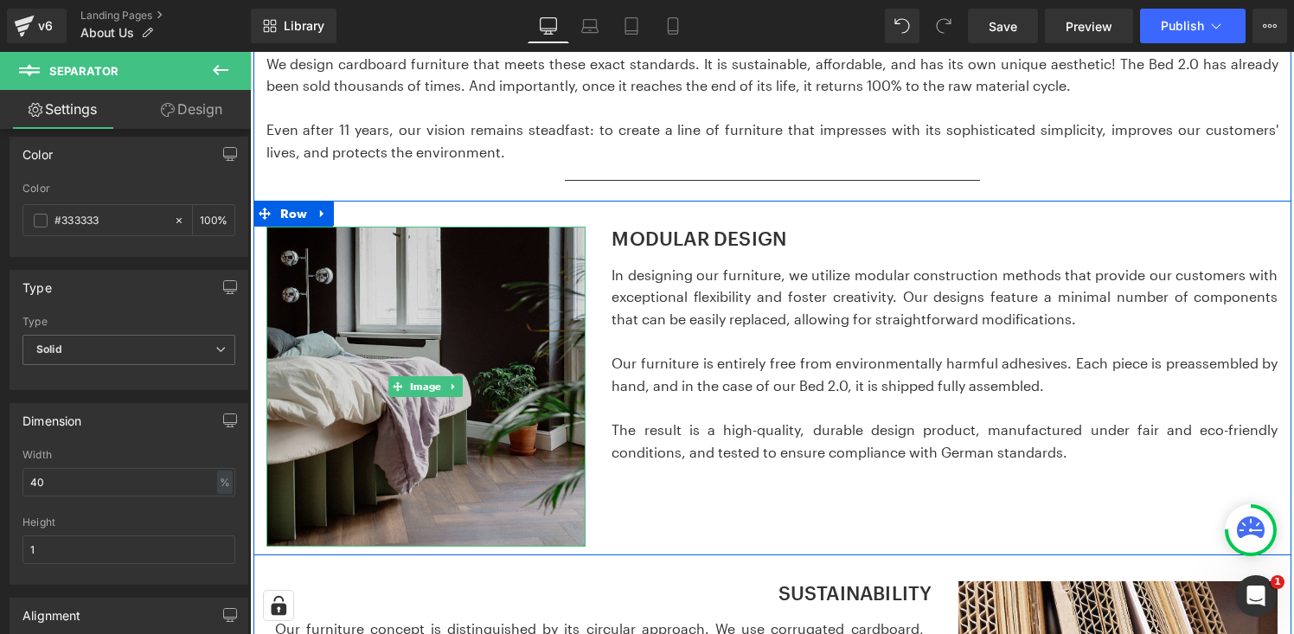
click at [465, 275] on img at bounding box center [426, 387] width 320 height 320
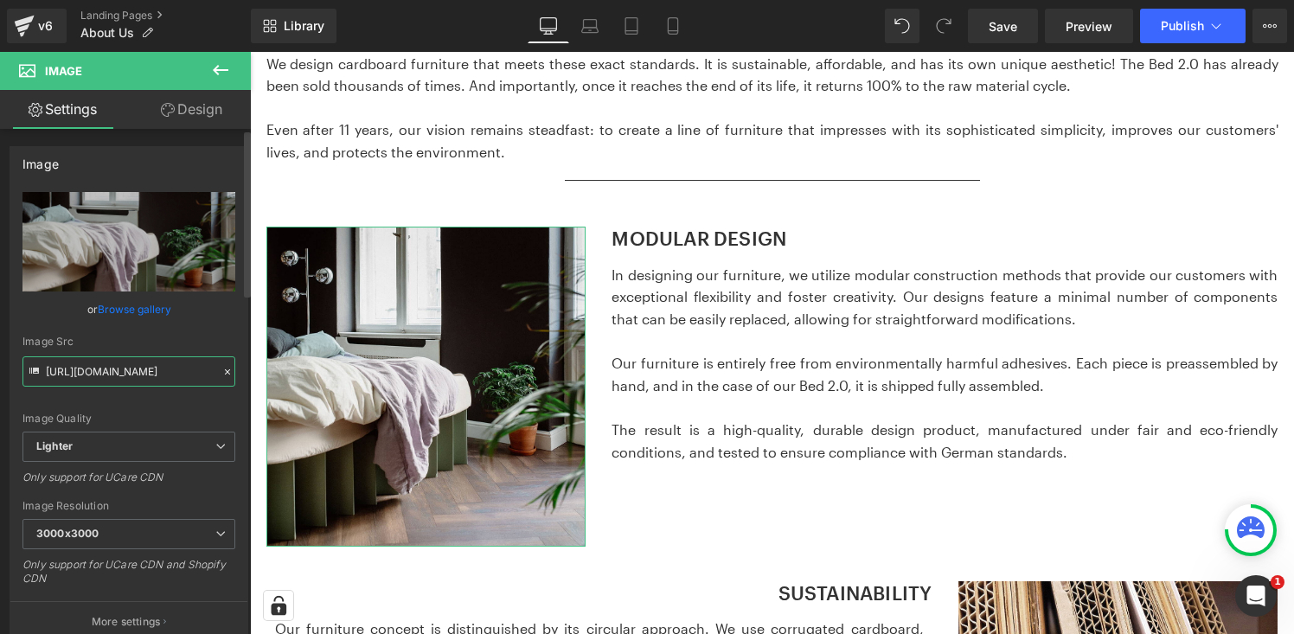
click at [141, 377] on input "https://ucarecdn.com/71f70175-dd83-4de6-878e-2b02bdf2d8d2/-/format/auto/-/previ…" at bounding box center [128, 371] width 213 height 30
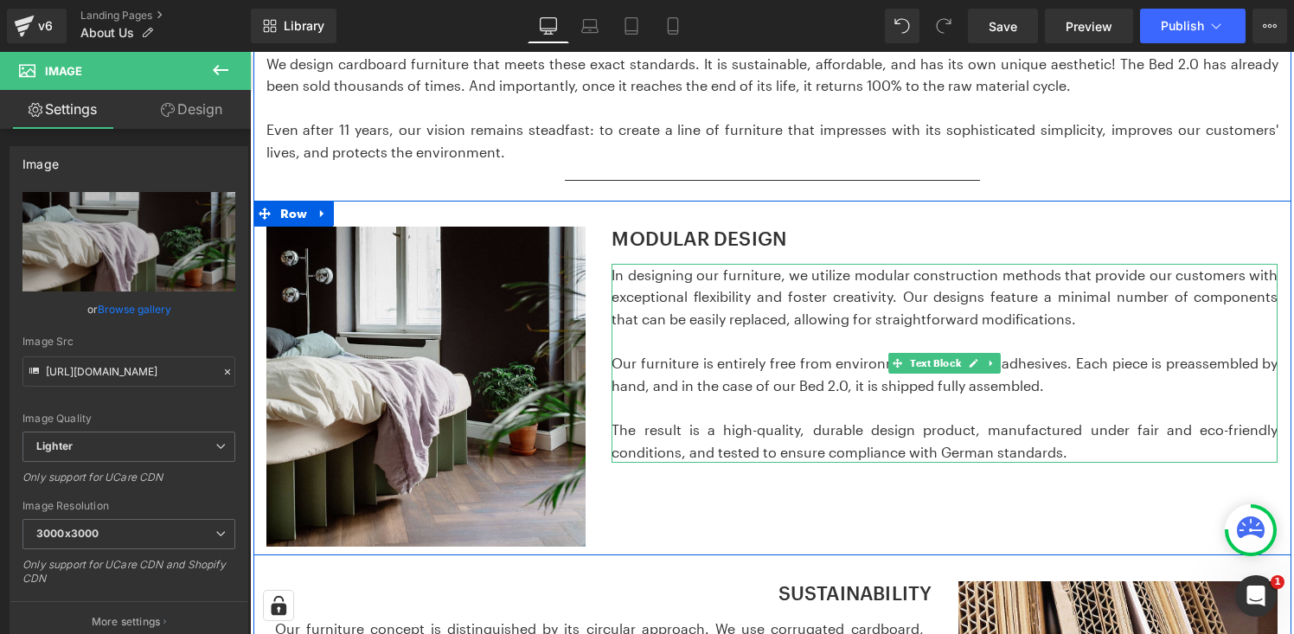
click at [706, 306] on p "In designing our furniture, we utilize modular construction methods that provid…" at bounding box center [945, 297] width 666 height 67
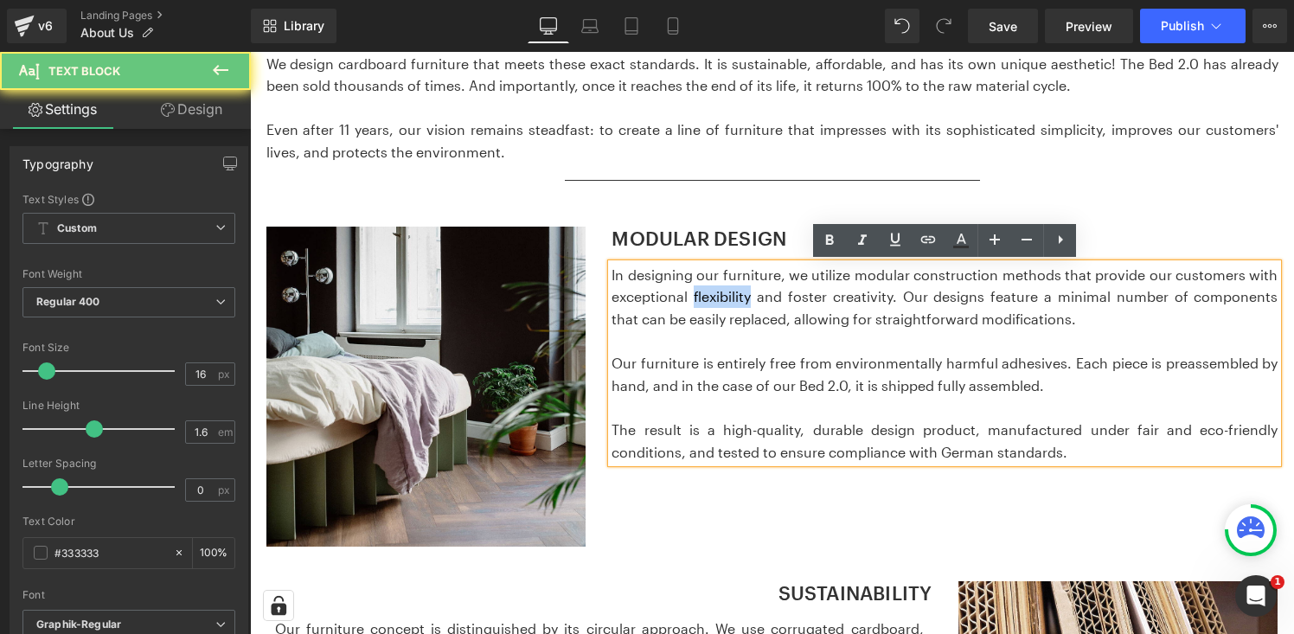
click at [706, 306] on p "In designing our furniture, we utilize modular construction methods that provid…" at bounding box center [945, 297] width 666 height 67
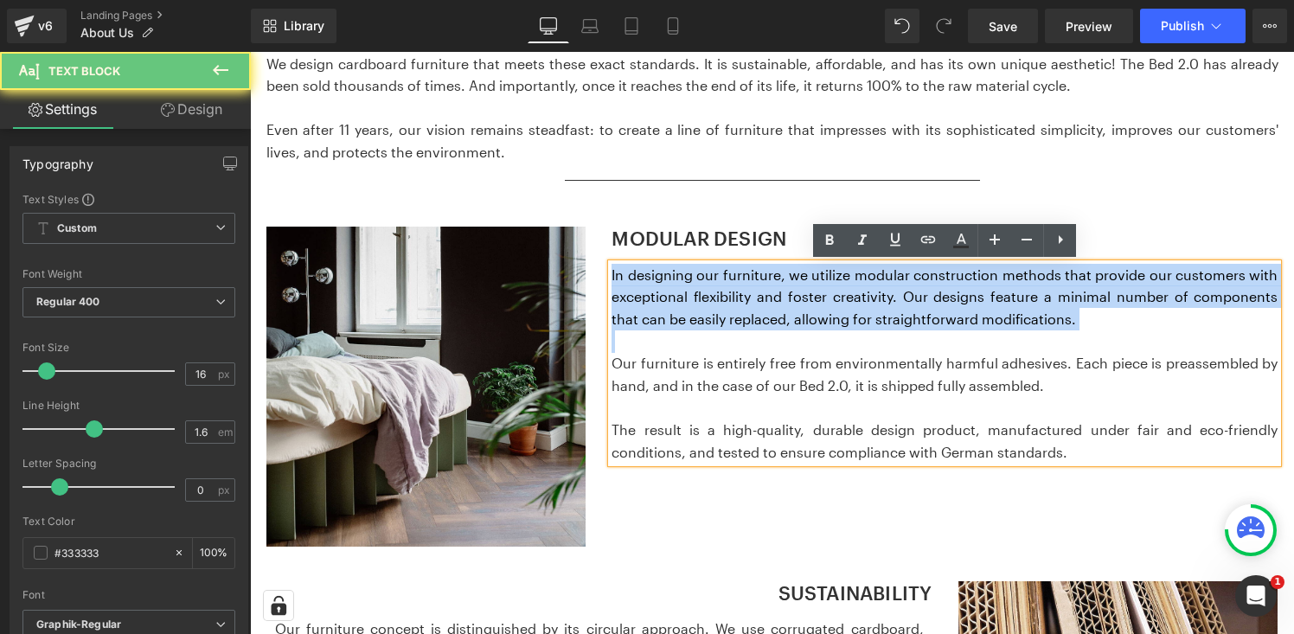
click at [706, 306] on p "In designing our furniture, we utilize modular construction methods that provid…" at bounding box center [945, 297] width 666 height 67
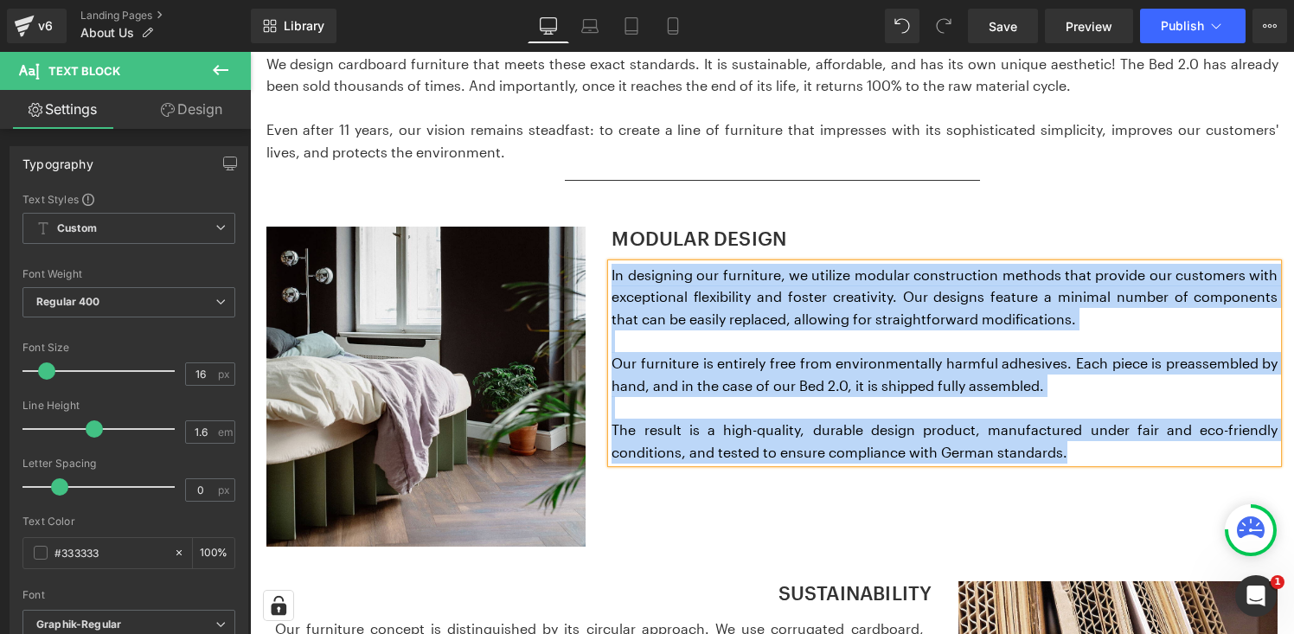
copy div "In designing our furniture, we utilize modular construction methods that provid…"
click at [752, 238] on h3 "MODULAR DESIGN" at bounding box center [945, 238] width 666 height 22
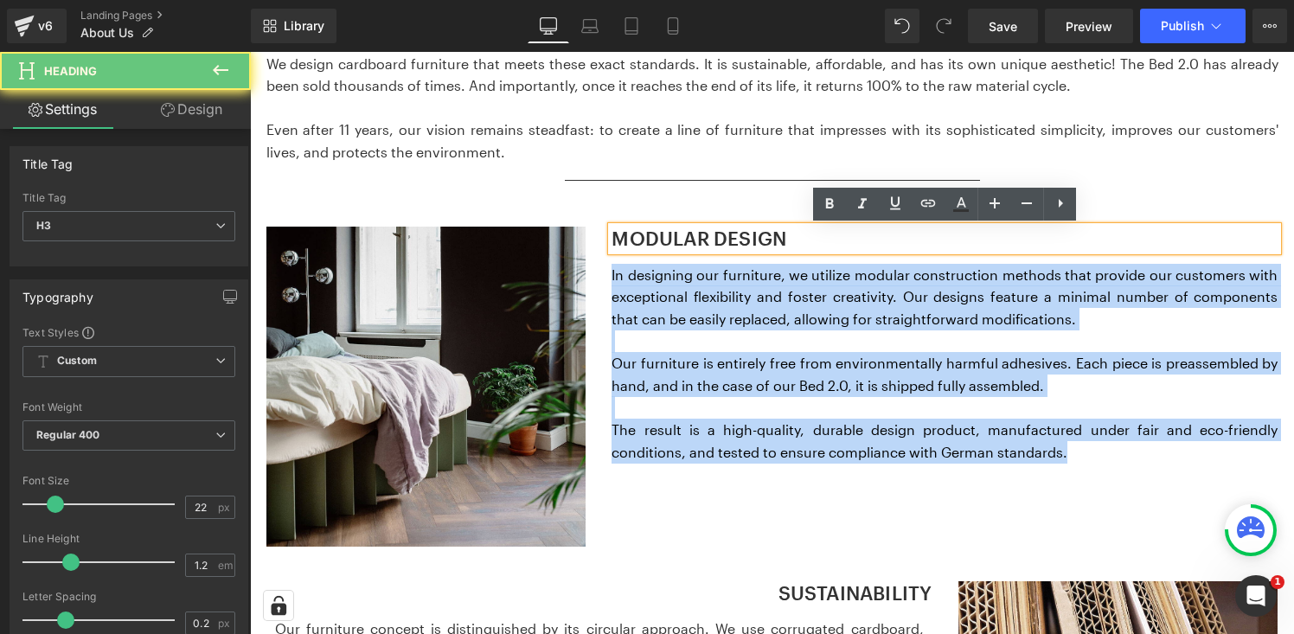
click at [752, 238] on h3 "MODULAR DESIGN" at bounding box center [945, 238] width 666 height 22
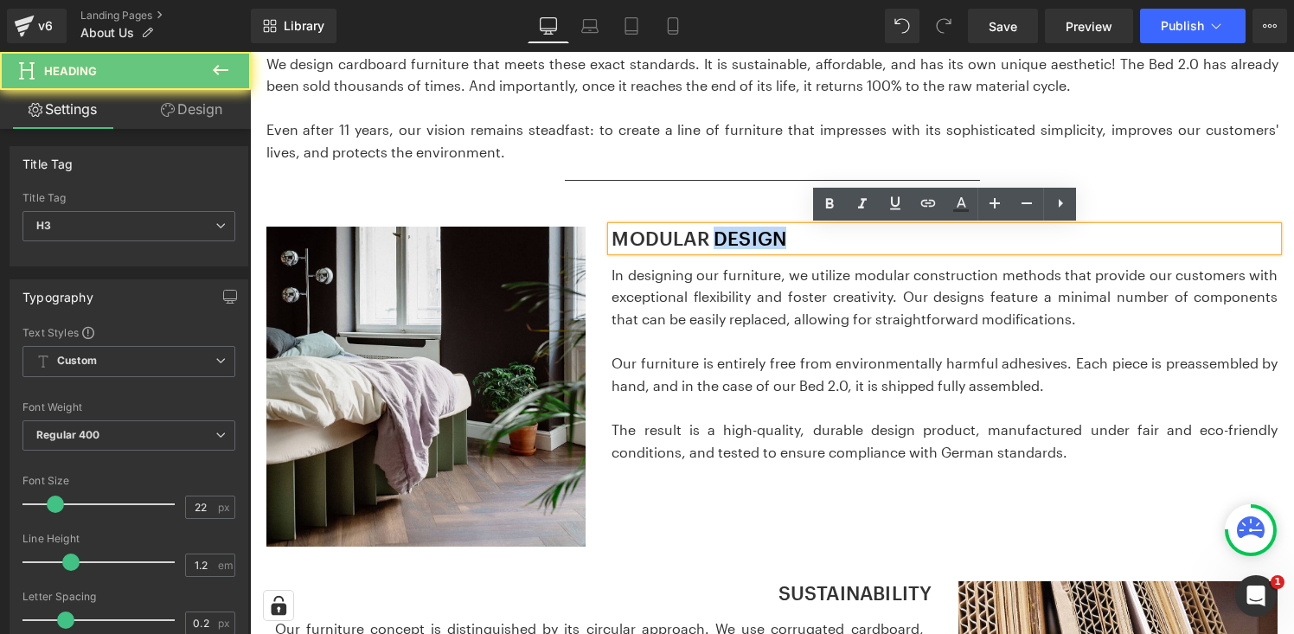
click at [752, 238] on h3 "MODULAR DESIGN" at bounding box center [945, 238] width 666 height 22
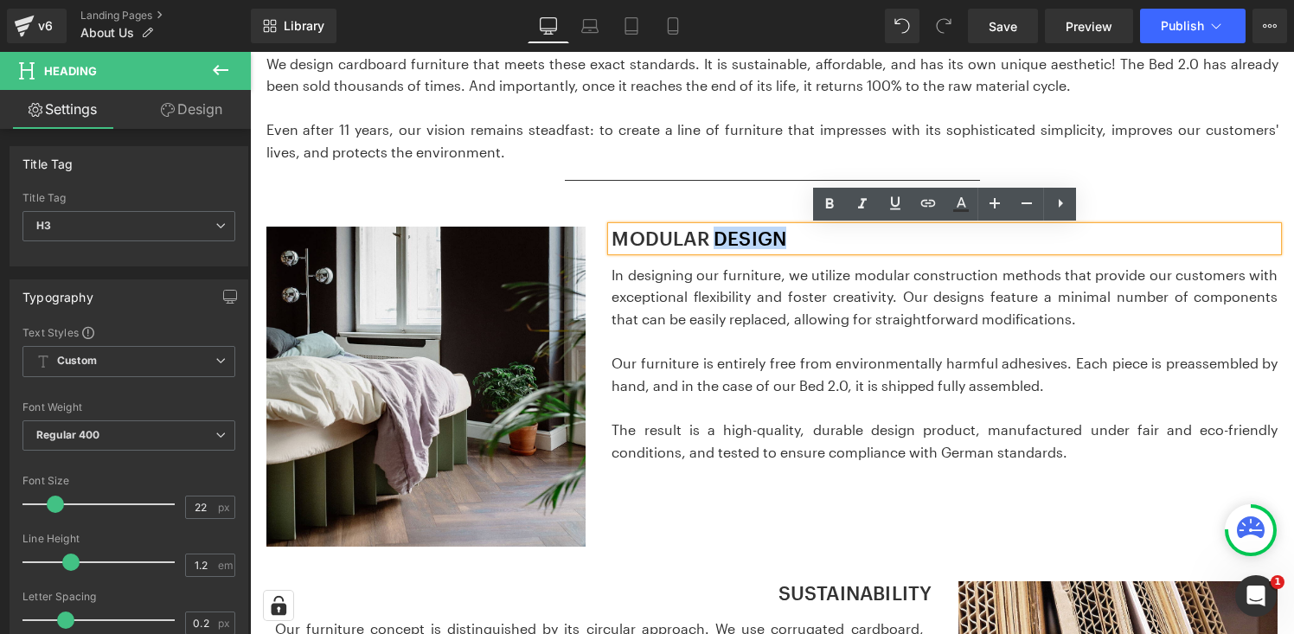
click at [752, 238] on h3 "MODULAR DESIGN" at bounding box center [945, 238] width 666 height 22
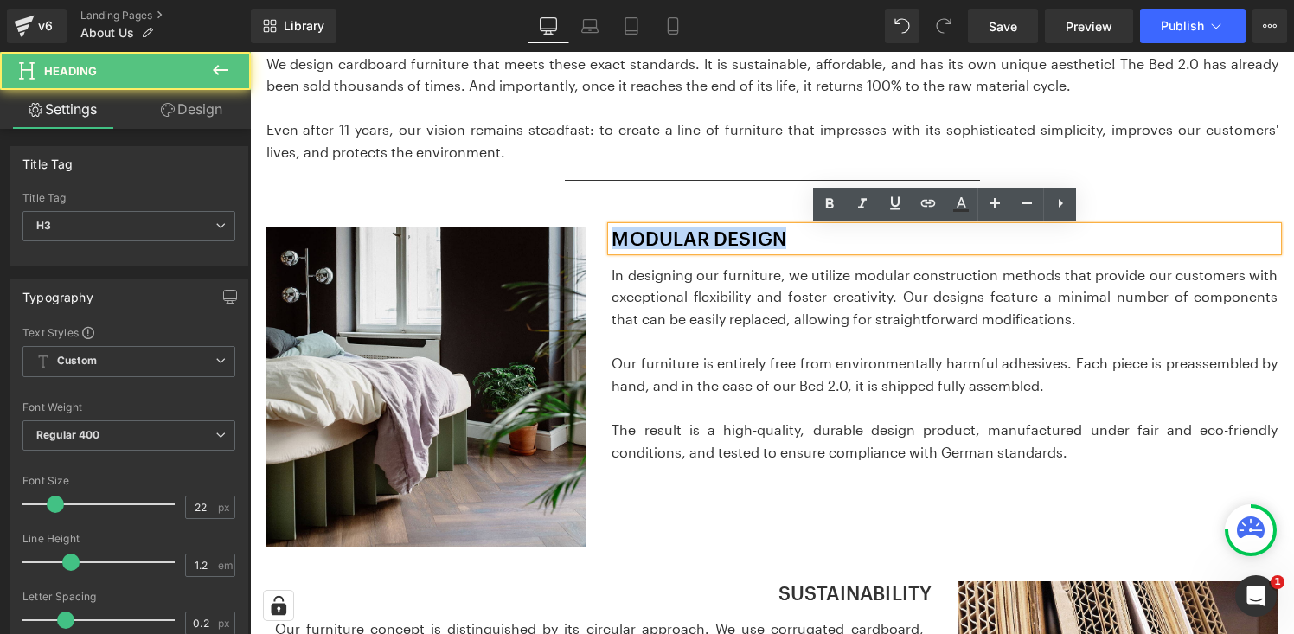
click at [752, 238] on h3 "MODULAR DESIGN" at bounding box center [945, 238] width 666 height 22
copy h3 "MODULAR DESIGN"
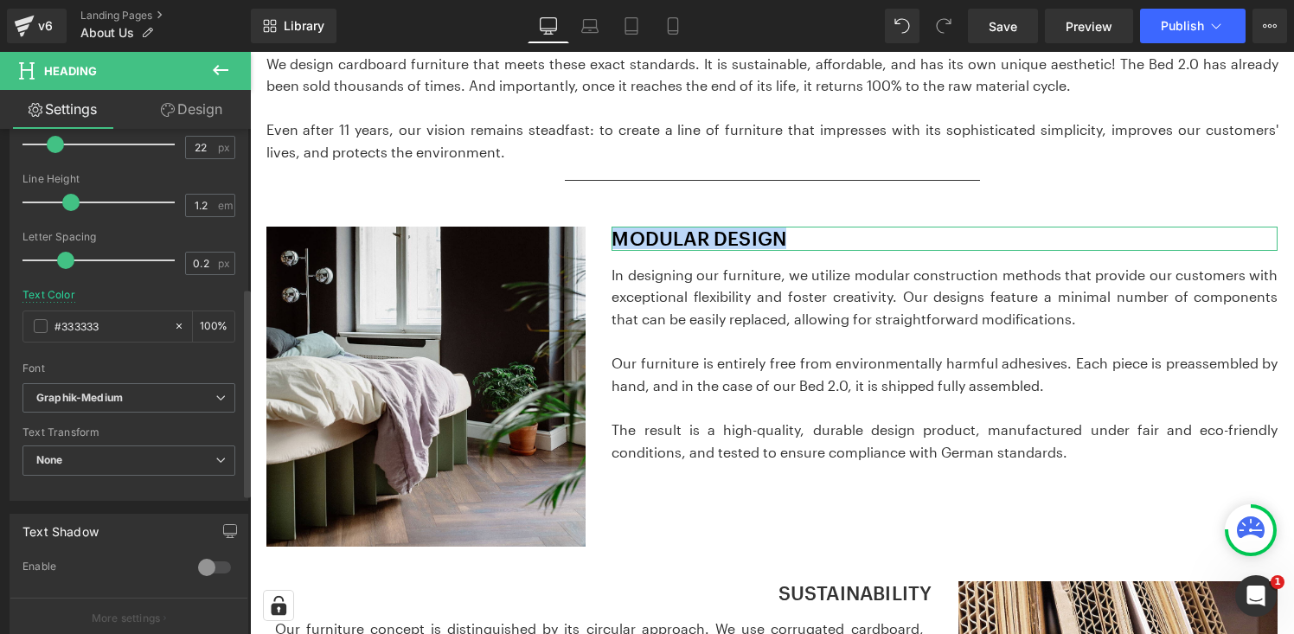
scroll to position [390, 0]
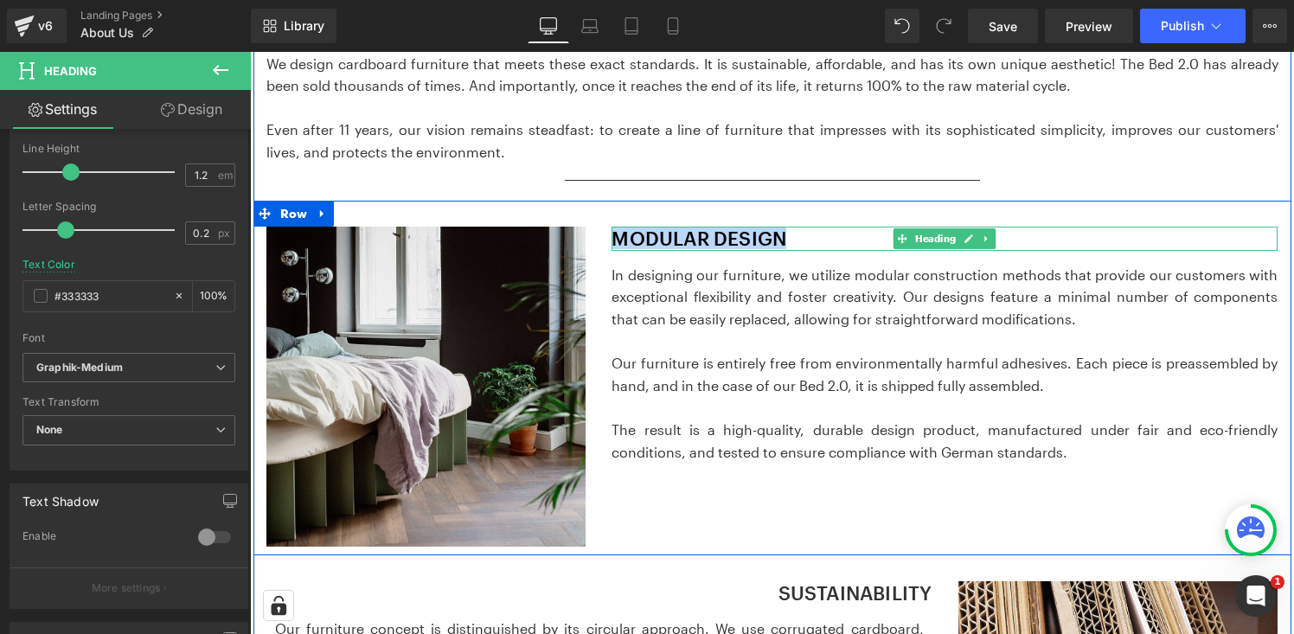
click at [807, 242] on h3 "MODULAR DESIGN" at bounding box center [945, 238] width 666 height 22
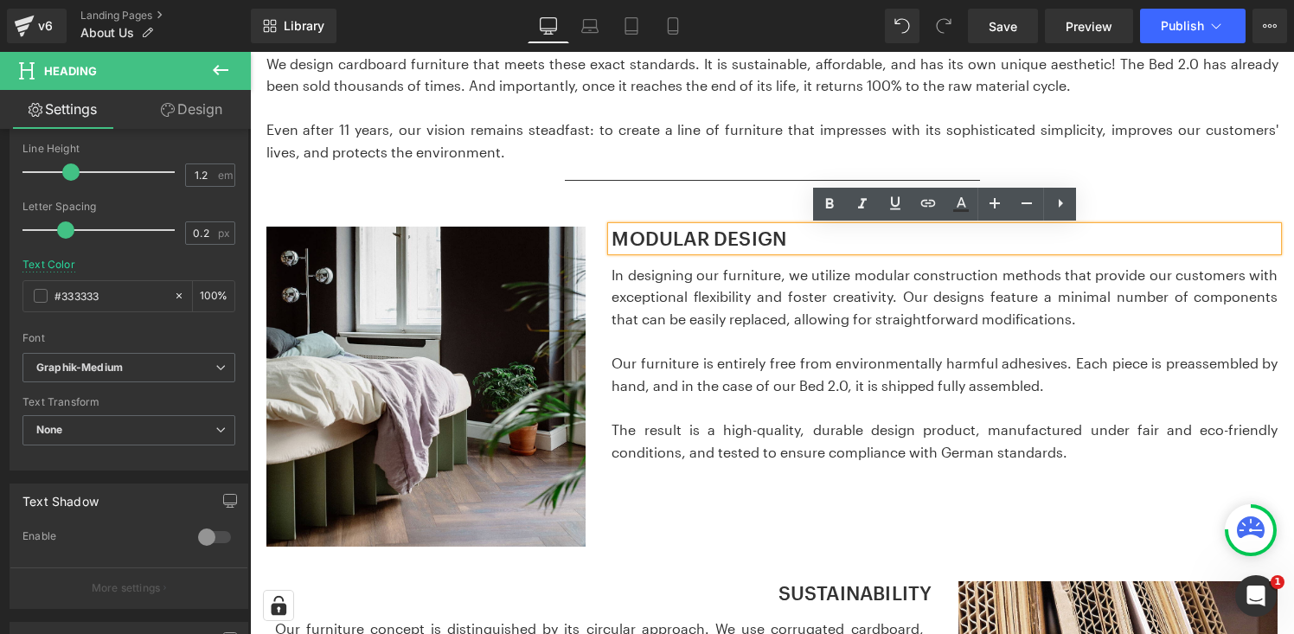
click at [201, 115] on link "Design" at bounding box center [191, 109] width 125 height 39
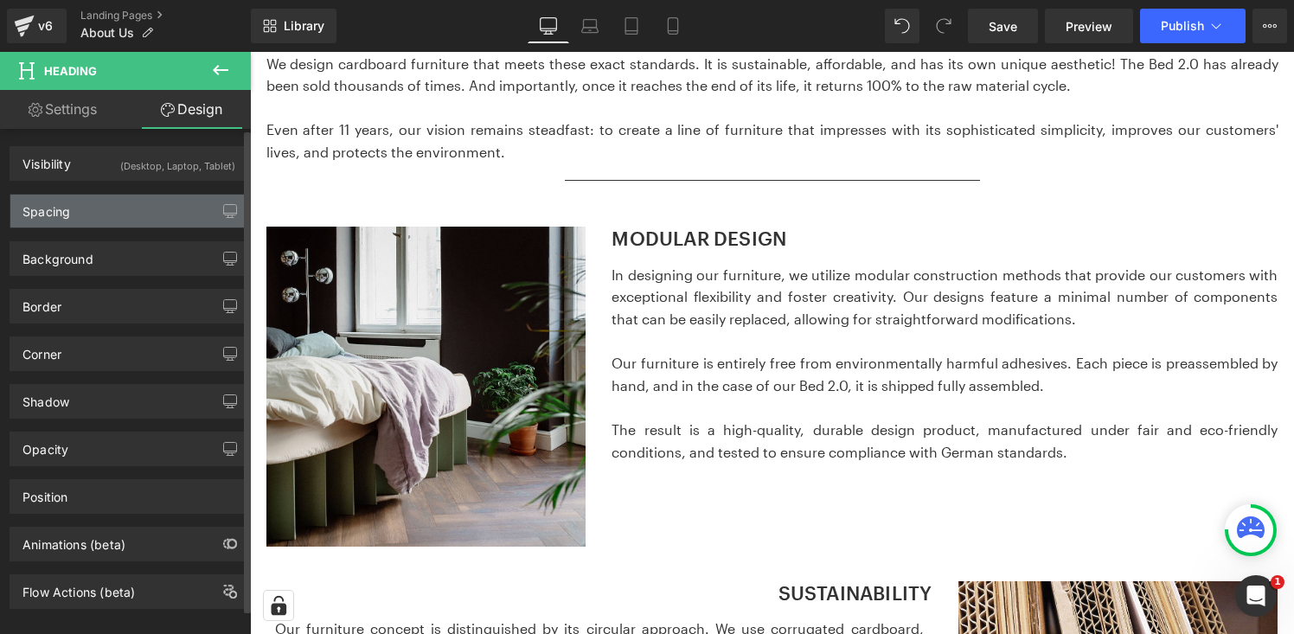
click at [175, 201] on div "Spacing" at bounding box center [128, 211] width 237 height 33
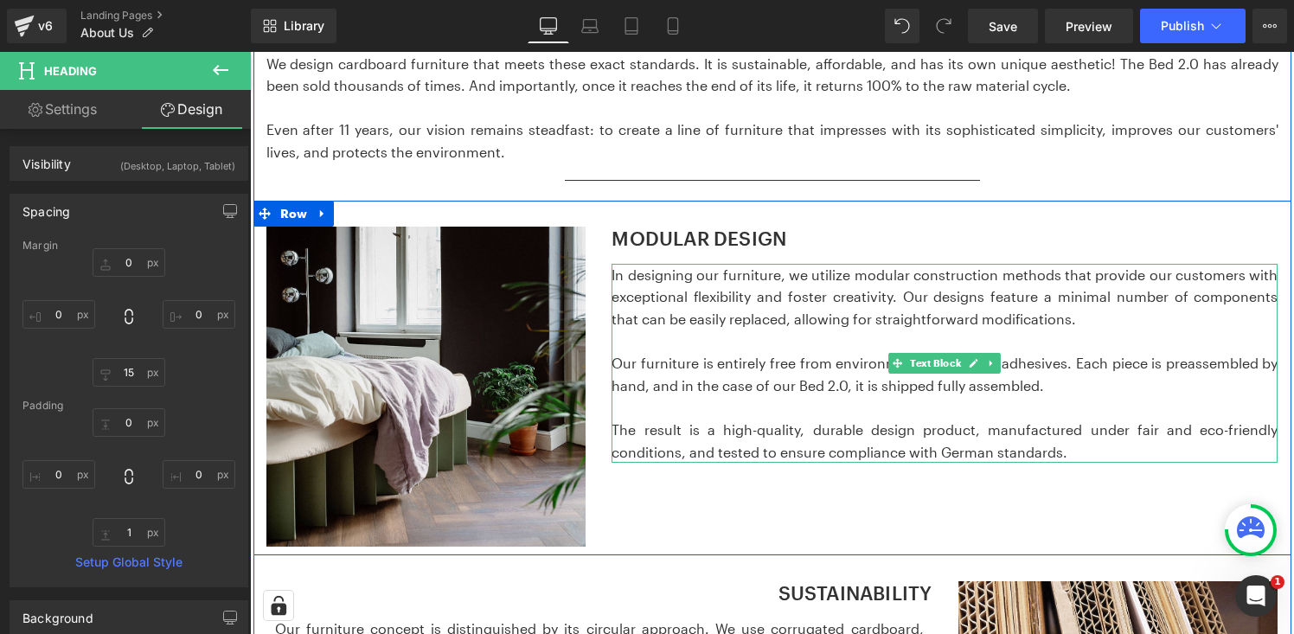
click at [729, 322] on p "In designing our furniture, we utilize modular construction methods that provid…" at bounding box center [945, 297] width 666 height 67
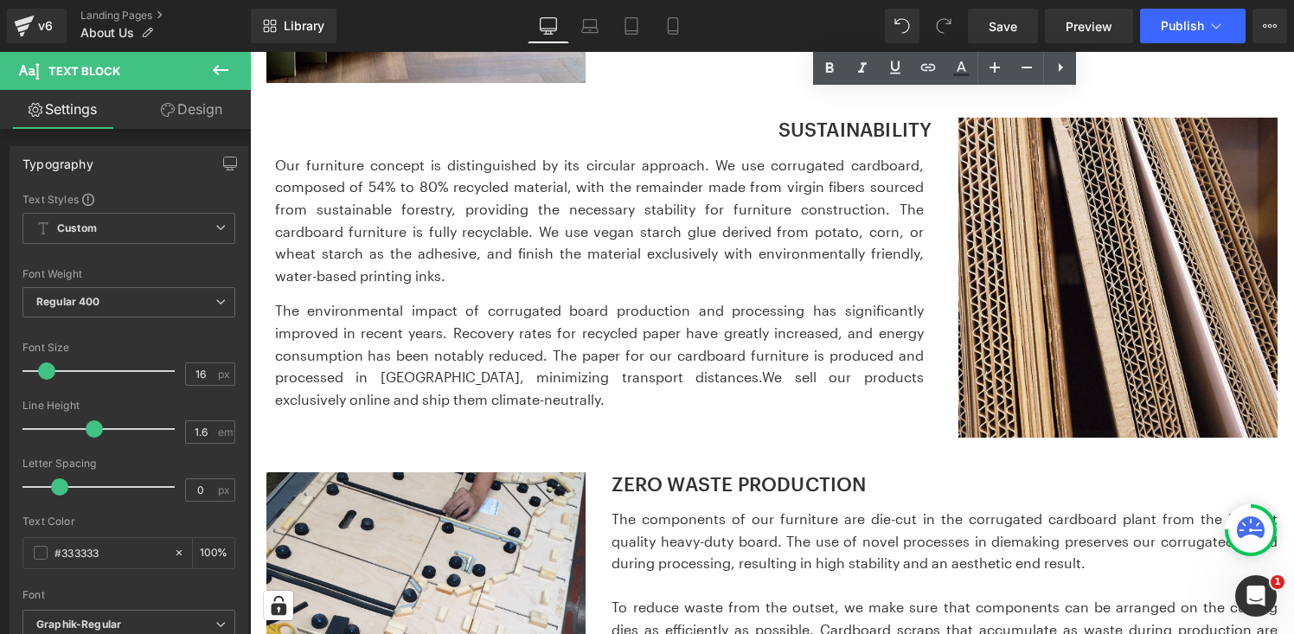
scroll to position [1262, 0]
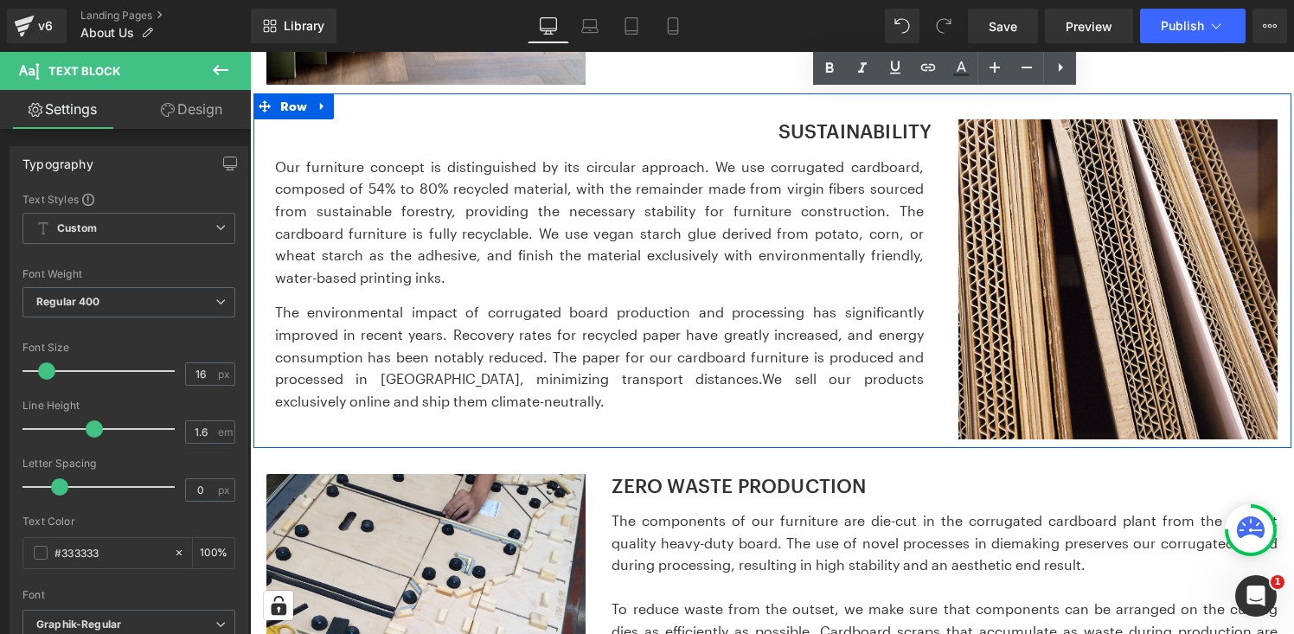
click at [864, 134] on h3 "SUSTAINABILITY" at bounding box center [599, 130] width 666 height 22
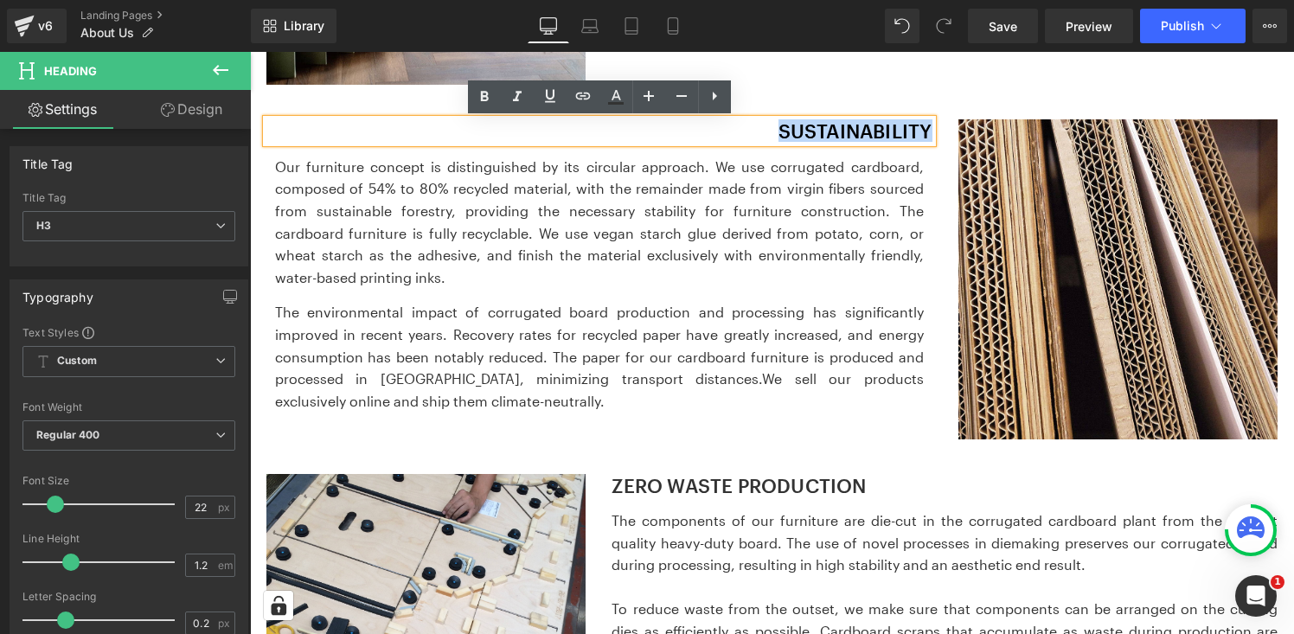
copy h3 "SUSTAINABILITY"
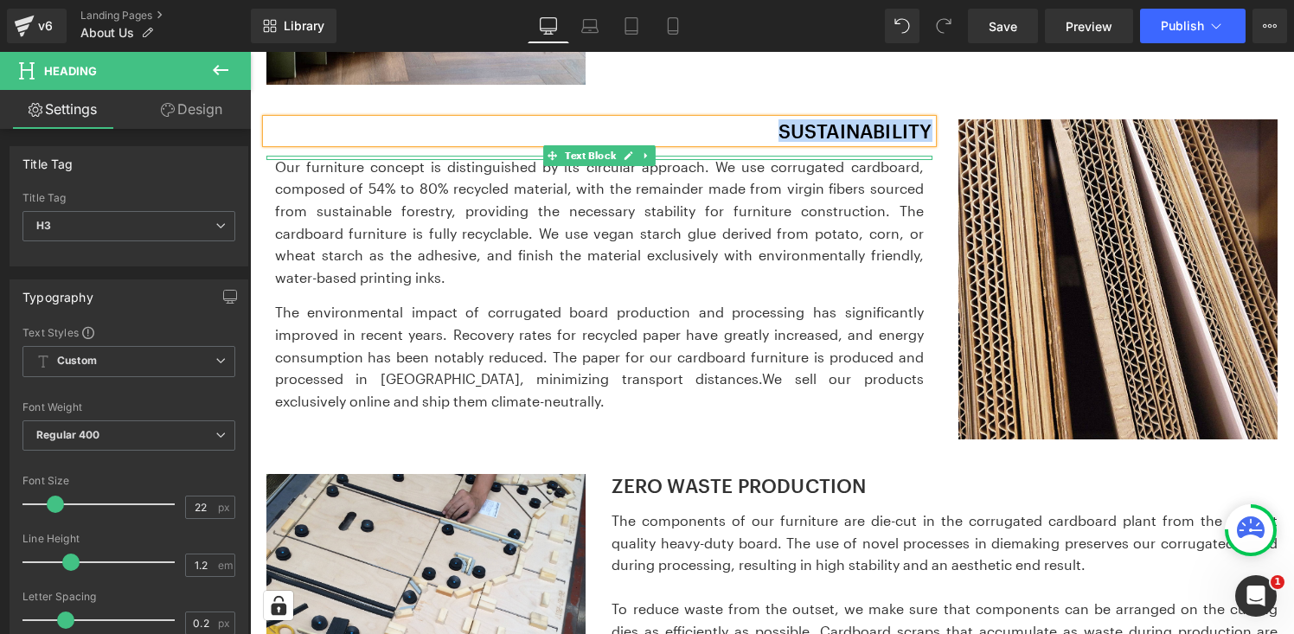
click at [574, 266] on p "Our furniture concept is distinguished by its circular approach. We use corruga…" at bounding box center [599, 222] width 649 height 133
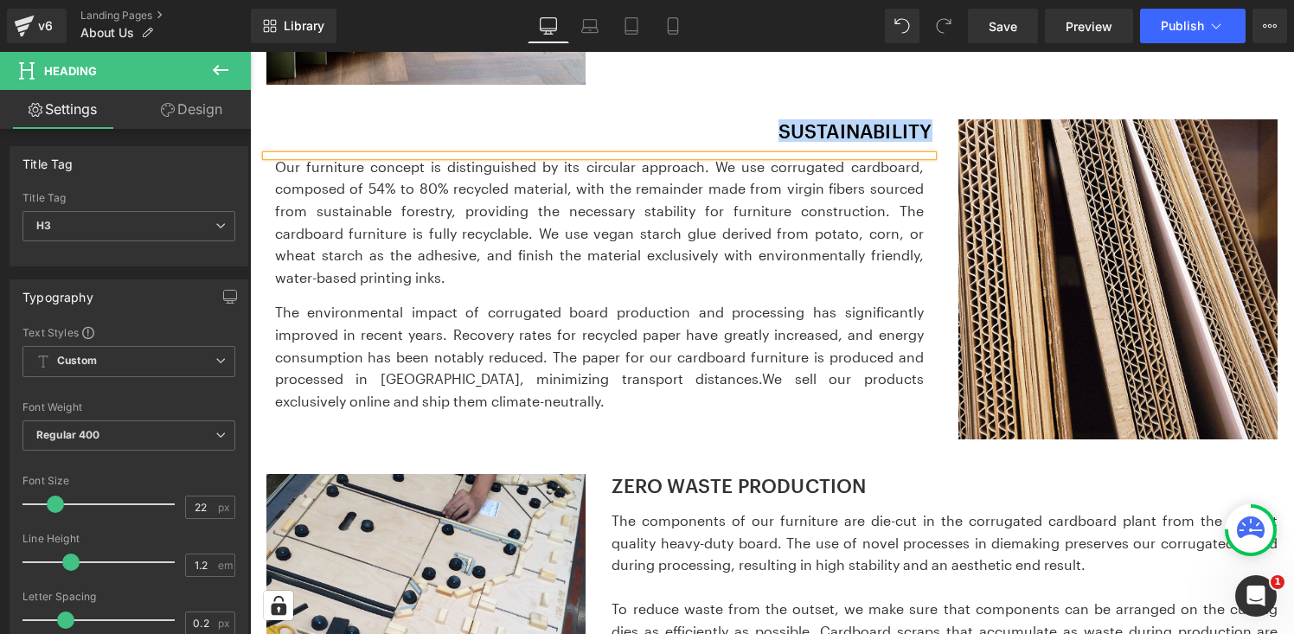
click at [574, 266] on p "Our furniture concept is distinguished by its circular approach. We use corruga…" at bounding box center [599, 222] width 649 height 133
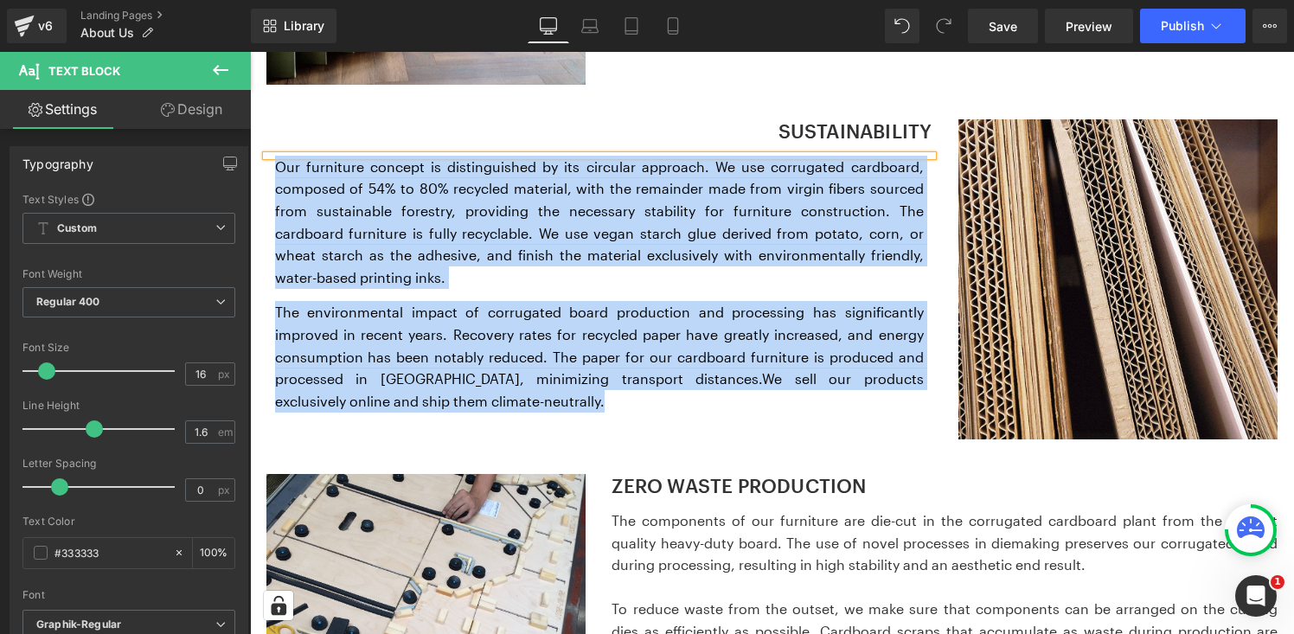
copy div "Our furniture concept is distinguished by its circular approach. We use corruga…"
click at [592, 231] on span "Our furniture concept is distinguished by its circular approach. We use corruga…" at bounding box center [599, 221] width 649 height 127
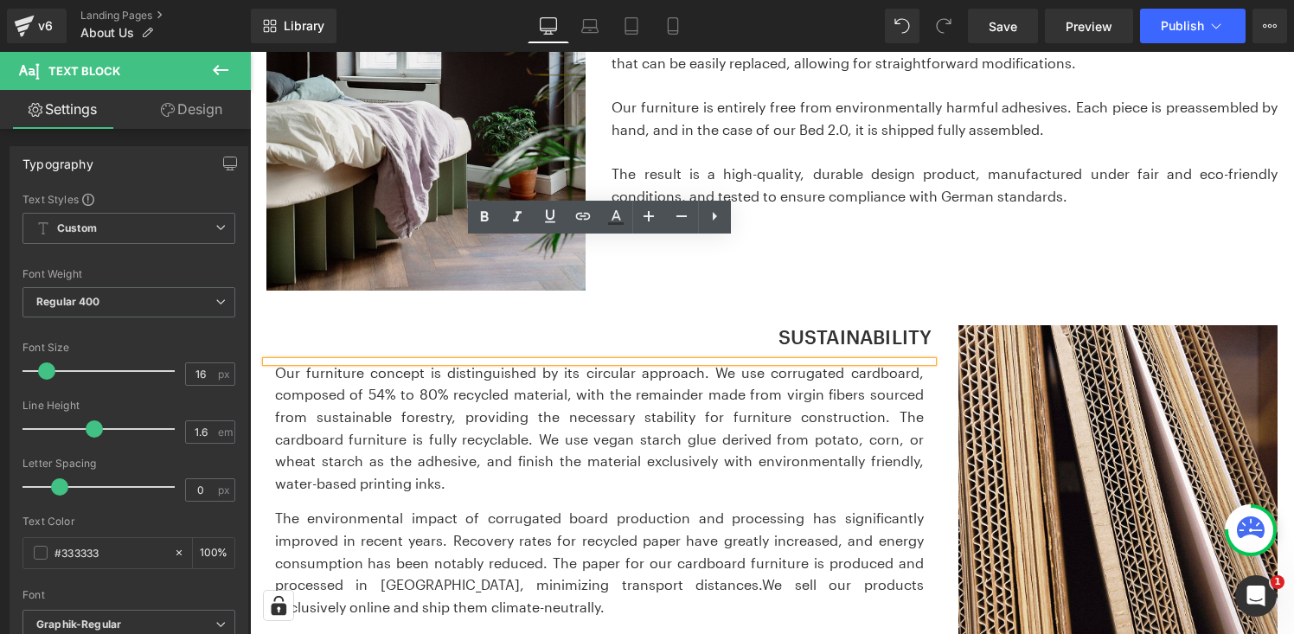
scroll to position [889, 0]
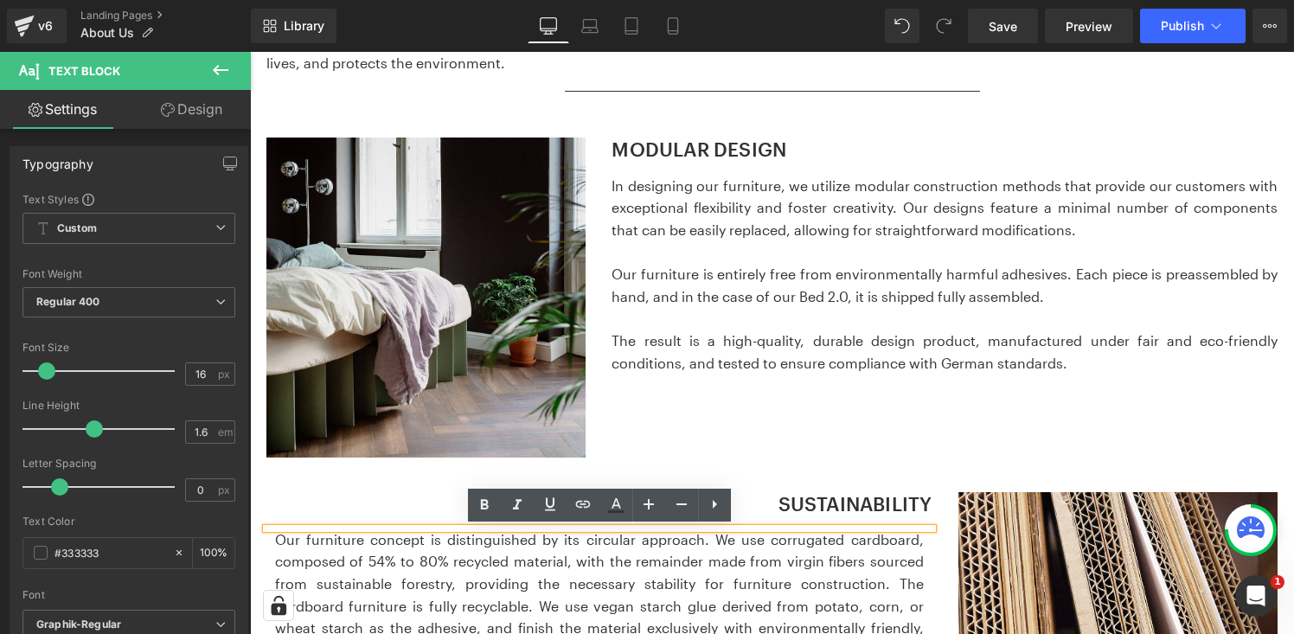
click at [668, 237] on p "In designing our furniture, we utilize modular construction methods that provid…" at bounding box center [945, 208] width 666 height 67
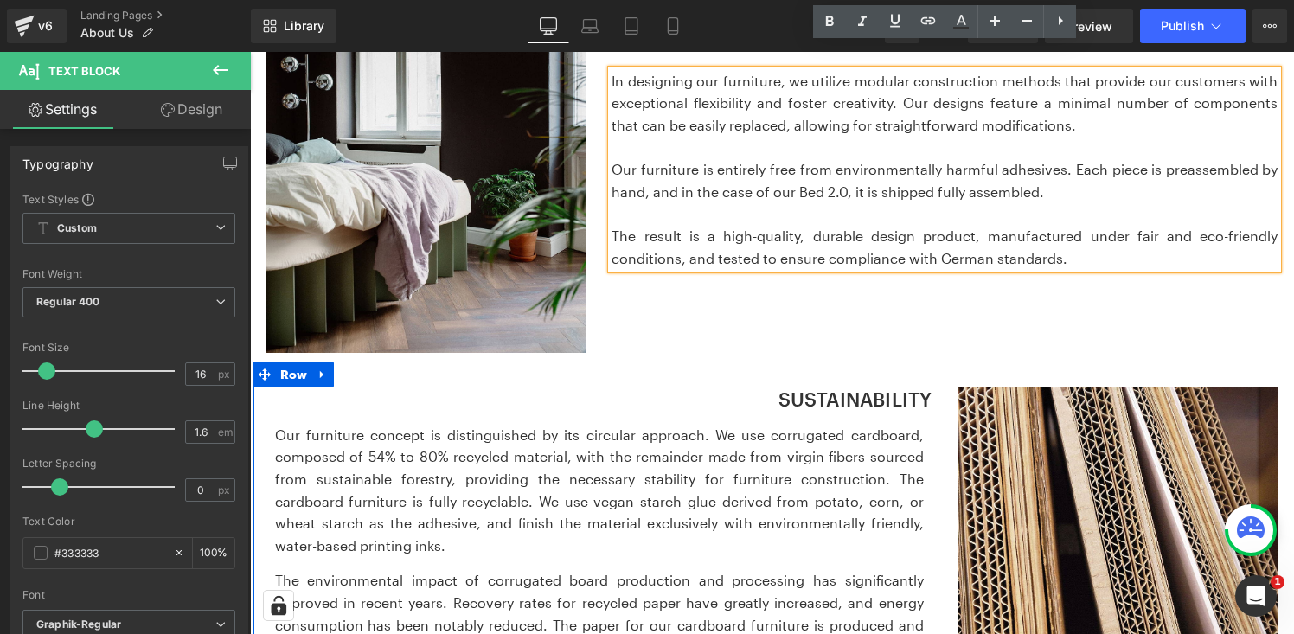
scroll to position [1019, 0]
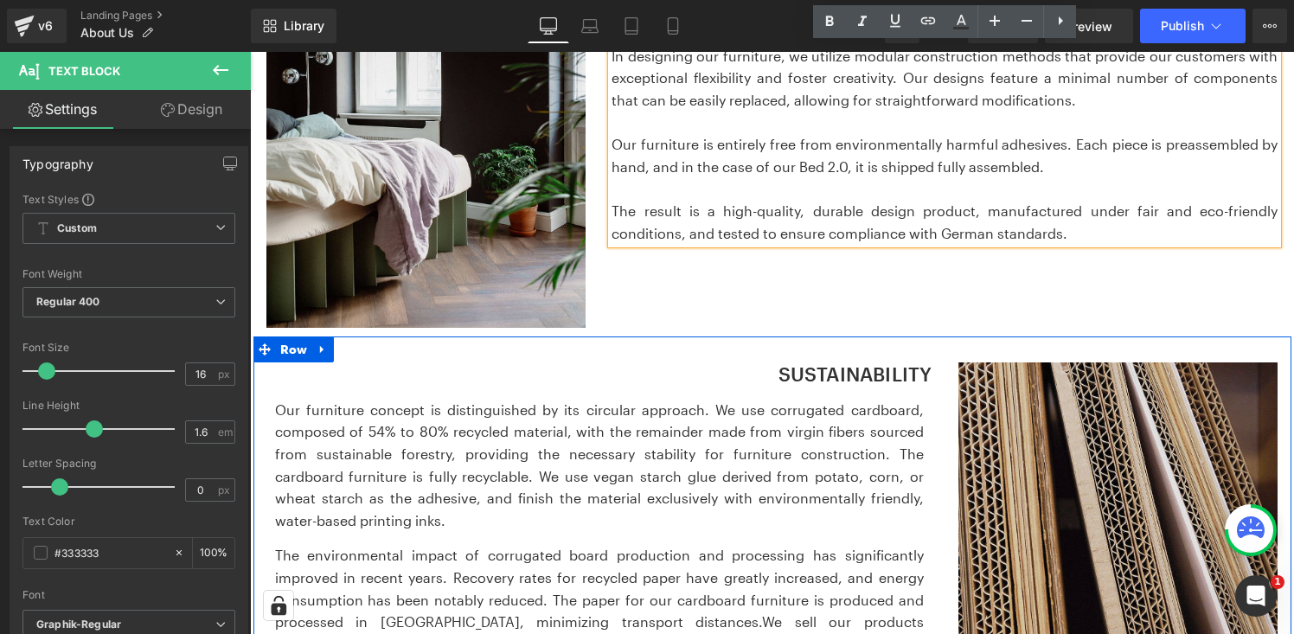
click at [1085, 439] on img at bounding box center [1119, 521] width 320 height 319
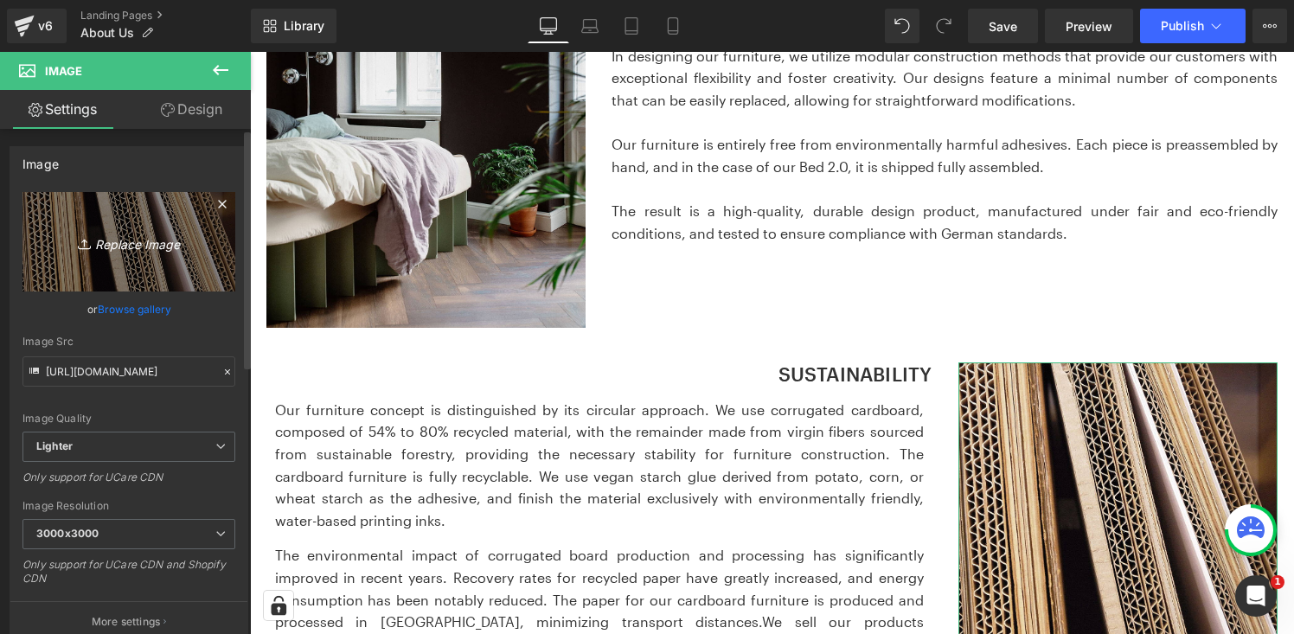
click at [157, 260] on link "Replace Image" at bounding box center [128, 241] width 213 height 99
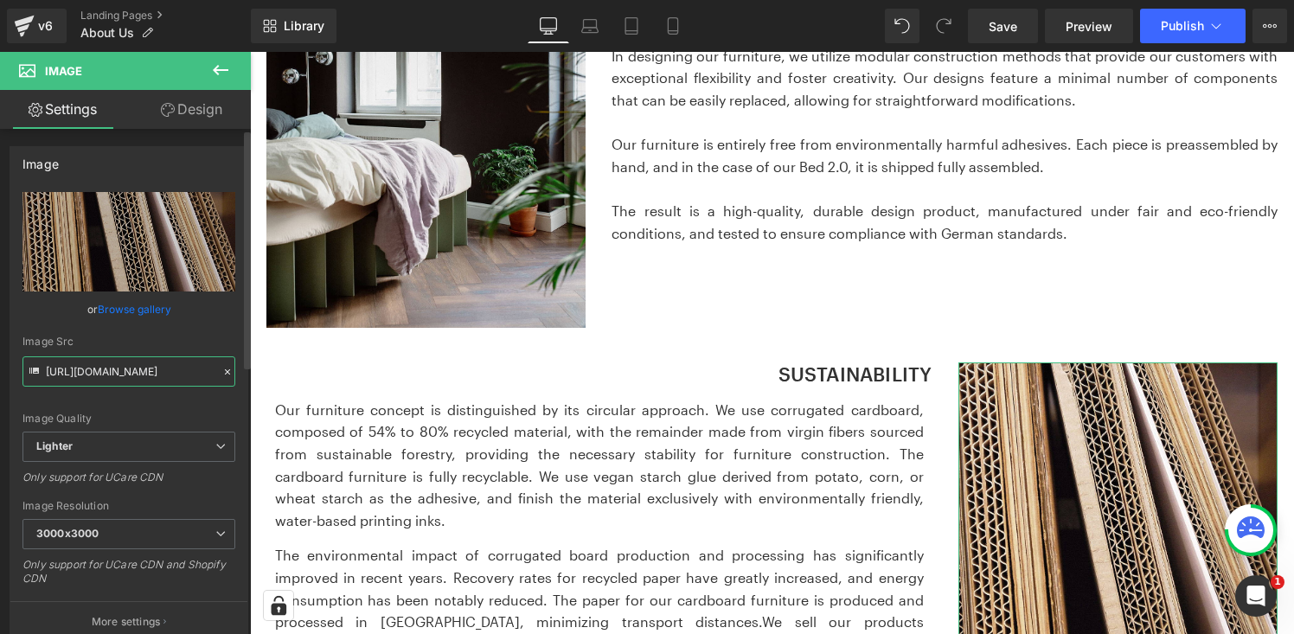
click at [148, 372] on input "https://ucarecdn.com/e2ec28eb-ab97-4a1b-ad66-bdf0107575b1/-/format/auto/-/previ…" at bounding box center [128, 371] width 213 height 30
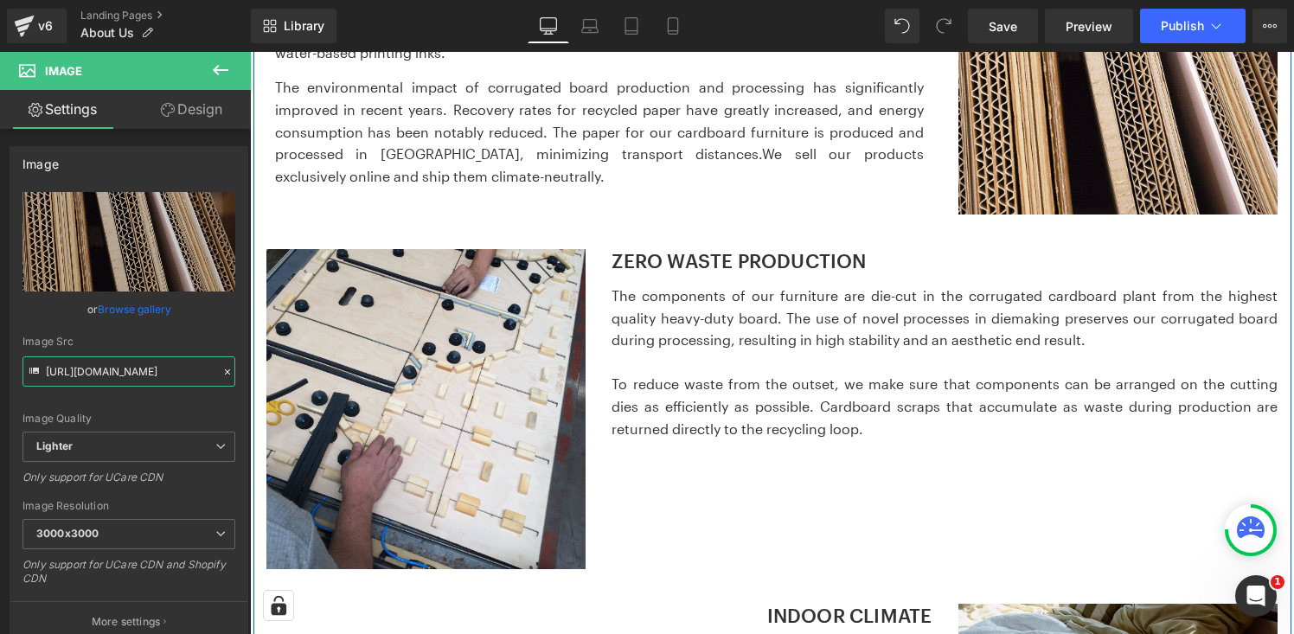
scroll to position [1488, 0]
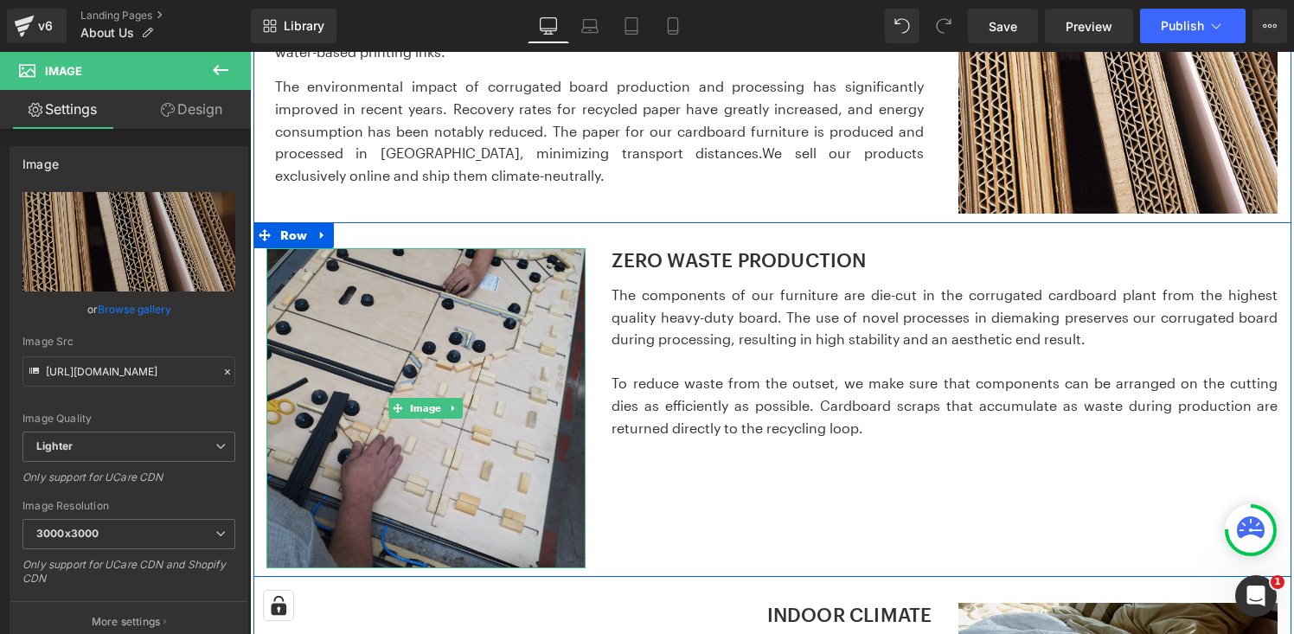
click at [437, 332] on img at bounding box center [426, 408] width 320 height 320
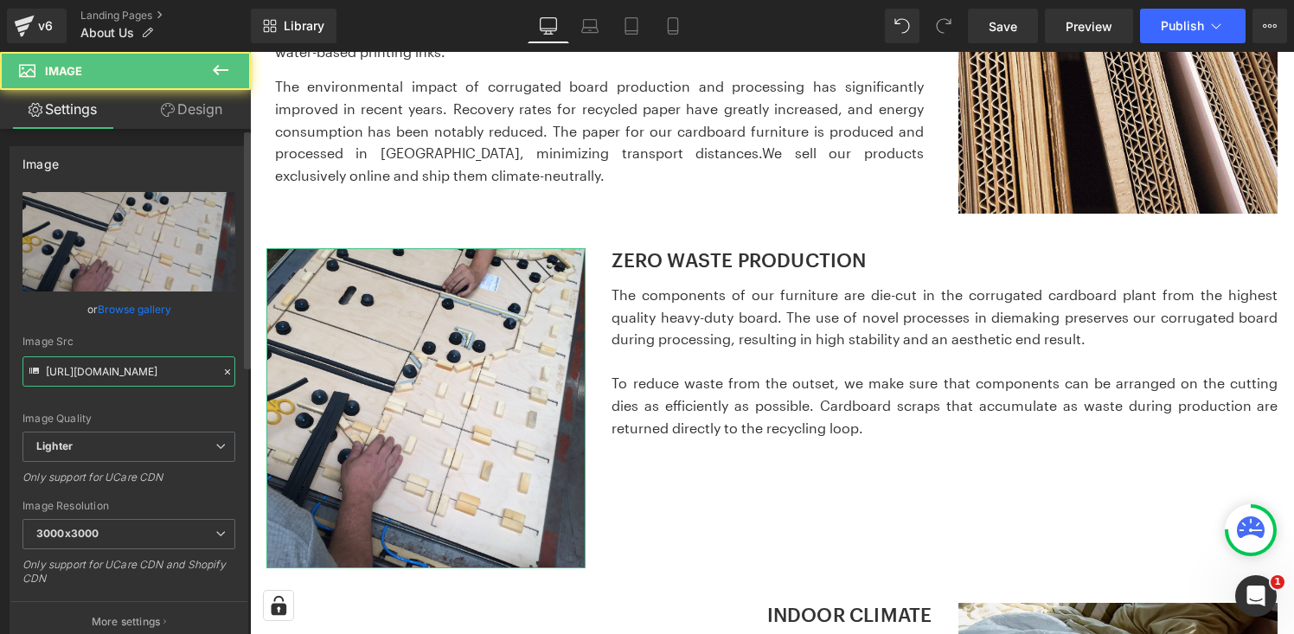
click at [139, 380] on input "https://ucarecdn.com/d1df1830-7fbc-4aba-b9c0-c58ca98a1ae1/-/format/auto/-/previ…" at bounding box center [128, 371] width 213 height 30
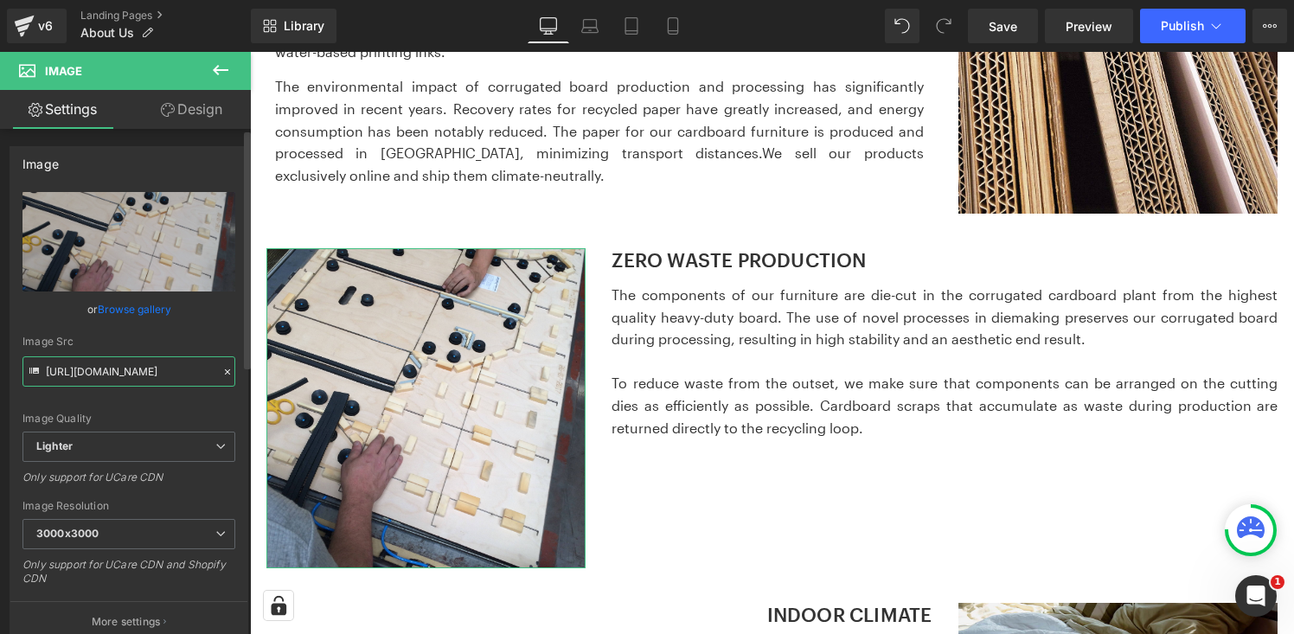
click at [139, 380] on input "https://ucarecdn.com/d1df1830-7fbc-4aba-b9c0-c58ca98a1ae1/-/format/auto/-/previ…" at bounding box center [128, 371] width 213 height 30
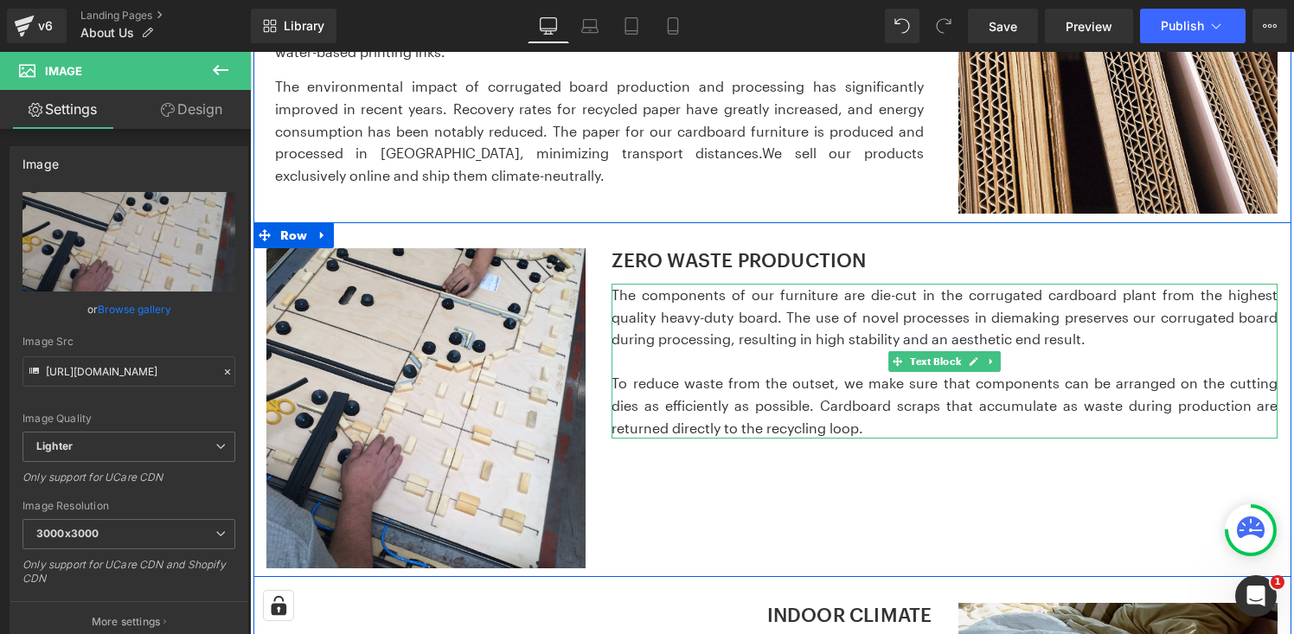
click at [740, 328] on p "The components of our furniture are die-cut in the corrugated cardboard plant f…" at bounding box center [945, 317] width 666 height 67
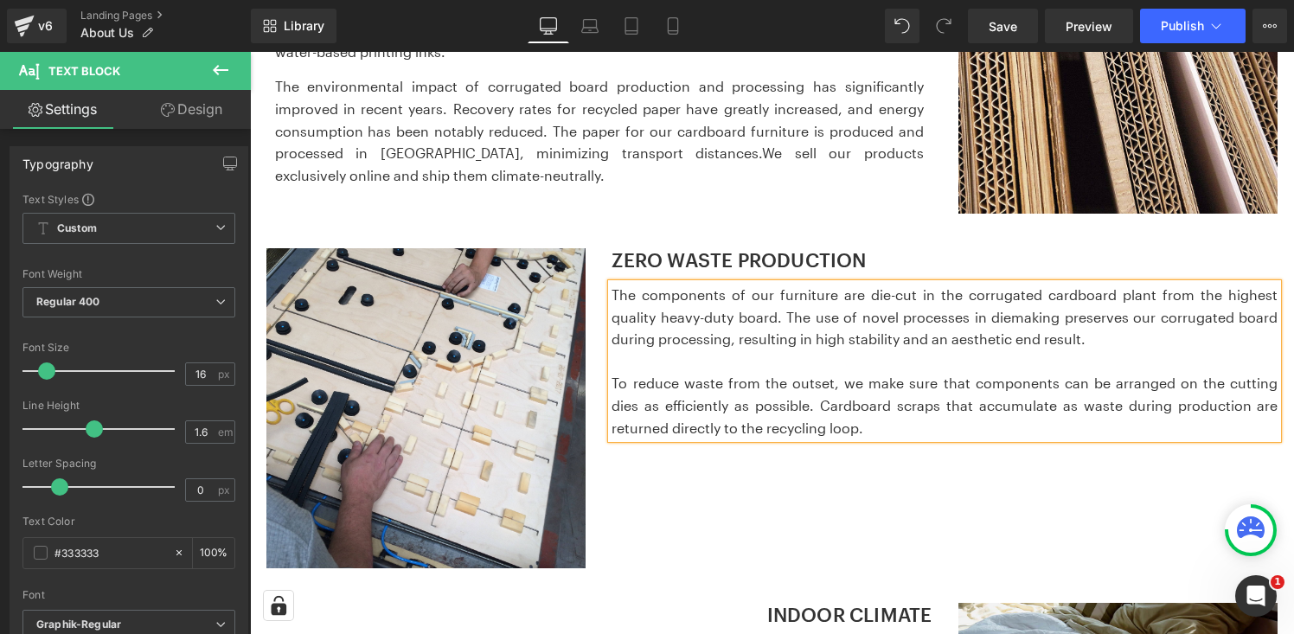
copy div "The components of our furniture are die-cut in the corrugated cardboard plant f…"
click at [743, 253] on h3 "ZERO WASTE PRODUCTION" at bounding box center [945, 259] width 666 height 22
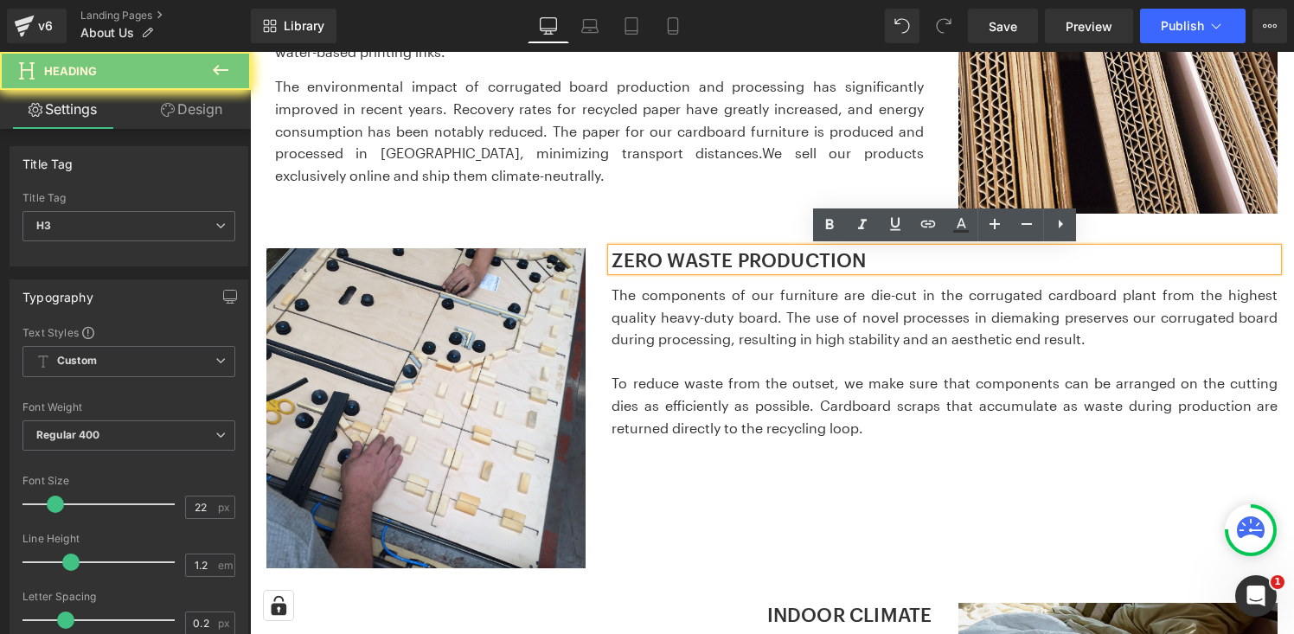
copy div "The components of our furniture are die-cut in the corrugated cardboard plant f…"
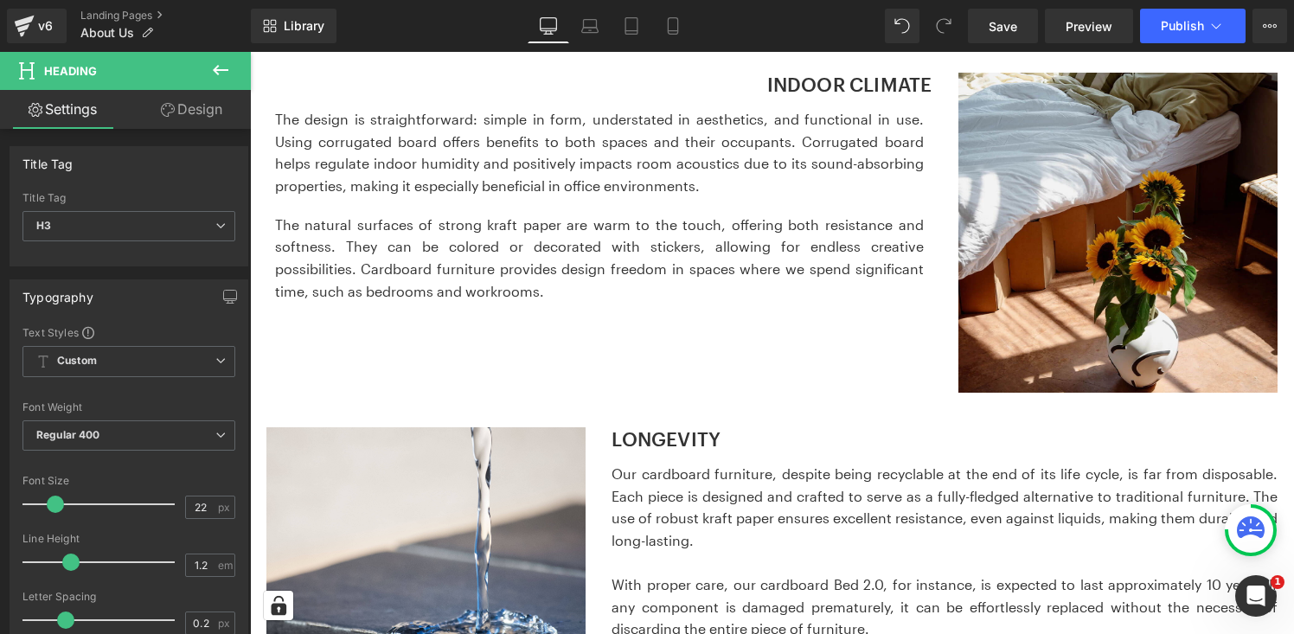
scroll to position [1958, 0]
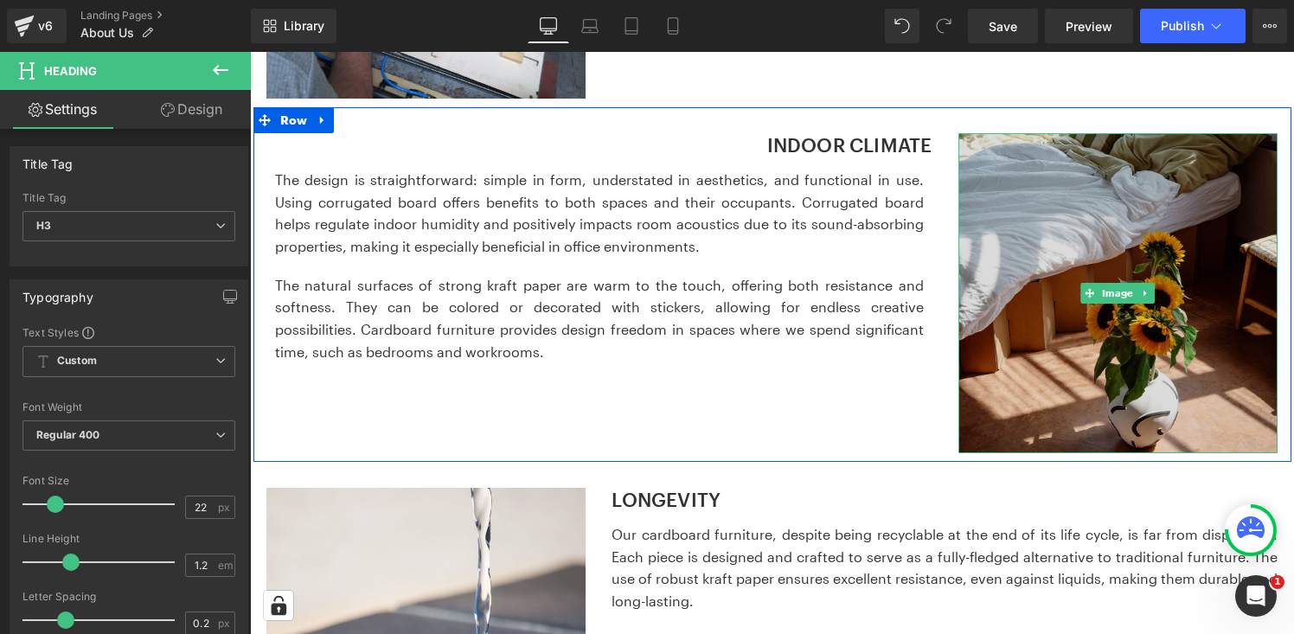
click at [1008, 189] on img at bounding box center [1119, 293] width 320 height 320
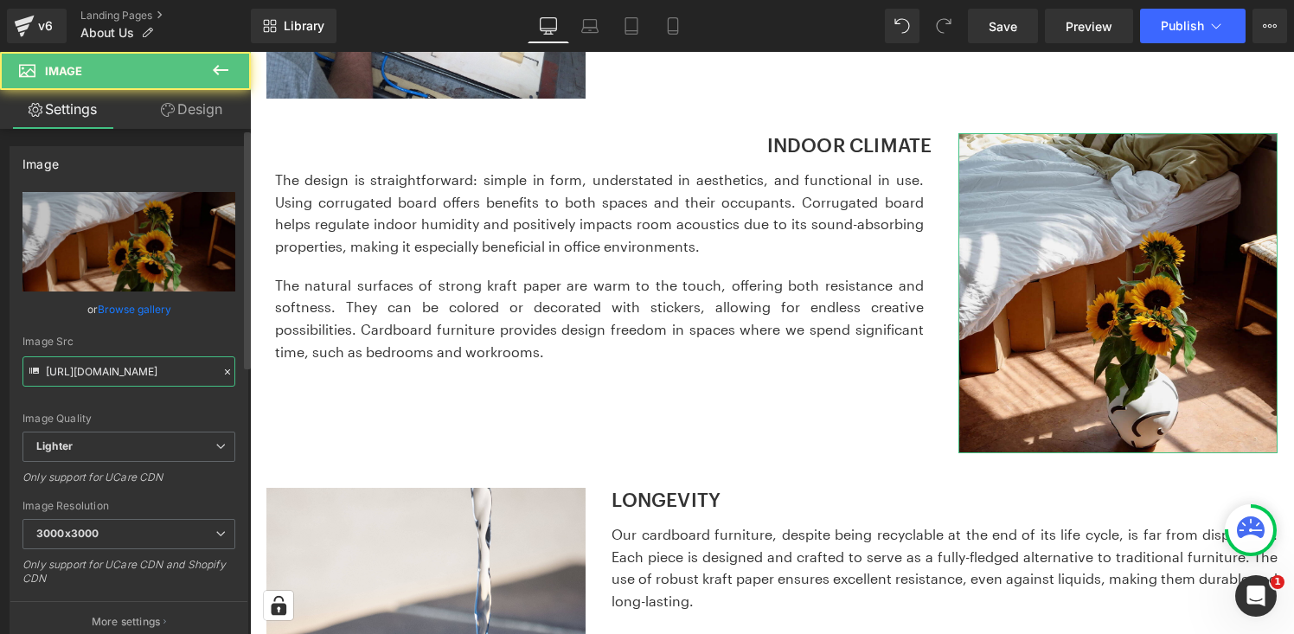
click at [149, 369] on input "https://ucarecdn.com/80ec6991-bbd1-44ac-a7a2-d41f8b7936f8/-/format/auto/-/previ…" at bounding box center [128, 371] width 213 height 30
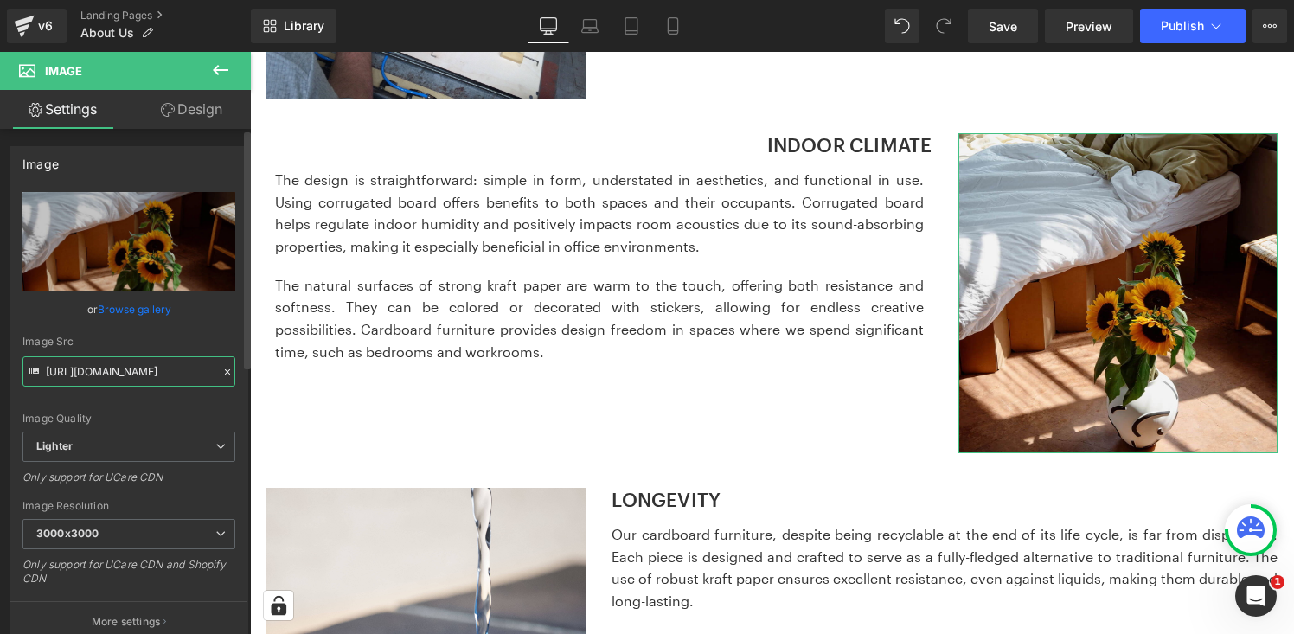
click at [149, 369] on input "https://ucarecdn.com/80ec6991-bbd1-44ac-a7a2-d41f8b7936f8/-/format/auto/-/previ…" at bounding box center [128, 371] width 213 height 30
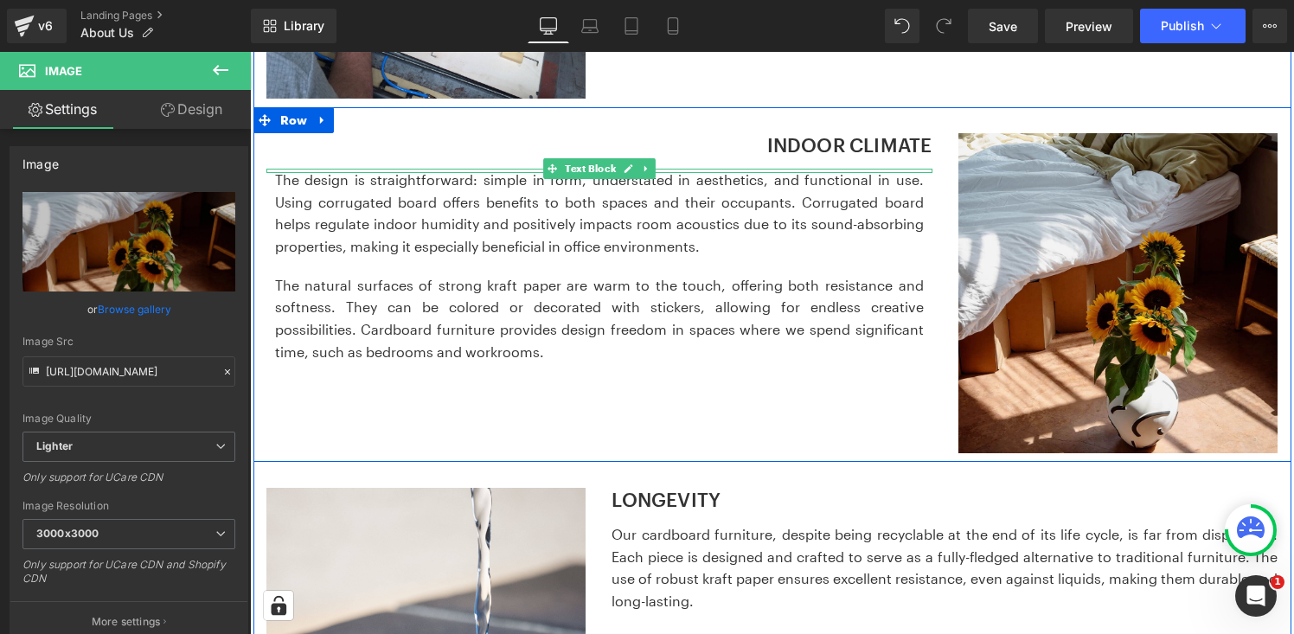
click at [459, 260] on div "The design is straightforward: simple in form, understated in aesthetics, and f…" at bounding box center [599, 272] width 649 height 207
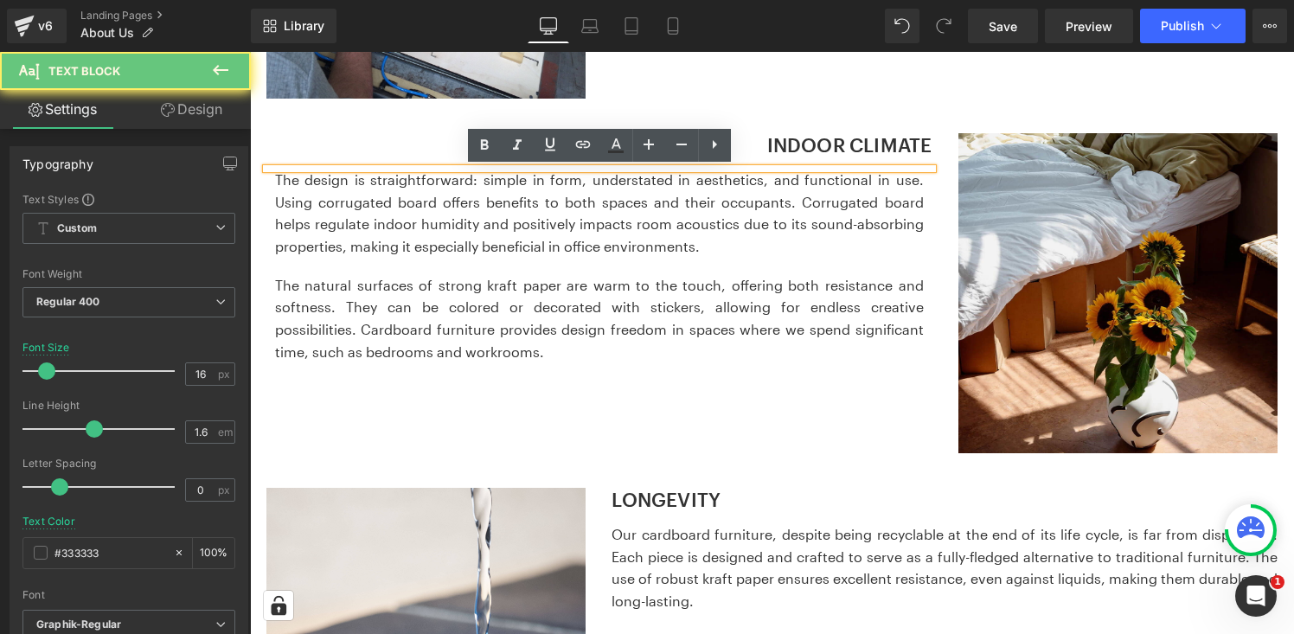
click at [459, 260] on div "The design is straightforward: simple in form, understated in aesthetics, and f…" at bounding box center [599, 272] width 649 height 207
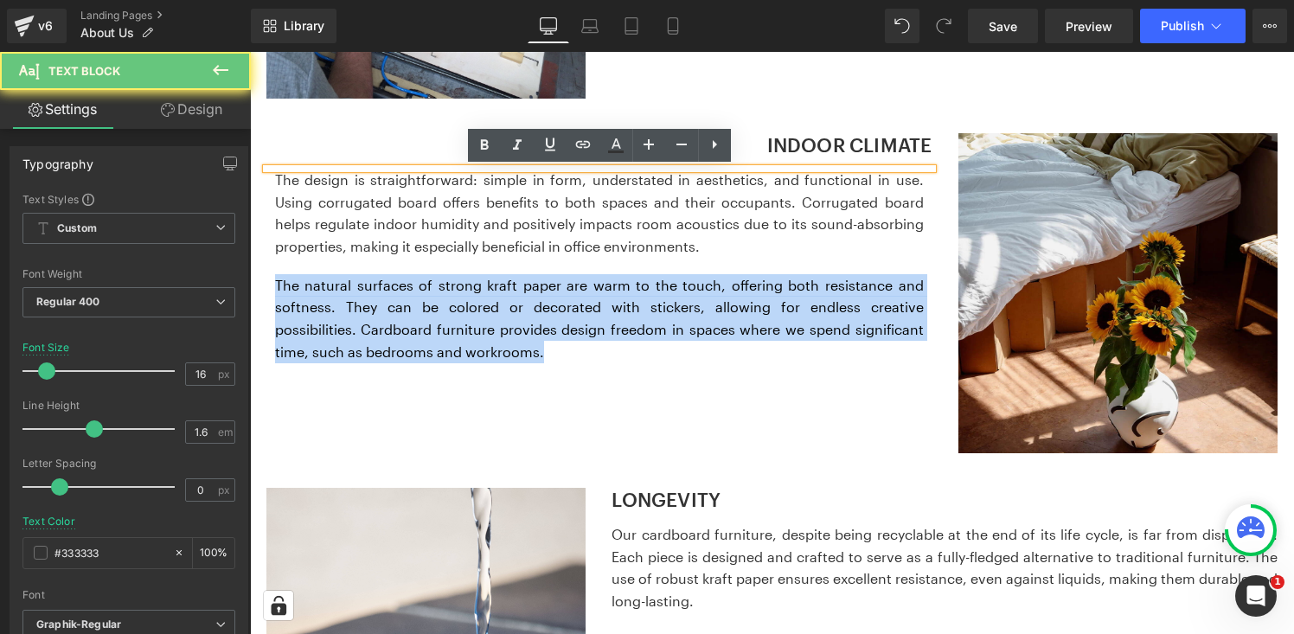
click at [459, 260] on div "The design is straightforward: simple in form, understated in aesthetics, and f…" at bounding box center [599, 272] width 649 height 207
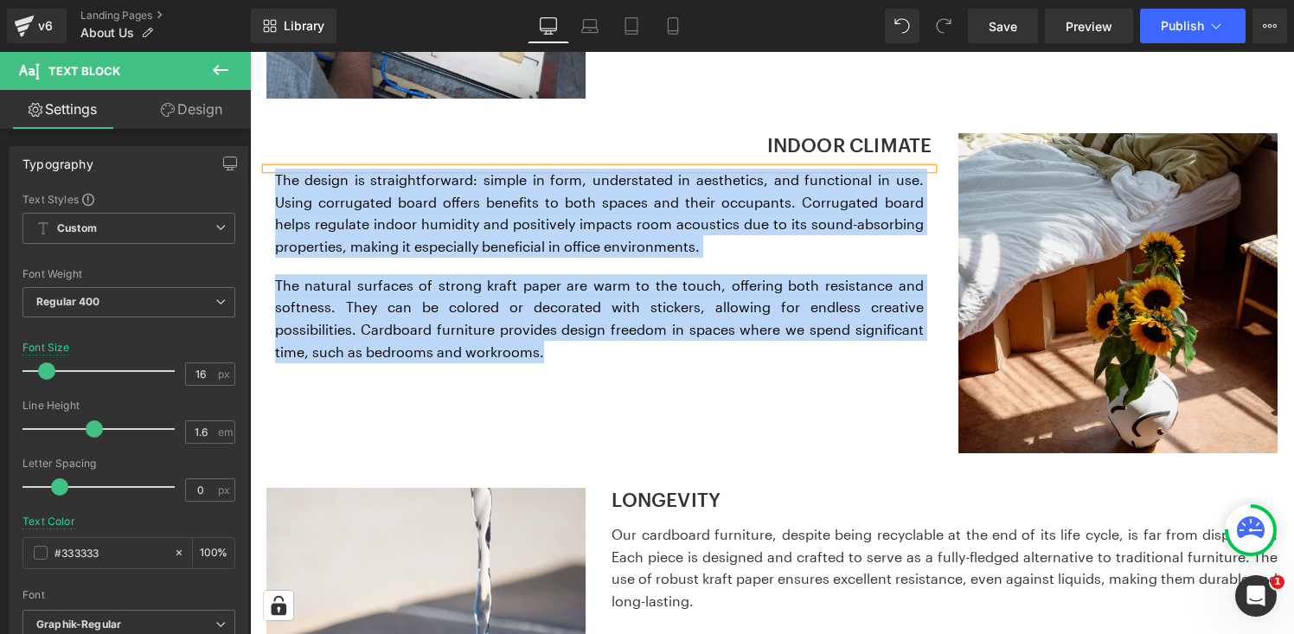
copy div "The design is straightforward: simple in form, understated in aesthetics, and f…"
click at [855, 148] on h3 "INDOOR CLIMATE" at bounding box center [599, 144] width 666 height 22
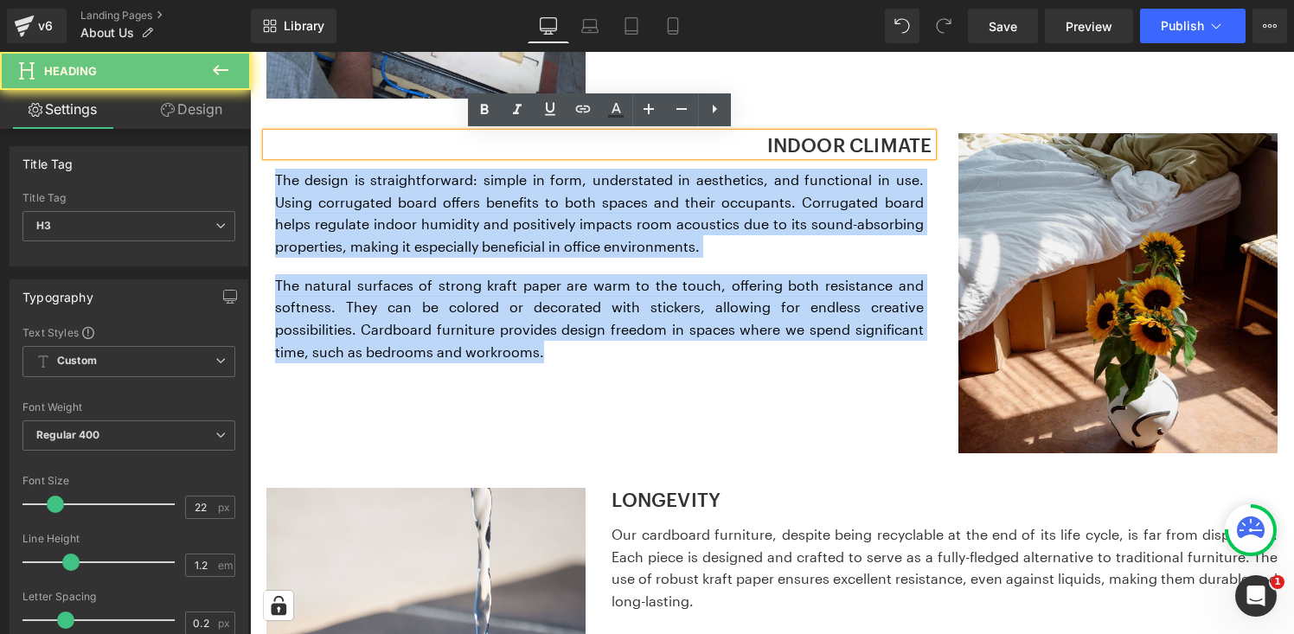
click at [855, 148] on h3 "INDOOR CLIMATE" at bounding box center [599, 144] width 666 height 22
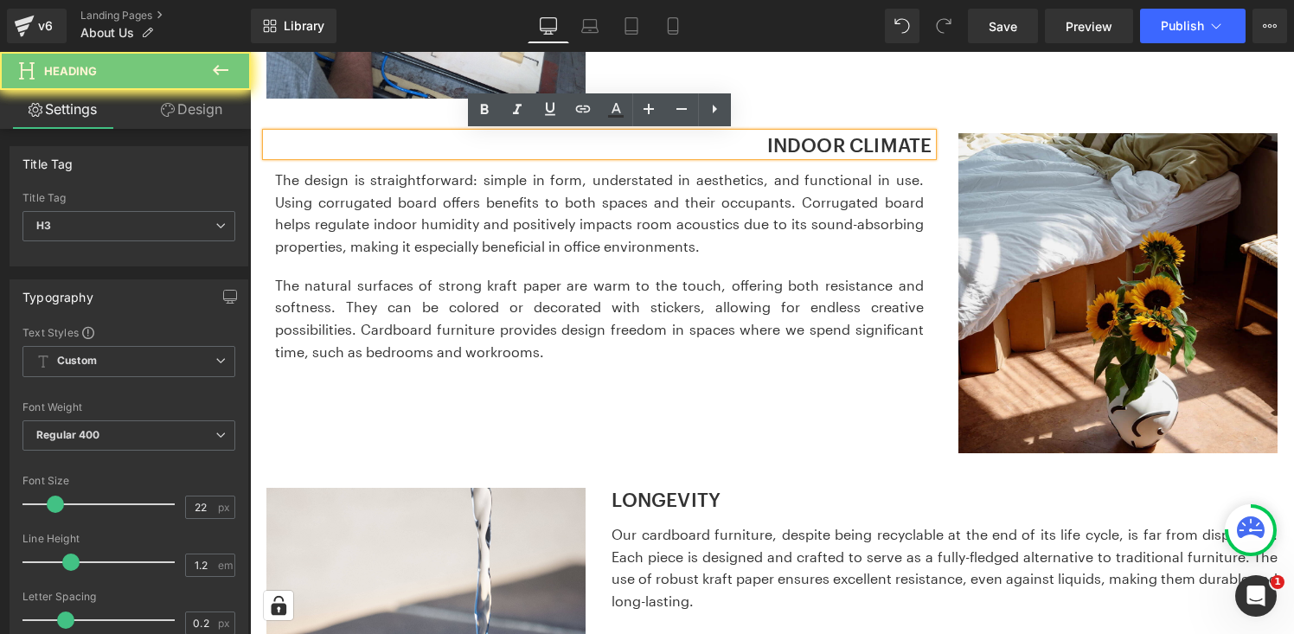
click at [855, 148] on h3 "INDOOR CLIMATE" at bounding box center [599, 144] width 666 height 22
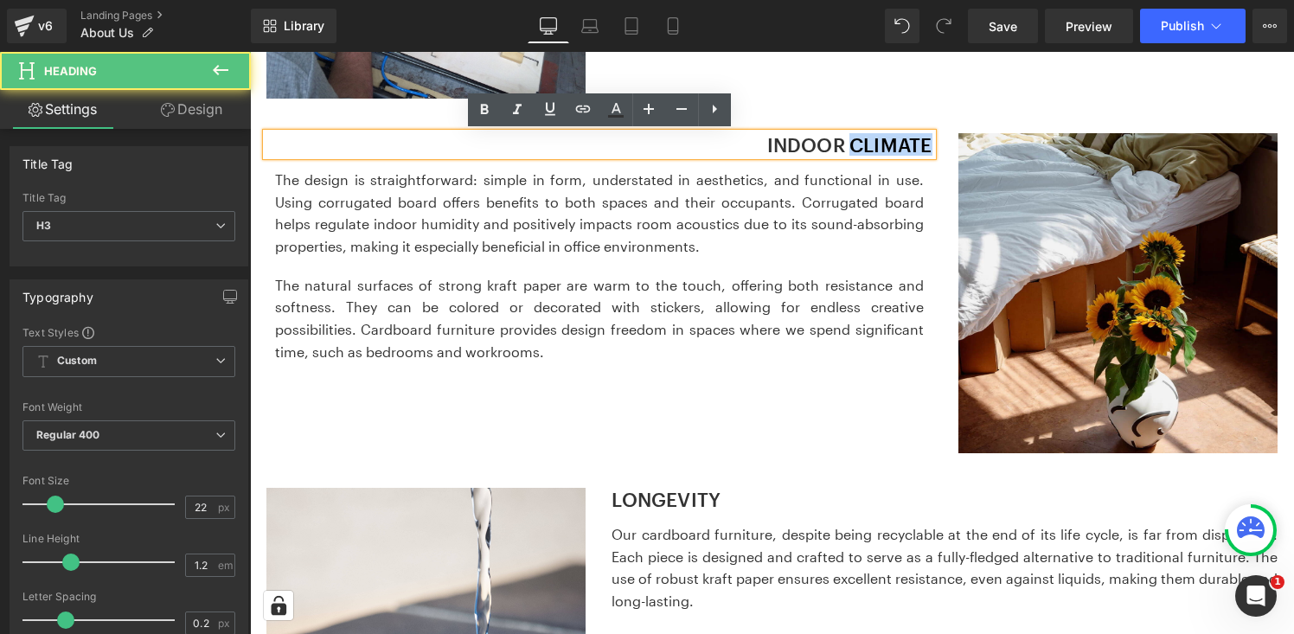
click at [855, 148] on h3 "INDOOR CLIMATE" at bounding box center [599, 144] width 666 height 22
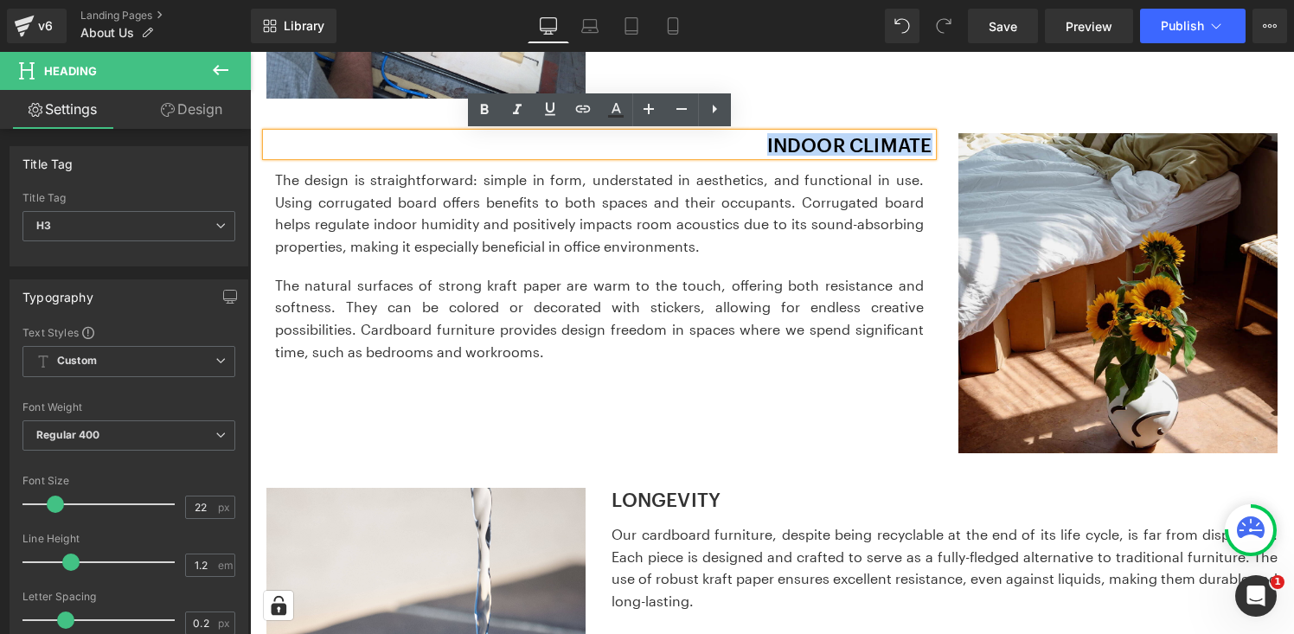
copy h3 "INDOOR CLIMATE"
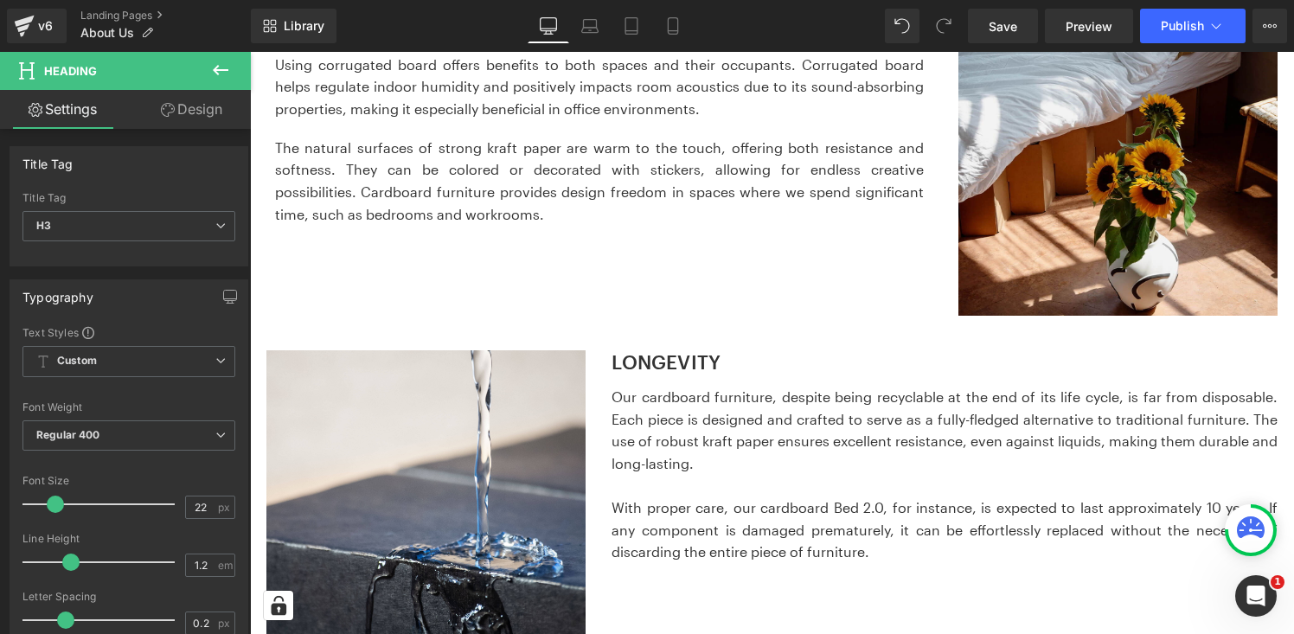
scroll to position [2236, 0]
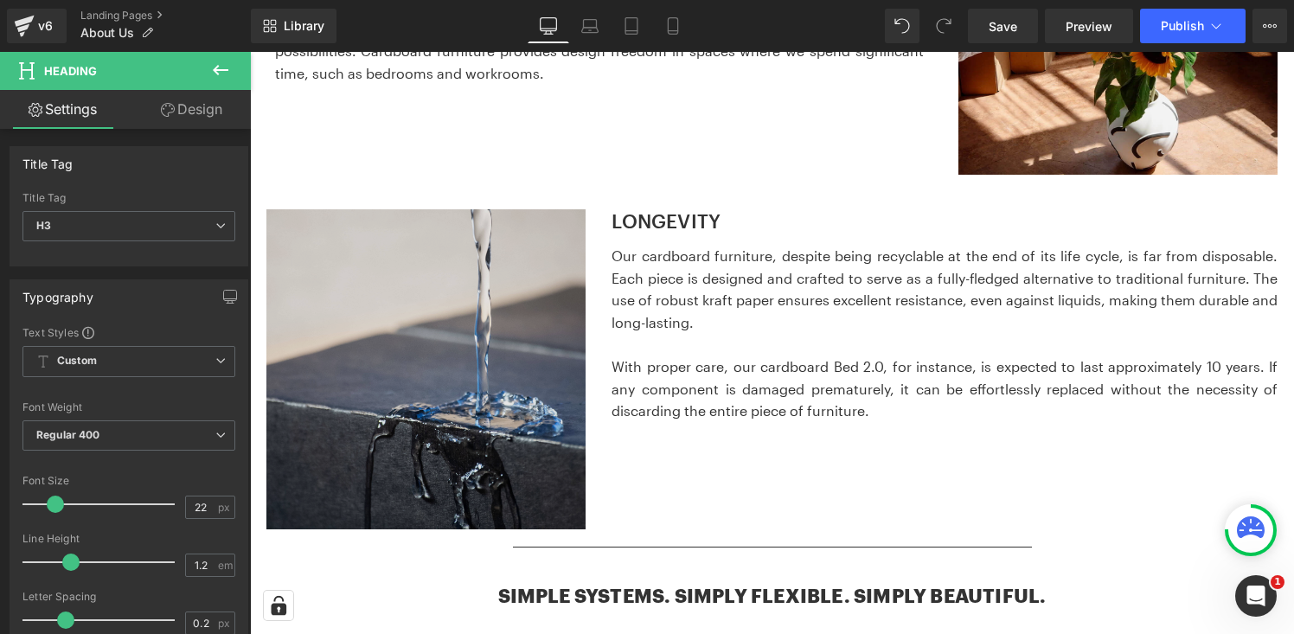
click at [438, 335] on img at bounding box center [426, 369] width 320 height 320
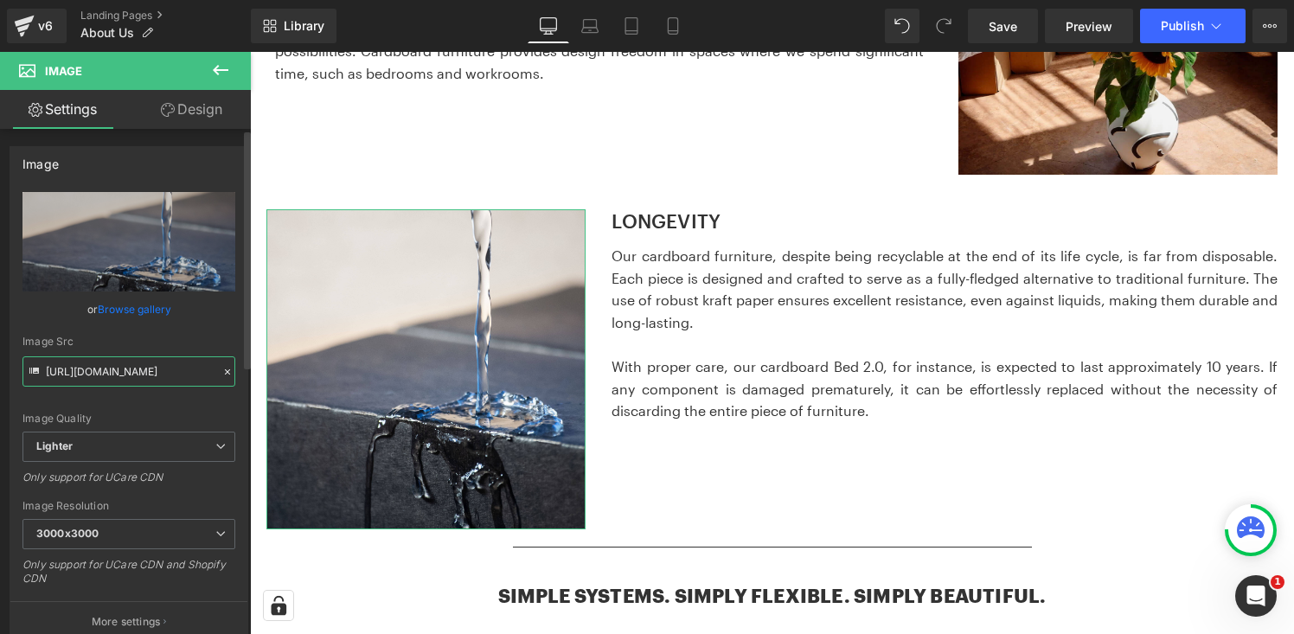
click at [117, 376] on input "https://ucarecdn.com/5d5795c5-fbd1-49b2-84ff-e043dc233071/-/format/auto/-/previ…" at bounding box center [128, 371] width 213 height 30
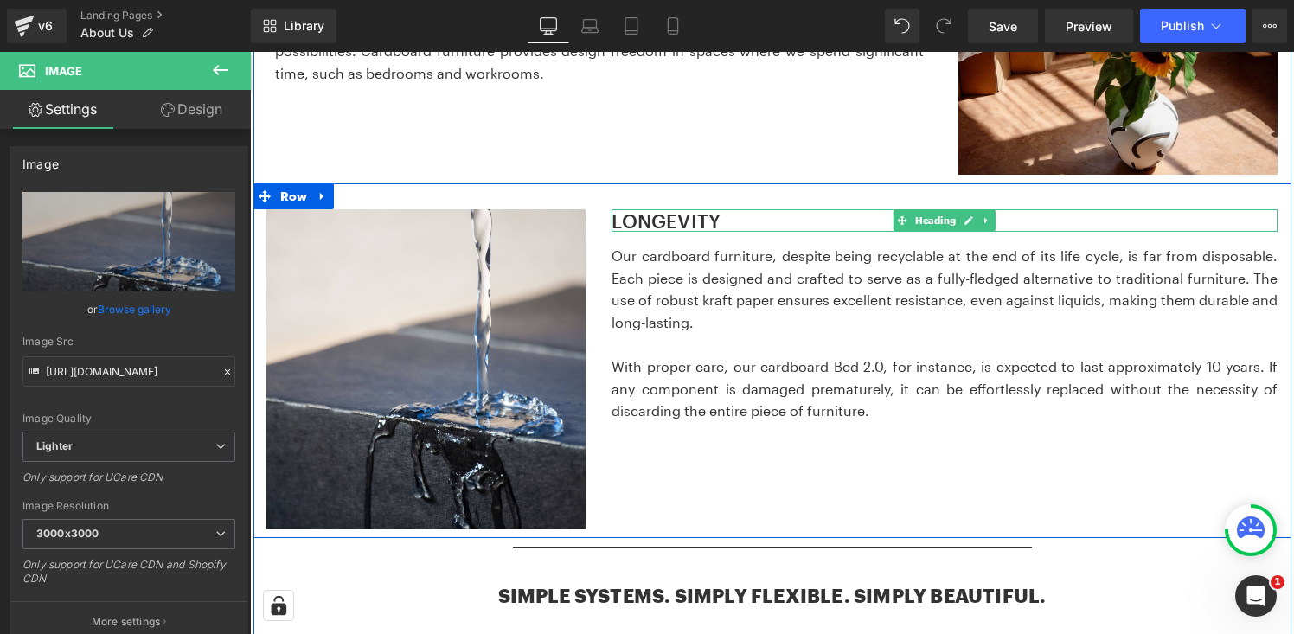
click at [683, 222] on h3 "LONGEVITY" at bounding box center [945, 220] width 666 height 22
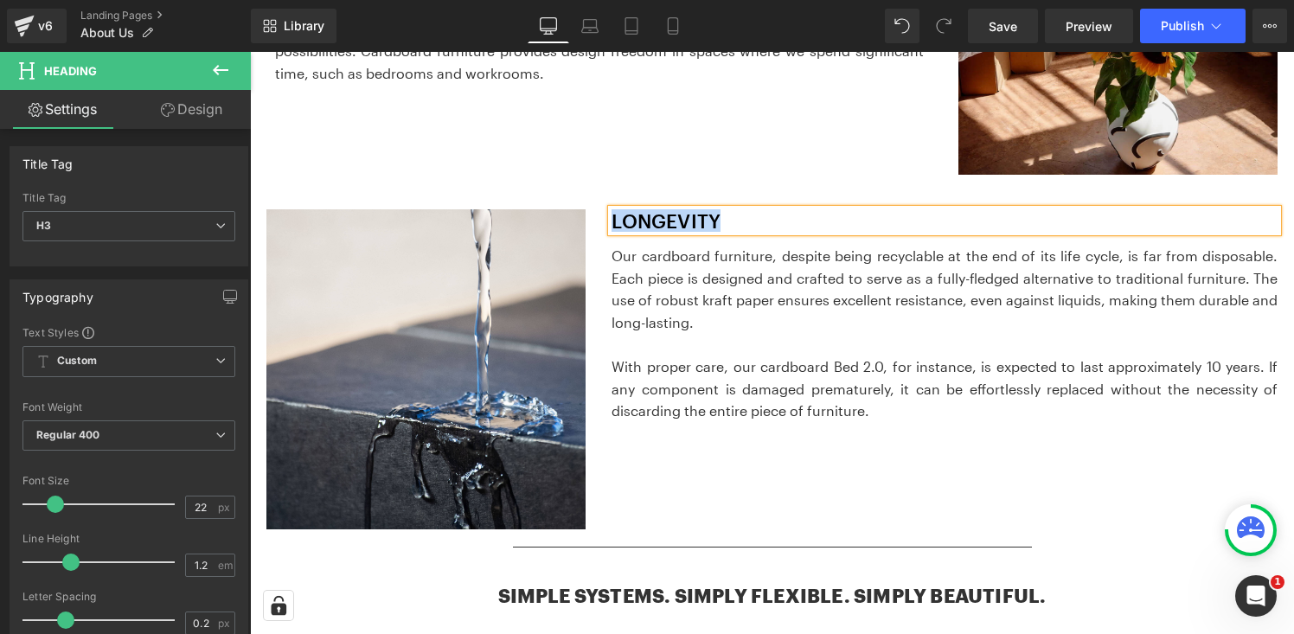
click at [689, 358] on p "With proper care, our cardboard Bed 2.0, for instance, is expected to last appr…" at bounding box center [945, 389] width 666 height 67
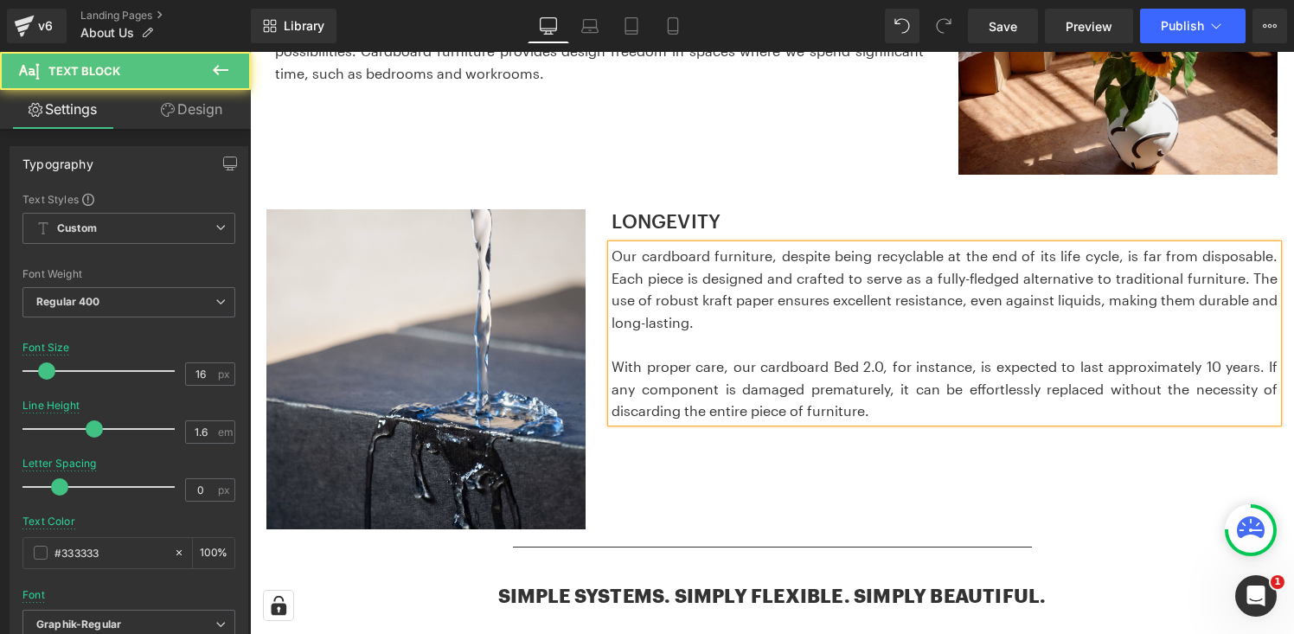
click at [718, 335] on p at bounding box center [945, 344] width 666 height 22
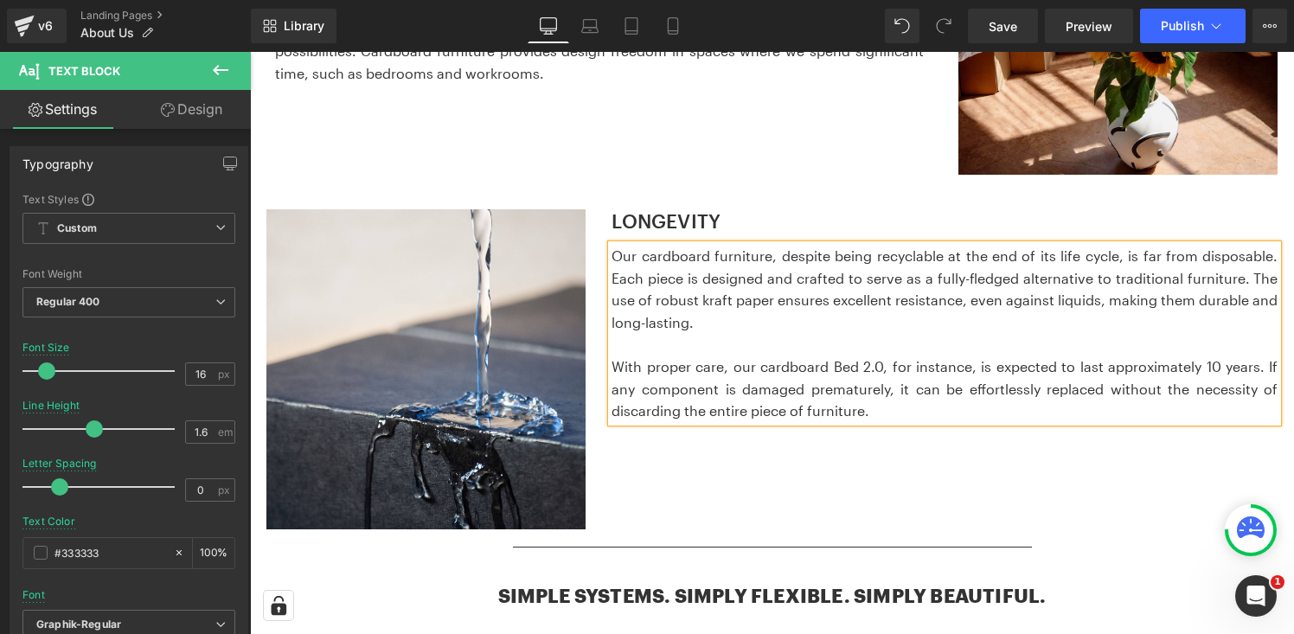
click at [709, 295] on p "Our cardboard furniture, despite being recyclable at the end of its life cycle,…" at bounding box center [945, 289] width 666 height 88
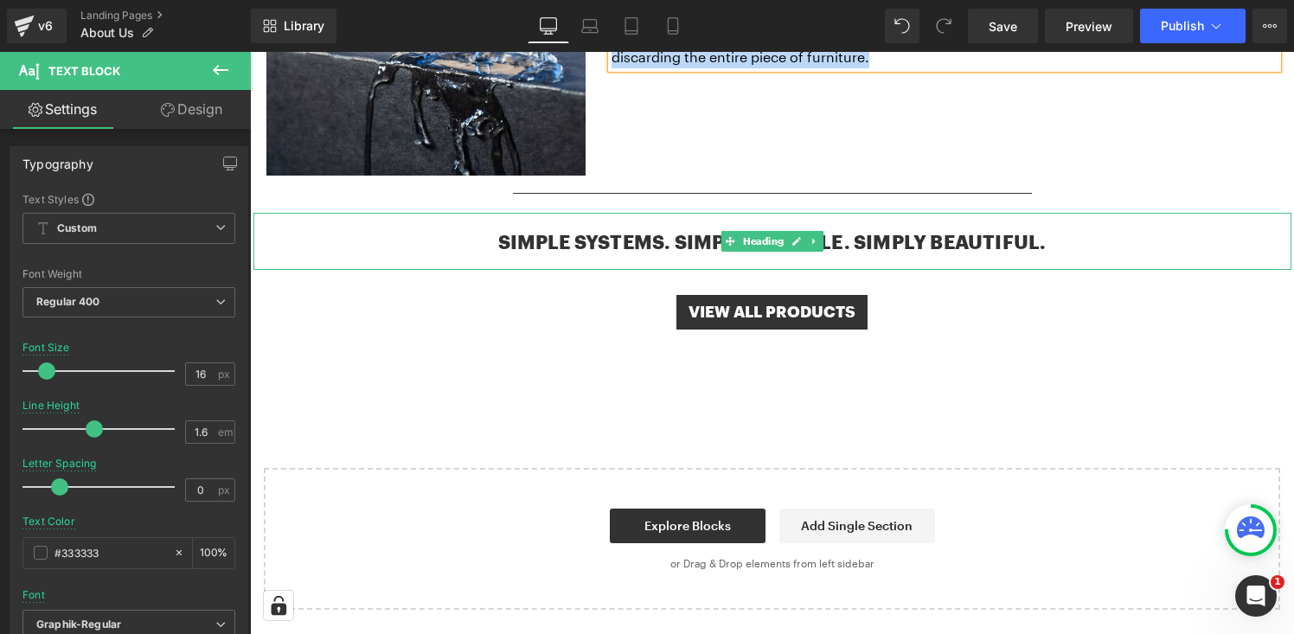
scroll to position [2583, 0]
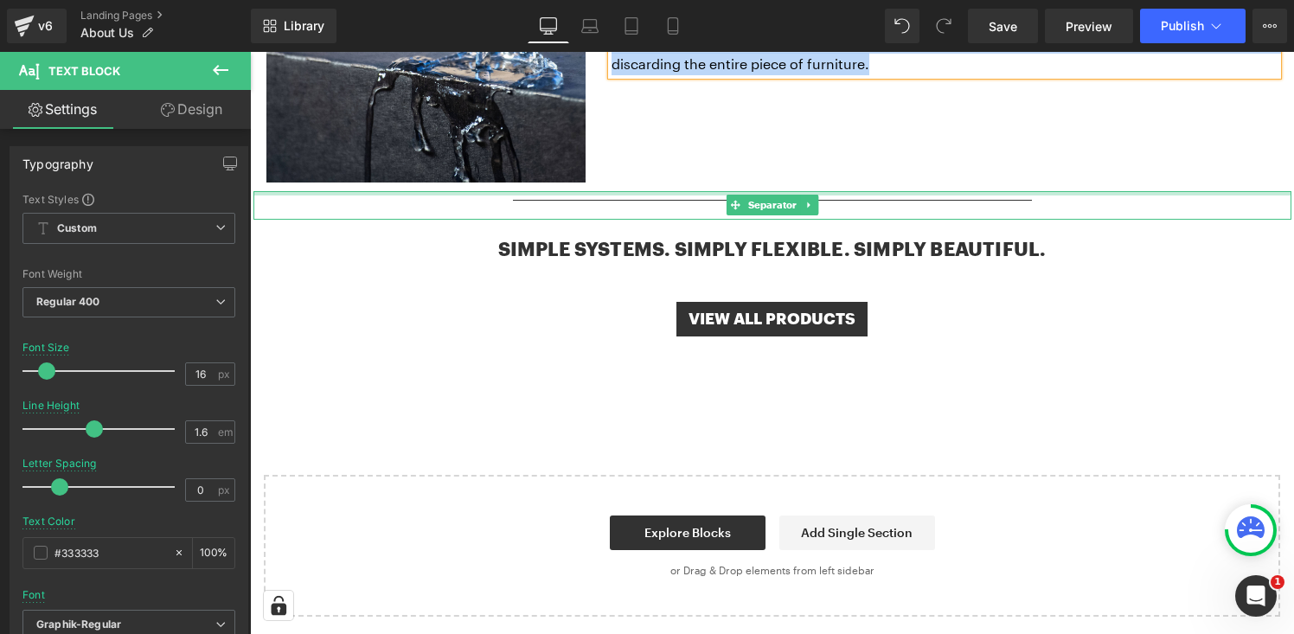
click at [720, 195] on div at bounding box center [772, 193] width 1038 height 4
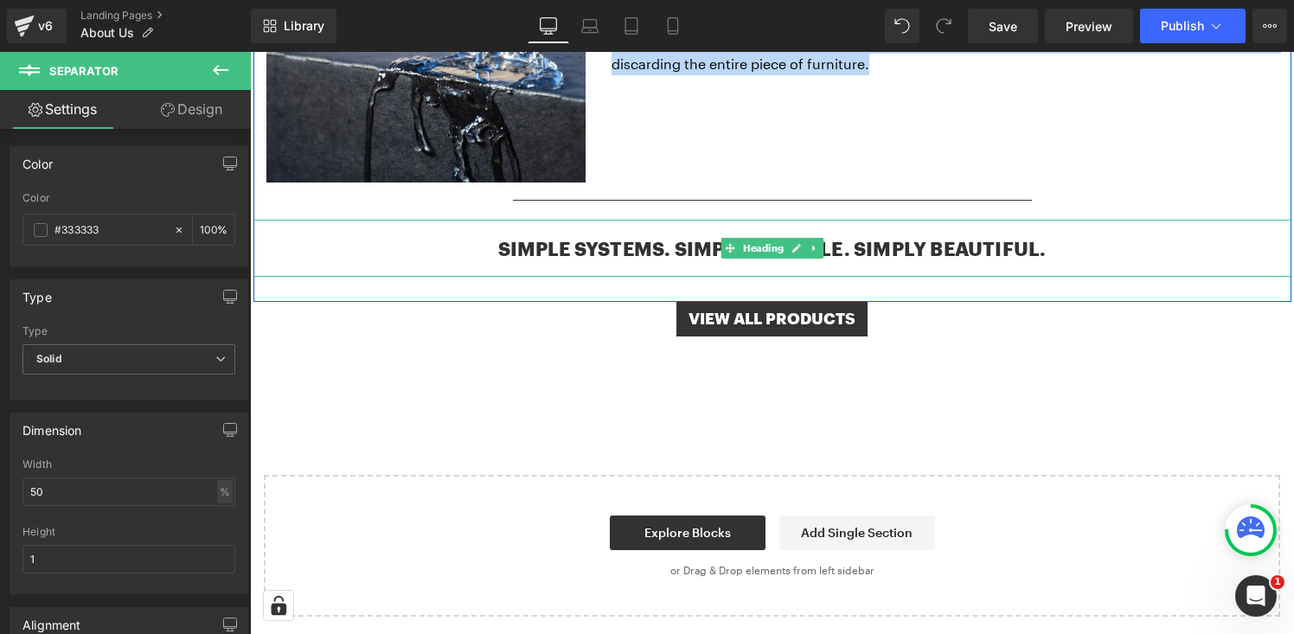
click at [650, 250] on b "SIMPLE SYSTEMS. SIMPLY FLEXIBLE. SIMPLY BEAUTIFUL." at bounding box center [772, 248] width 548 height 22
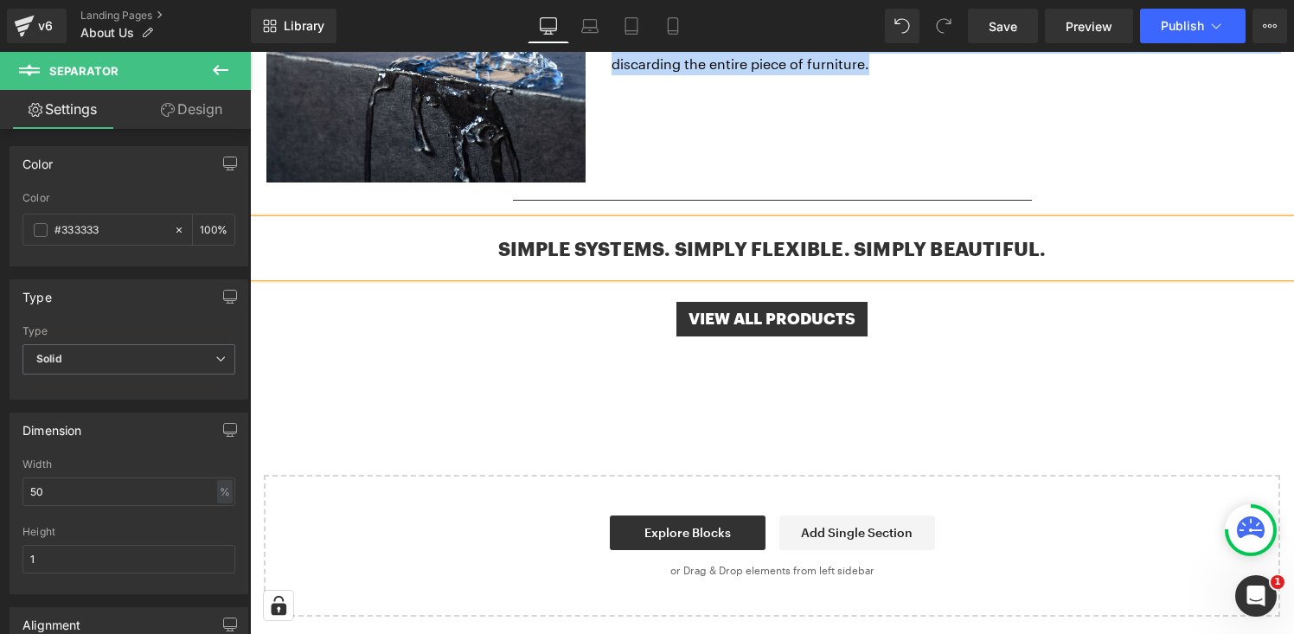
click at [650, 250] on b "SIMPLE SYSTEMS. SIMPLY FLEXIBLE. SIMPLY BEAUTIFUL." at bounding box center [772, 248] width 548 height 22
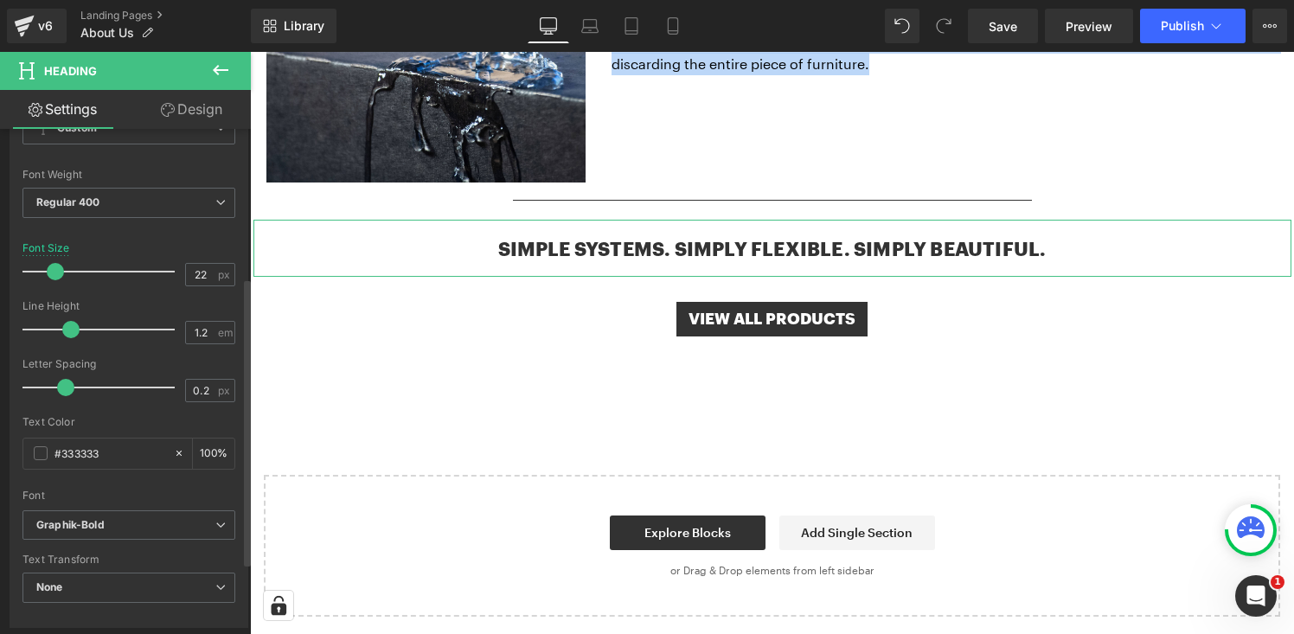
scroll to position [260, 0]
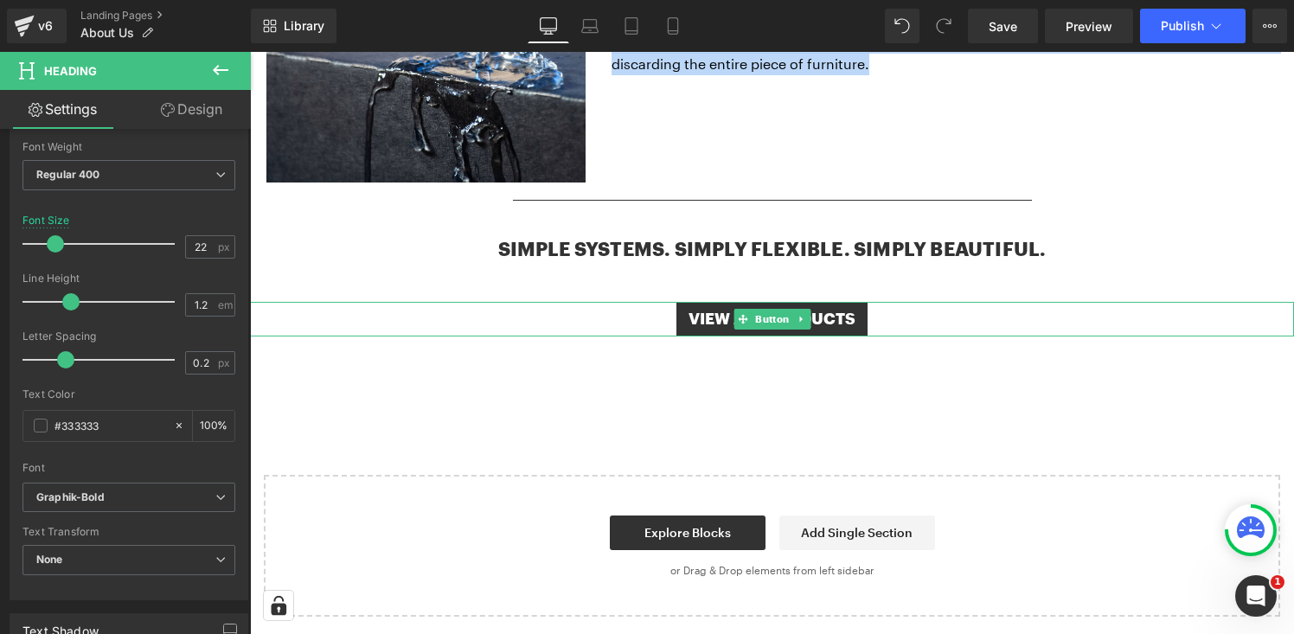
click at [894, 316] on div "VIEW ALL PRODUCTS" at bounding box center [772, 319] width 1044 height 35
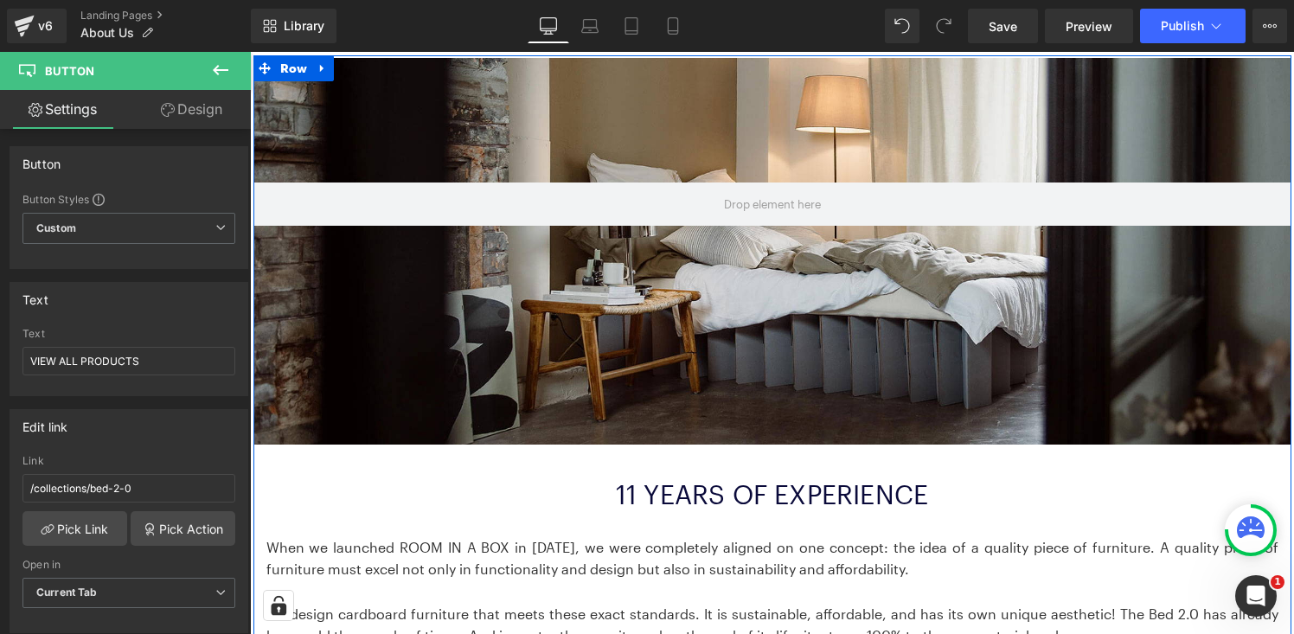
scroll to position [277, 0]
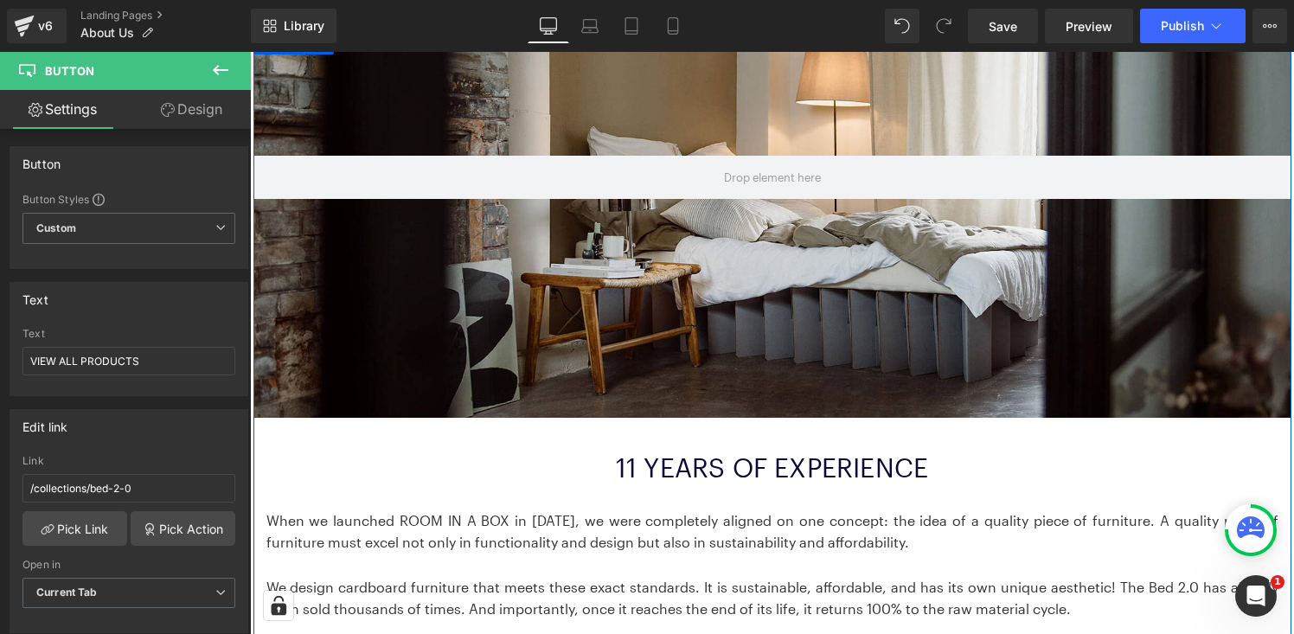
click at [705, 462] on font "11 YEARS OF EXPERIENCE" at bounding box center [772, 467] width 312 height 30
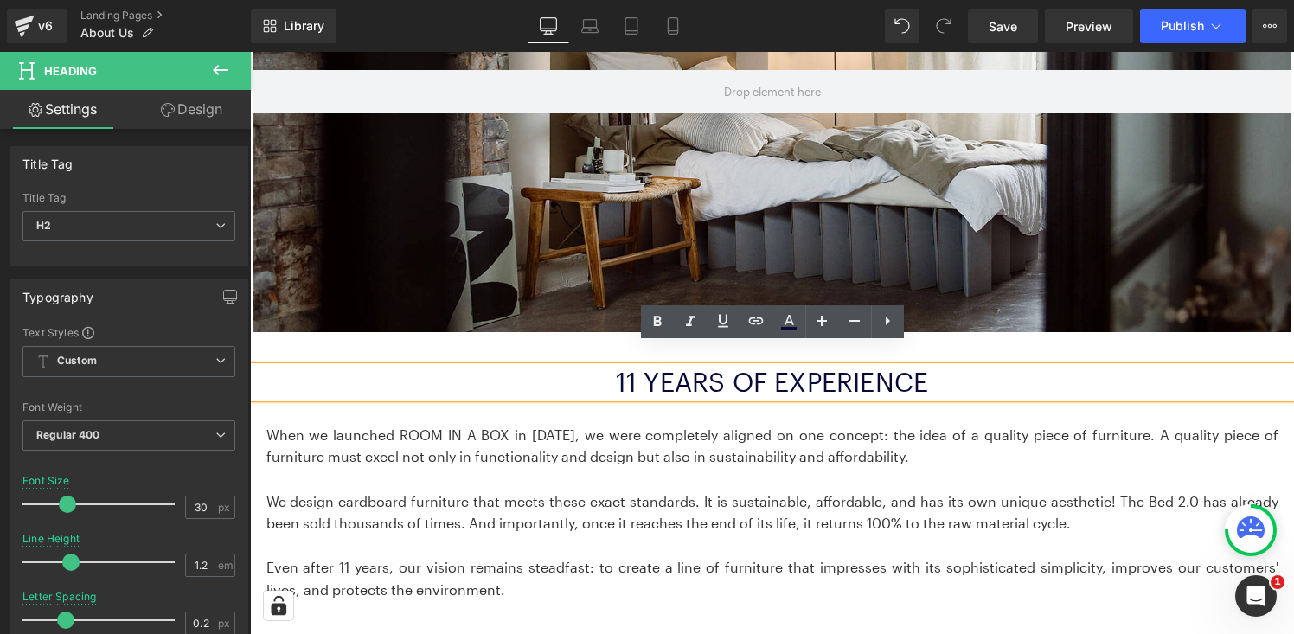
scroll to position [421, 0]
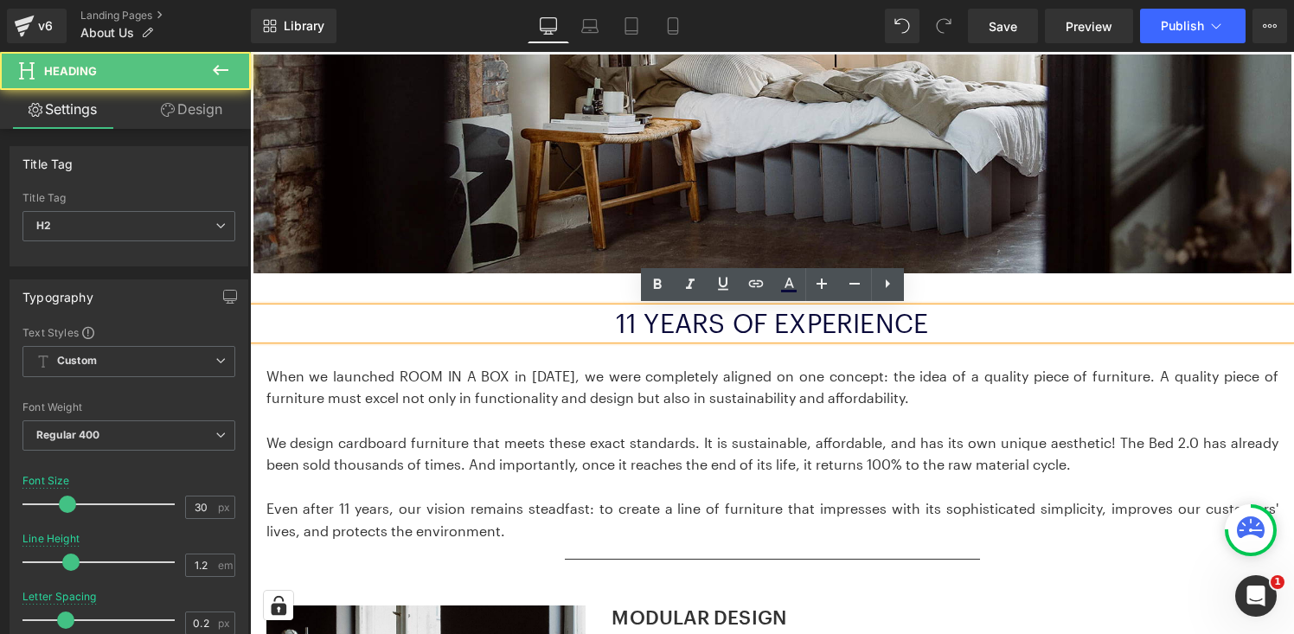
click at [740, 336] on font "11 YEARS OF EXPERIENCE" at bounding box center [772, 323] width 312 height 30
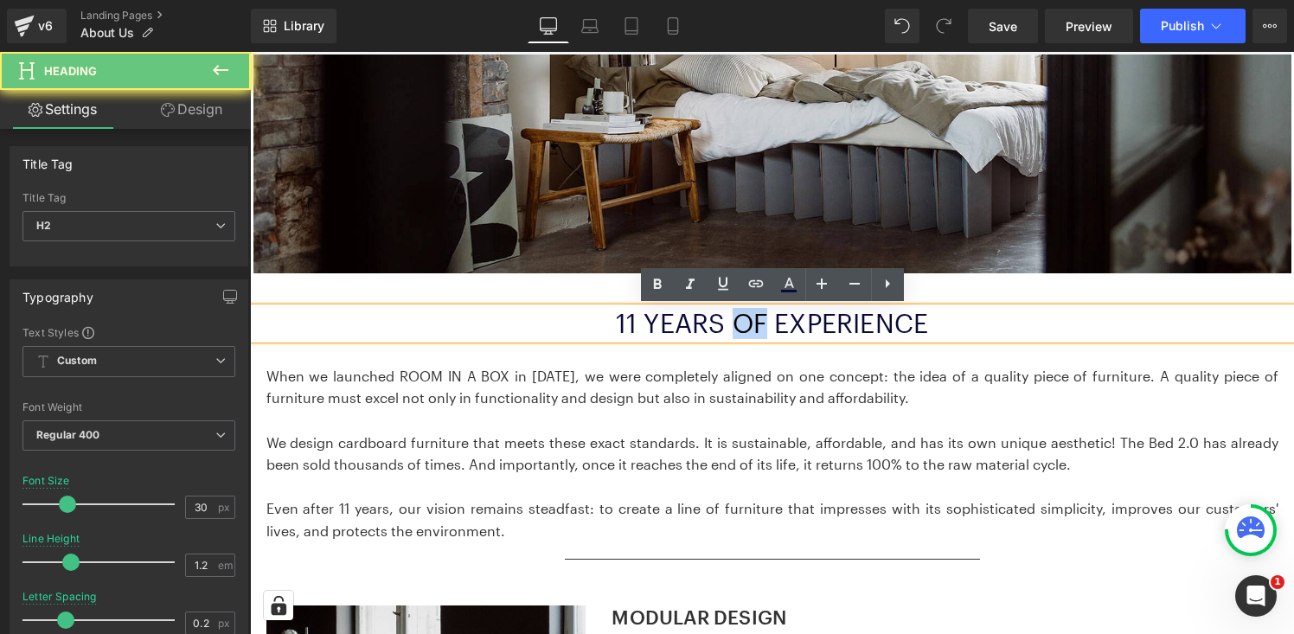
click at [740, 336] on font "11 YEARS OF EXPERIENCE" at bounding box center [772, 323] width 312 height 30
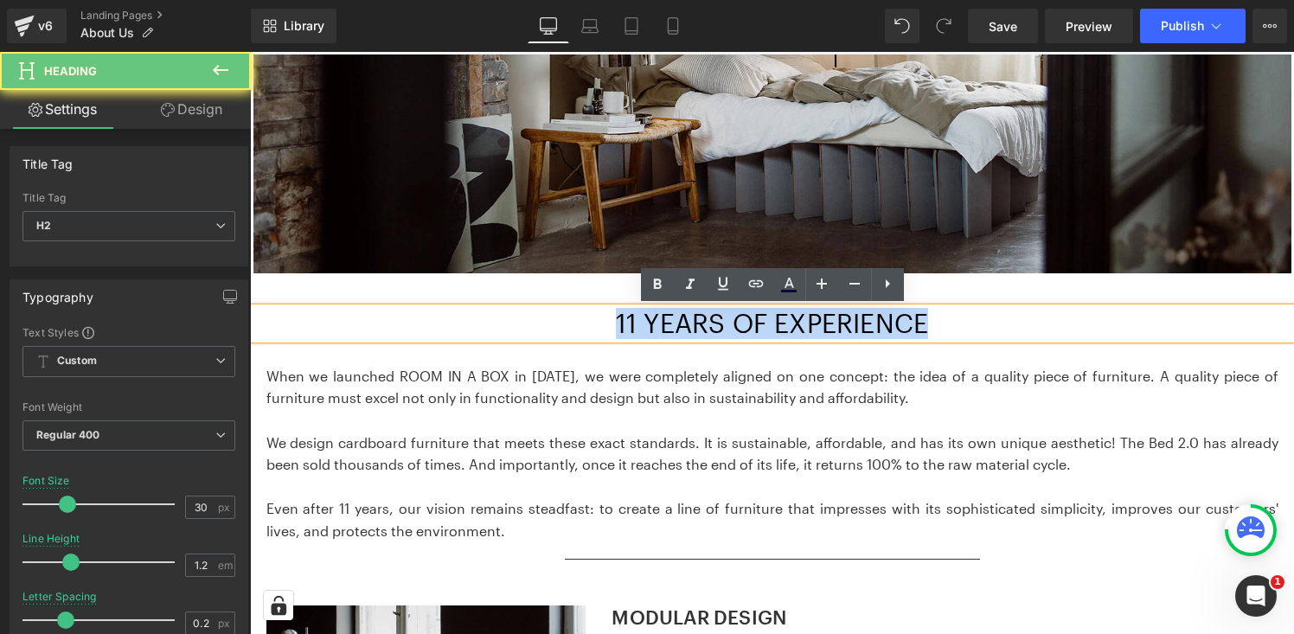
click at [740, 336] on font "11 YEARS OF EXPERIENCE" at bounding box center [772, 323] width 312 height 30
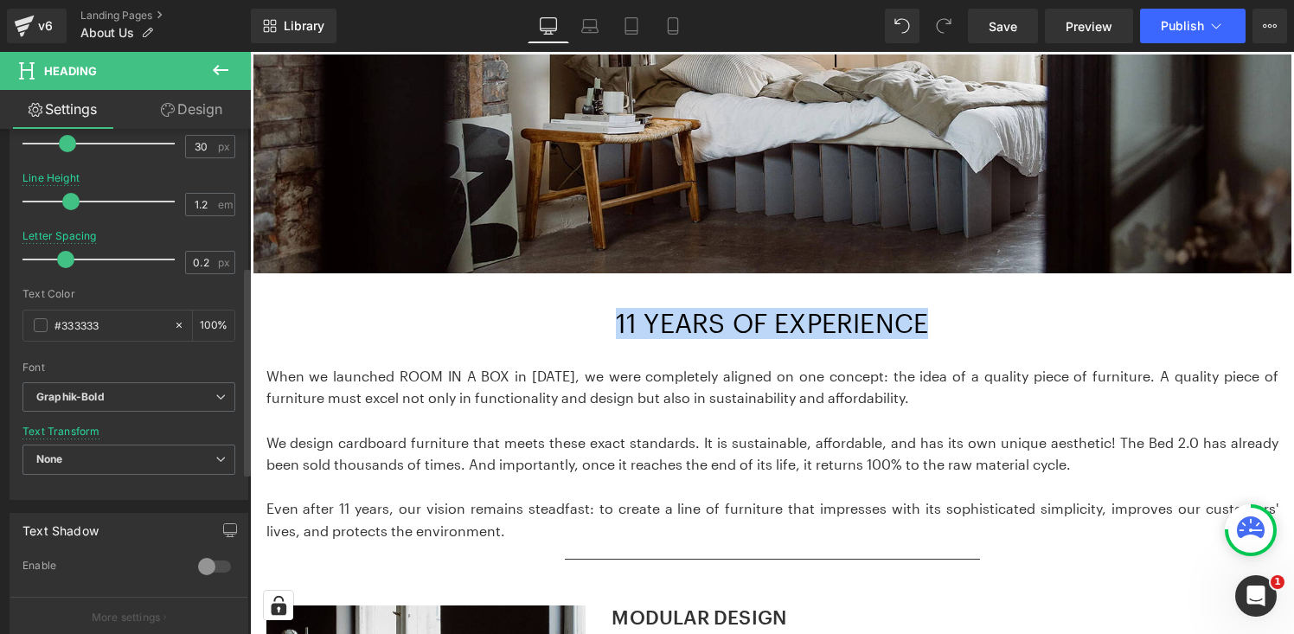
scroll to position [364, 0]
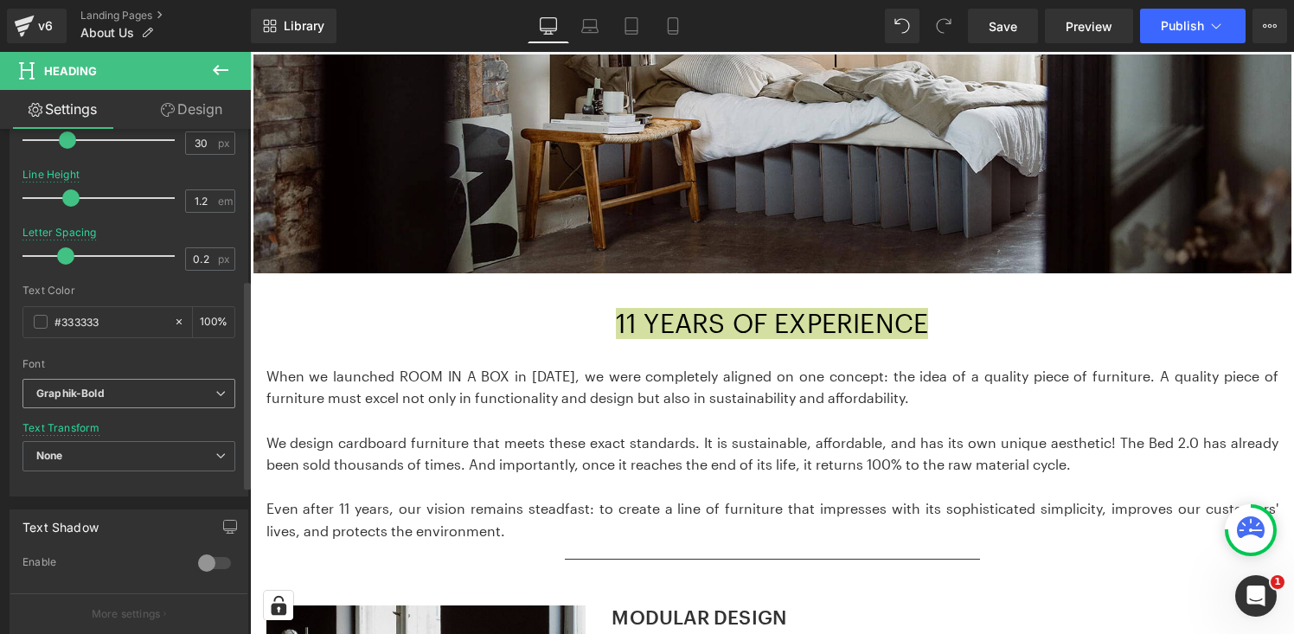
click at [170, 388] on b "Graphik-Bold" at bounding box center [125, 394] width 179 height 15
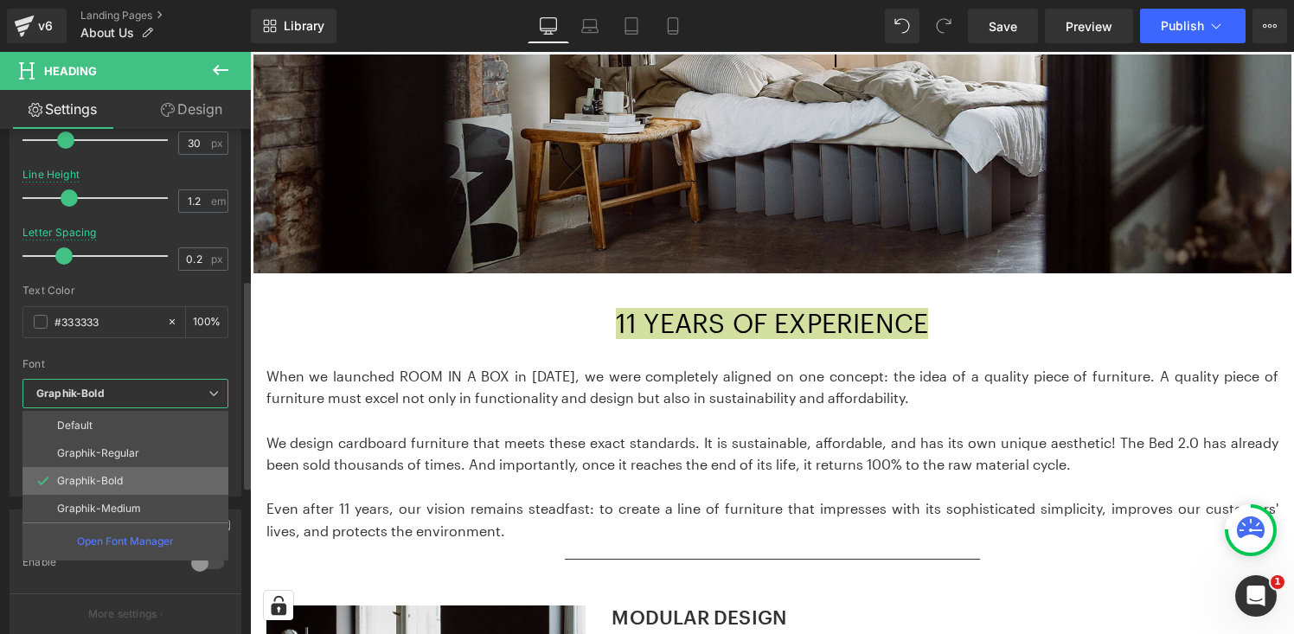
click at [132, 480] on li "Graphik-Bold" at bounding box center [125, 481] width 206 height 28
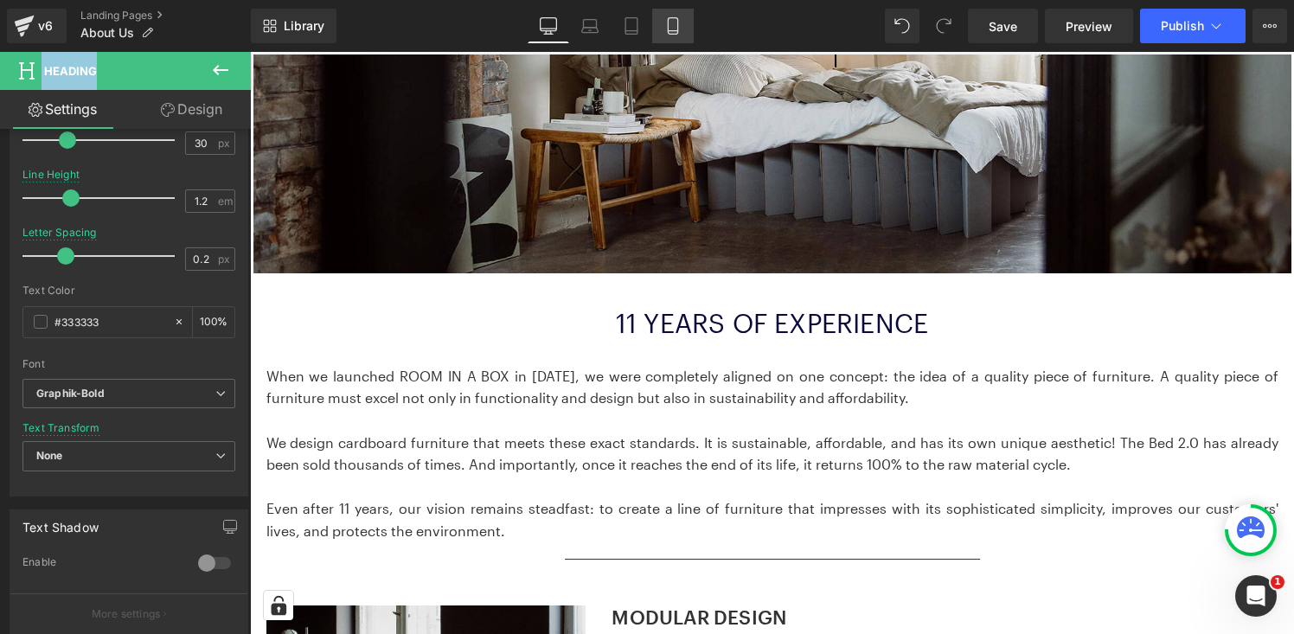
click at [677, 20] on icon at bounding box center [672, 25] width 17 height 17
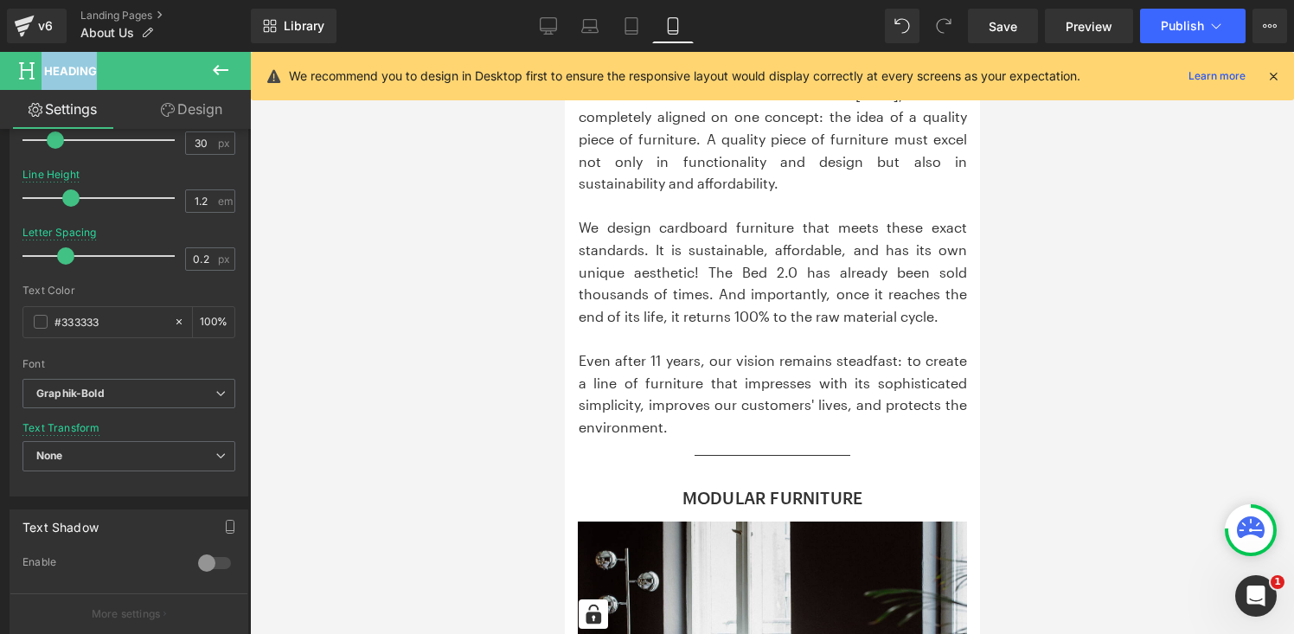
type input "22"
type input "100"
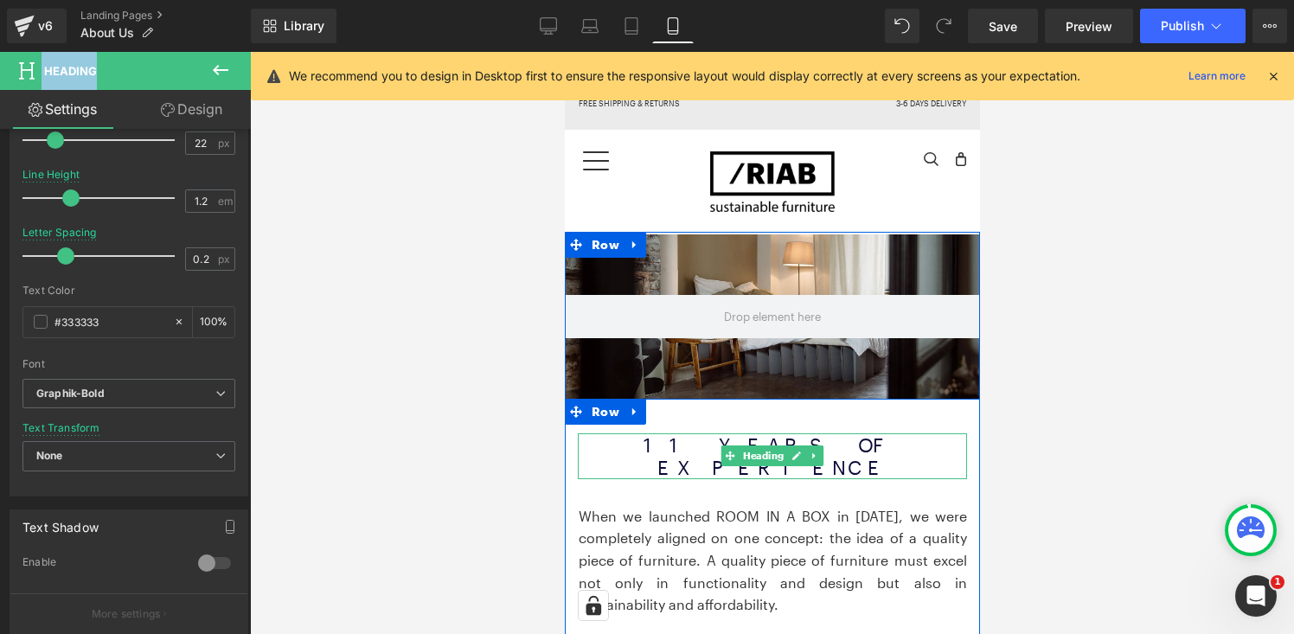
scroll to position [2, 0]
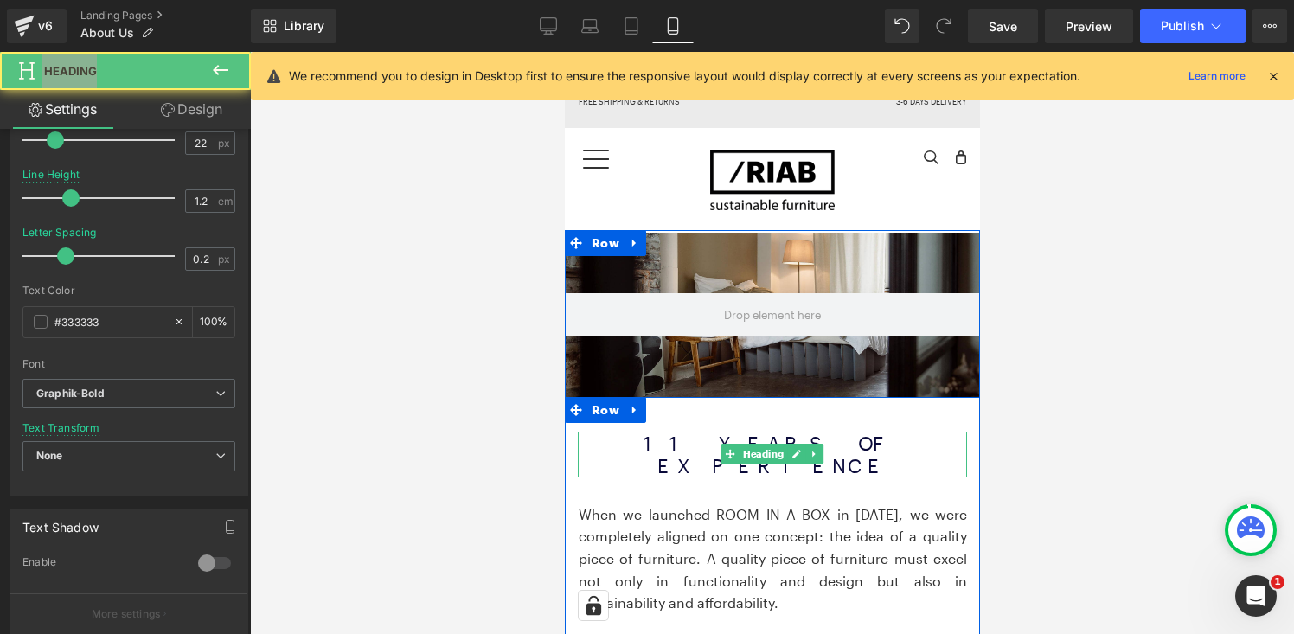
click at [861, 444] on font "11 YEARS OF EXPERIENCE" at bounding box center [771, 454] width 257 height 45
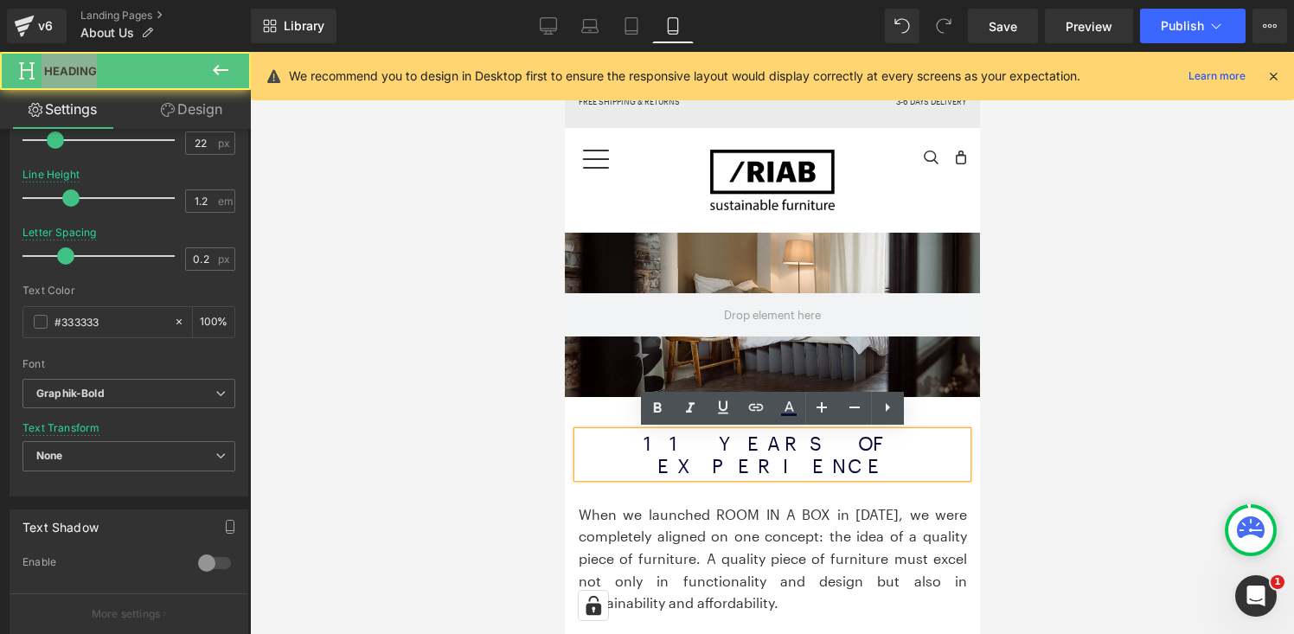
click at [819, 451] on font "11 YEARS OF EXPERIENCE" at bounding box center [771, 454] width 257 height 45
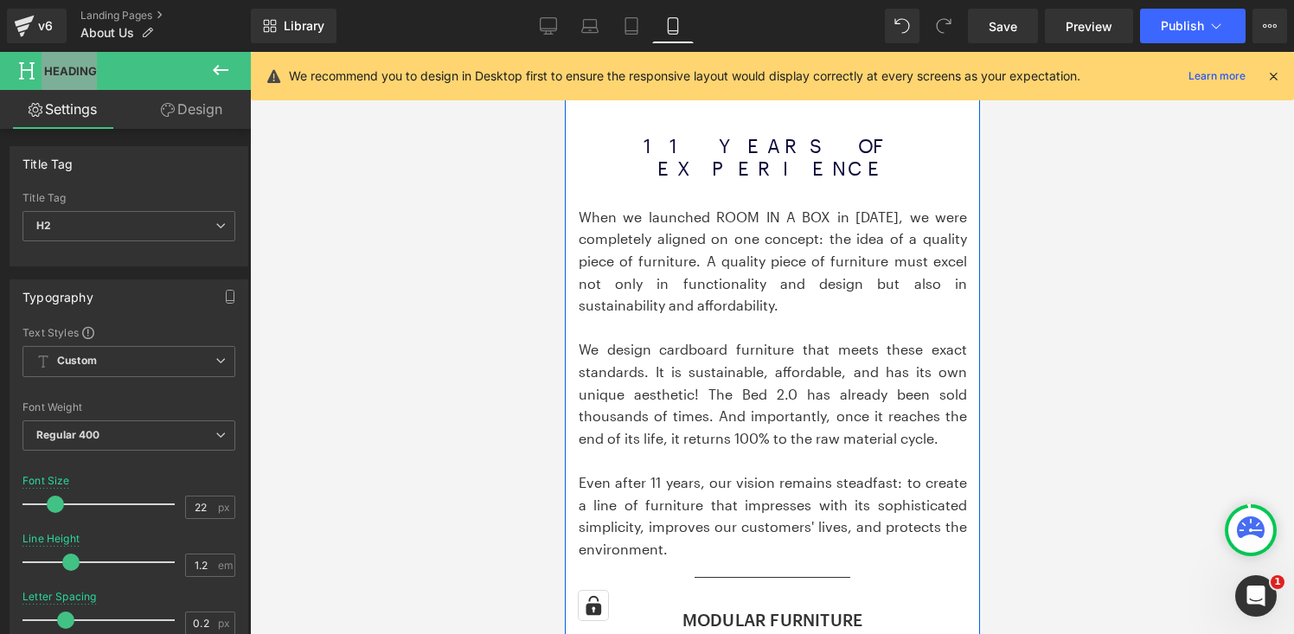
scroll to position [294, 0]
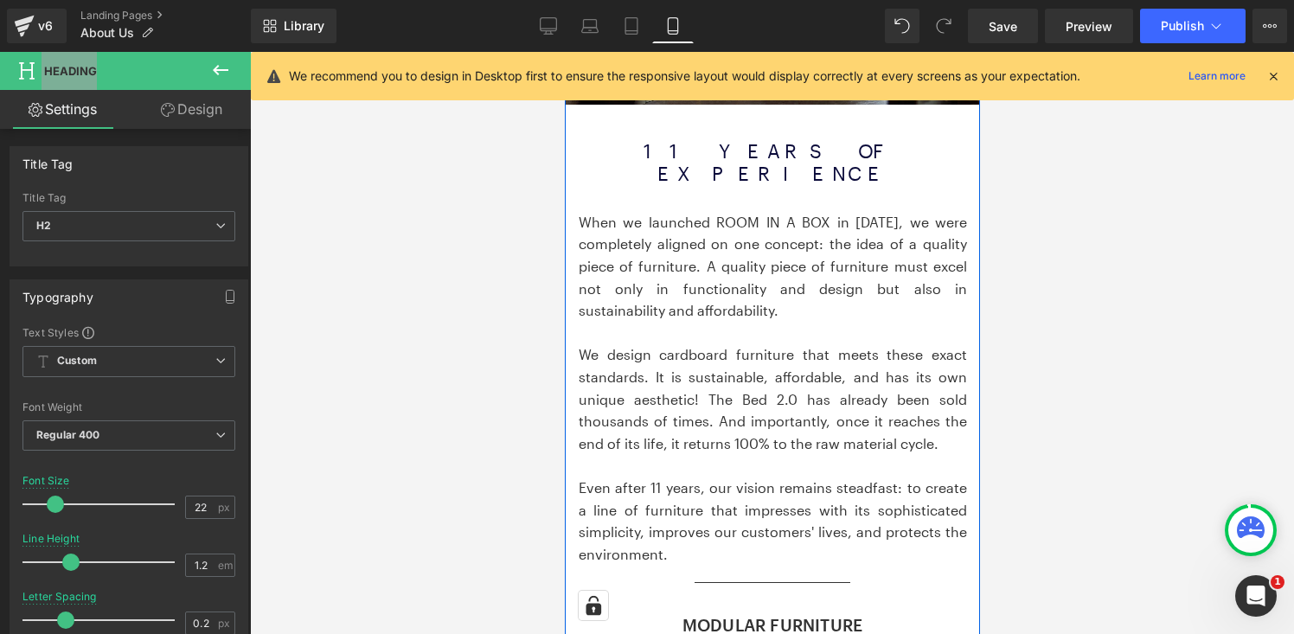
click at [699, 253] on p "When we launched ROOM IN A BOX in 2013, we were completely aligned on one conce…" at bounding box center [772, 266] width 388 height 111
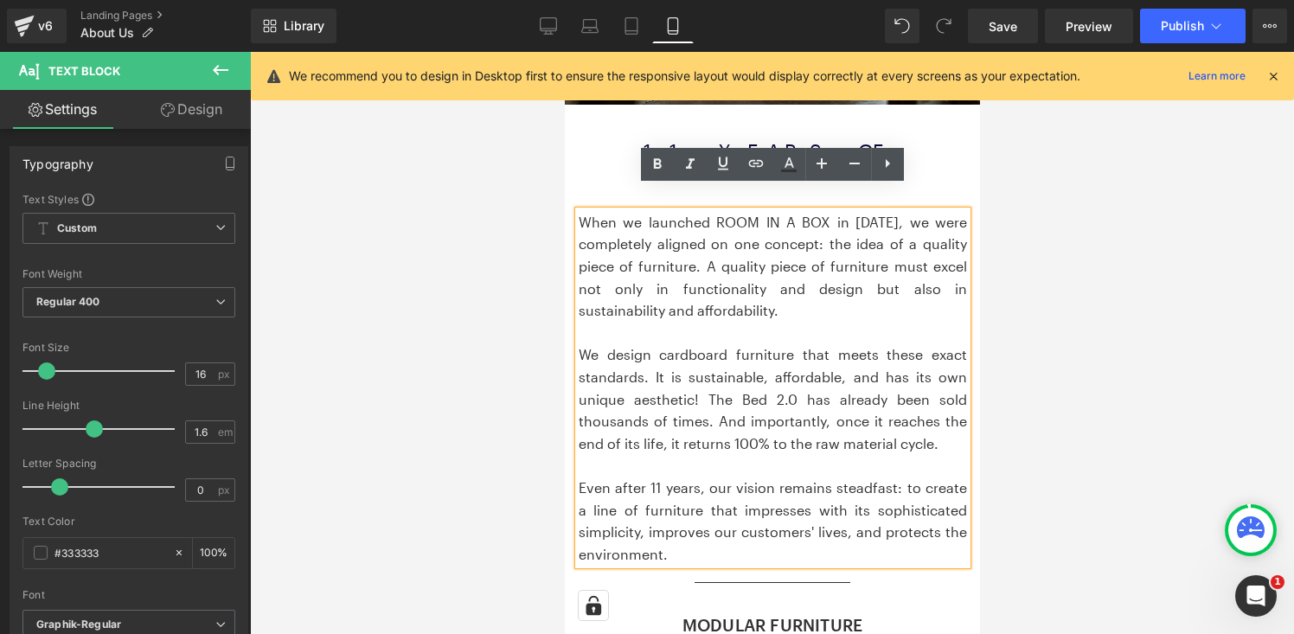
click at [474, 549] on div at bounding box center [772, 343] width 1044 height 582
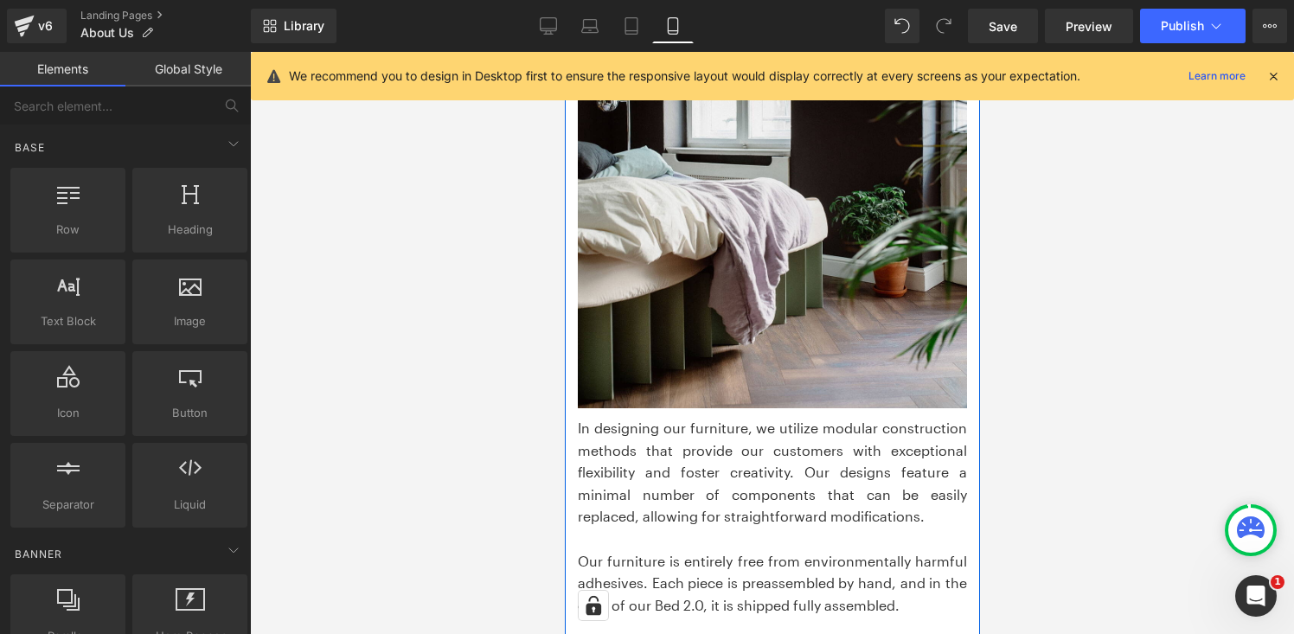
scroll to position [991, 0]
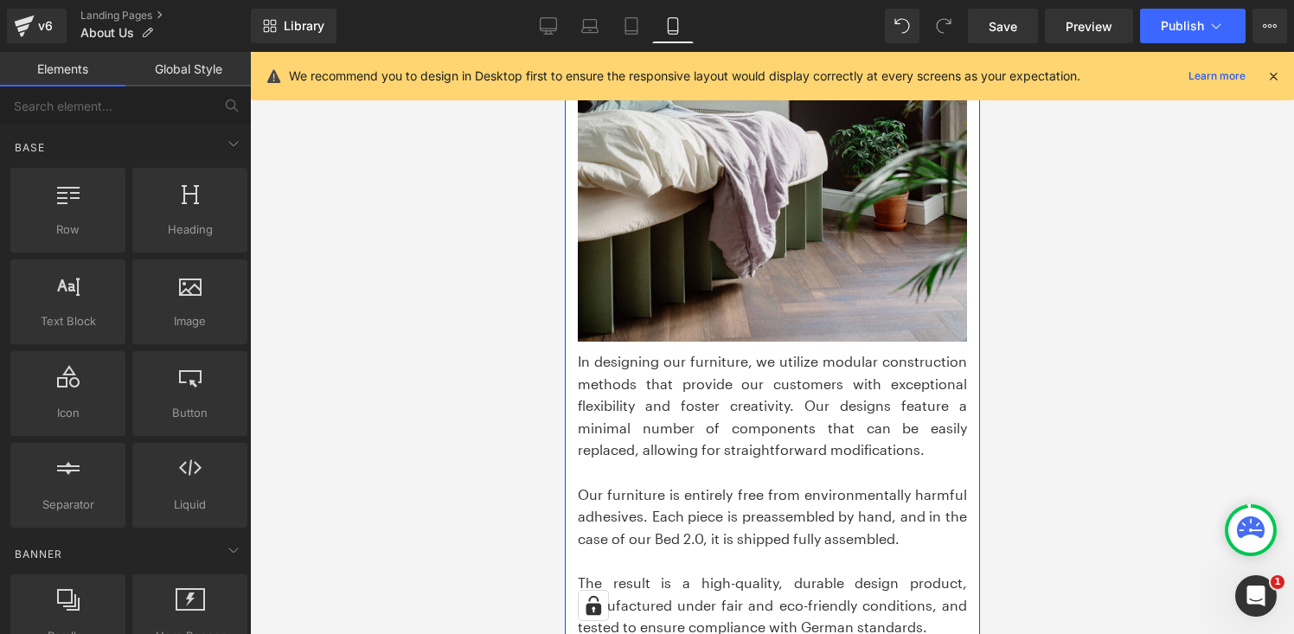
click at [755, 387] on p "In designing our furniture, we utilize modular construction methods that provid…" at bounding box center [771, 405] width 389 height 111
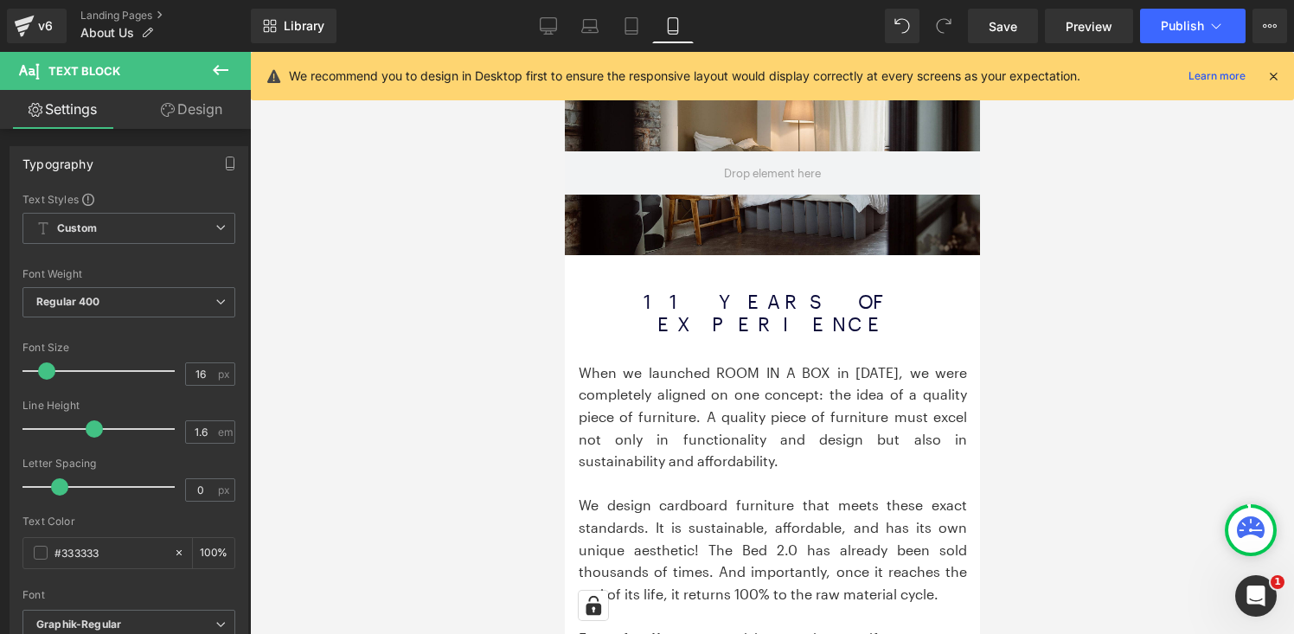
scroll to position [0, 0]
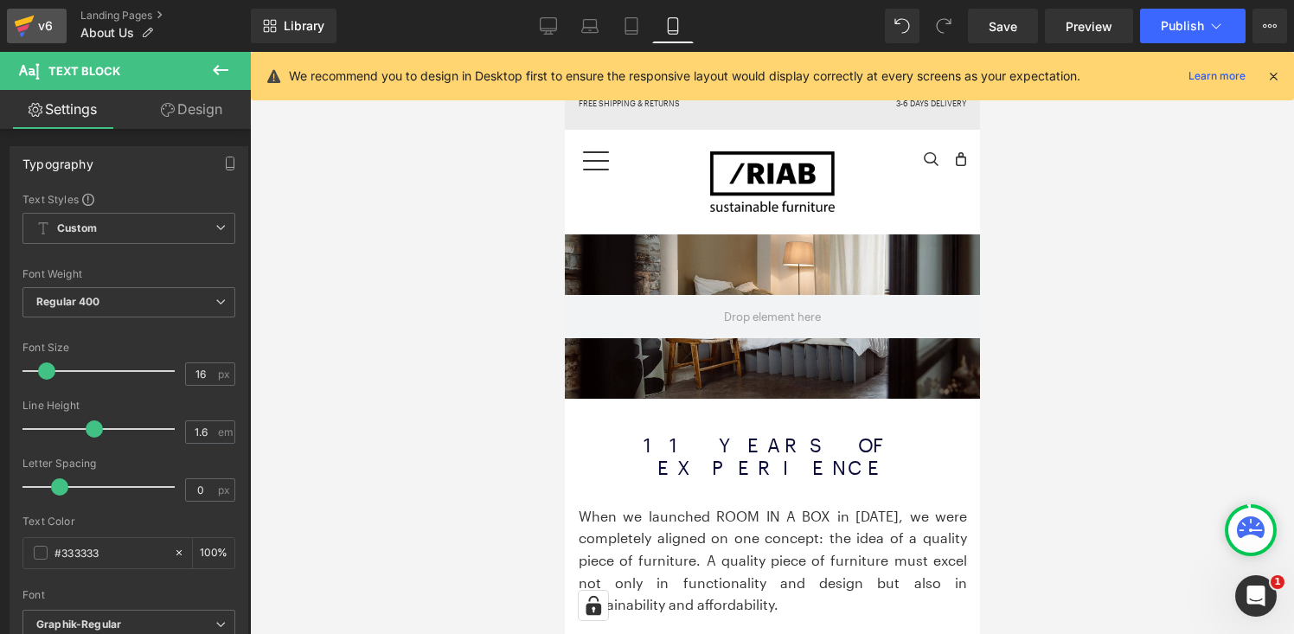
click at [45, 22] on div "v6" at bounding box center [46, 26] width 22 height 22
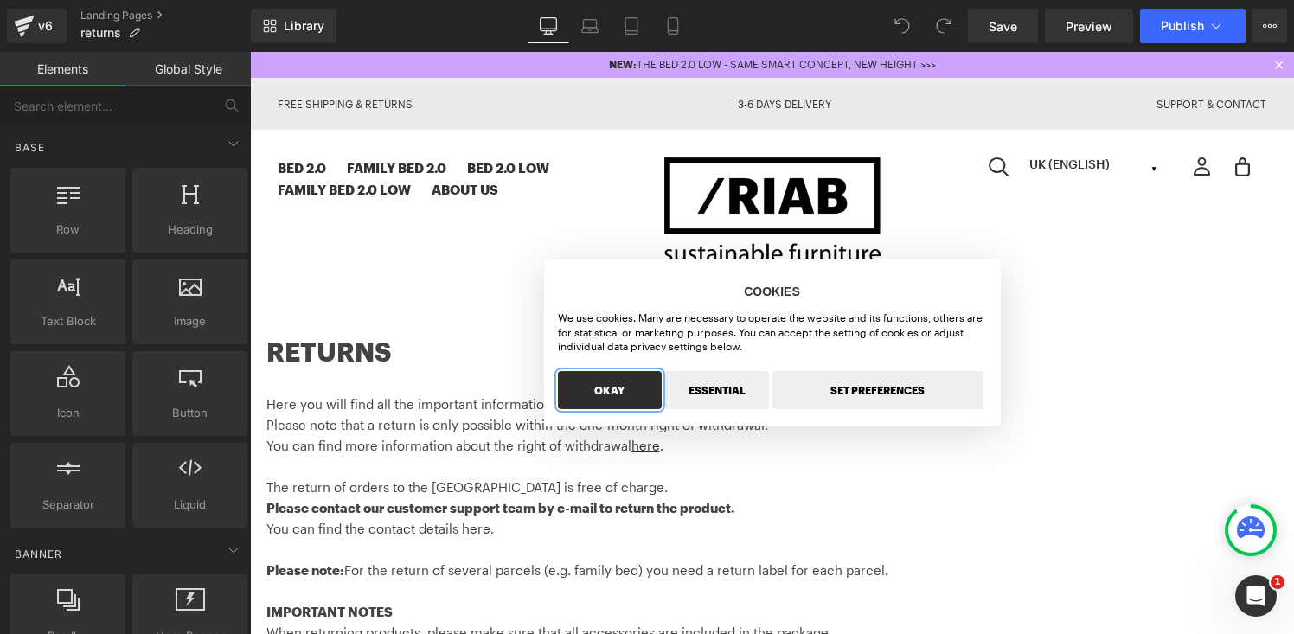
click at [641, 394] on button "OKAY" at bounding box center [610, 390] width 104 height 38
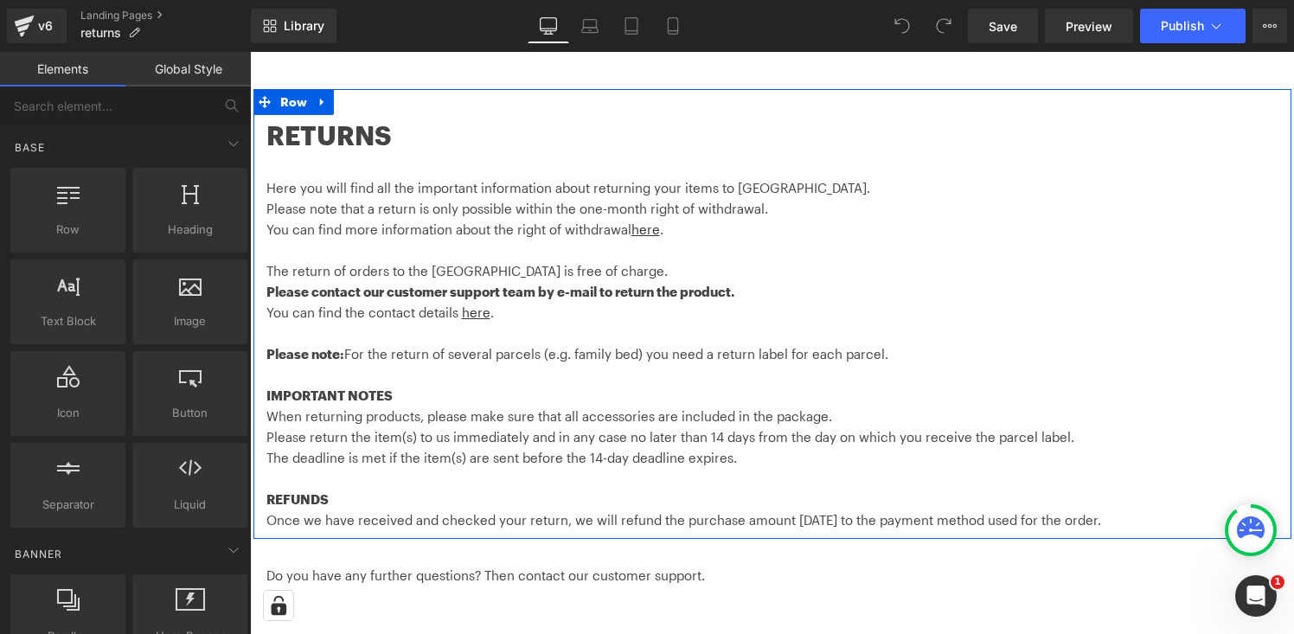
scroll to position [207, 0]
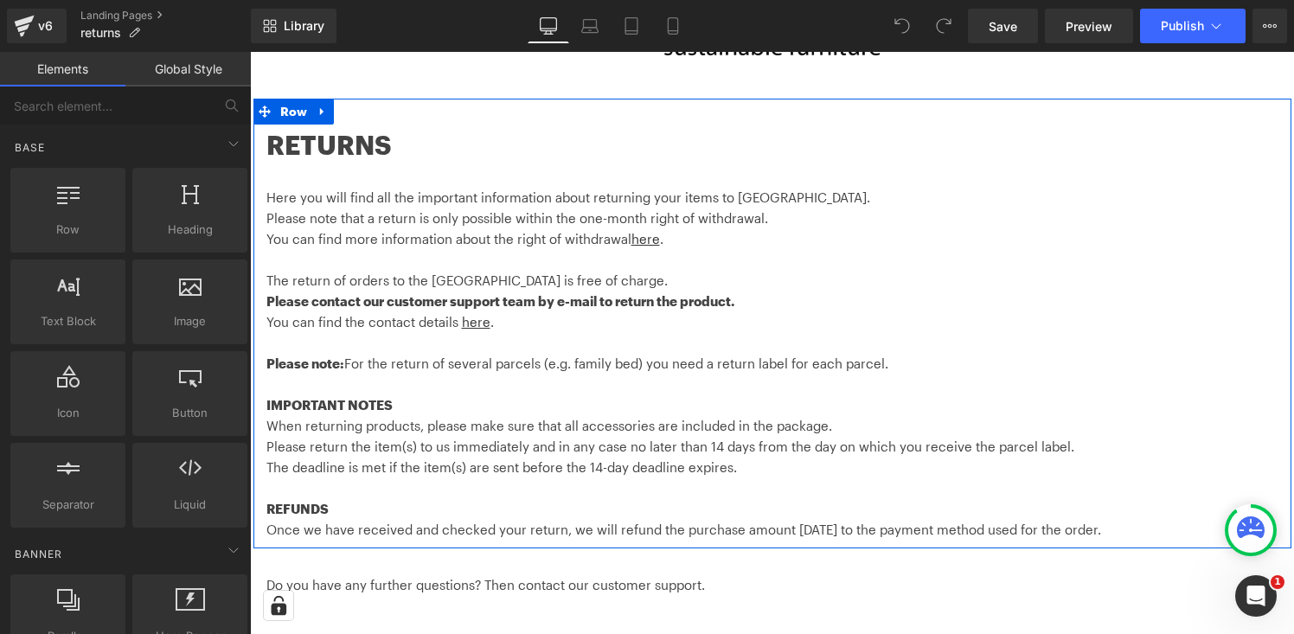
click at [427, 264] on p at bounding box center [720, 259] width 908 height 21
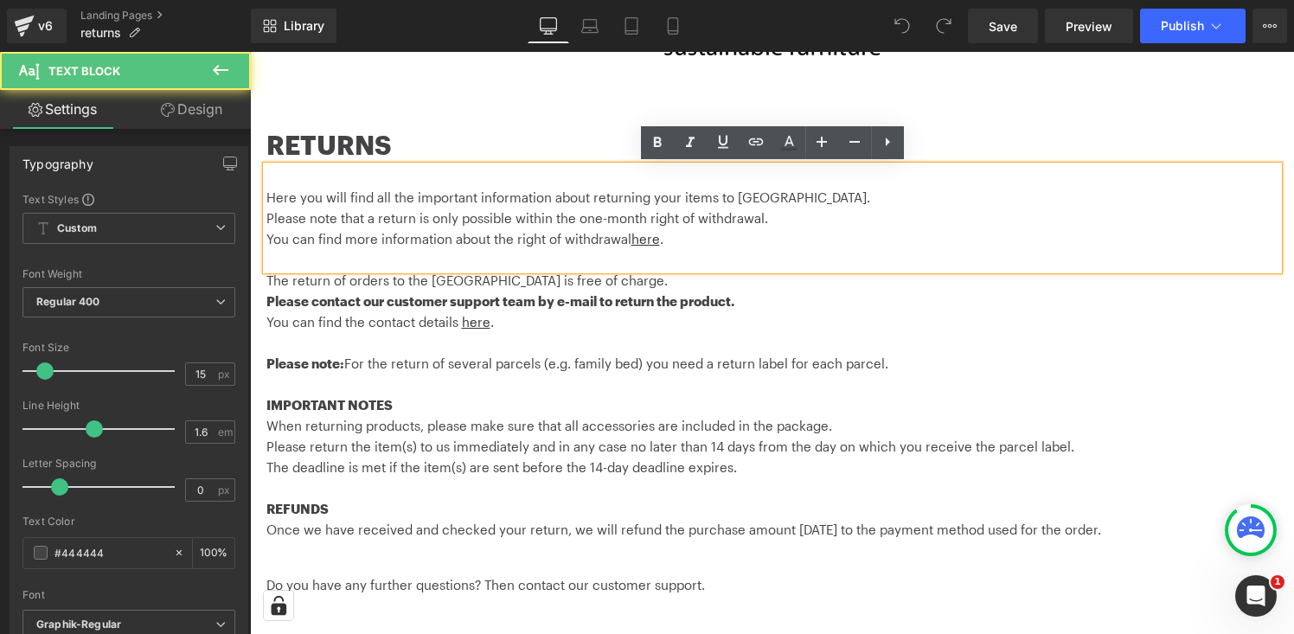
click at [430, 315] on span "You can find the contact details" at bounding box center [362, 322] width 192 height 16
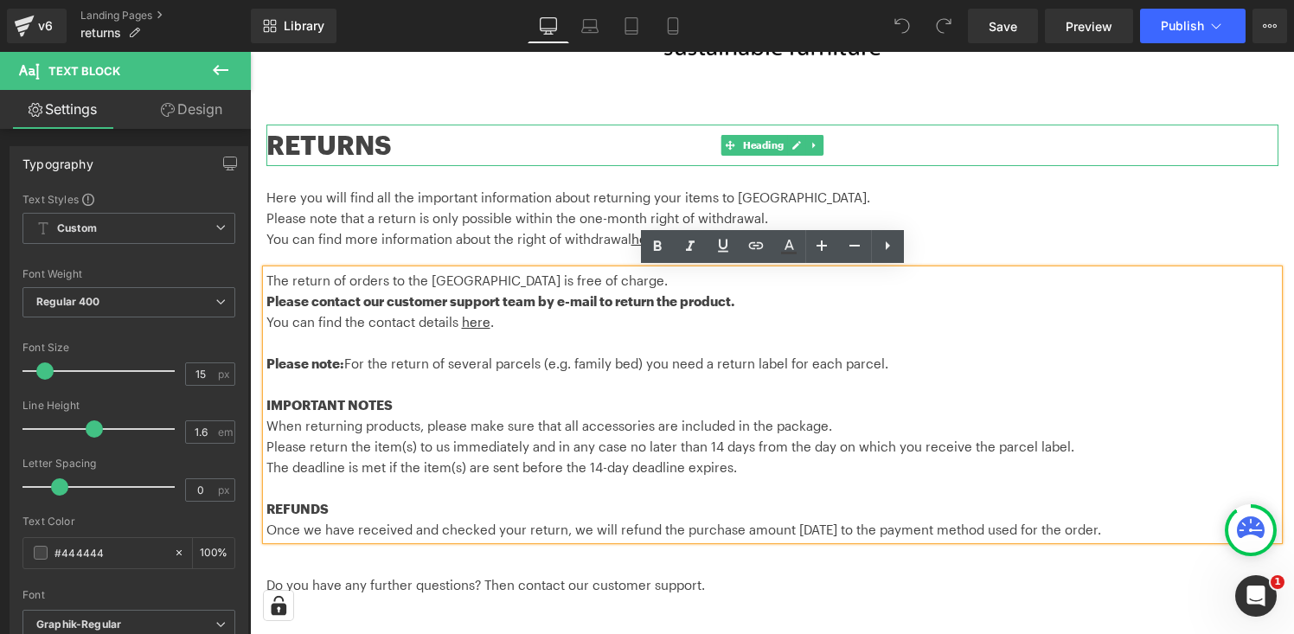
click at [343, 145] on h1 "RETURNS" at bounding box center [772, 146] width 1012 height 42
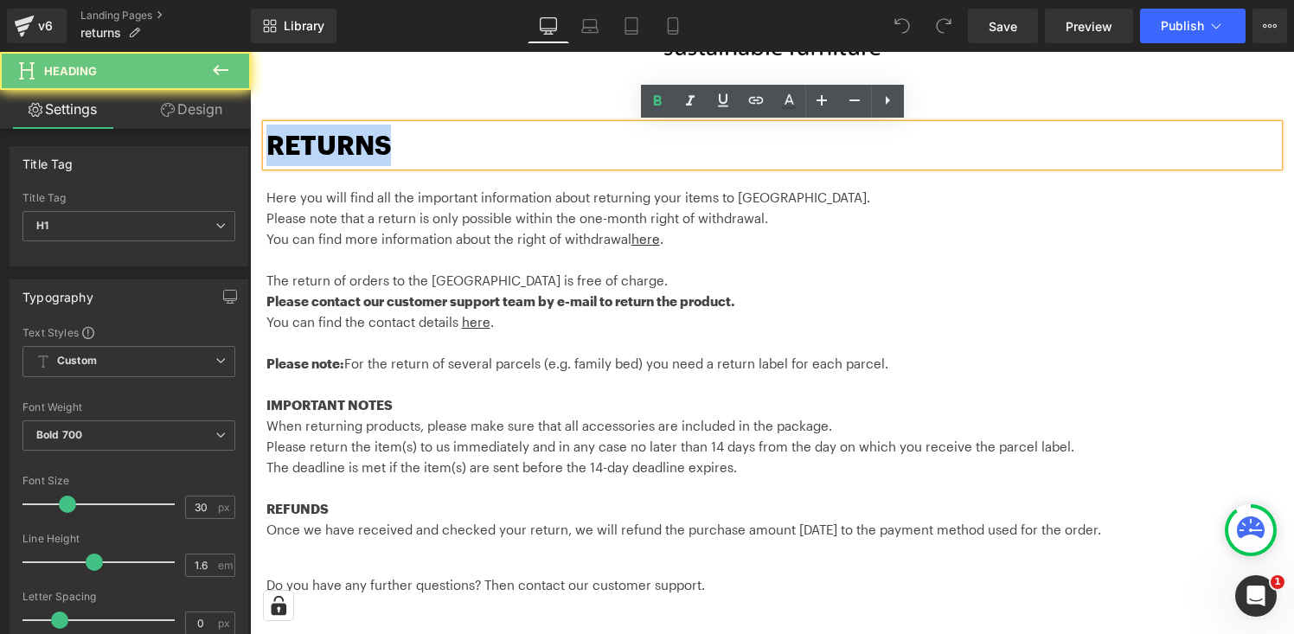
click at [343, 145] on h1 "RETURNS" at bounding box center [772, 146] width 1012 height 42
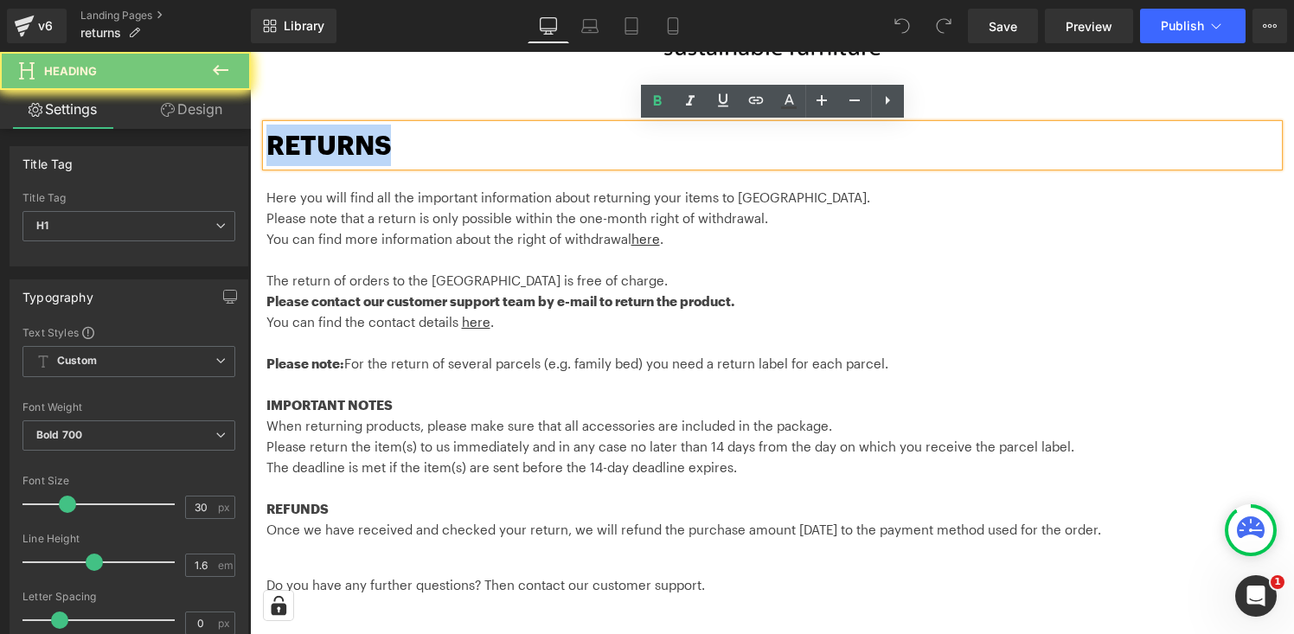
click at [343, 145] on h1 "RETURNS" at bounding box center [772, 146] width 1012 height 42
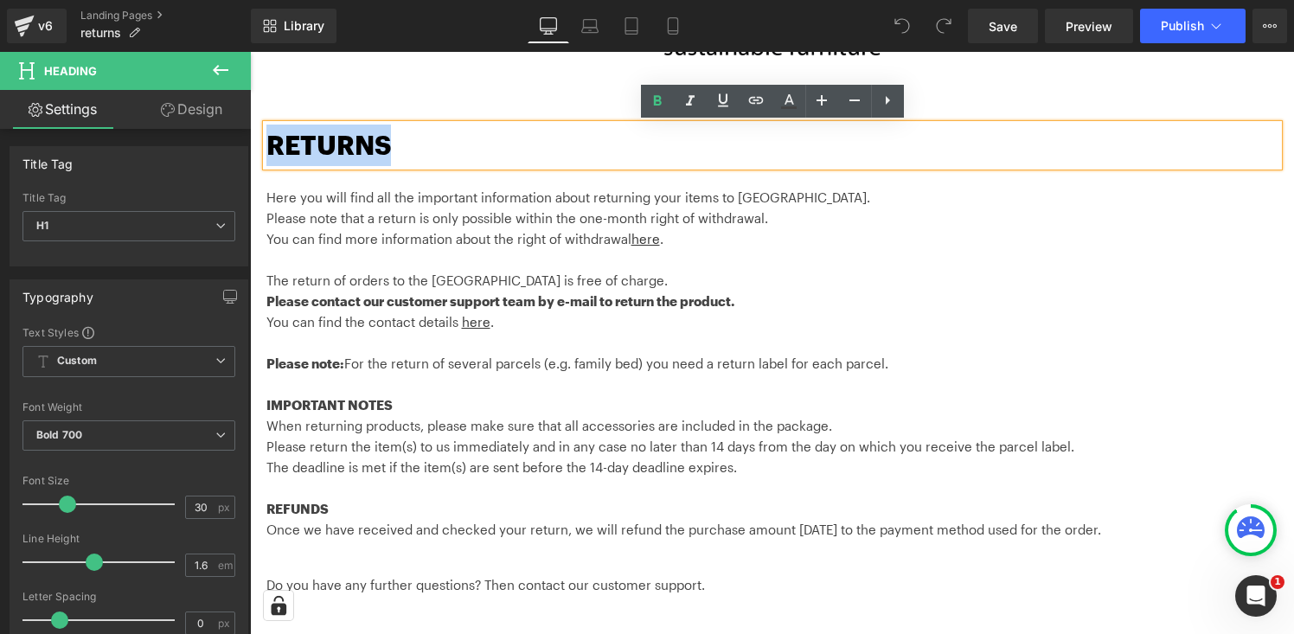
copy h1 "RETURNS"
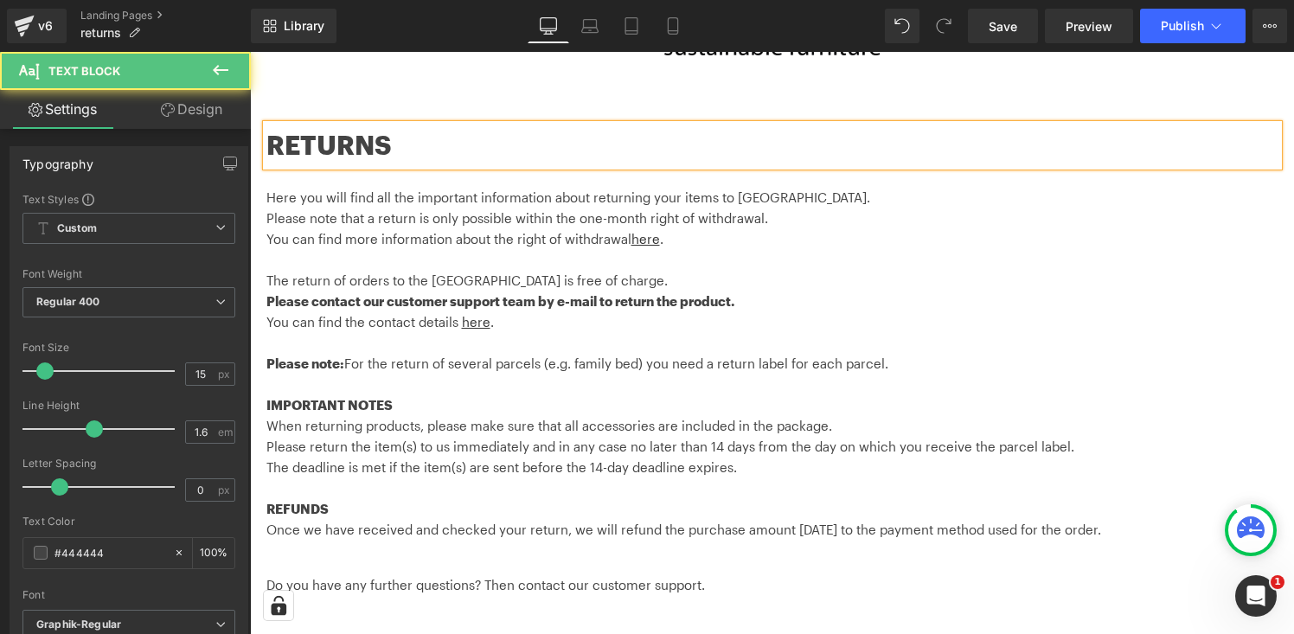
click at [330, 214] on span "Please note that a return is only possible within the one-month right of withdr…" at bounding box center [517, 218] width 502 height 16
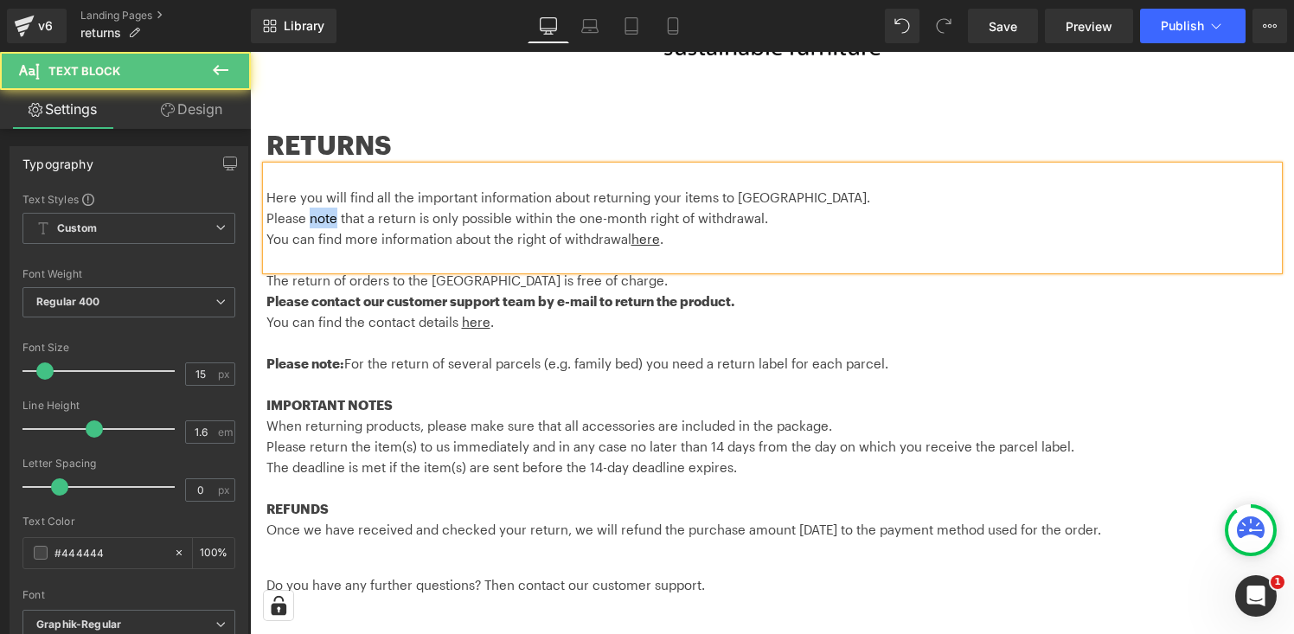
click at [330, 214] on span "Please note that a return is only possible within the one-month right of withdr…" at bounding box center [517, 218] width 502 height 16
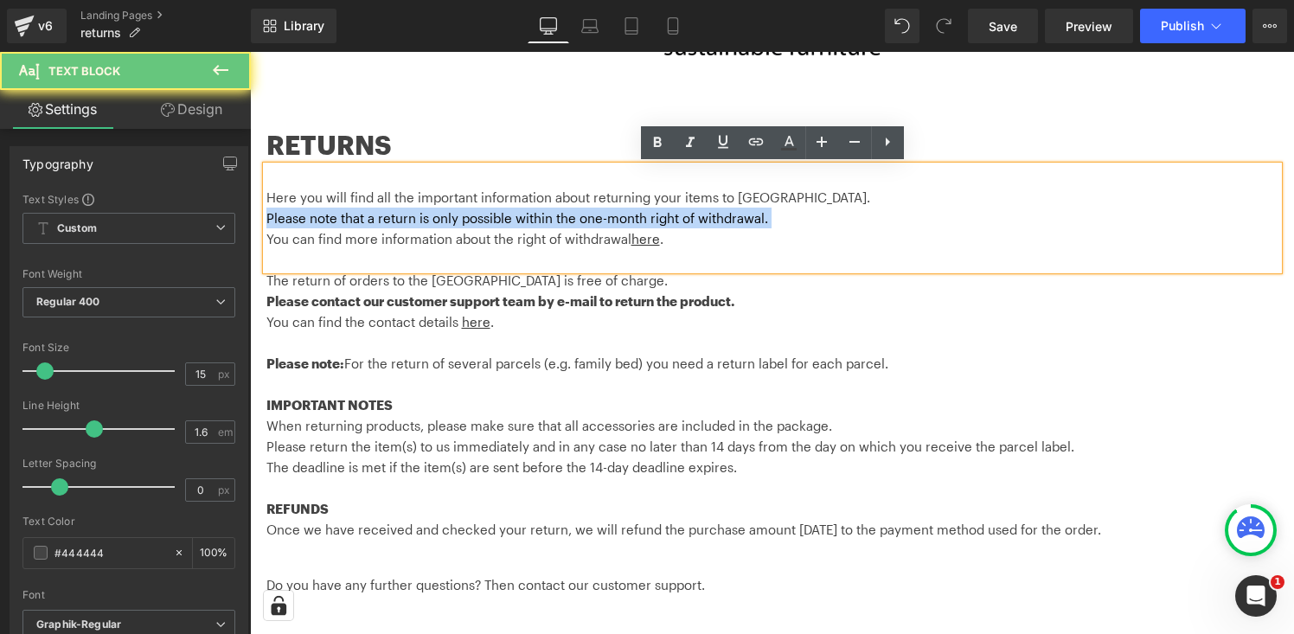
click at [330, 214] on span "Please note that a return is only possible within the one-month right of withdr…" at bounding box center [517, 218] width 502 height 16
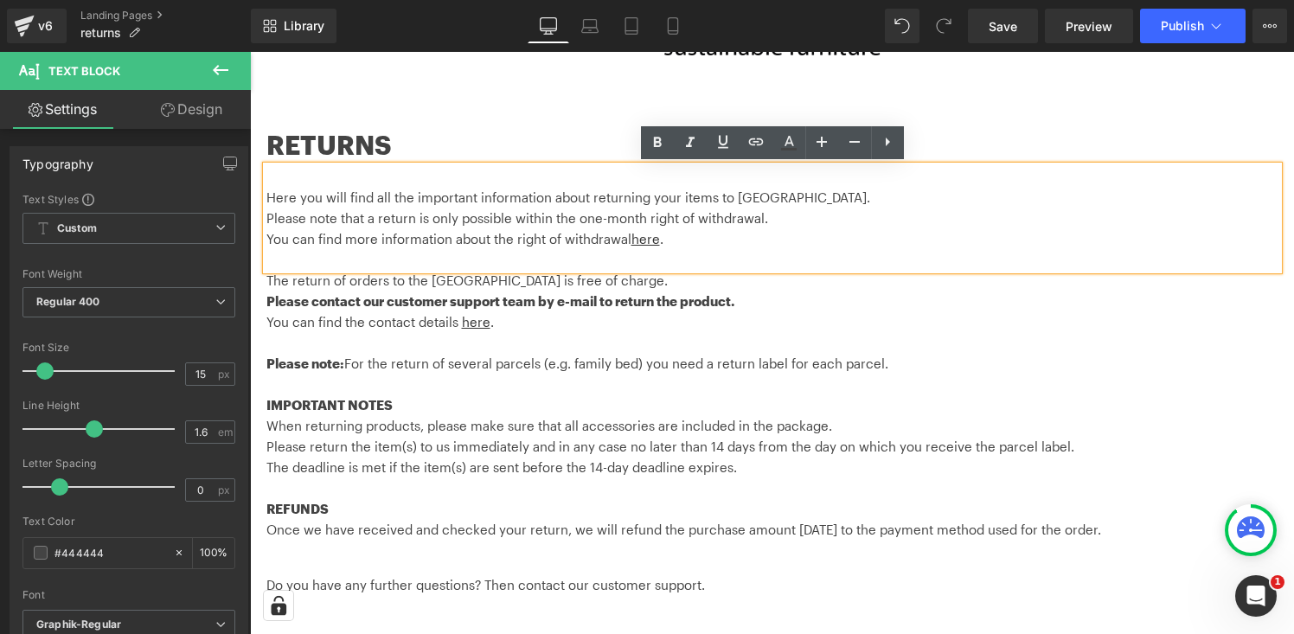
click at [302, 203] on p "Here you will find all the important information about returning your items to …" at bounding box center [720, 197] width 908 height 21
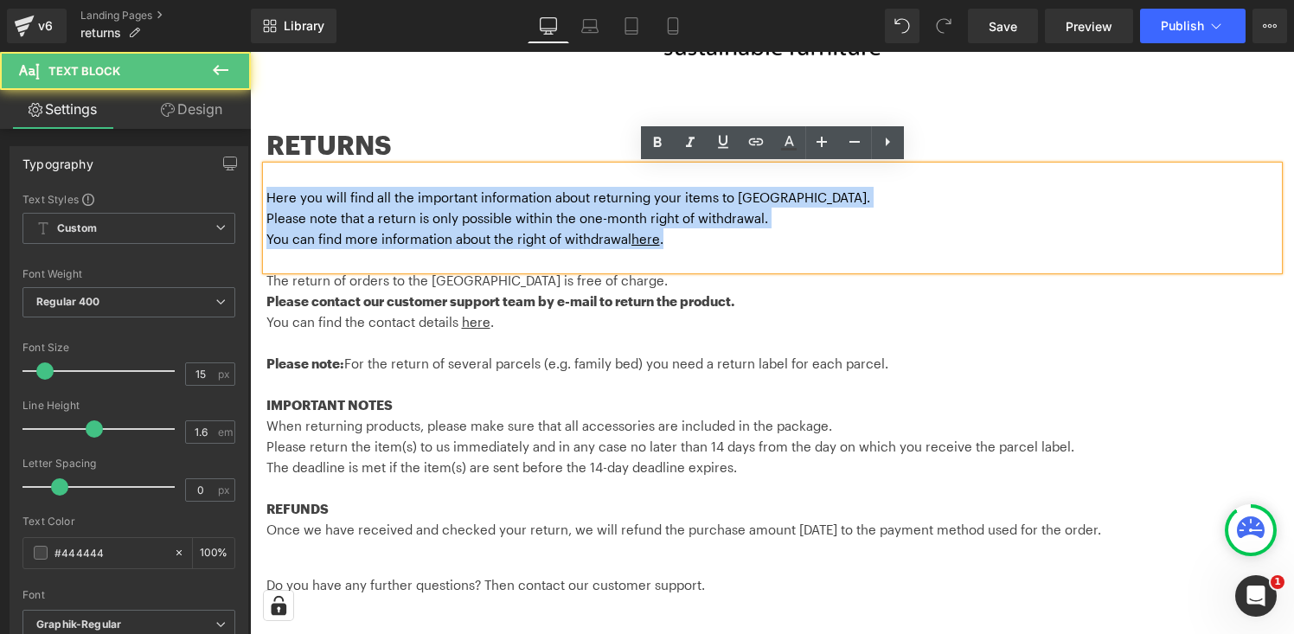
drag, startPoint x: 268, startPoint y: 197, endPoint x: 697, endPoint y: 235, distance: 430.8
click at [697, 235] on div "Here you will find all the important information about returning your items to …" at bounding box center [772, 218] width 1012 height 104
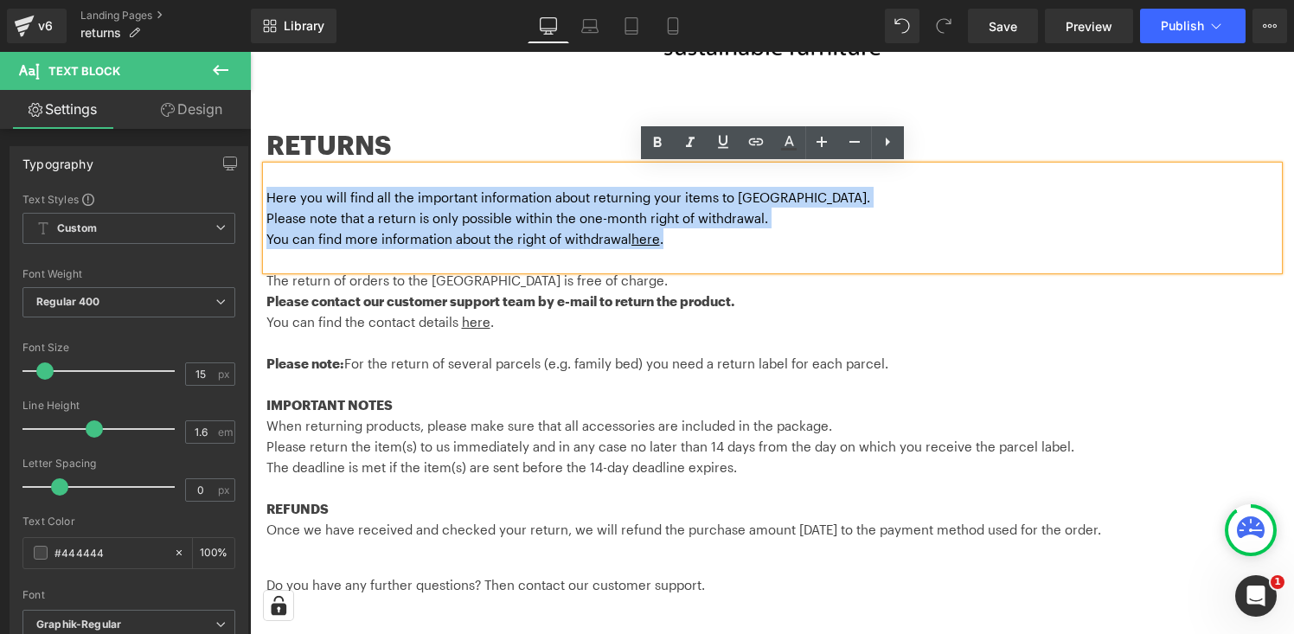
copy div "Here you will find all the important information about returning your items to …"
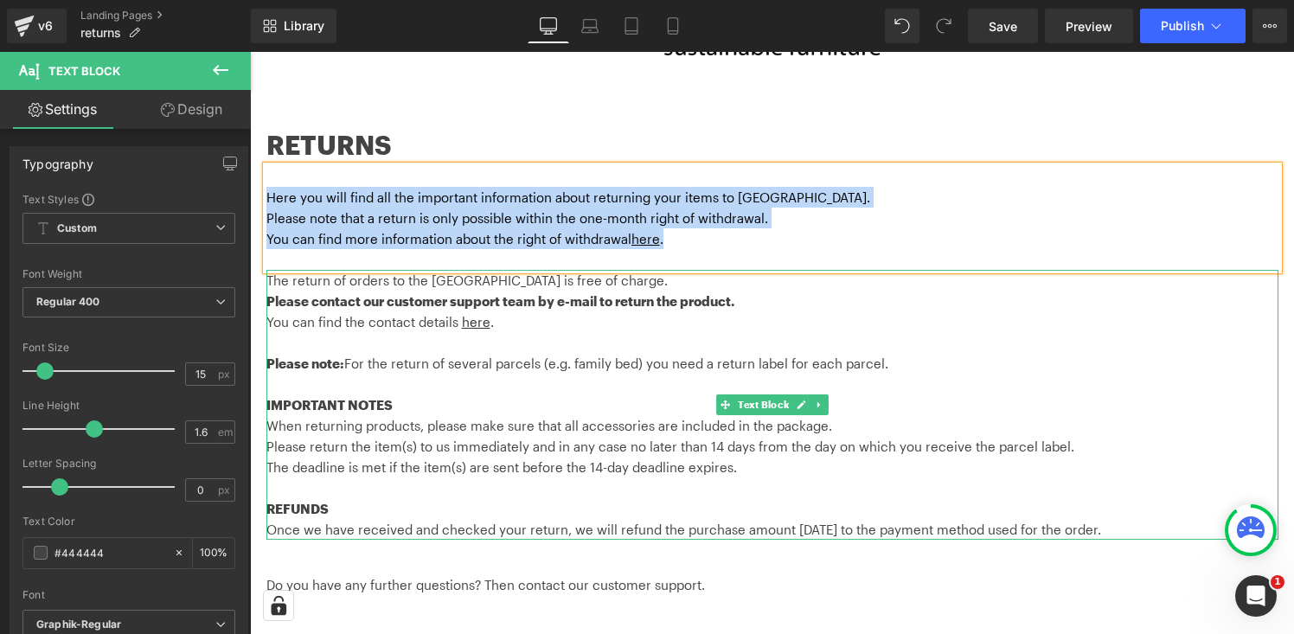
click at [331, 286] on p "The return of orders to the United Kingdom is free of charge." at bounding box center [772, 280] width 1012 height 21
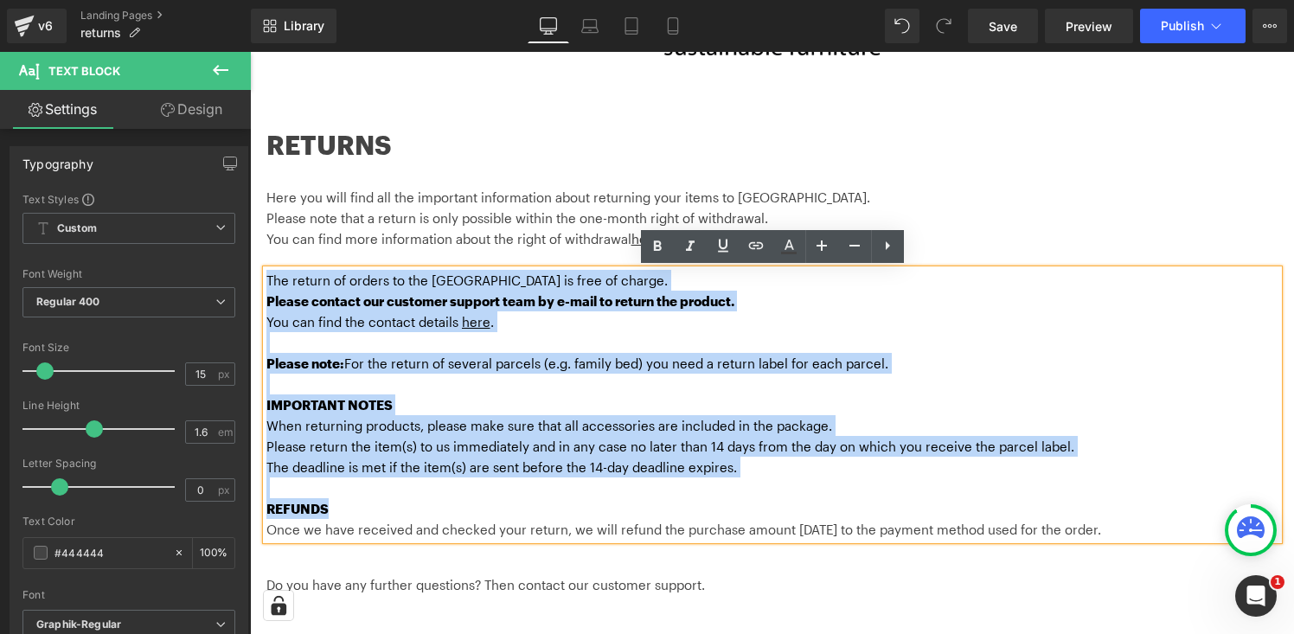
drag, startPoint x: 267, startPoint y: 279, endPoint x: 1048, endPoint y: 498, distance: 810.7
click at [1048, 498] on div "The return of orders to the United Kingdom is free of charge. Please contact ou…" at bounding box center [772, 405] width 1012 height 270
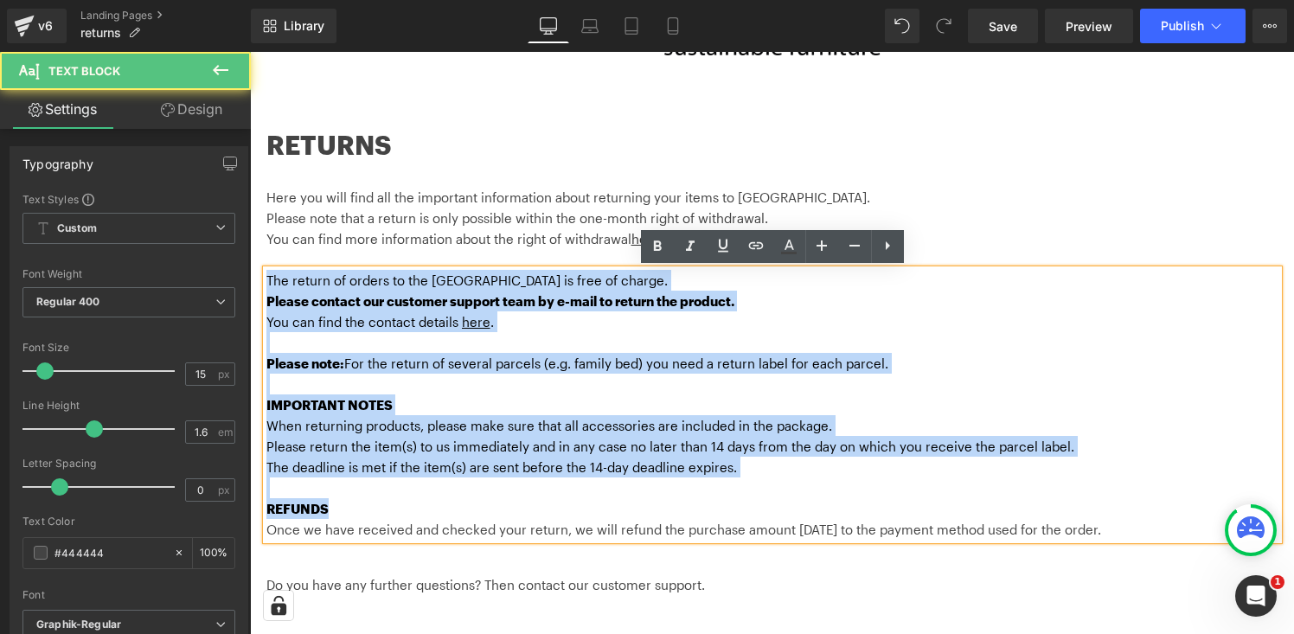
click at [1157, 531] on p "Once we have received and checked your return, we will refund the purchase amou…" at bounding box center [772, 529] width 1012 height 21
copy div "The return of orders to the United Kingdom is free of charge. Please contact ou…"
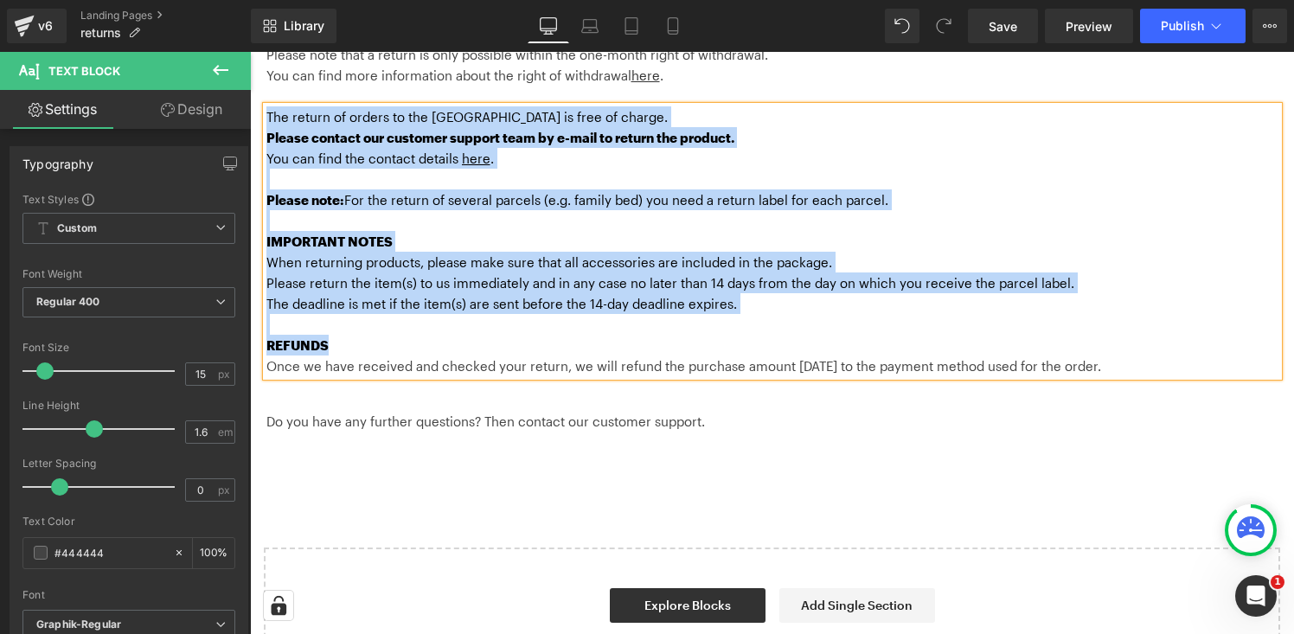
scroll to position [433, 0]
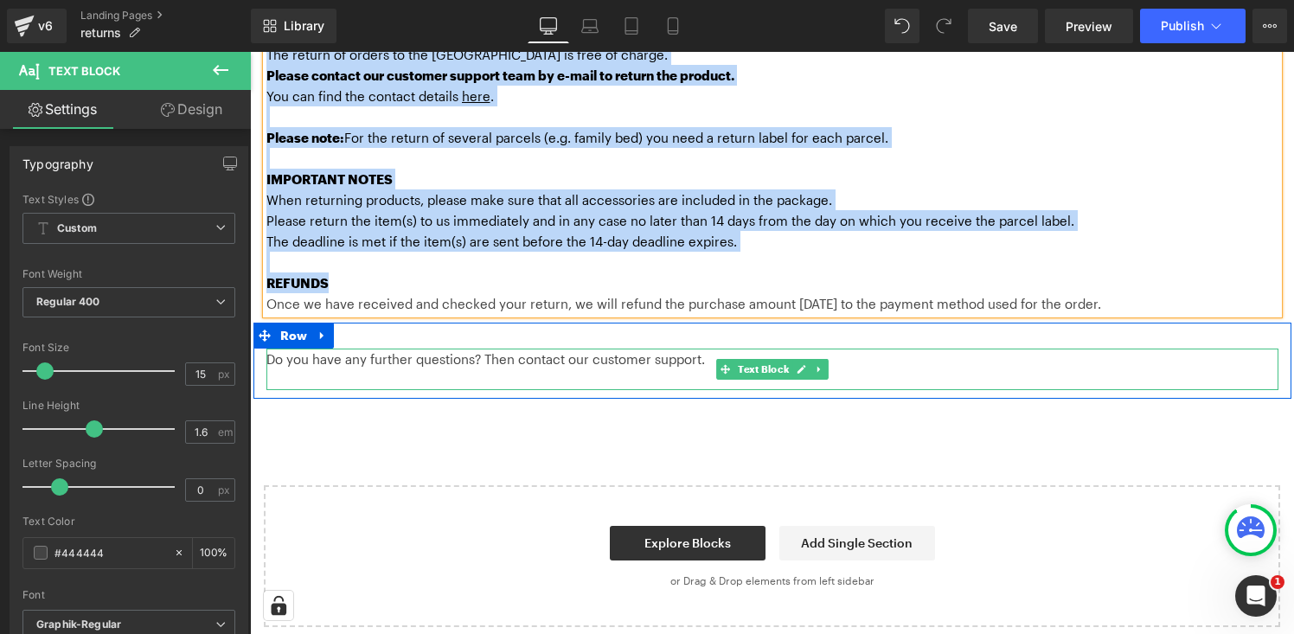
click at [420, 356] on span "Do you have any further questions? Then contact our customer support." at bounding box center [485, 359] width 439 height 16
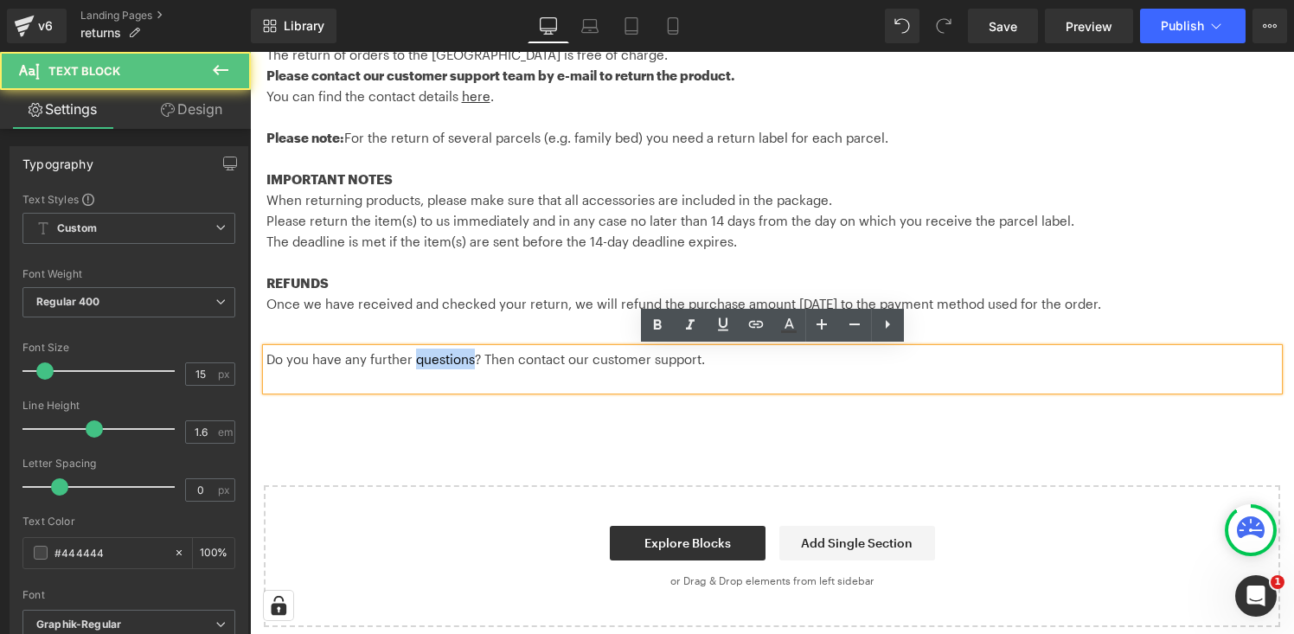
click at [420, 356] on span "Do you have any further questions? Then contact our customer support." at bounding box center [485, 359] width 439 height 16
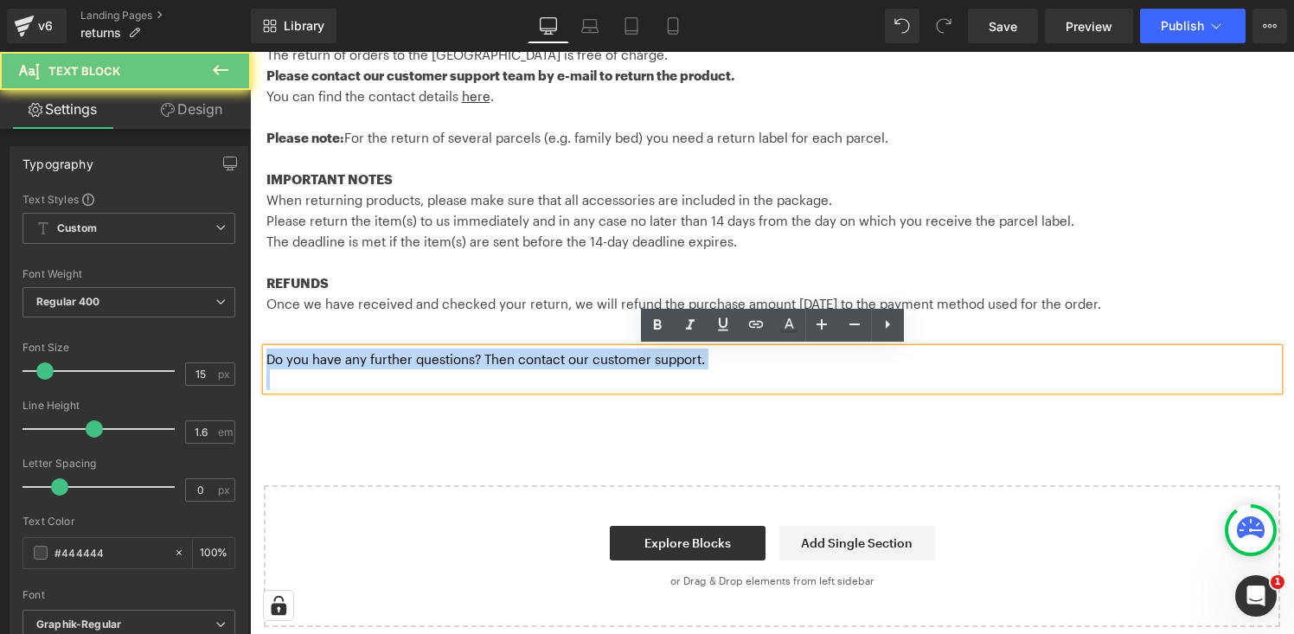
click at [420, 356] on span "Do you have any further questions? Then contact our customer support." at bounding box center [485, 359] width 439 height 16
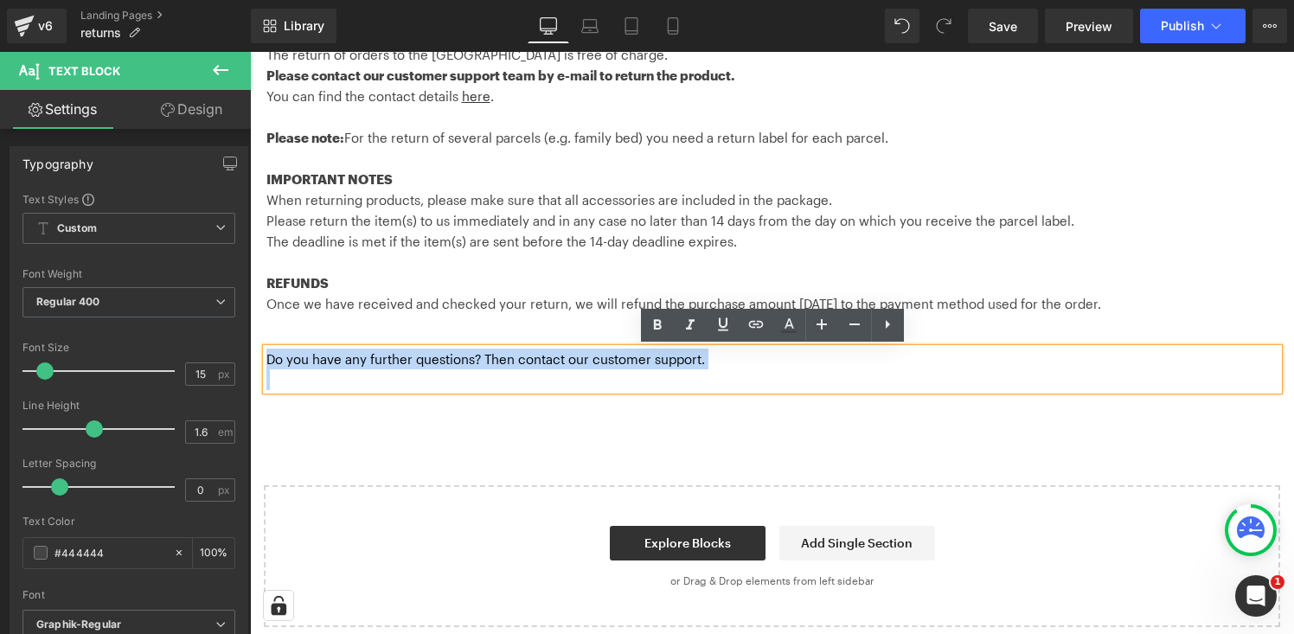
copy span "Do you have any further questions? Then contact our customer support."
